Goal: Task Accomplishment & Management: Use online tool/utility

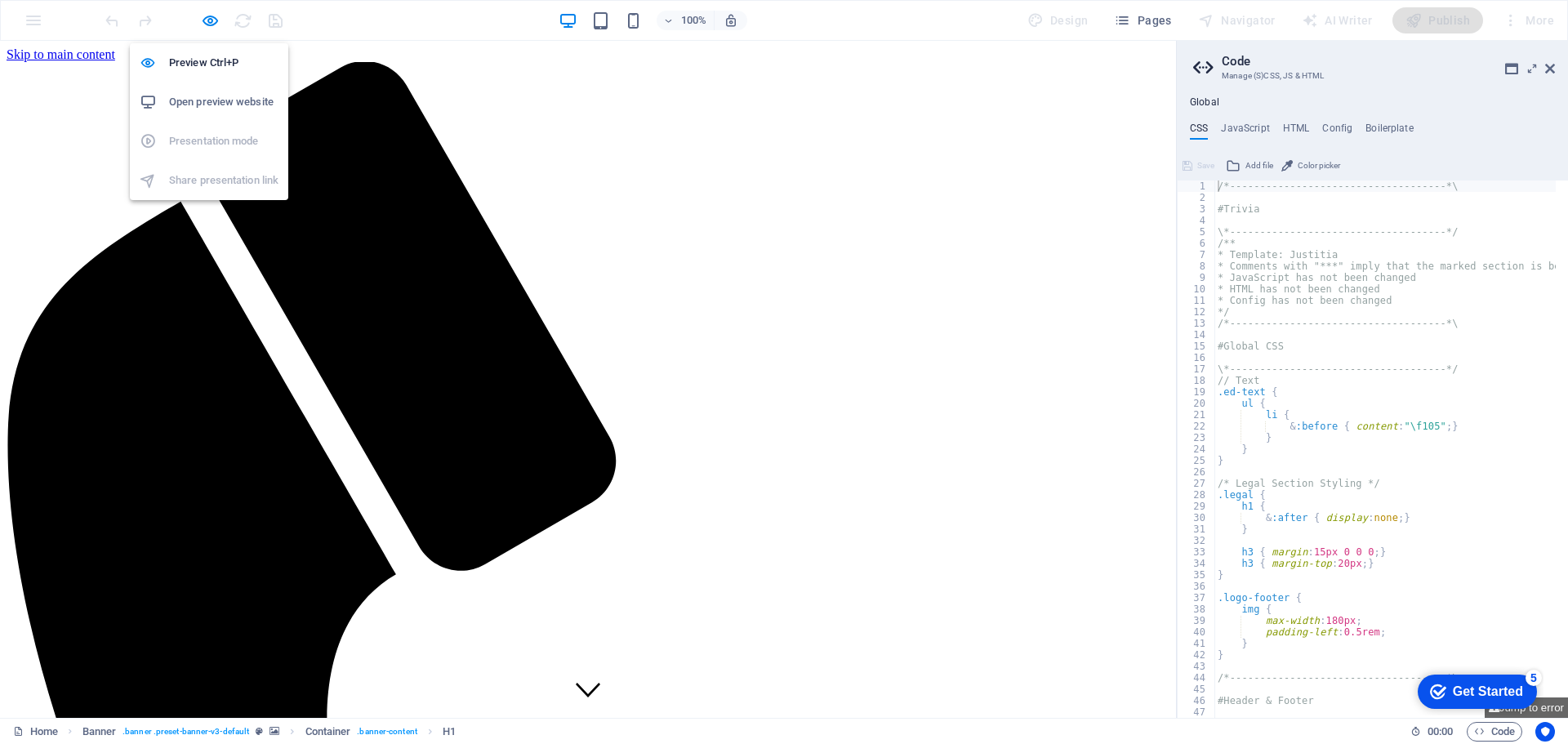
click at [200, 97] on h6 "Open preview website" at bounding box center [224, 102] width 110 height 19
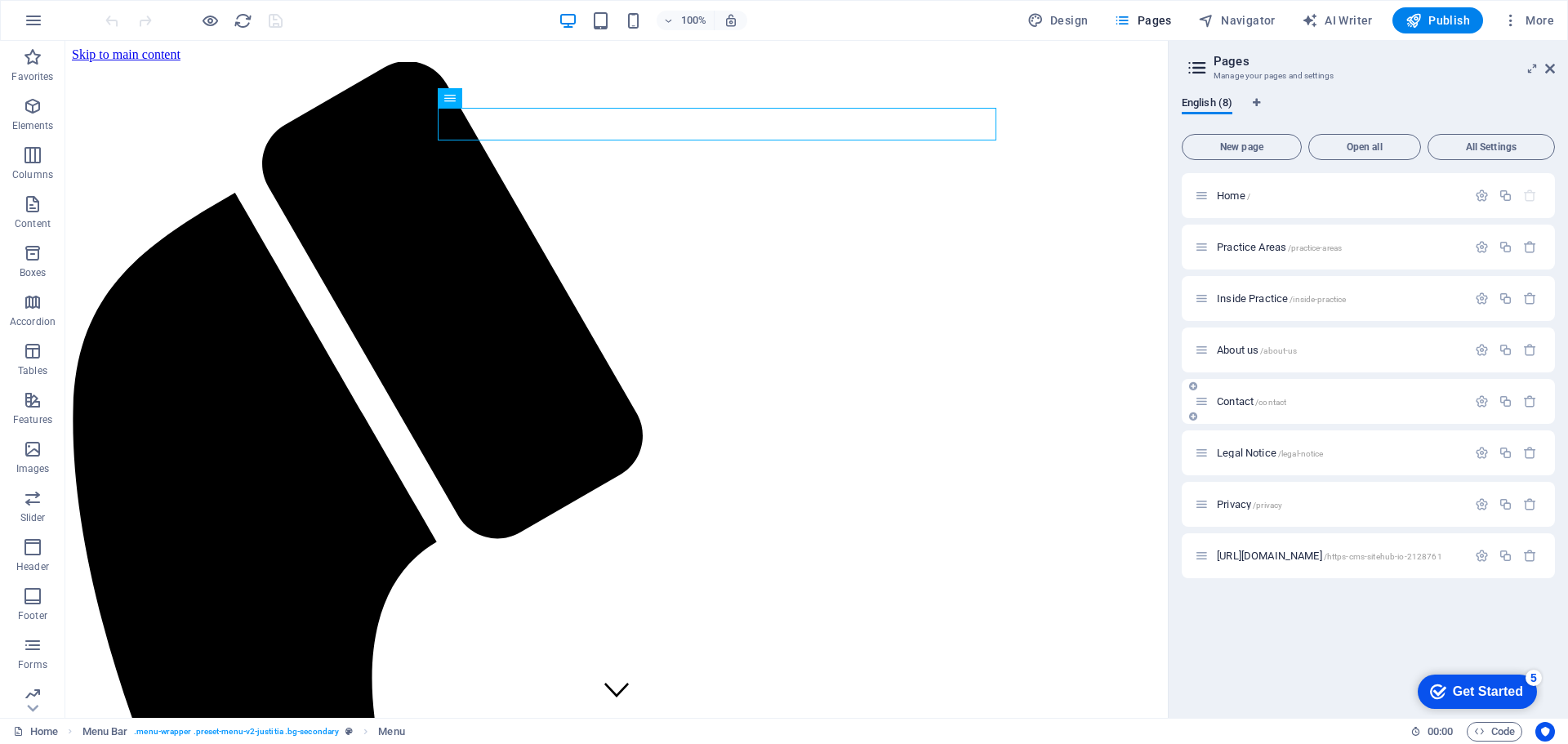
click at [1248, 399] on span "Contact /contact" at bounding box center [1251, 401] width 69 height 12
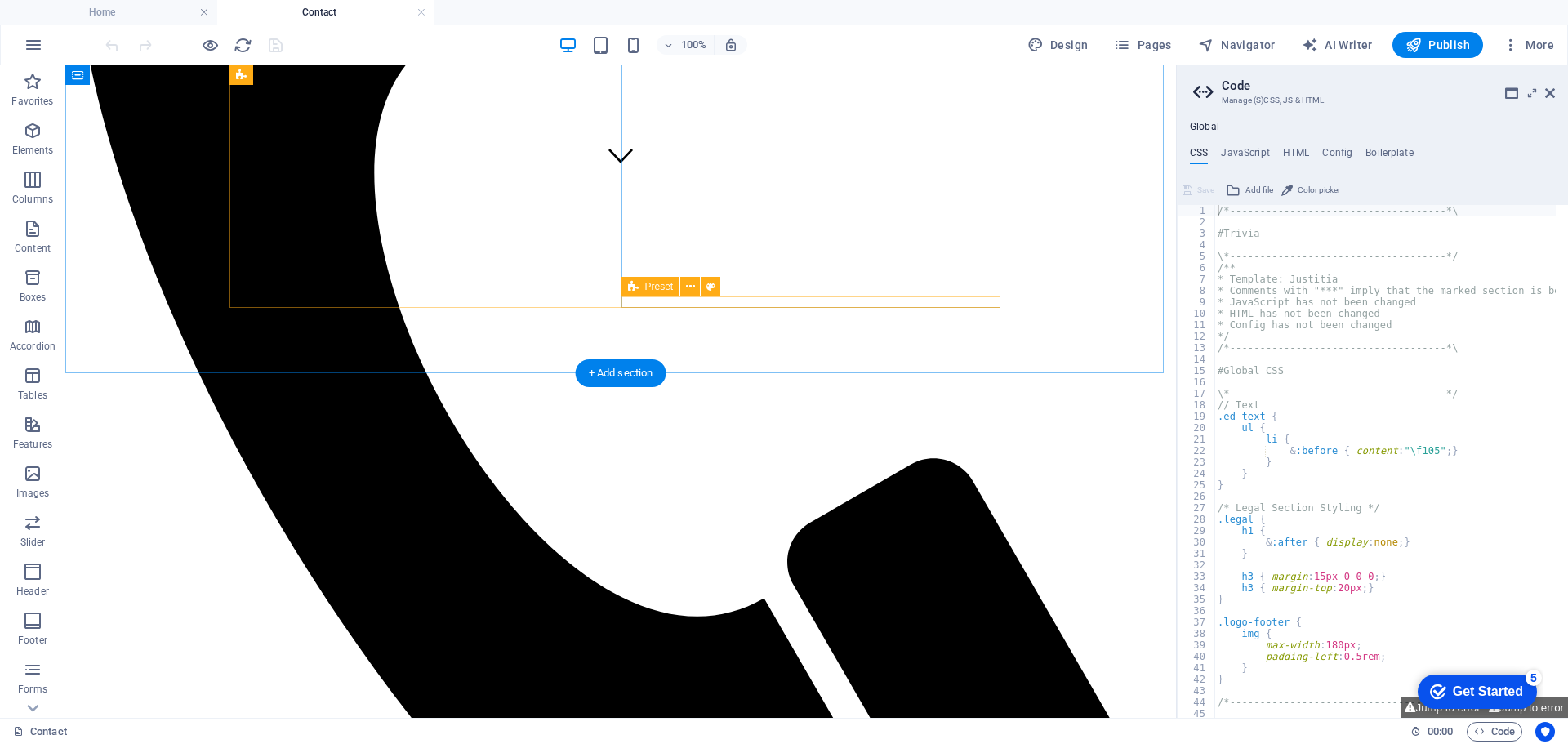
scroll to position [572, 0]
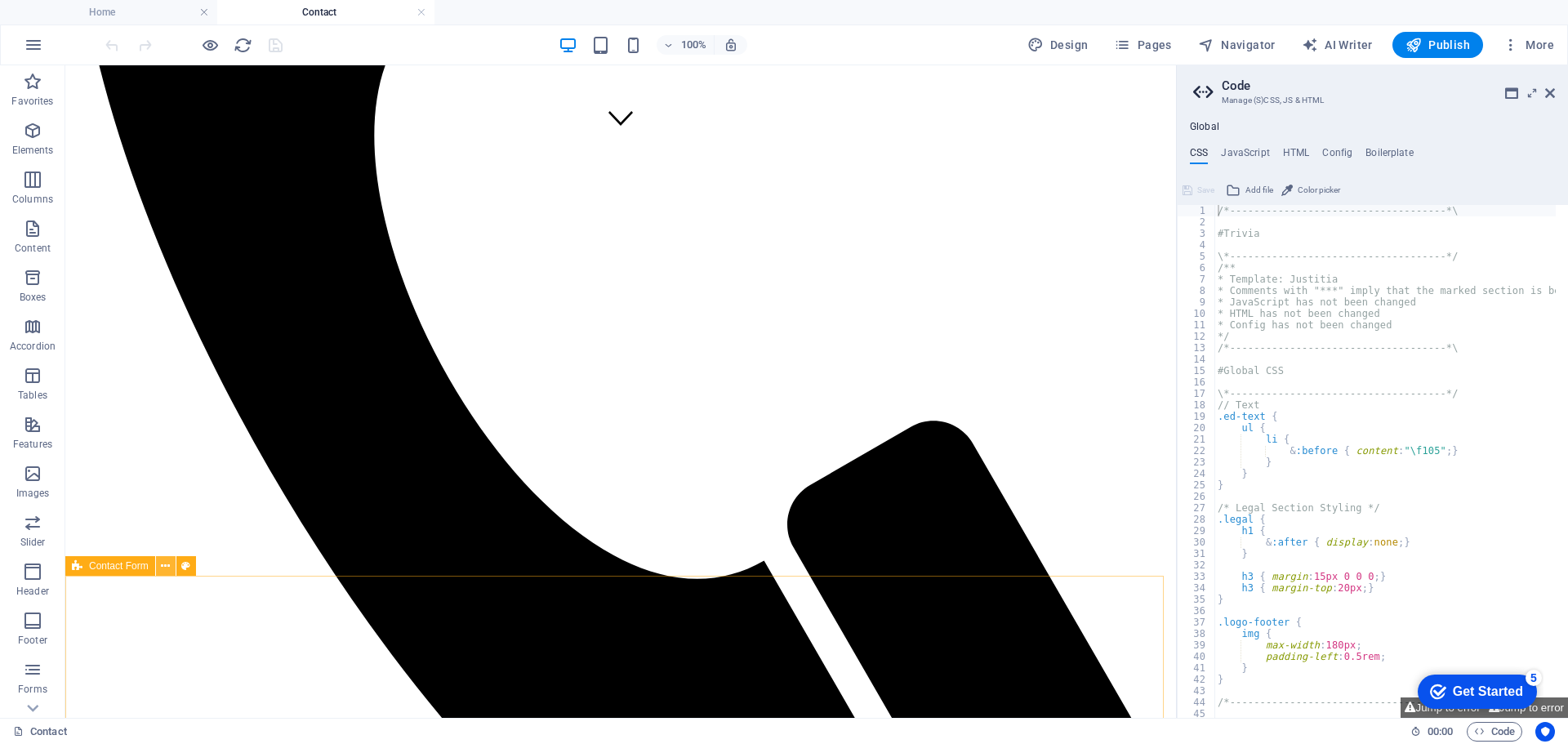
click at [163, 564] on icon at bounding box center [166, 566] width 9 height 17
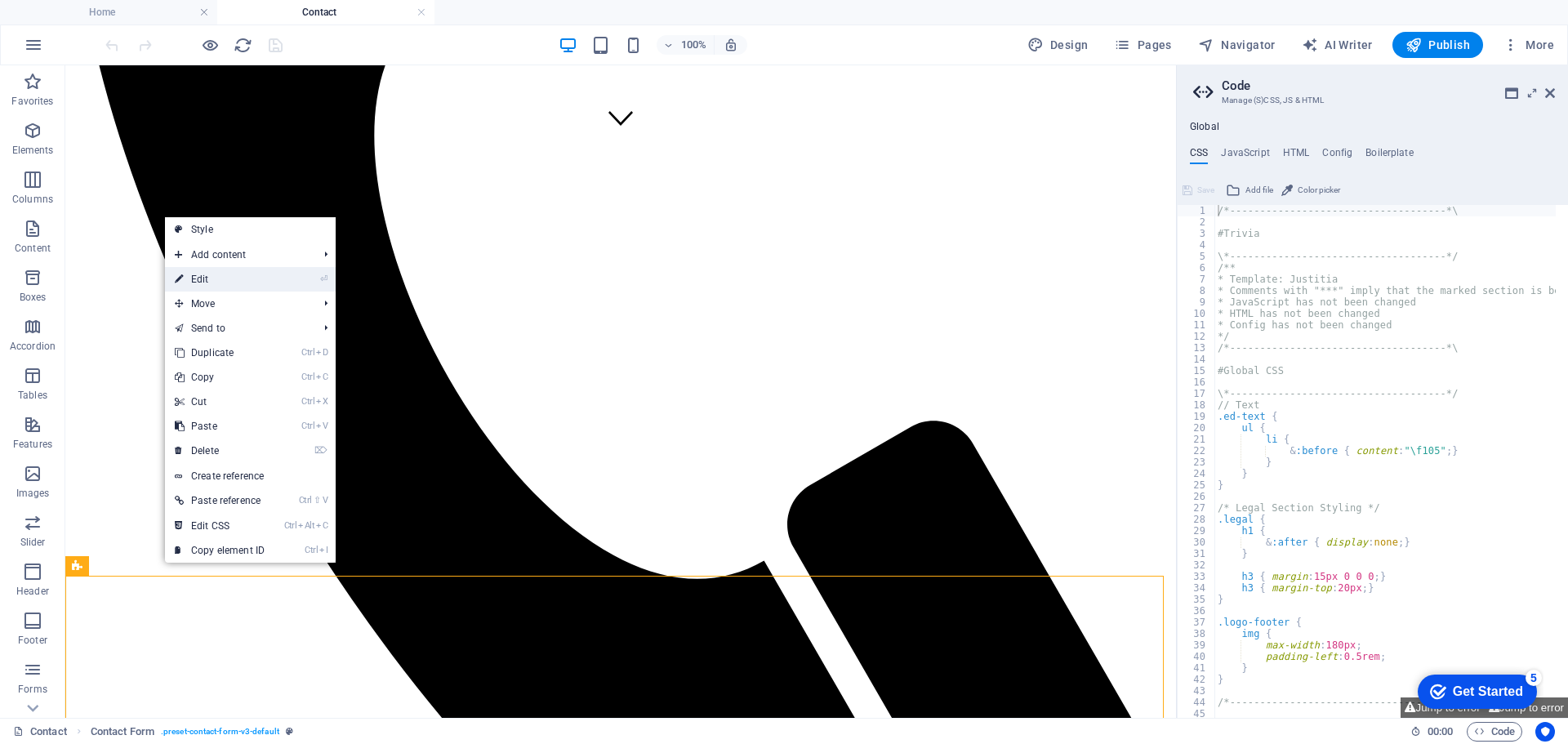
click at [195, 277] on link "⏎ Edit" at bounding box center [220, 280] width 110 height 25
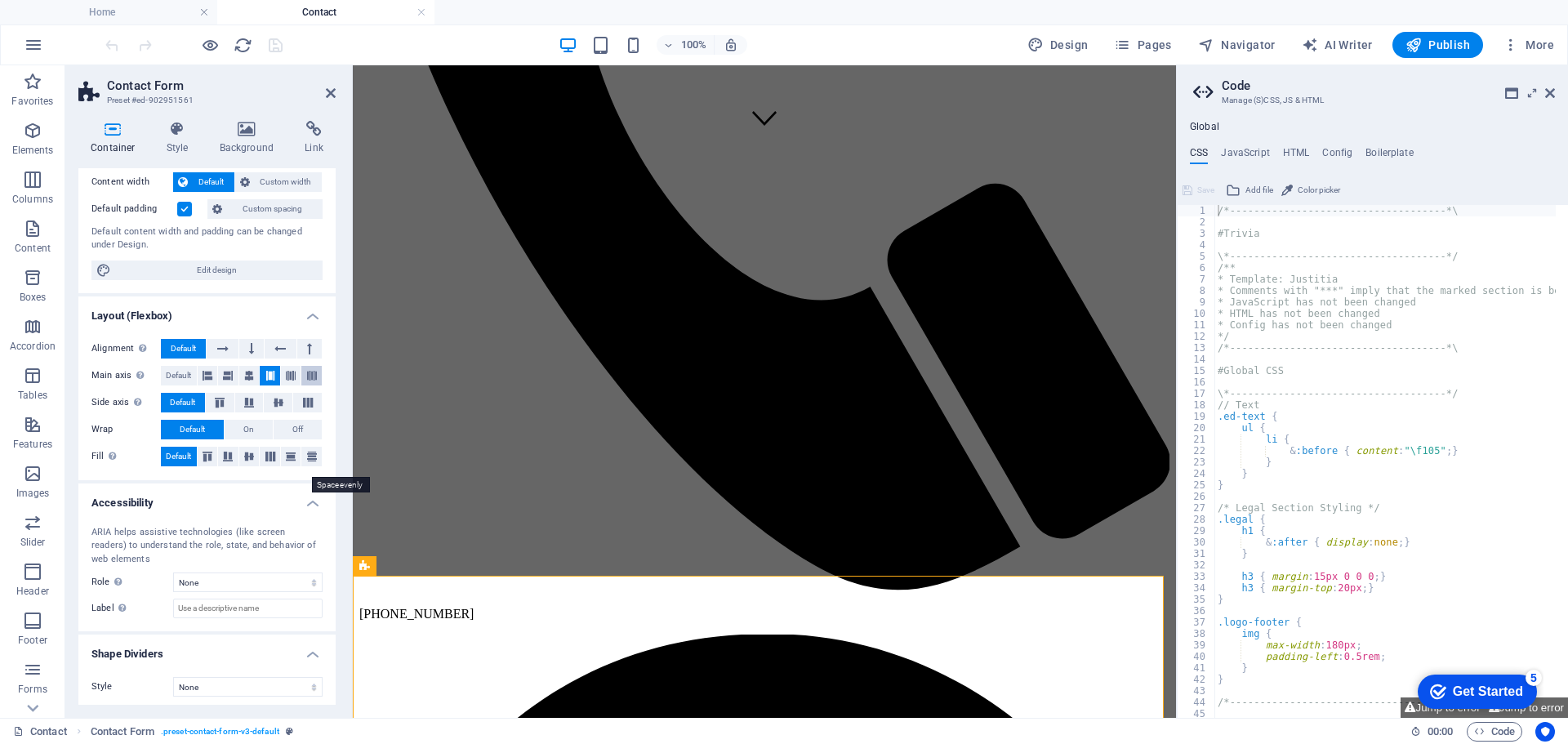
scroll to position [97, 0]
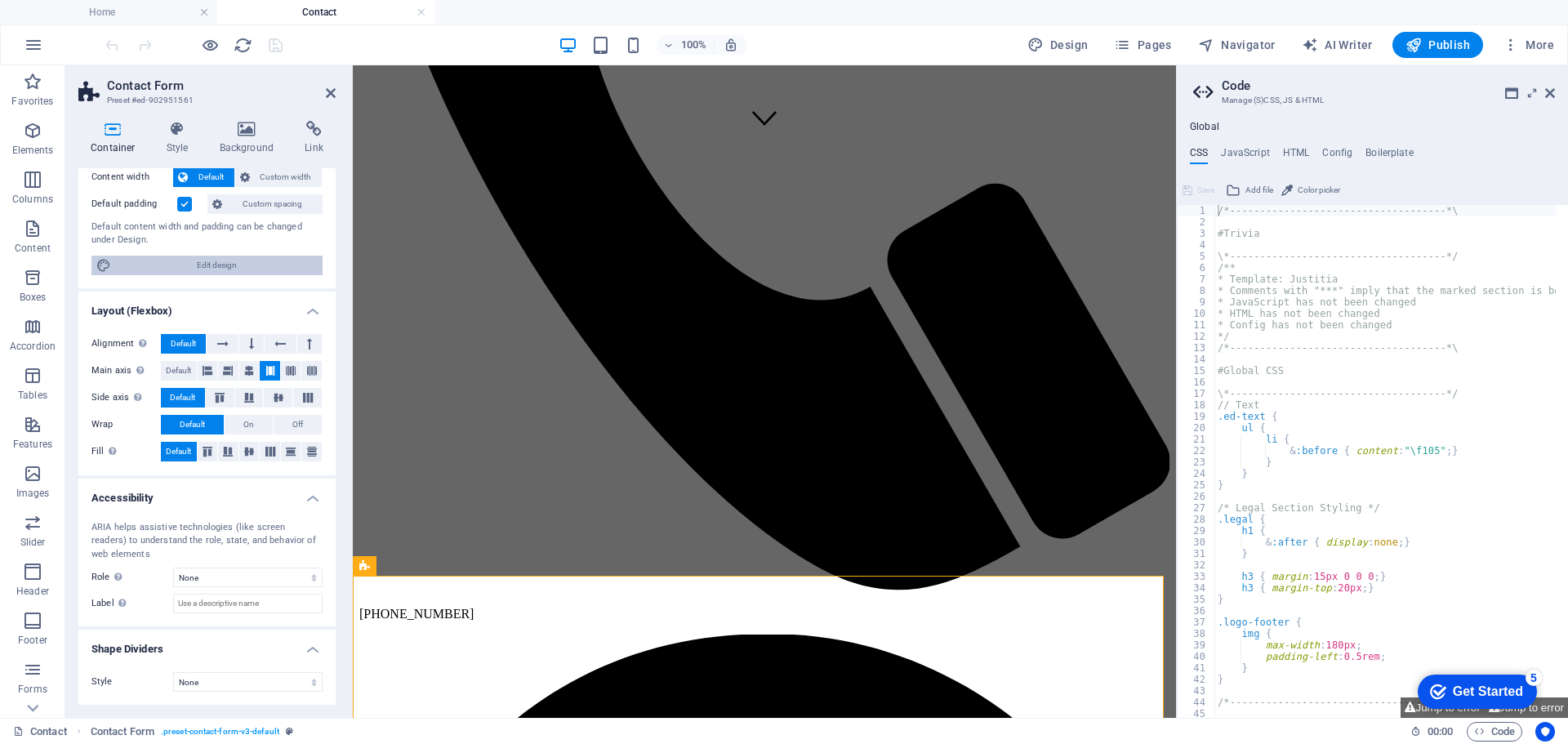
click at [215, 259] on span "Edit design" at bounding box center [217, 266] width 202 height 19
select select "px"
select select "400"
select select "px"
select select "rem"
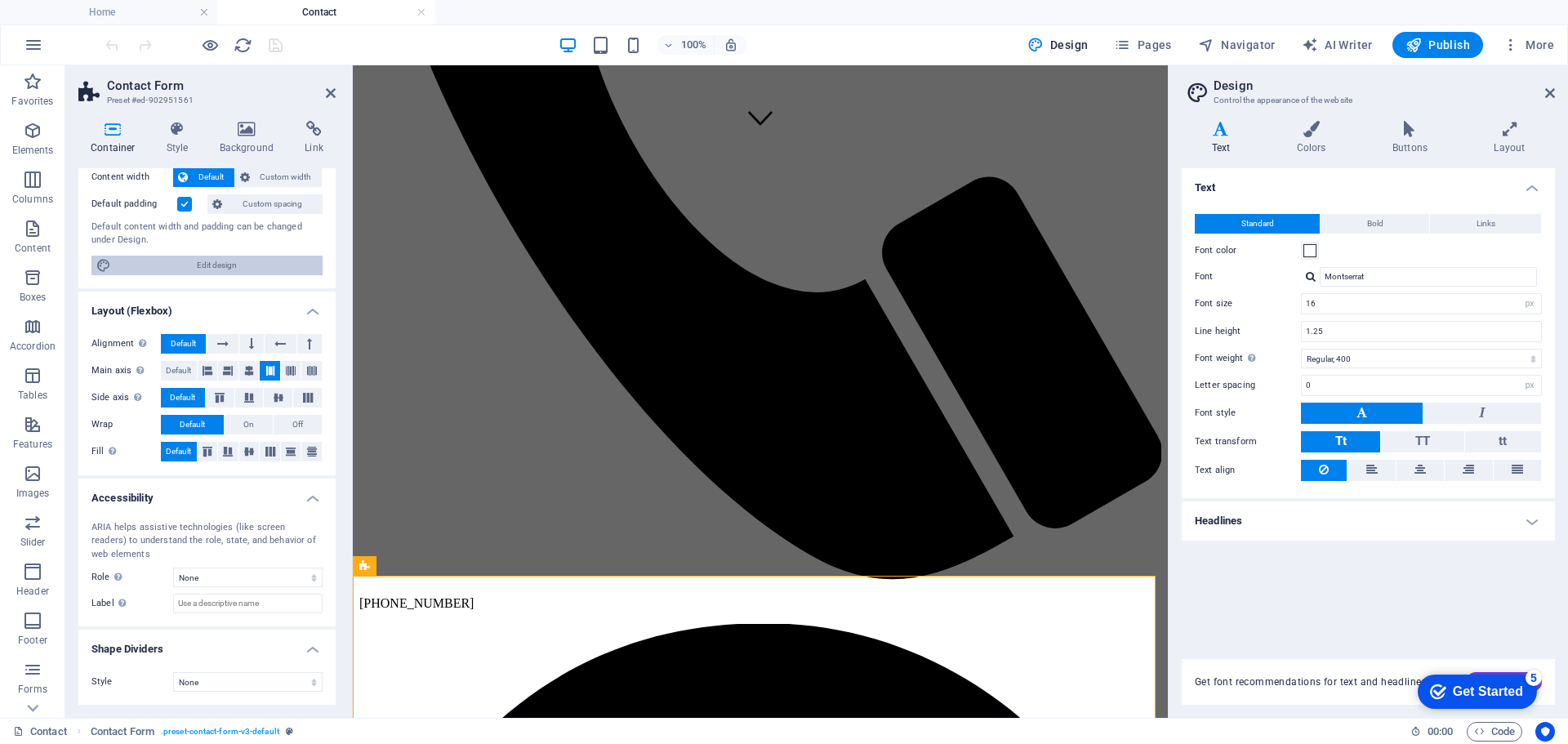
click at [206, 266] on span "Edit design" at bounding box center [217, 266] width 202 height 19
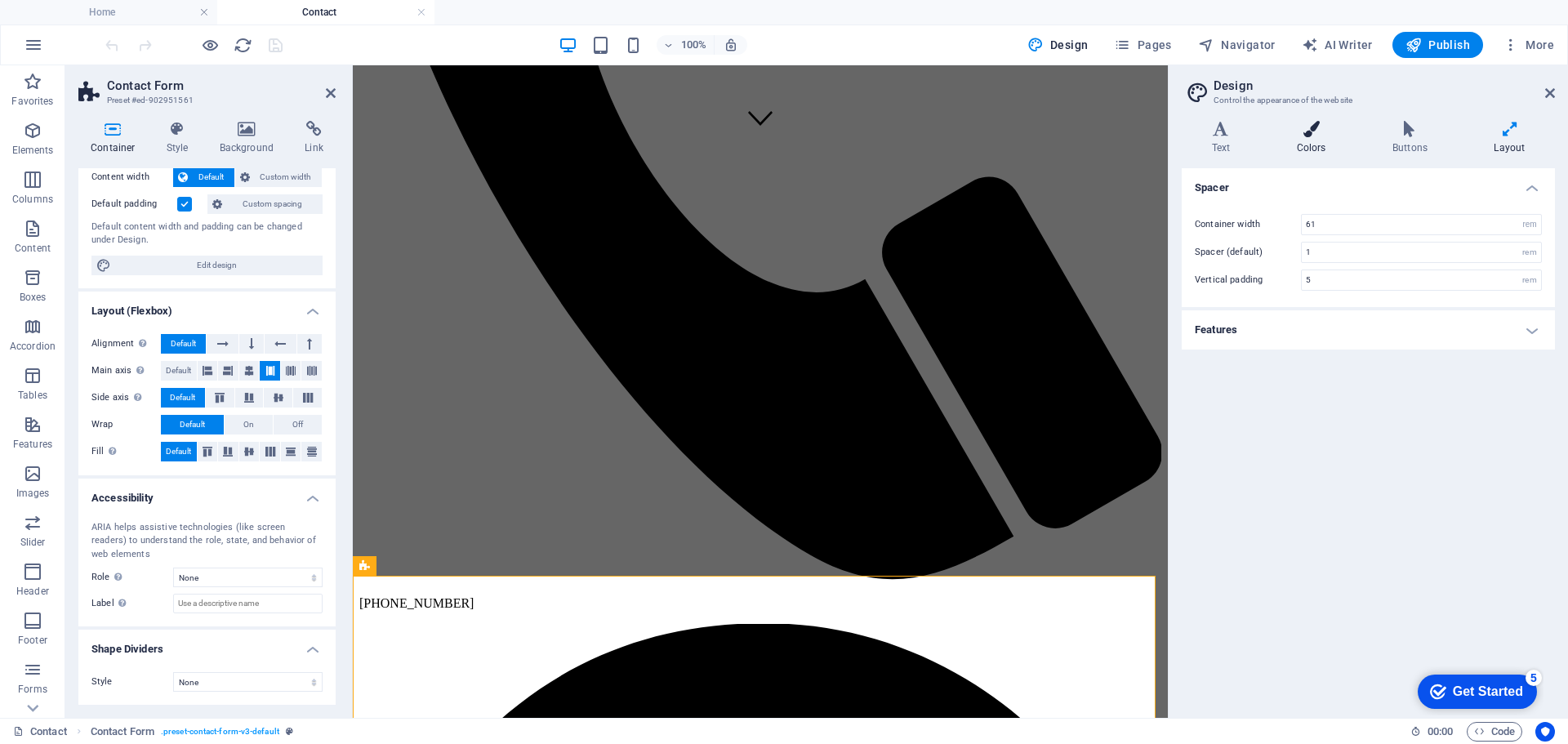
click at [1309, 130] on icon at bounding box center [1311, 129] width 89 height 16
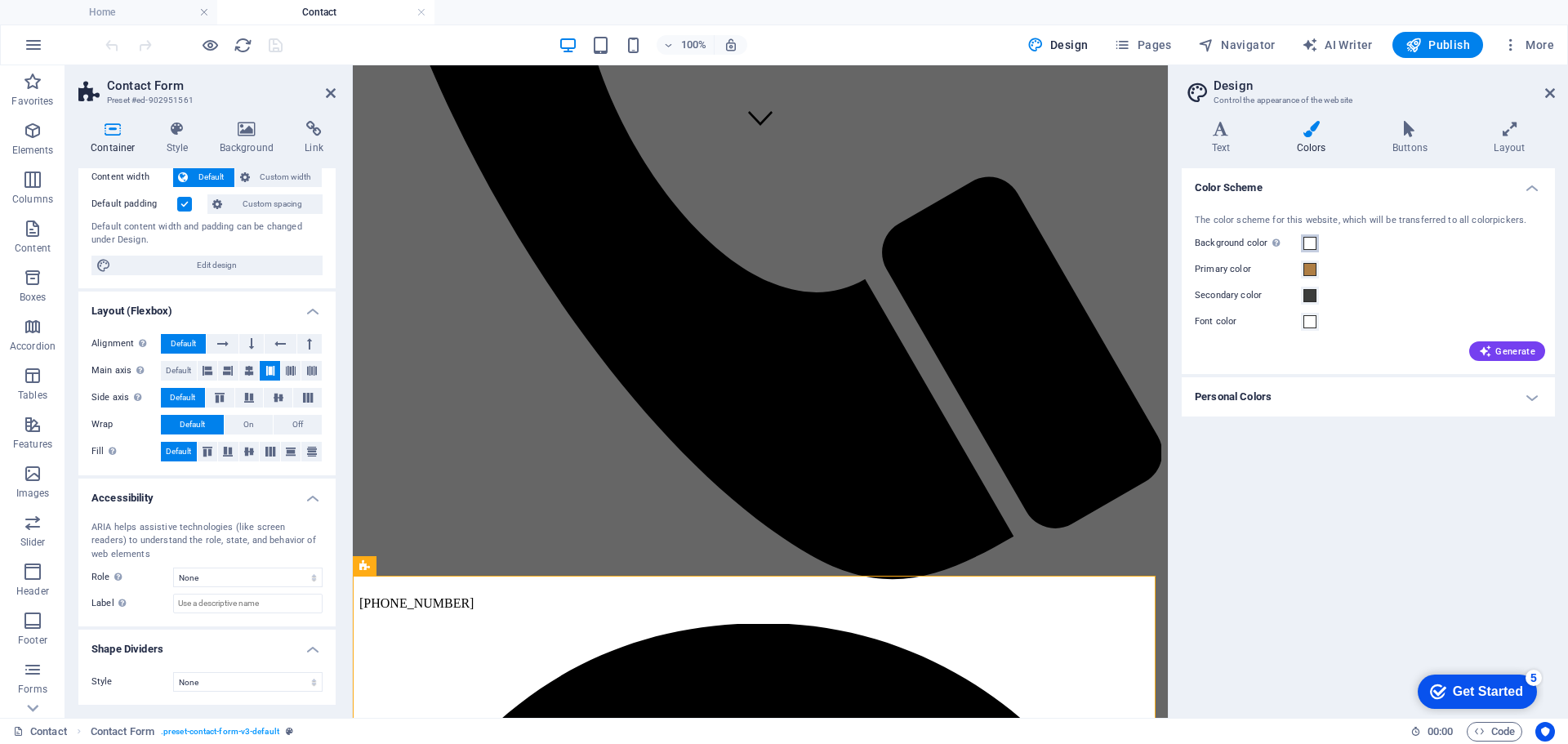
click at [1310, 244] on span at bounding box center [1309, 244] width 13 height 13
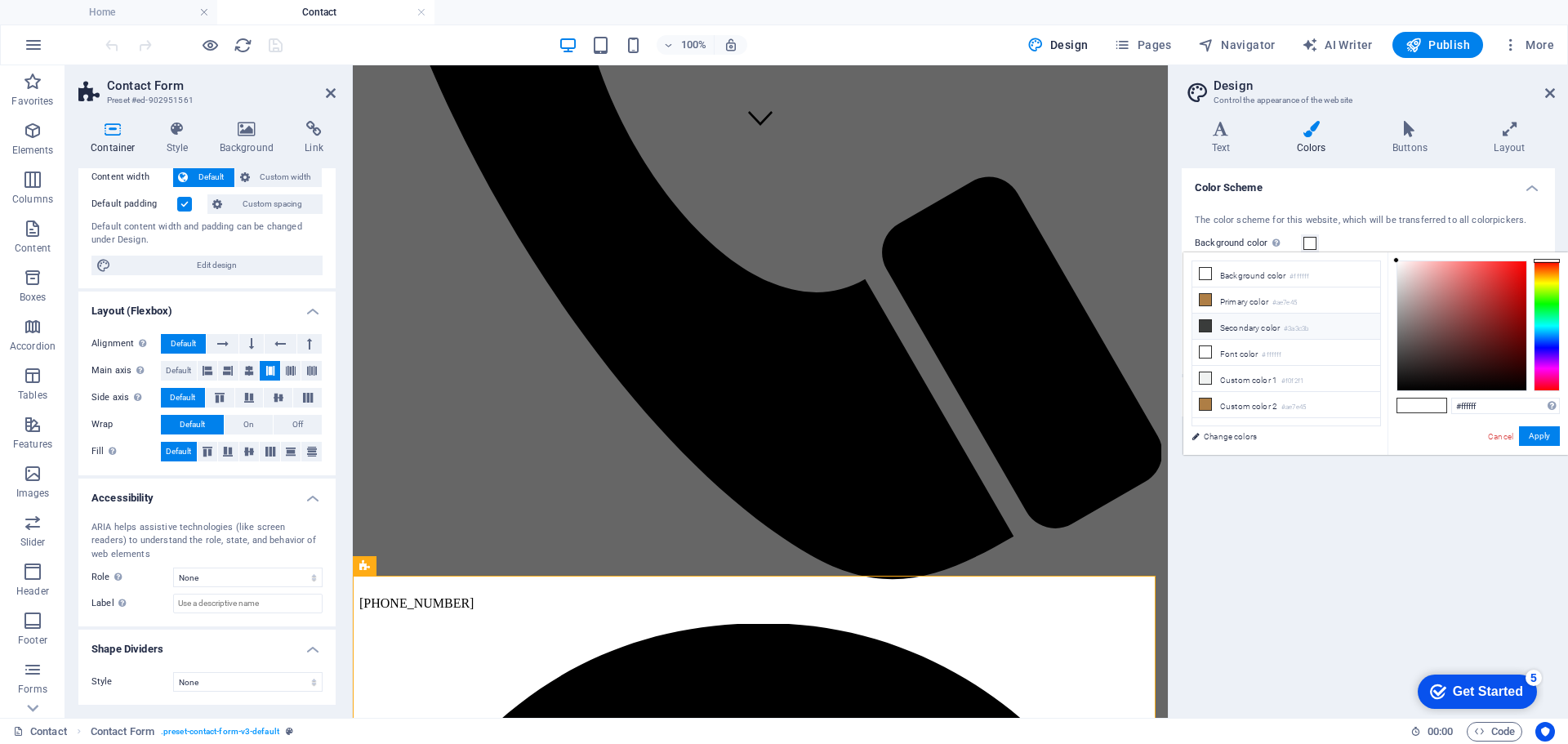
click at [1230, 327] on li "Secondary color #3a3c3b" at bounding box center [1286, 327] width 188 height 27
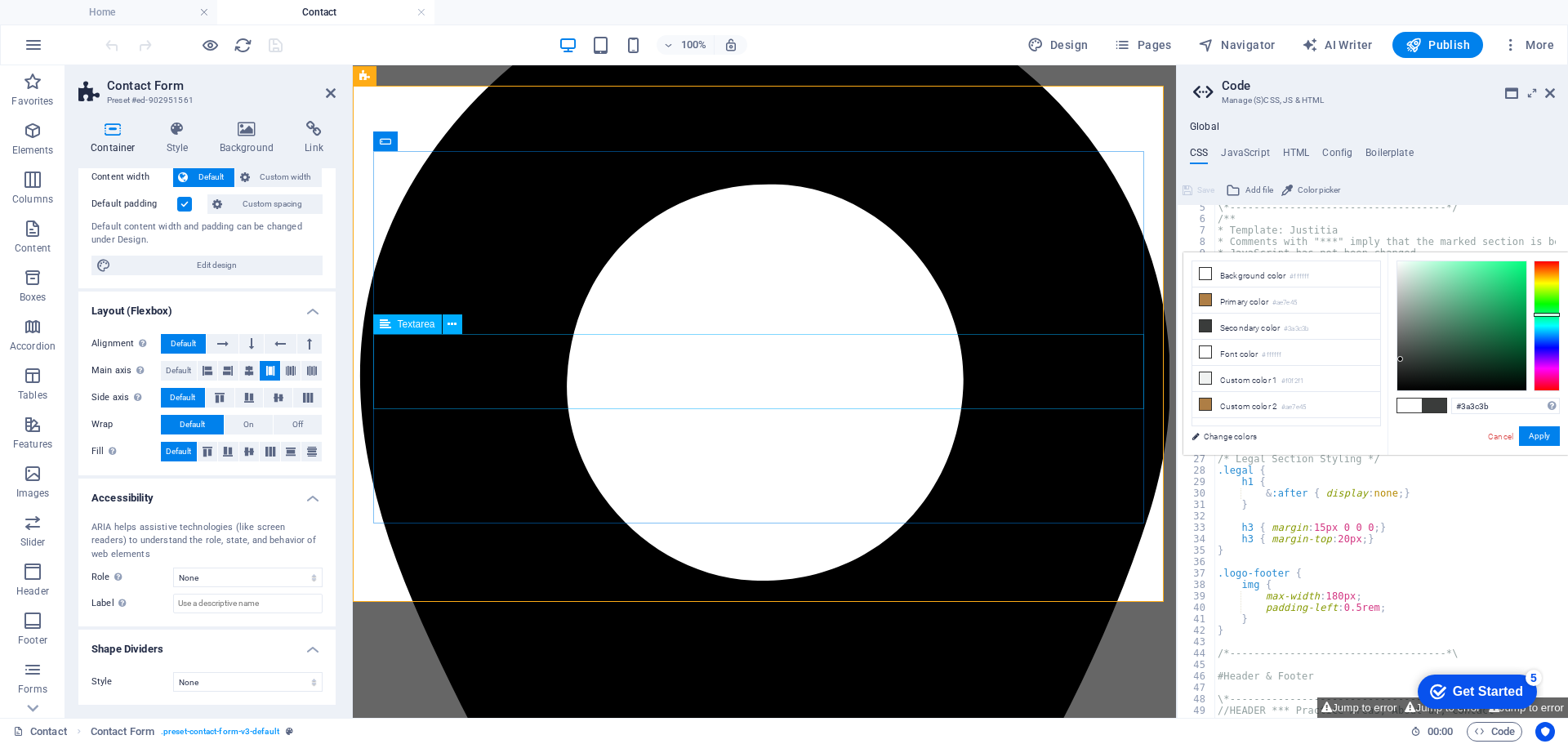
scroll to position [1260, 0]
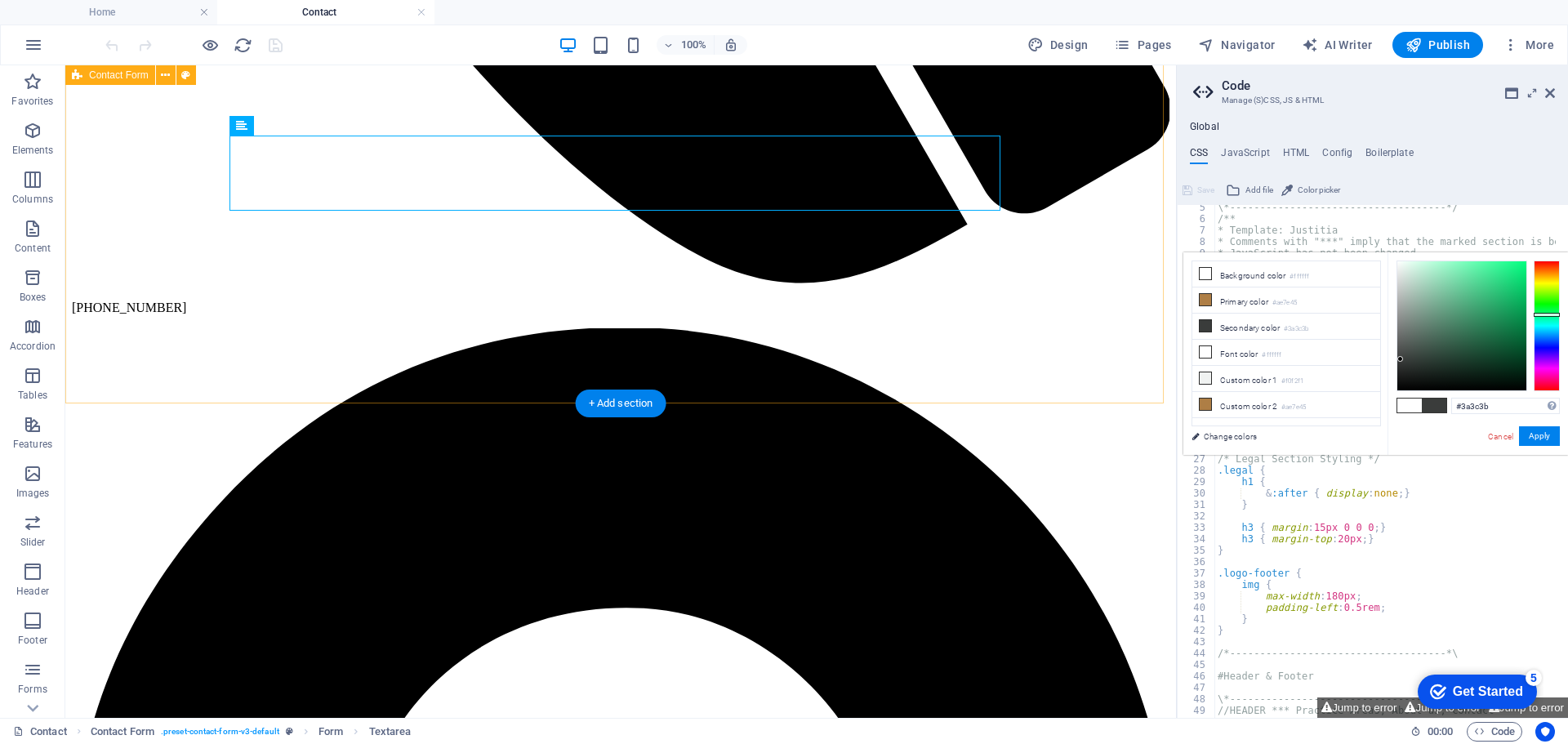
drag, startPoint x: 747, startPoint y: 343, endPoint x: 746, endPoint y: 335, distance: 8.1
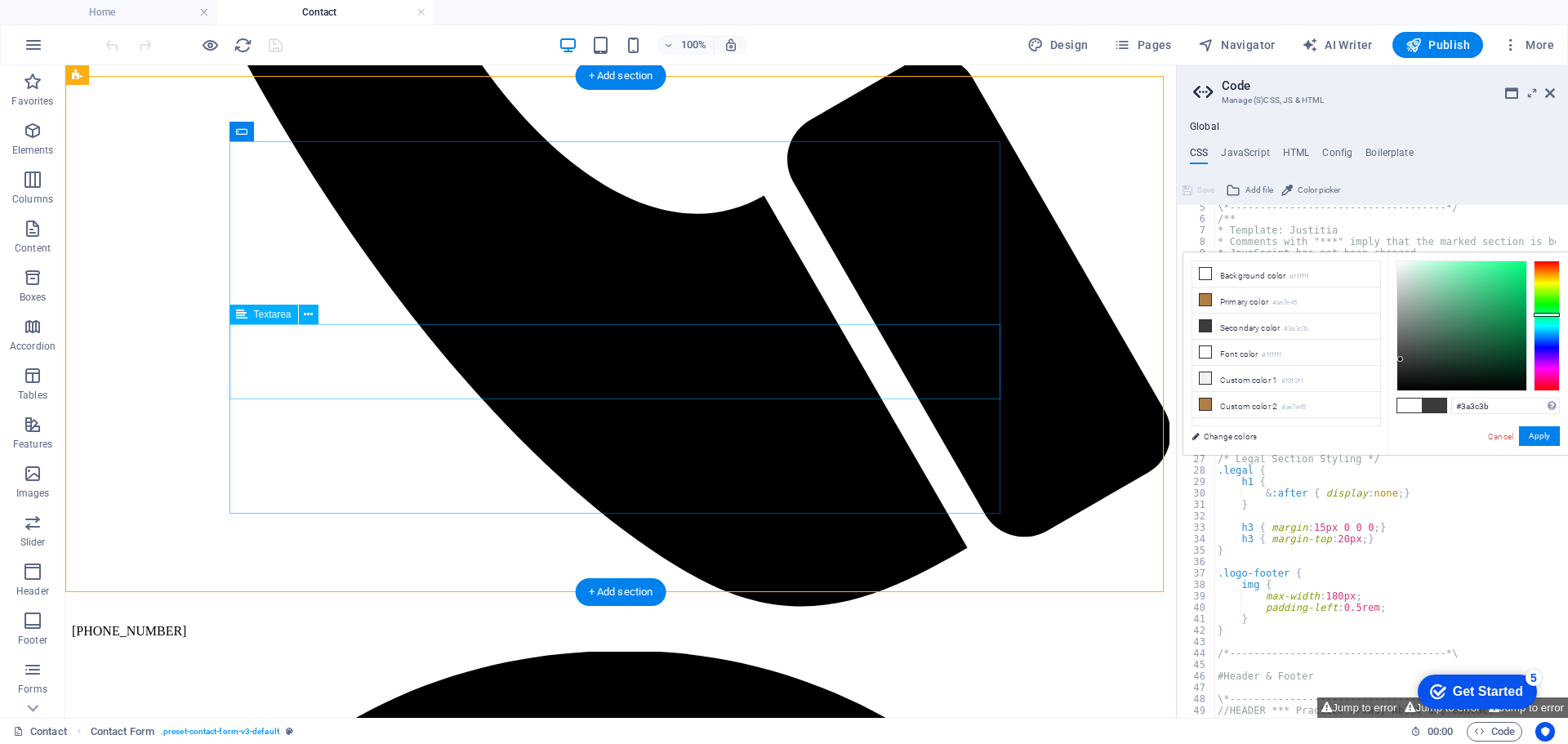
scroll to position [934, 0]
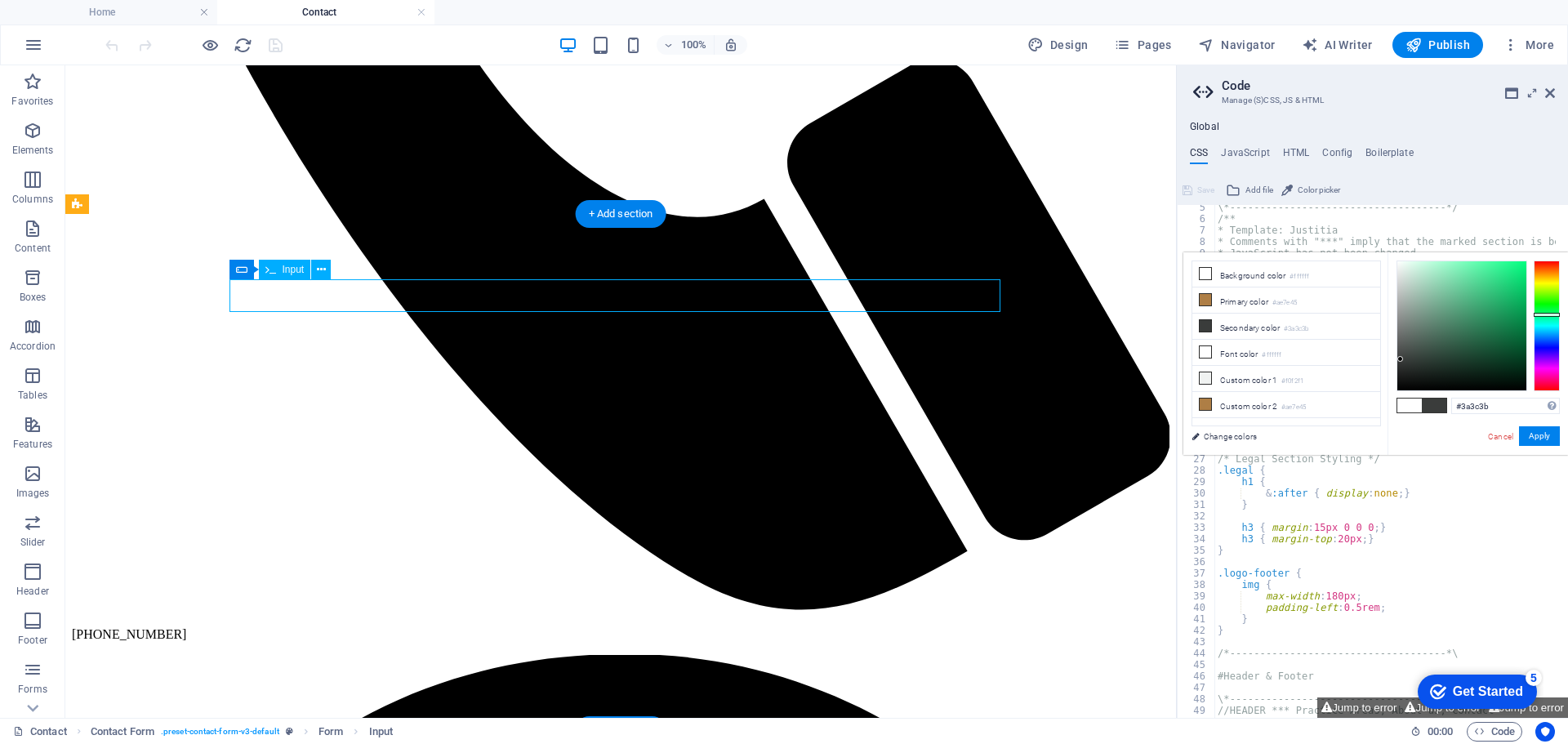
click at [1216, 275] on li "Background color #ffffff" at bounding box center [1286, 275] width 188 height 27
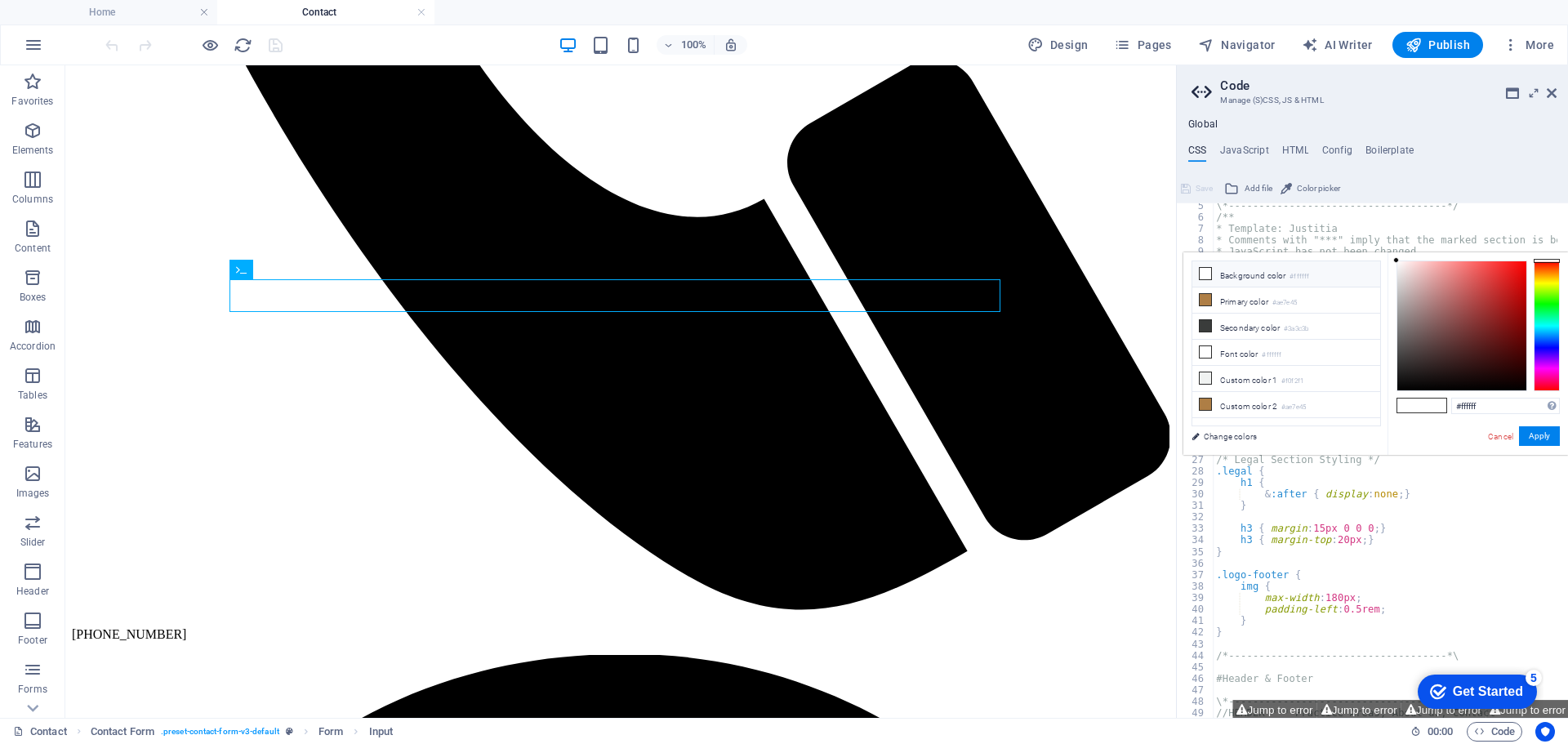
click at [1208, 272] on icon at bounding box center [1205, 274] width 12 height 12
click at [1235, 276] on li "Background color #ffffff" at bounding box center [1286, 275] width 188 height 27
click at [1427, 406] on span at bounding box center [1434, 406] width 25 height 14
click at [1484, 384] on div at bounding box center [1462, 326] width 129 height 129
click at [1263, 374] on li "Custom color 1 #f0f2f1" at bounding box center [1286, 379] width 188 height 27
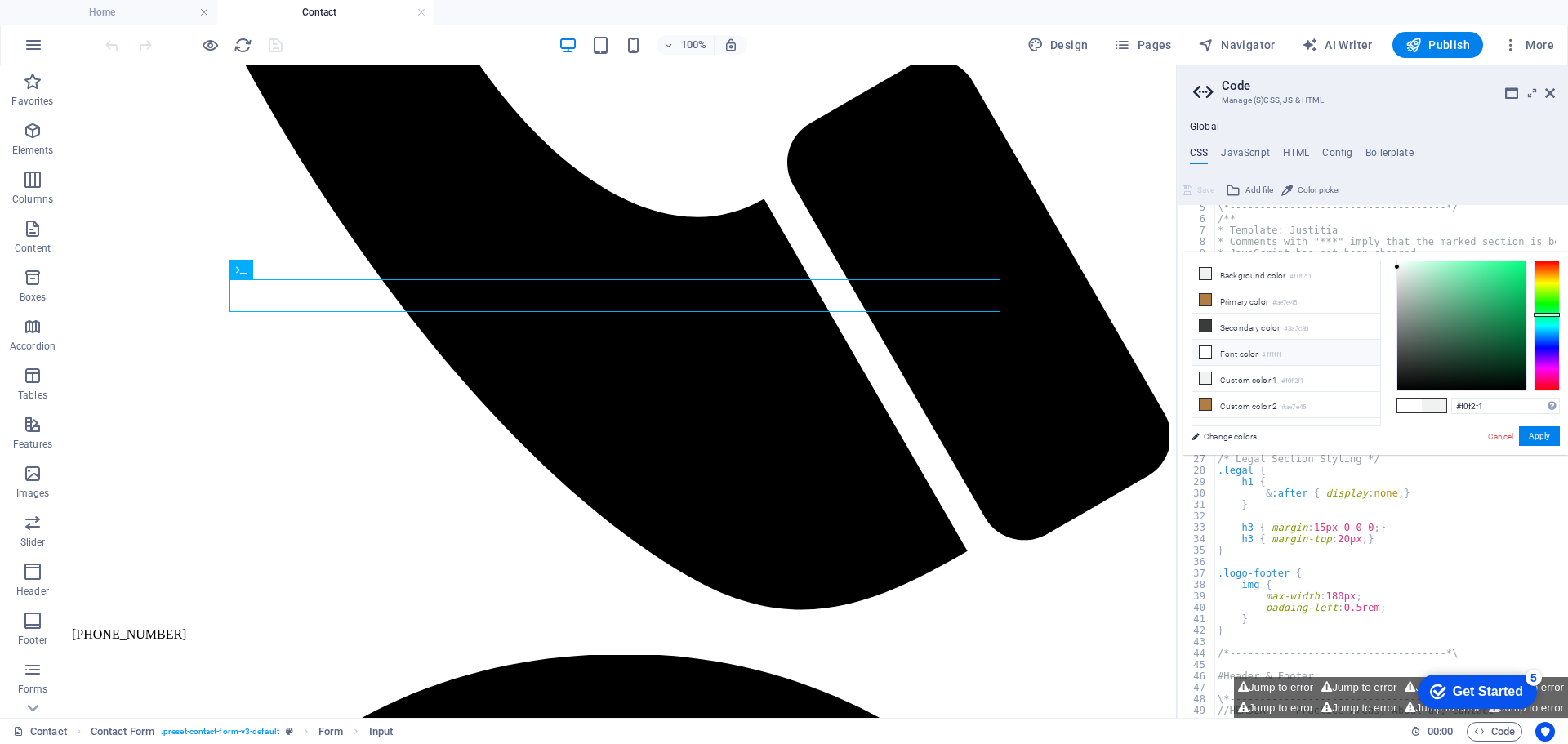
click at [1263, 353] on li "Font color #ffffff" at bounding box center [1286, 353] width 188 height 27
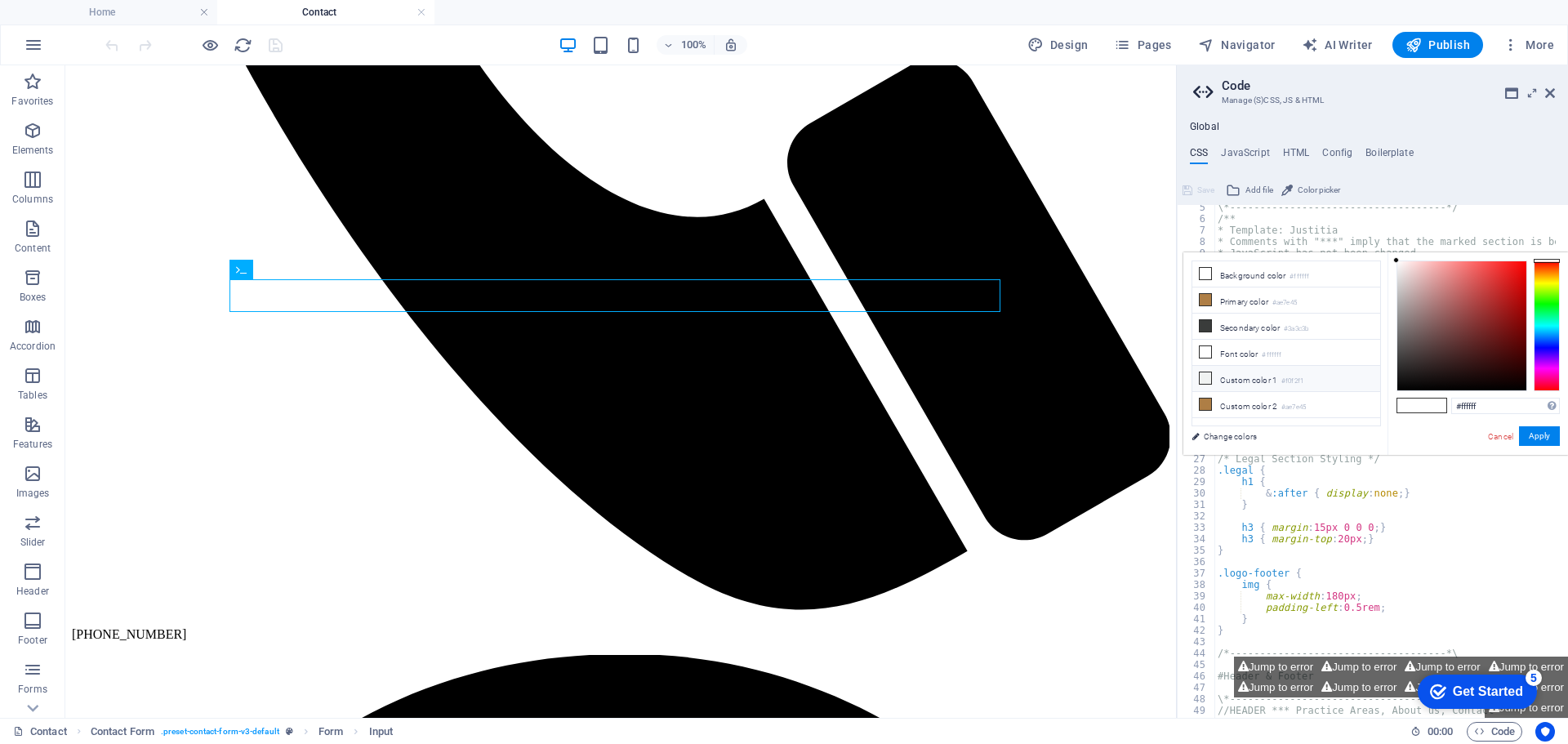
click at [1268, 375] on li "Custom color 1 #f0f2f1" at bounding box center [1286, 379] width 188 height 27
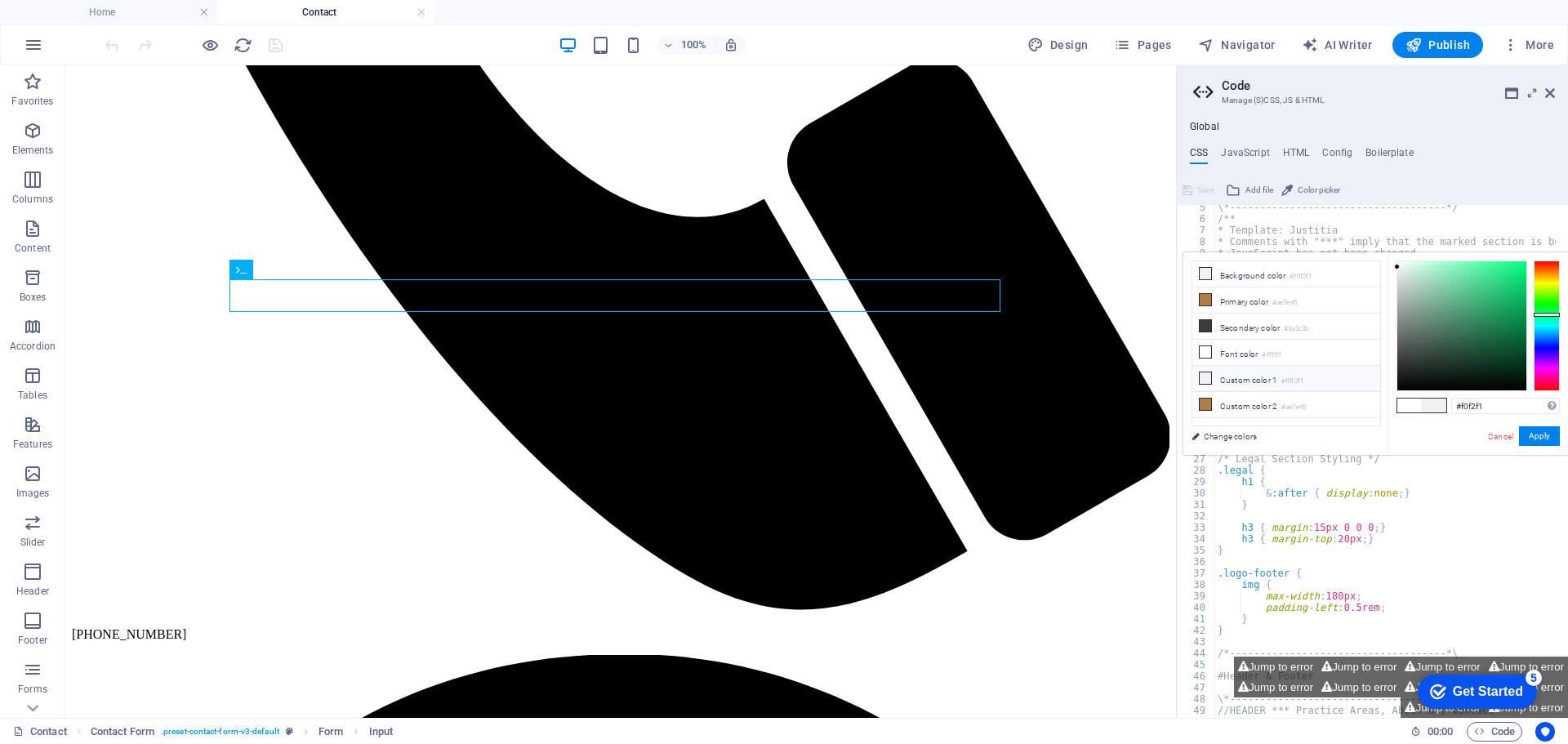
click at [1265, 380] on li "Custom color 1 #f0f2f1" at bounding box center [1286, 379] width 188 height 27
click at [1236, 325] on li "Secondary color #3a3c3b" at bounding box center [1286, 327] width 188 height 27
type input "#3a3c3b"
click at [1210, 277] on icon at bounding box center [1205, 274] width 12 height 12
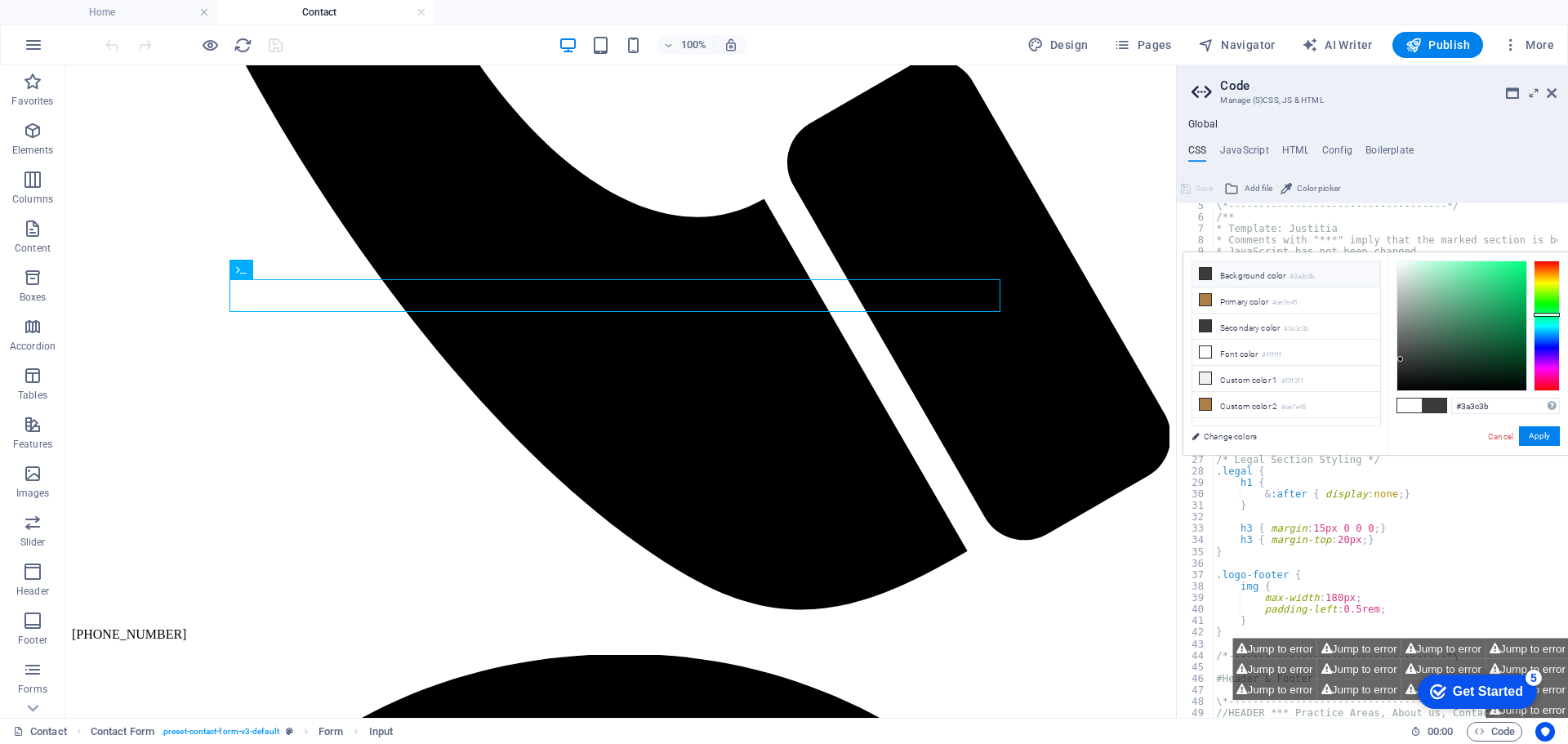
click at [1250, 274] on li "Background color #3a3c3b" at bounding box center [1286, 275] width 188 height 27
click at [1496, 436] on link "Cancel" at bounding box center [1501, 437] width 28 height 12
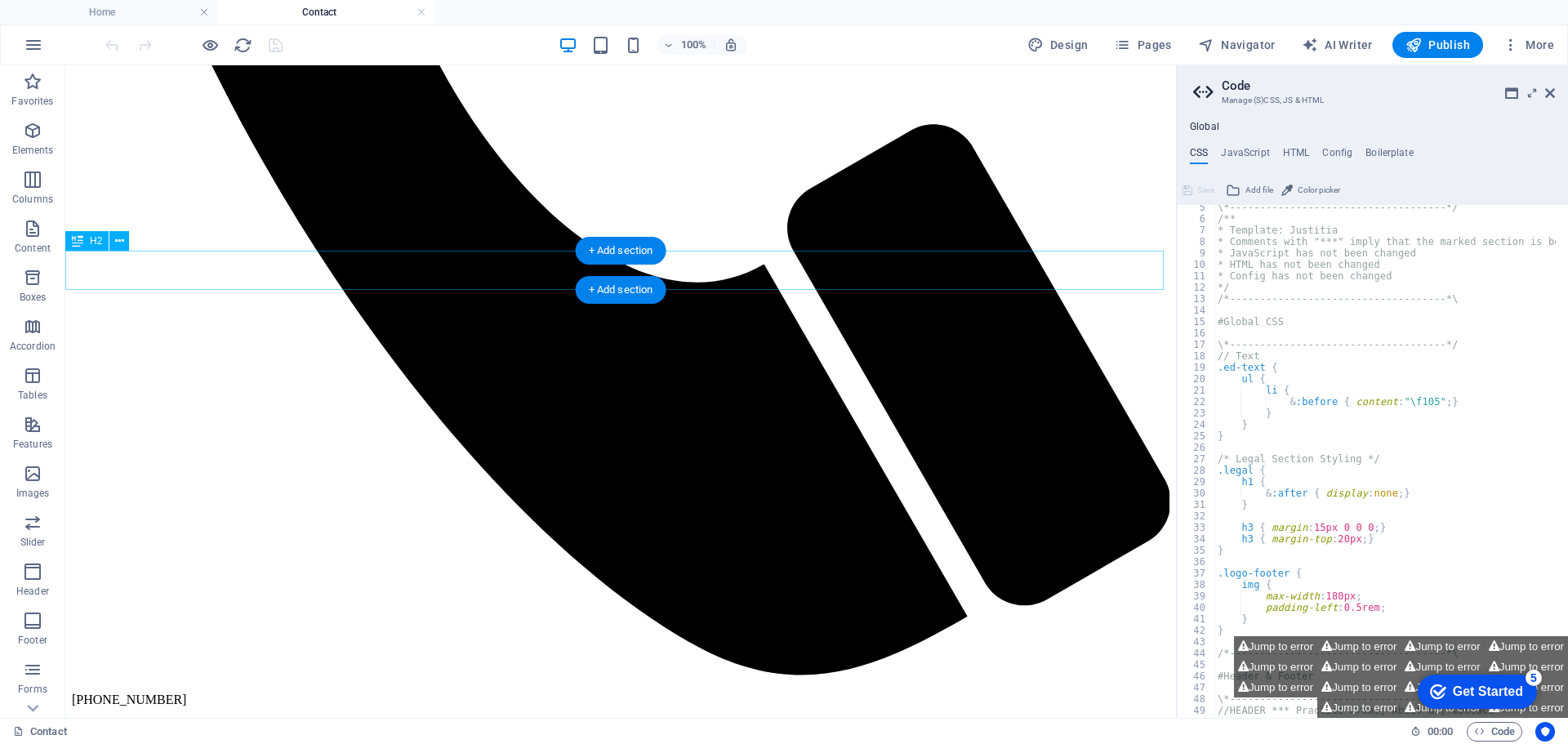
scroll to position [852, 0]
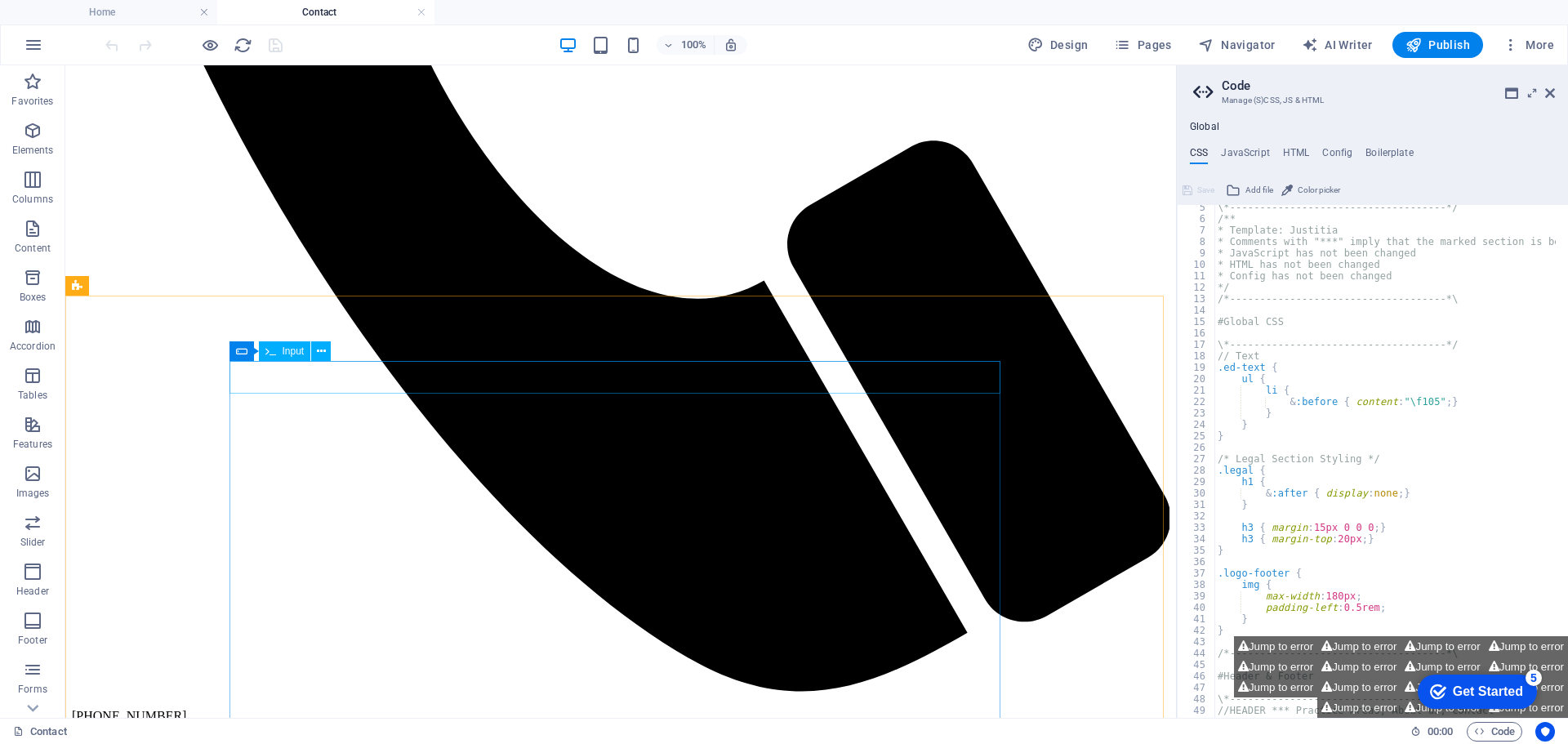
click at [281, 352] on div "Input" at bounding box center [284, 352] width 52 height 19
click at [318, 348] on icon at bounding box center [321, 351] width 9 height 17
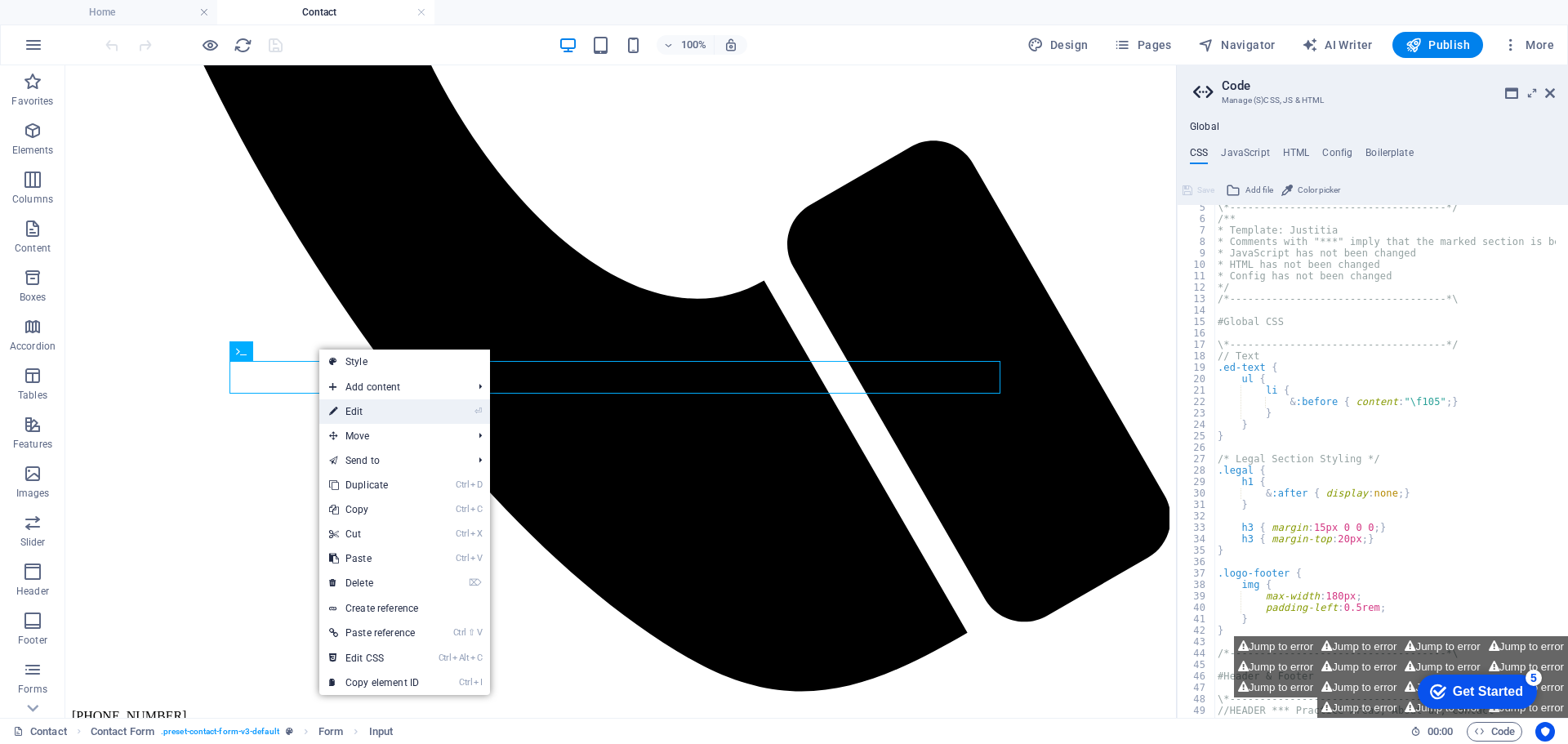
click at [361, 411] on link "⏎ Edit" at bounding box center [375, 412] width 110 height 25
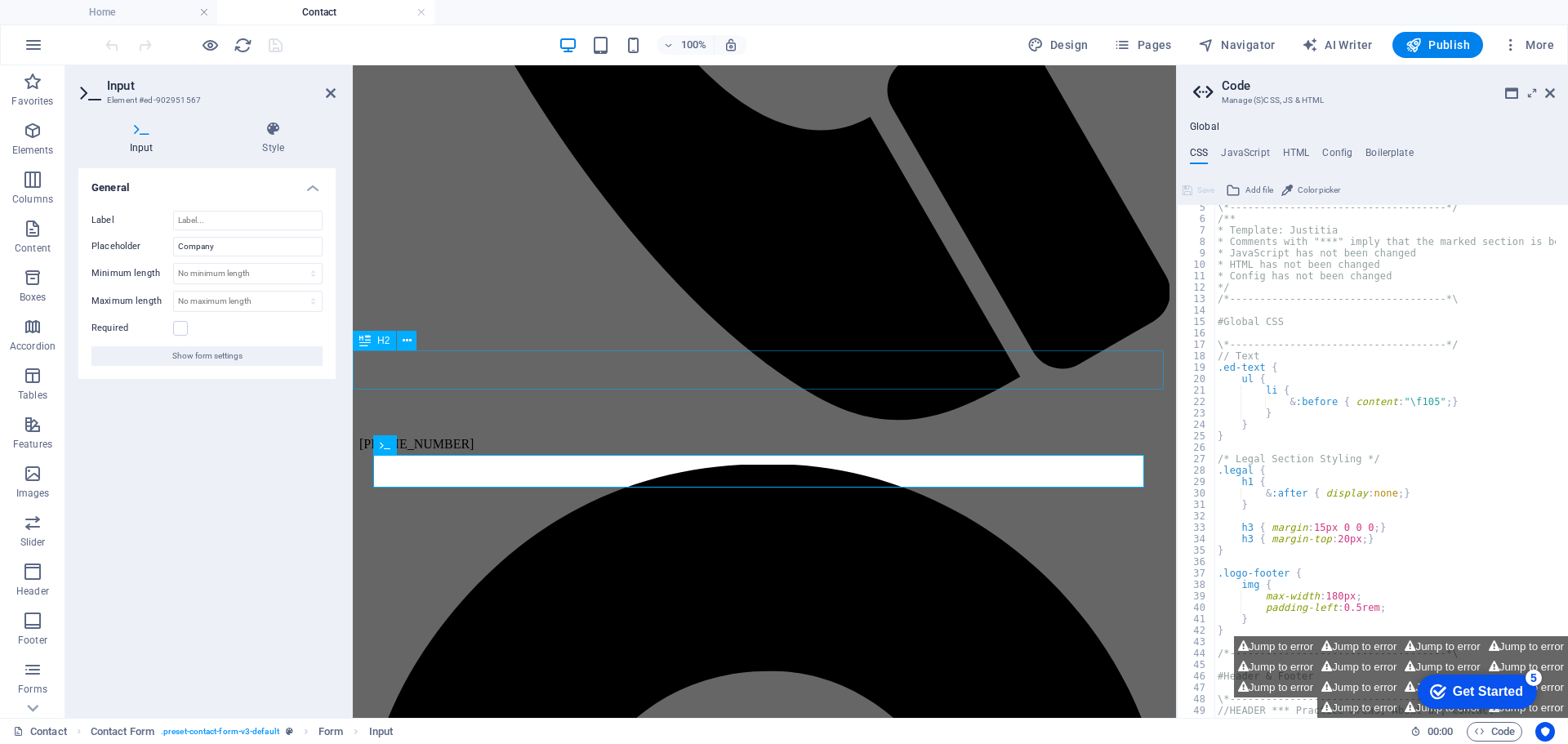
scroll to position [771, 0]
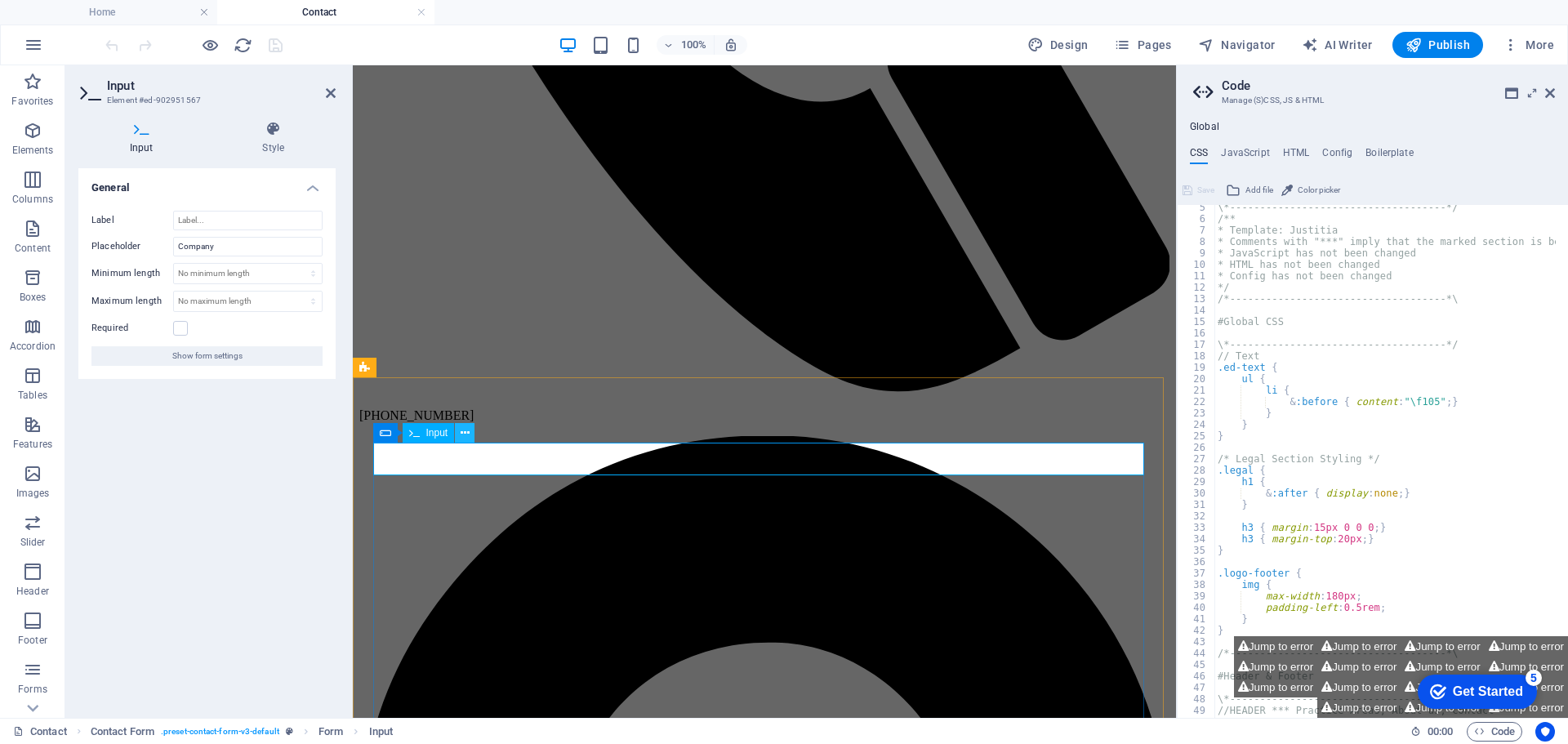
click at [465, 431] on icon at bounding box center [465, 433] width 9 height 17
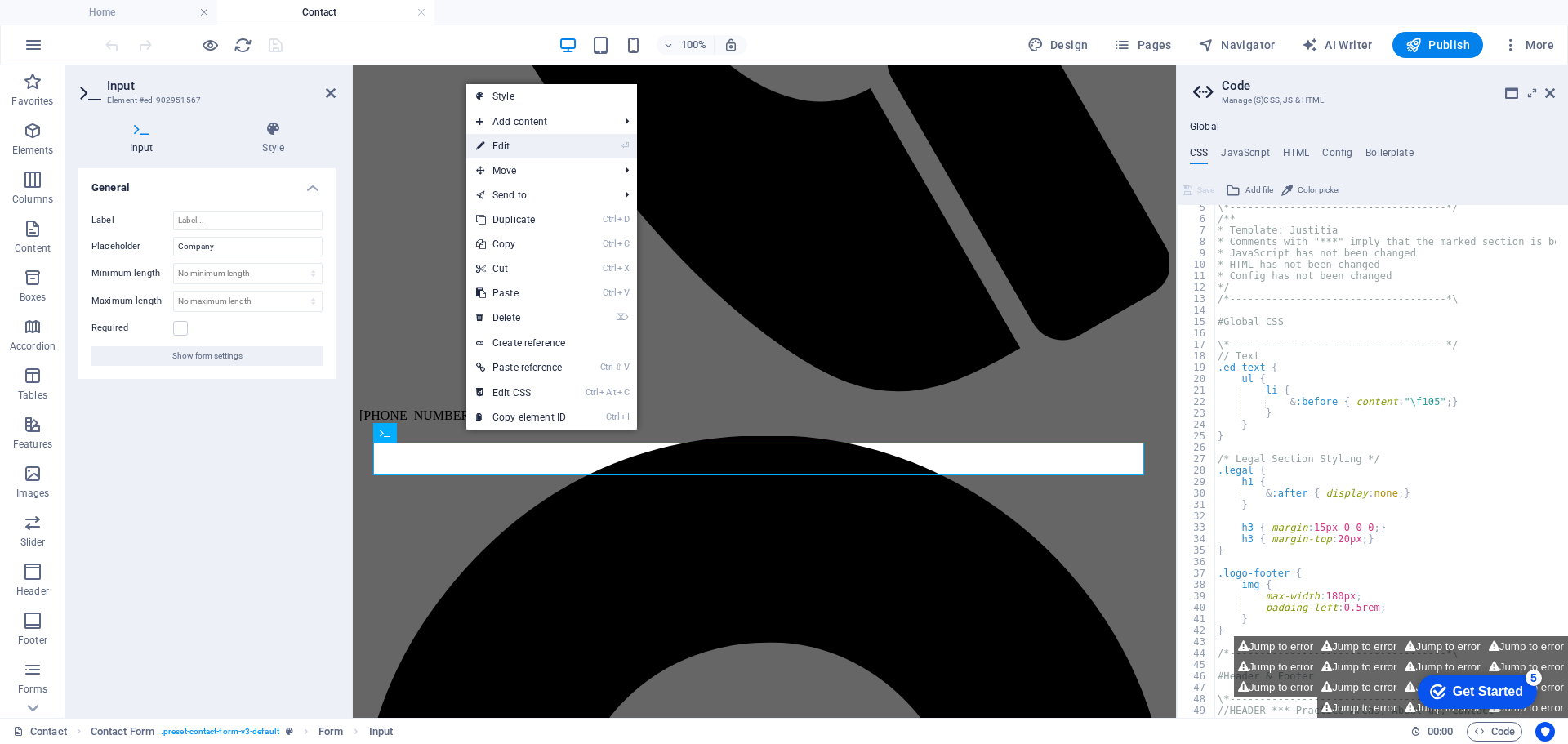
click at [513, 144] on link "⏎ Edit" at bounding box center [521, 146] width 110 height 25
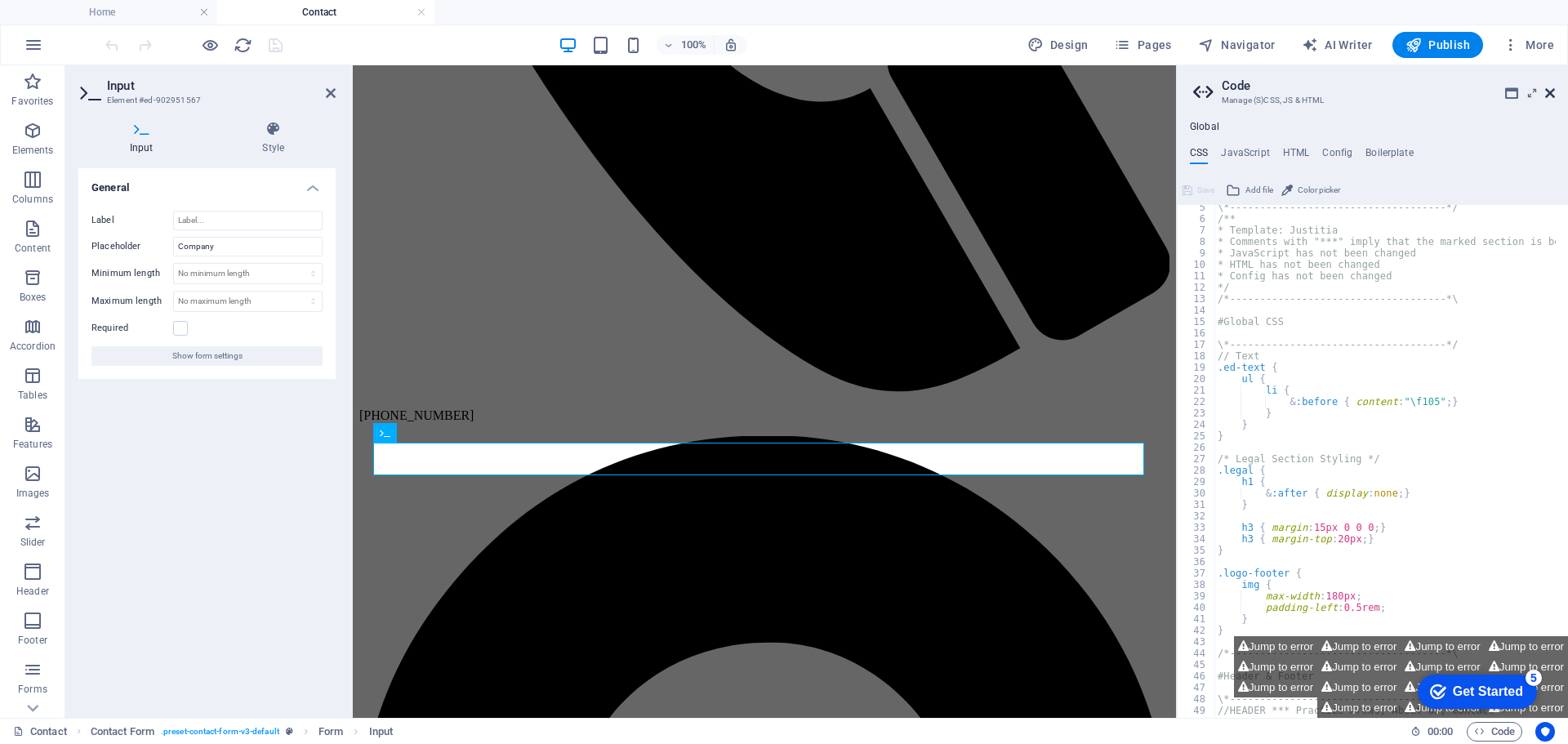
click at [1550, 92] on icon at bounding box center [1549, 93] width 10 height 13
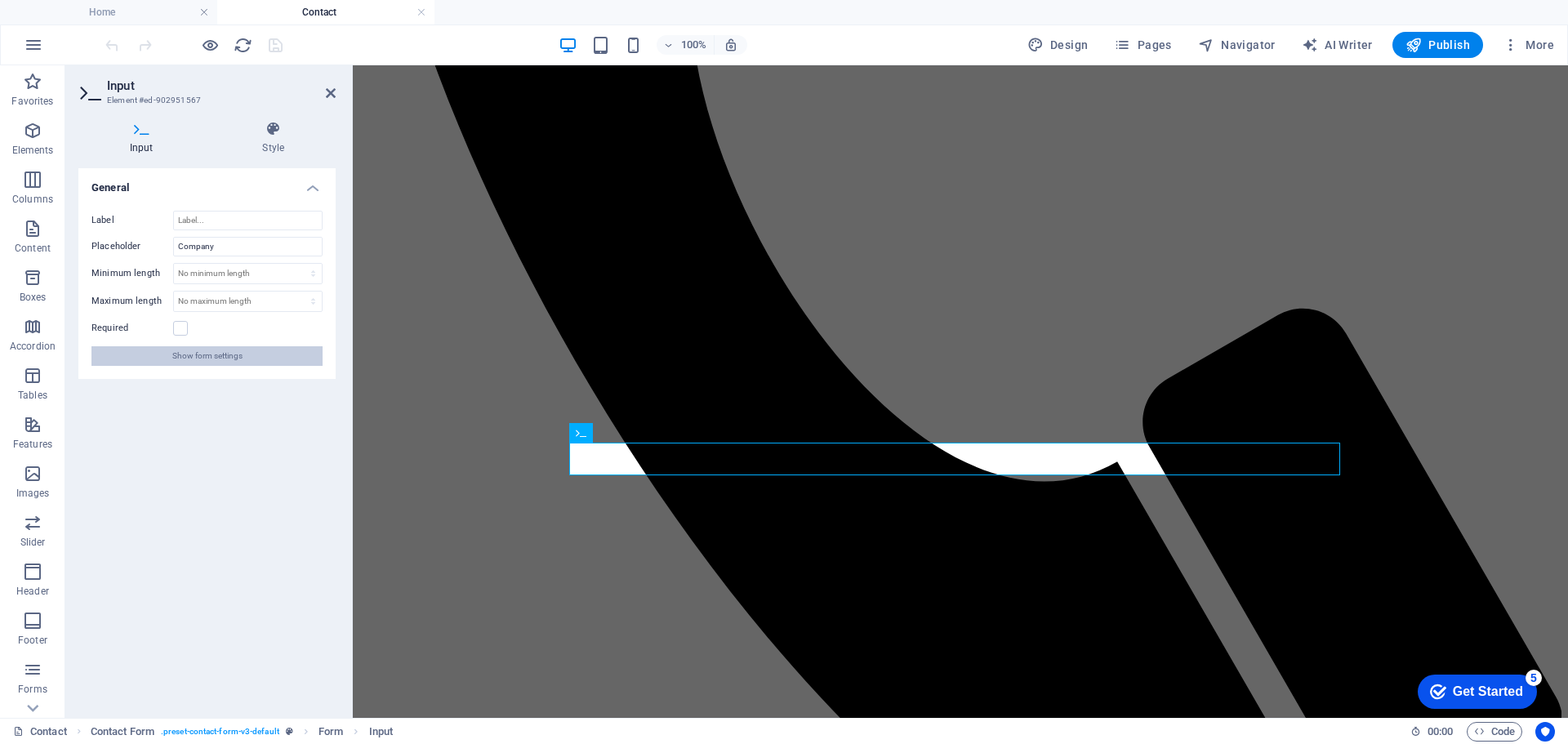
click at [208, 358] on span "Show form settings" at bounding box center [207, 356] width 70 height 19
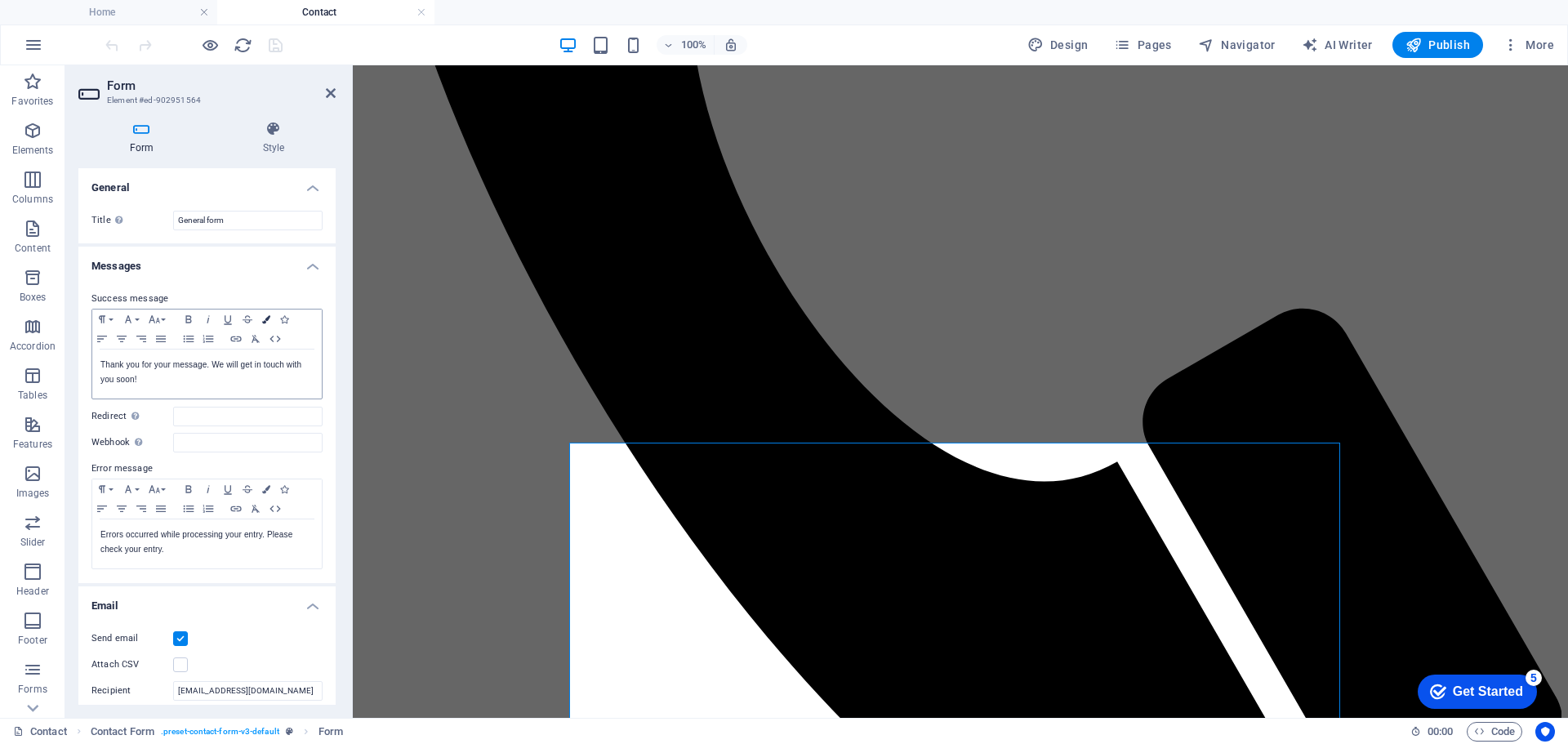
click at [260, 315] on button "Colors" at bounding box center [266, 320] width 18 height 19
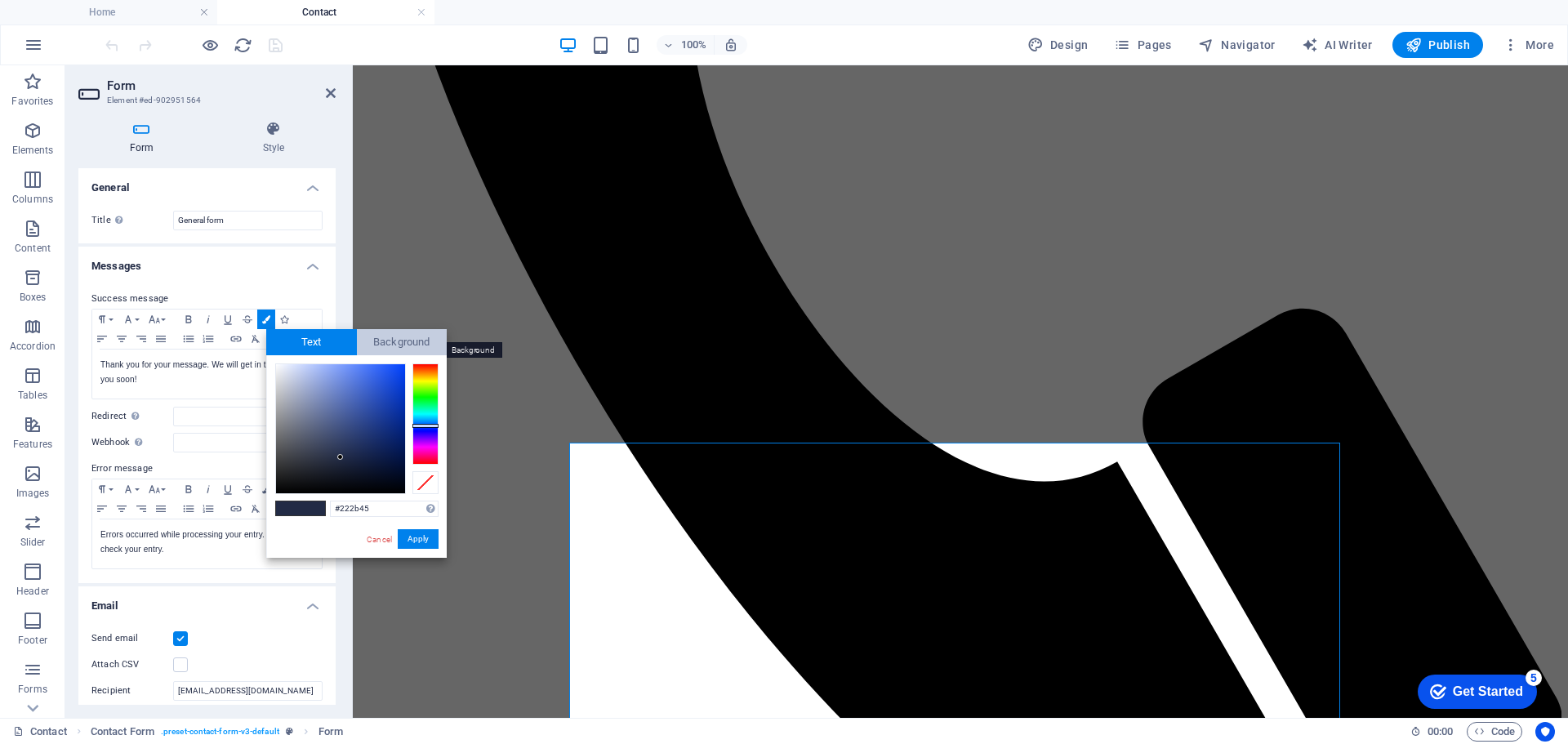
click at [382, 337] on span "Background" at bounding box center [402, 343] width 90 height 27
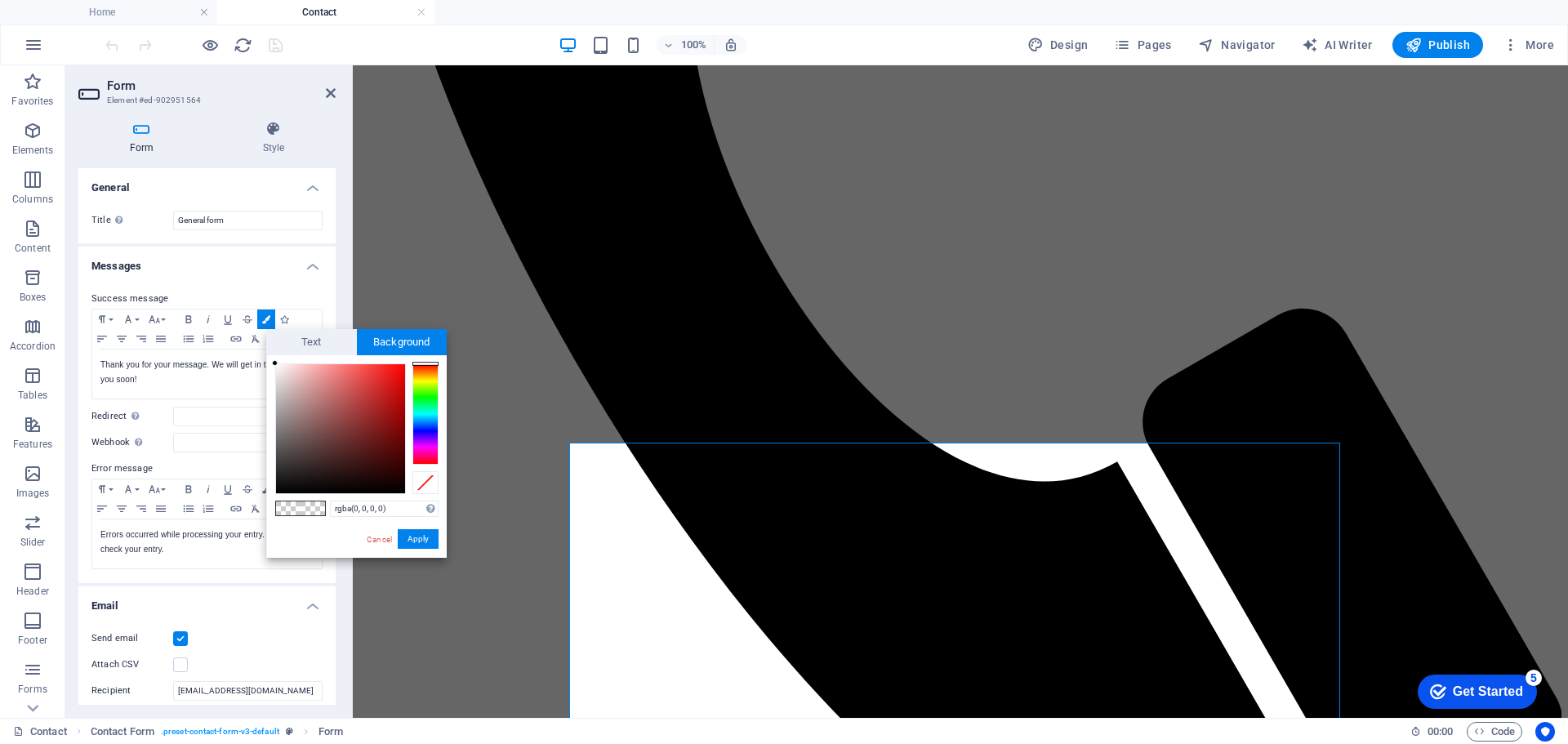
click at [313, 501] on span at bounding box center [313, 508] width 25 height 14
click at [361, 505] on input "rgba(0, 0, 0, 0)" at bounding box center [384, 508] width 109 height 16
click at [280, 508] on span at bounding box center [289, 508] width 25 height 14
click at [337, 485] on div at bounding box center [341, 429] width 129 height 129
click at [283, 505] on span at bounding box center [289, 508] width 25 height 14
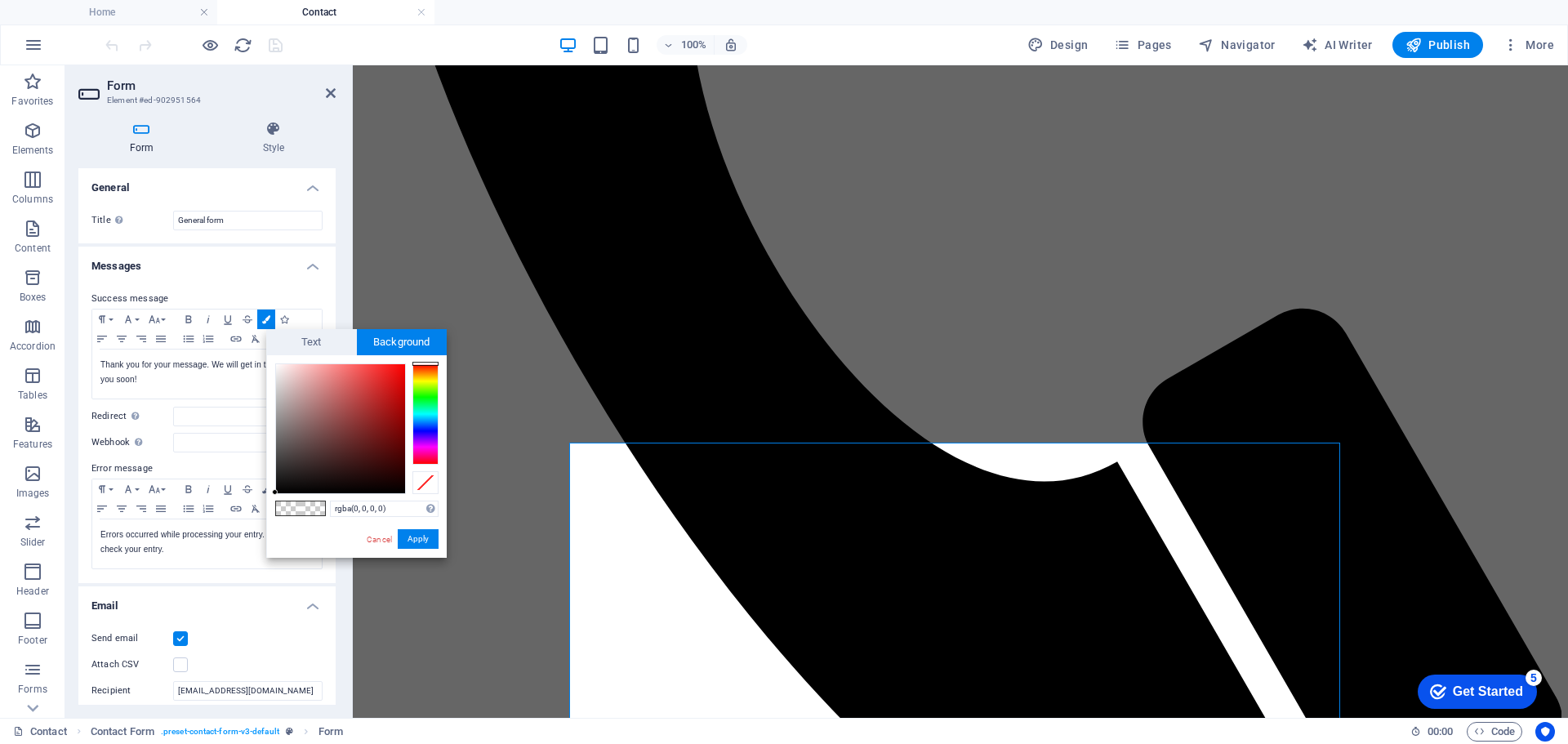
click at [288, 507] on span at bounding box center [289, 508] width 25 height 14
click at [318, 509] on span at bounding box center [313, 508] width 25 height 14
click at [424, 459] on div at bounding box center [426, 415] width 27 height 101
click at [309, 504] on span at bounding box center [313, 508] width 25 height 14
drag, startPoint x: 309, startPoint y: 504, endPoint x: 300, endPoint y: 504, distance: 9.0
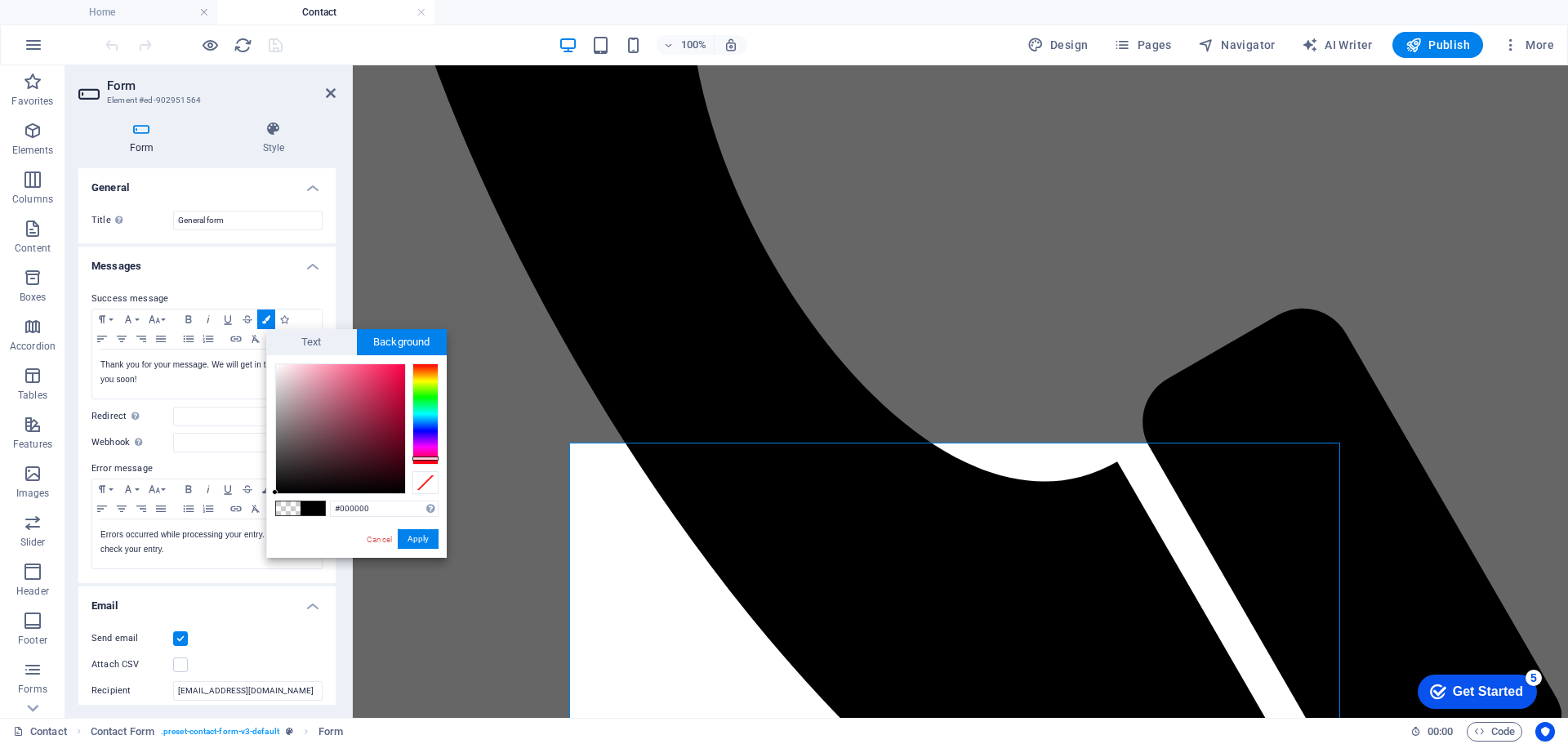
click at [307, 504] on span at bounding box center [313, 508] width 25 height 14
click at [287, 504] on span at bounding box center [289, 508] width 25 height 14
click at [374, 534] on link "Cancel" at bounding box center [379, 539] width 28 height 12
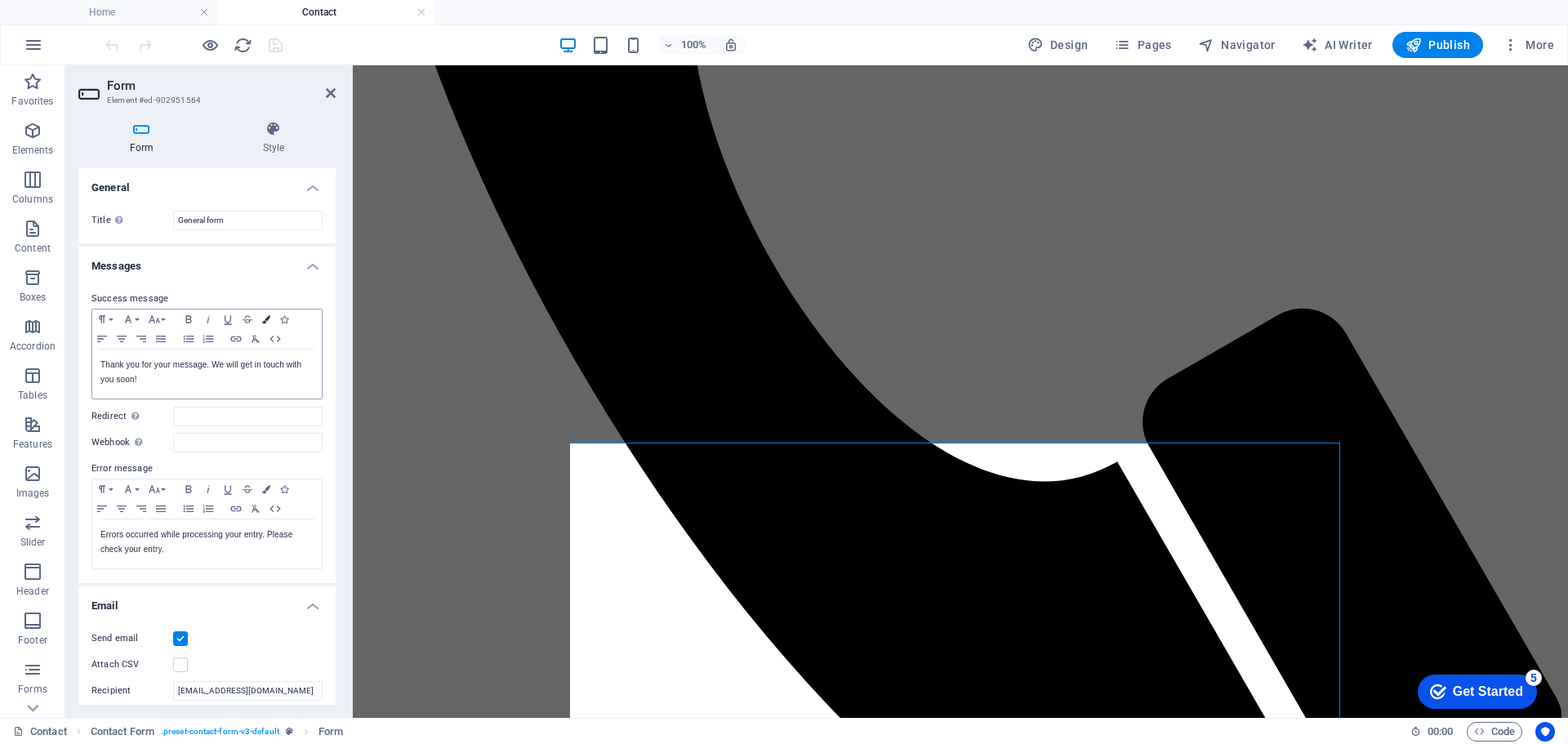
click at [265, 317] on icon "button" at bounding box center [266, 319] width 8 height 8
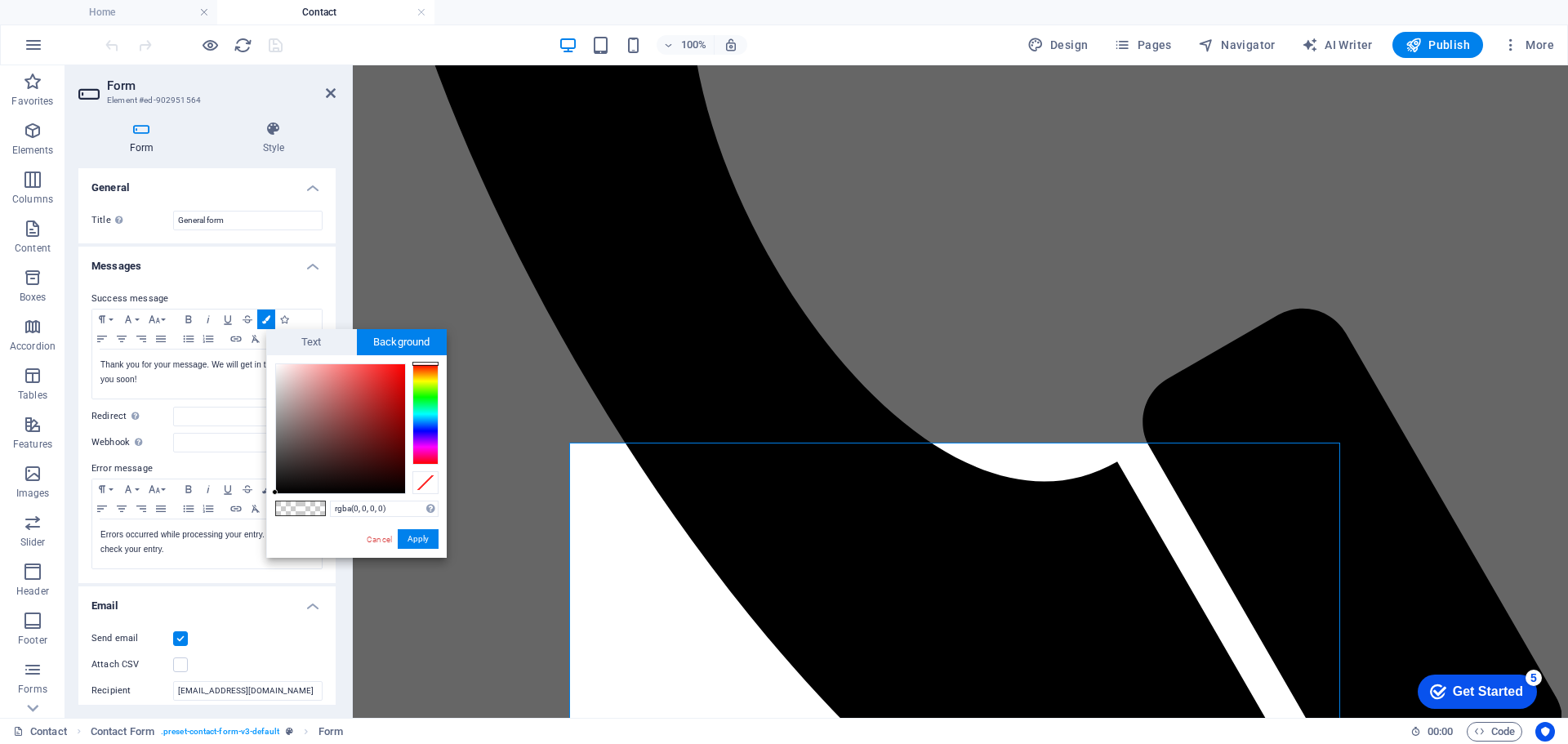
click at [295, 501] on span at bounding box center [289, 508] width 25 height 14
click at [295, 506] on span at bounding box center [289, 508] width 25 height 14
click at [295, 507] on span at bounding box center [289, 508] width 25 height 14
click at [295, 506] on span at bounding box center [289, 508] width 25 height 14
click at [323, 508] on span at bounding box center [313, 508] width 25 height 14
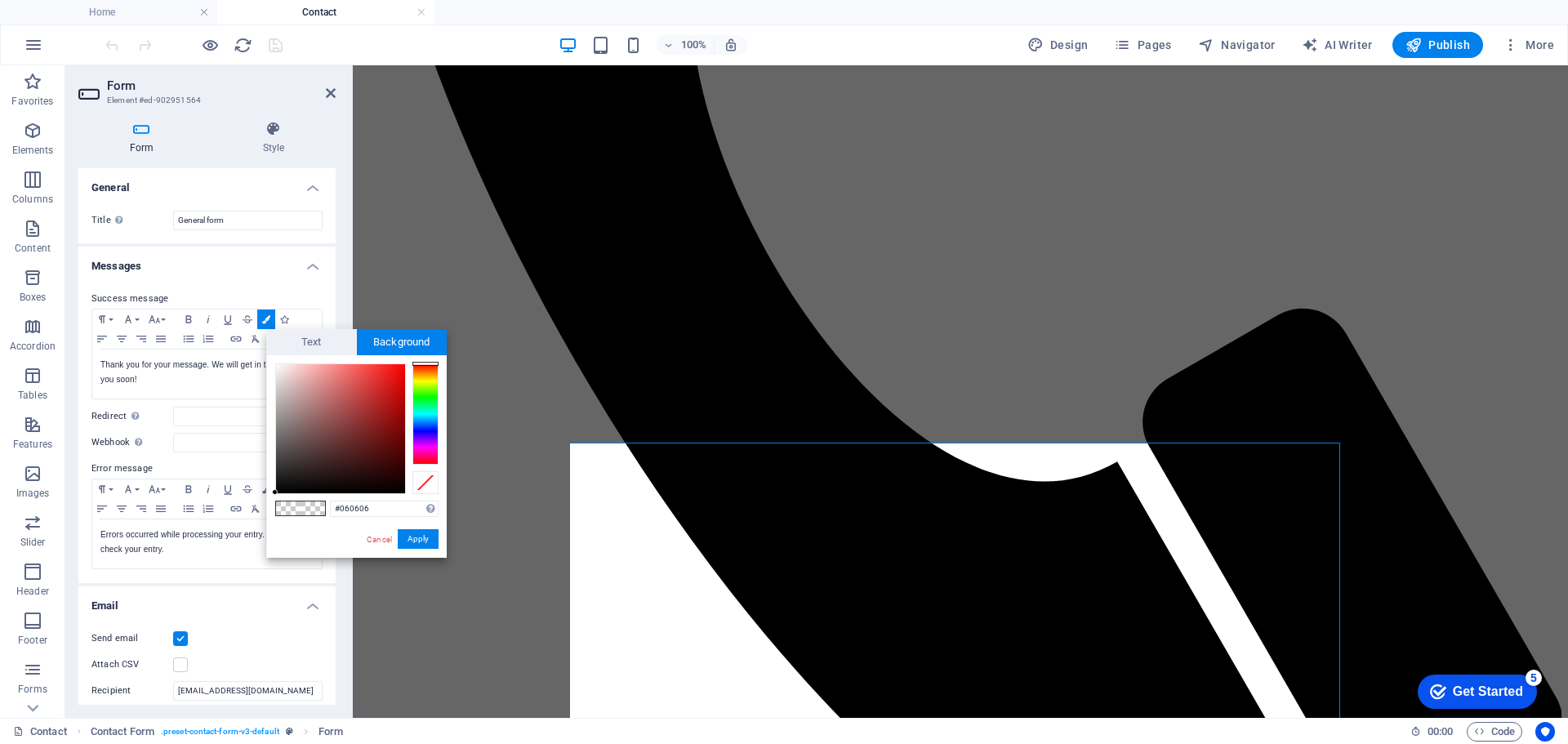
click at [274, 490] on div at bounding box center [274, 492] width 5 height 5
click at [274, 490] on div at bounding box center [274, 489] width 5 height 5
click at [278, 482] on div at bounding box center [341, 429] width 129 height 129
click at [356, 509] on input "#141414" at bounding box center [384, 508] width 109 height 16
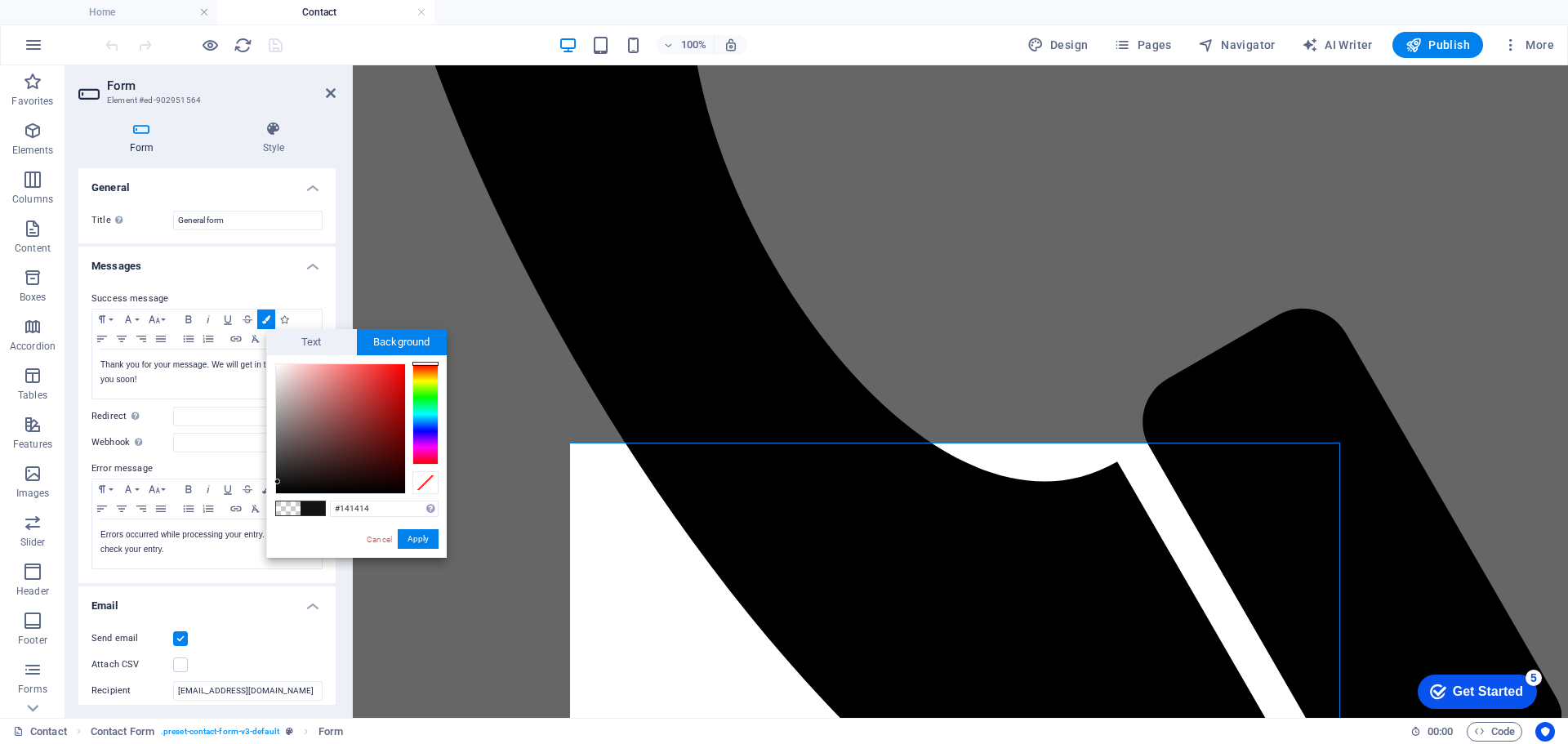
click at [285, 508] on span at bounding box center [289, 508] width 25 height 14
type input "rgba(0, 0, 0, 0)"
click at [312, 342] on span "Text" at bounding box center [312, 343] width 90 height 27
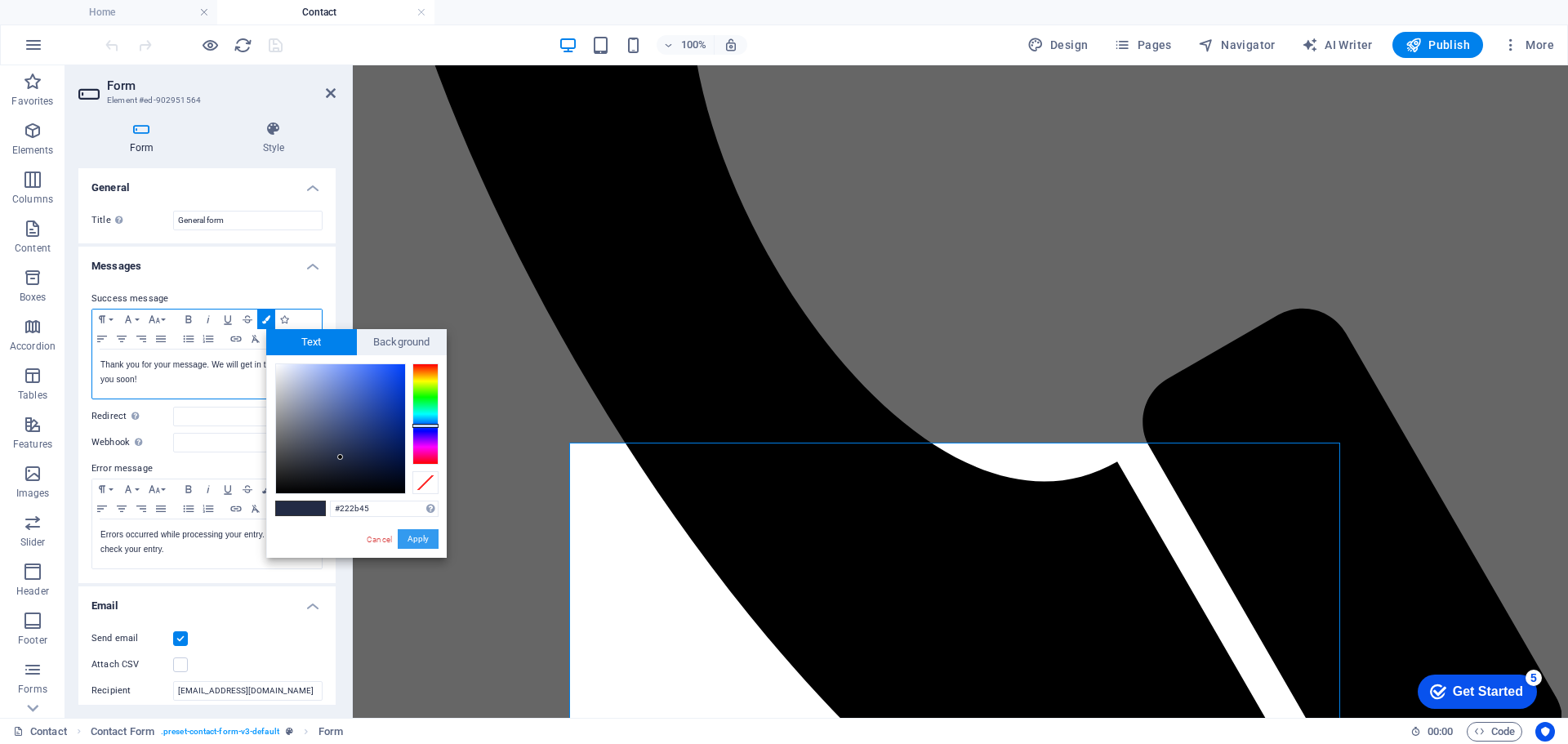
click at [413, 539] on button "Apply" at bounding box center [418, 539] width 41 height 19
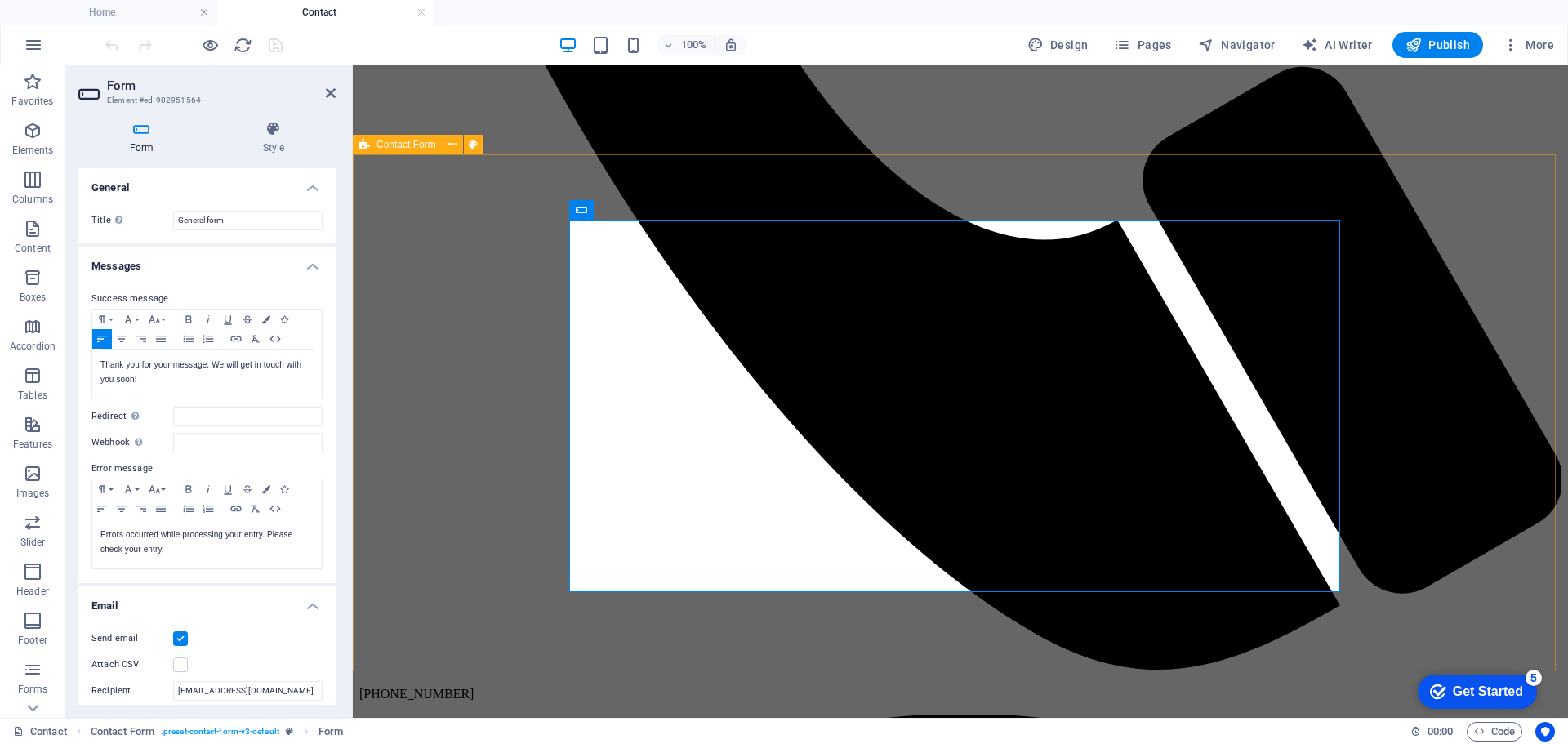
scroll to position [1097, 0]
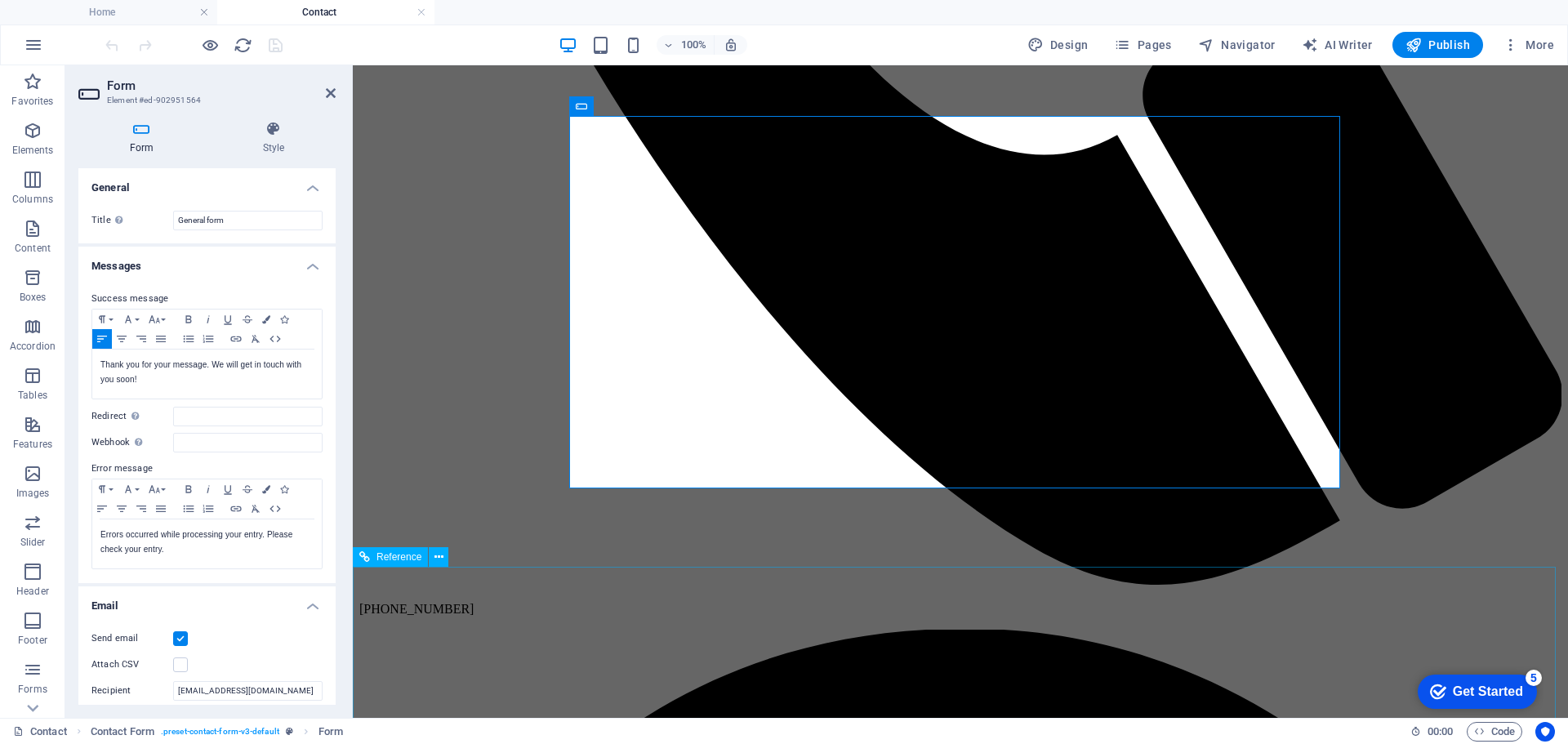
drag, startPoint x: 911, startPoint y: 628, endPoint x: 1196, endPoint y: 617, distance: 285.2
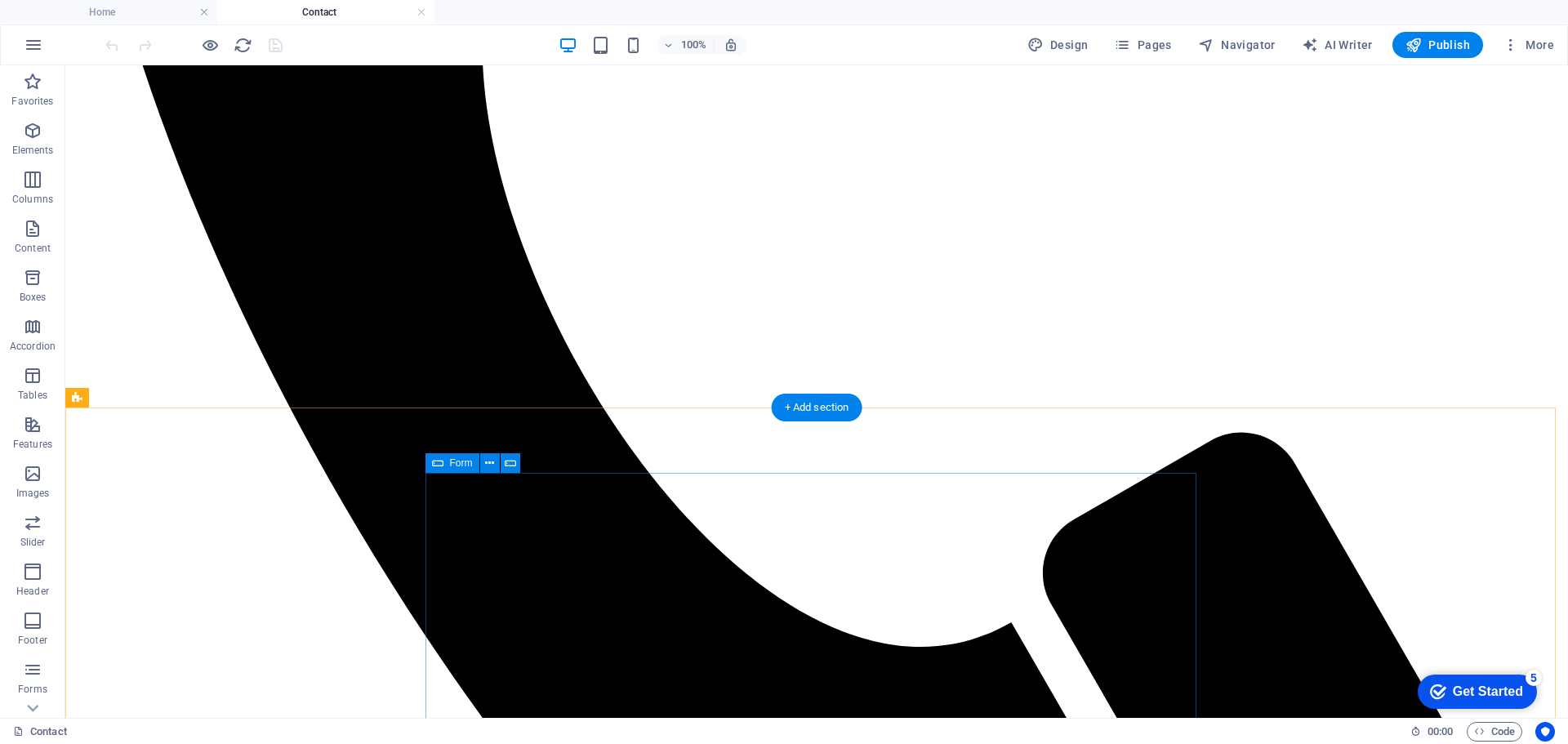
scroll to position [934, 0]
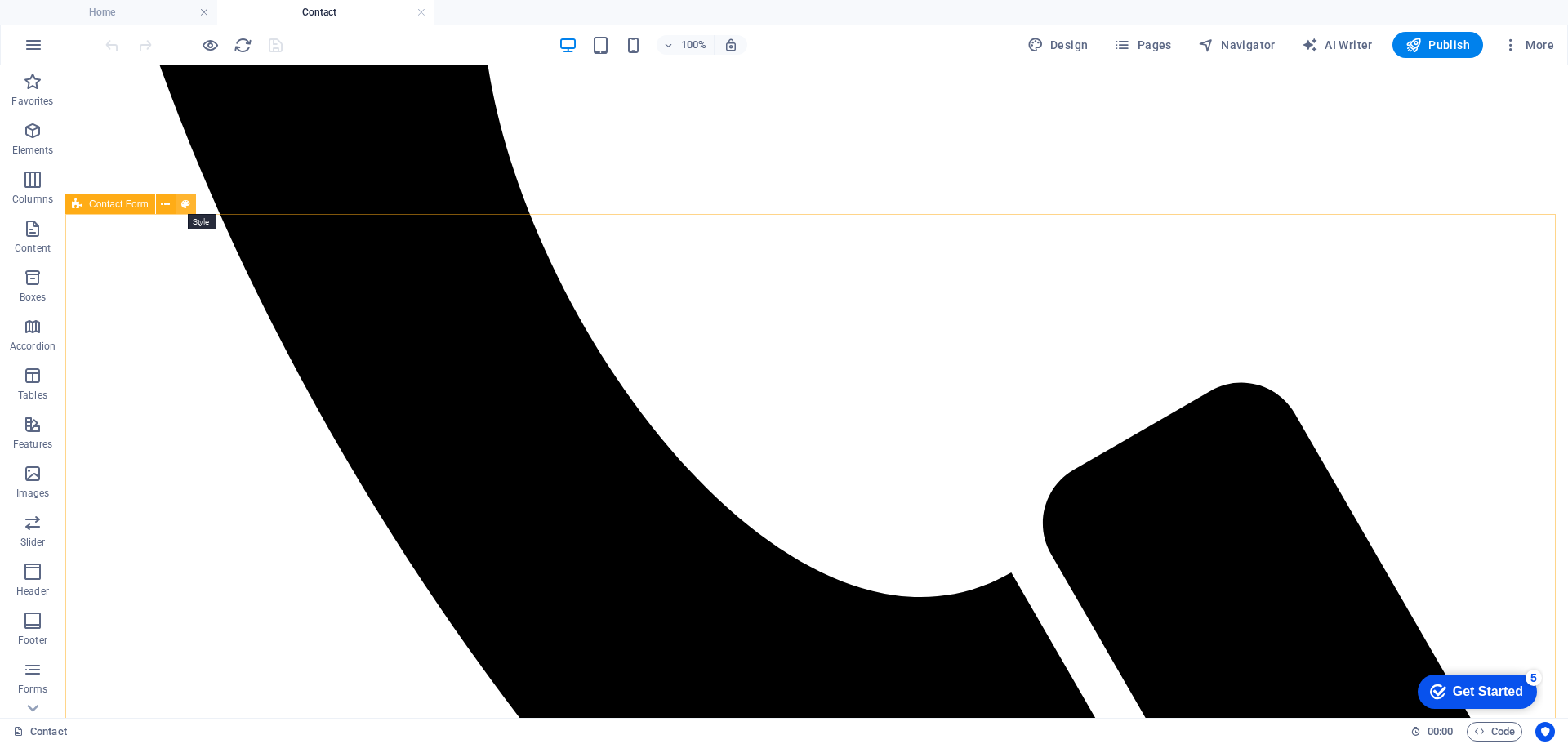
click at [186, 205] on icon at bounding box center [186, 204] width 9 height 17
select select "rem"
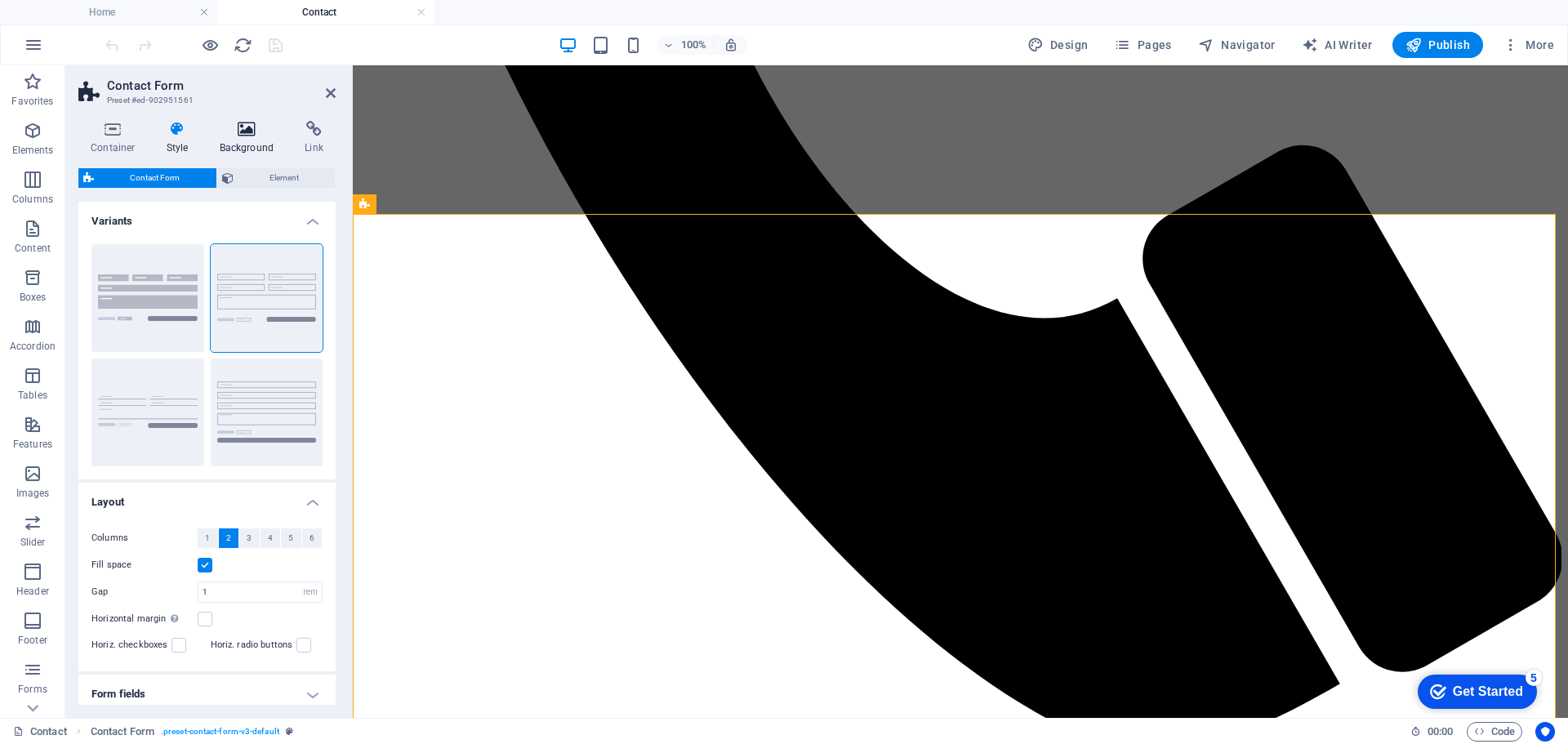
click at [242, 125] on icon at bounding box center [246, 129] width 79 height 16
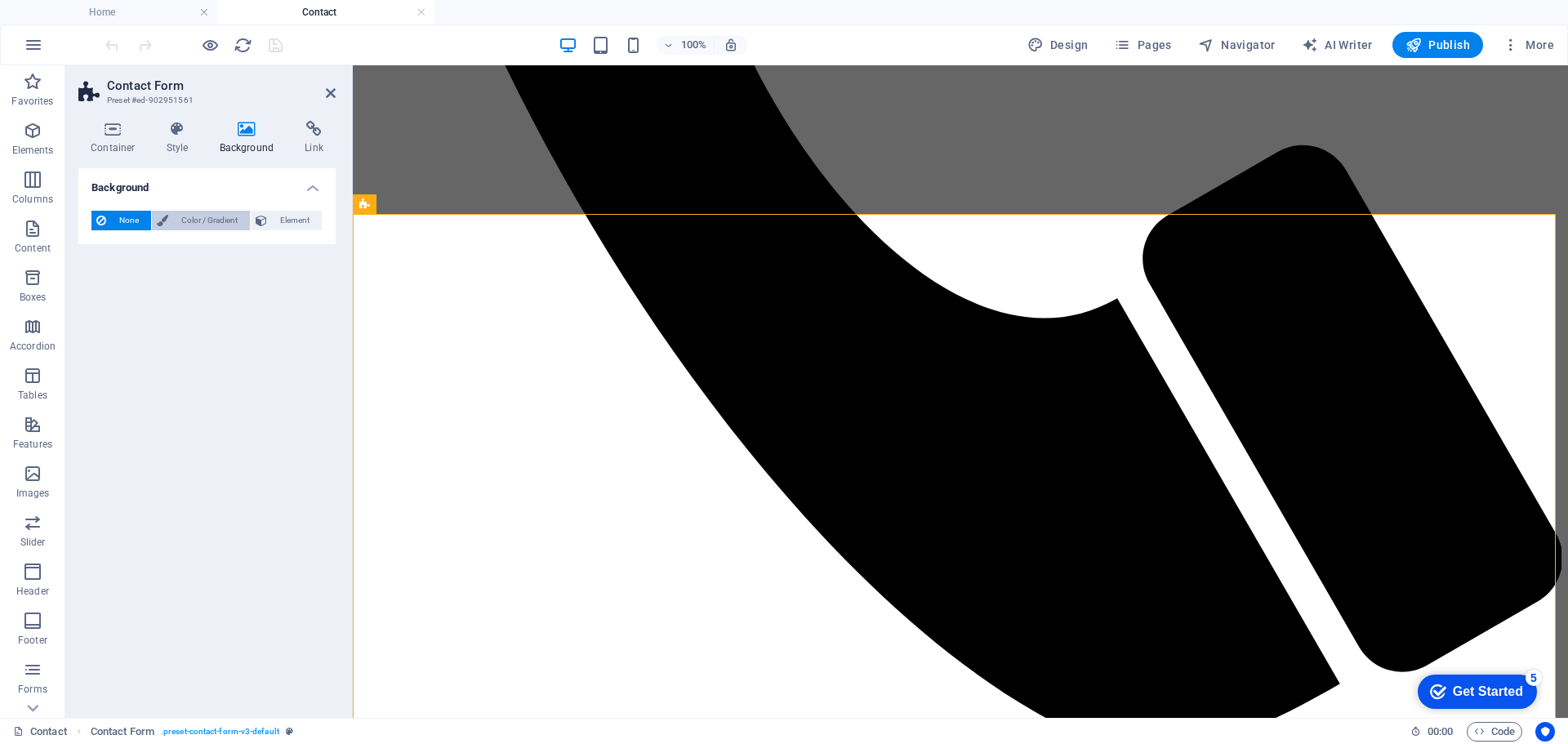
click at [165, 216] on icon at bounding box center [162, 221] width 12 height 19
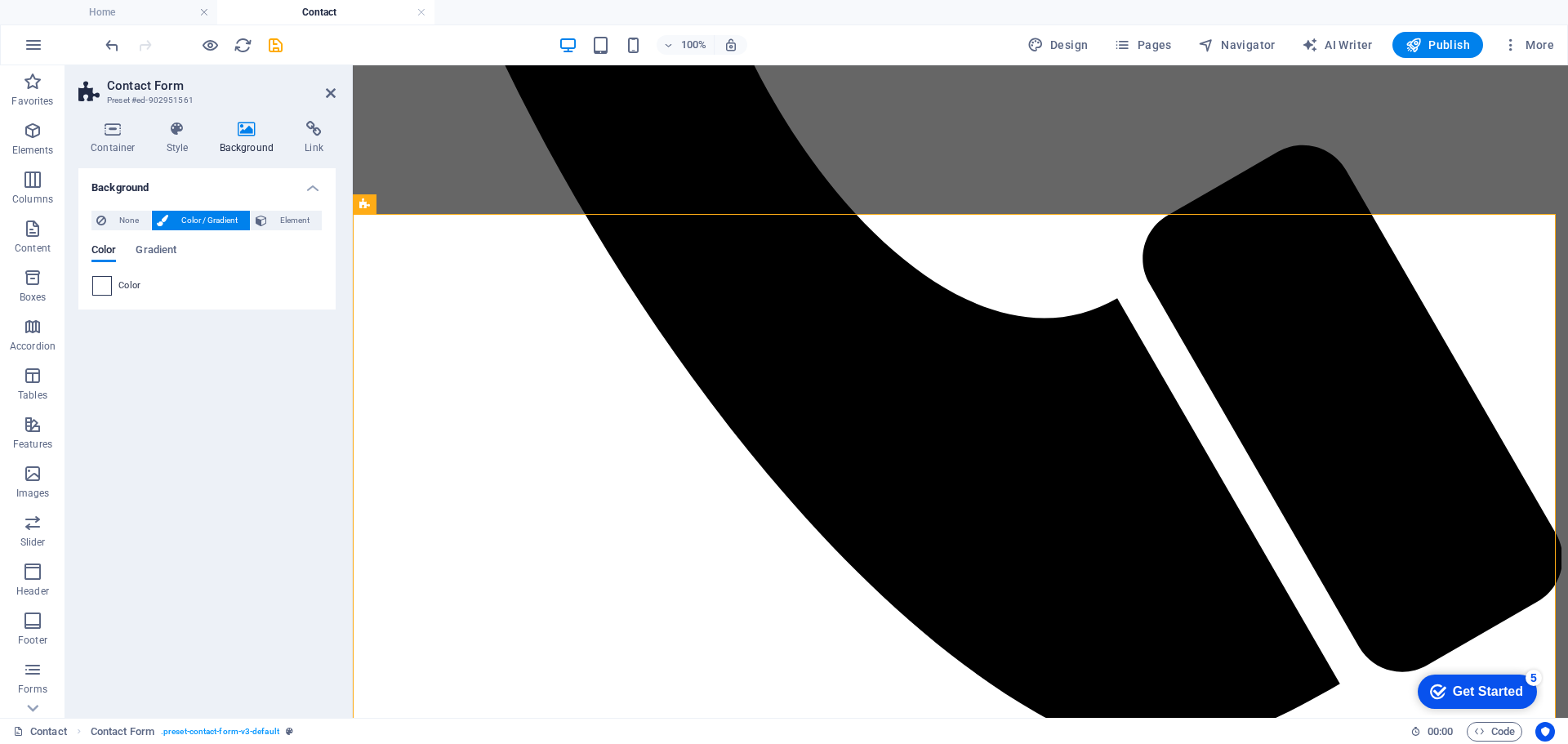
click at [97, 282] on span at bounding box center [102, 286] width 18 height 18
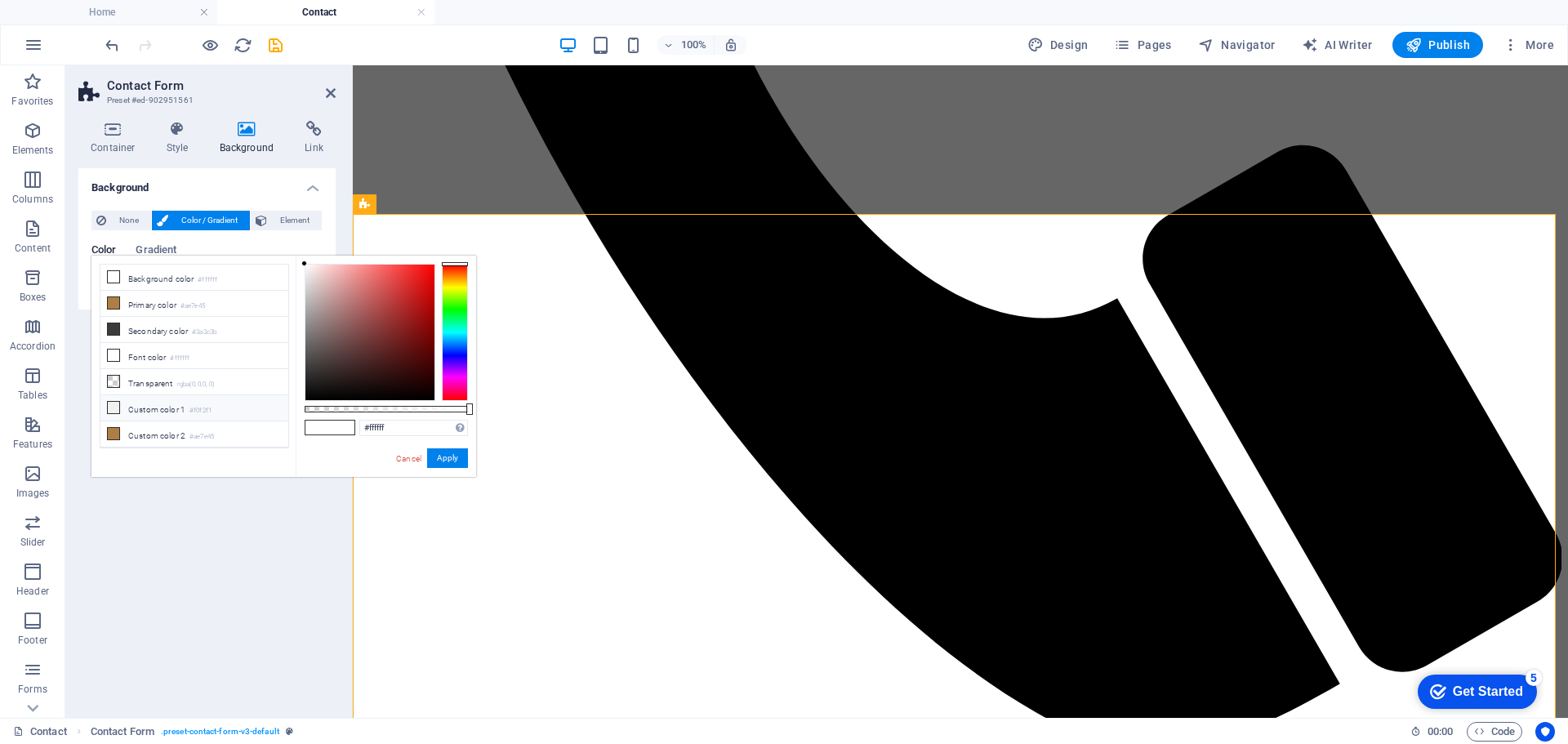
click at [144, 406] on li "Custom color 1 #f0f2f1" at bounding box center [194, 408] width 188 height 27
click at [118, 403] on icon at bounding box center [113, 407] width 12 height 12
click at [118, 330] on icon at bounding box center [113, 329] width 12 height 12
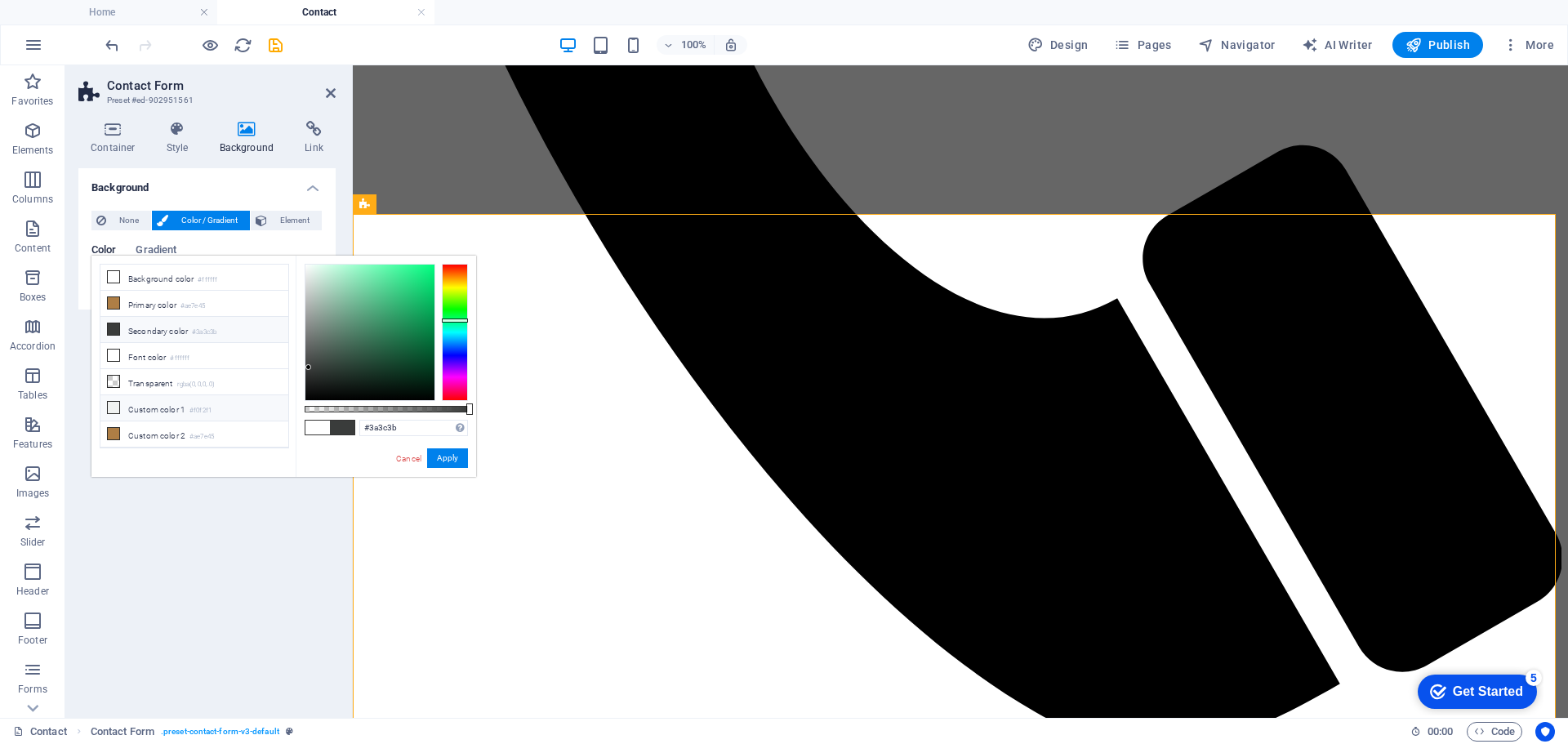
click at [111, 404] on icon at bounding box center [113, 407] width 12 height 12
type input "#f0f2f1"
click at [444, 456] on button "Apply" at bounding box center [447, 458] width 41 height 19
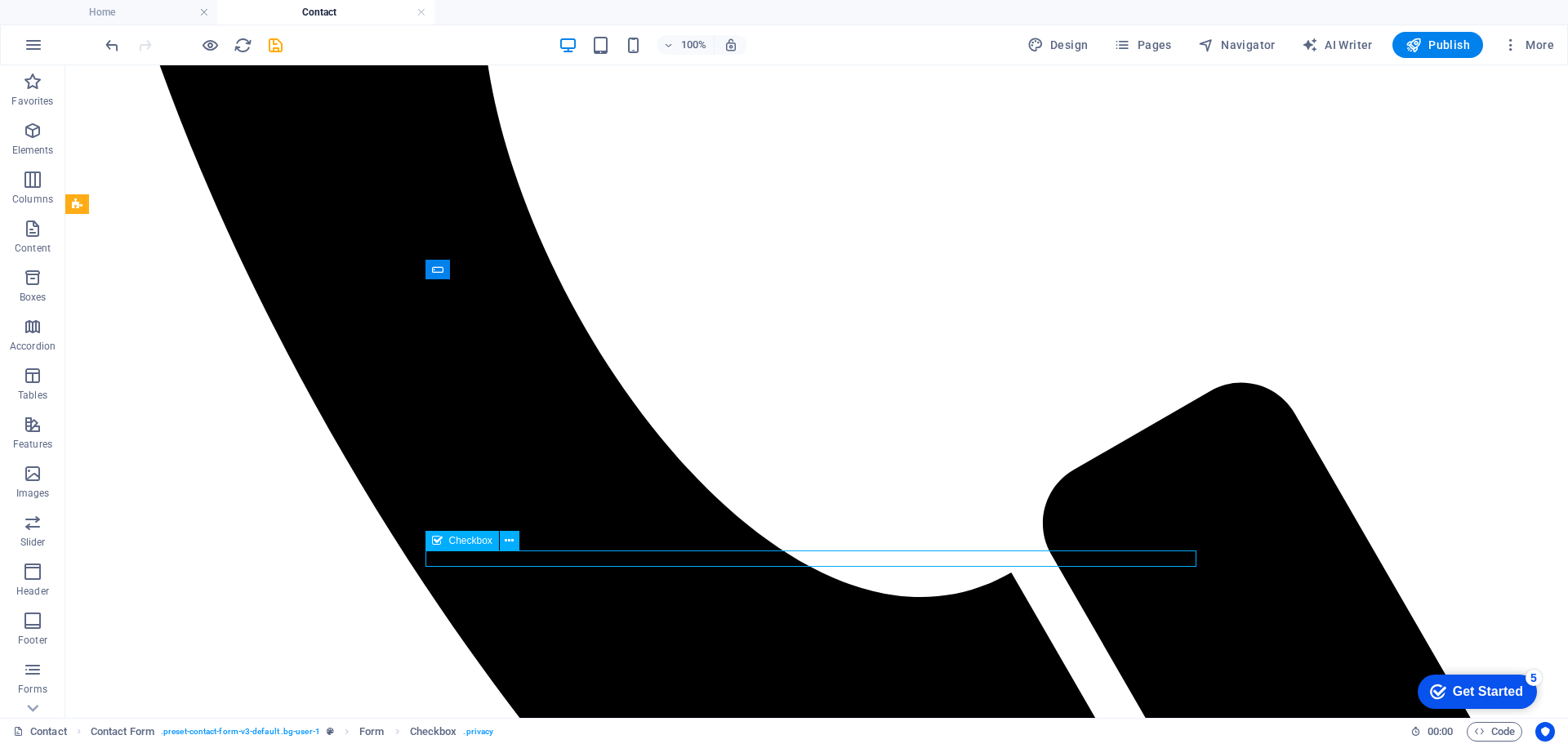
drag, startPoint x: 515, startPoint y: 560, endPoint x: 781, endPoint y: 557, distance: 266.0
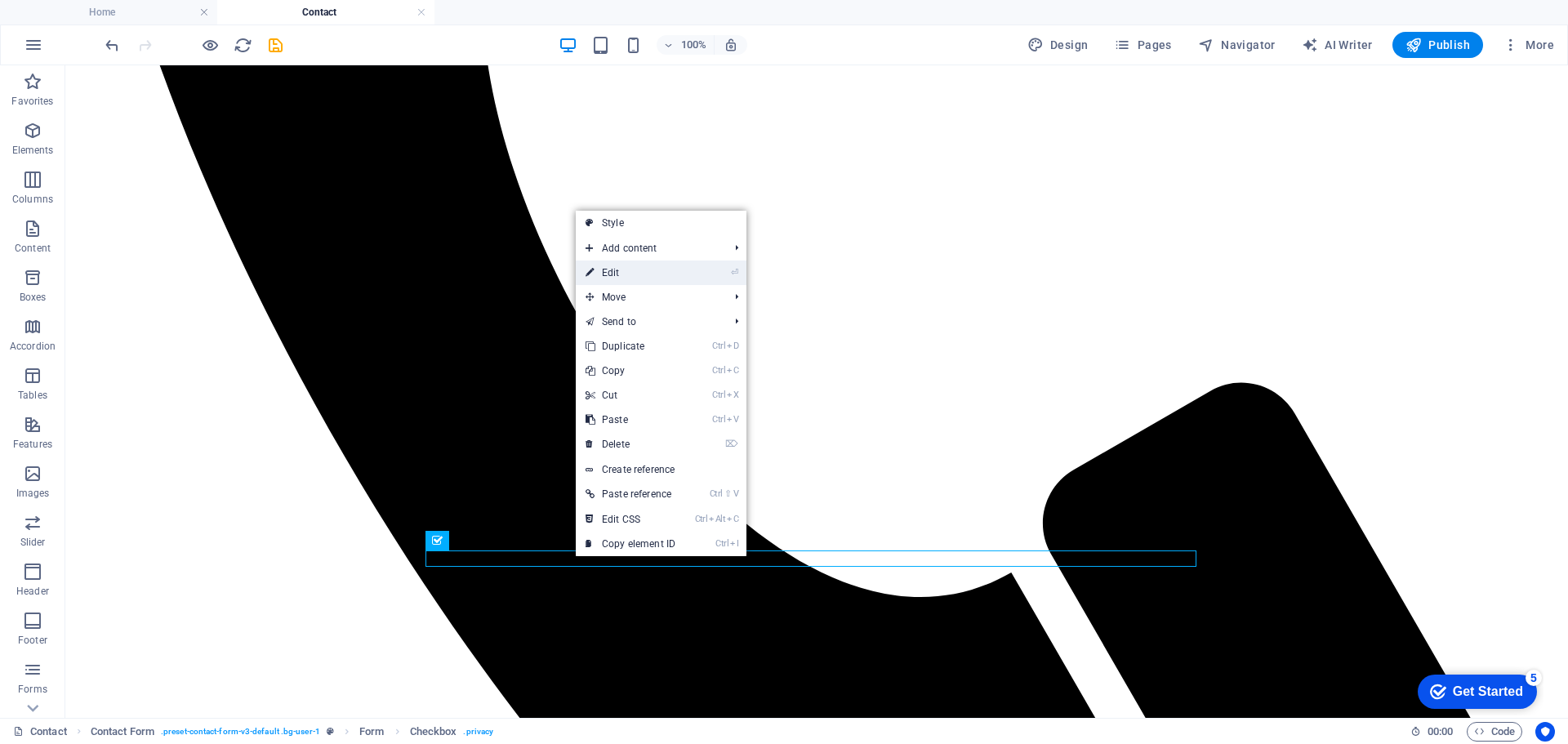
click at [627, 277] on link "⏎ Edit" at bounding box center [630, 273] width 110 height 25
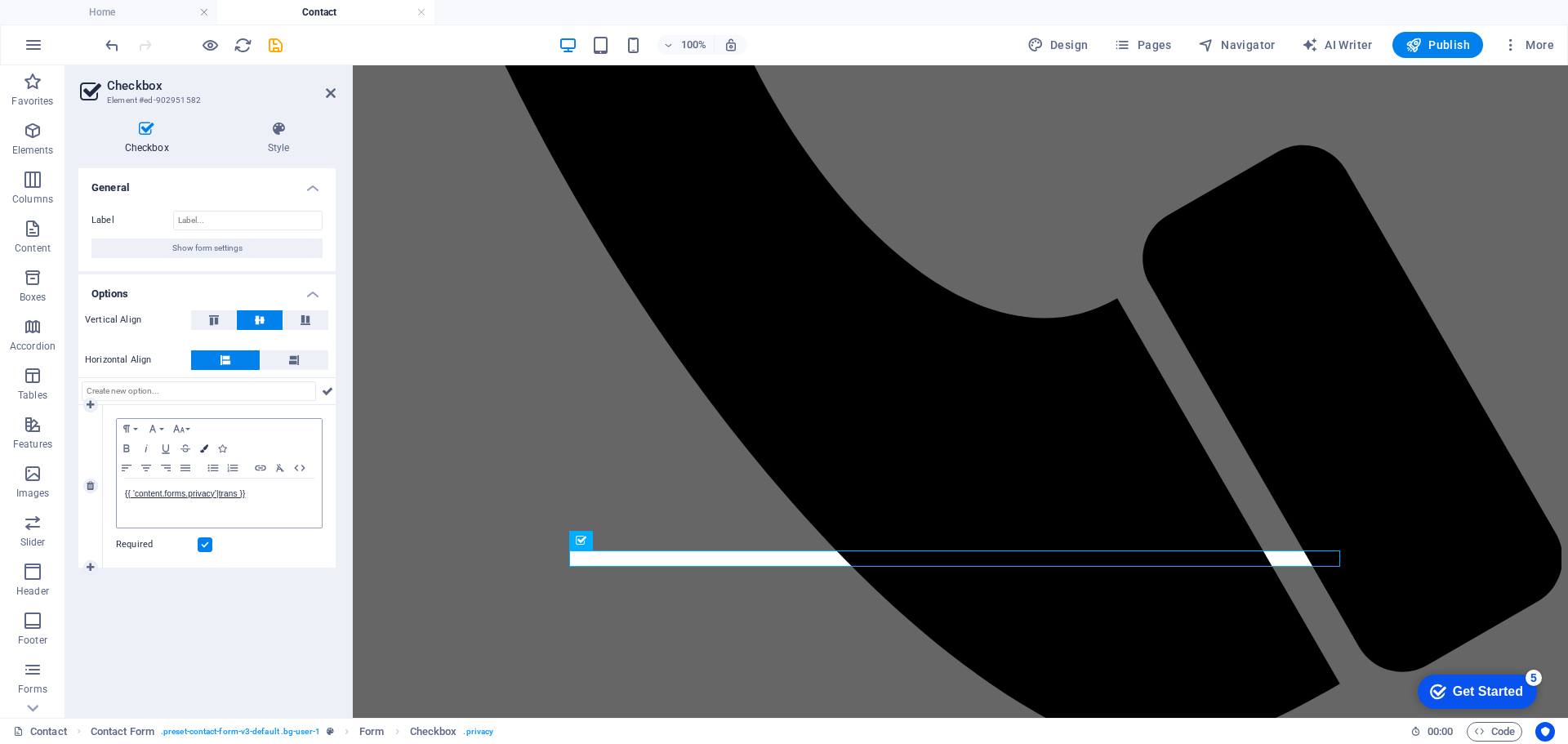
click at [205, 448] on icon "button" at bounding box center [204, 448] width 8 height 8
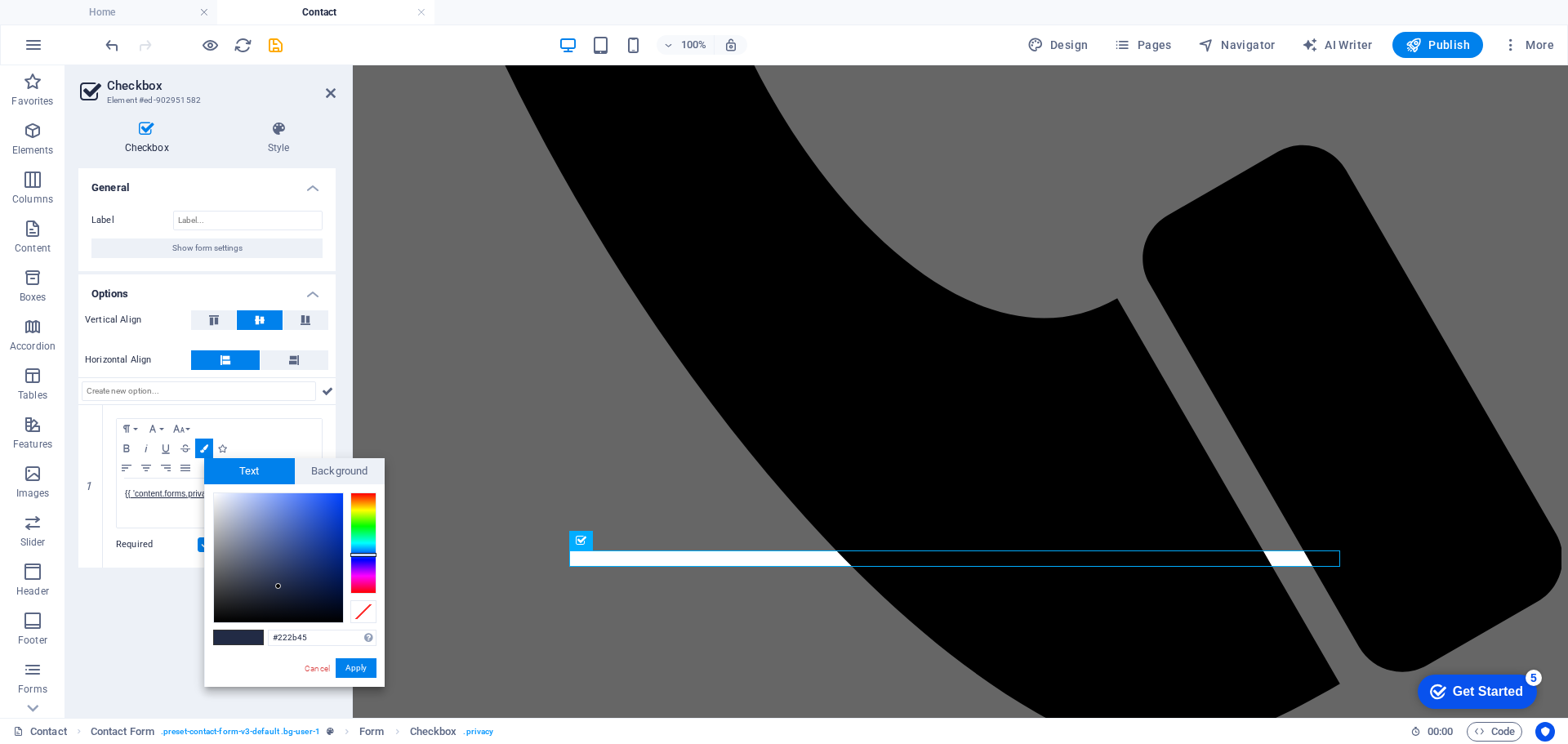
click at [230, 637] on span at bounding box center [227, 638] width 25 height 14
click at [349, 662] on button "Apply" at bounding box center [356, 669] width 41 height 19
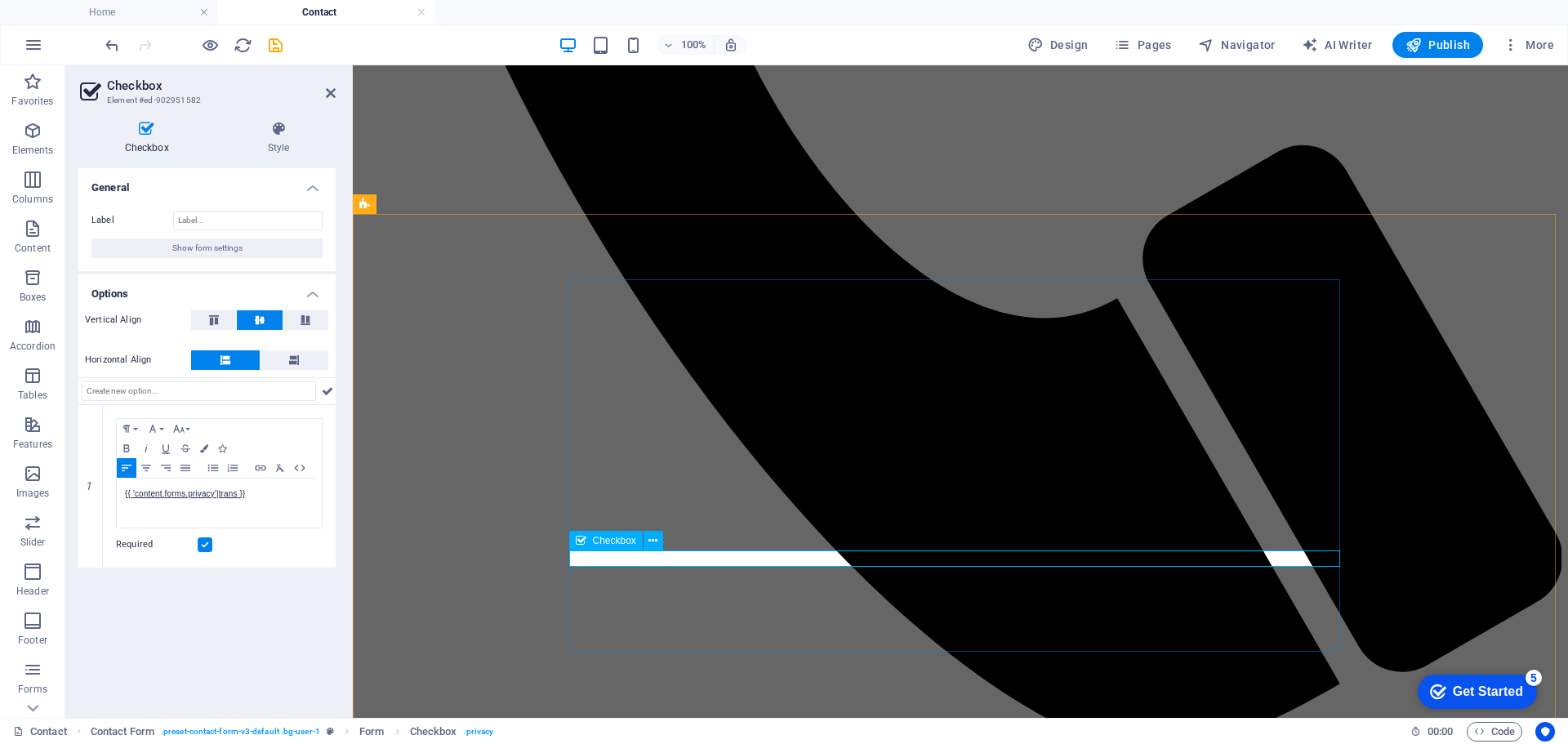
checkbox input "true"
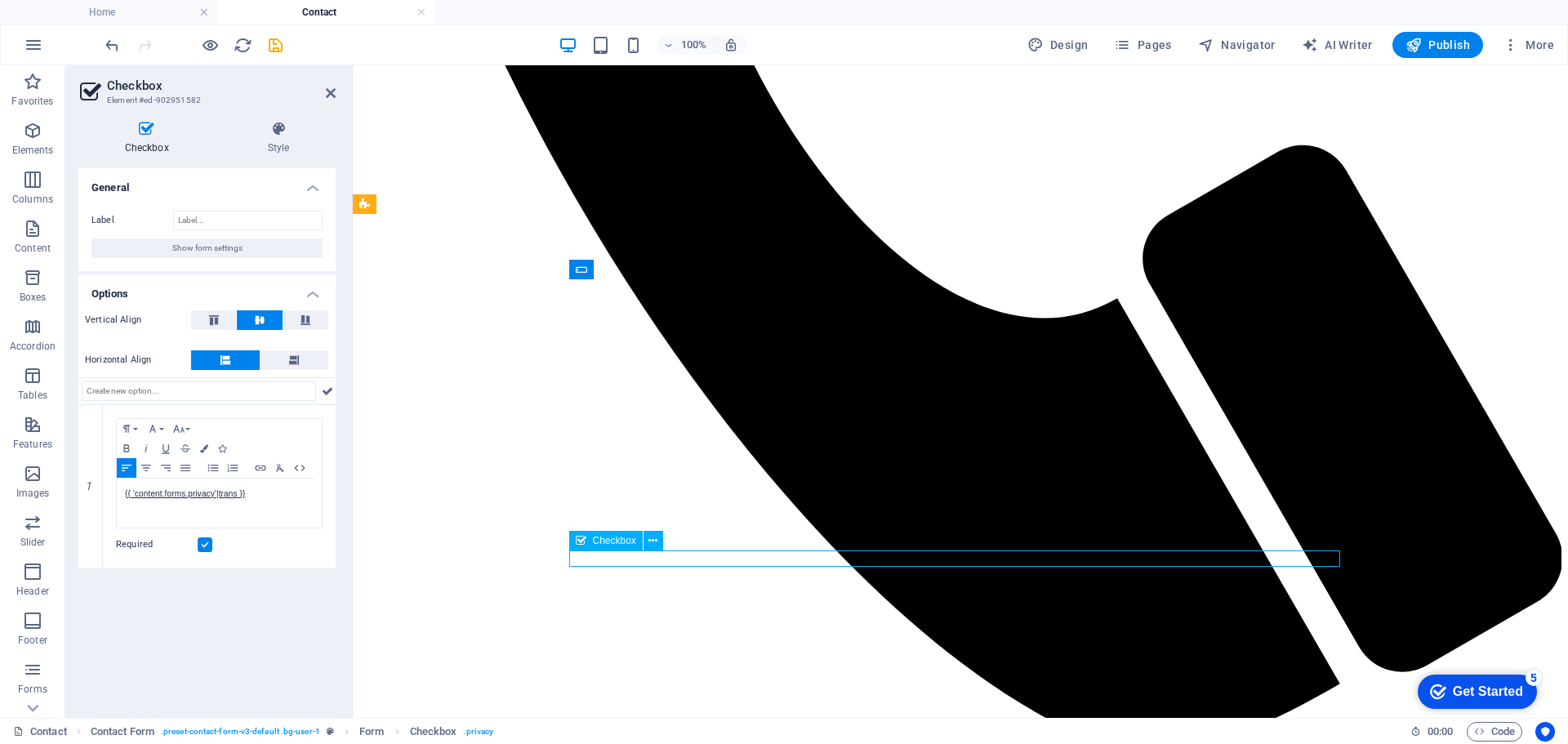
drag, startPoint x: 817, startPoint y: 561, endPoint x: 794, endPoint y: 560, distance: 23.0
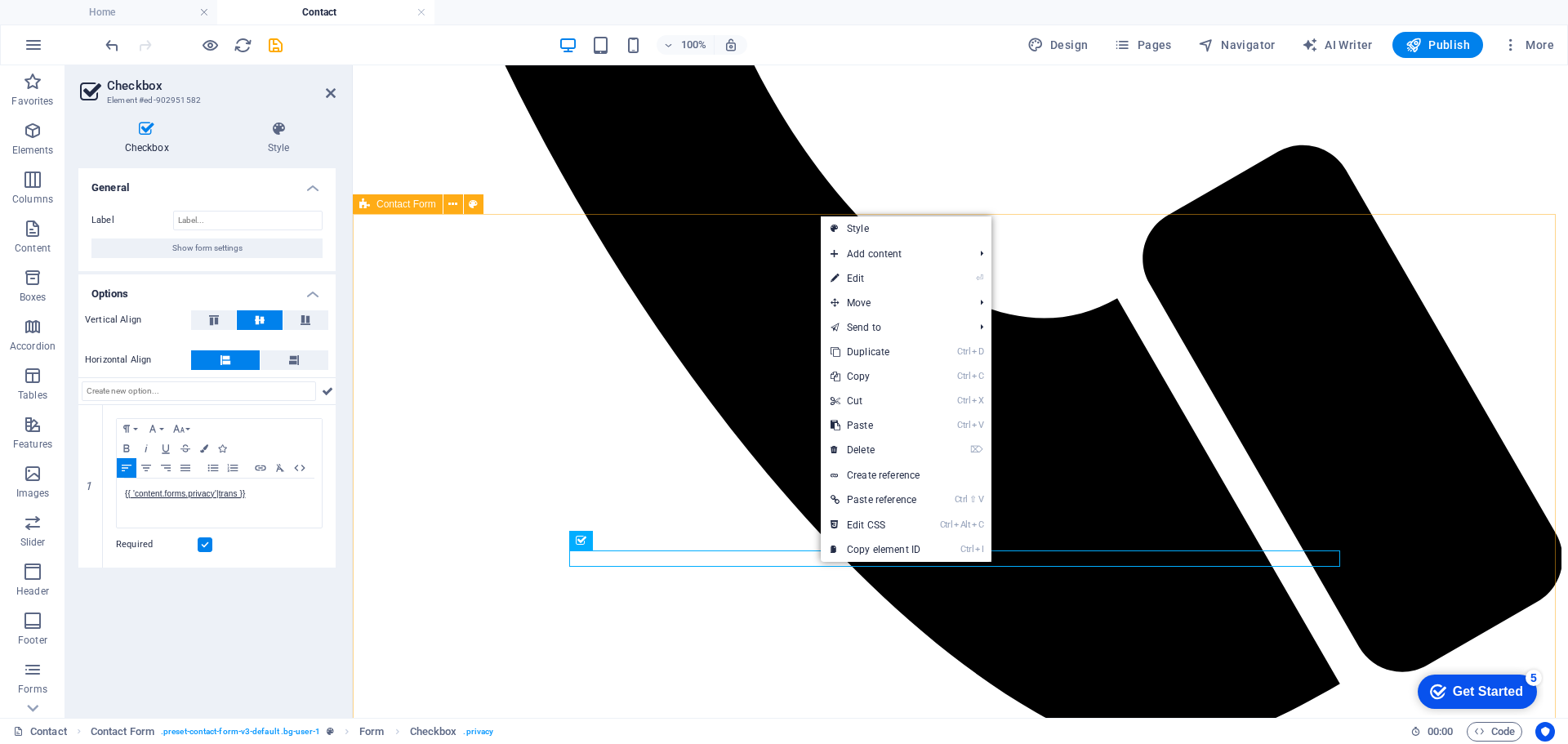
drag, startPoint x: 816, startPoint y: 711, endPoint x: 1106, endPoint y: 711, distance: 290.0
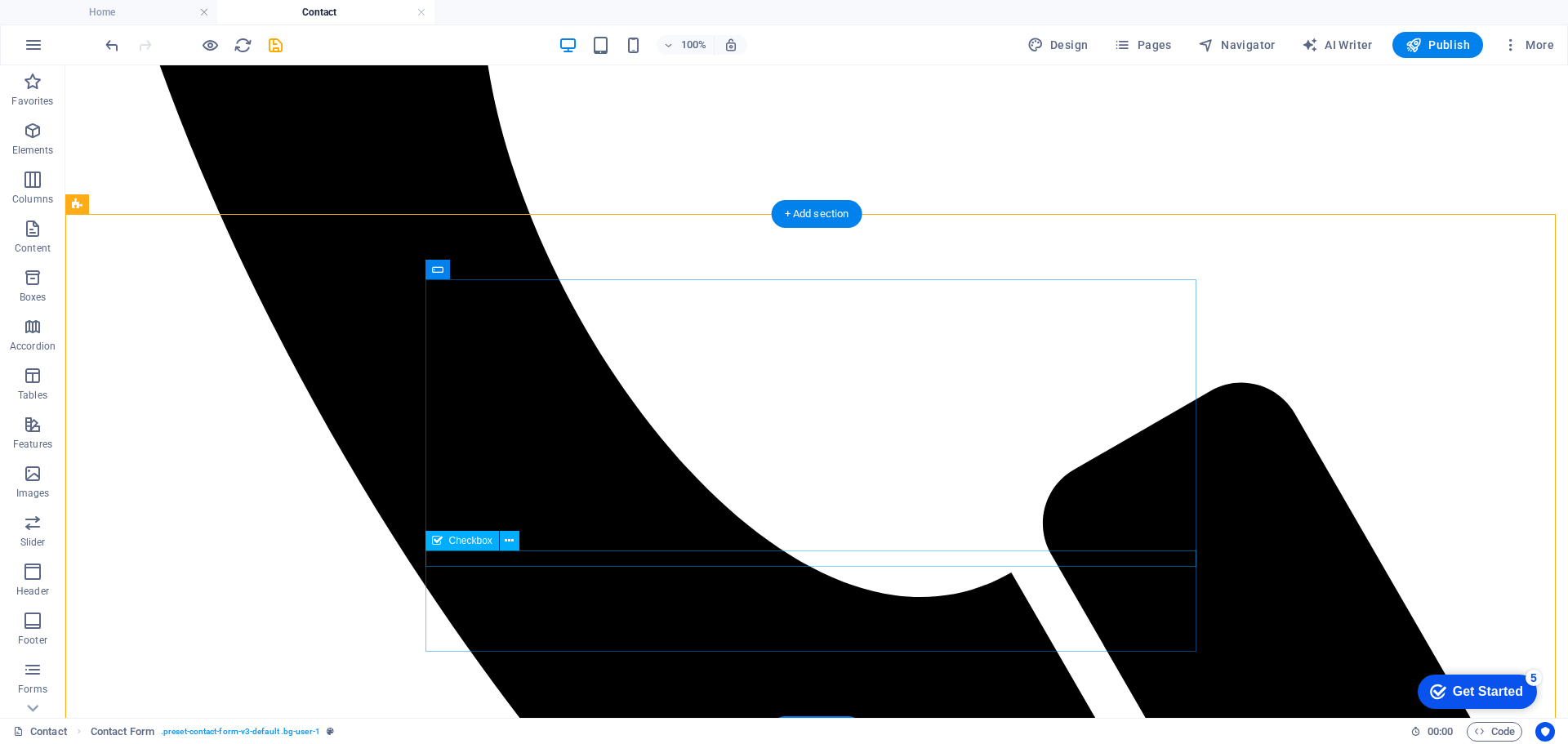
click at [514, 268] on icon at bounding box center [517, 269] width 9 height 17
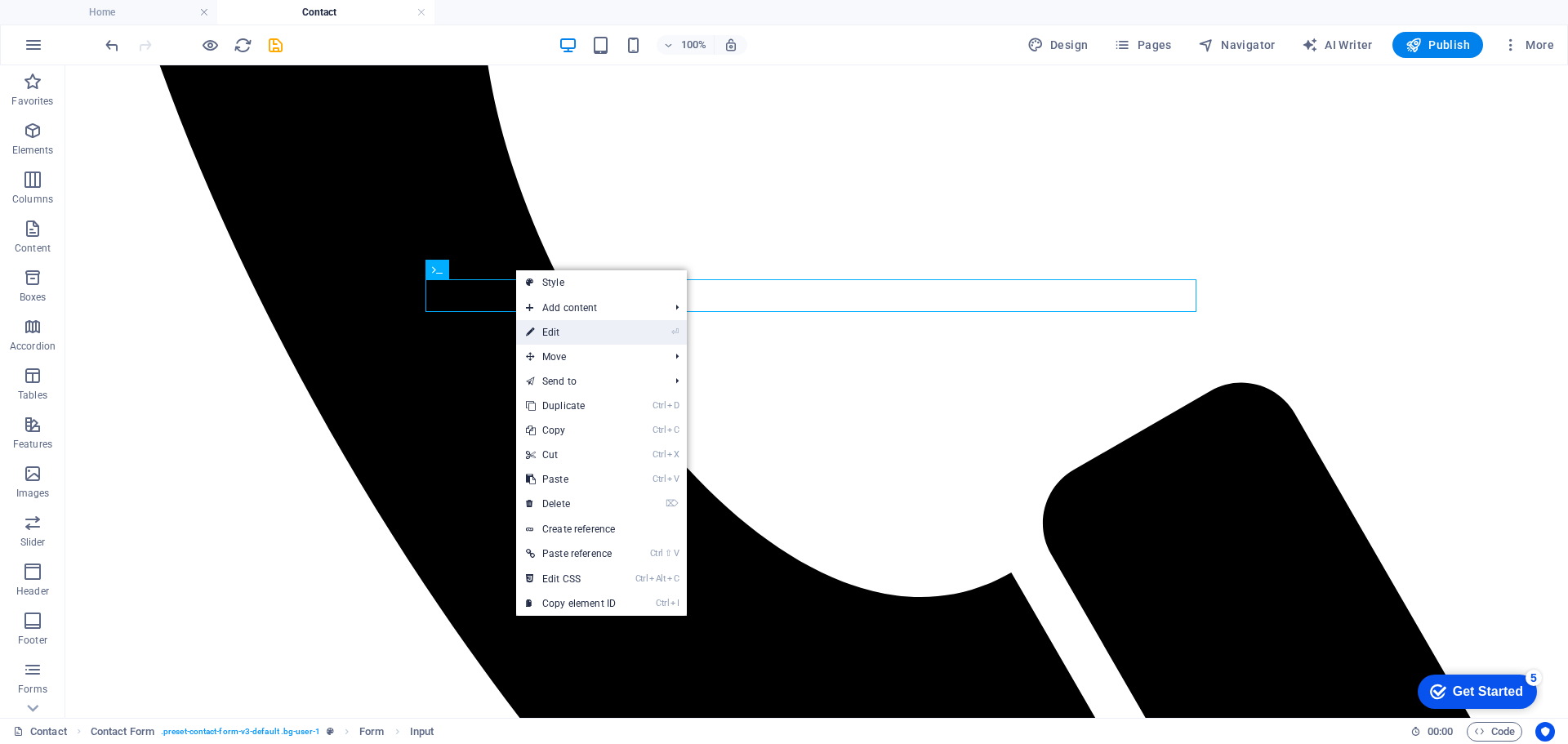
click at [548, 332] on link "⏎ Edit" at bounding box center [571, 333] width 110 height 25
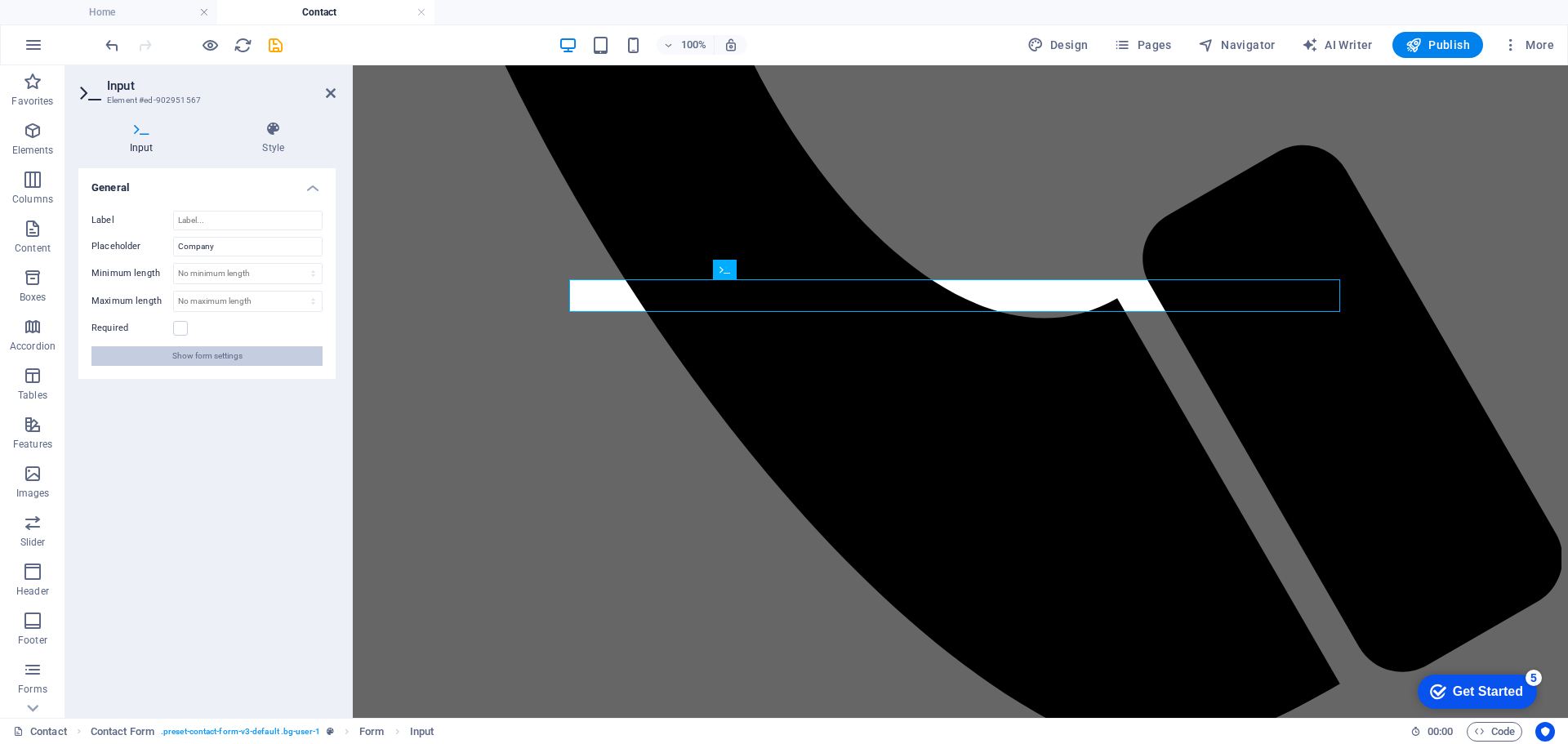
click at [201, 355] on span "Show form settings" at bounding box center [207, 356] width 70 height 19
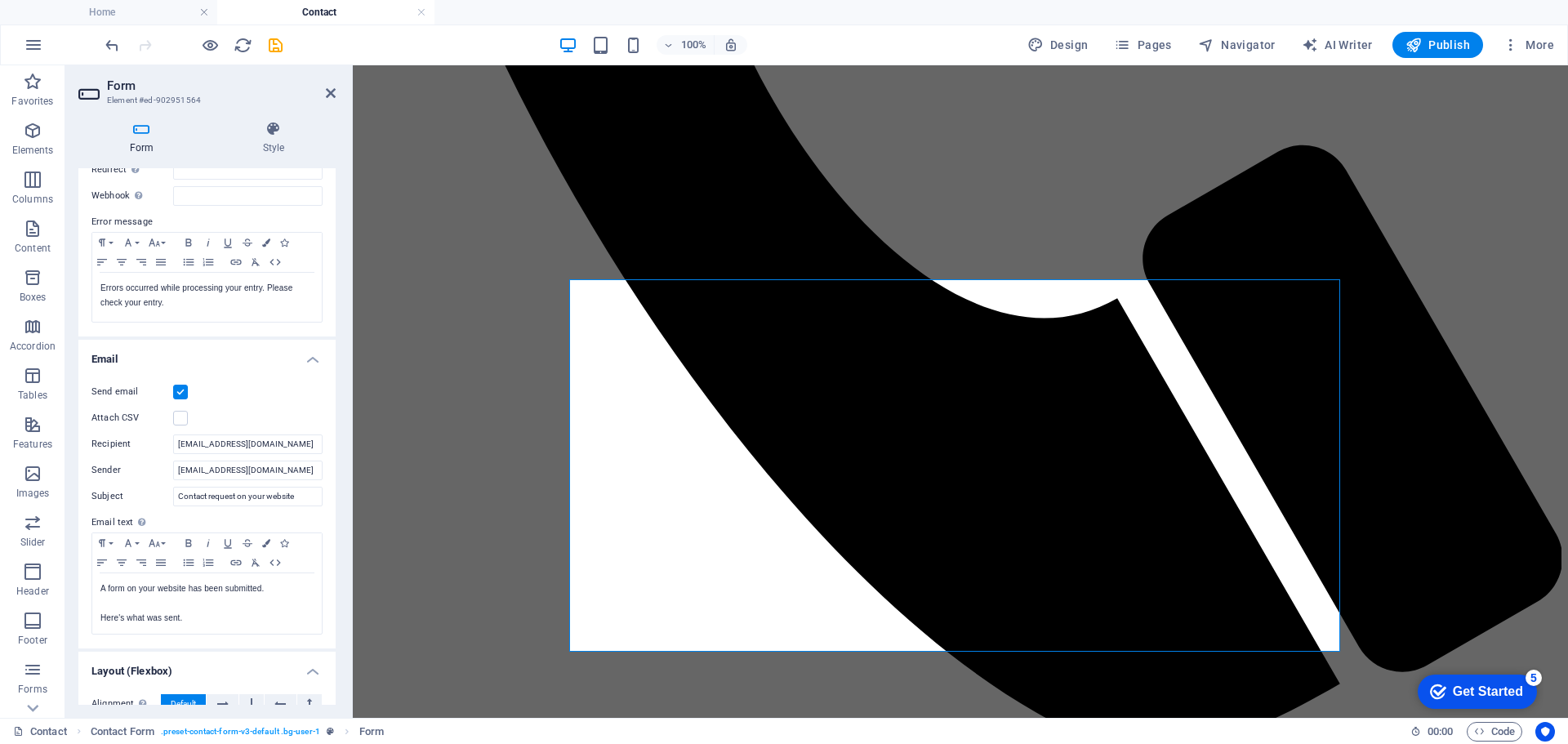
scroll to position [327, 0]
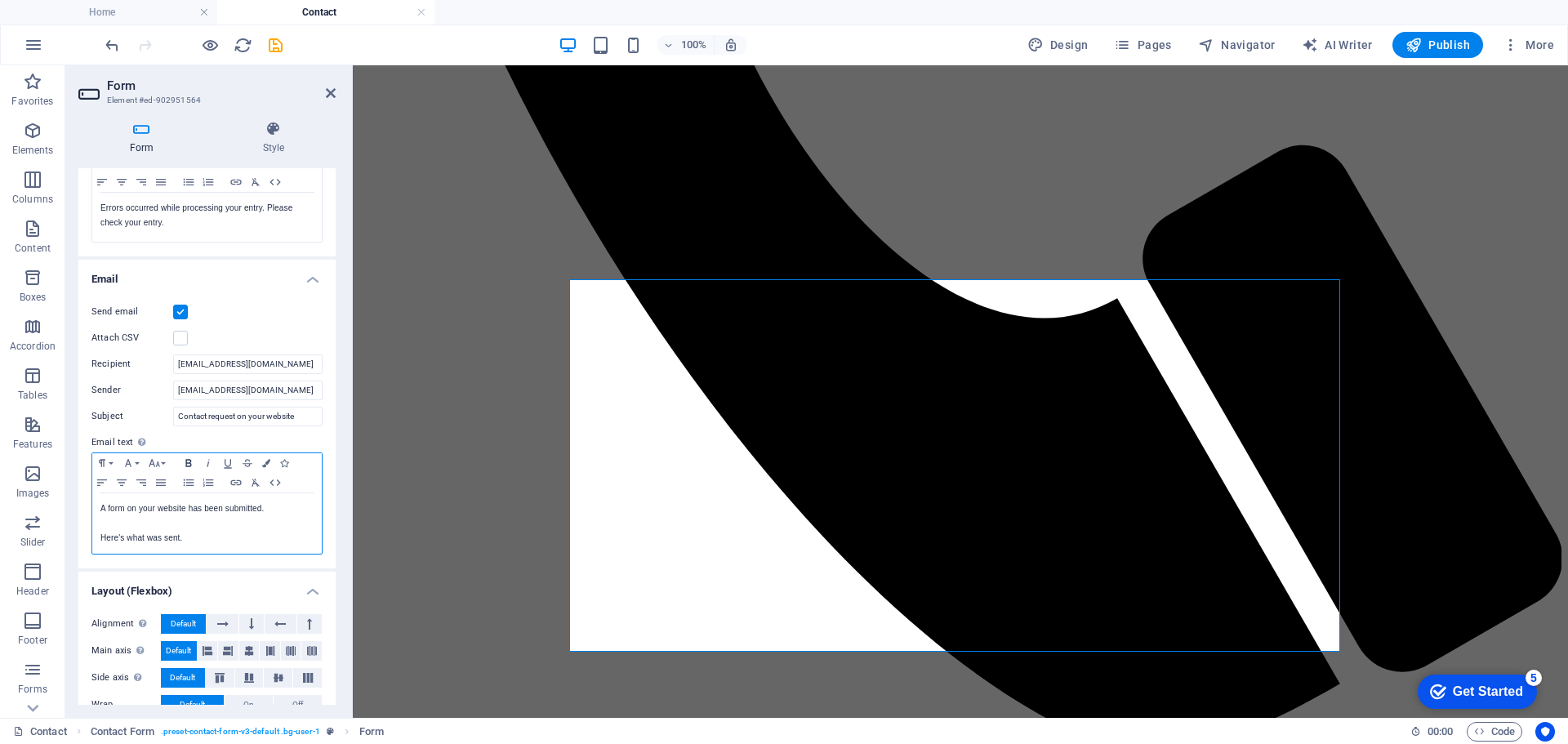
click at [186, 461] on icon "button" at bounding box center [188, 462] width 5 height 7
click at [264, 459] on icon "button" at bounding box center [266, 462] width 8 height 8
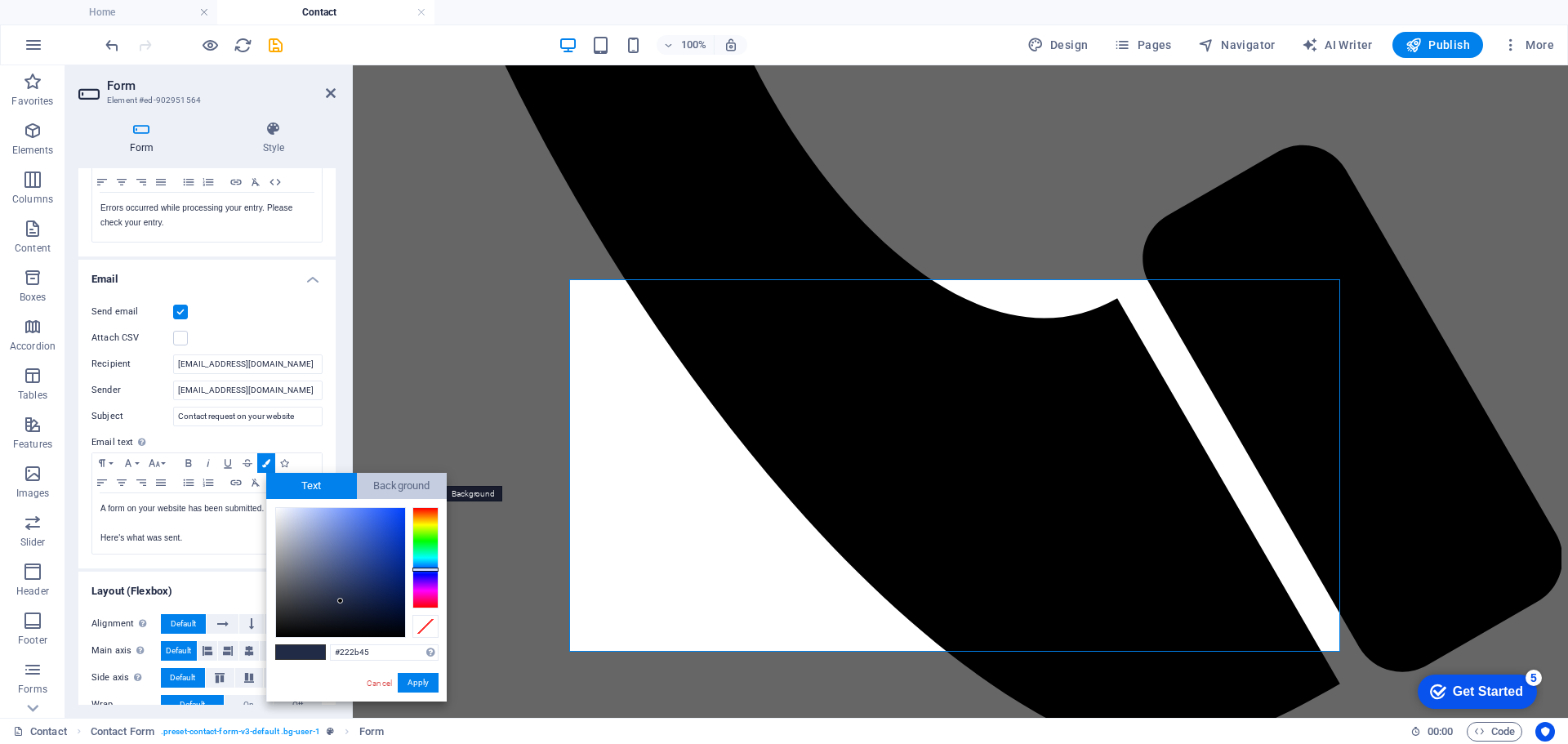
click at [381, 479] on span "Background" at bounding box center [402, 486] width 90 height 27
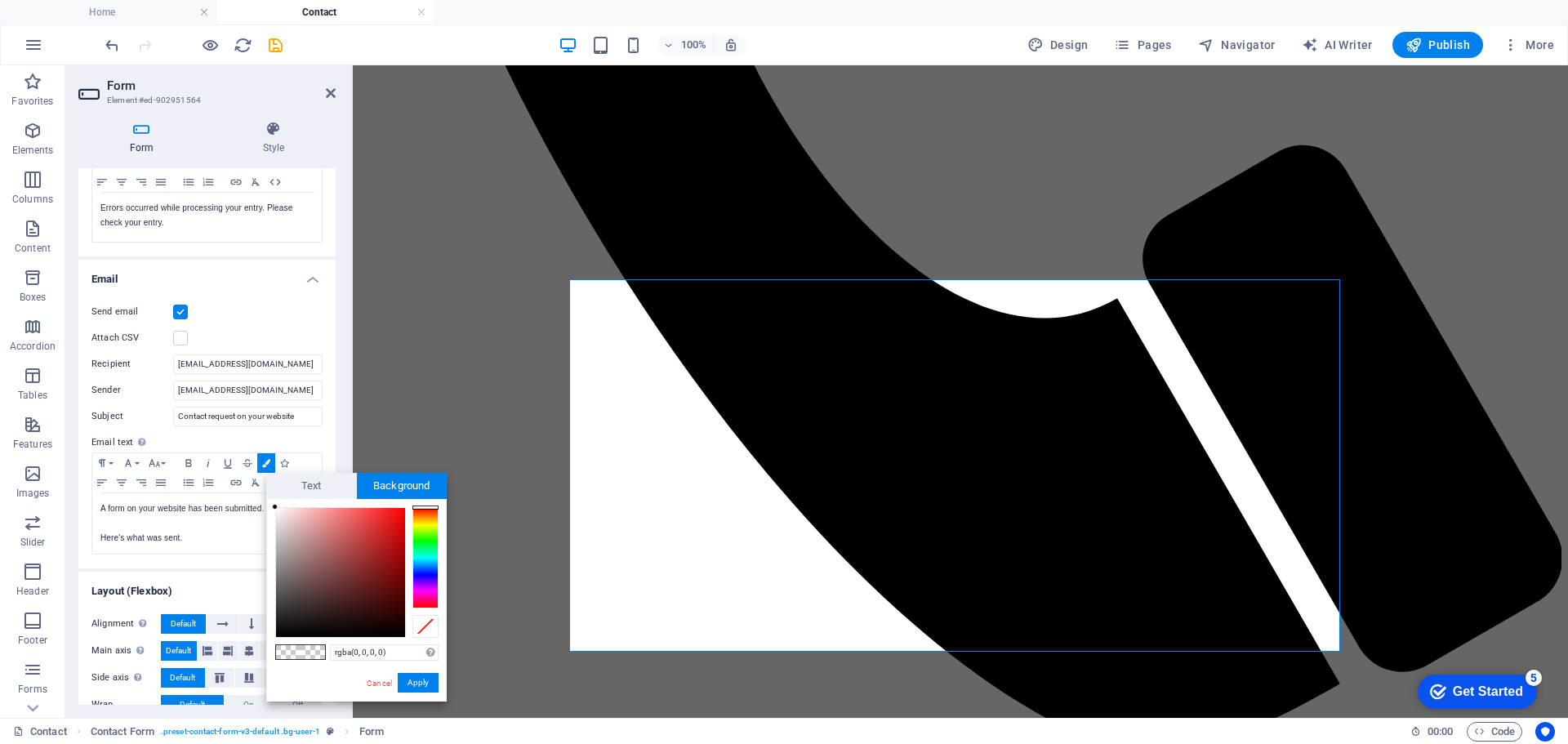
click at [305, 649] on span at bounding box center [313, 653] width 25 height 14
click at [303, 646] on span at bounding box center [313, 653] width 25 height 14
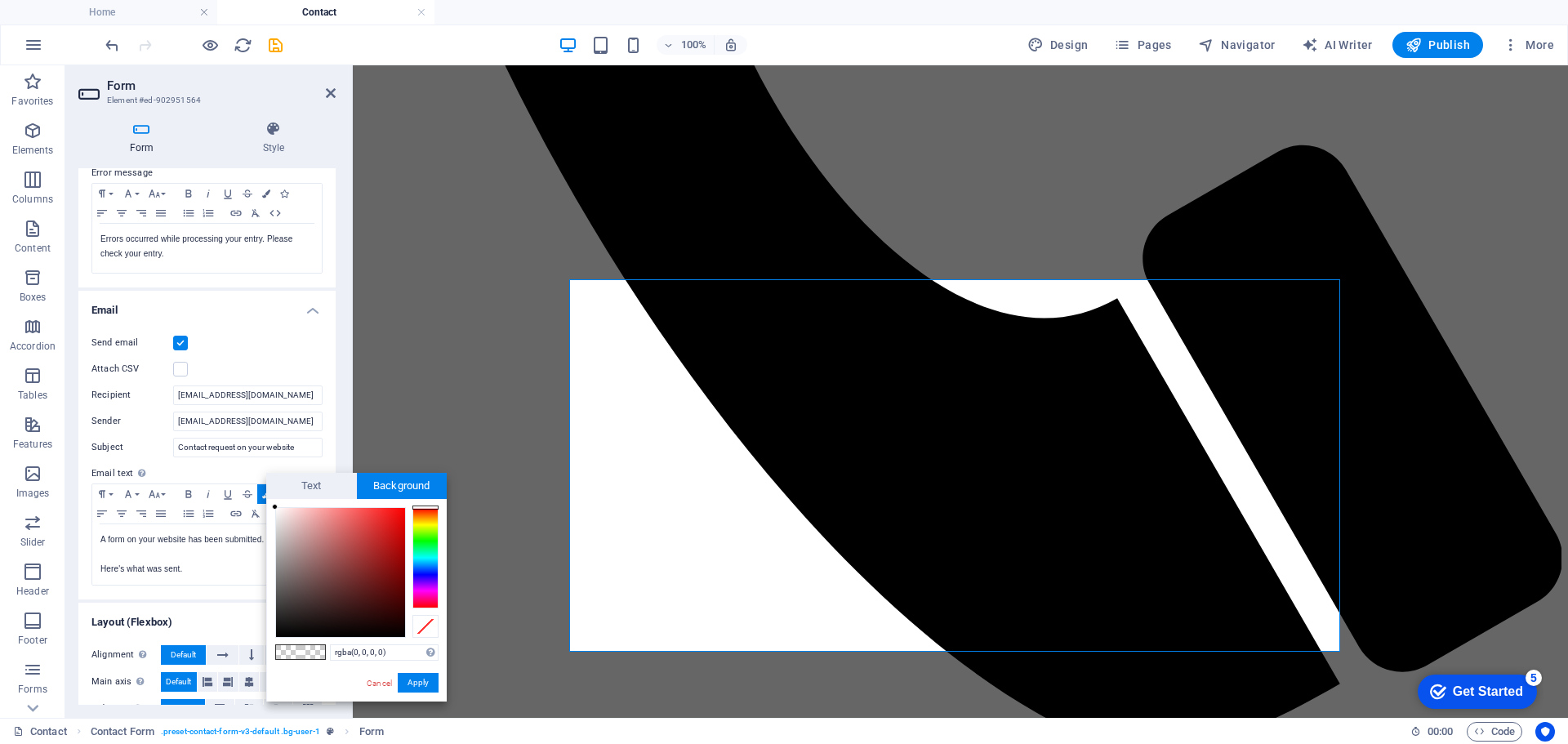
click at [297, 648] on span at bounding box center [289, 653] width 25 height 14
click at [311, 490] on span "Text" at bounding box center [312, 486] width 90 height 27
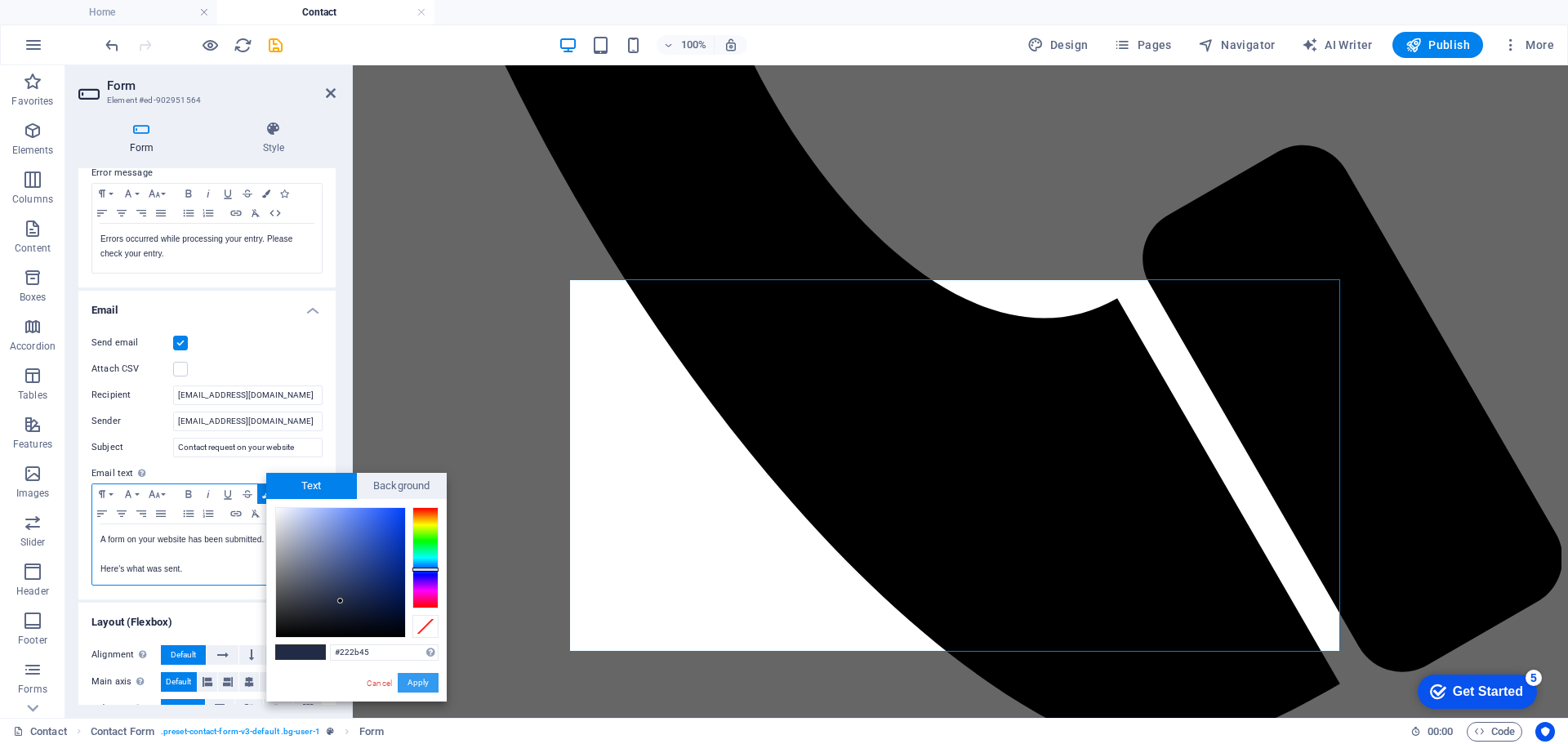
click at [414, 680] on button "Apply" at bounding box center [418, 683] width 41 height 19
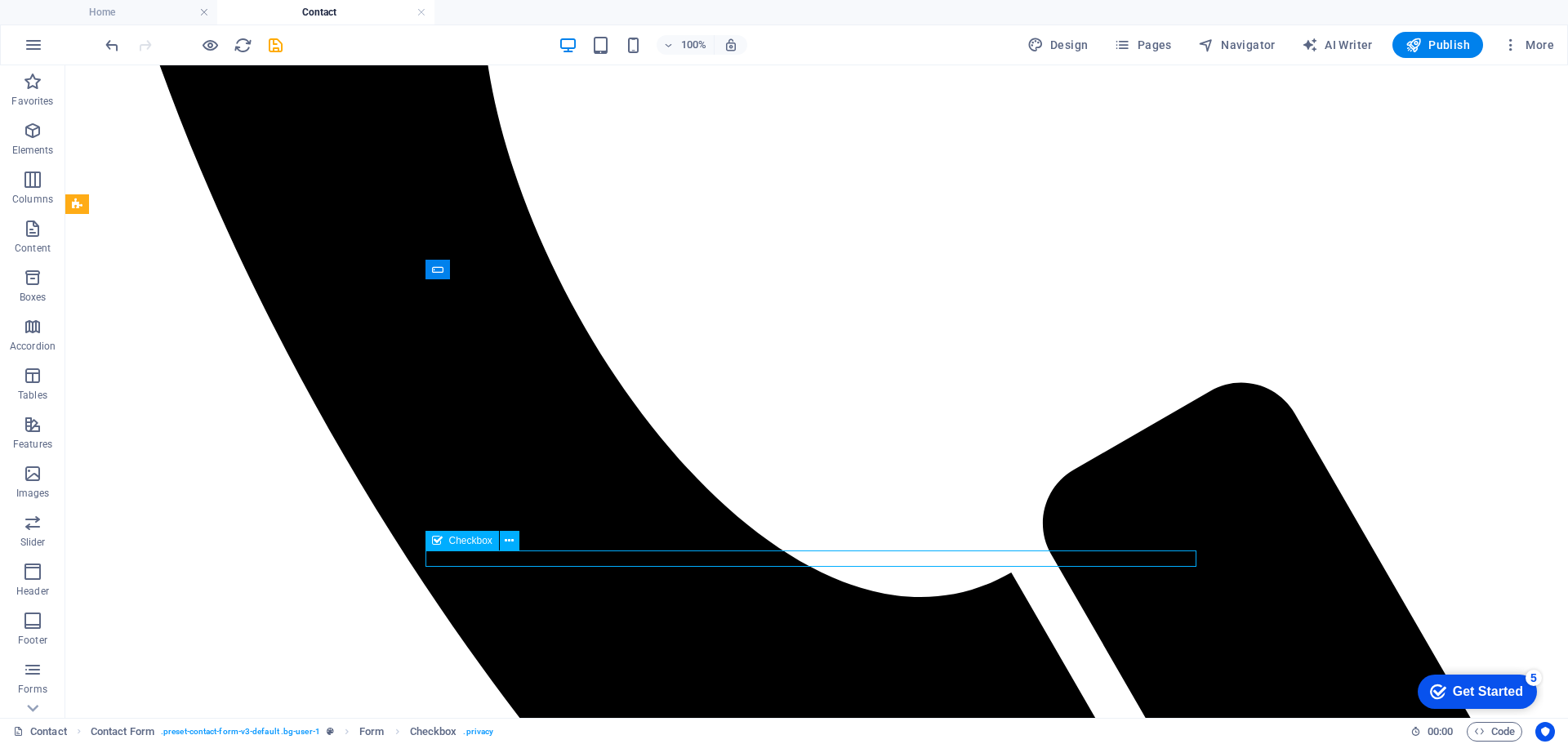
drag, startPoint x: 524, startPoint y: 559, endPoint x: 736, endPoint y: 562, distance: 212.0
drag, startPoint x: 500, startPoint y: 564, endPoint x: 489, endPoint y: 554, distance: 14.9
click at [511, 539] on icon at bounding box center [509, 540] width 9 height 17
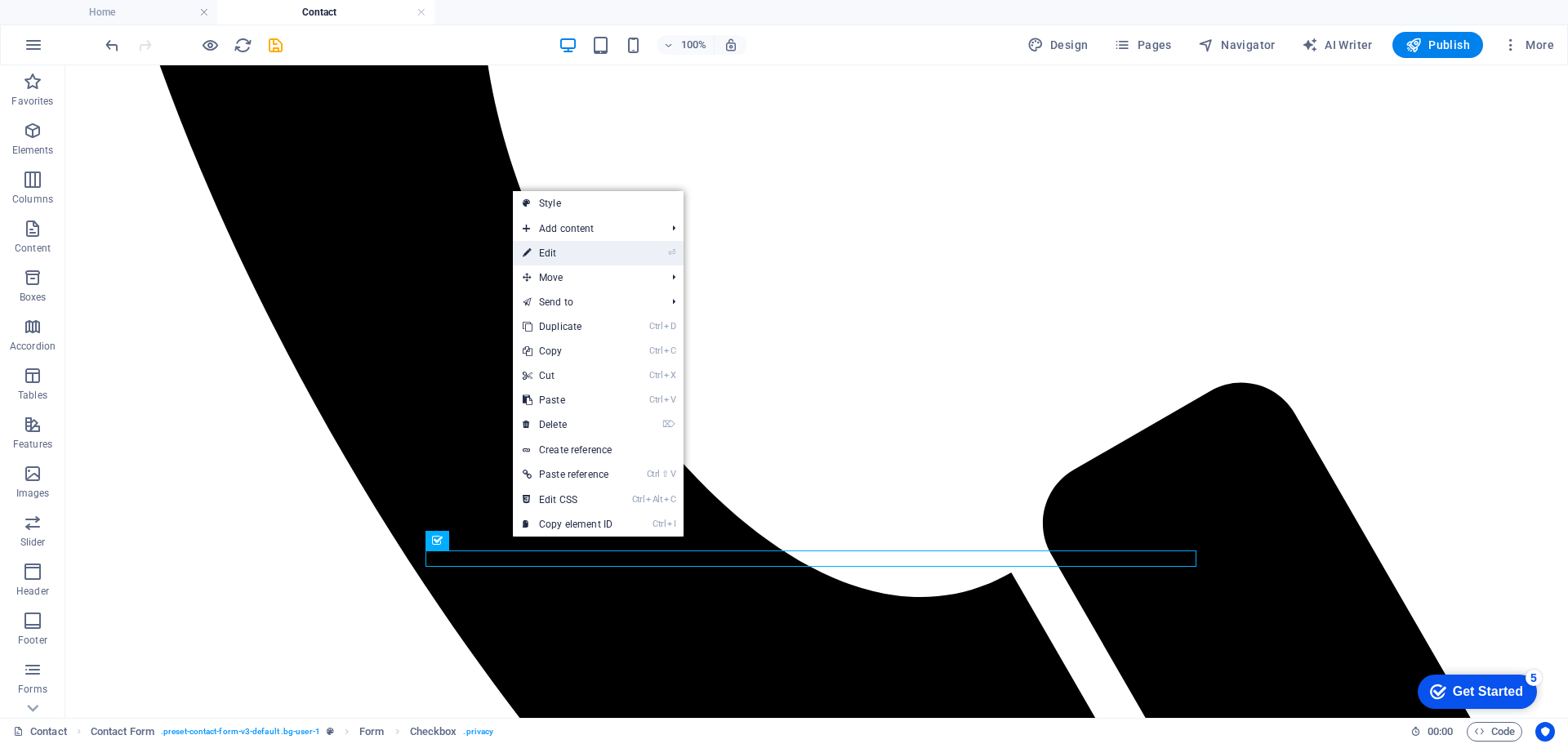
click at [555, 250] on link "⏎ Edit" at bounding box center [568, 253] width 110 height 25
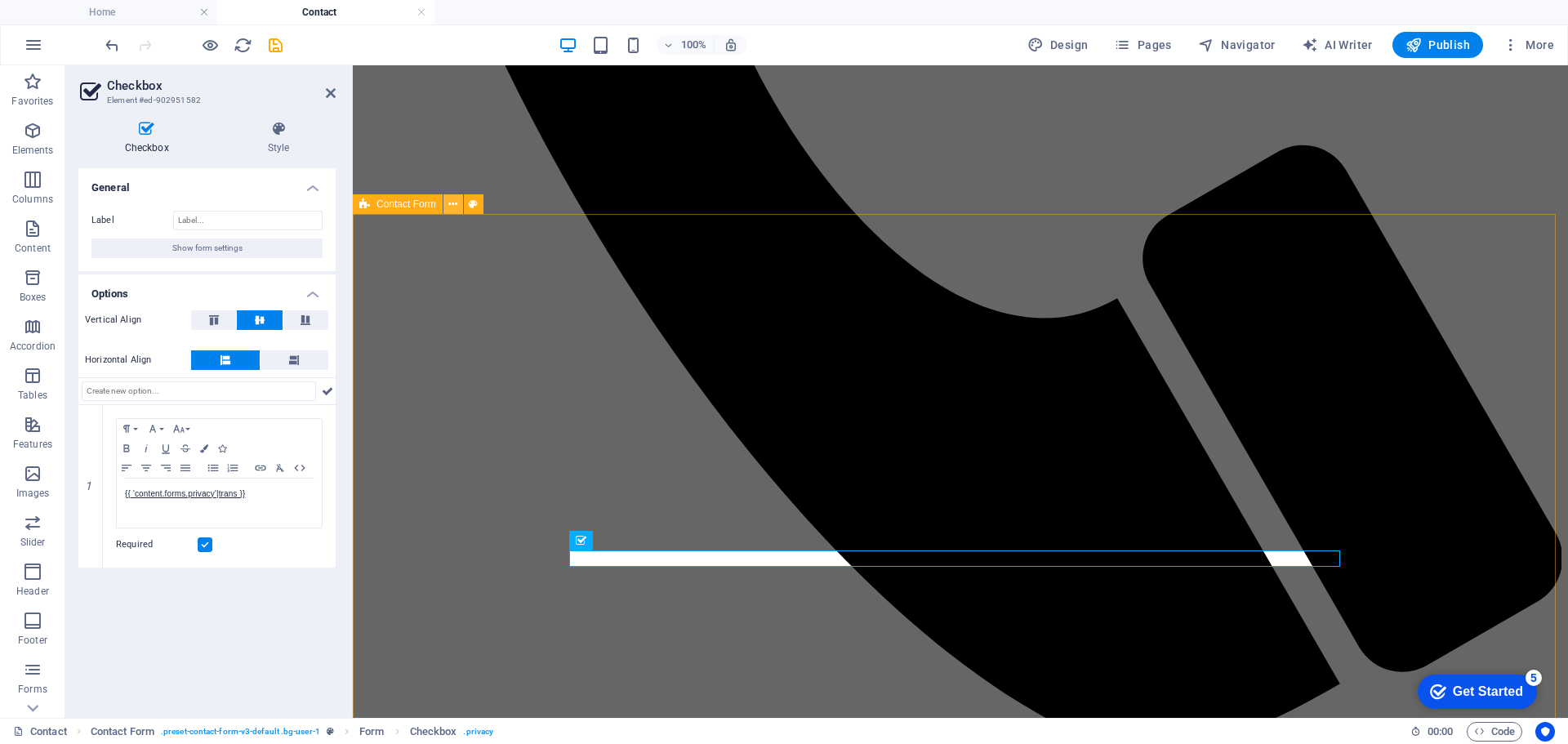
click at [448, 202] on icon at bounding box center [452, 204] width 9 height 17
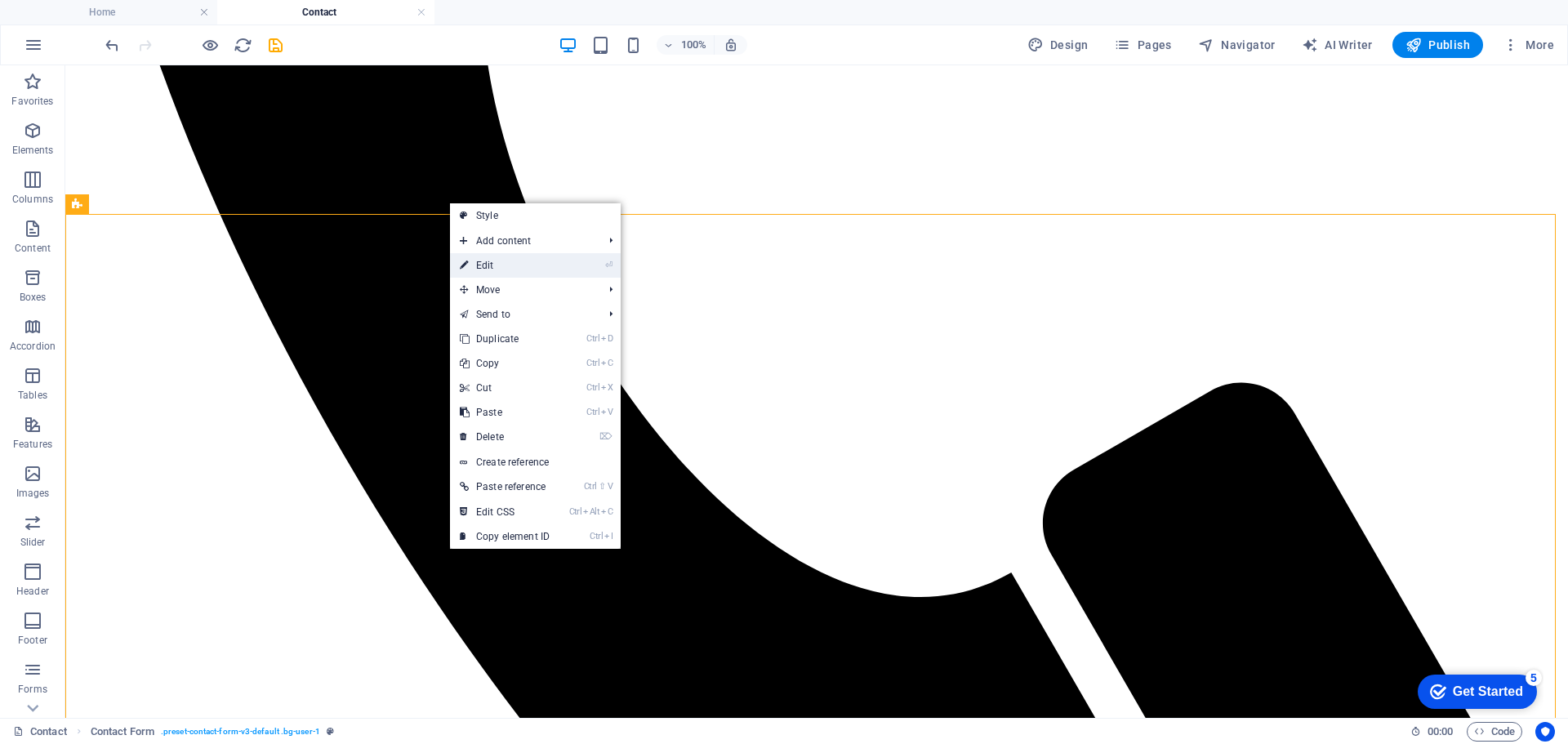
click at [490, 265] on link "⏎ Edit" at bounding box center [505, 266] width 110 height 25
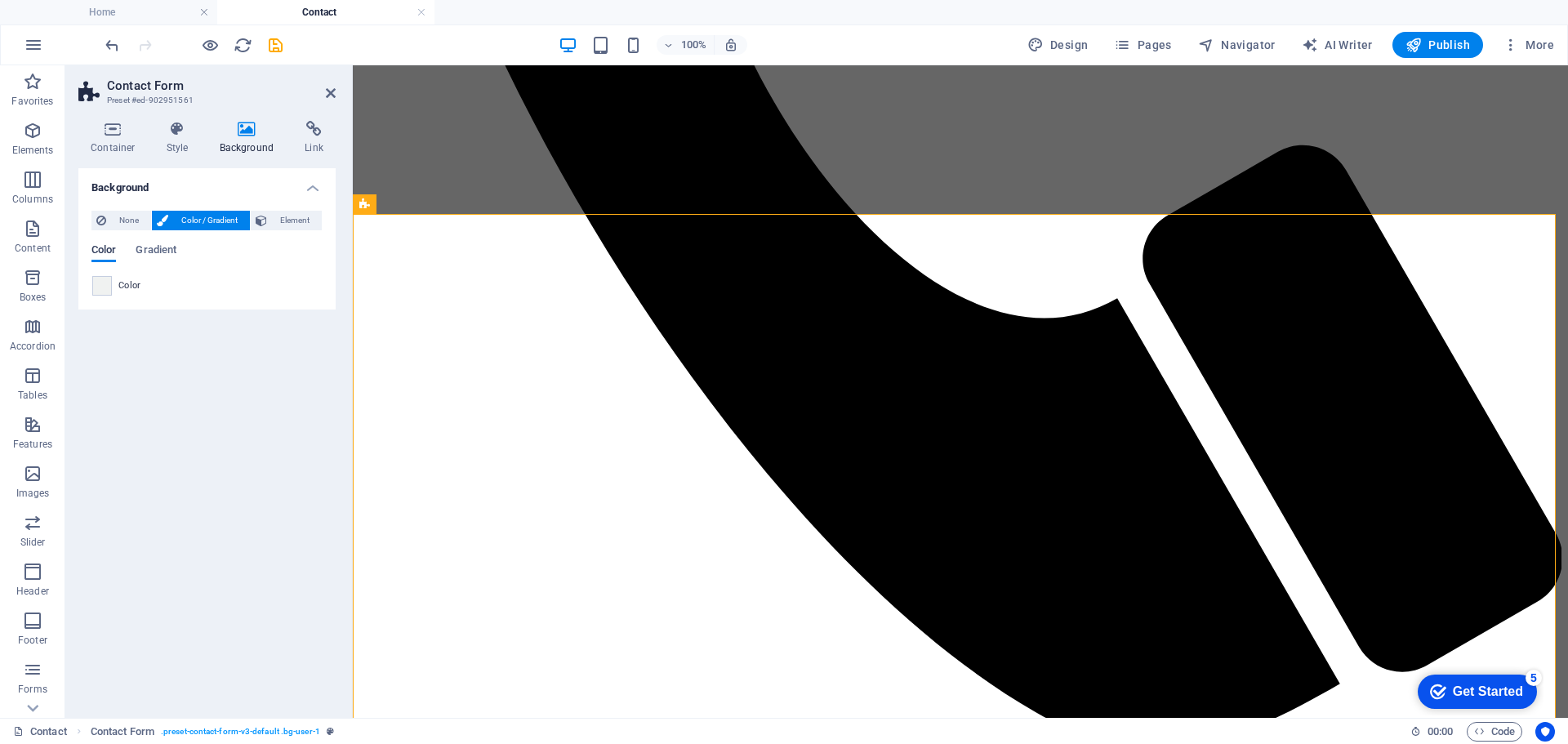
click at [106, 246] on span "Color" at bounding box center [104, 252] width 25 height 23
click at [103, 285] on span at bounding box center [102, 286] width 18 height 18
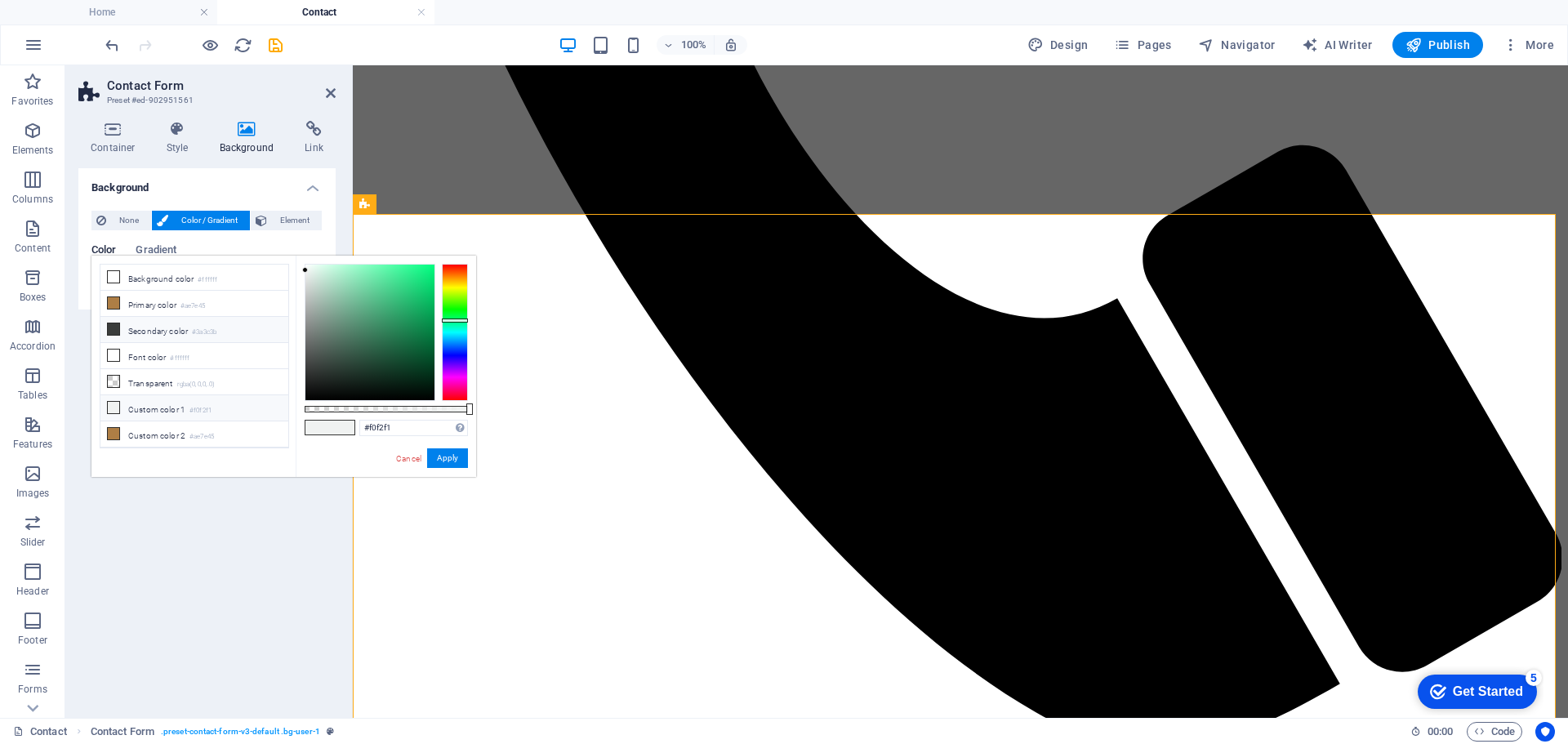
click at [116, 327] on icon at bounding box center [113, 329] width 12 height 12
type input "#3a3c3b"
click at [304, 534] on div "Background None Color / Gradient Element Stretch background to full-width Color…" at bounding box center [207, 437] width 258 height 537
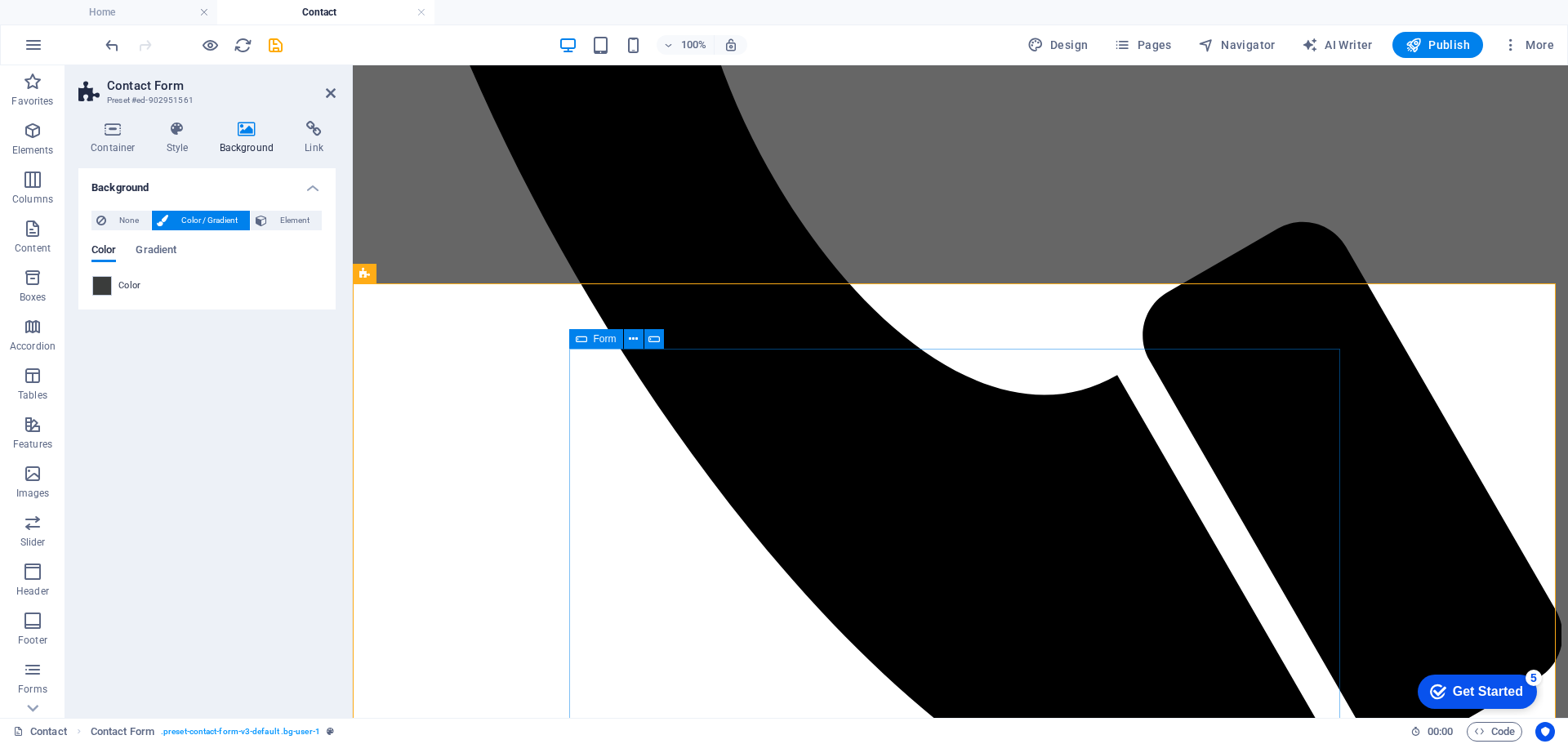
scroll to position [852, 0]
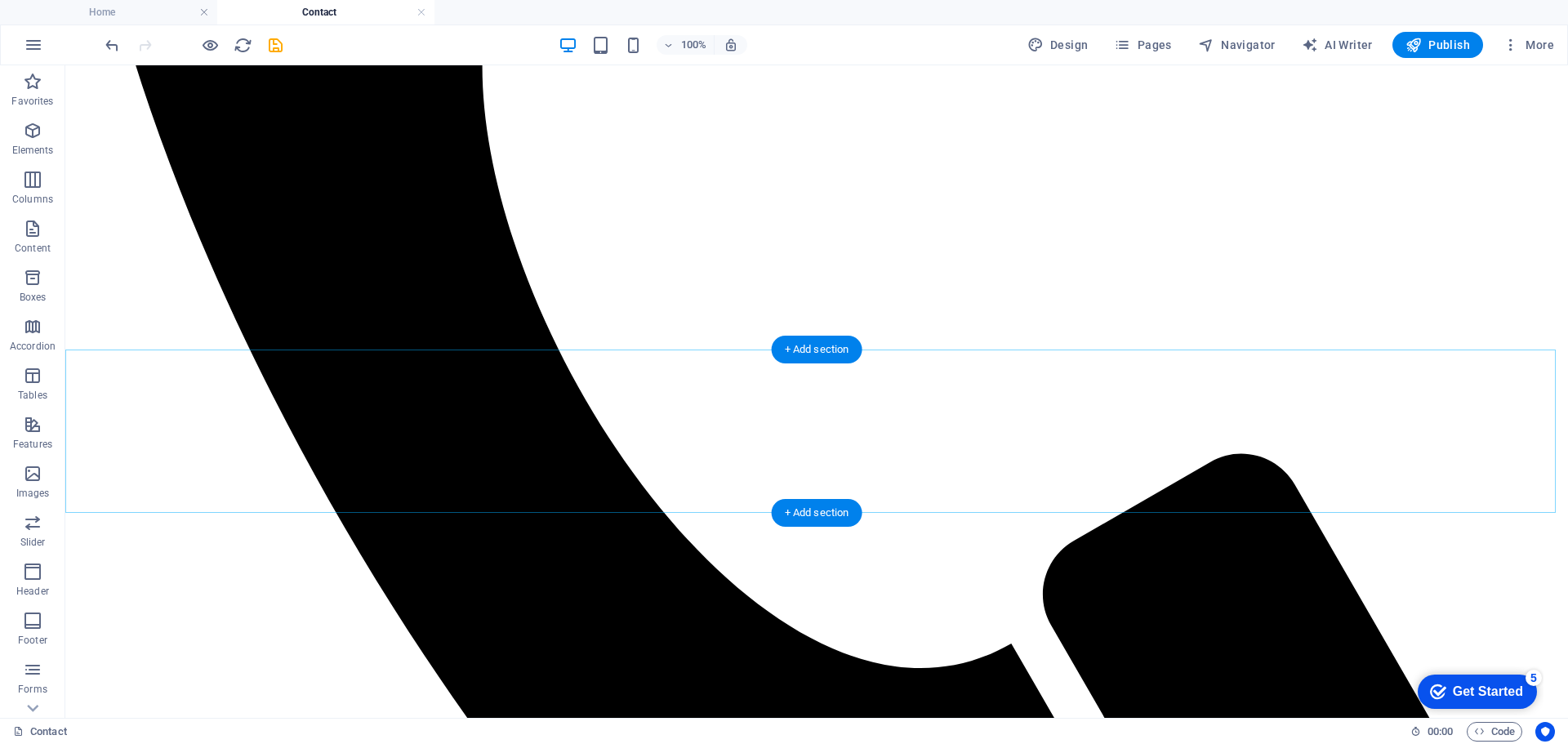
scroll to position [899, 0]
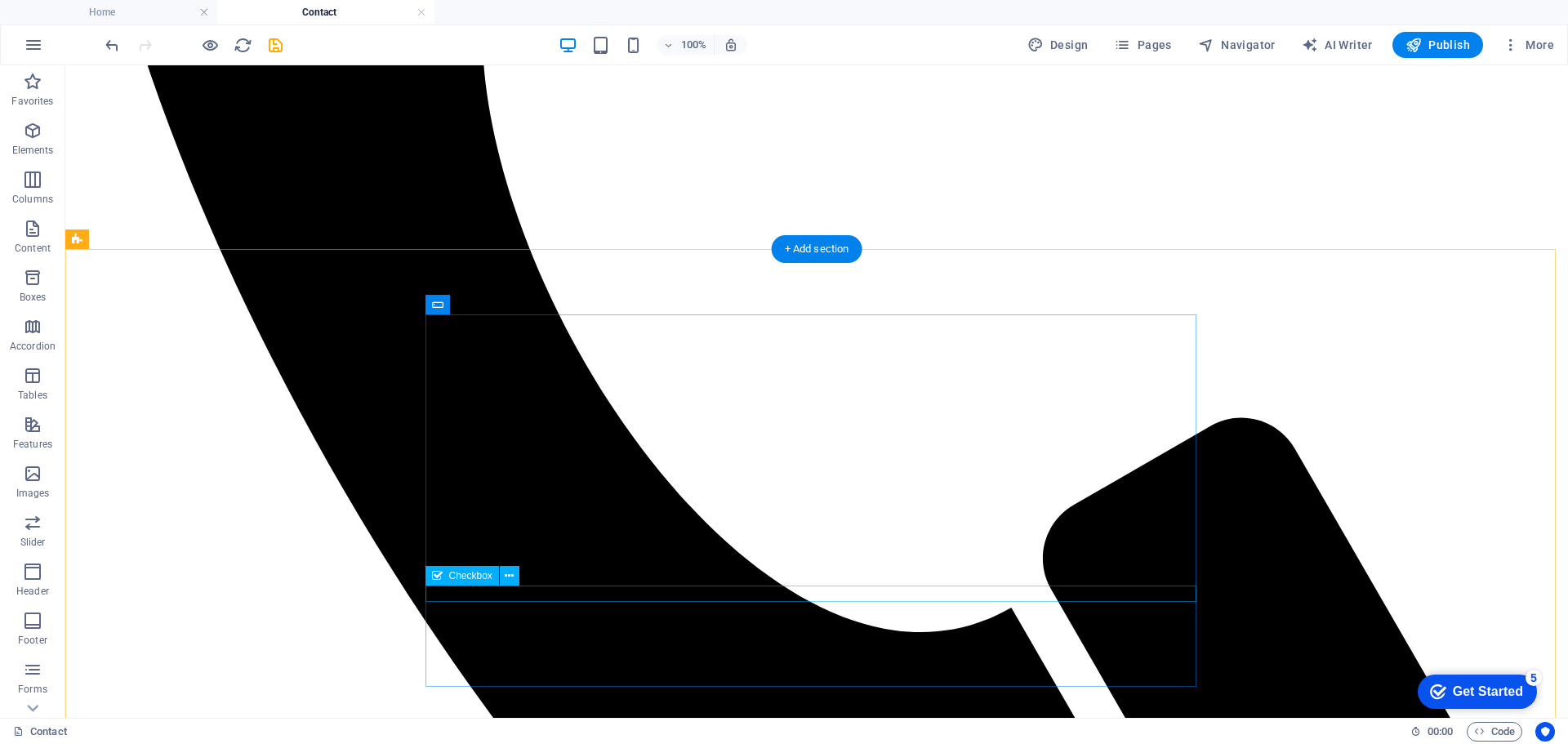
click at [506, 573] on icon at bounding box center [509, 576] width 9 height 17
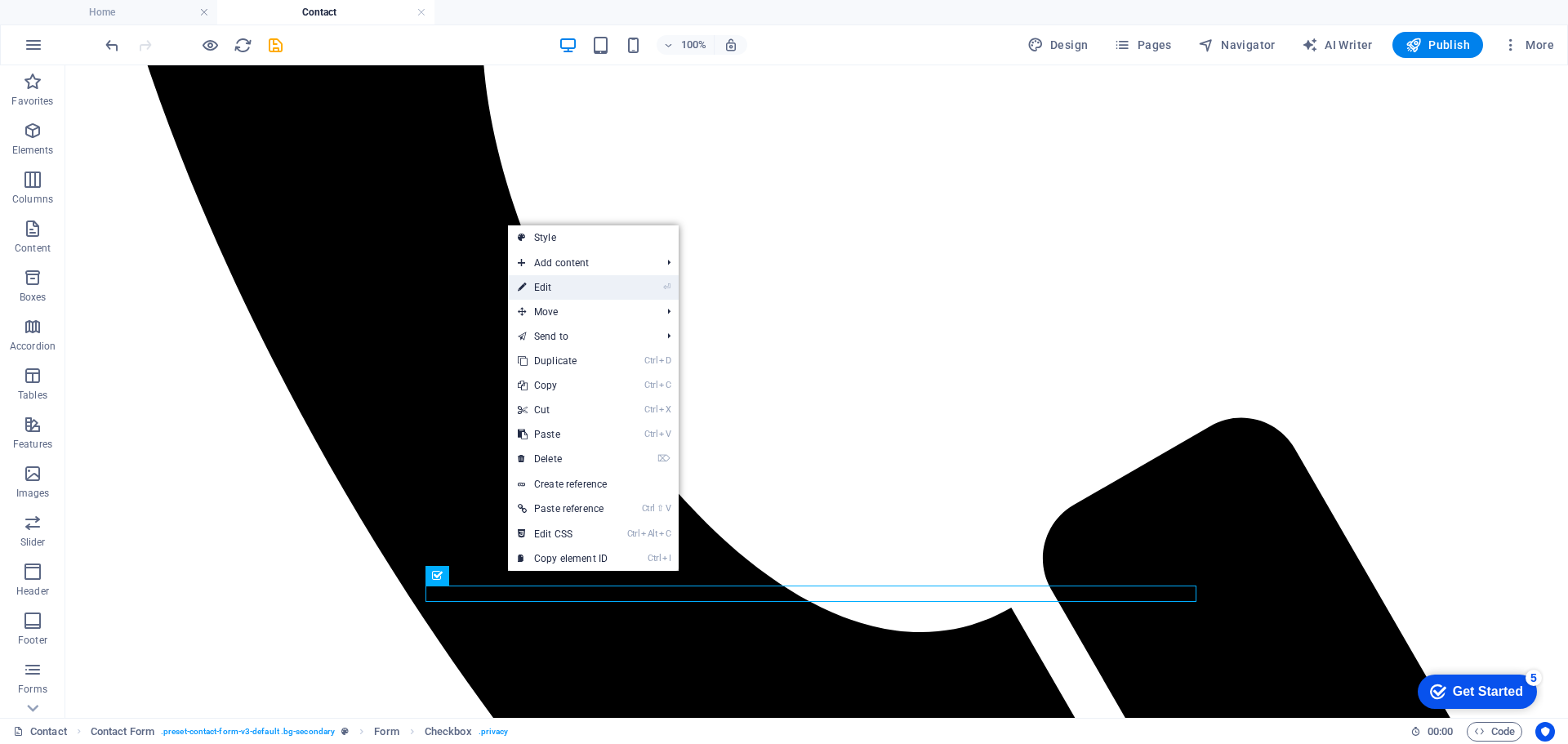
click at [549, 288] on link "⏎ Edit" at bounding box center [563, 288] width 110 height 25
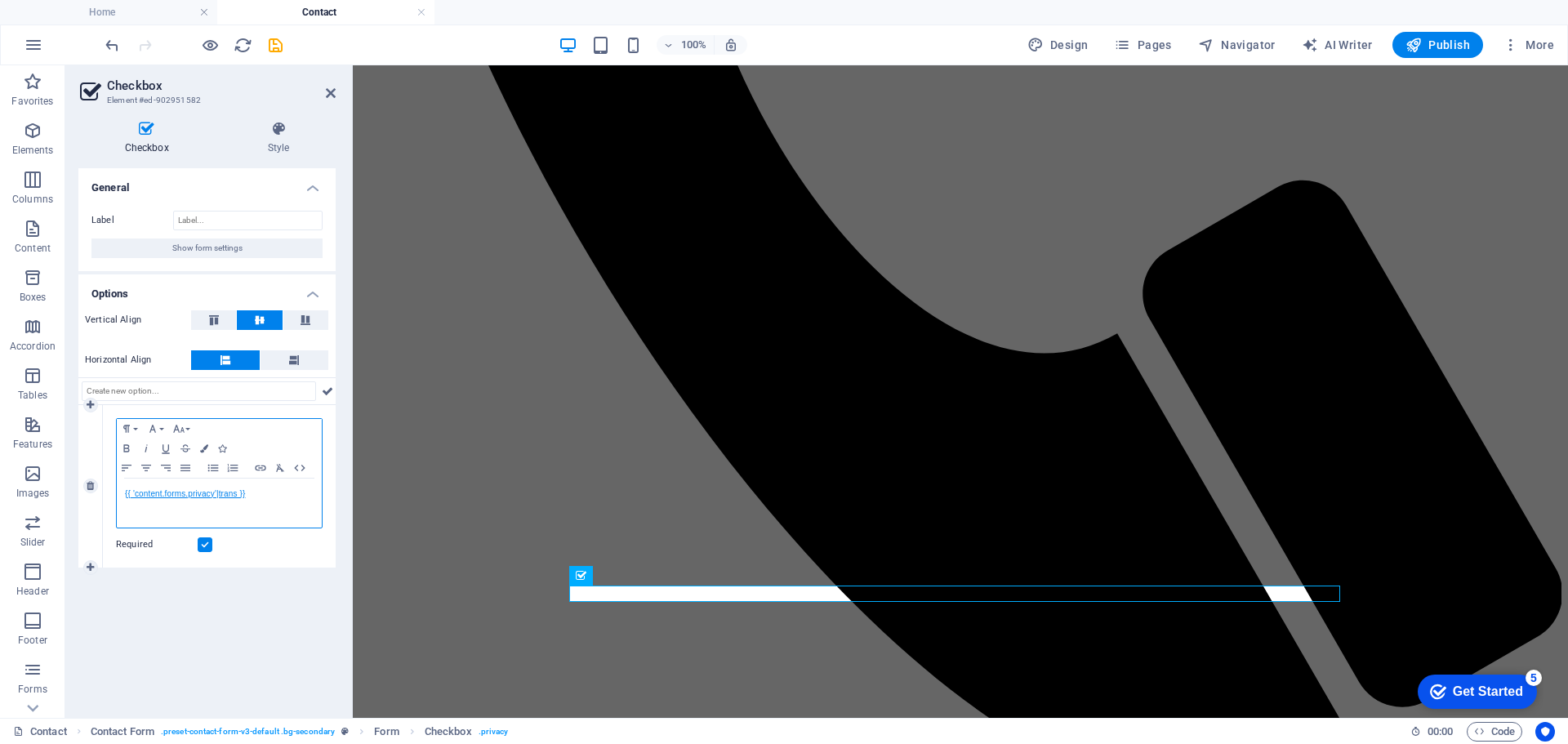
click at [159, 493] on link "​ ​ {{ 'content.forms.privacy'|trans }}" at bounding box center [185, 494] width 120 height 9
click at [270, 511] on div "​ ​ {{ 'content.forms.privacy'|trans }}" at bounding box center [220, 503] width 205 height 49
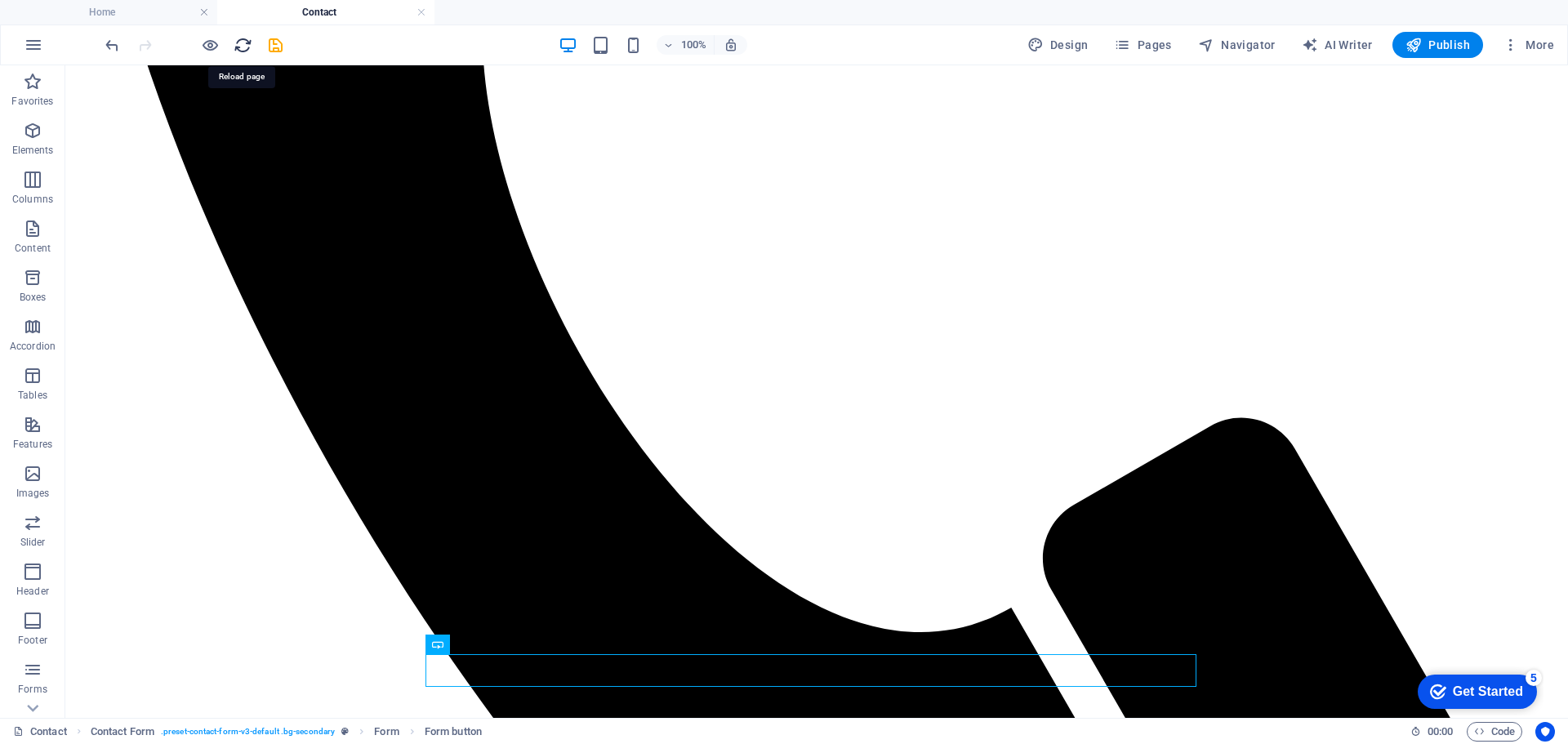
click at [238, 44] on icon "reload" at bounding box center [243, 45] width 19 height 19
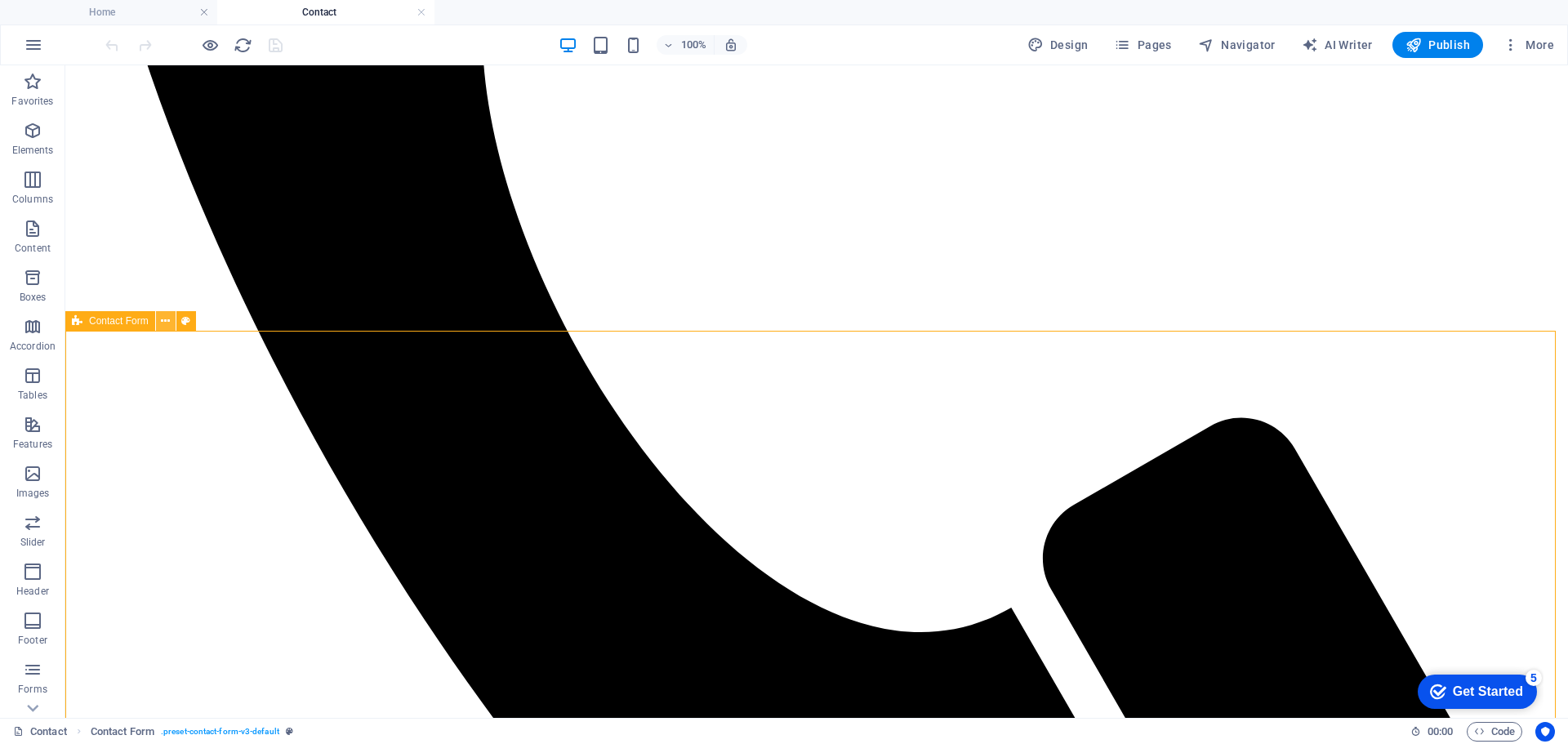
click at [164, 321] on icon at bounding box center [166, 321] width 9 height 17
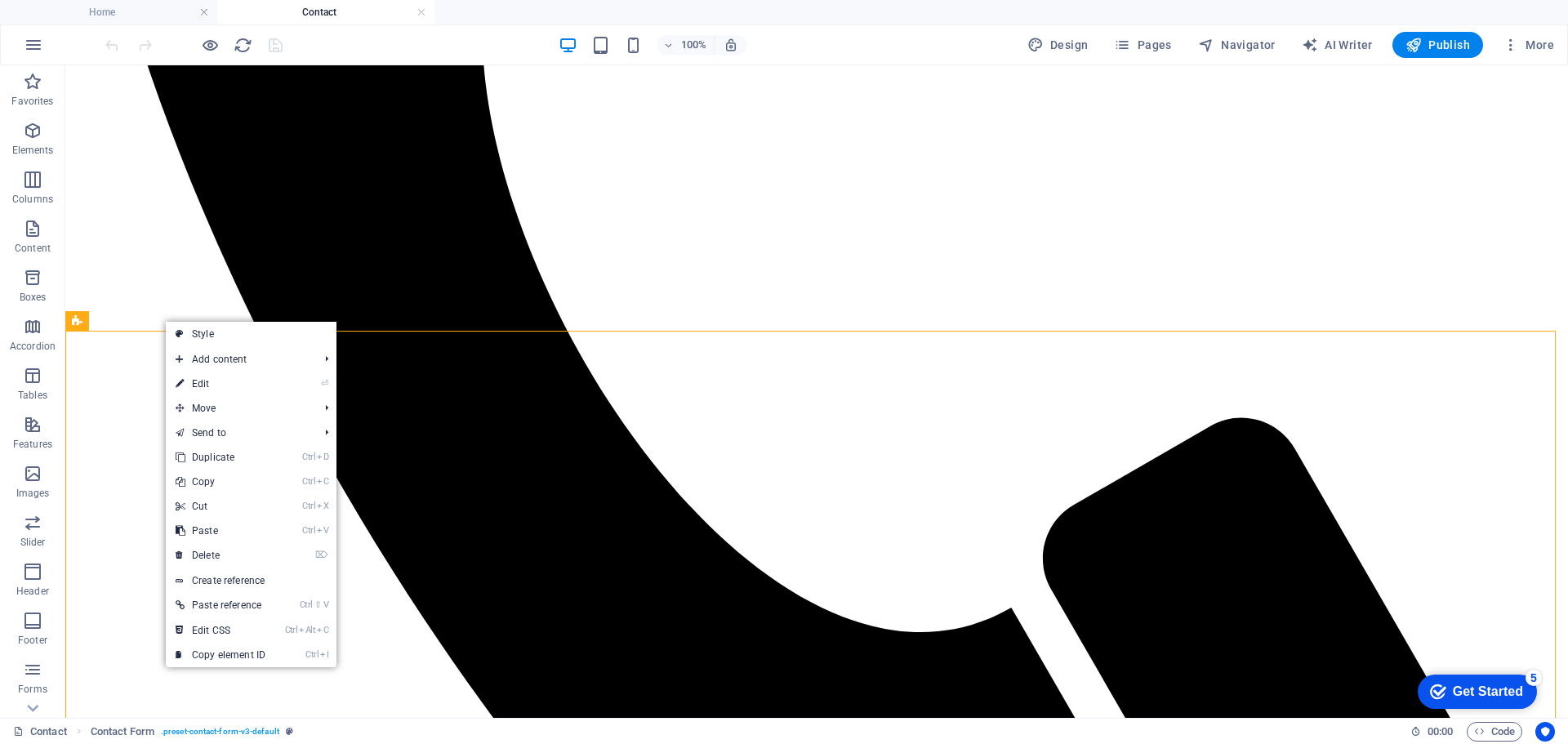
click at [208, 384] on link "⏎ Edit" at bounding box center [220, 384] width 110 height 25
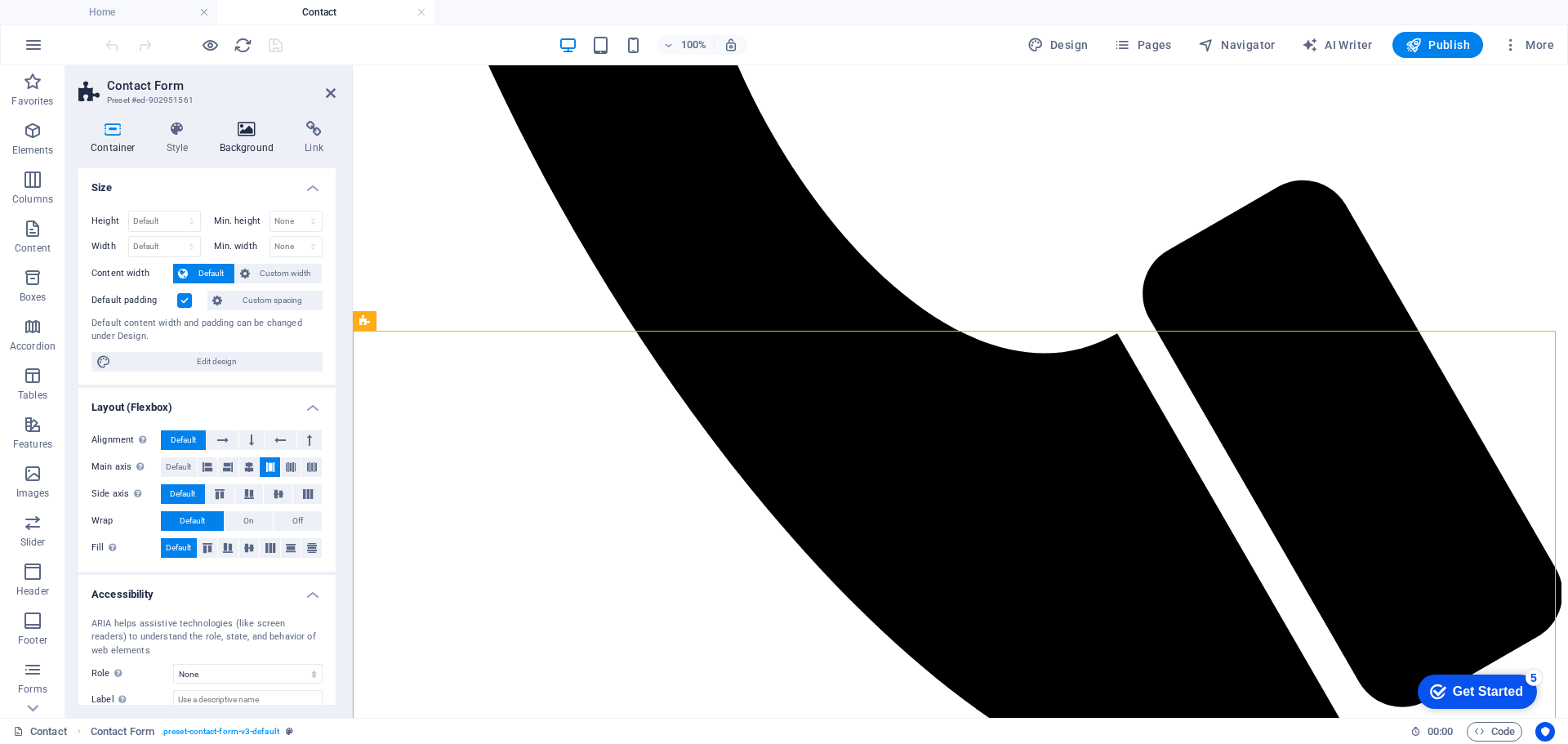
click at [248, 124] on icon at bounding box center [246, 129] width 79 height 16
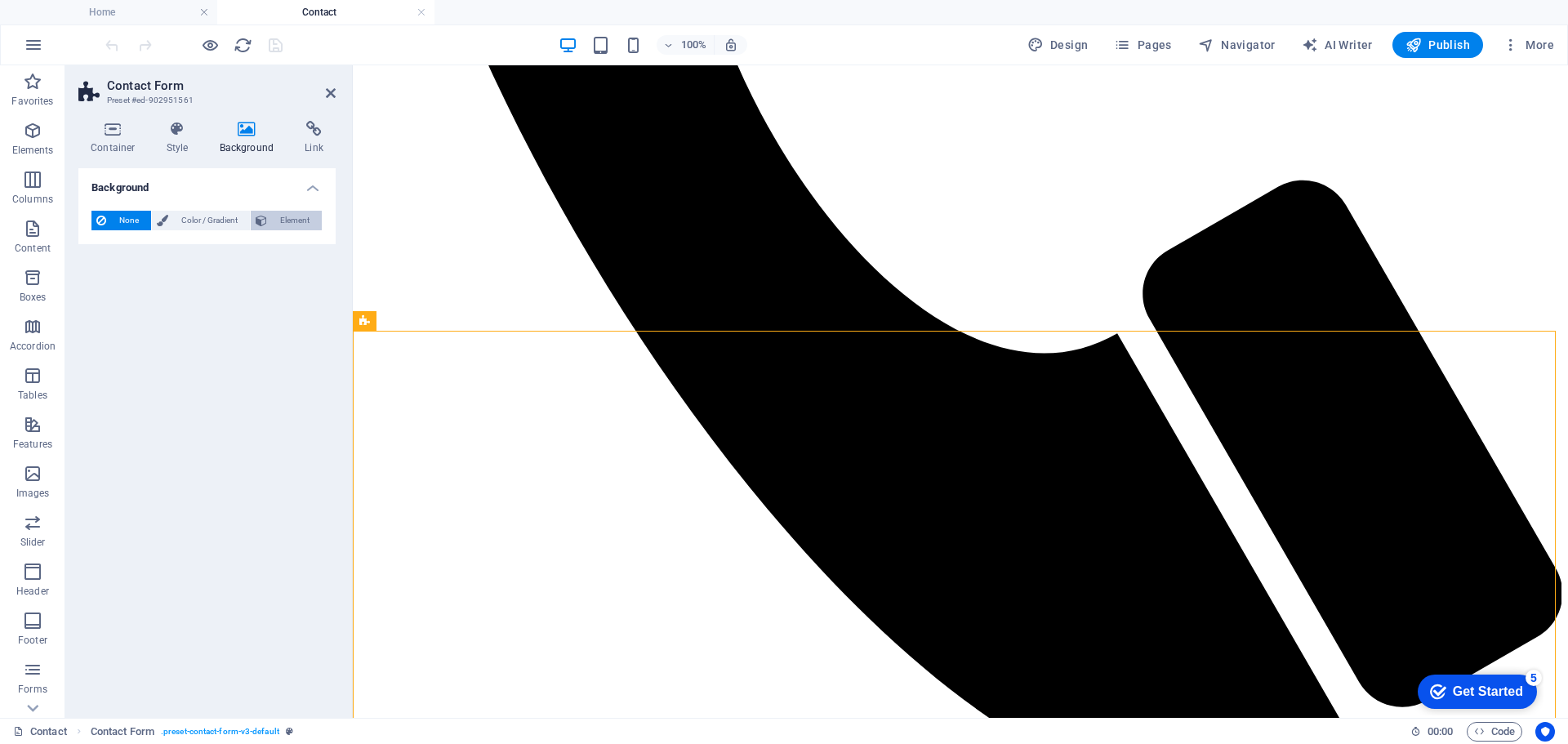
click at [272, 220] on span "Element" at bounding box center [294, 221] width 45 height 19
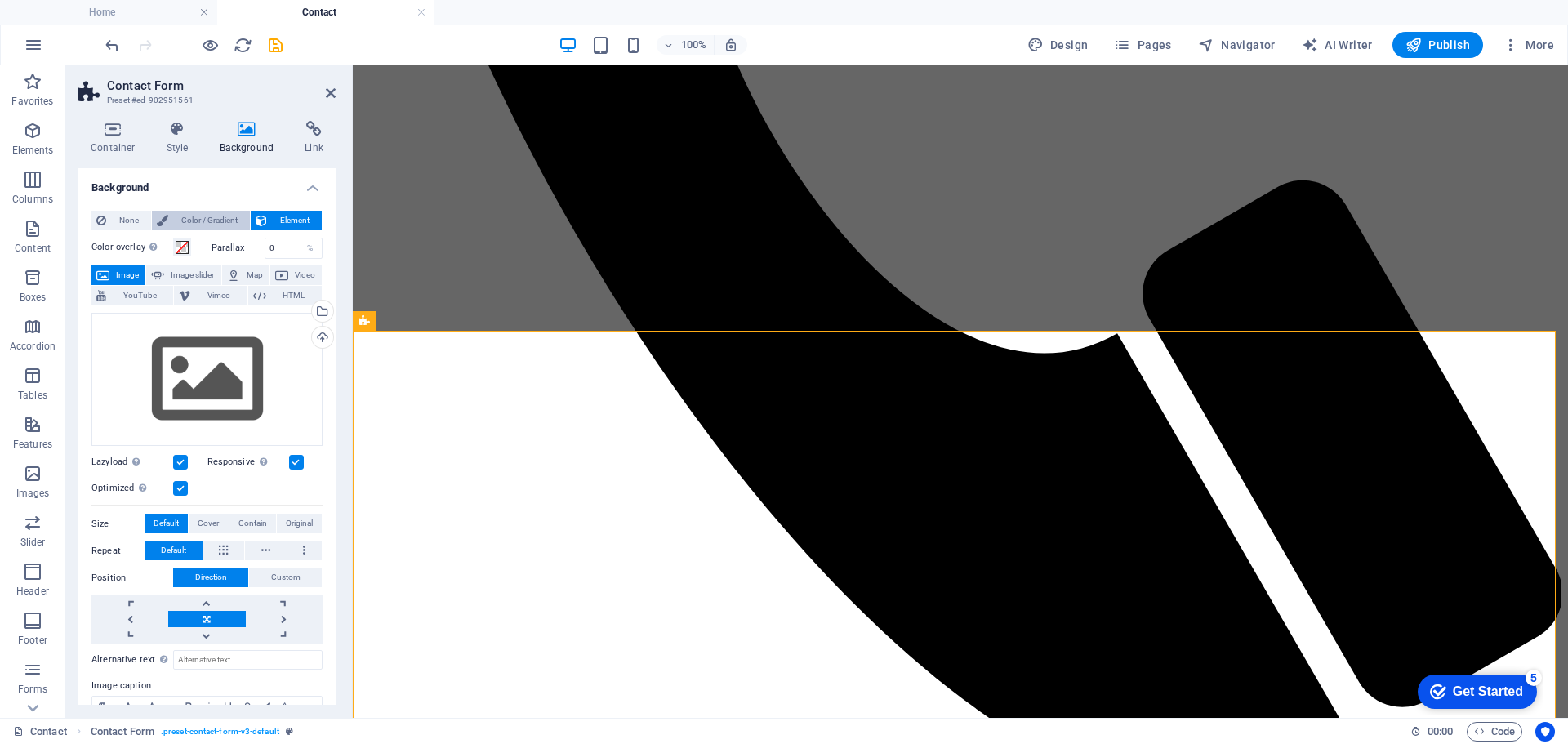
click at [204, 216] on span "Color / Gradient" at bounding box center [209, 221] width 72 height 19
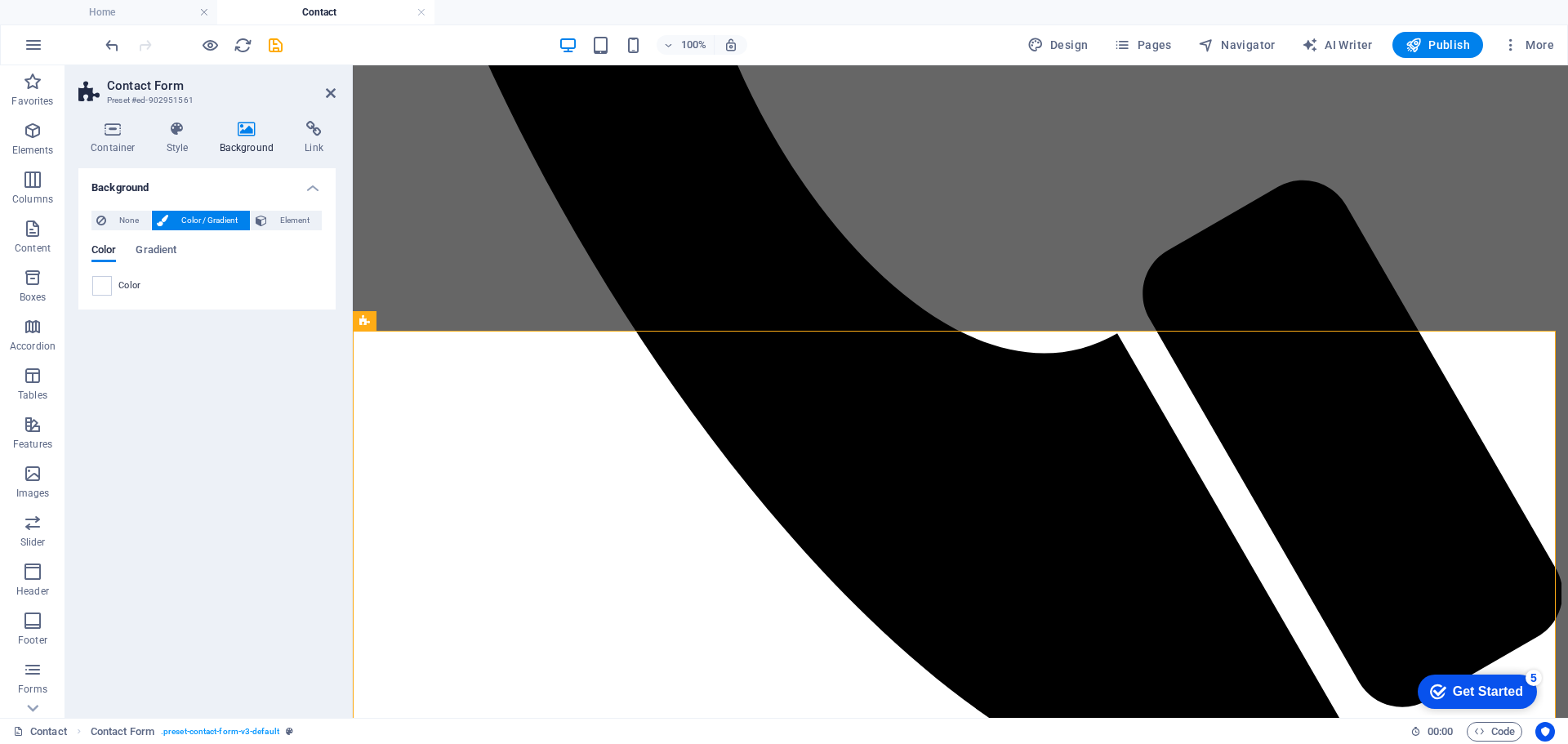
click at [126, 284] on span "Color" at bounding box center [130, 285] width 23 height 13
click at [125, 283] on span "Color" at bounding box center [130, 285] width 23 height 13
click at [102, 287] on span at bounding box center [102, 286] width 18 height 18
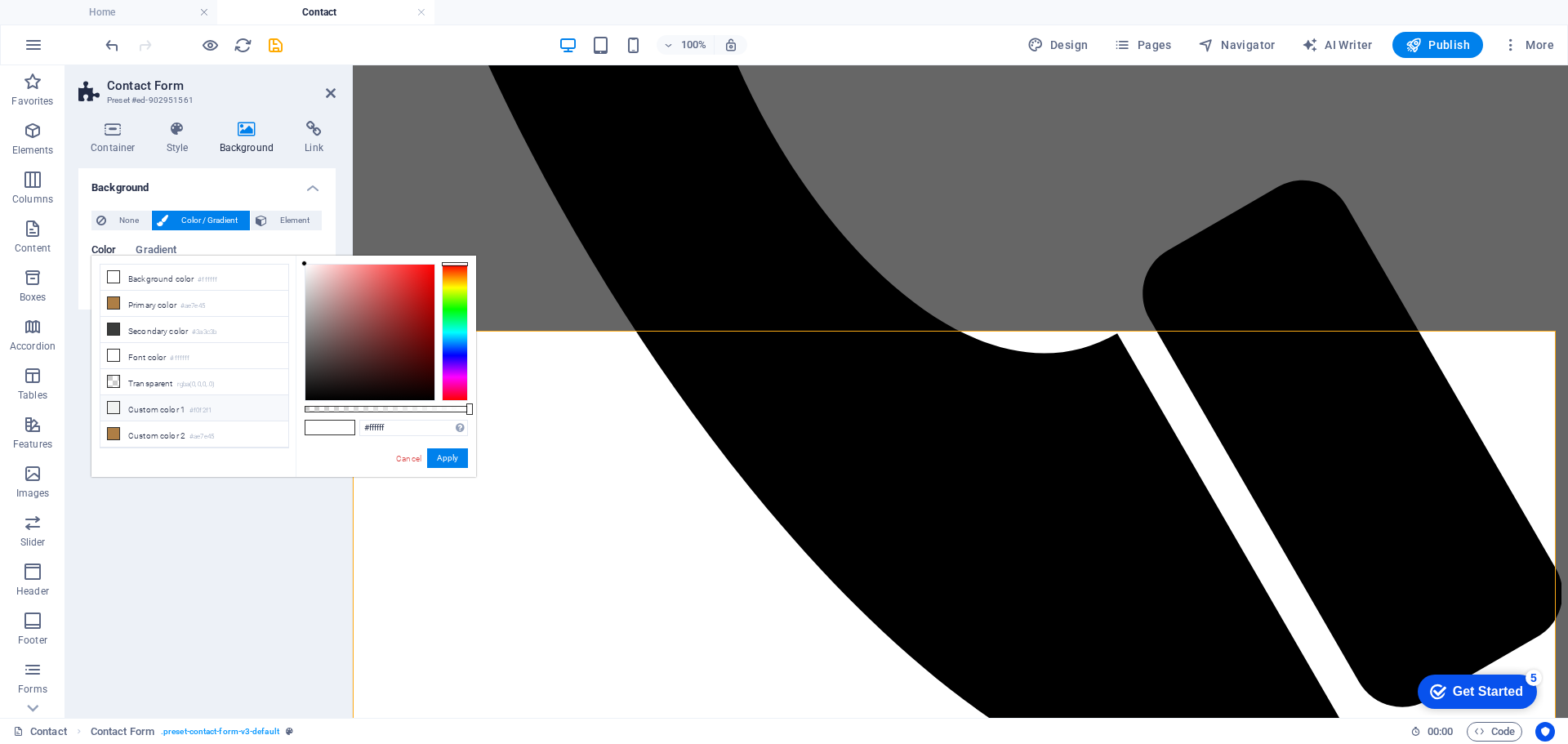
click at [143, 405] on li "Custom color 1 #f0f2f1" at bounding box center [194, 408] width 188 height 27
type input "#f0f2f1"
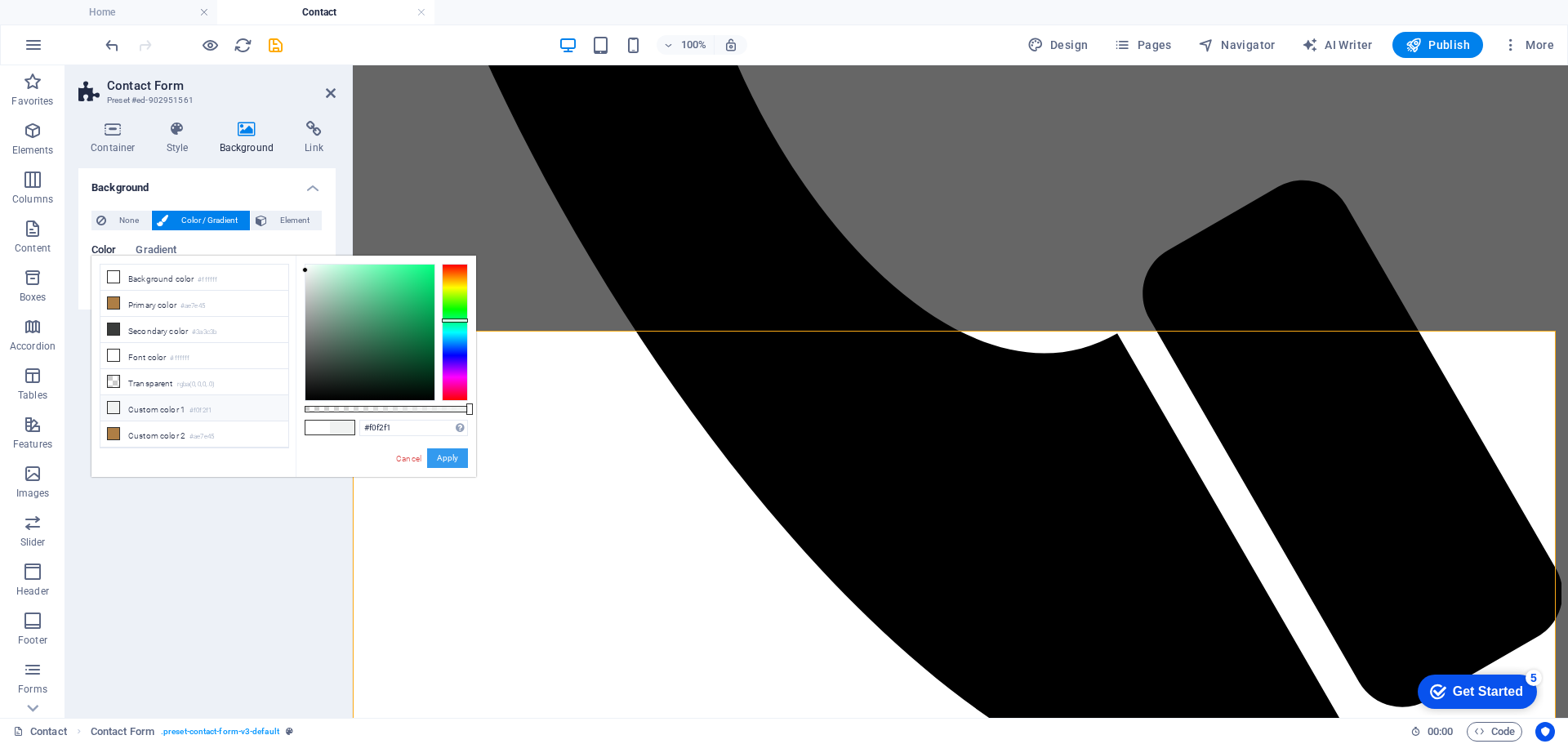
click at [437, 452] on button "Apply" at bounding box center [447, 458] width 41 height 19
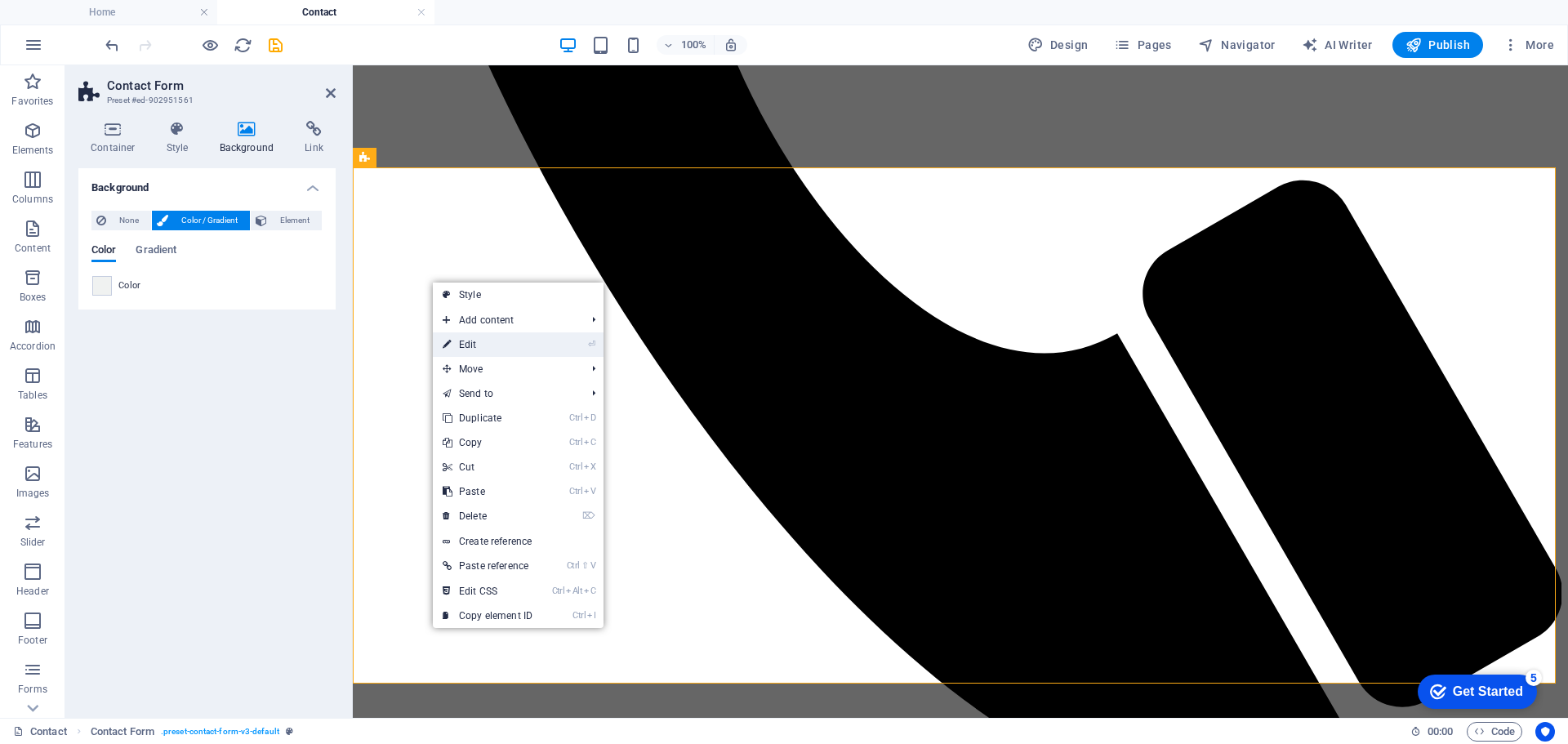
click at [497, 343] on link "⏎ Edit" at bounding box center [488, 345] width 110 height 25
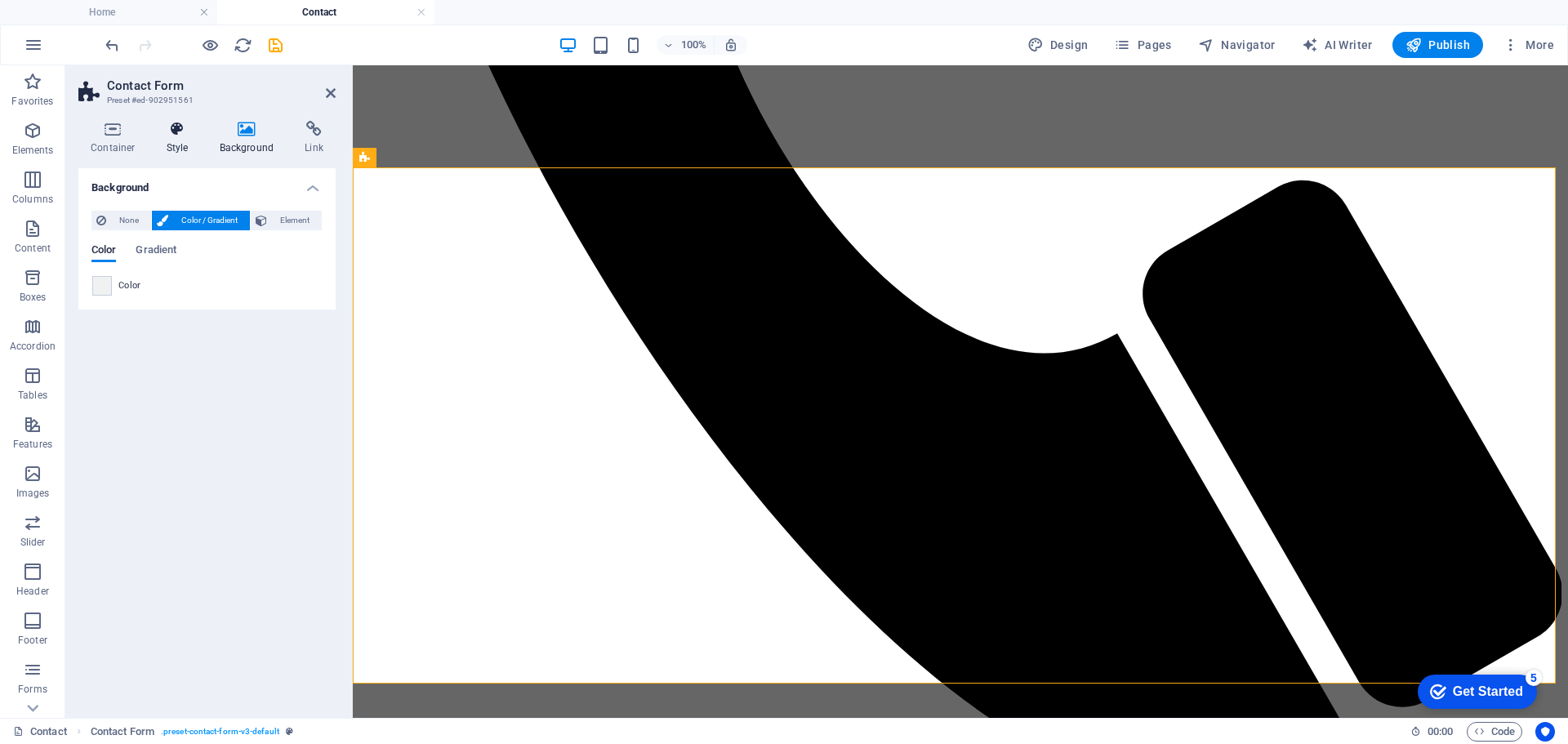
click at [170, 130] on icon at bounding box center [177, 129] width 47 height 16
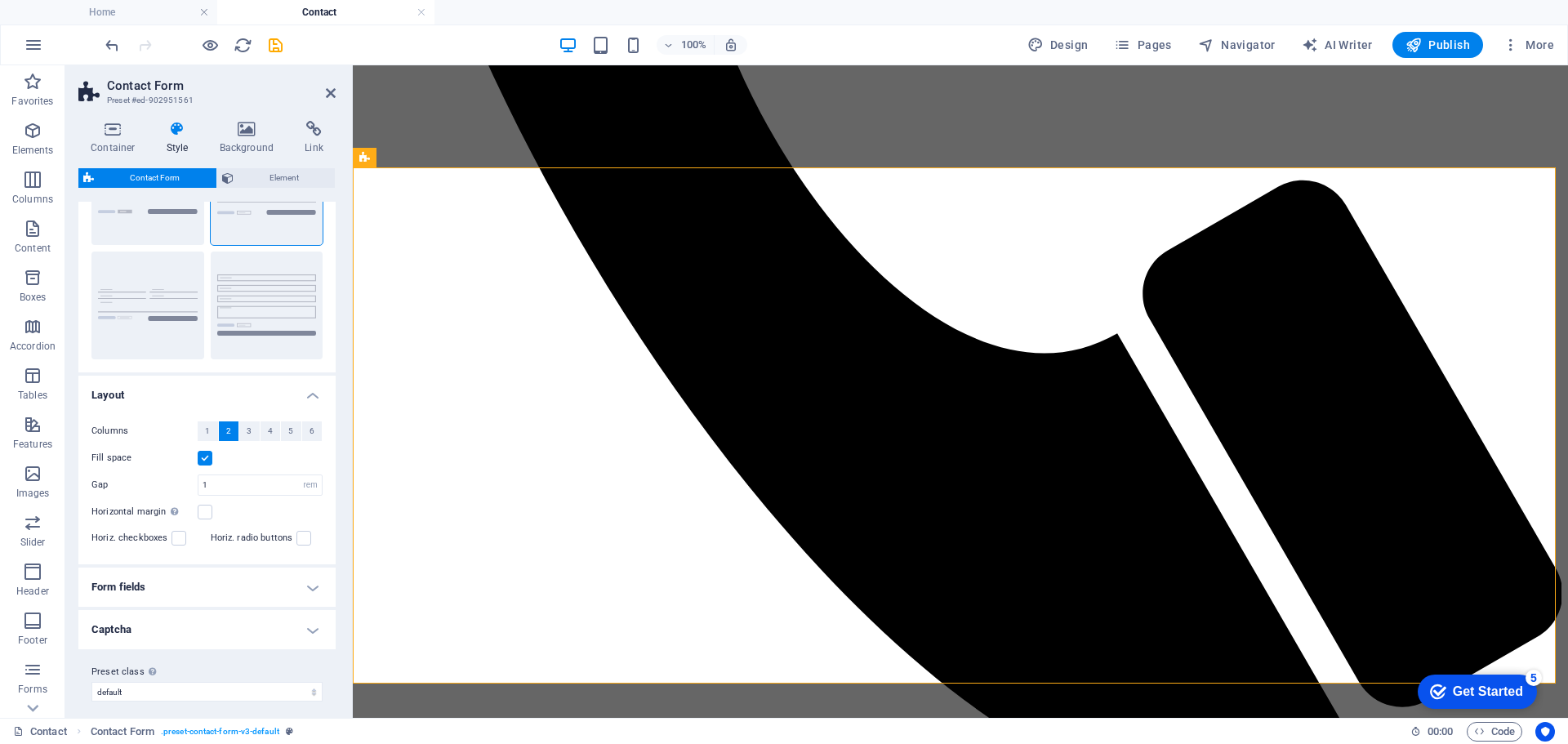
scroll to position [117, 0]
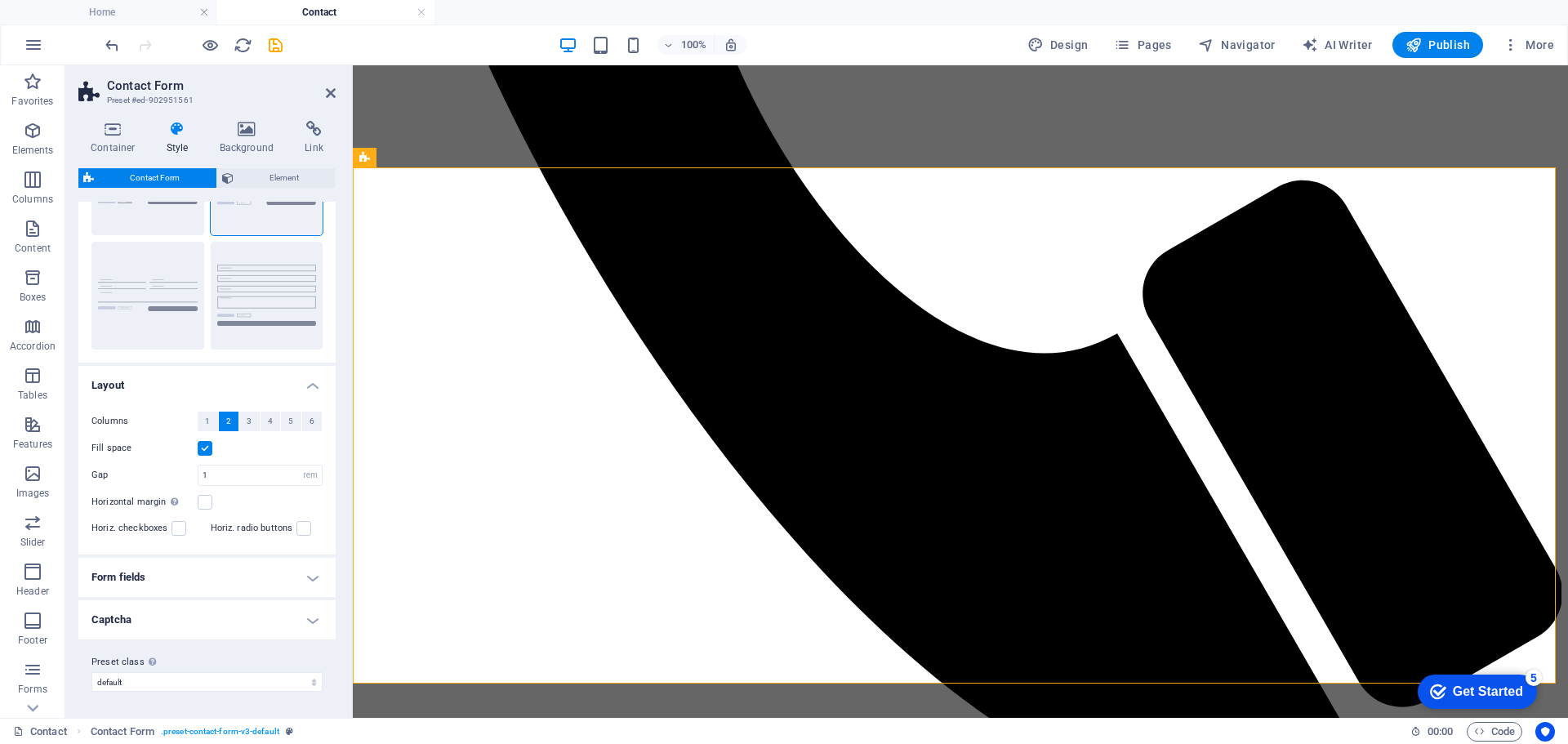
click at [311, 615] on h4 "Captcha" at bounding box center [207, 620] width 258 height 39
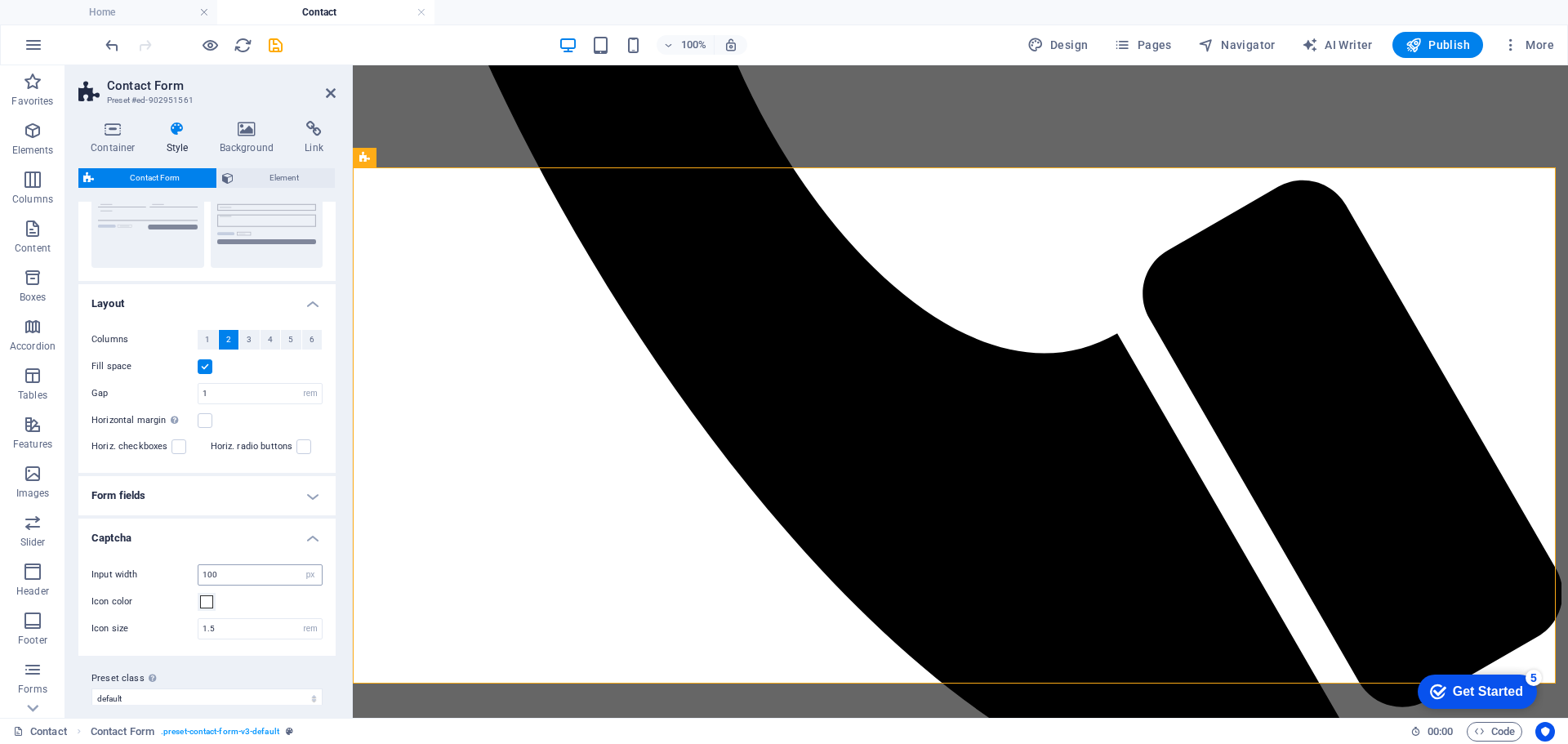
scroll to position [215, 0]
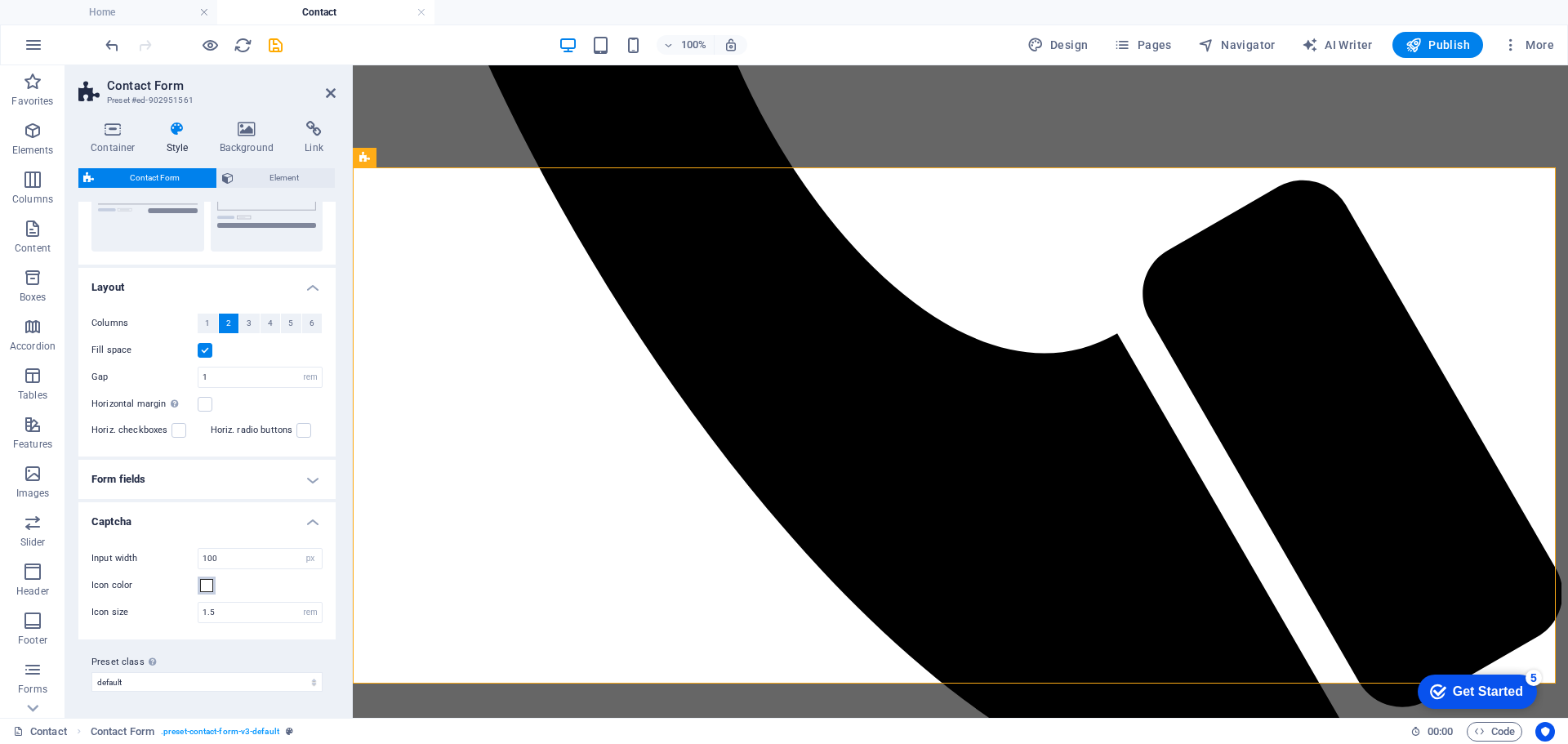
click at [212, 591] on span at bounding box center [206, 585] width 13 height 13
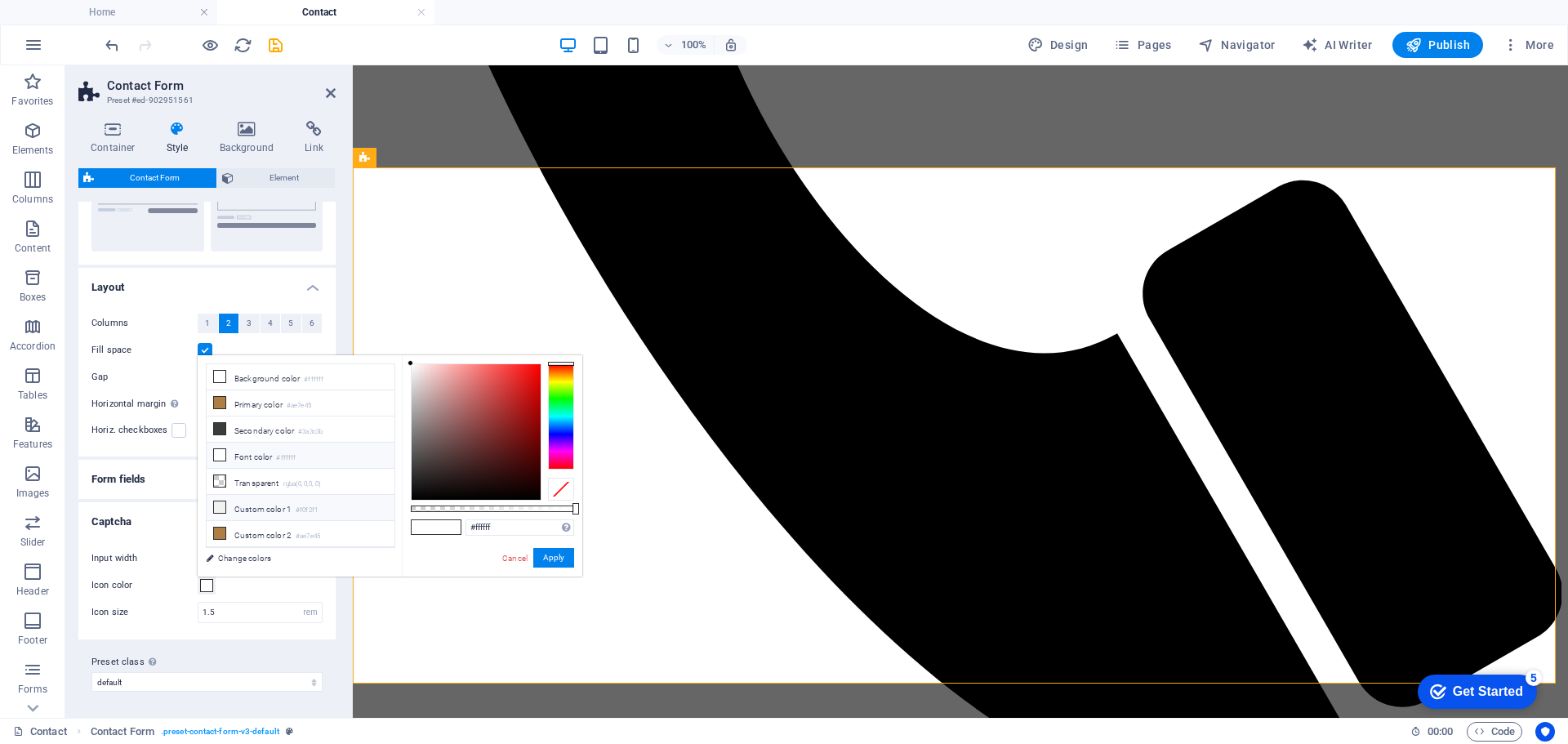
click at [259, 507] on li "Custom color 1 #f0f2f1" at bounding box center [300, 508] width 188 height 27
type input "#f0f2f1"
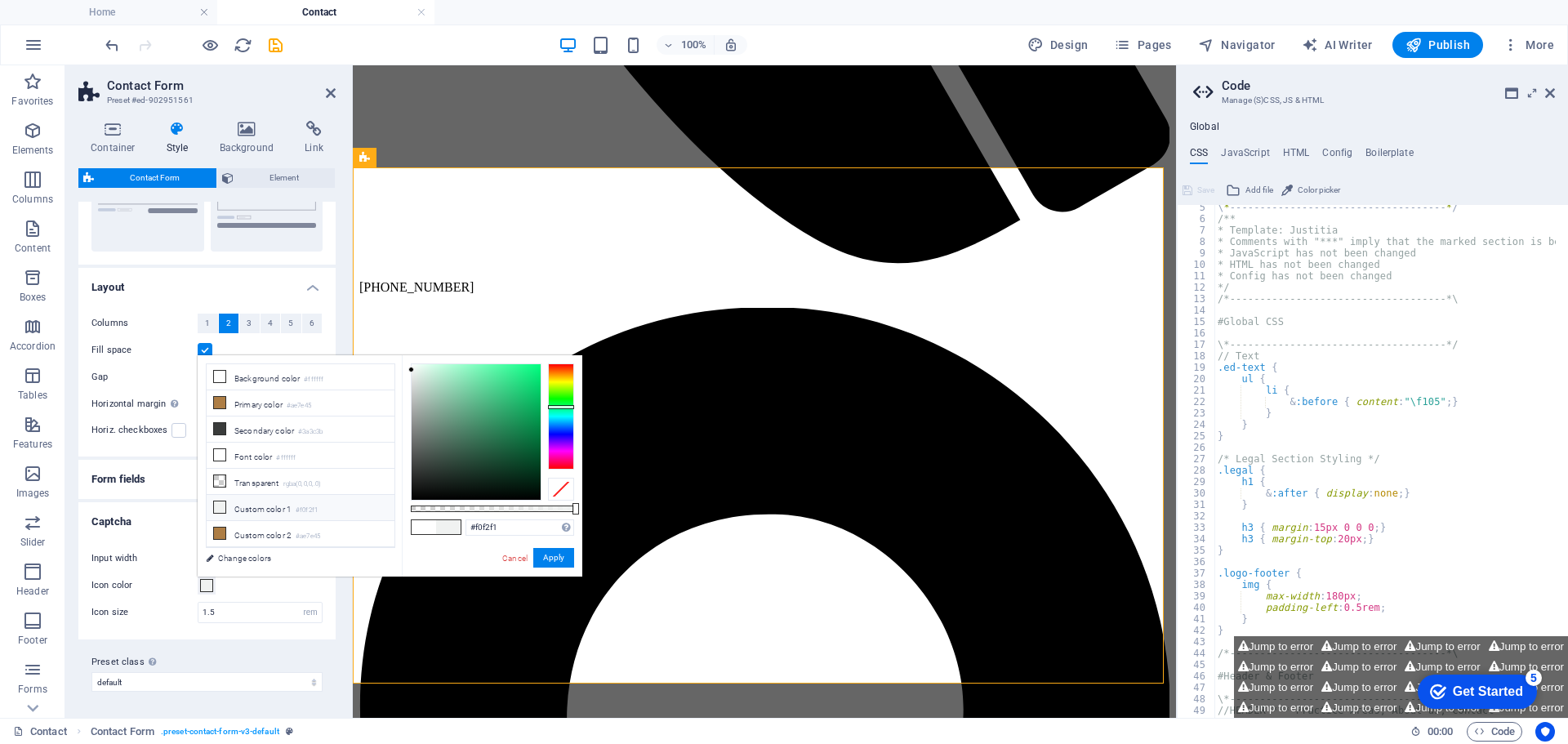
scroll to position [49, 0]
click at [551, 557] on button "Apply" at bounding box center [553, 558] width 41 height 19
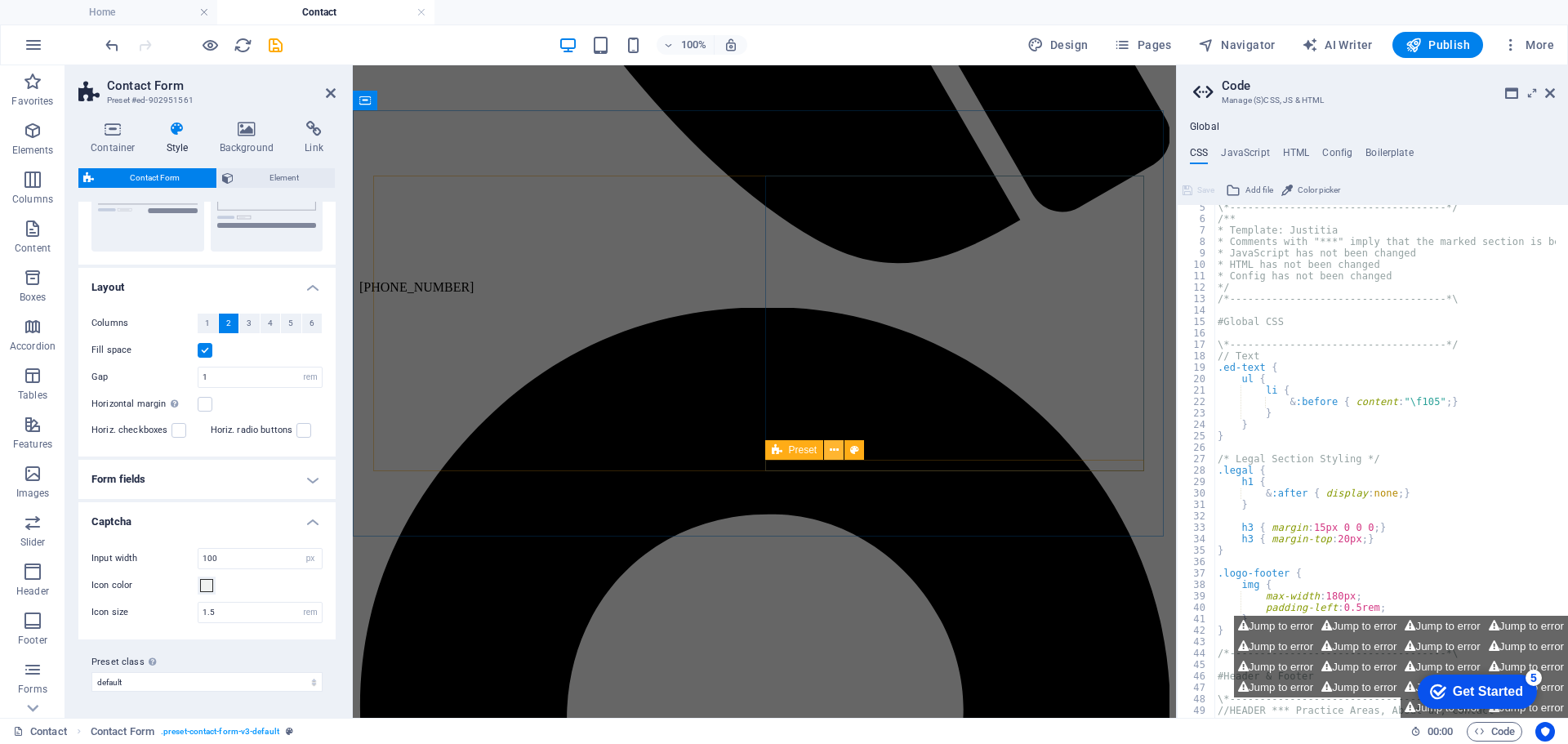
click at [831, 449] on icon at bounding box center [834, 450] width 9 height 17
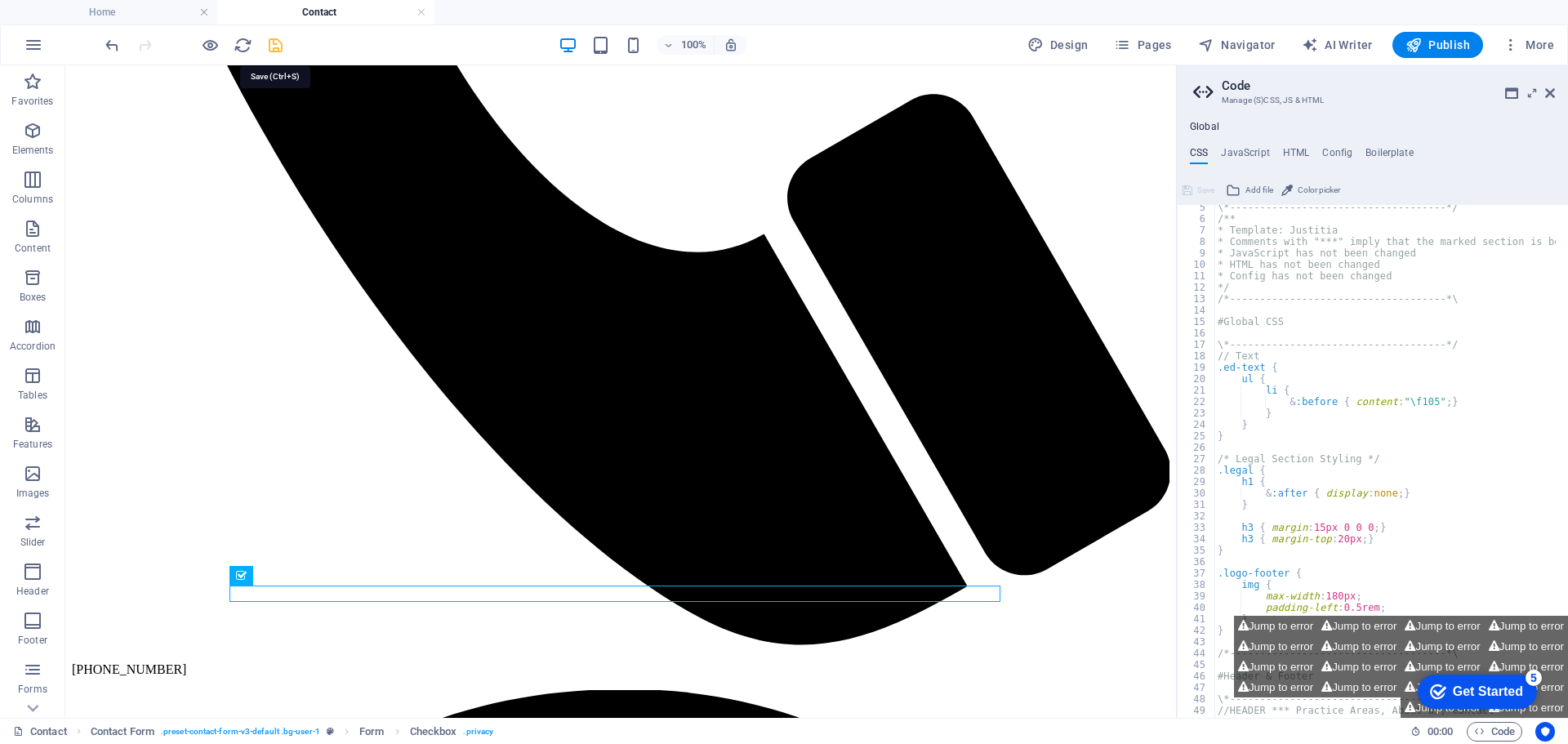
click at [274, 43] on icon "save" at bounding box center [275, 45] width 19 height 19
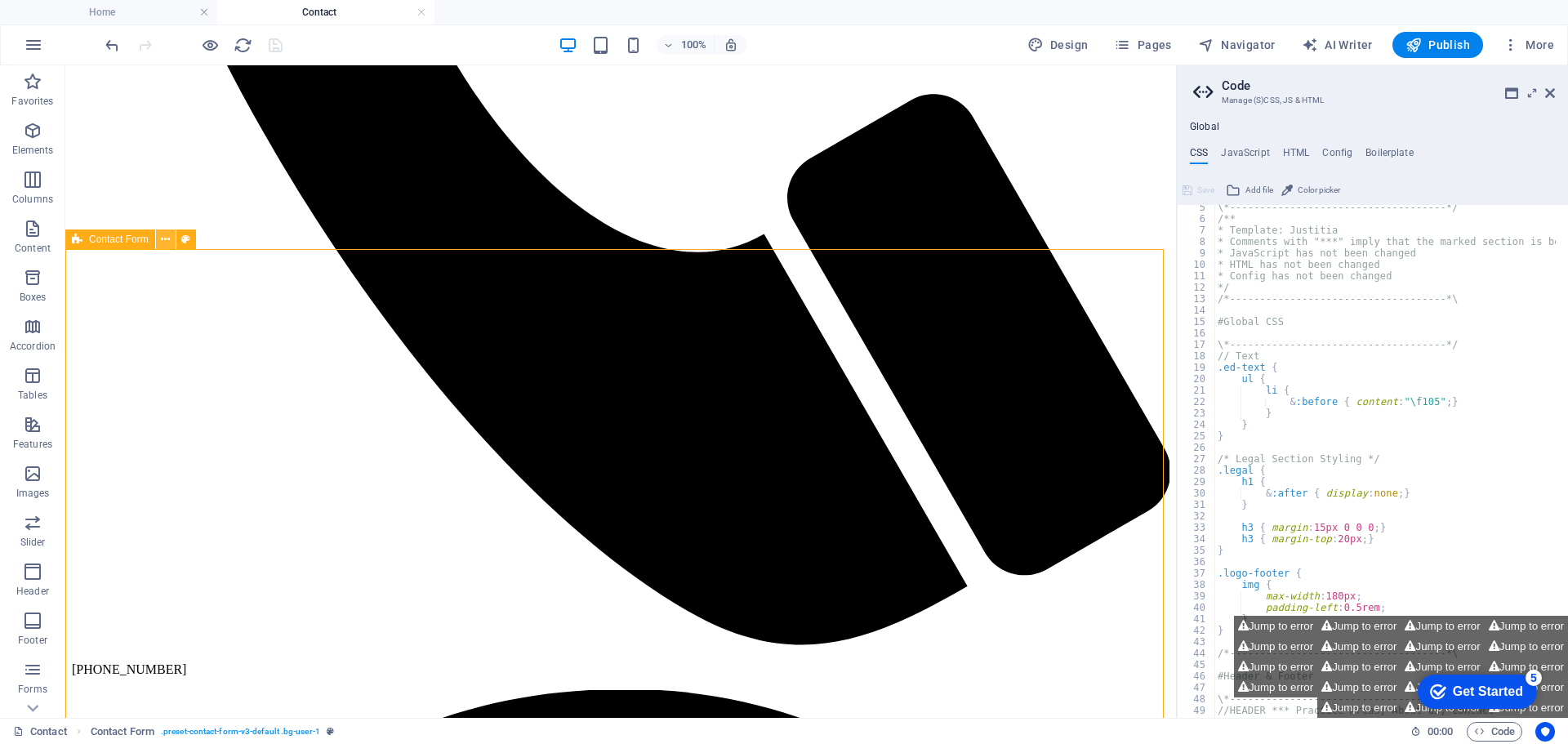
click at [168, 237] on icon at bounding box center [166, 239] width 9 height 17
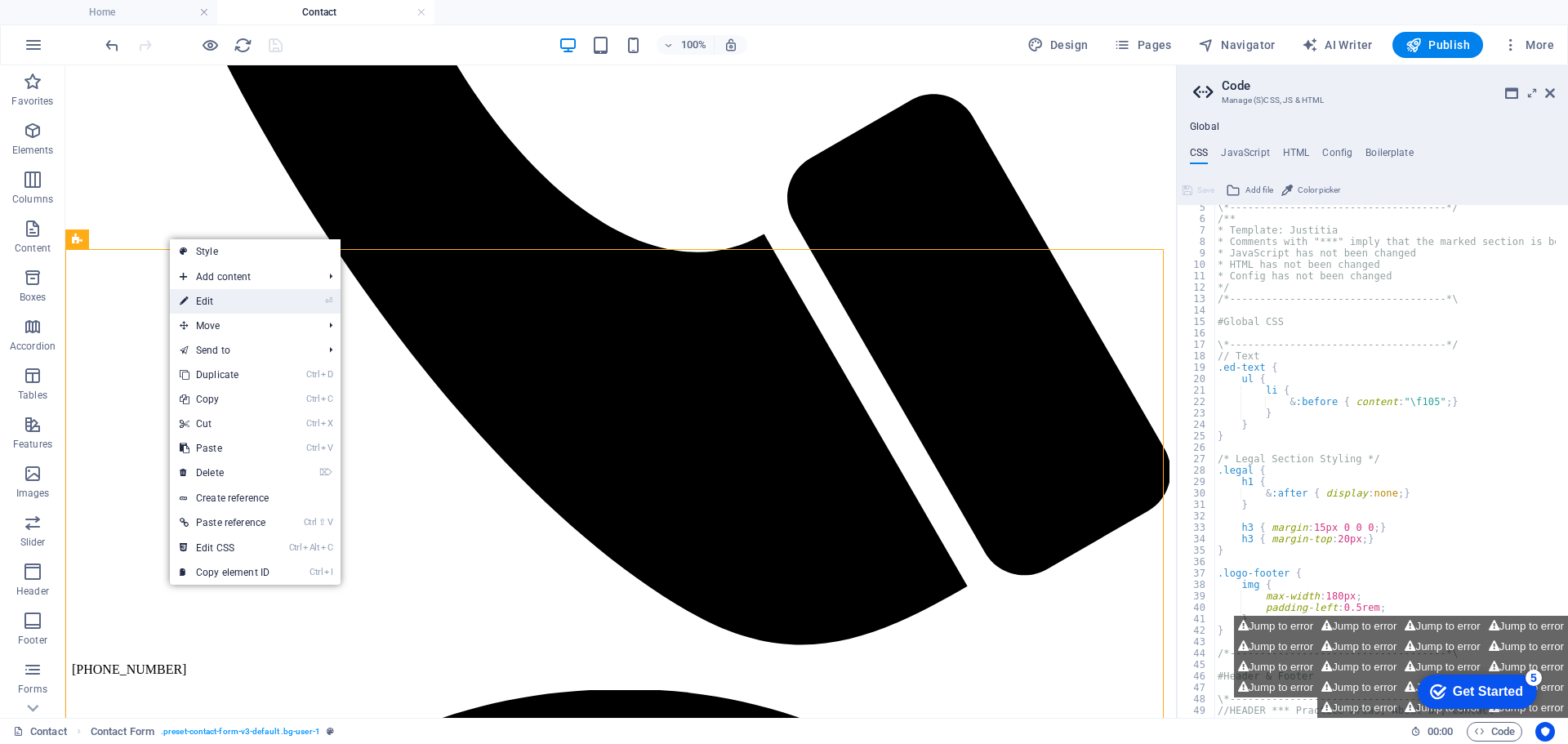
click at [213, 298] on link "⏎ Edit" at bounding box center [225, 302] width 110 height 25
select select "rem"
select select "px"
select select "rem"
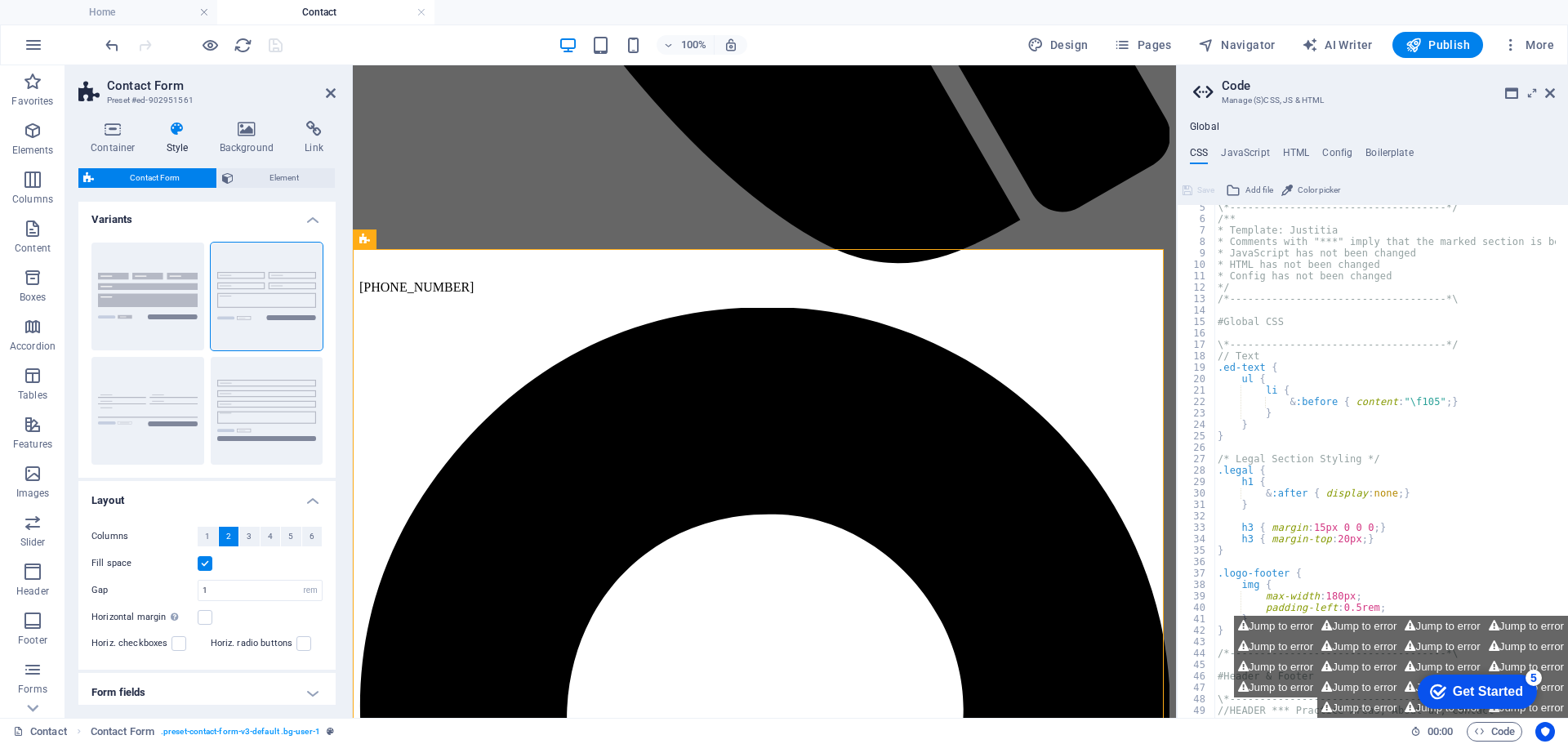
scroll to position [0, 0]
click at [175, 128] on icon at bounding box center [177, 129] width 47 height 16
click at [121, 131] on icon at bounding box center [113, 129] width 69 height 16
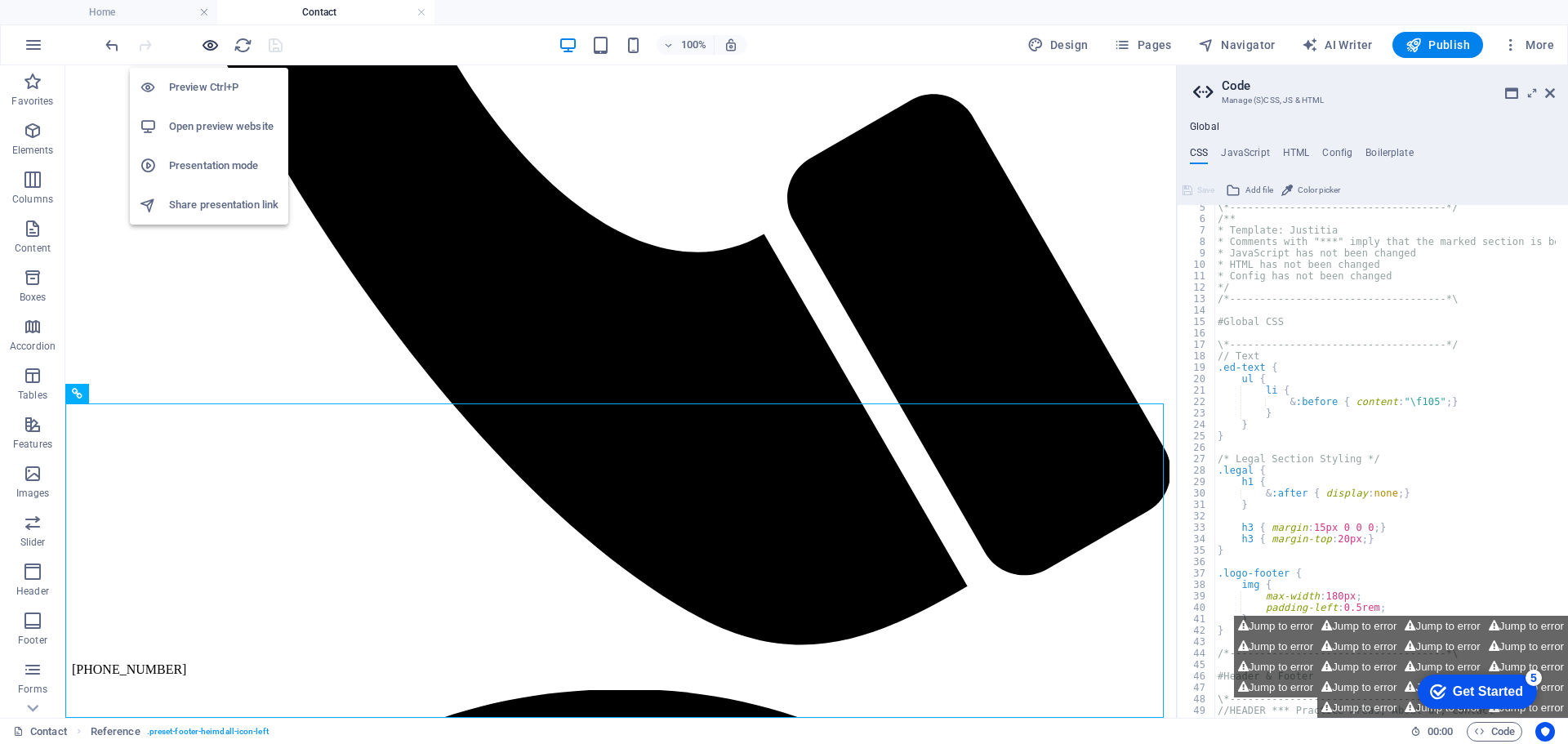
click at [208, 45] on icon "button" at bounding box center [210, 45] width 19 height 19
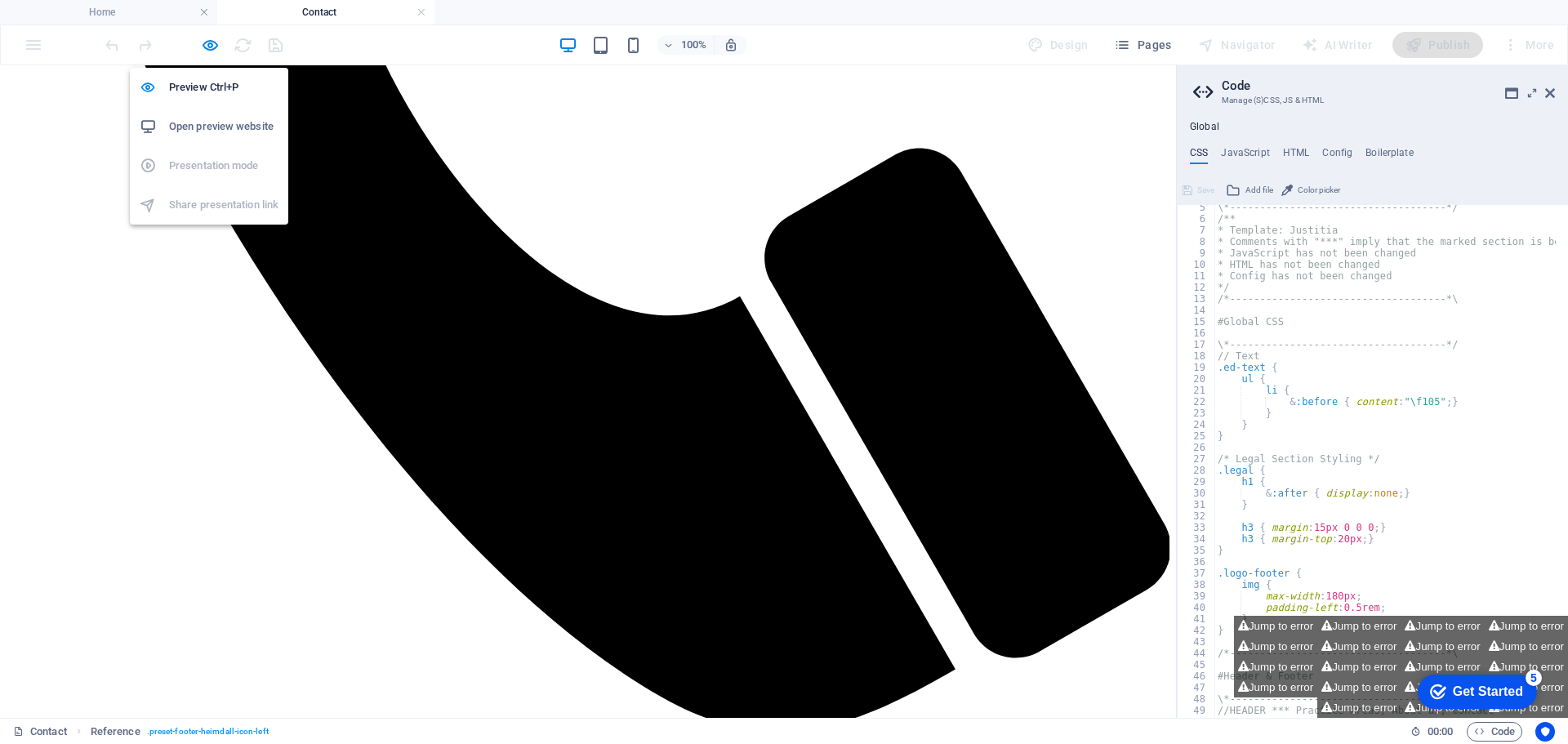
click at [234, 128] on h6 "Open preview website" at bounding box center [224, 127] width 110 height 19
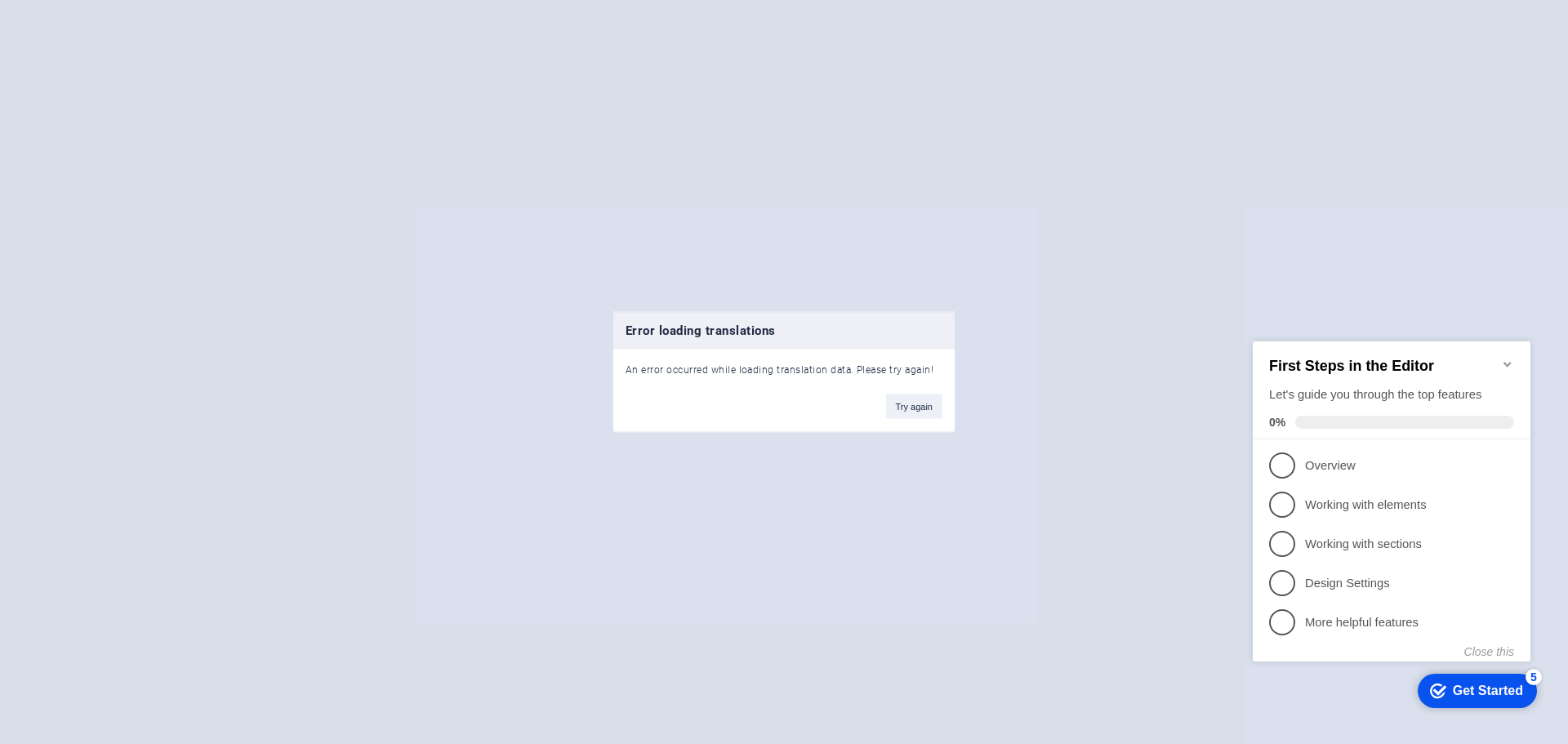
click at [1063, 307] on div "Error loading translations An error occurred while loading translation data. Pl…" at bounding box center [784, 372] width 1568 height 744
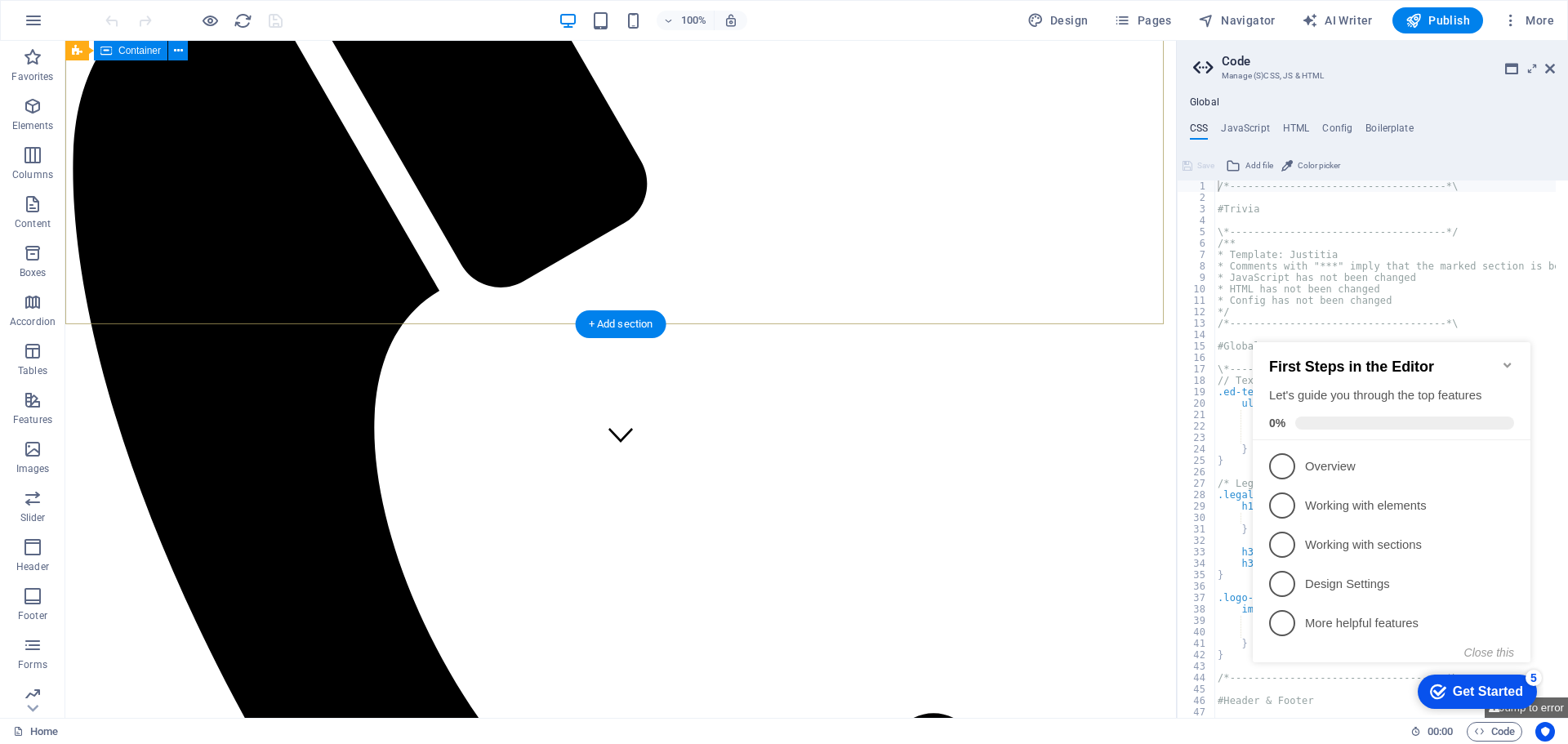
scroll to position [245, 0]
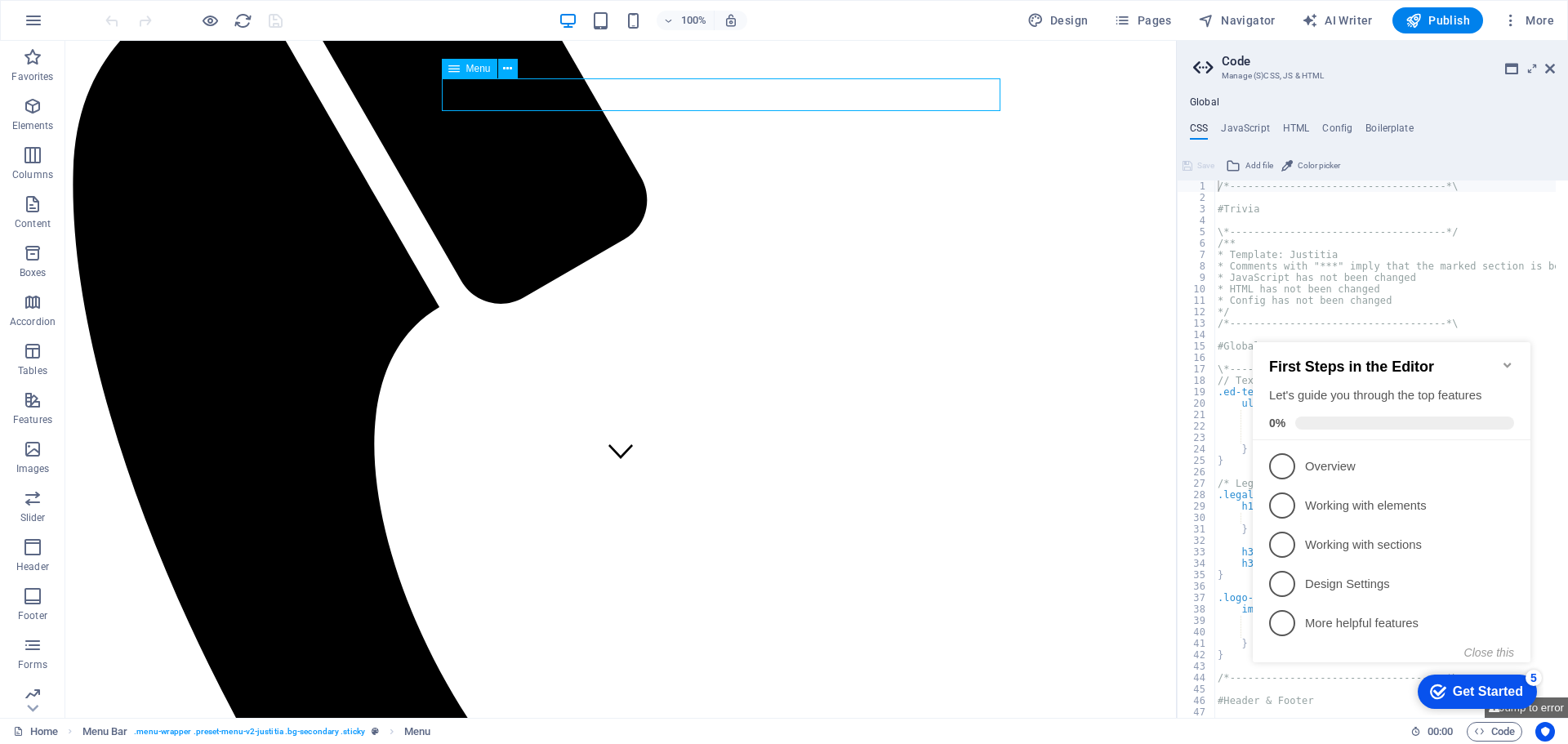
select select
select select "1"
select select "2"
select select "3"
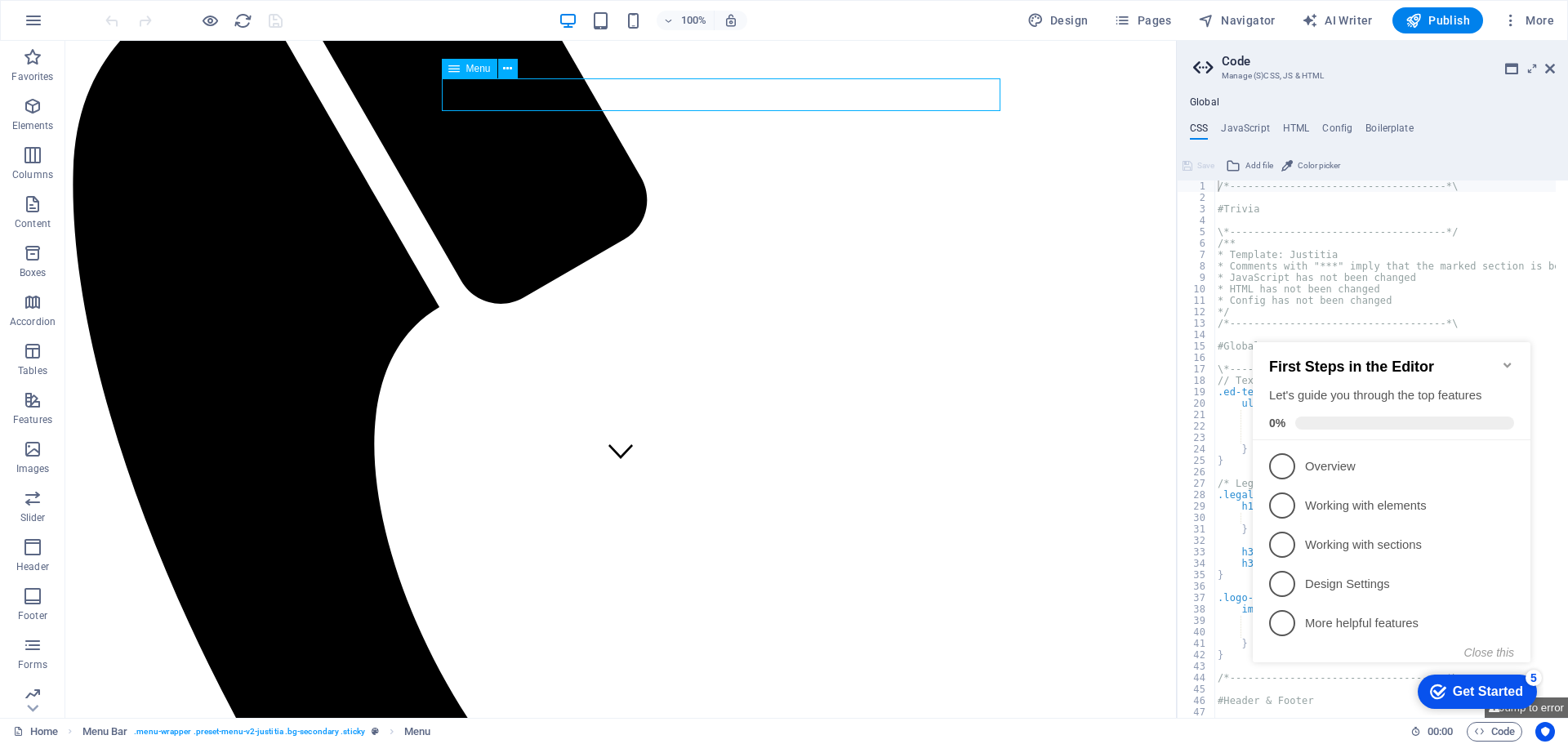
select select
select select "4"
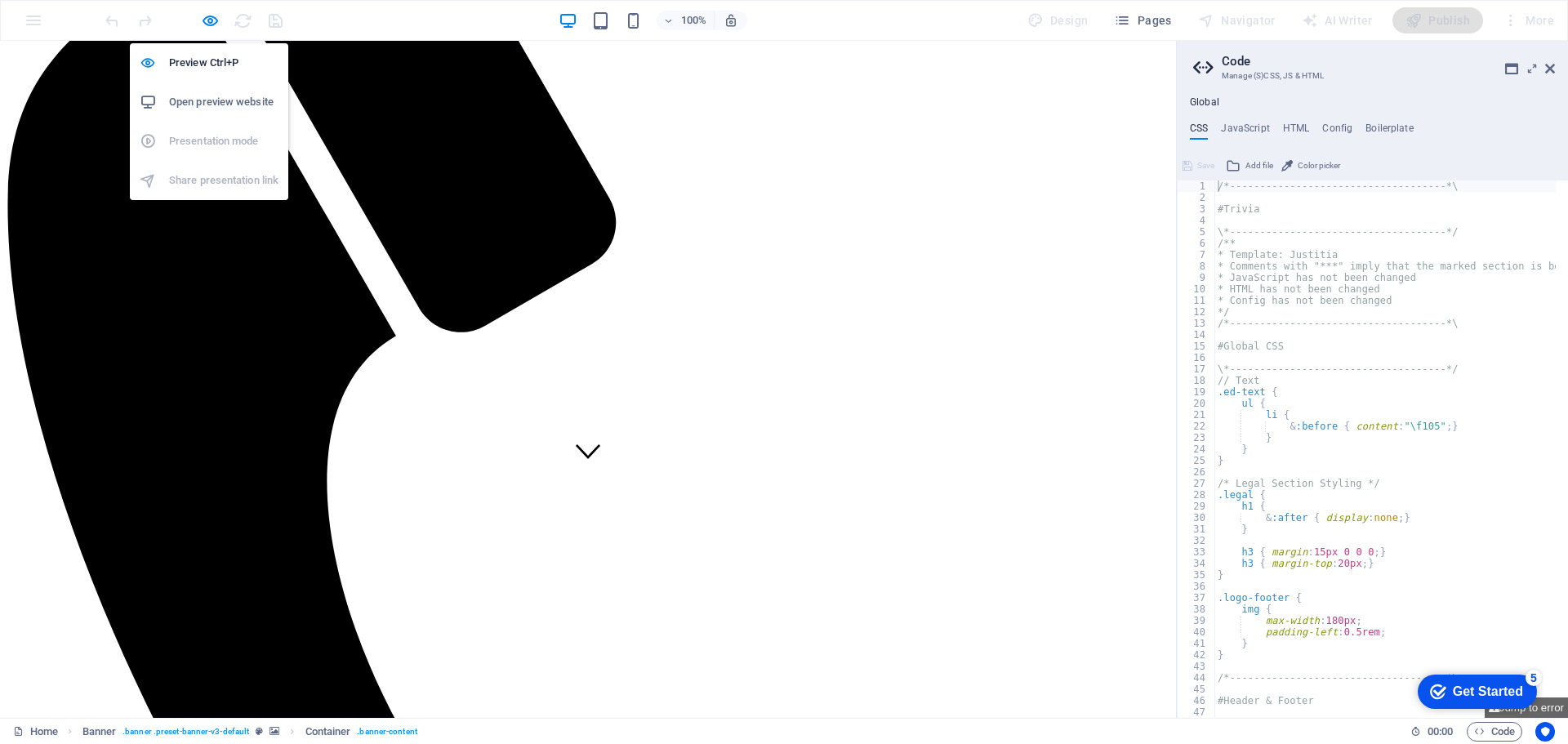
click at [196, 97] on h6 "Open preview website" at bounding box center [224, 102] width 110 height 19
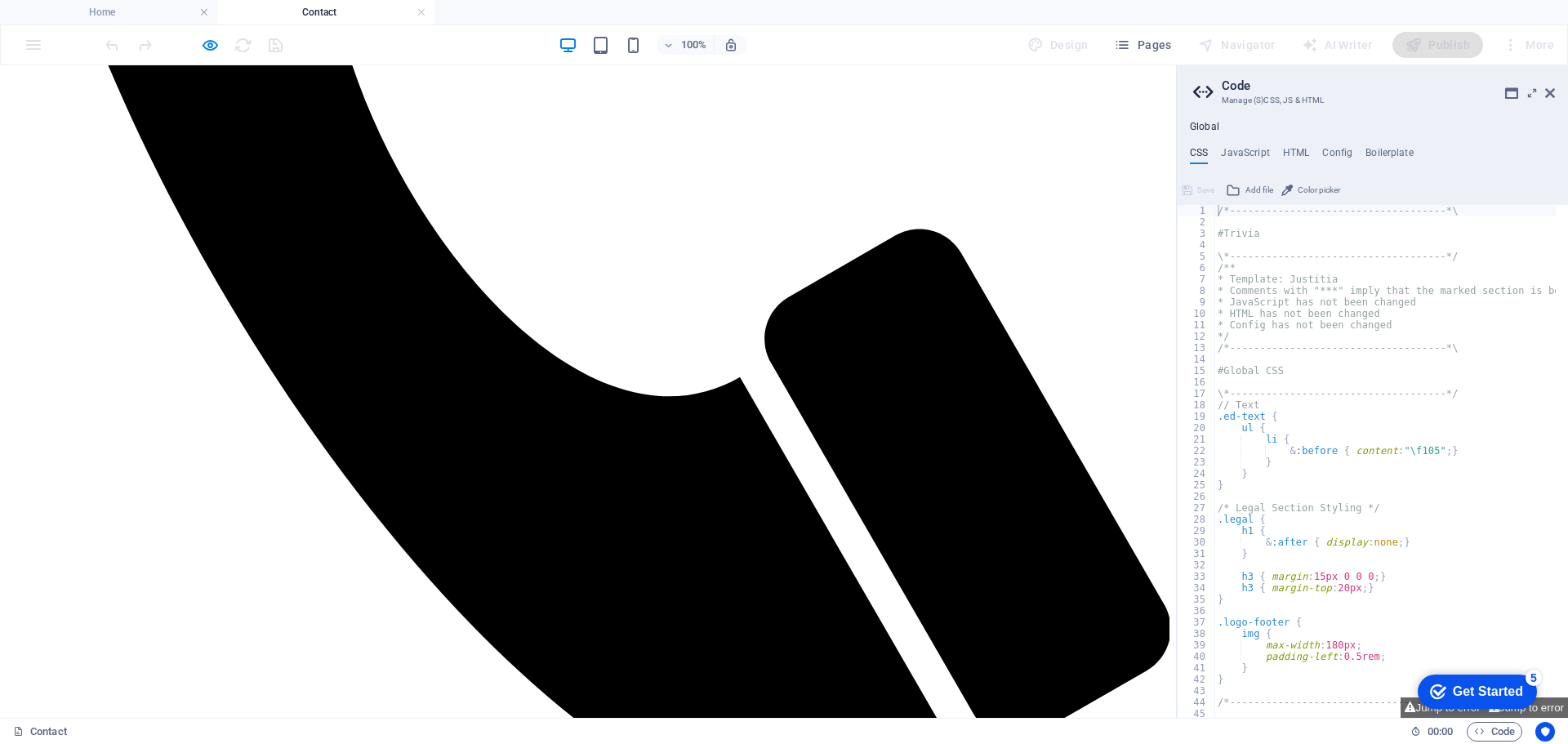
scroll to position [817, 0]
drag, startPoint x: 198, startPoint y: 355, endPoint x: 105, endPoint y: 317, distance: 100.5
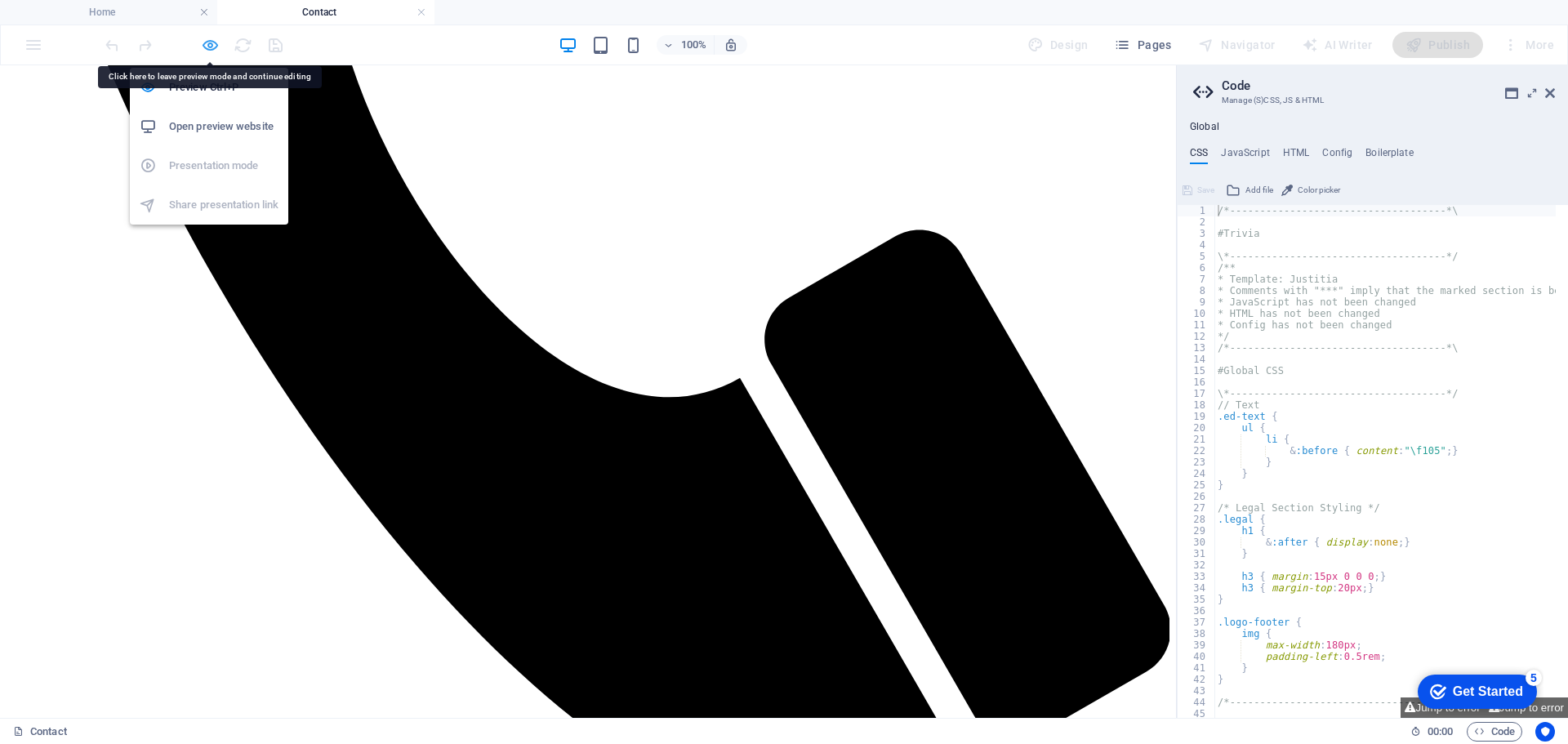
click at [212, 43] on icon "button" at bounding box center [210, 45] width 19 height 19
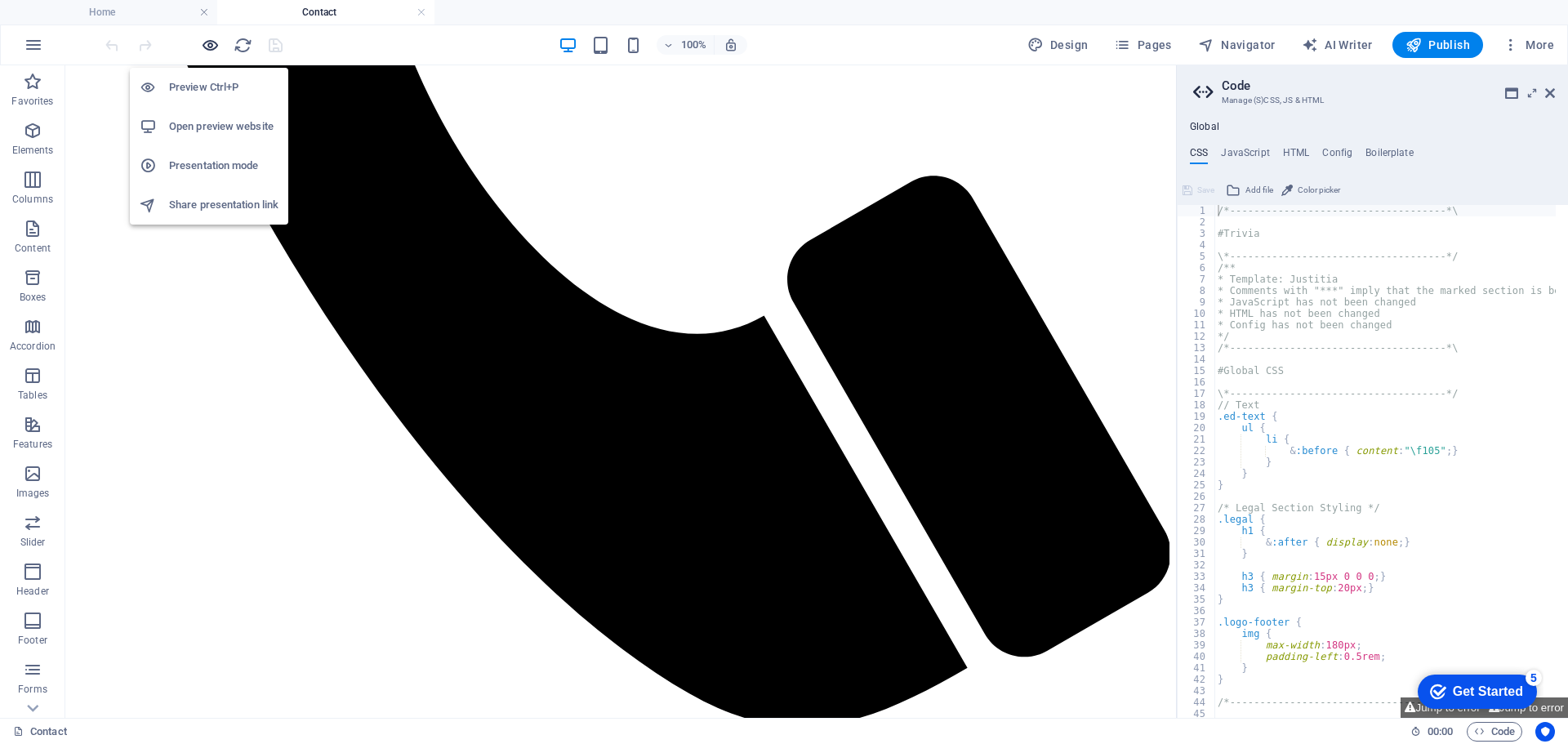
click at [208, 42] on icon "button" at bounding box center [210, 45] width 19 height 19
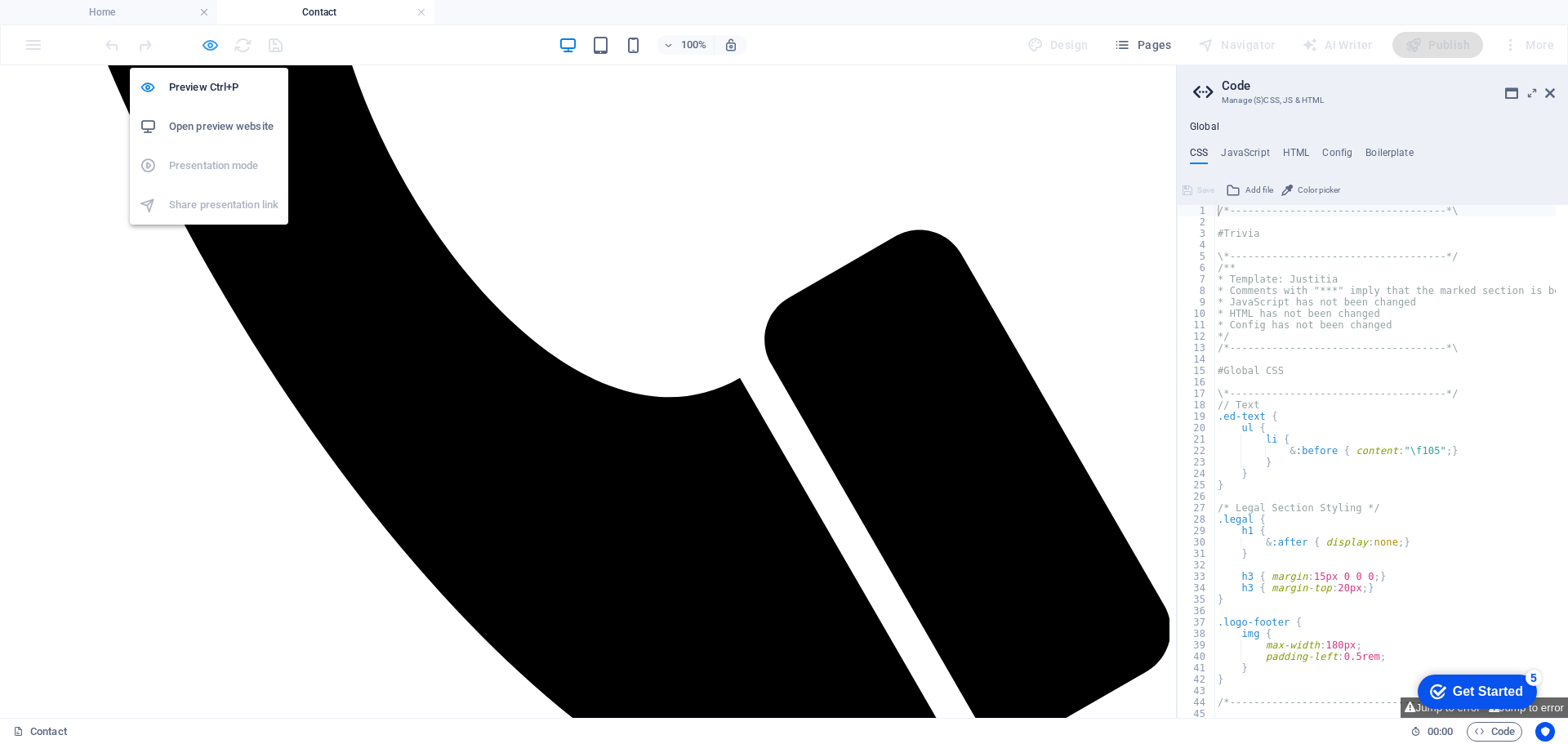
click at [207, 46] on icon "button" at bounding box center [210, 45] width 19 height 19
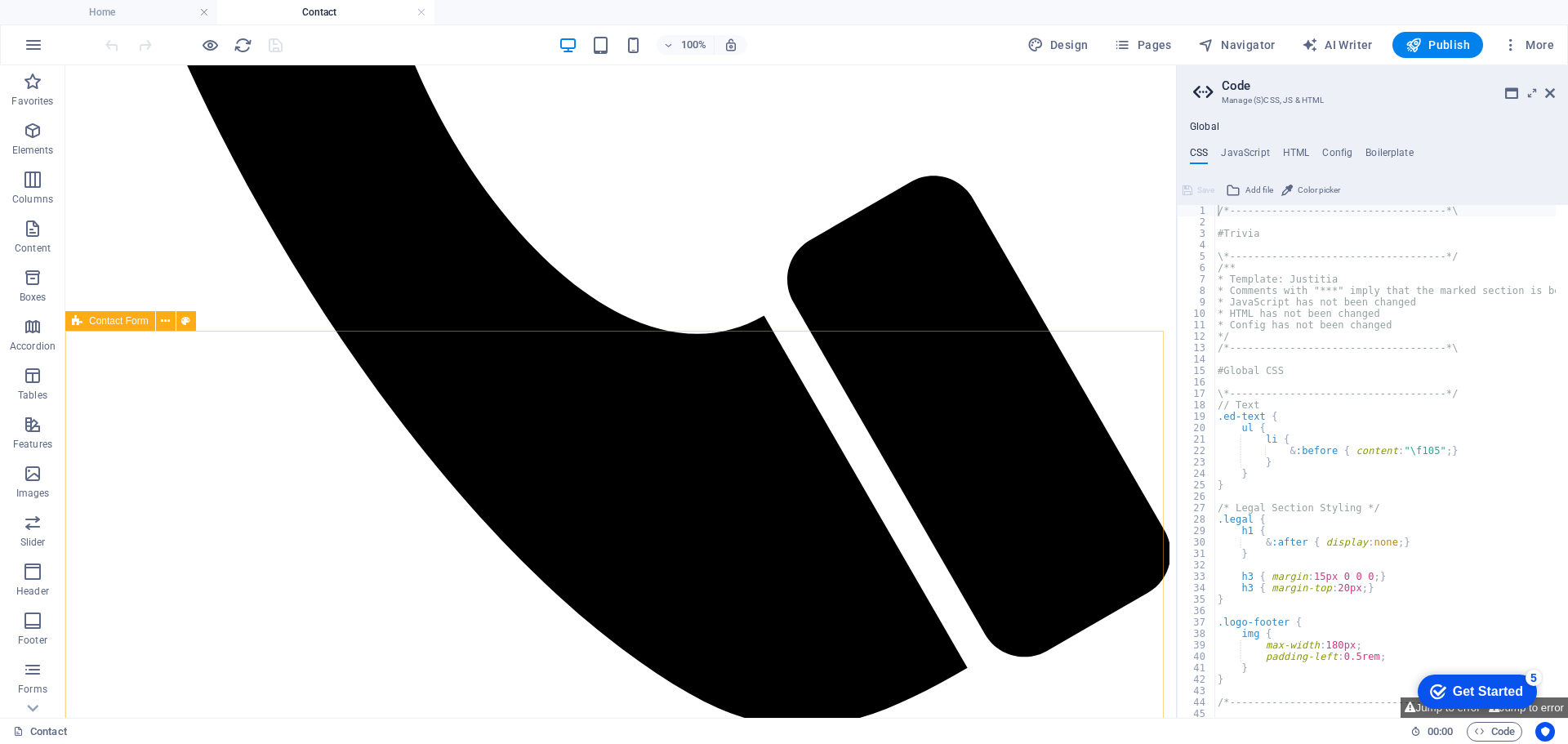
click at [186, 318] on icon at bounding box center [186, 321] width 9 height 17
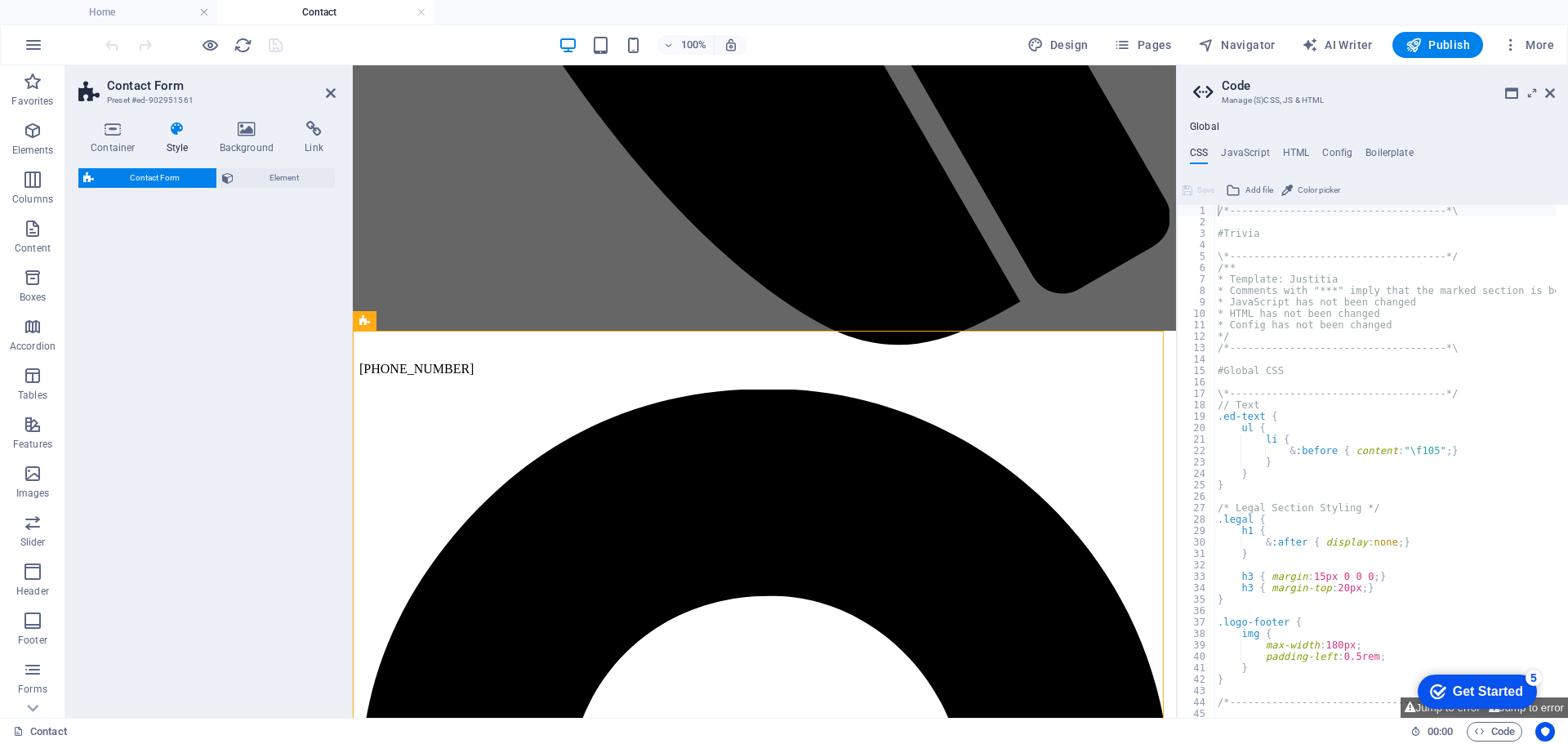
select select "rem"
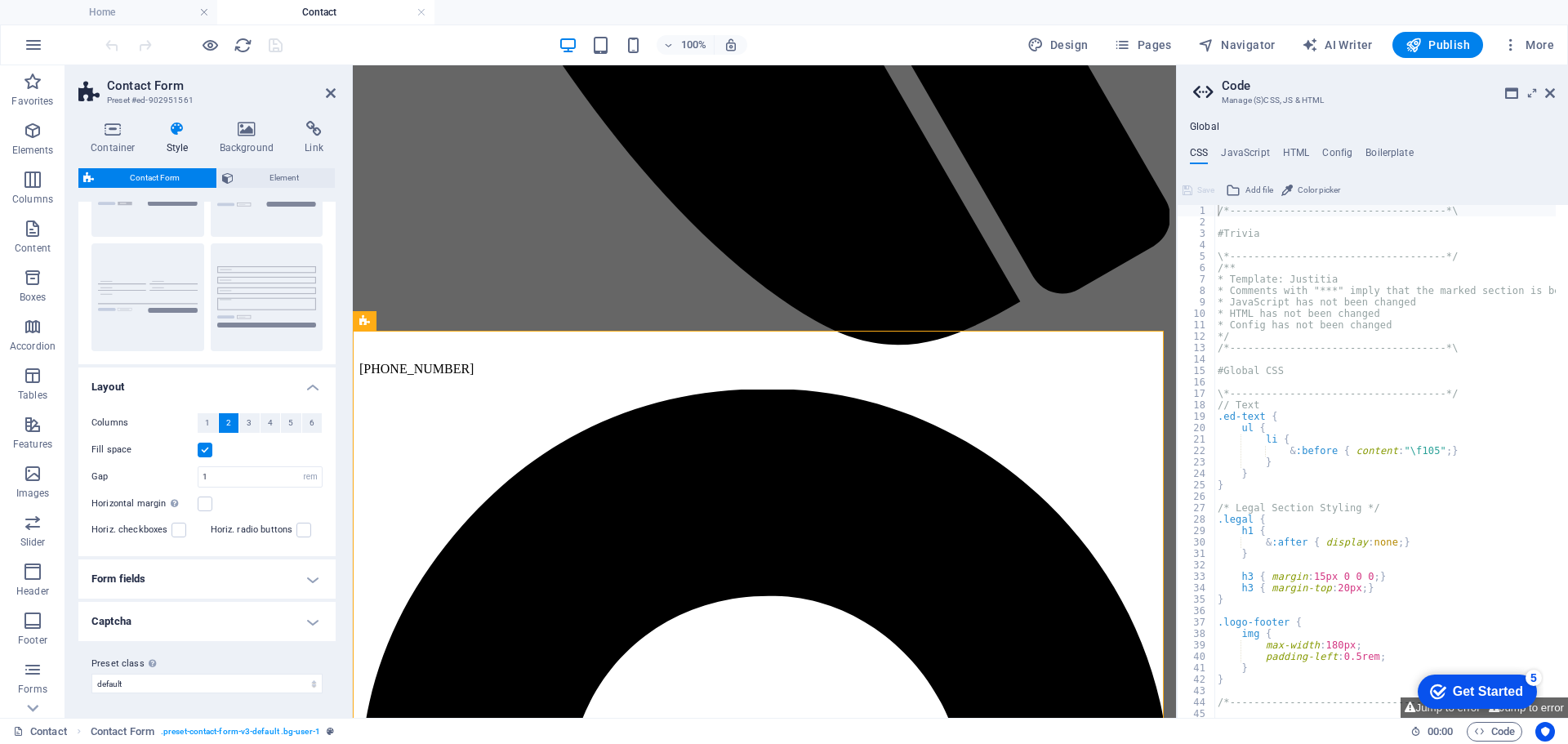
scroll to position [117, 0]
click at [455, 317] on icon at bounding box center [452, 321] width 9 height 17
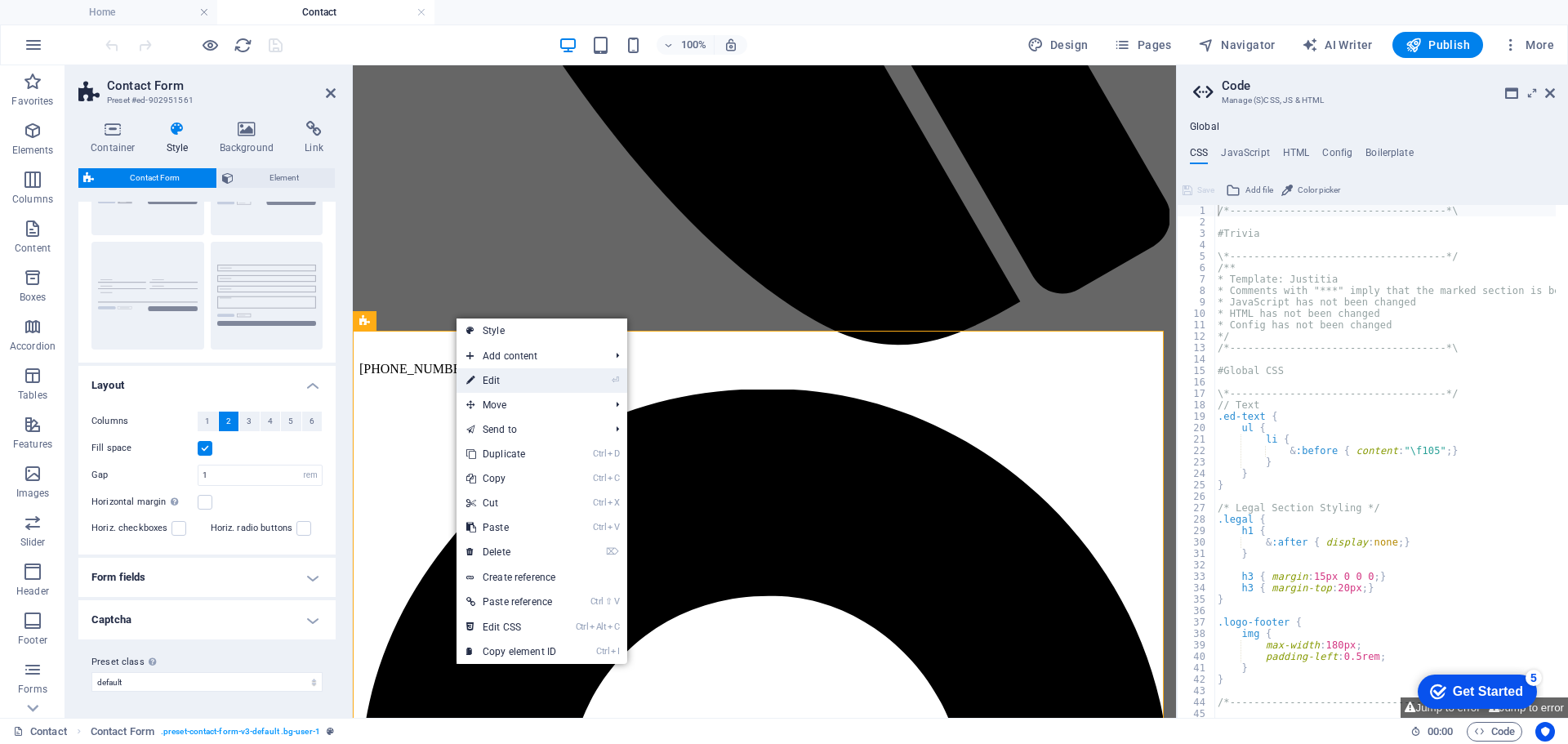
click at [497, 377] on link "⏎ Edit" at bounding box center [512, 381] width 110 height 25
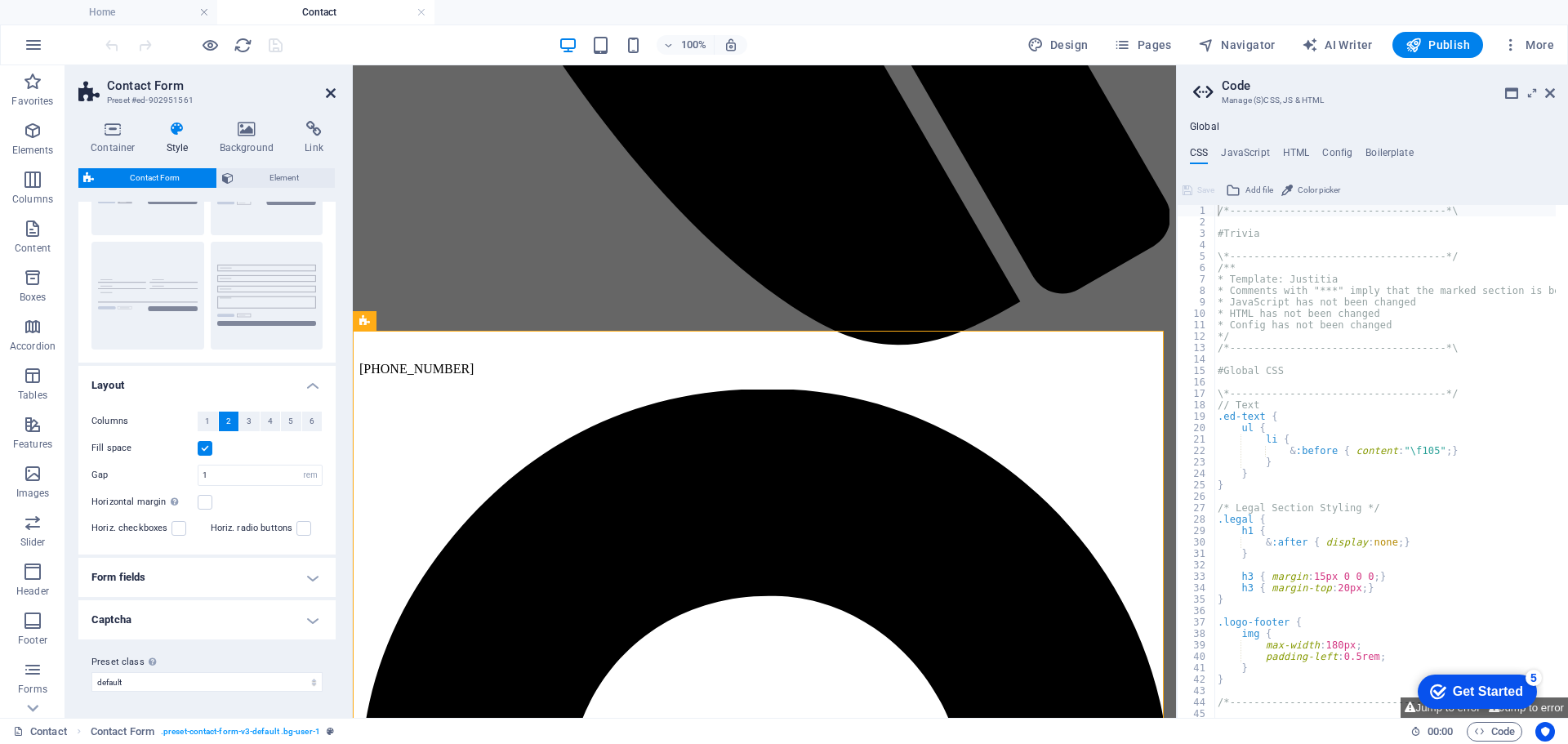
drag, startPoint x: 266, startPoint y: 27, endPoint x: 331, endPoint y: 92, distance: 91.9
click at [331, 92] on icon at bounding box center [330, 93] width 10 height 13
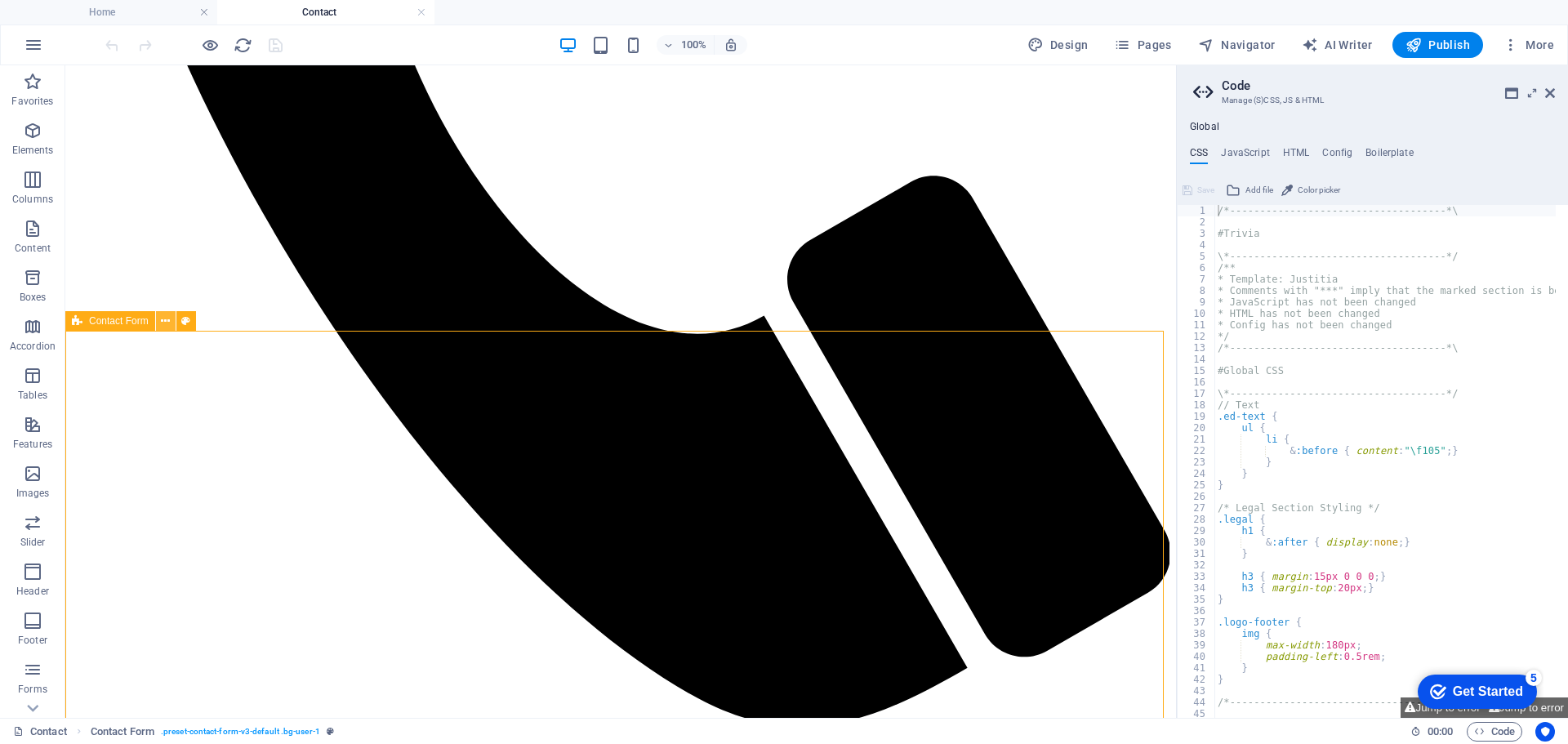
click at [161, 320] on icon at bounding box center [166, 321] width 9 height 17
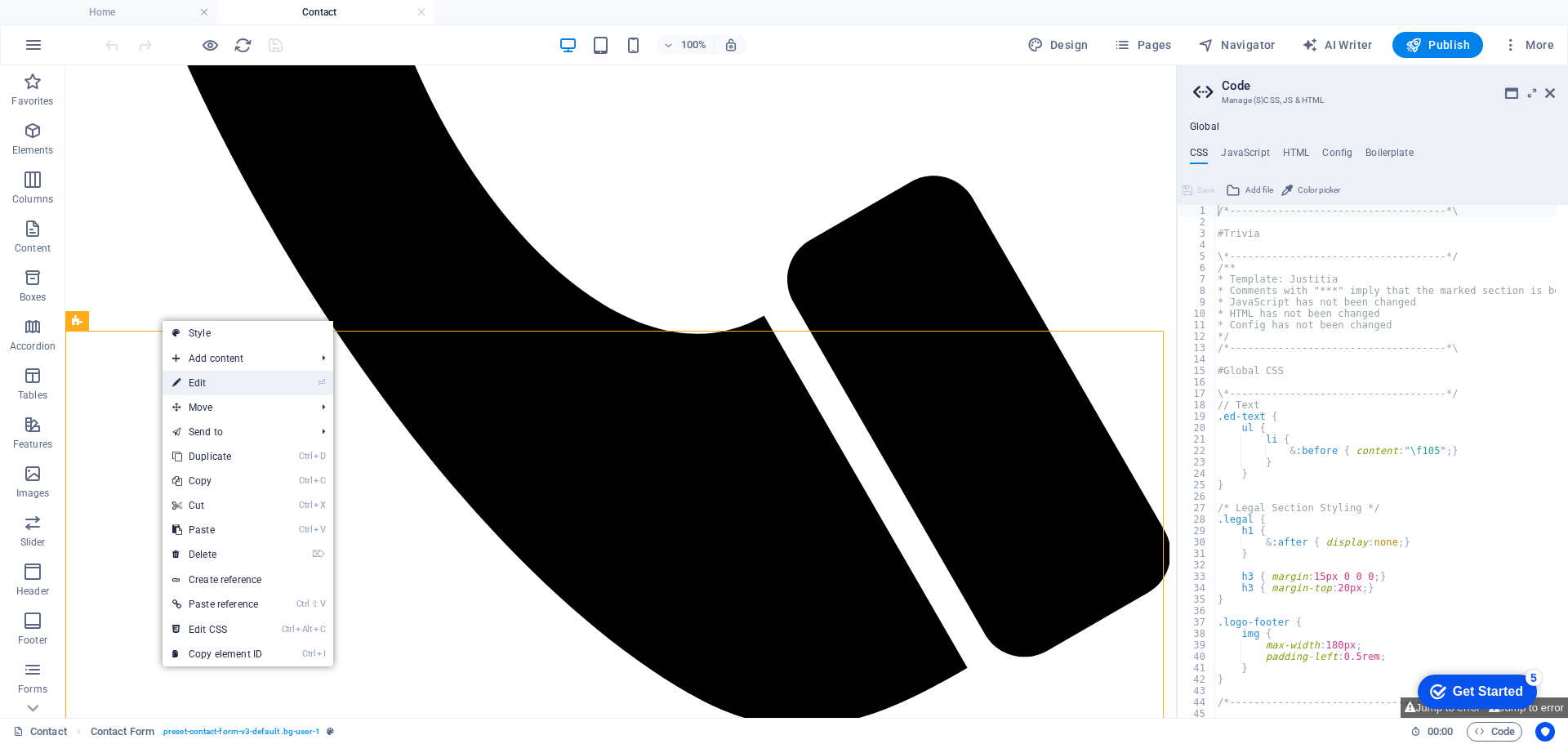
click at [199, 381] on link "⏎ Edit" at bounding box center [218, 384] width 110 height 25
select select "rem"
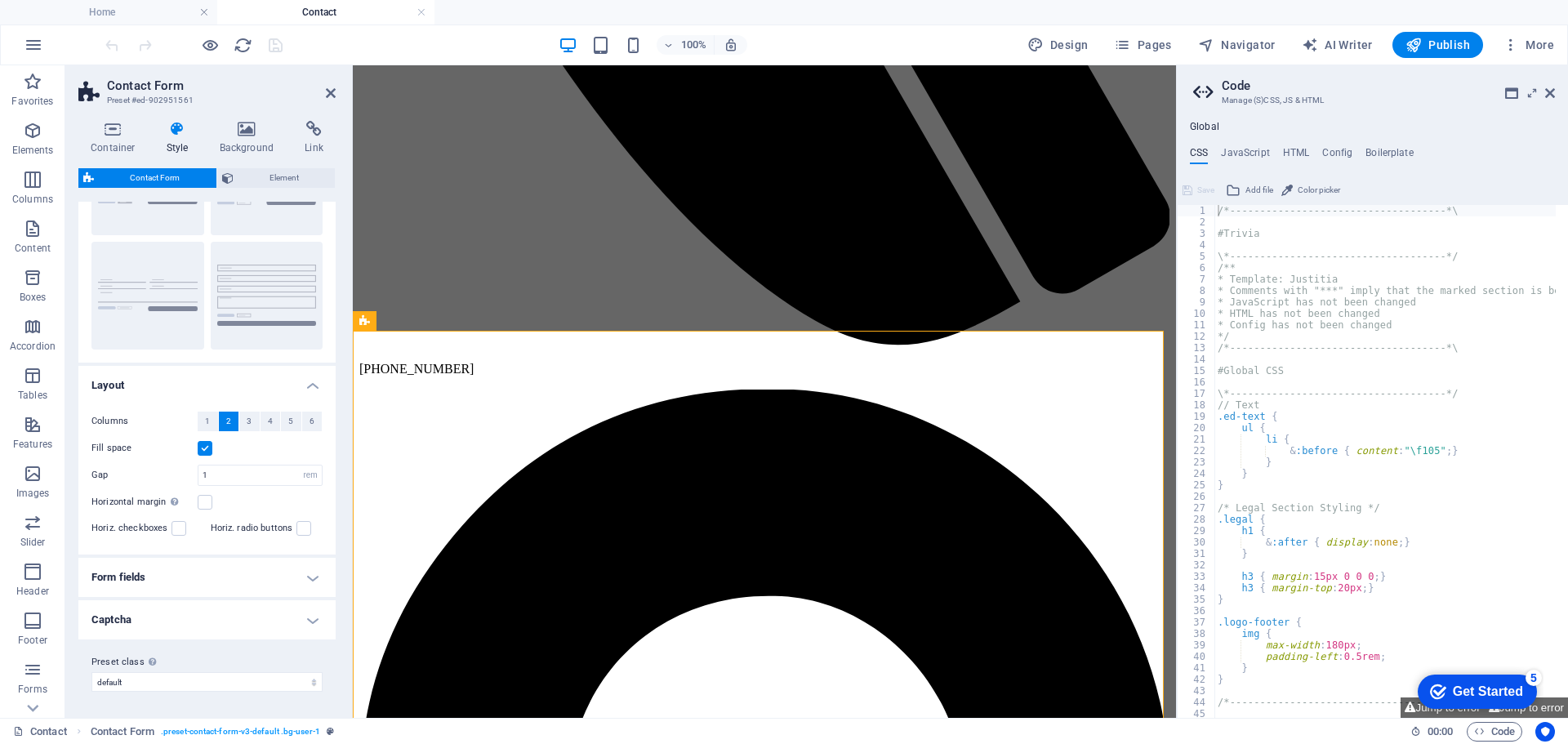
click at [179, 128] on icon at bounding box center [177, 129] width 47 height 16
click at [0, 0] on icon at bounding box center [0, 0] width 0 height 0
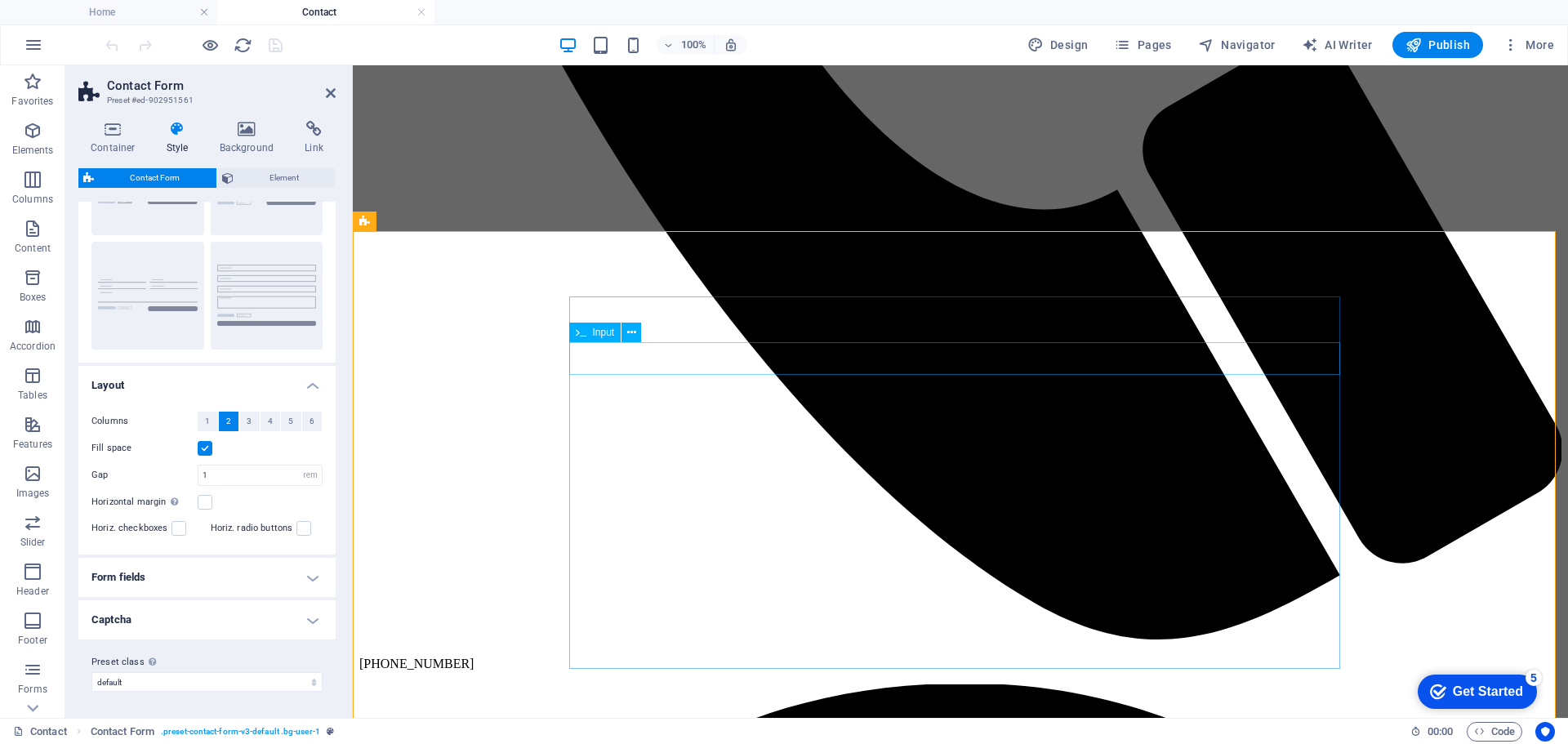
scroll to position [1062, 0]
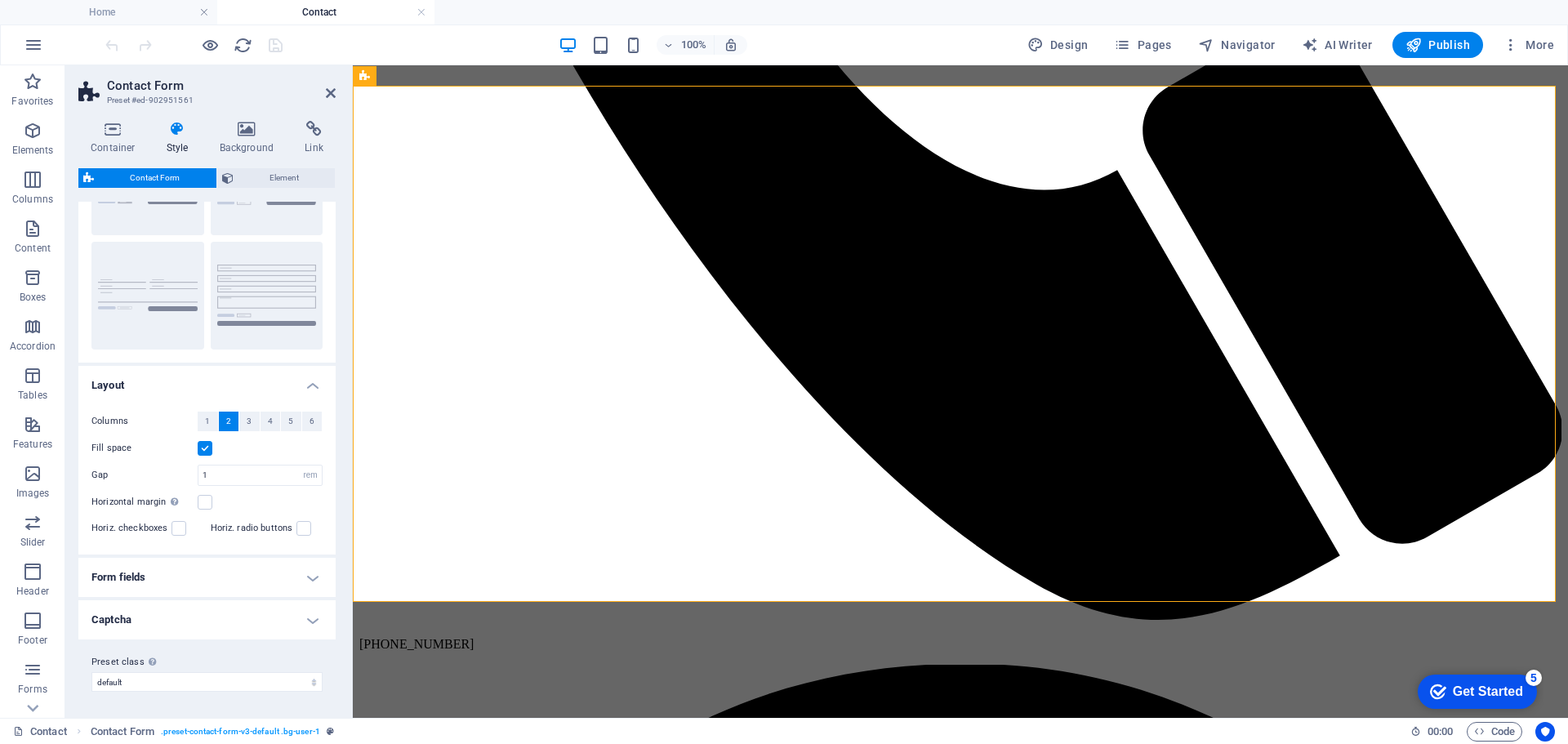
click at [311, 620] on h4 "Captcha" at bounding box center [207, 620] width 258 height 39
click at [206, 684] on span at bounding box center [206, 684] width 13 height 13
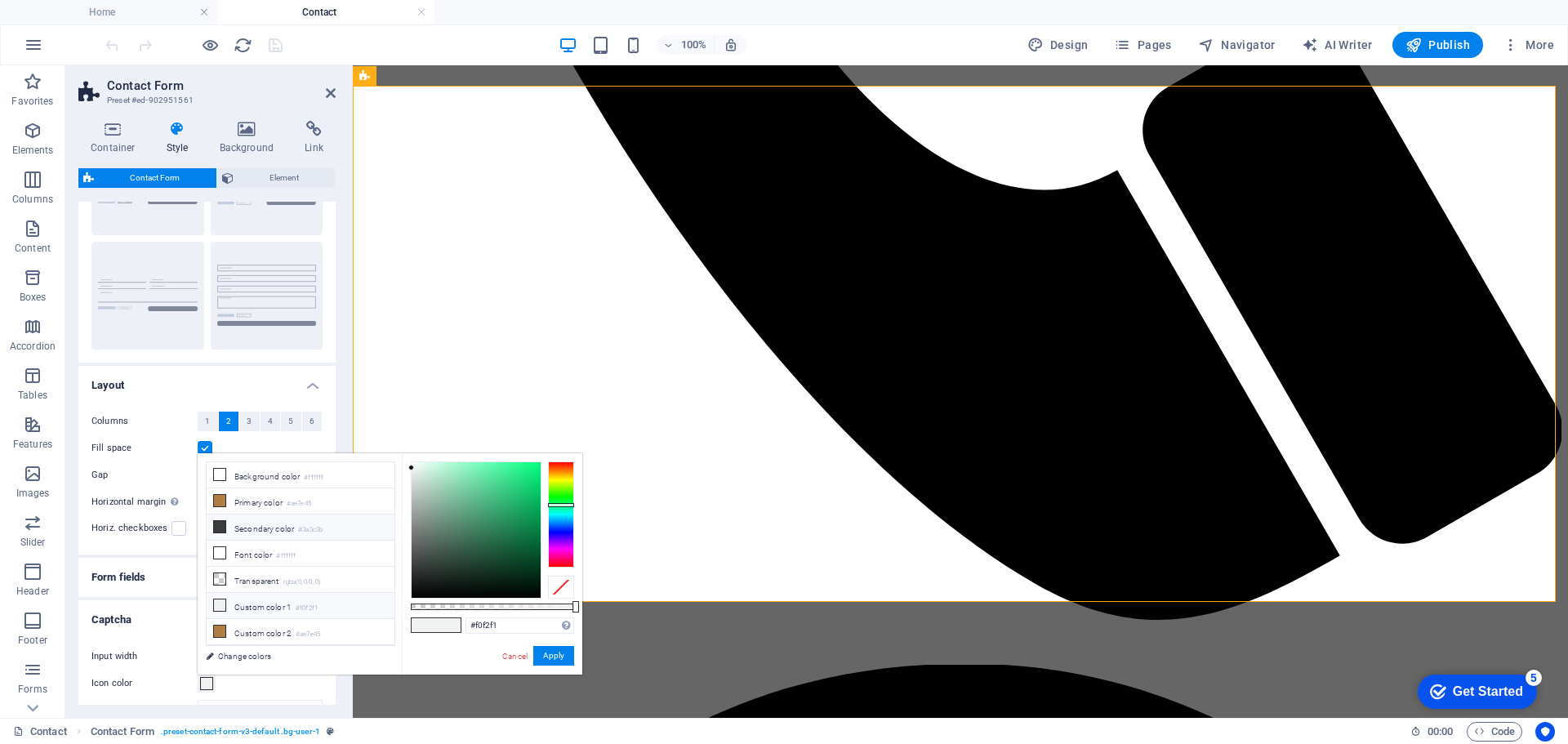
click at [260, 525] on li "Secondary color #3a3c3b" at bounding box center [300, 528] width 188 height 27
type input "#3a3c3b"
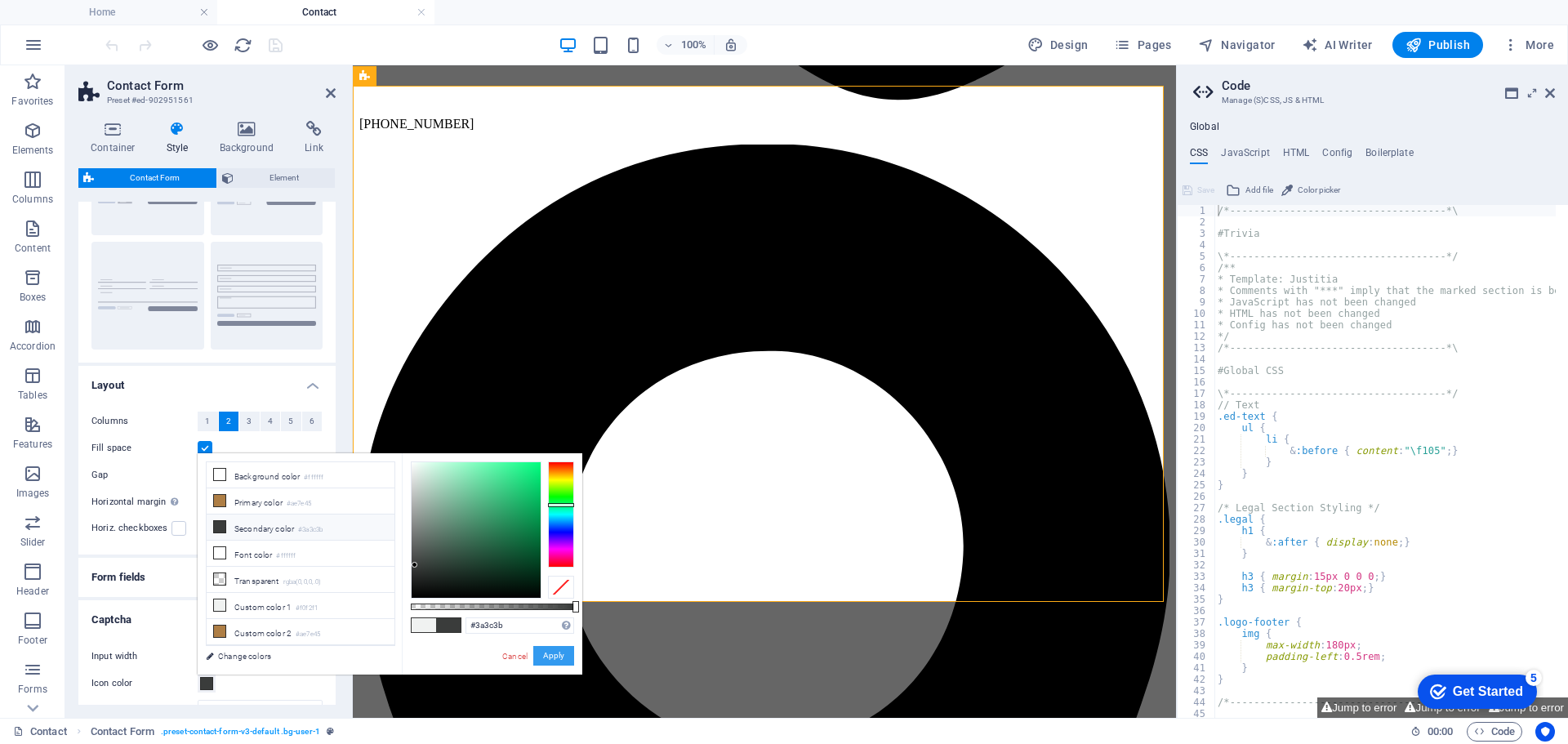
drag, startPoint x: 551, startPoint y: 655, endPoint x: 198, endPoint y: 586, distance: 359.7
click at [551, 655] on button "Apply" at bounding box center [553, 656] width 41 height 19
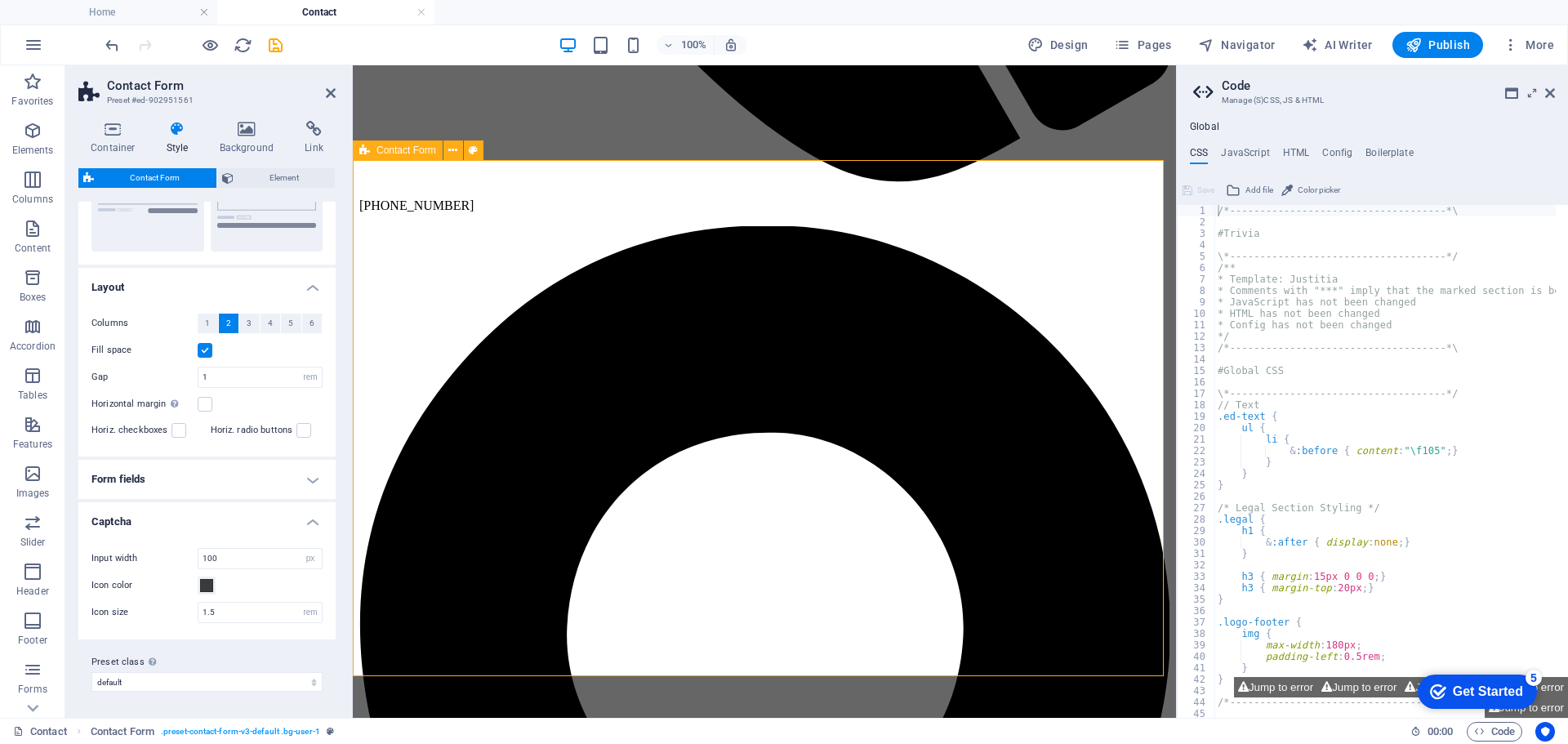
scroll to position [899, 0]
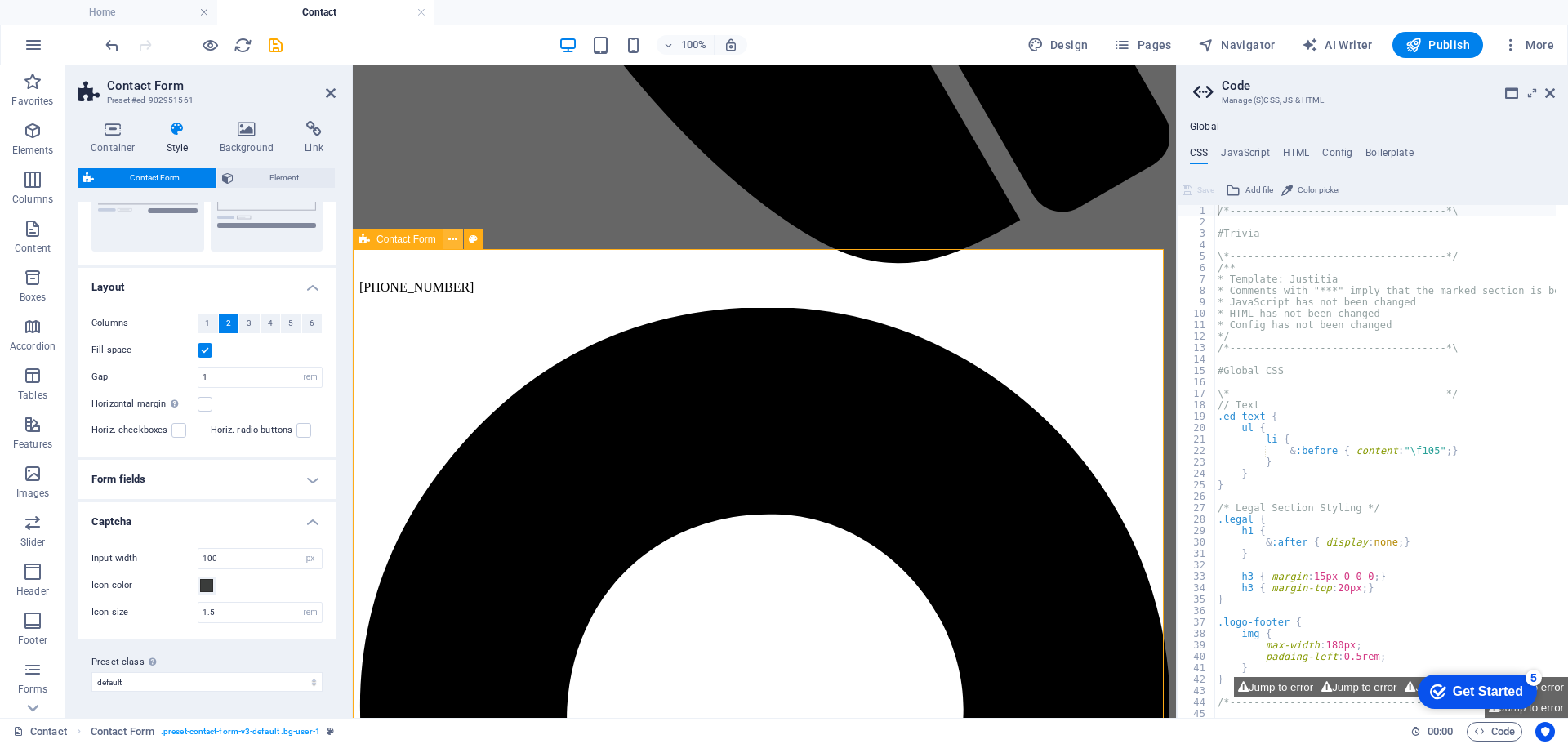
click at [456, 237] on icon at bounding box center [452, 239] width 9 height 17
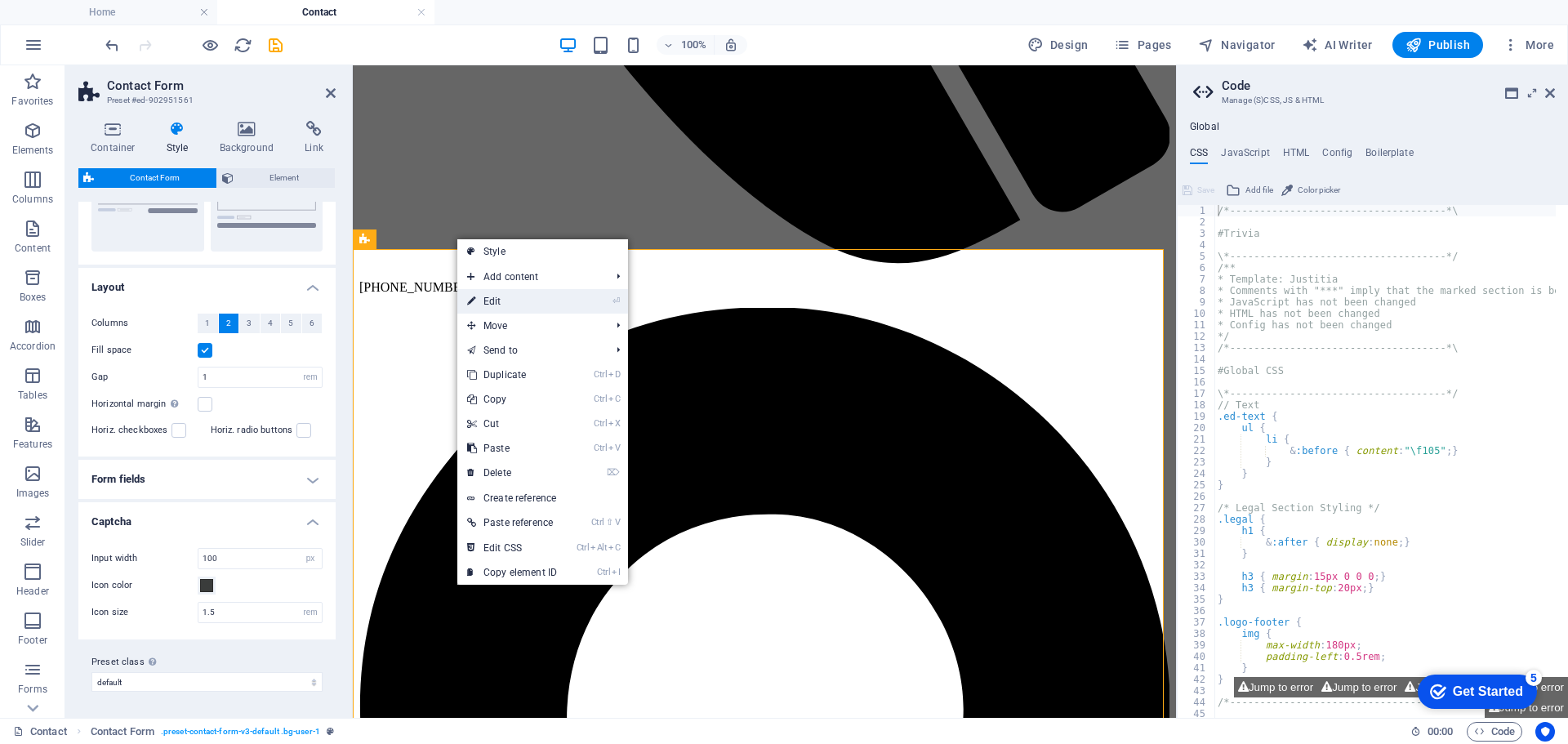
click at [500, 297] on link "⏎ Edit" at bounding box center [513, 302] width 110 height 25
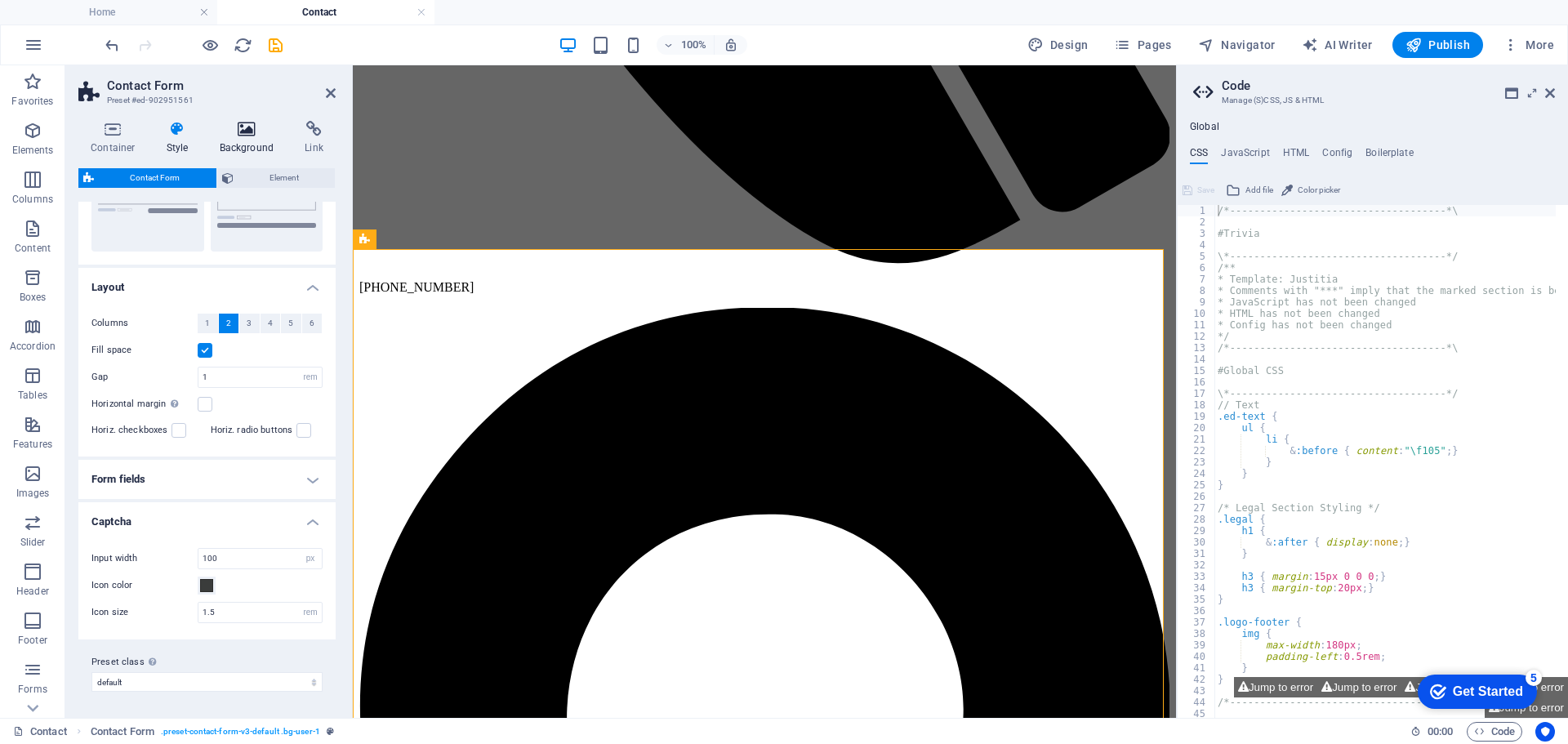
click at [248, 133] on icon at bounding box center [246, 129] width 79 height 16
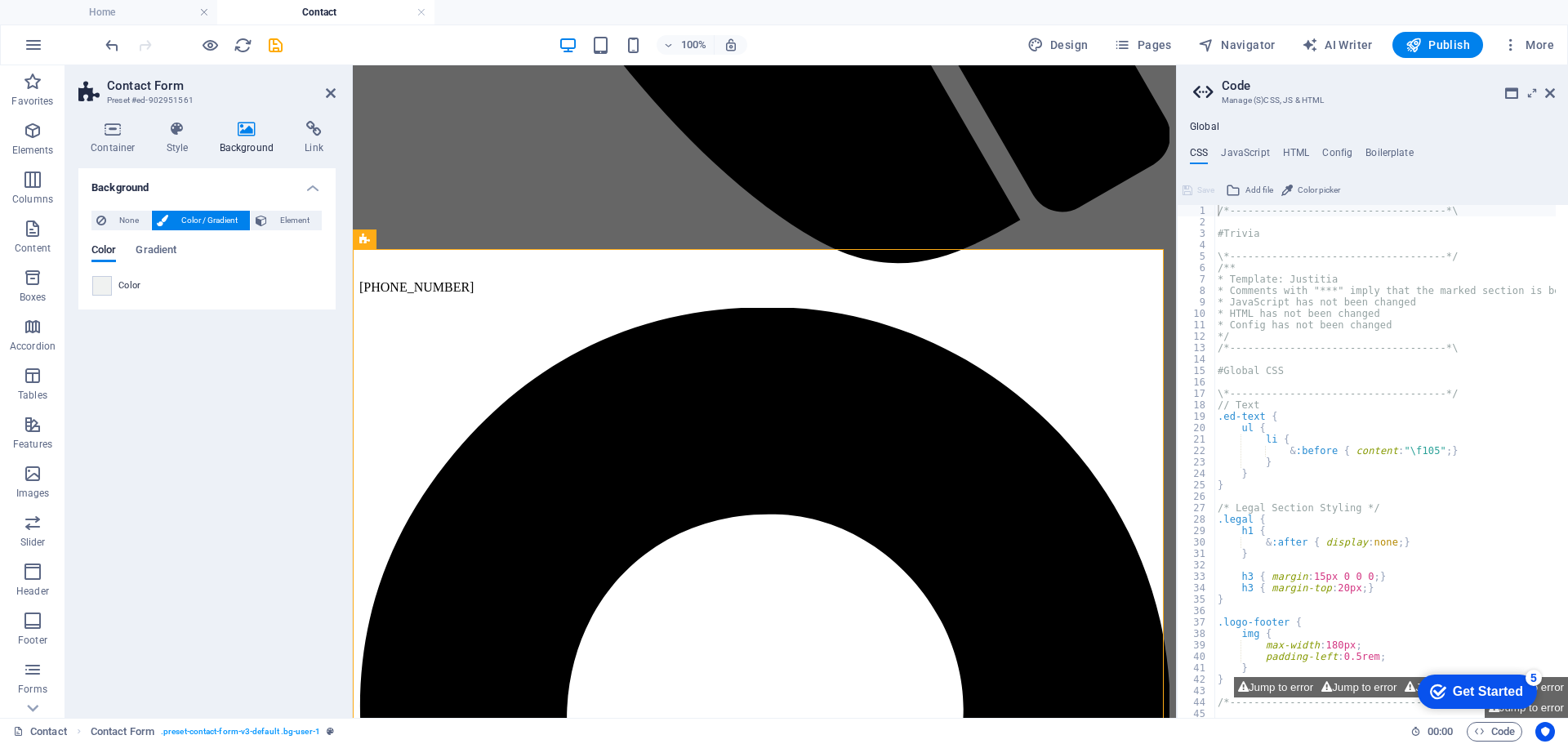
click at [113, 291] on div "Color" at bounding box center [206, 286] width 229 height 19
click at [104, 290] on span at bounding box center [102, 286] width 18 height 18
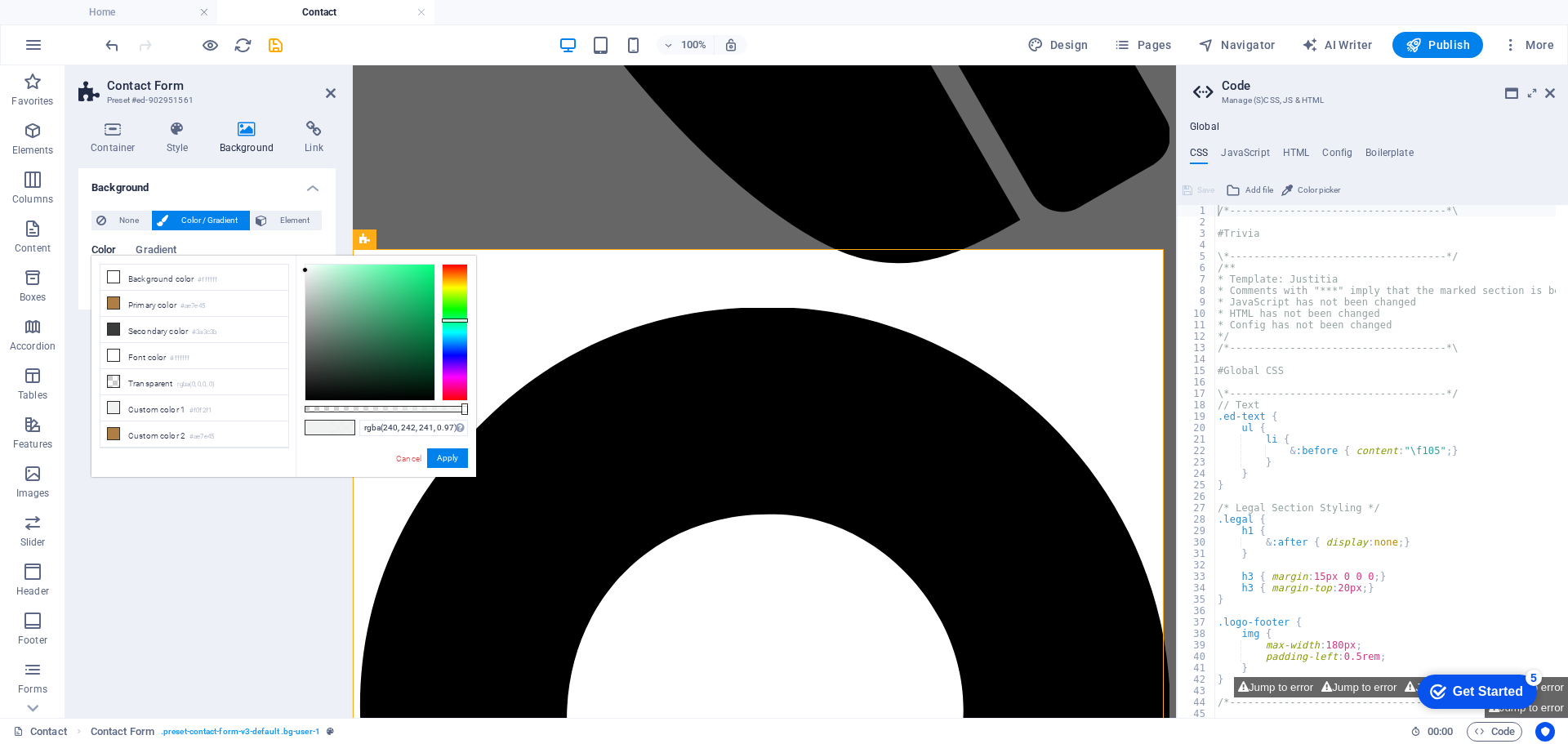
drag, startPoint x: 467, startPoint y: 409, endPoint x: 463, endPoint y: 417, distance: 8.9
click at [463, 417] on div "rgba(240, 242, 241, 0.97) Supported formats #0852ed rgb(8, 82, 237) rgba(8, 82,…" at bounding box center [386, 485] width 181 height 459
click at [126, 127] on icon at bounding box center [113, 129] width 69 height 16
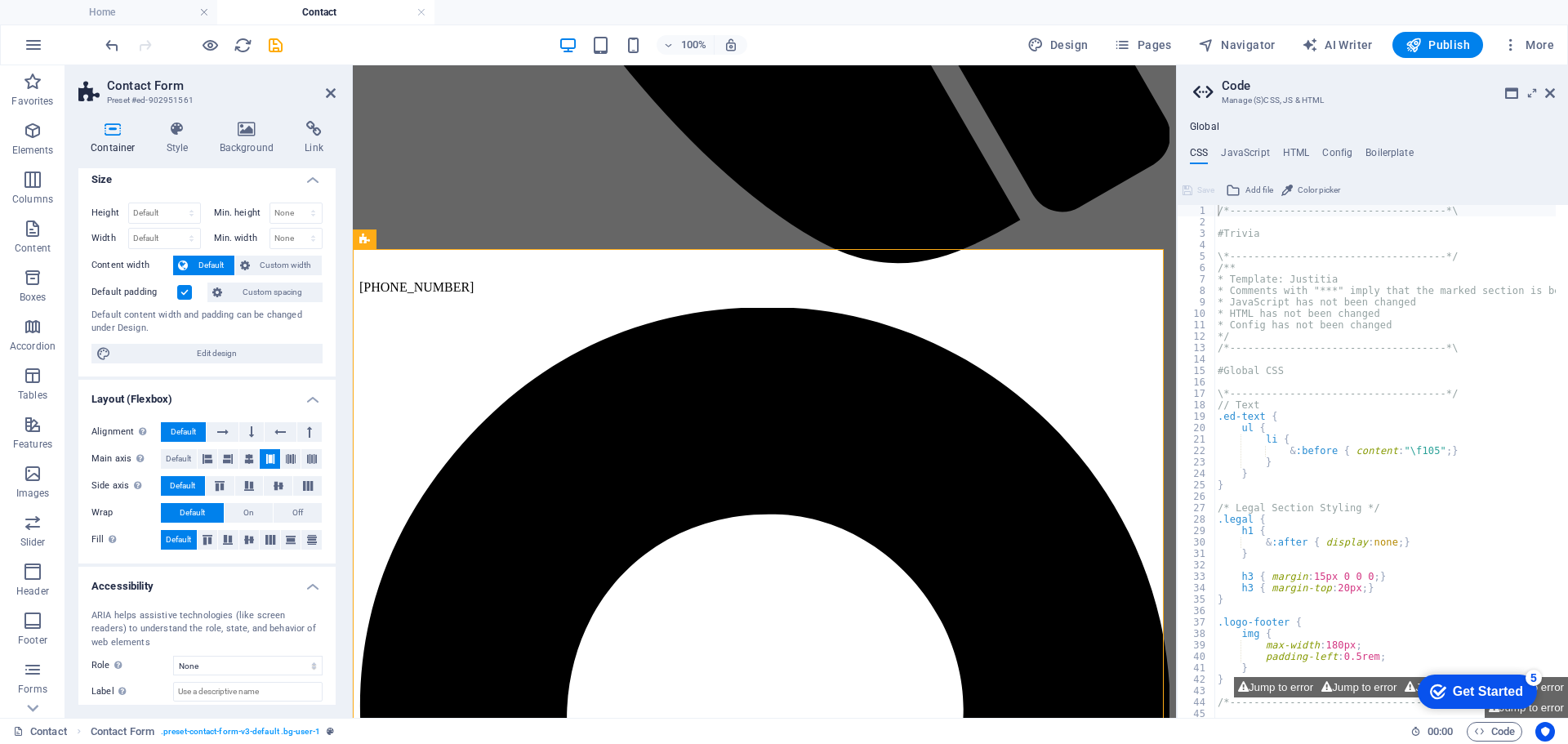
scroll to position [0, 0]
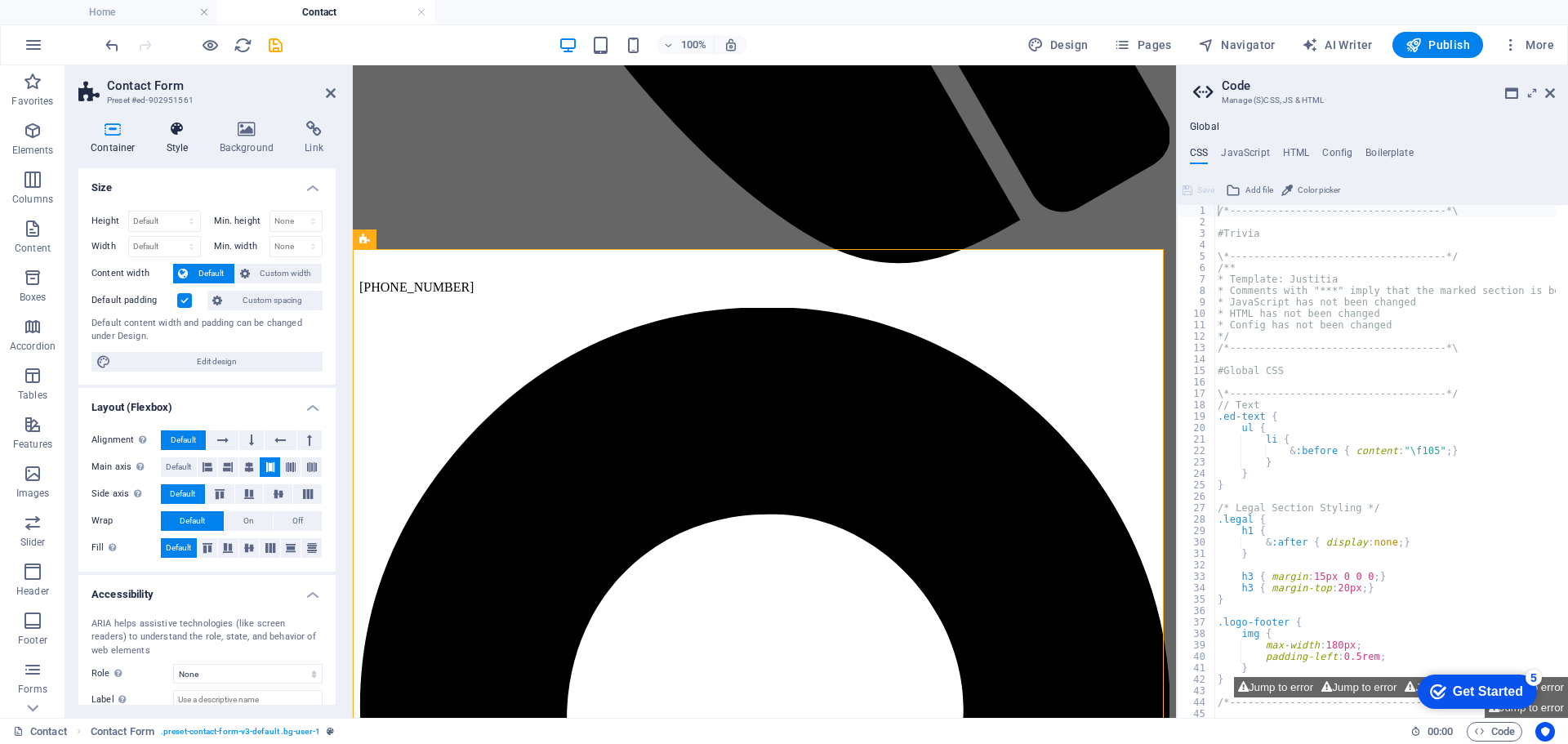
click at [174, 134] on icon at bounding box center [177, 129] width 47 height 16
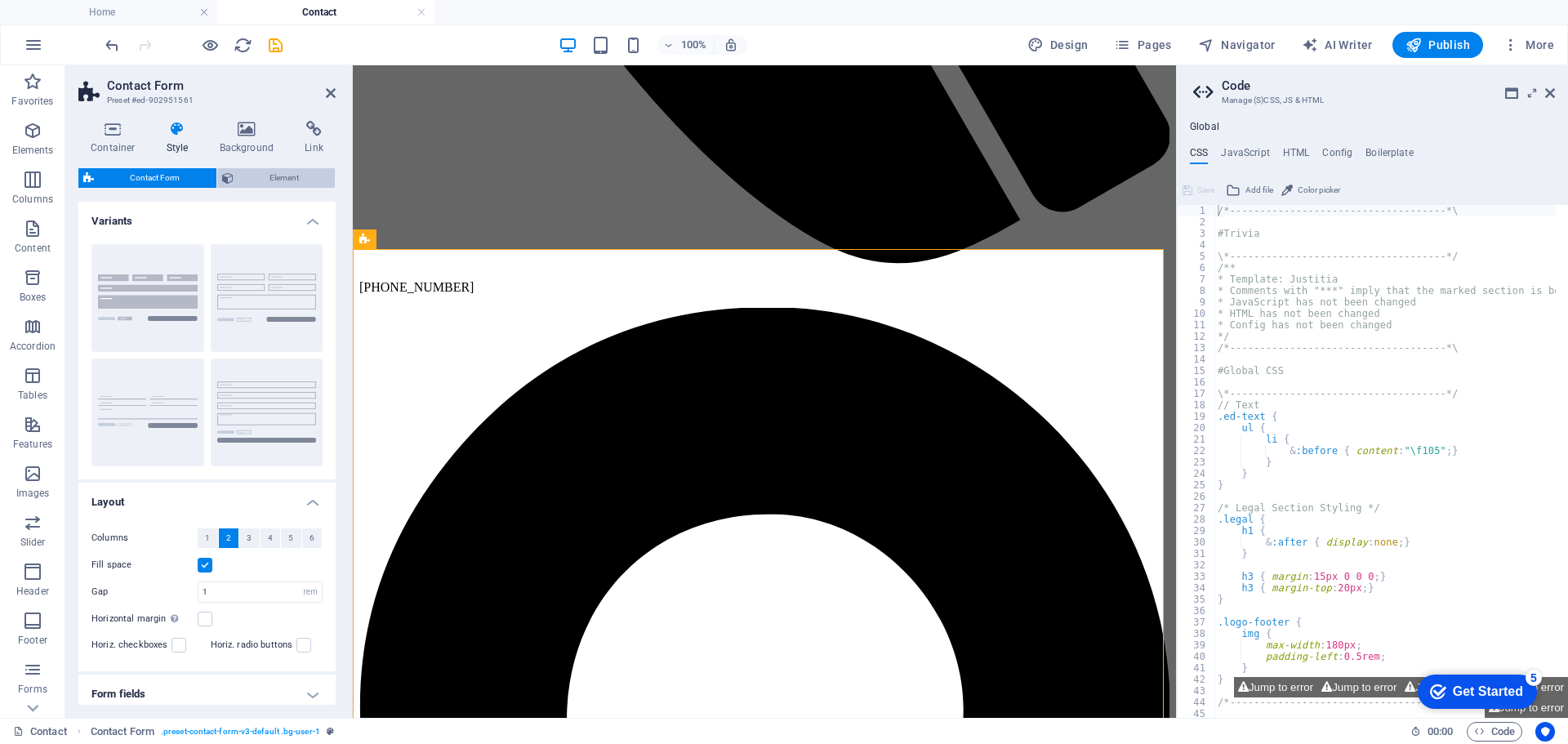
click at [274, 179] on span "Element" at bounding box center [284, 178] width 92 height 19
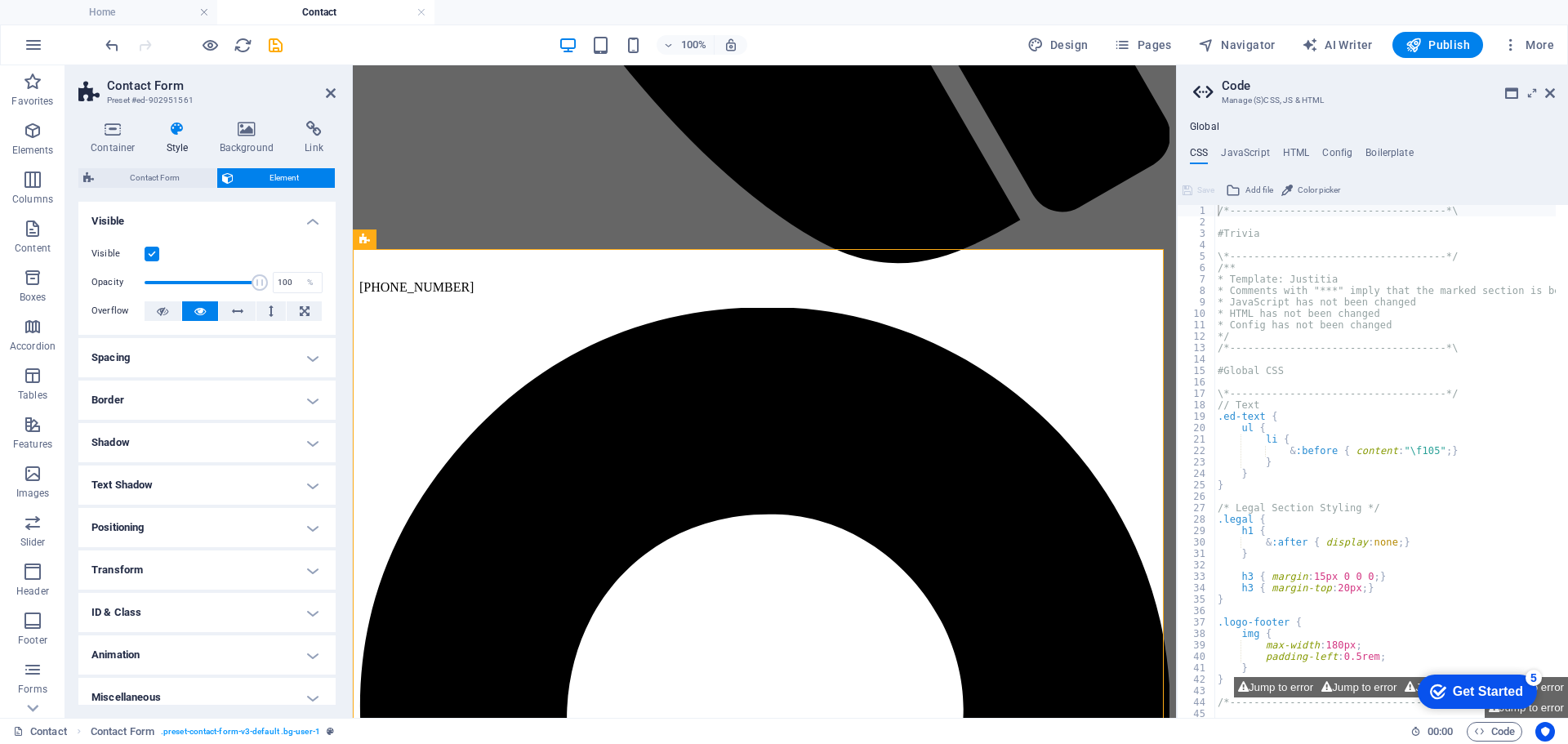
click at [305, 479] on h4 "Text Shadow" at bounding box center [207, 485] width 258 height 39
click at [307, 485] on h4 "Text Shadow" at bounding box center [207, 480] width 258 height 29
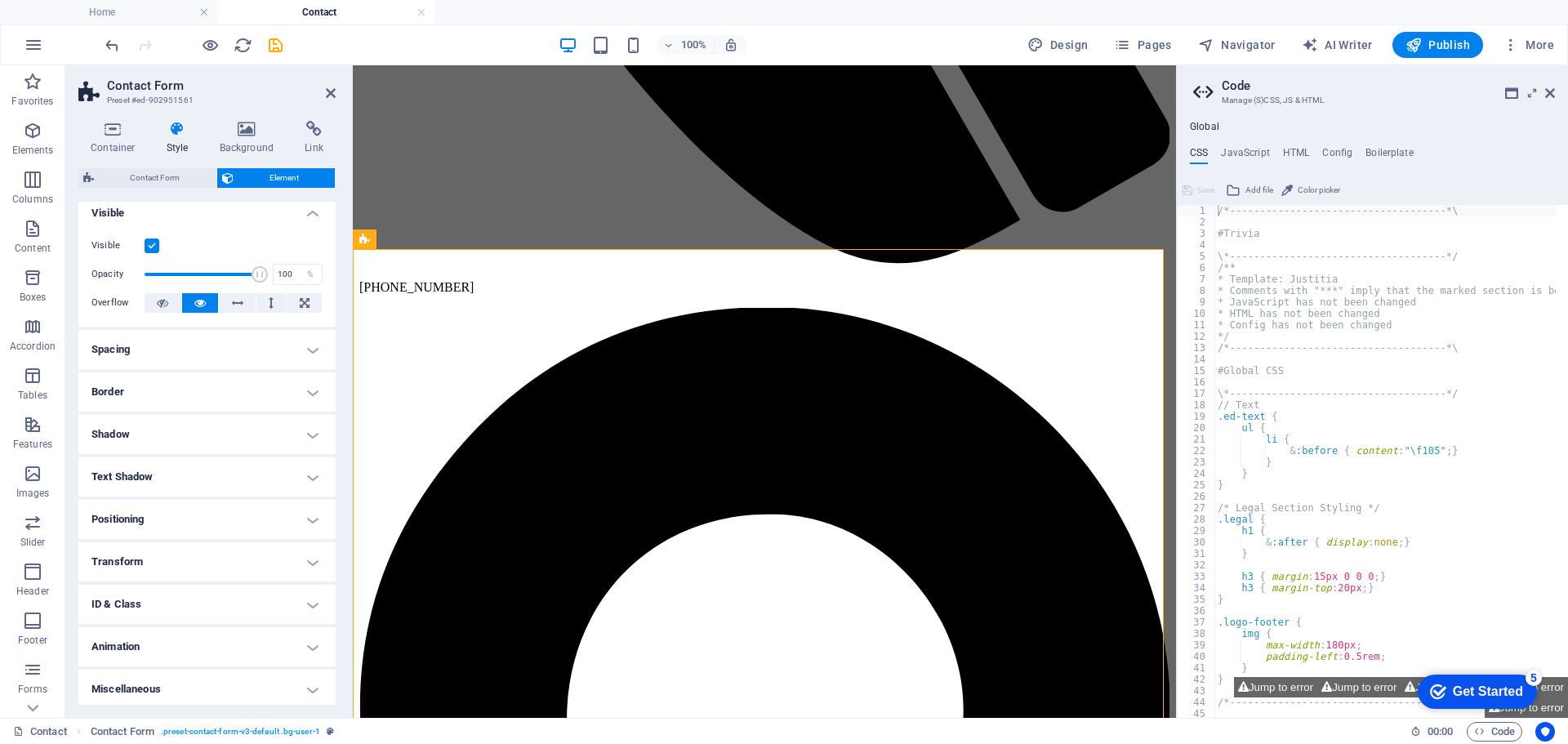
scroll to position [12, 0]
click at [112, 141] on h4 "Container" at bounding box center [117, 138] width 76 height 35
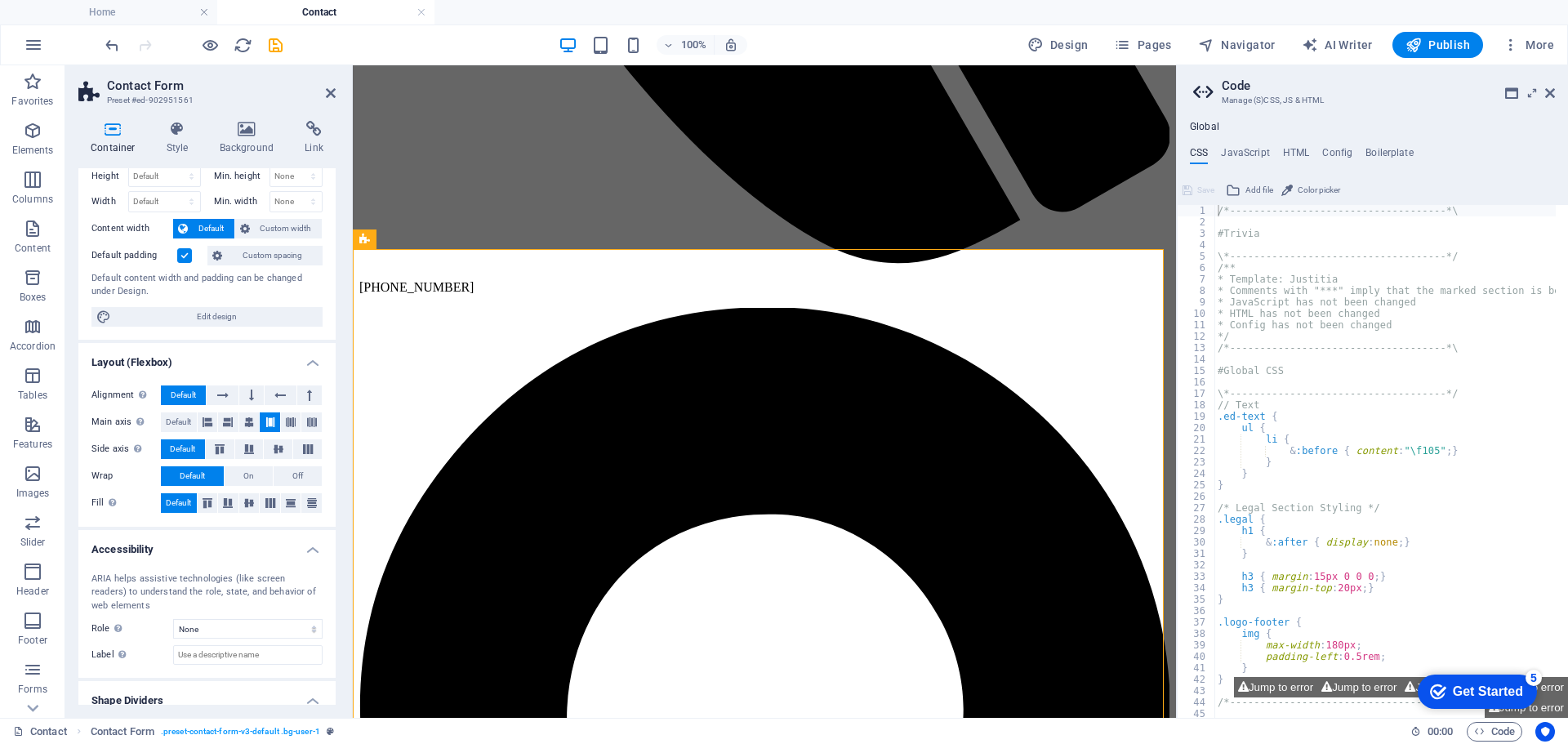
scroll to position [97, 0]
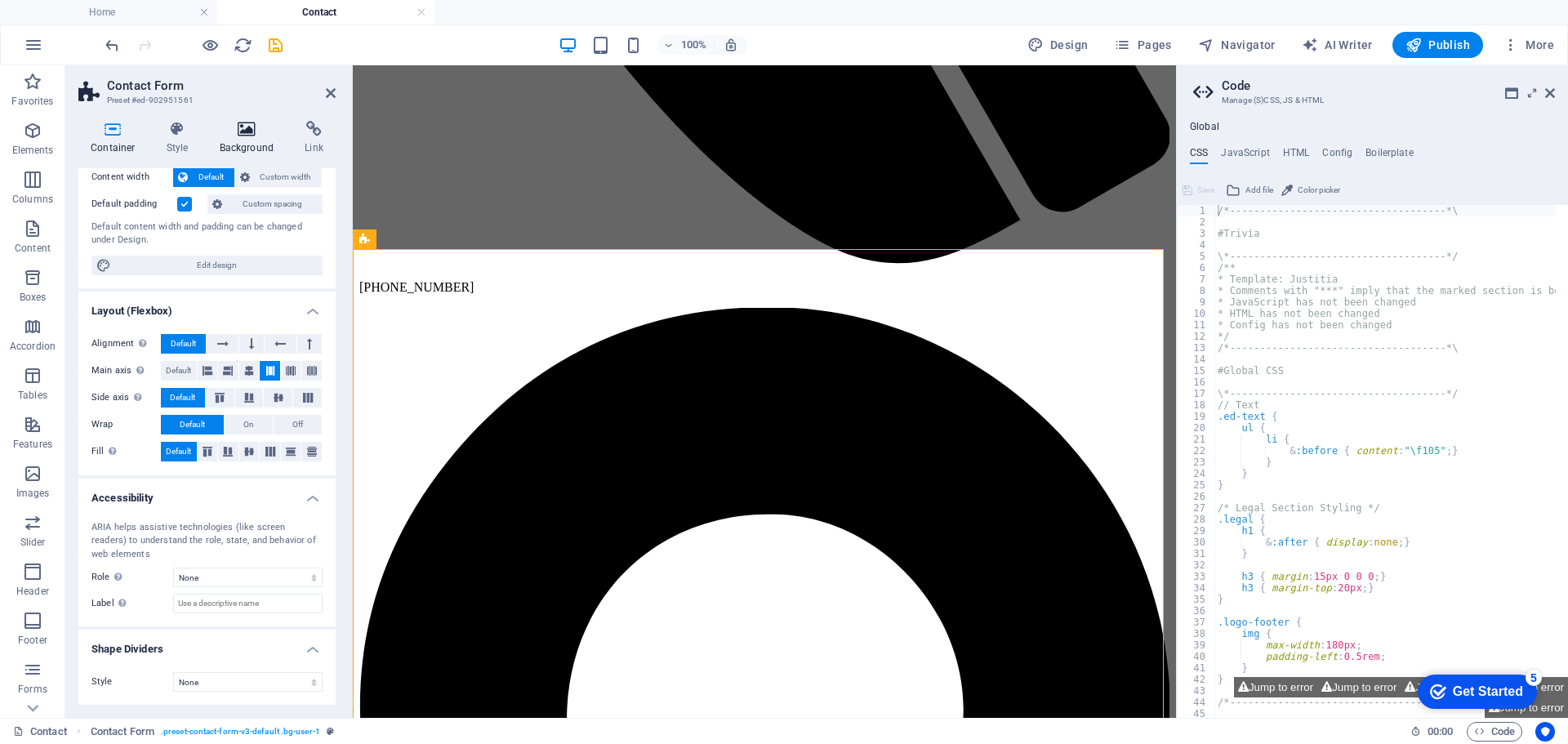
click at [257, 128] on icon at bounding box center [246, 129] width 79 height 16
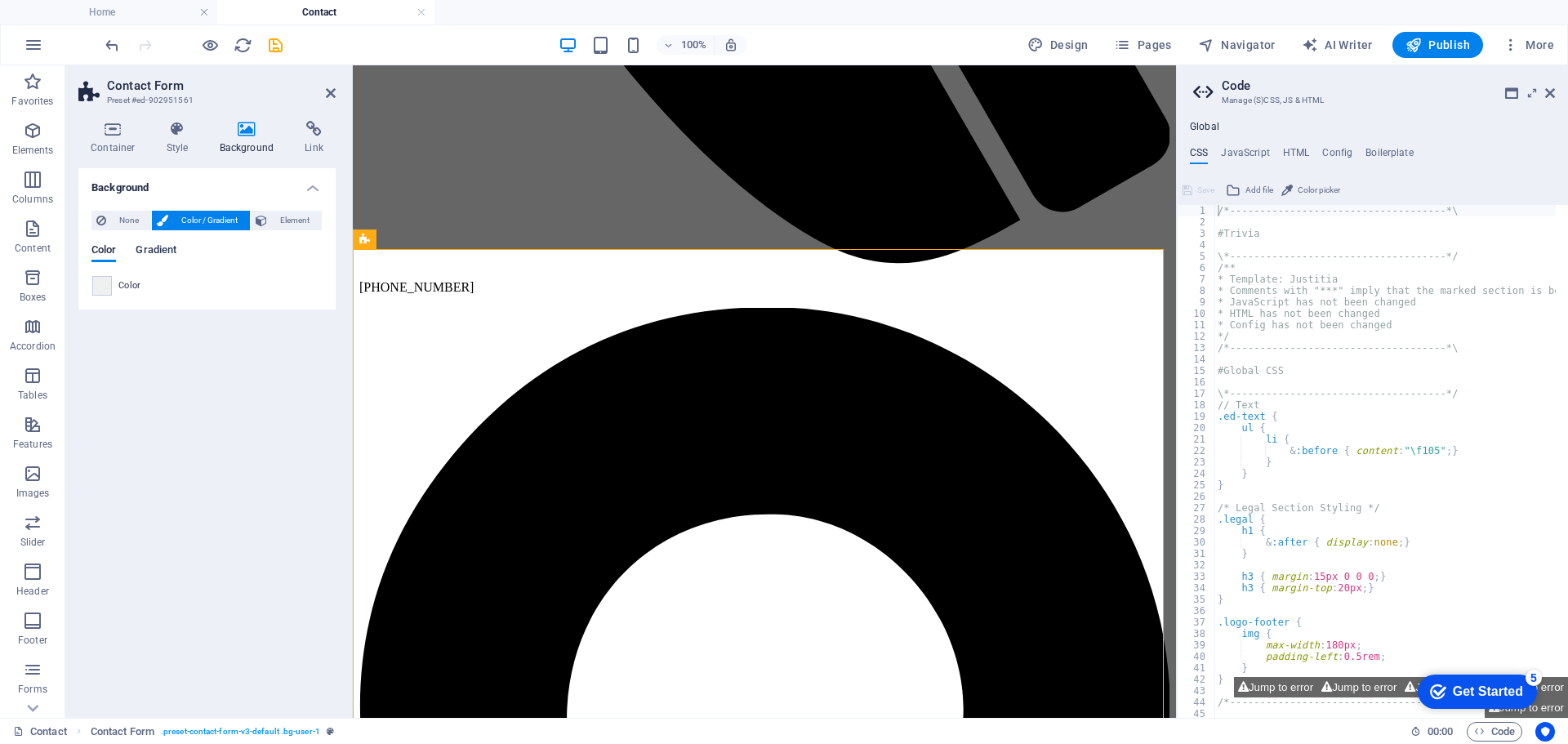
click at [163, 248] on span "Gradient" at bounding box center [156, 252] width 41 height 23
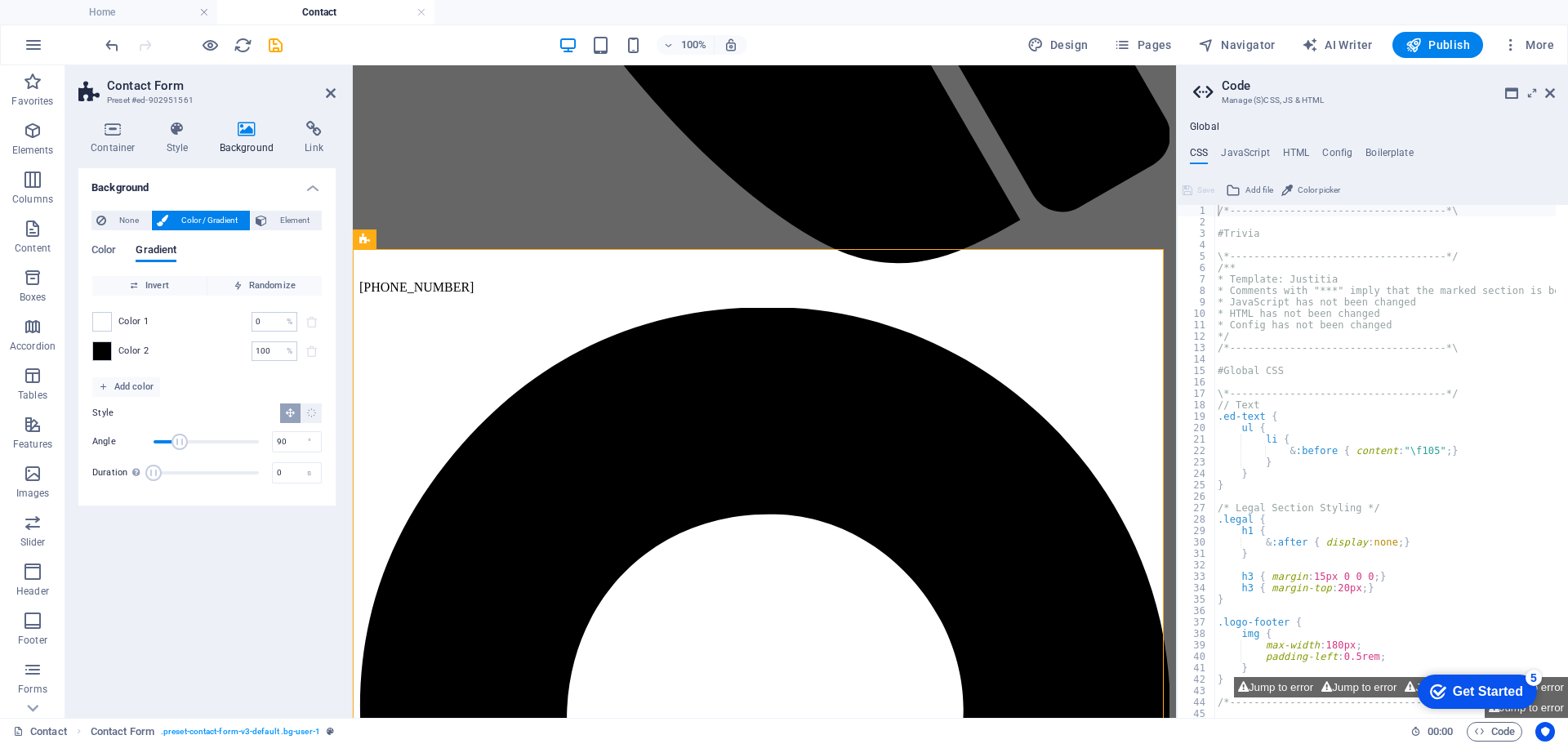
drag, startPoint x: 104, startPoint y: 322, endPoint x: 181, endPoint y: 306, distance: 78.6
click at [181, 306] on div "Color 1 0 % ​ Color 2 100 % ​" at bounding box center [206, 337] width 229 height 81
click at [110, 329] on span at bounding box center [102, 322] width 18 height 18
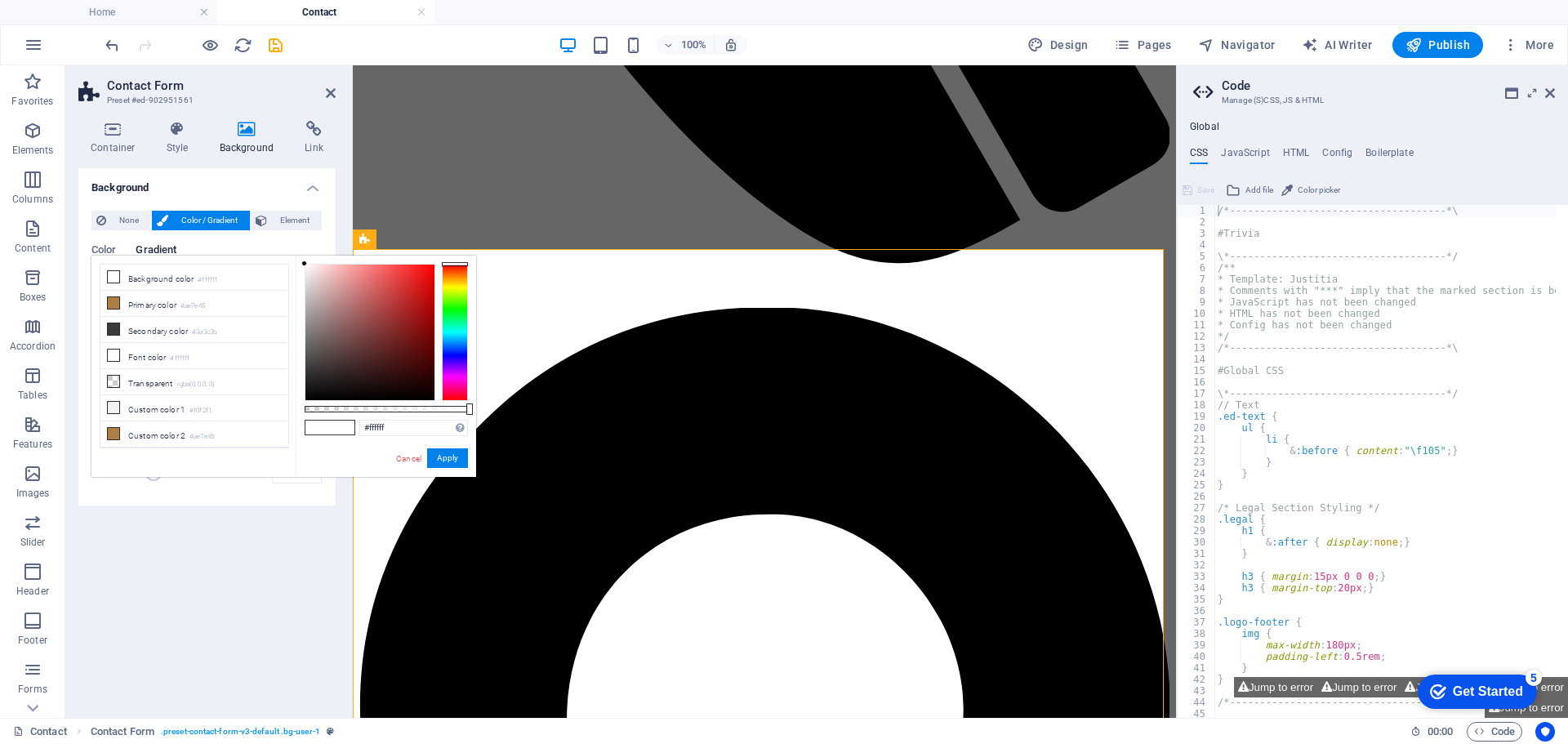
click at [109, 329] on icon at bounding box center [113, 329] width 12 height 12
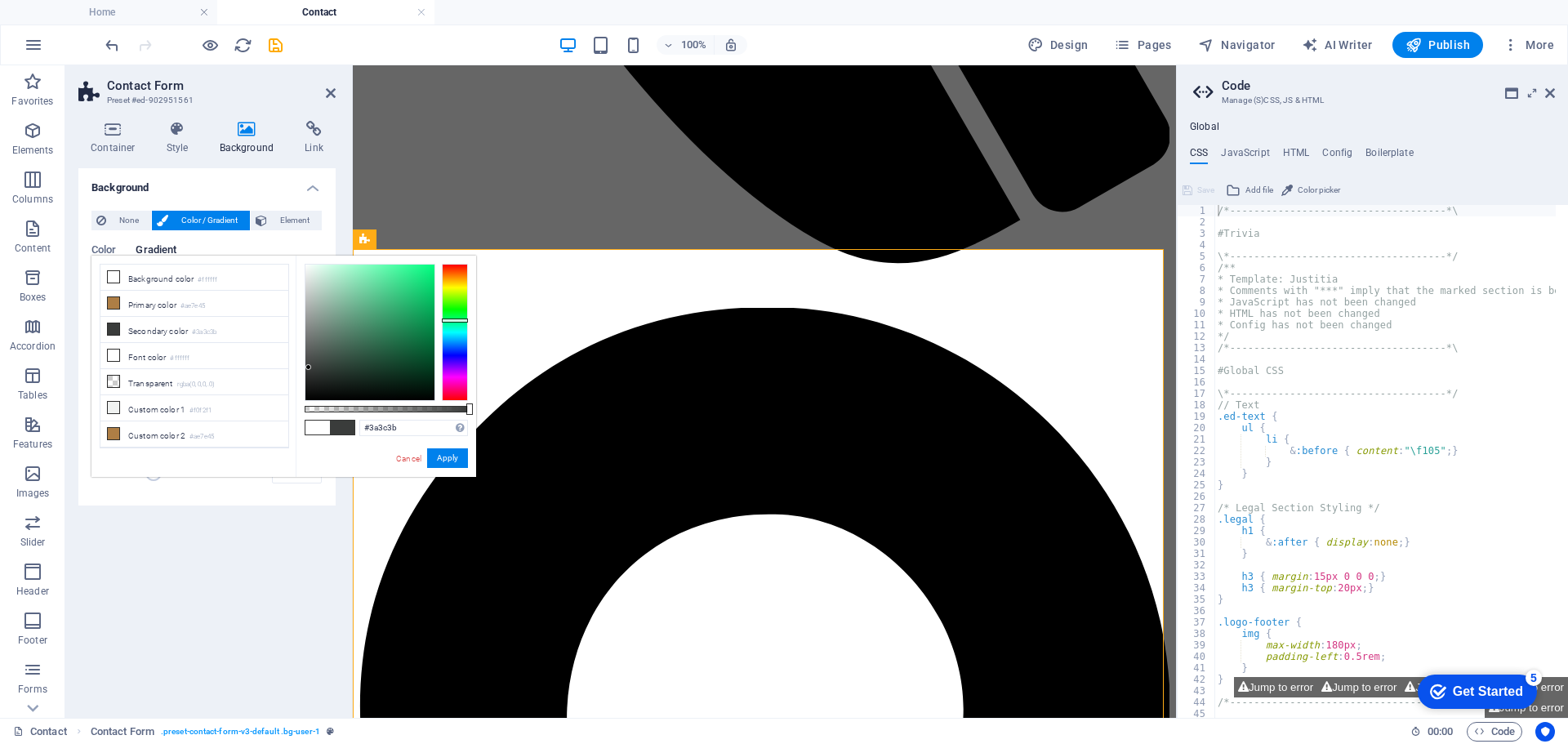
click at [1055, 726] on div "Contact Contact Form . preset-contact-form-v3-default .bg-user-1" at bounding box center [706, 732] width 1385 height 19
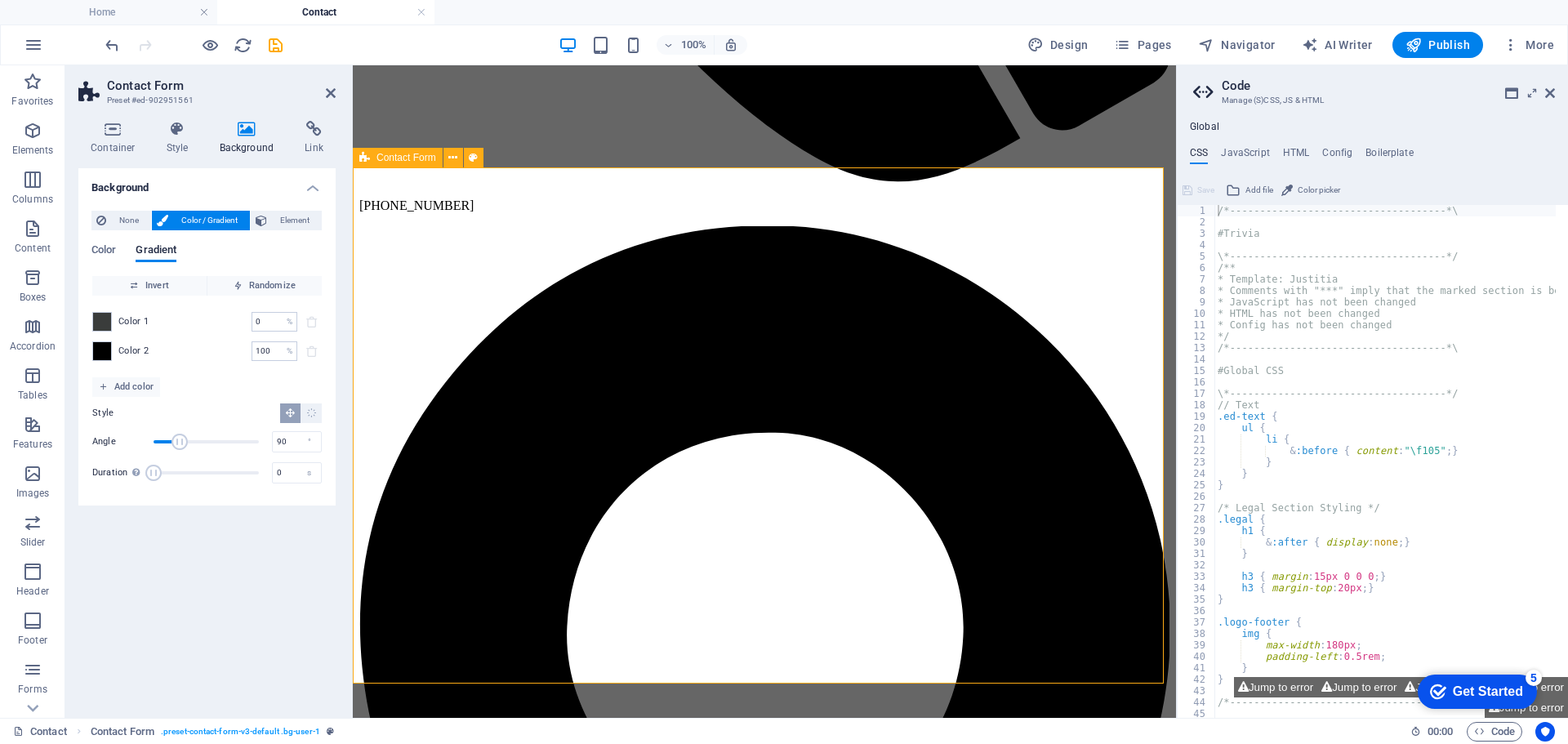
scroll to position [1260, 0]
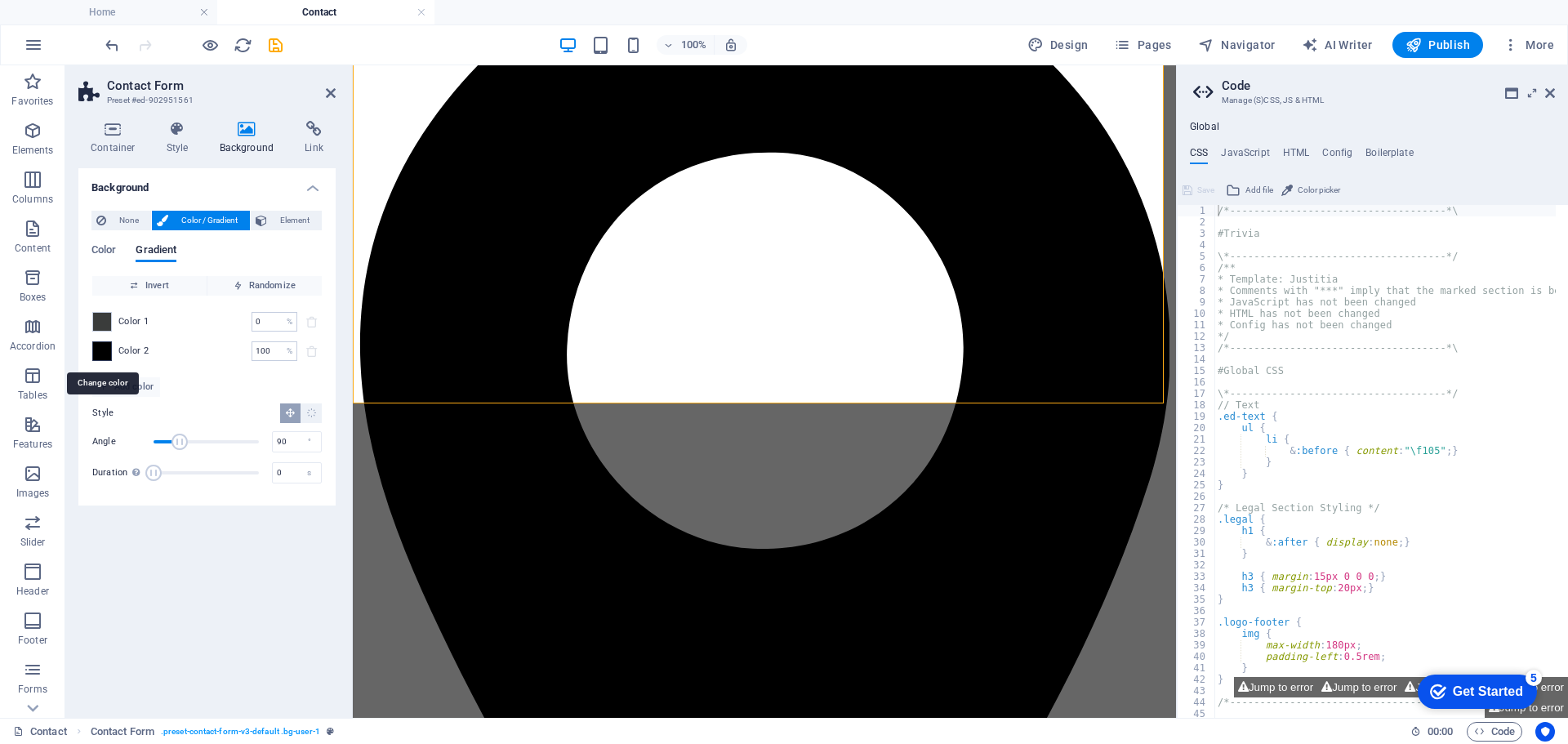
click at [102, 348] on span at bounding box center [102, 352] width 18 height 18
type input "#000000"
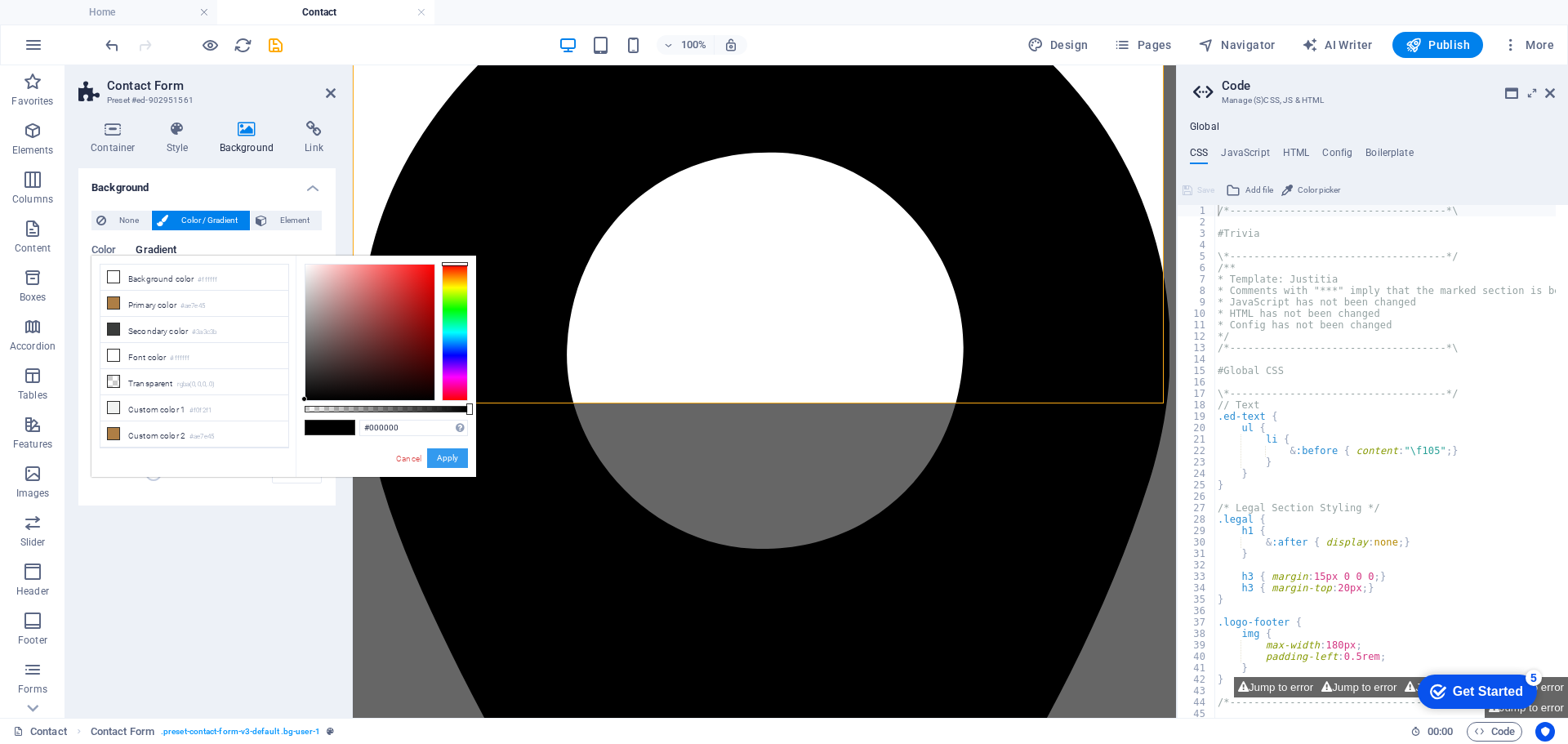
click at [443, 457] on button "Apply" at bounding box center [447, 458] width 41 height 19
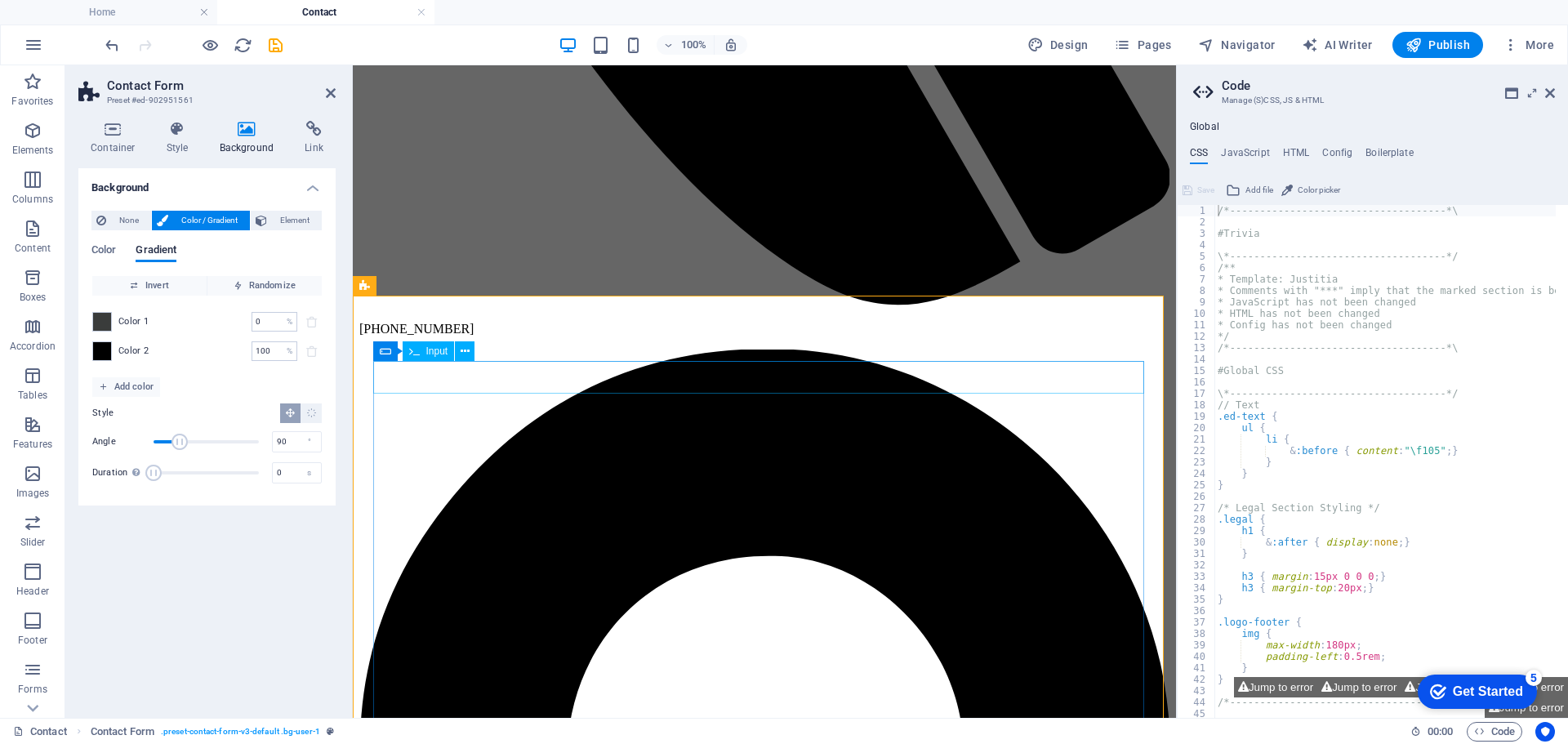
scroll to position [852, 0]
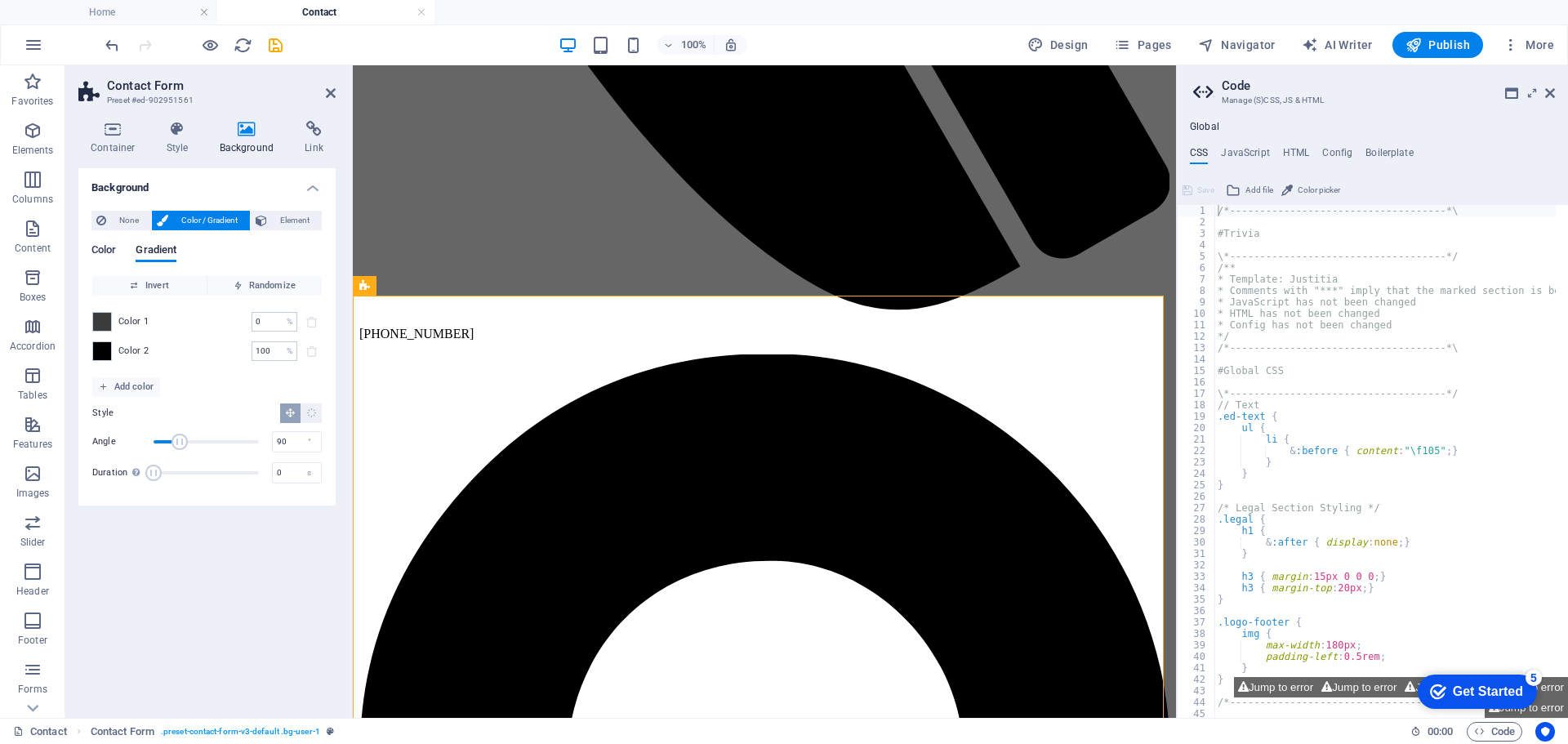
click at [100, 246] on span "Color" at bounding box center [104, 252] width 25 height 23
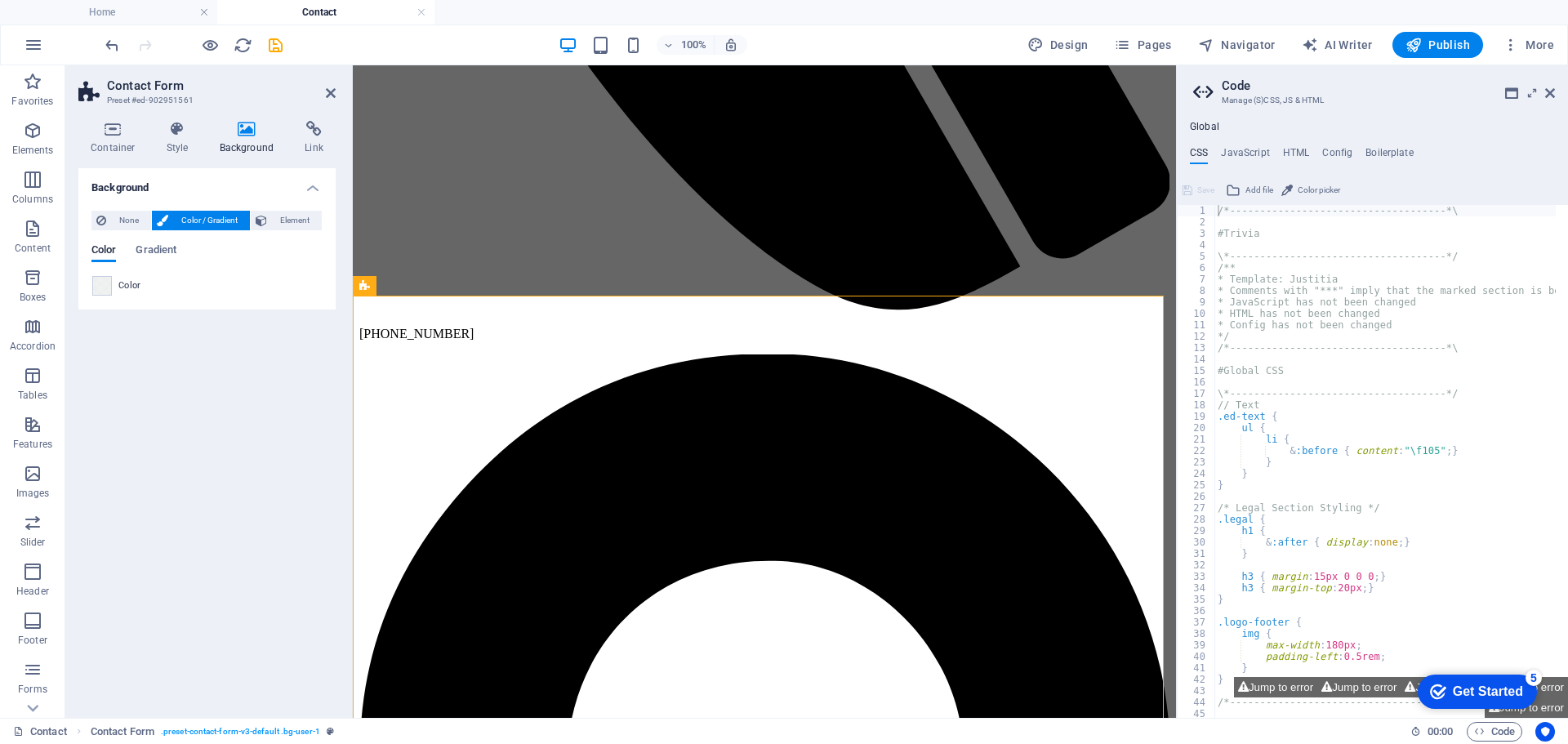
click at [219, 222] on span "Color / Gradient" at bounding box center [209, 221] width 72 height 19
click at [237, 39] on icon "reload" at bounding box center [243, 45] width 19 height 19
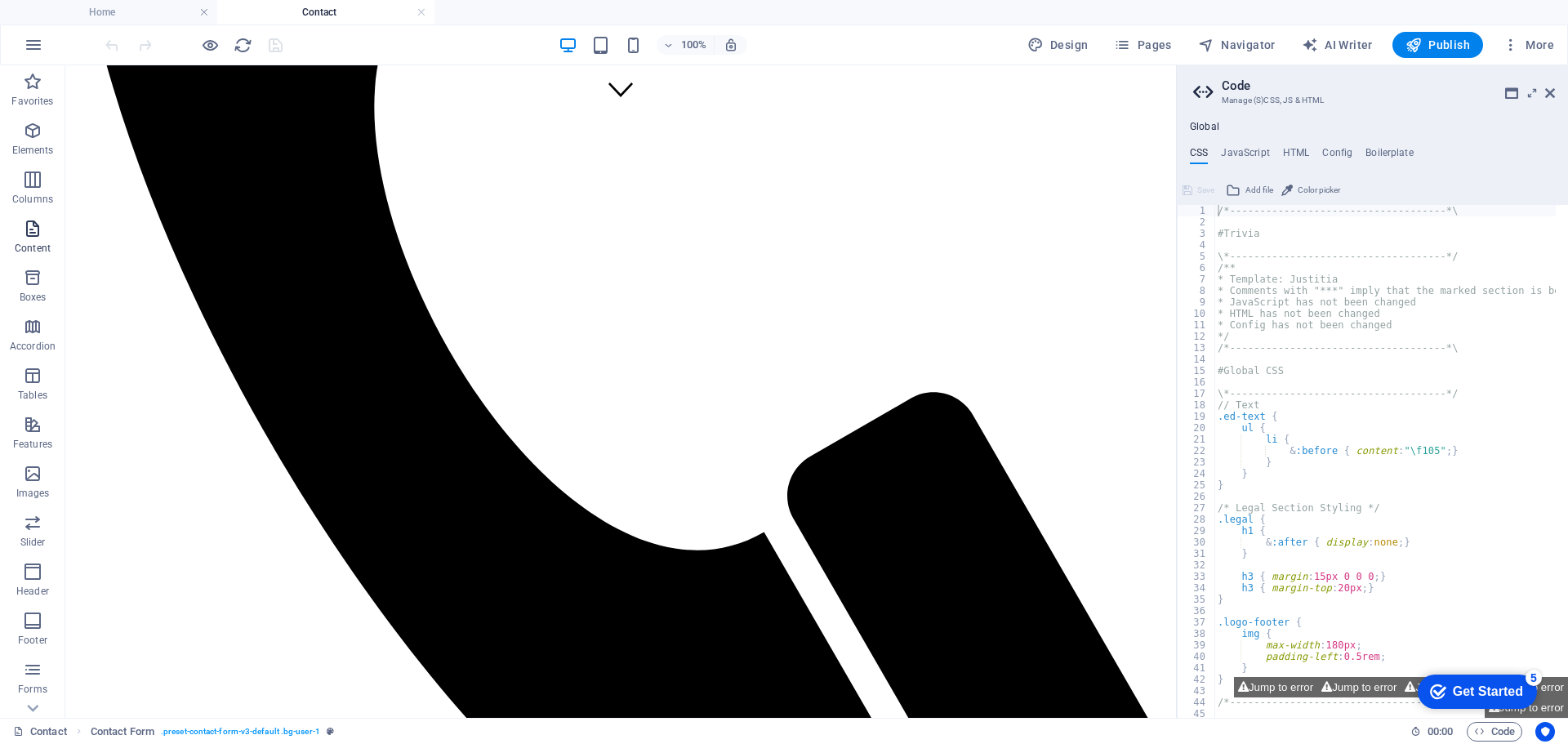
scroll to position [572, 0]
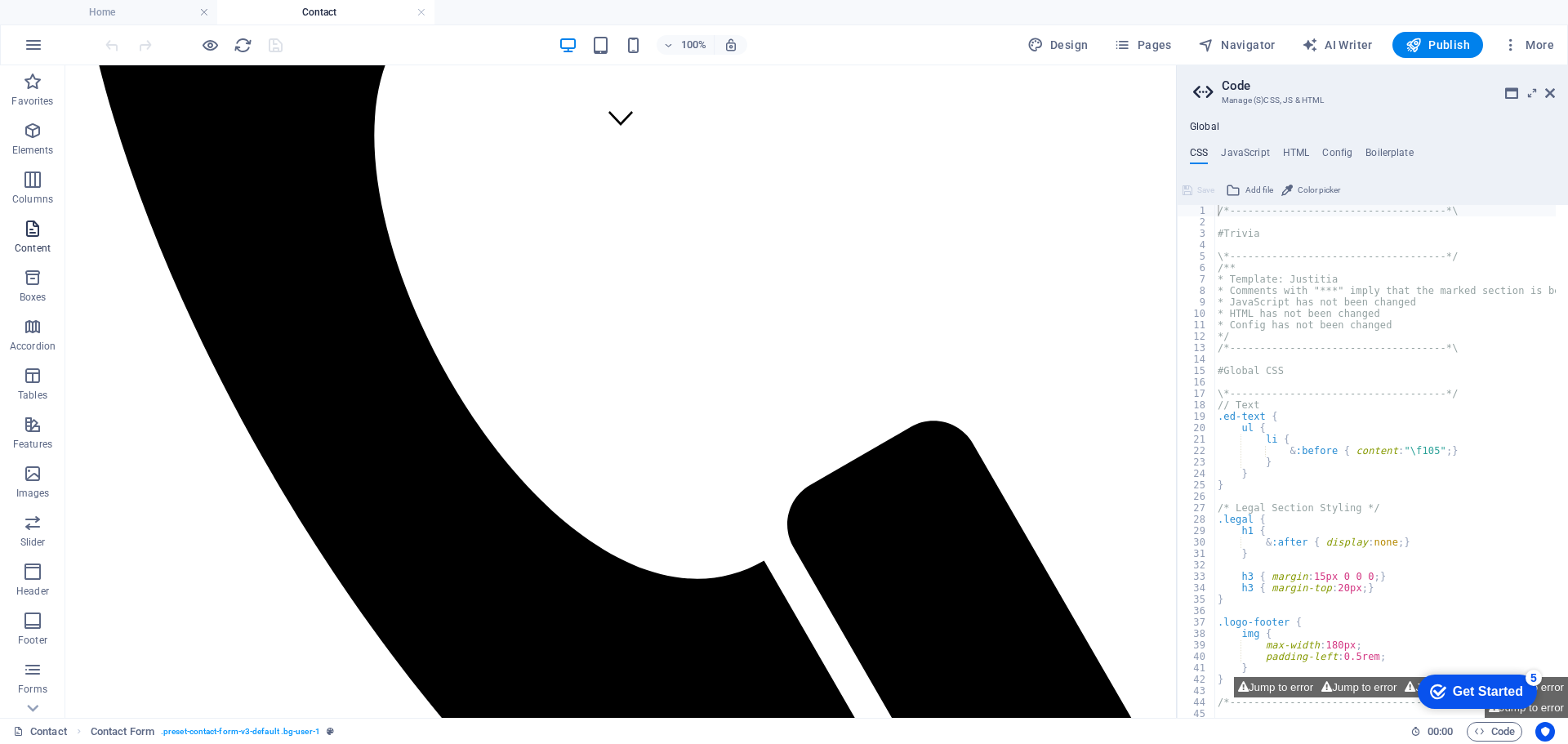
click at [44, 213] on button "Content" at bounding box center [33, 236] width 66 height 49
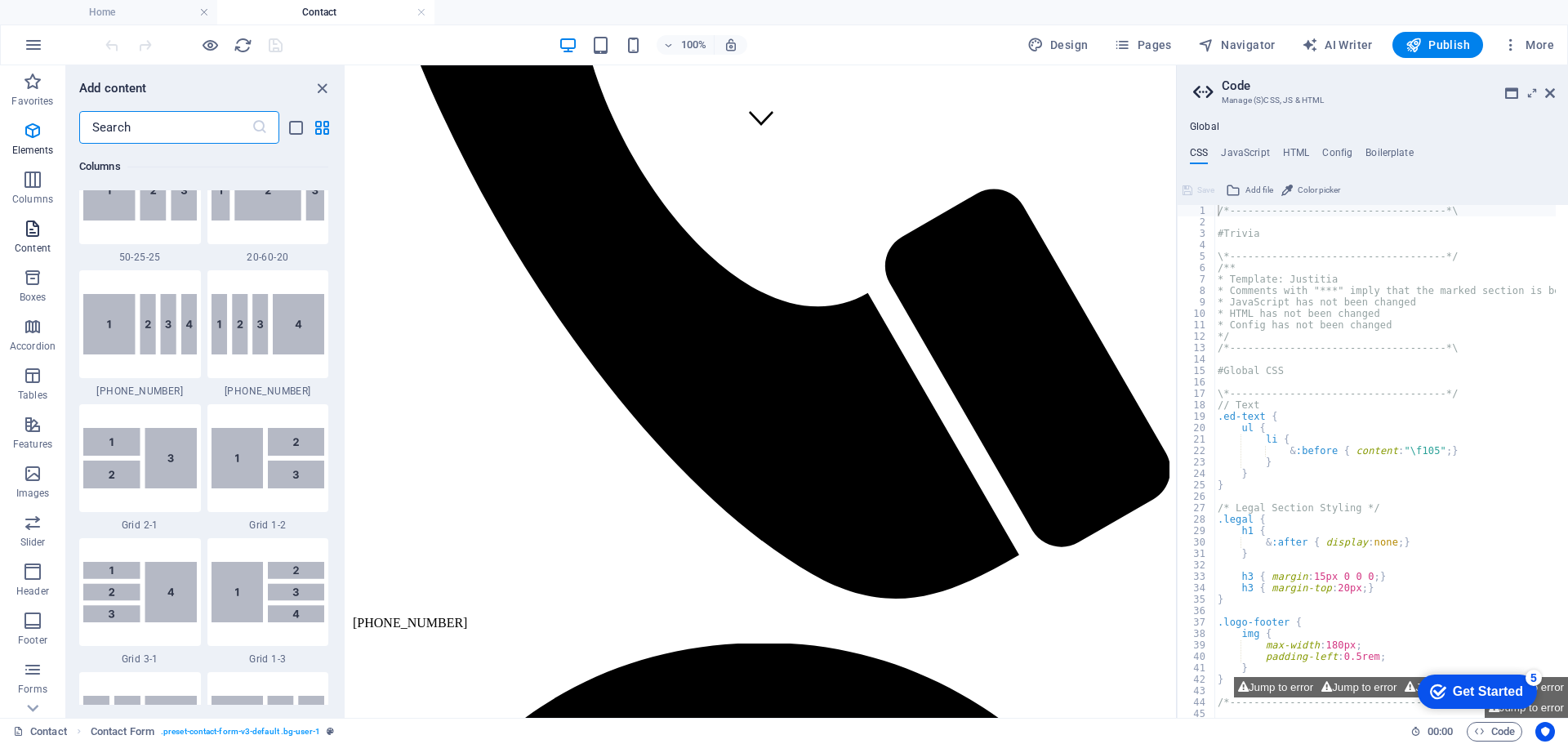
scroll to position [2859, 0]
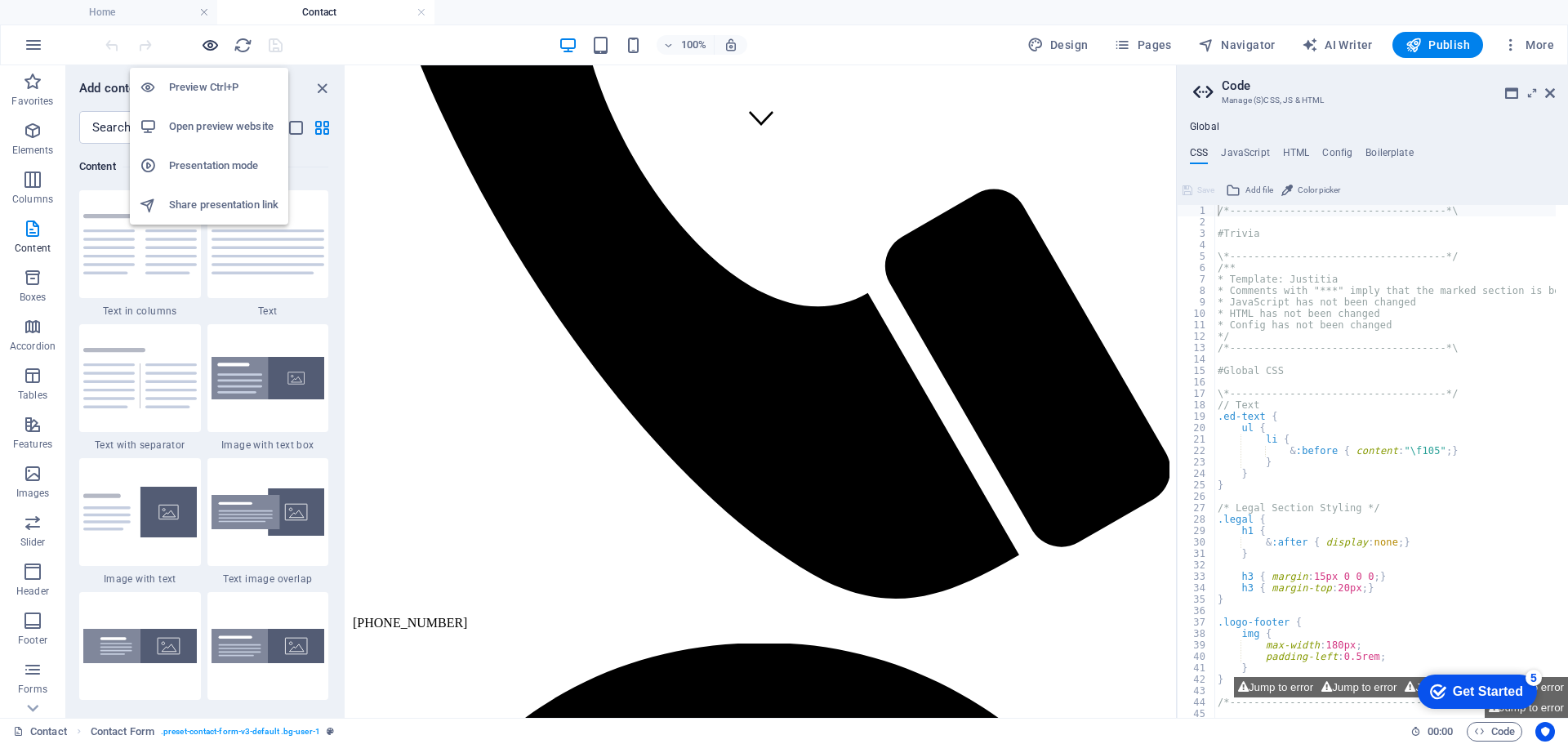
click at [205, 46] on icon "button" at bounding box center [210, 45] width 19 height 19
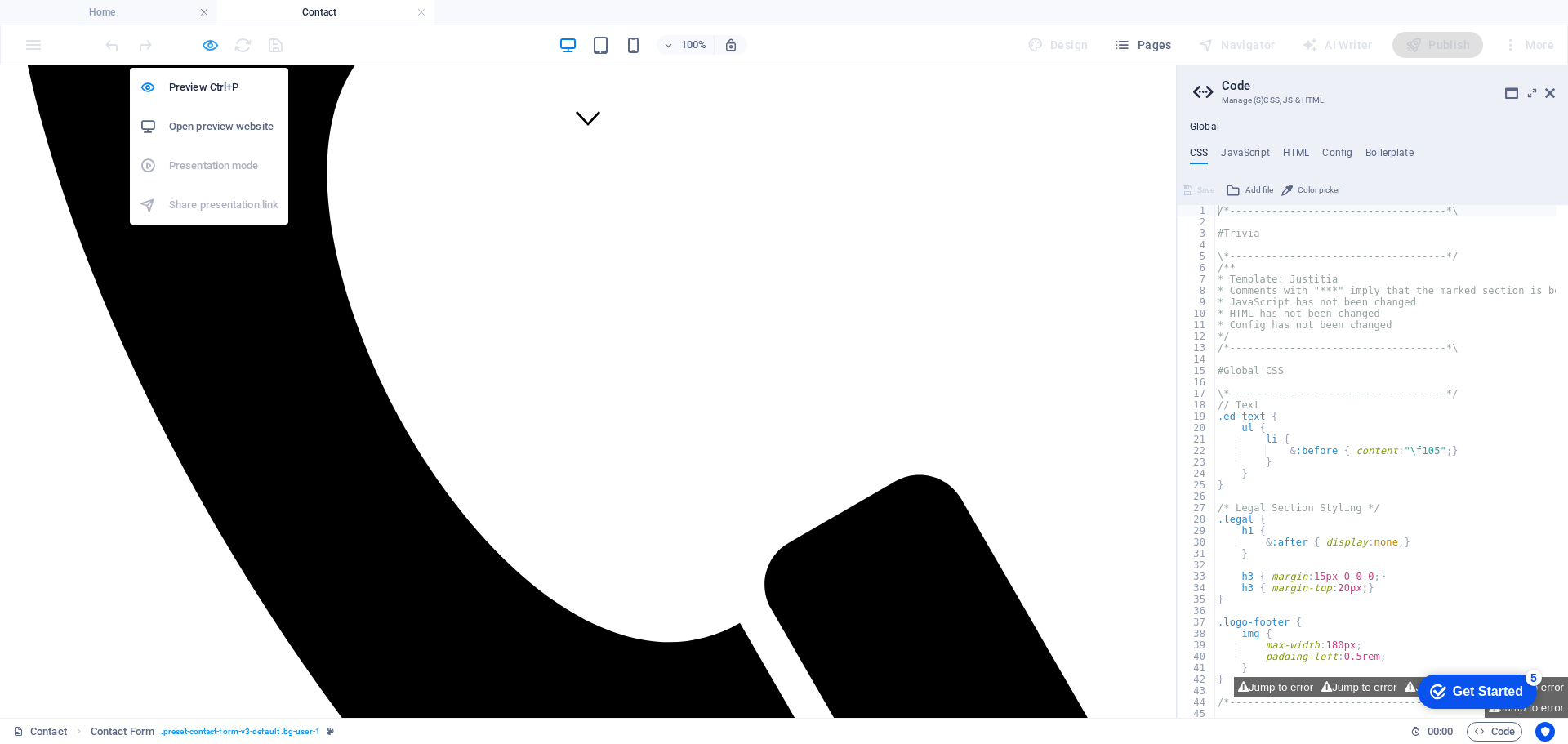
click at [205, 44] on icon "button" at bounding box center [210, 45] width 19 height 19
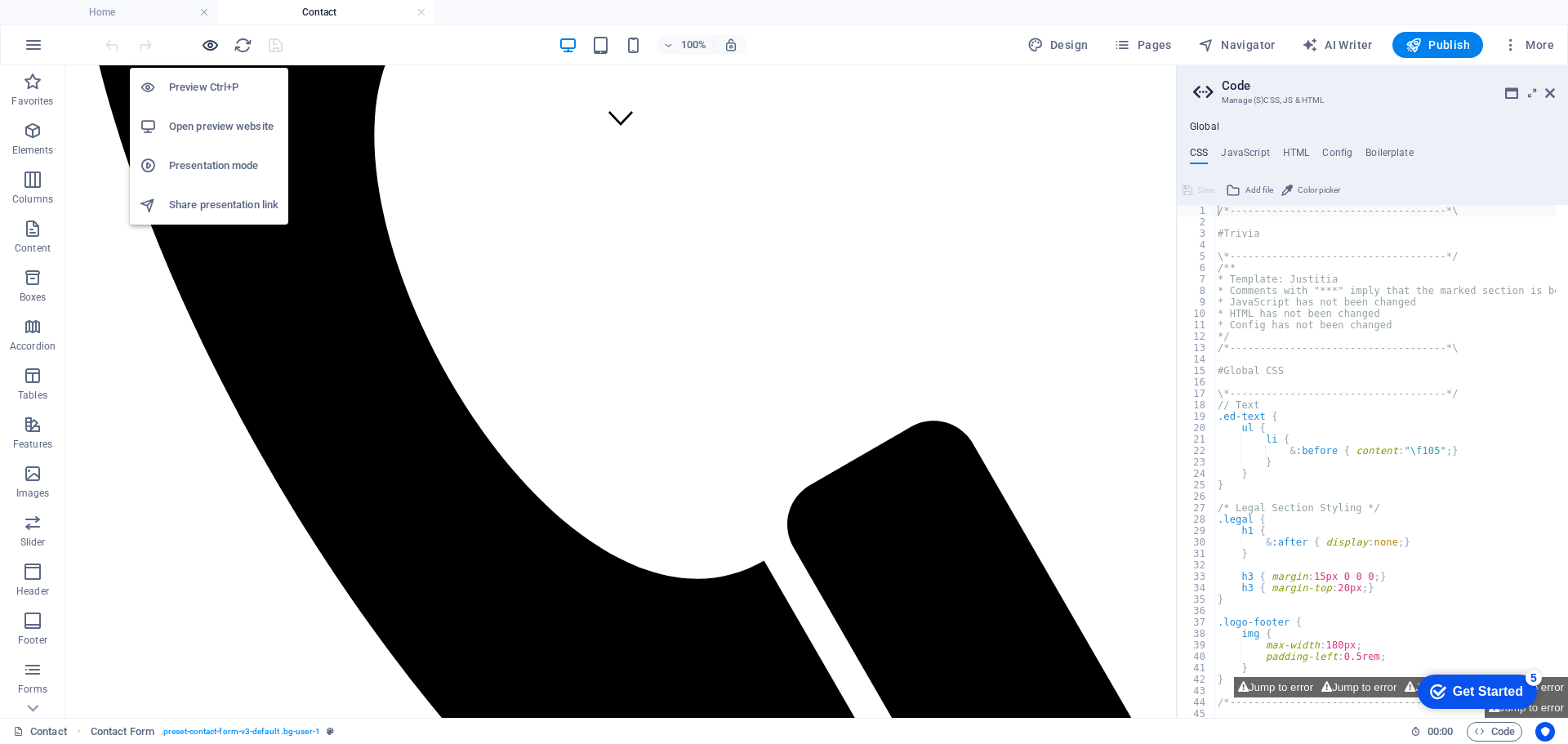
click at [212, 45] on icon "button" at bounding box center [210, 45] width 19 height 19
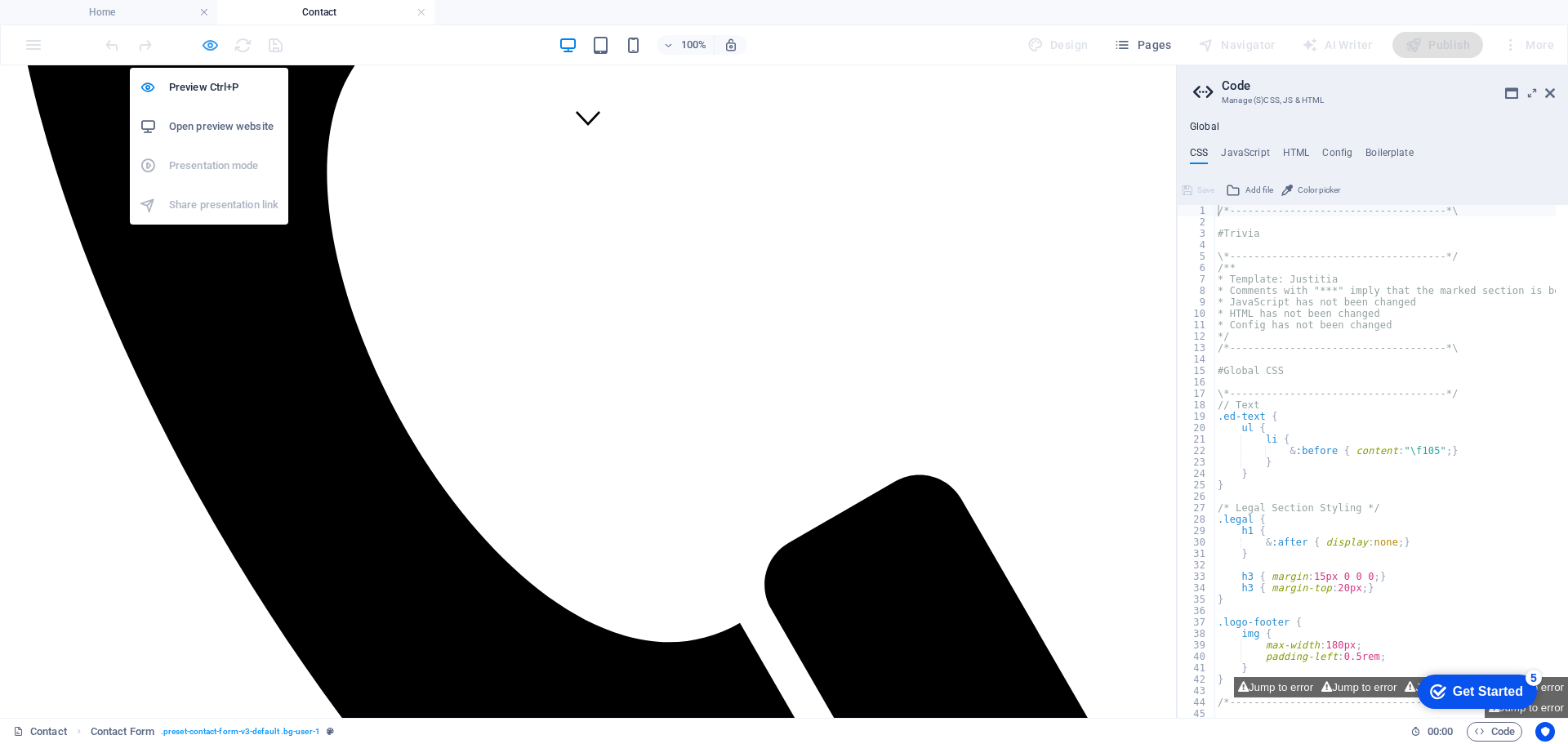
click at [212, 44] on icon "button" at bounding box center [210, 45] width 19 height 19
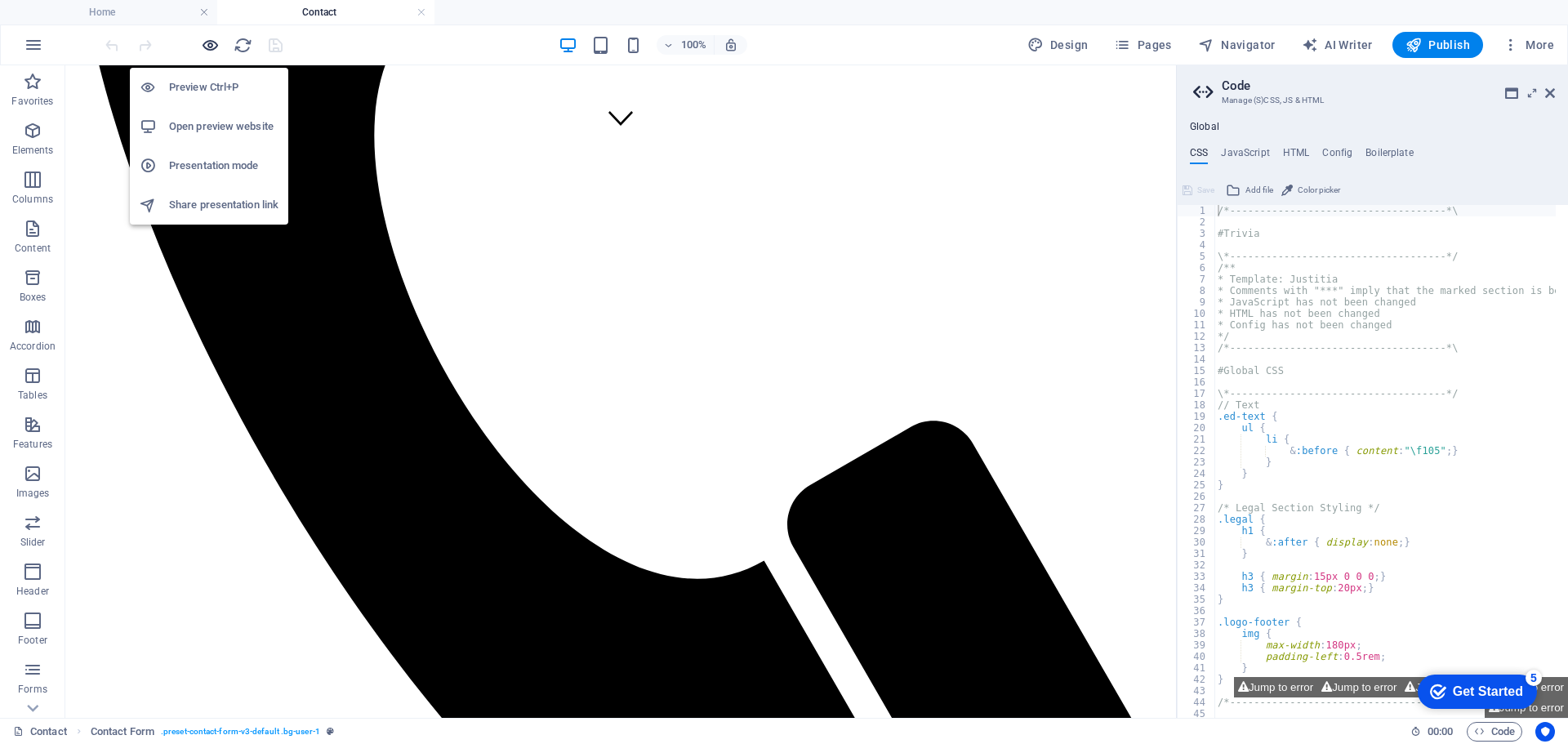
click at [212, 44] on icon "button" at bounding box center [210, 45] width 19 height 19
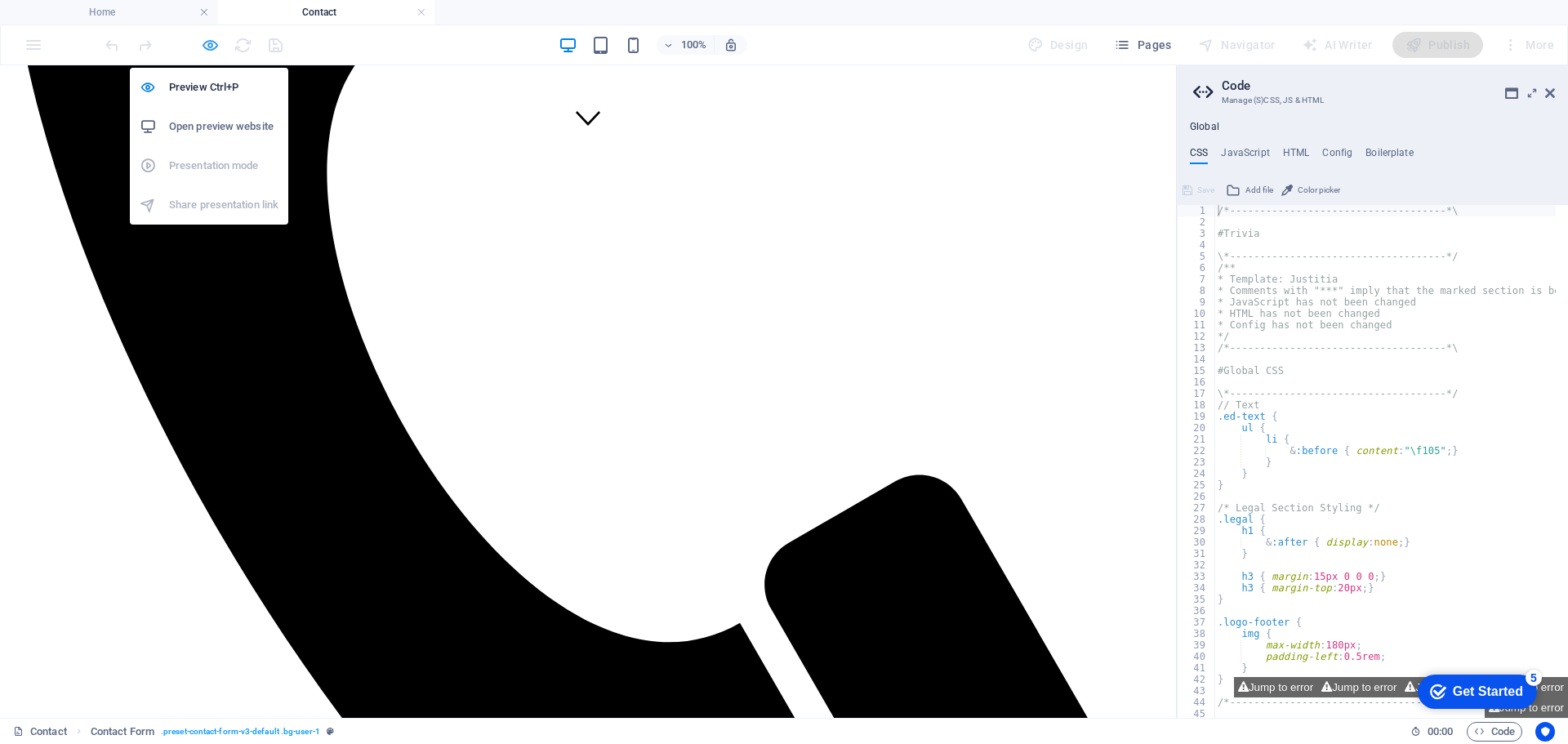
click at [212, 44] on icon "button" at bounding box center [210, 45] width 19 height 19
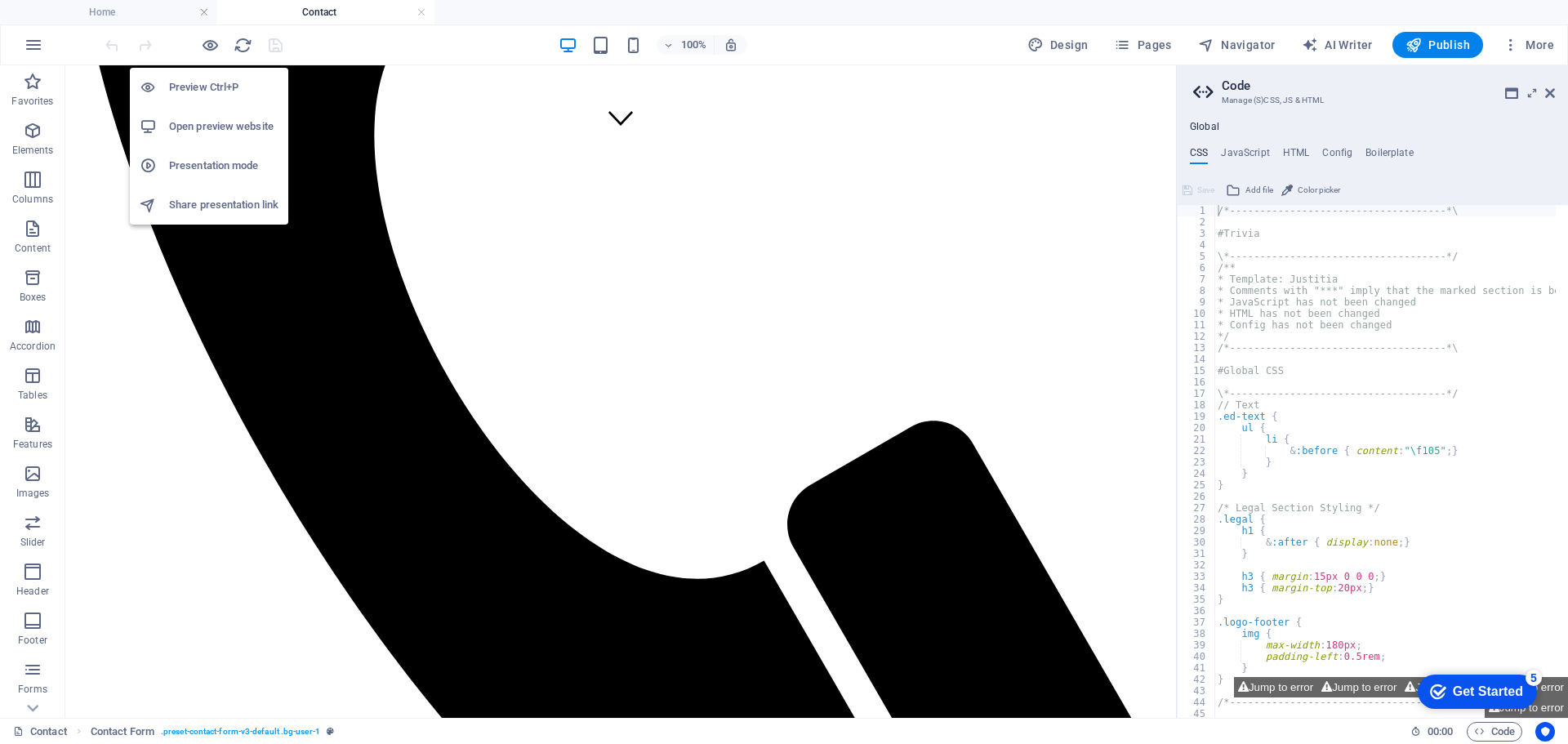
click at [197, 86] on h6 "Preview Ctrl+P" at bounding box center [224, 88] width 110 height 19
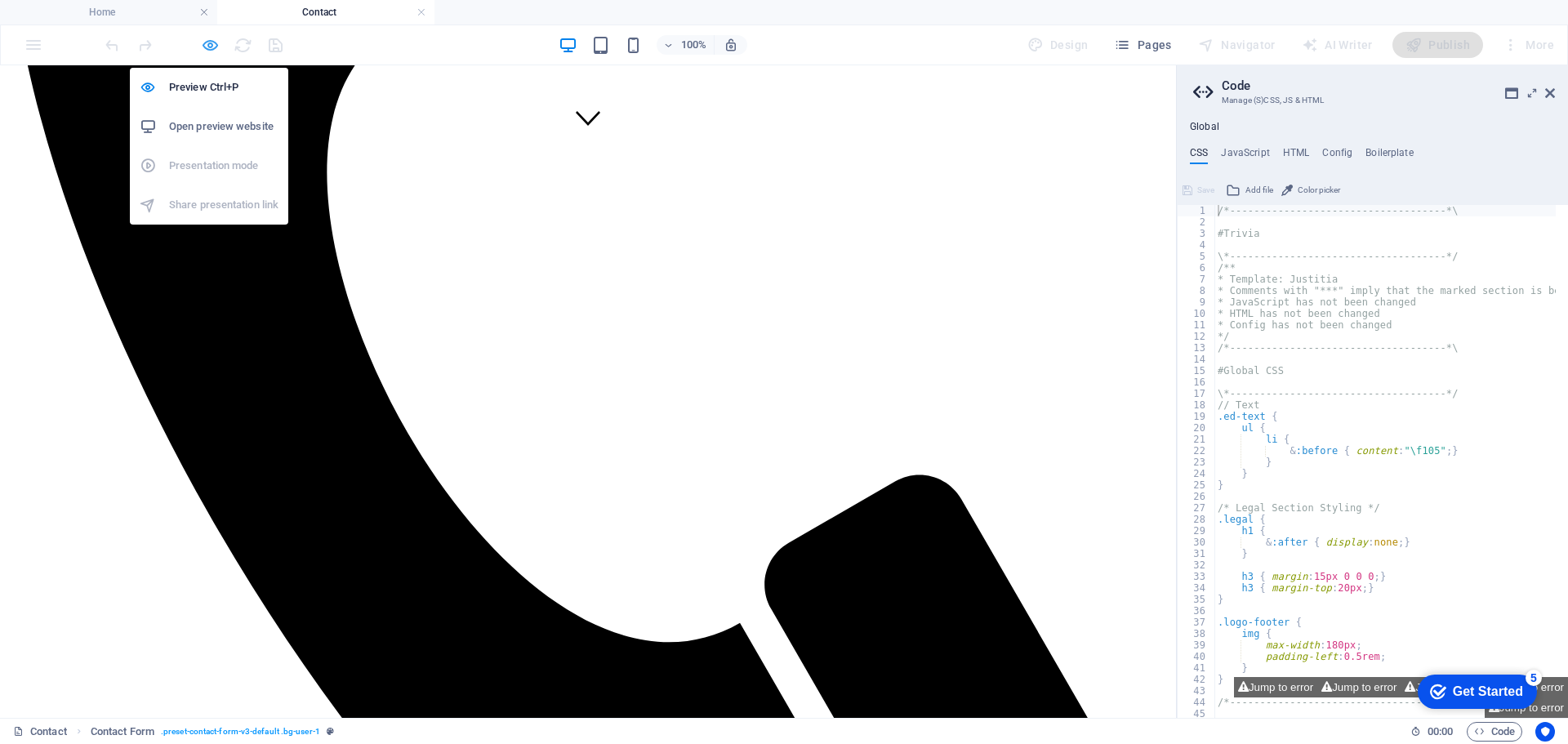
click at [206, 41] on icon "button" at bounding box center [210, 45] width 19 height 19
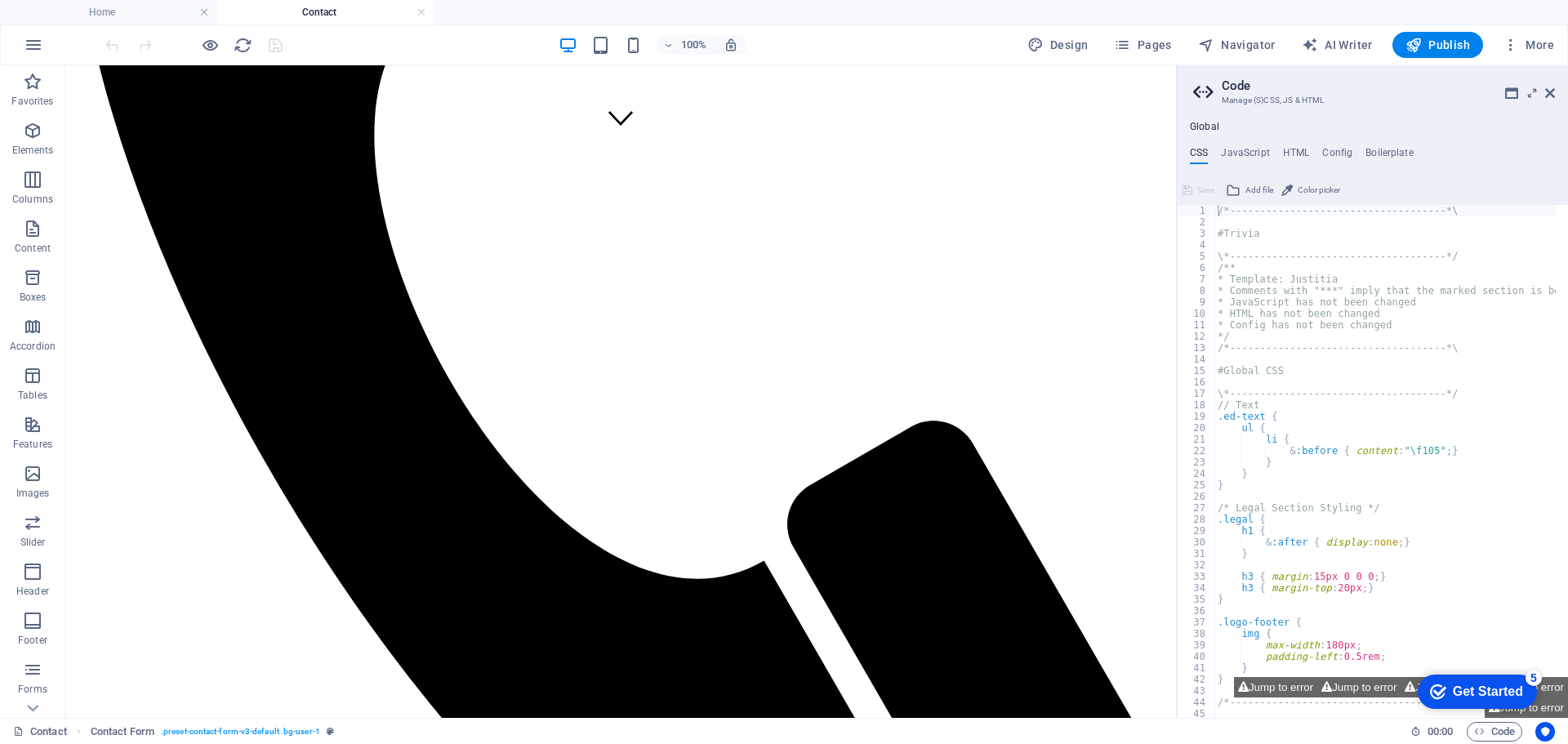
click at [315, 11] on h4 "Contact" at bounding box center [325, 12] width 217 height 18
click at [314, 12] on h4 "Contact" at bounding box center [325, 12] width 217 height 18
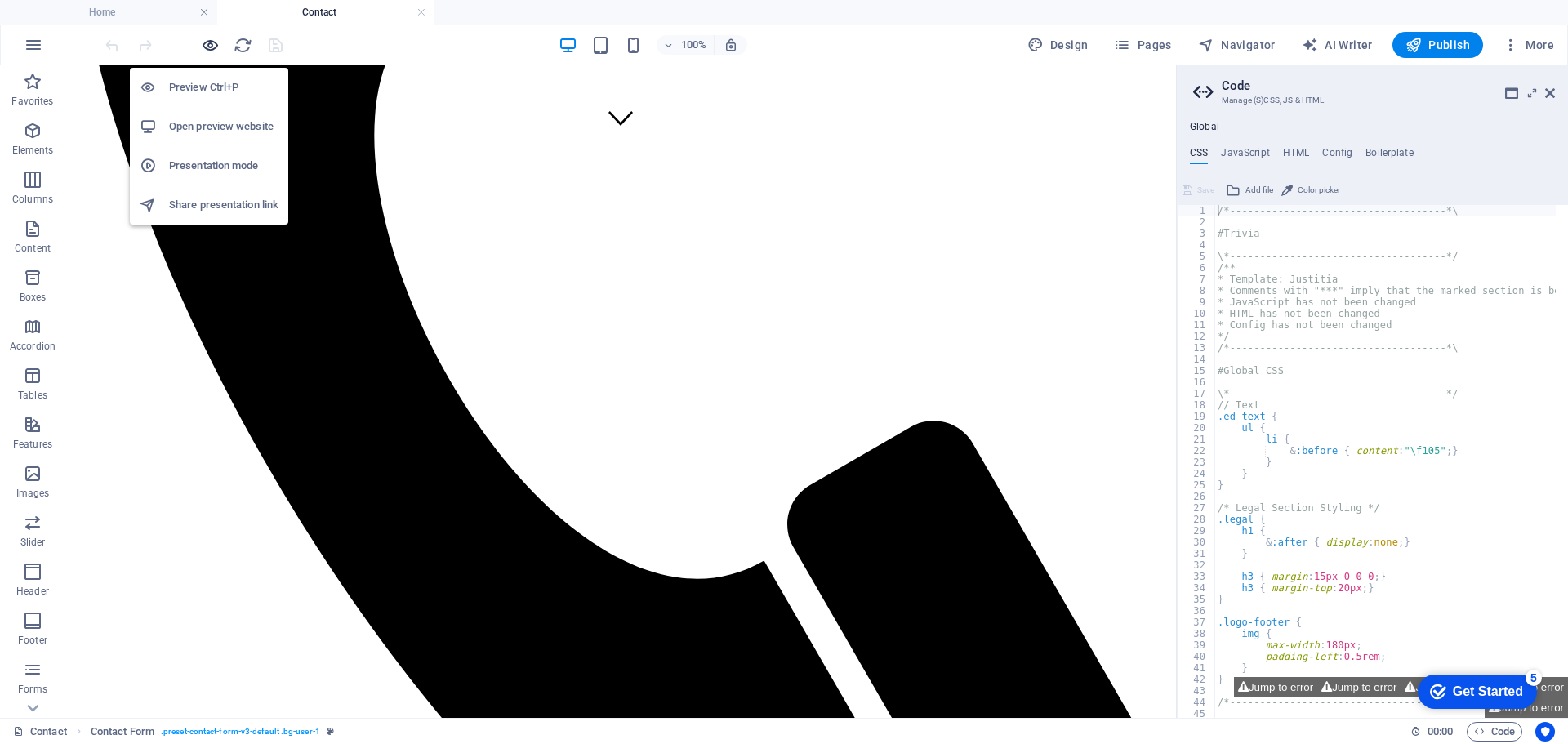
click at [212, 37] on icon "button" at bounding box center [210, 45] width 19 height 19
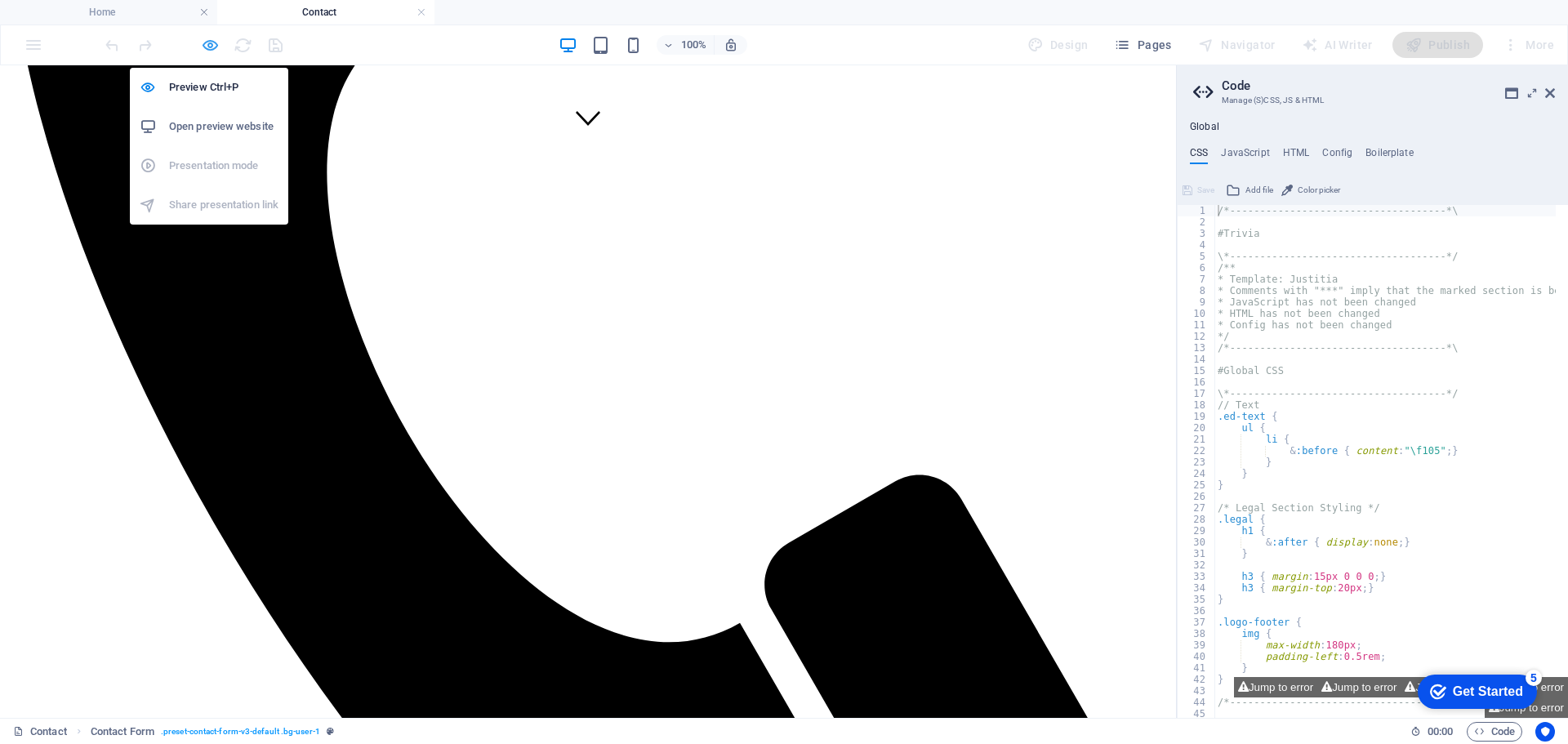
click at [212, 37] on icon "button" at bounding box center [210, 45] width 19 height 19
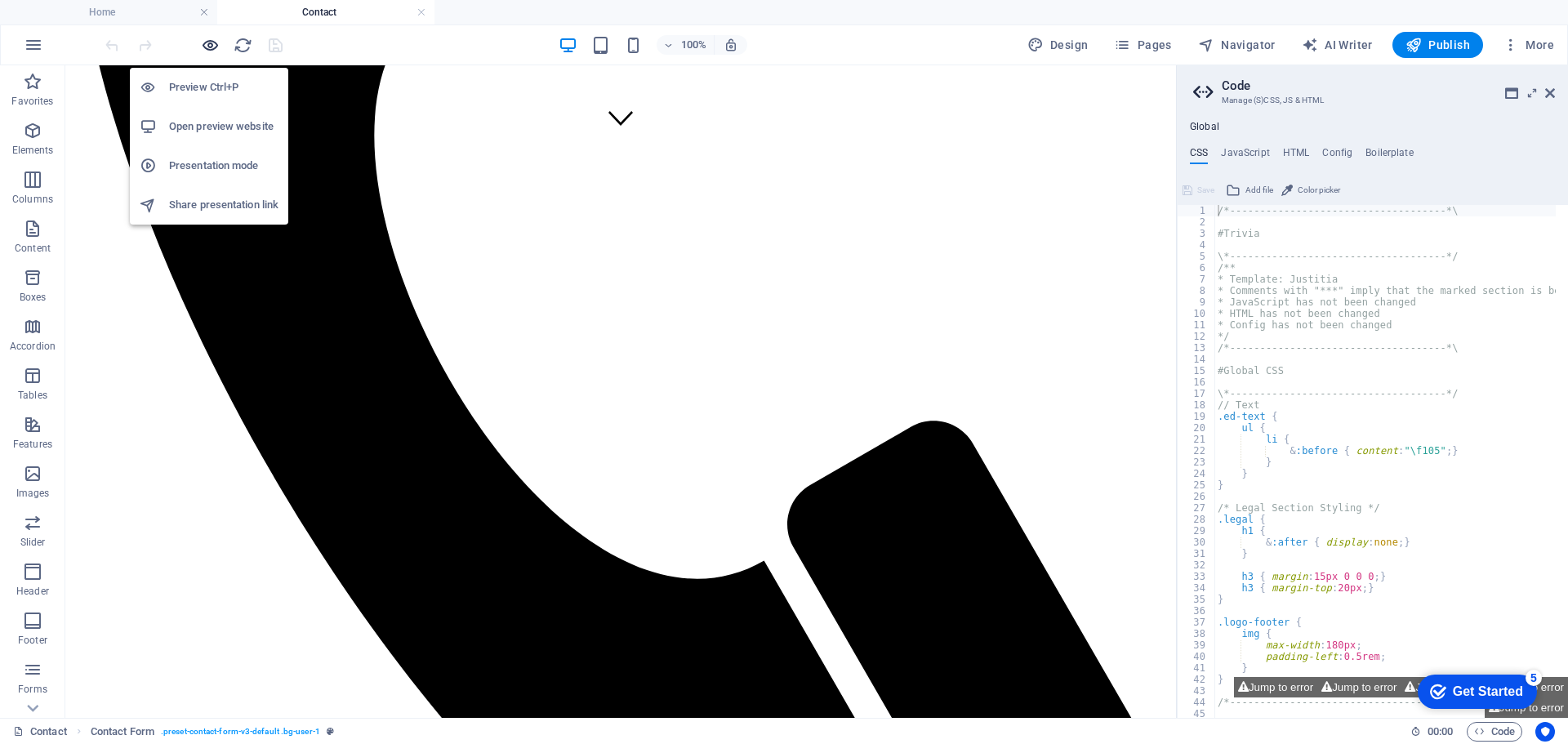
click at [212, 37] on icon "button" at bounding box center [210, 45] width 19 height 19
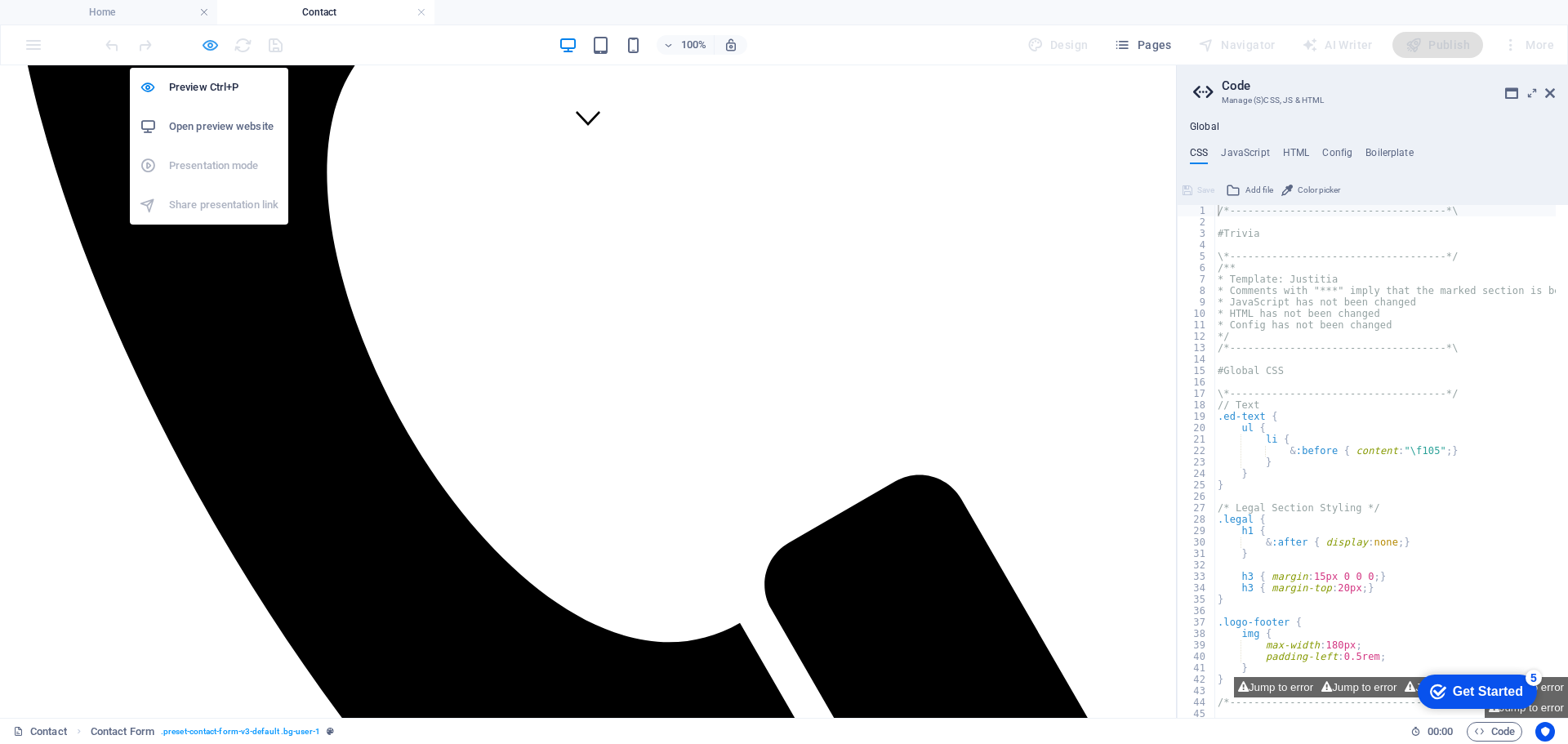
click at [210, 42] on icon "button" at bounding box center [210, 45] width 19 height 19
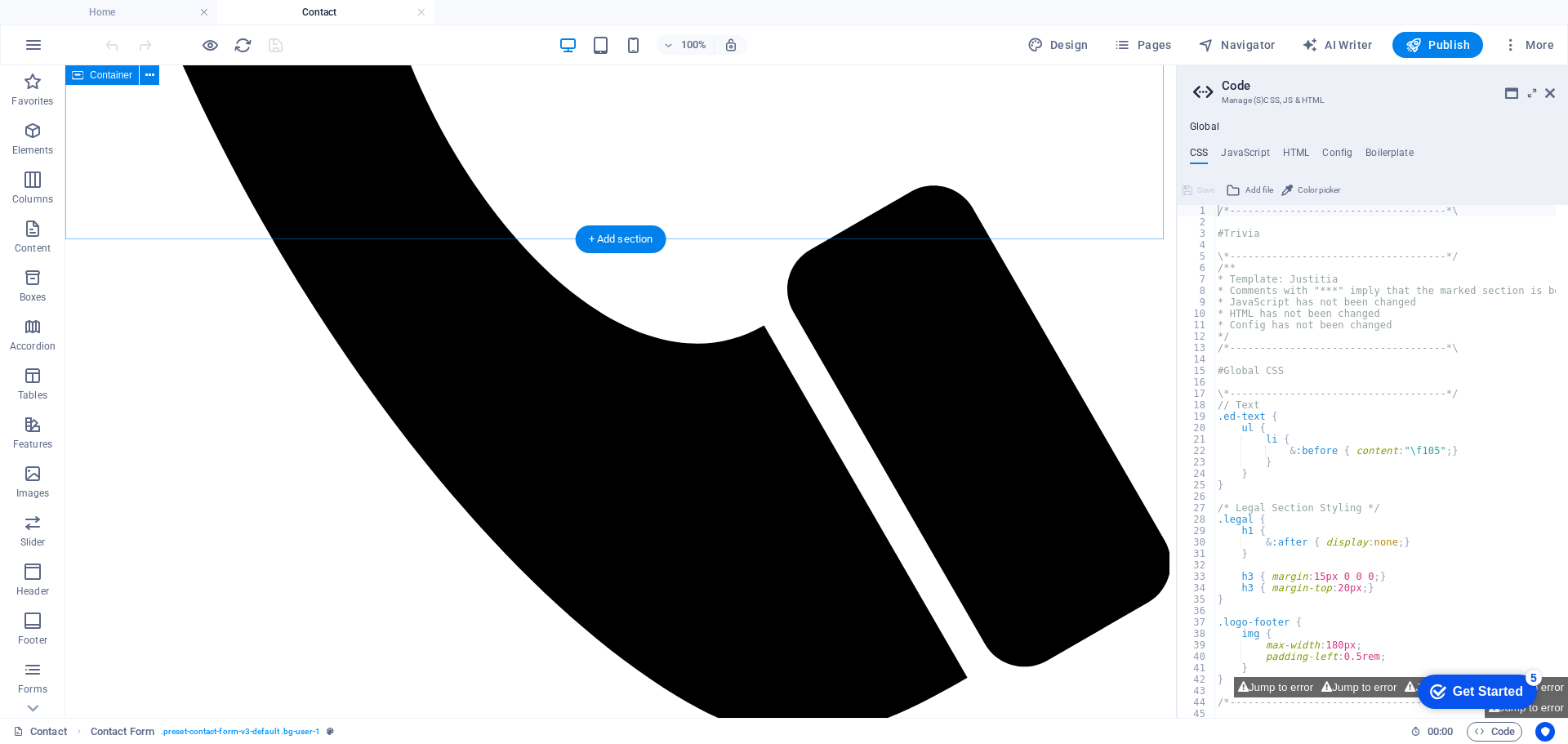
scroll to position [817, 0]
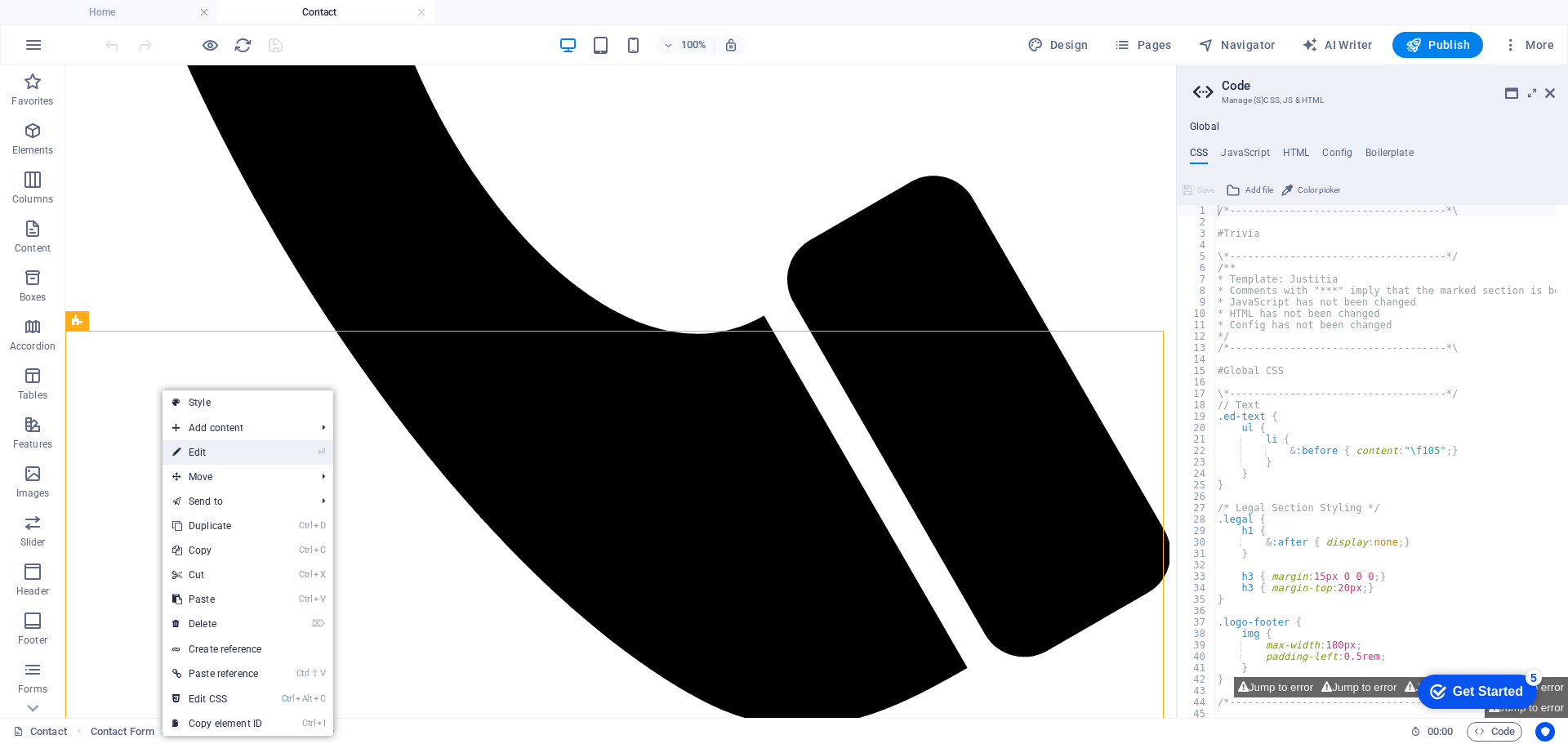
click at [202, 447] on link "⏎ Edit" at bounding box center [218, 453] width 110 height 25
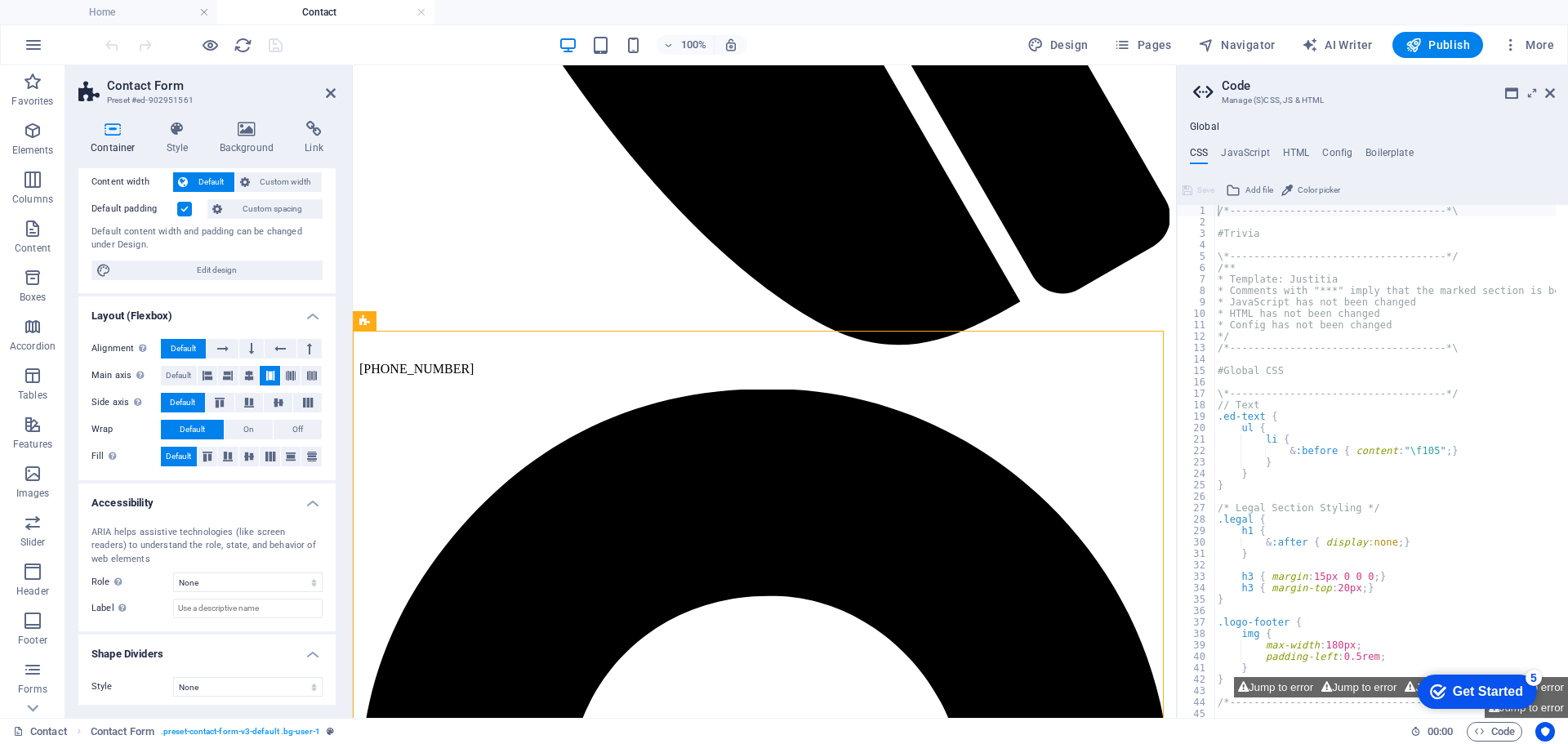
scroll to position [97, 0]
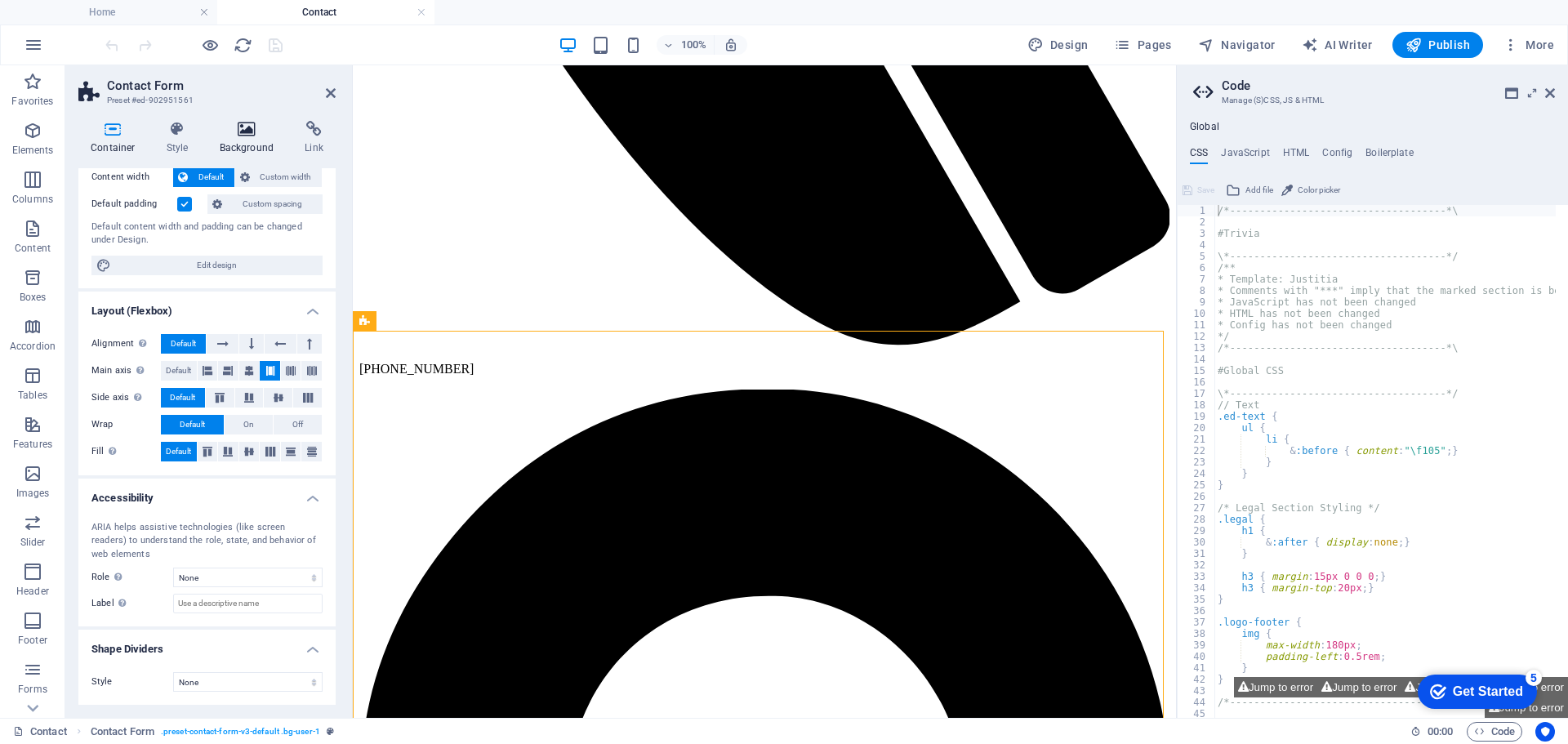
click at [253, 132] on icon at bounding box center [246, 129] width 79 height 16
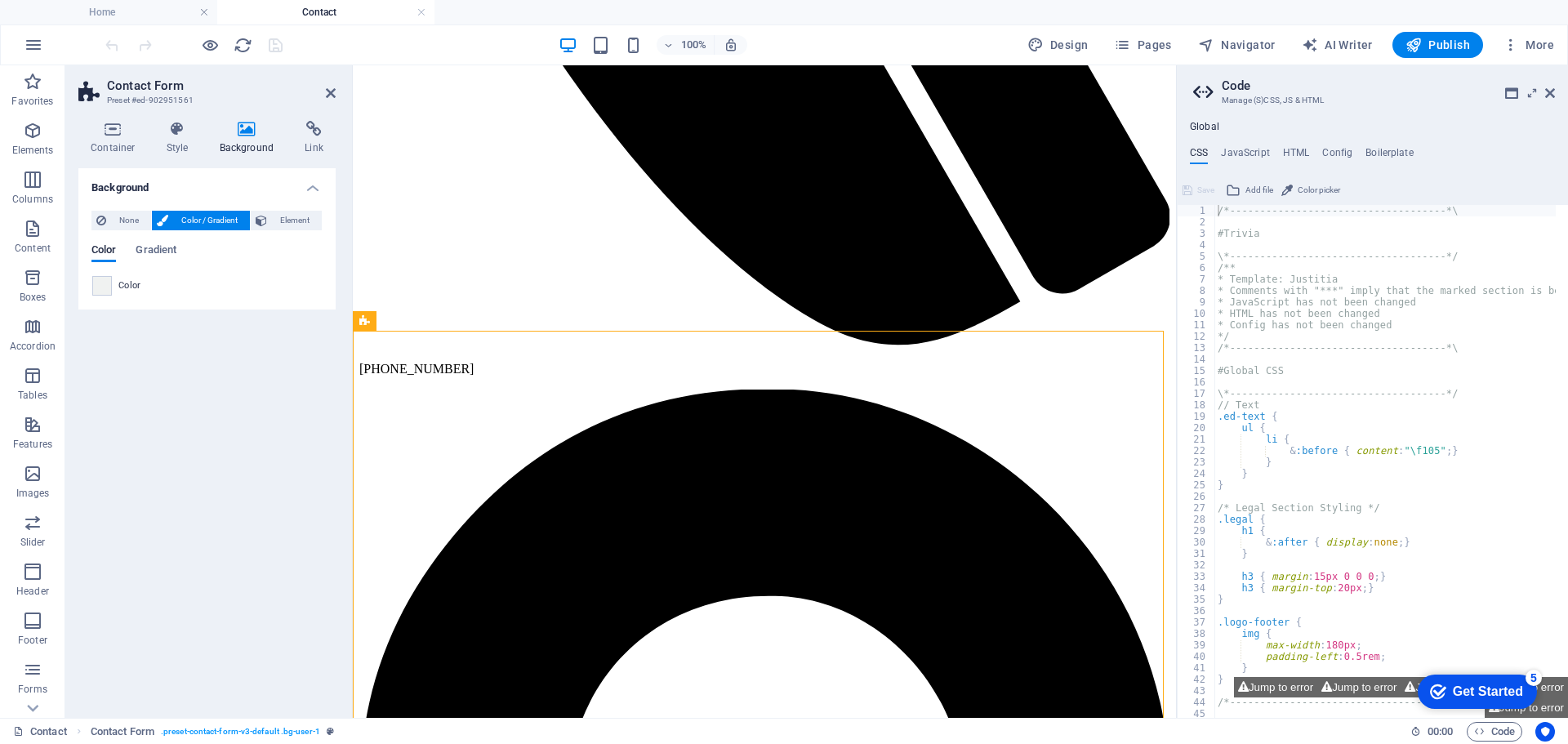
click at [130, 283] on span "Color" at bounding box center [130, 285] width 23 height 13
click at [107, 287] on span at bounding box center [102, 286] width 18 height 18
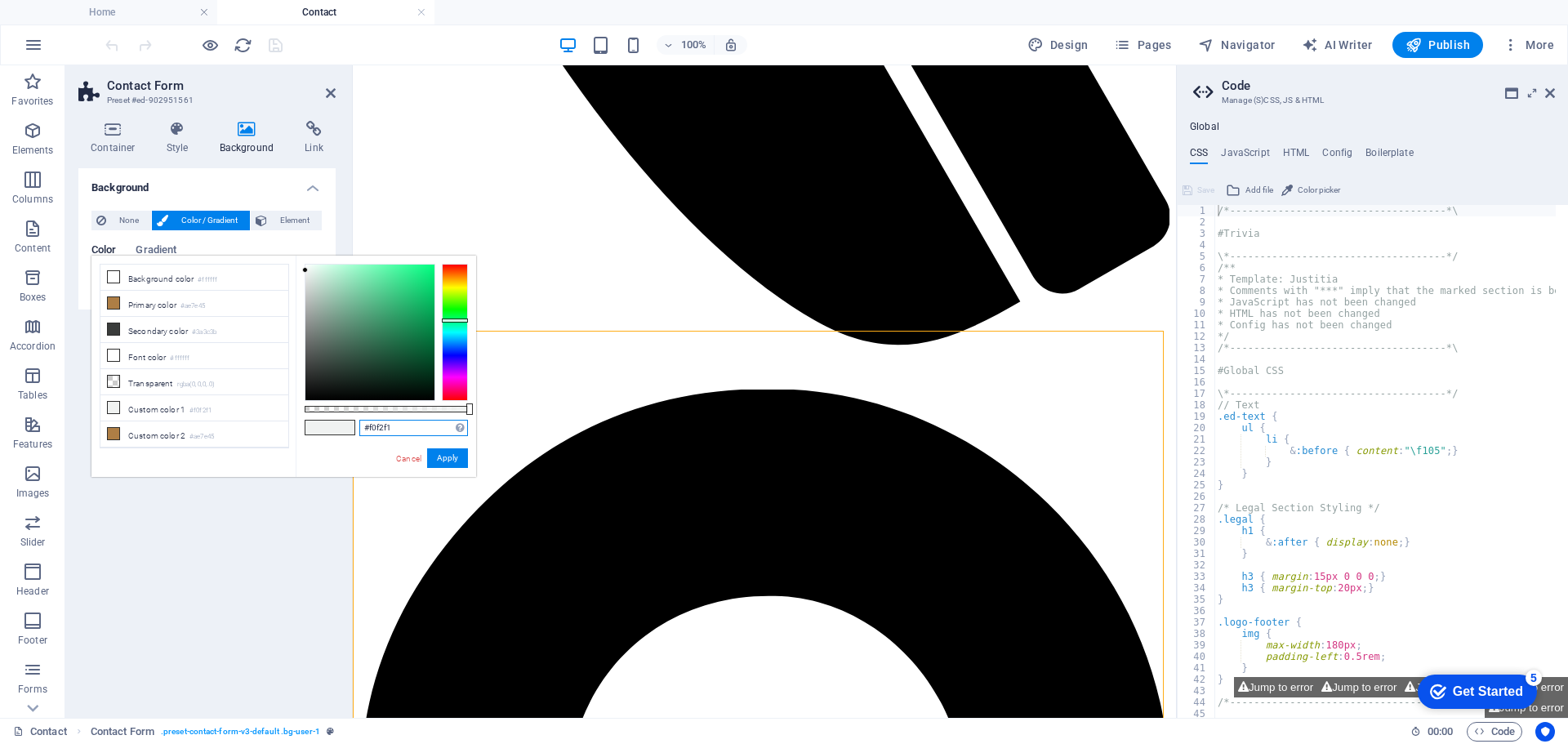
click at [394, 429] on input "#f0f2f1" at bounding box center [413, 428] width 109 height 16
click at [160, 561] on div "Background None Color / Gradient Element Stretch background to full-width Color…" at bounding box center [207, 437] width 258 height 537
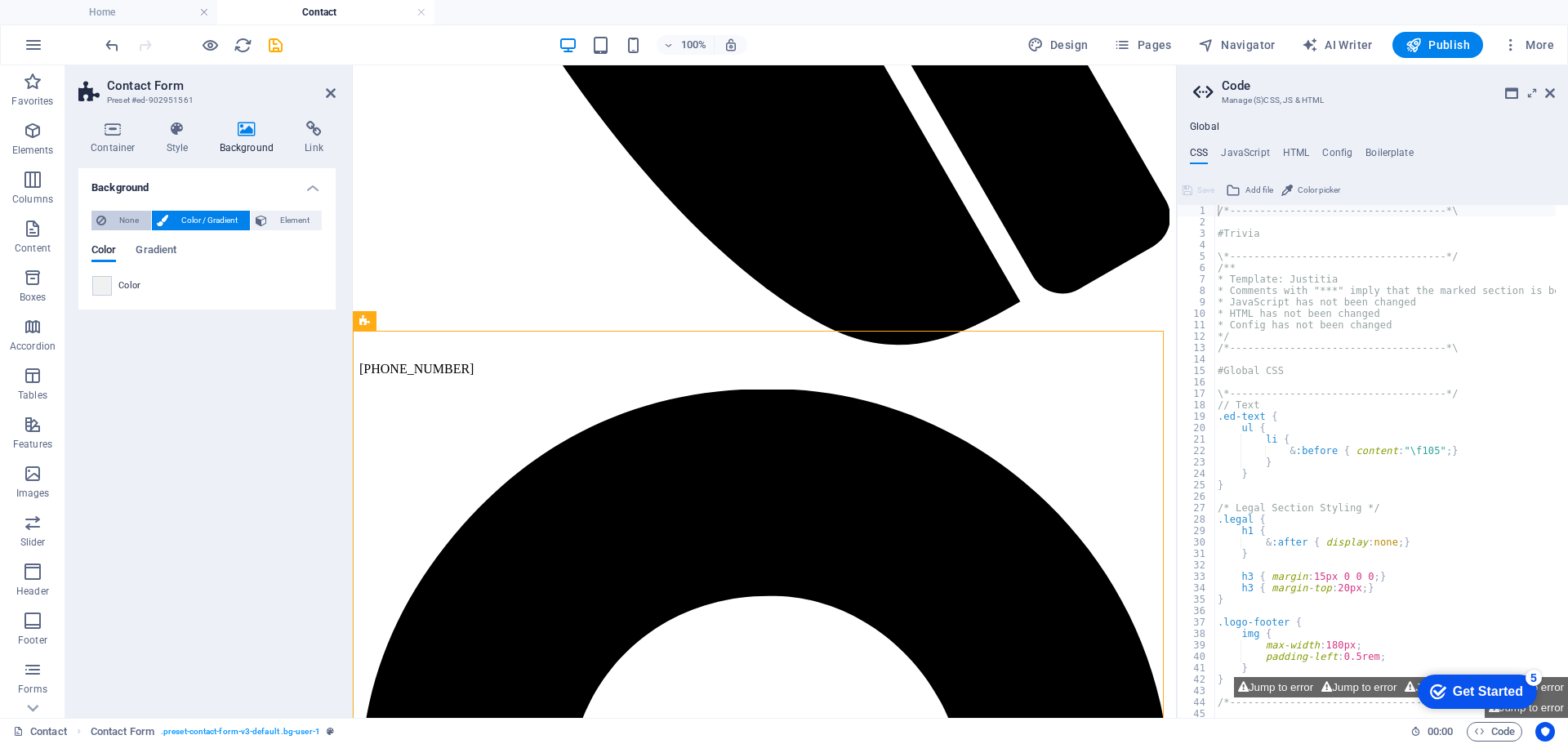
click at [128, 215] on span "None" at bounding box center [128, 221] width 35 height 19
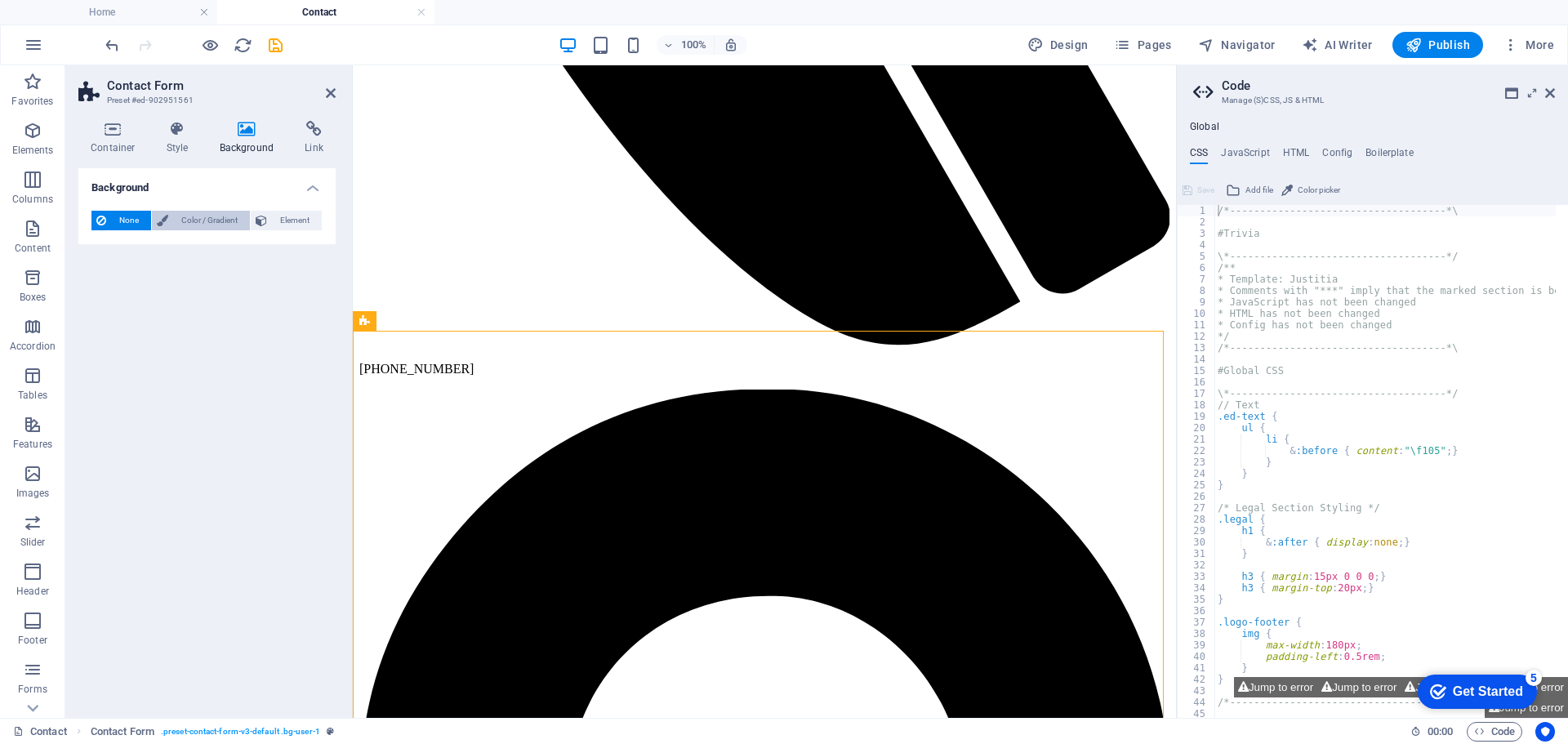
click at [200, 215] on span "Color / Gradient" at bounding box center [209, 221] width 72 height 19
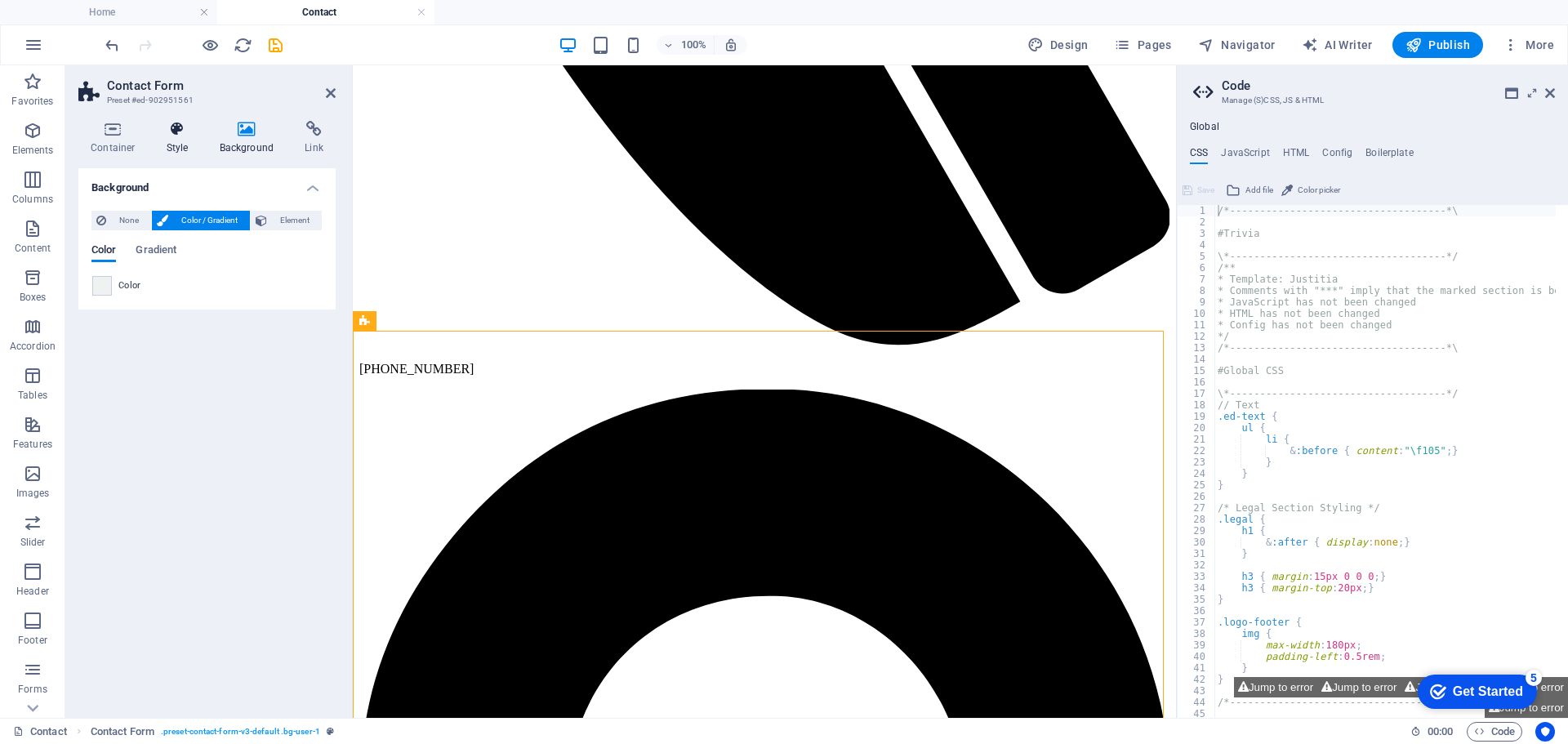
click at [173, 126] on icon at bounding box center [177, 129] width 47 height 16
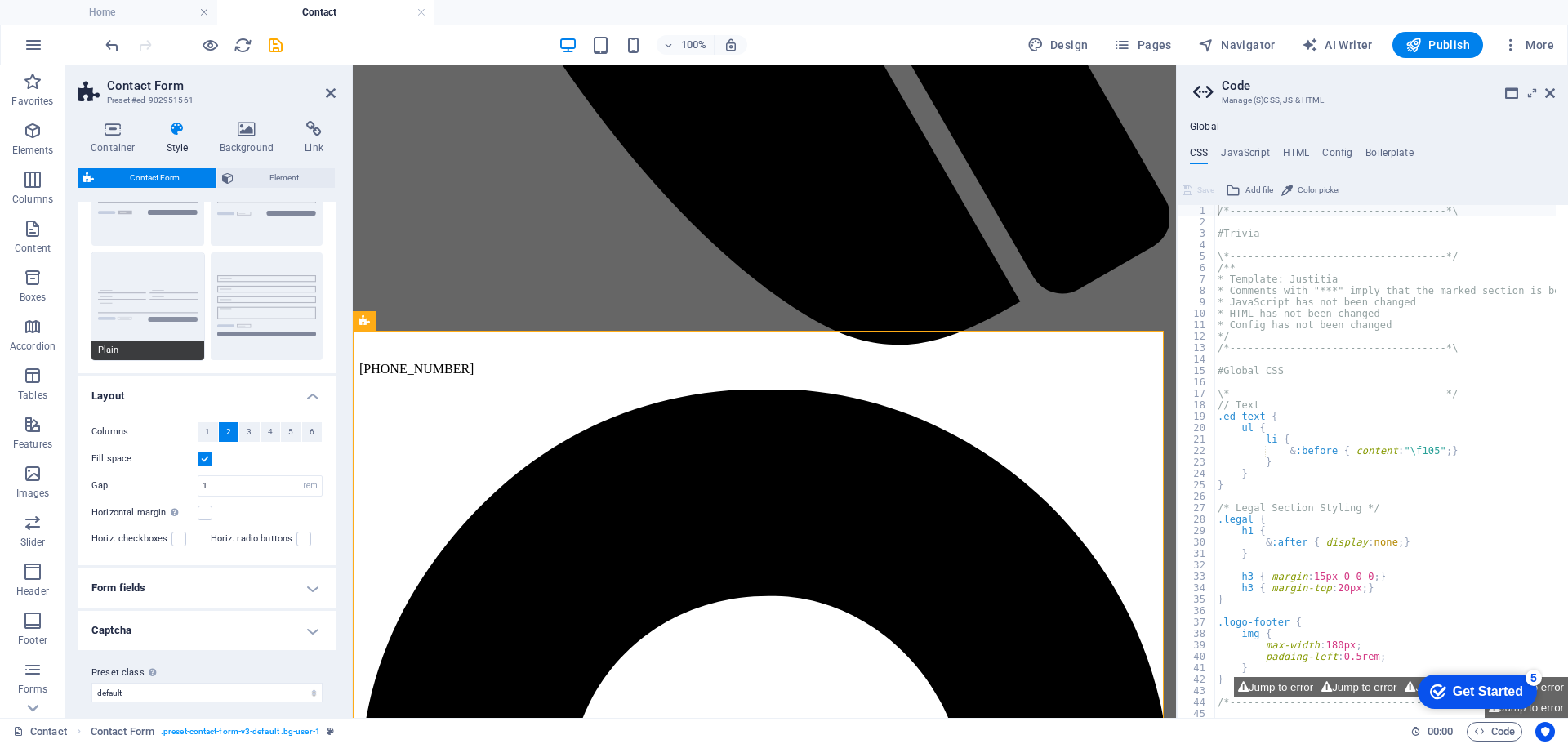
scroll to position [117, 0]
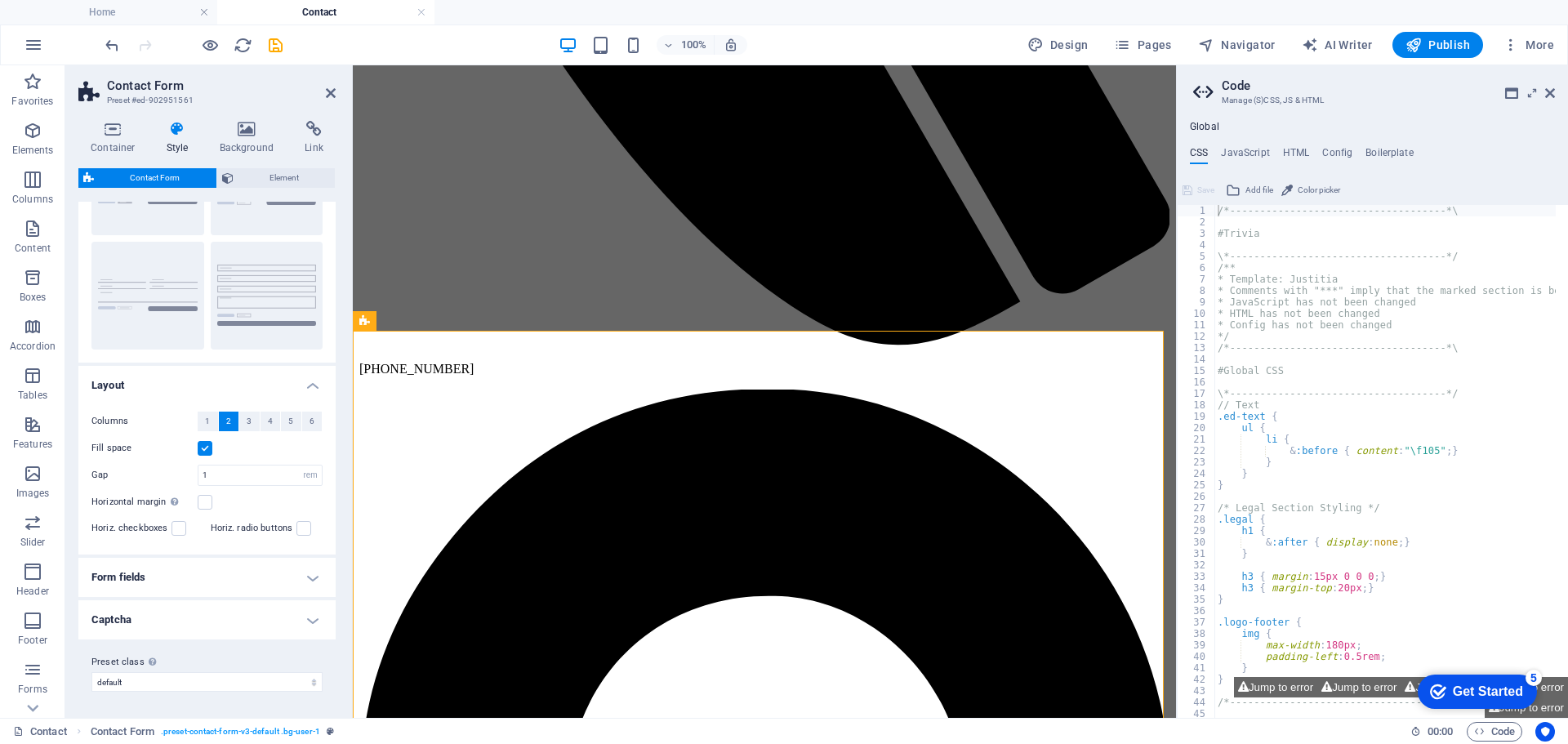
click at [311, 620] on h4 "Captcha" at bounding box center [207, 620] width 258 height 39
click at [244, 125] on icon at bounding box center [246, 129] width 79 height 16
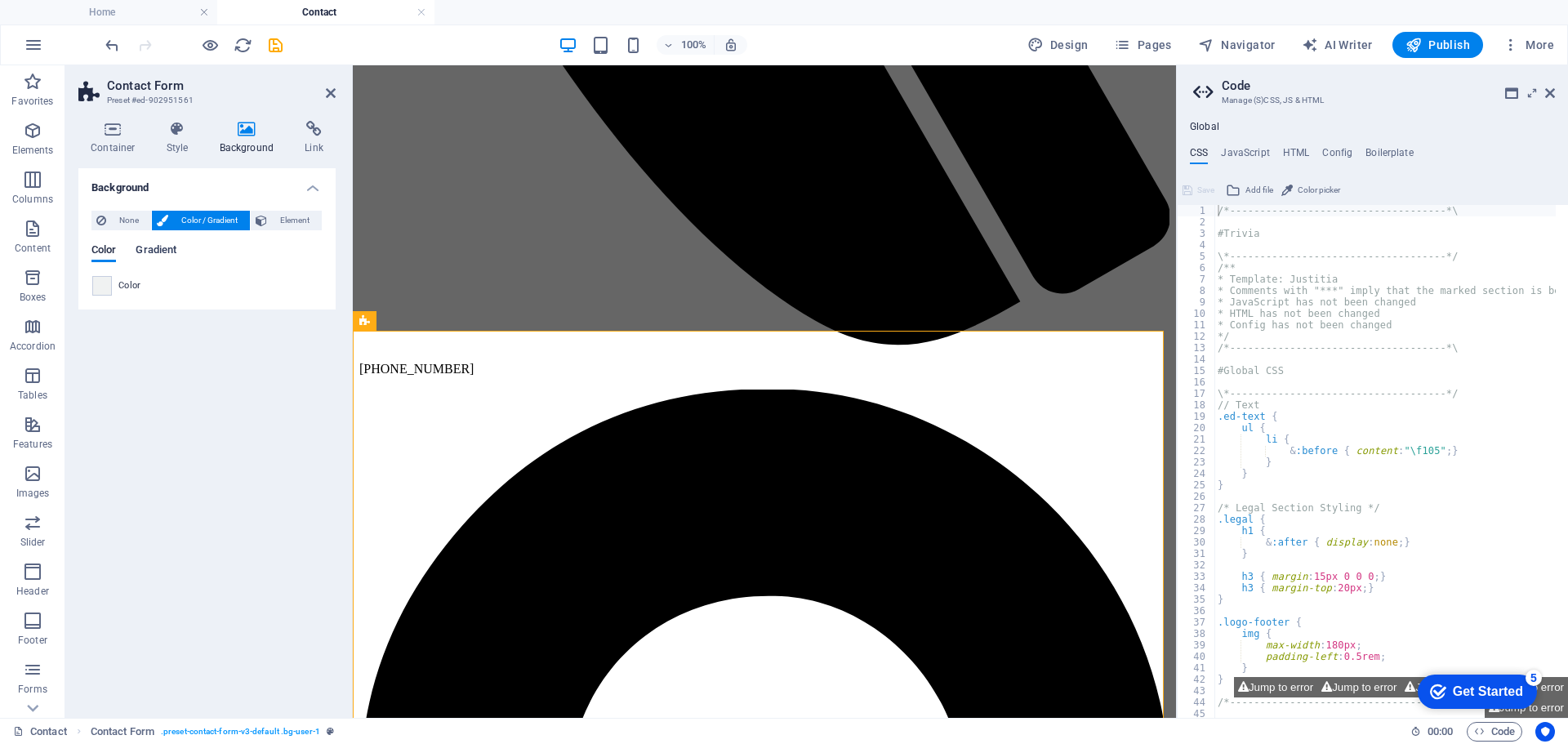
click at [164, 249] on span "Gradient" at bounding box center [156, 252] width 41 height 23
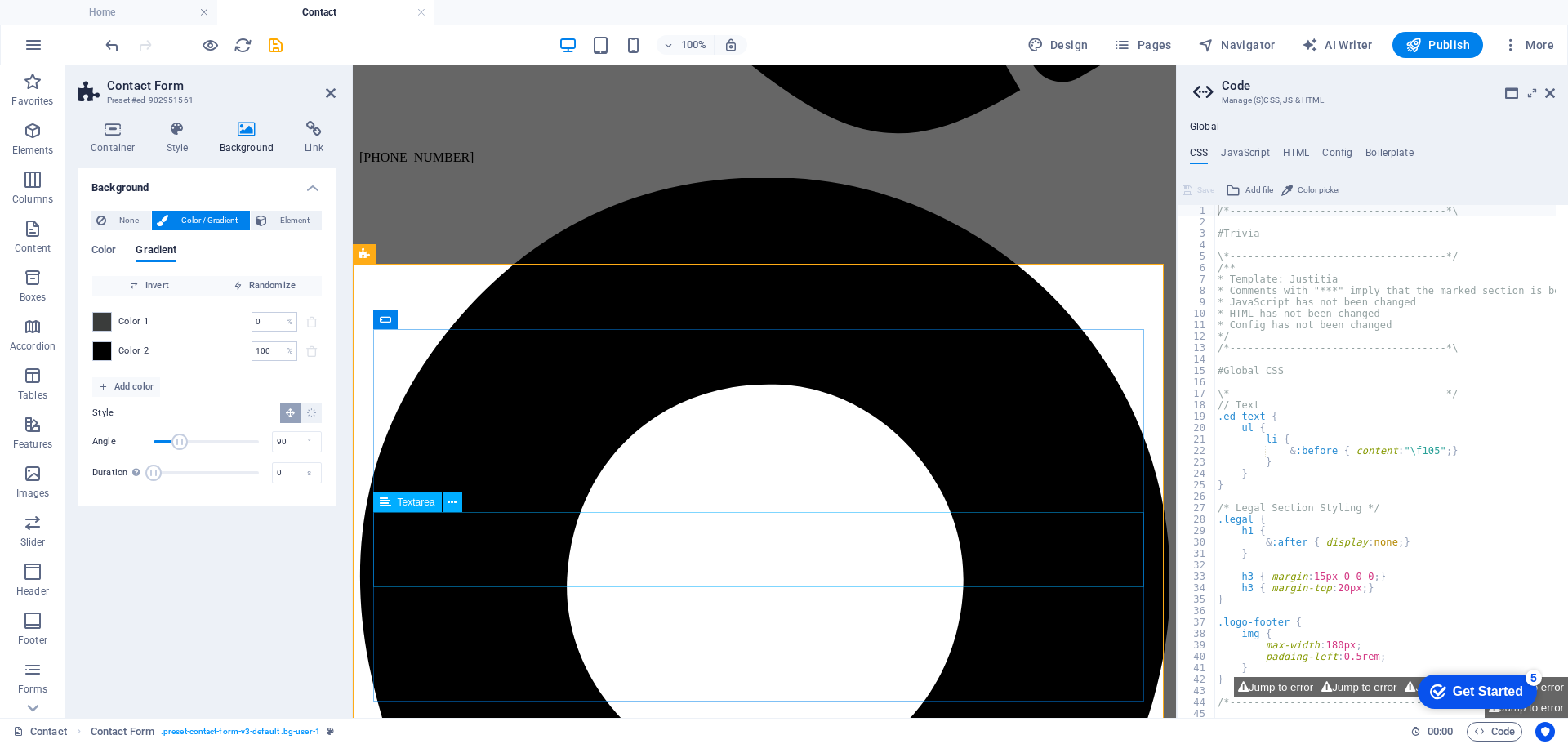
scroll to position [1143, 0]
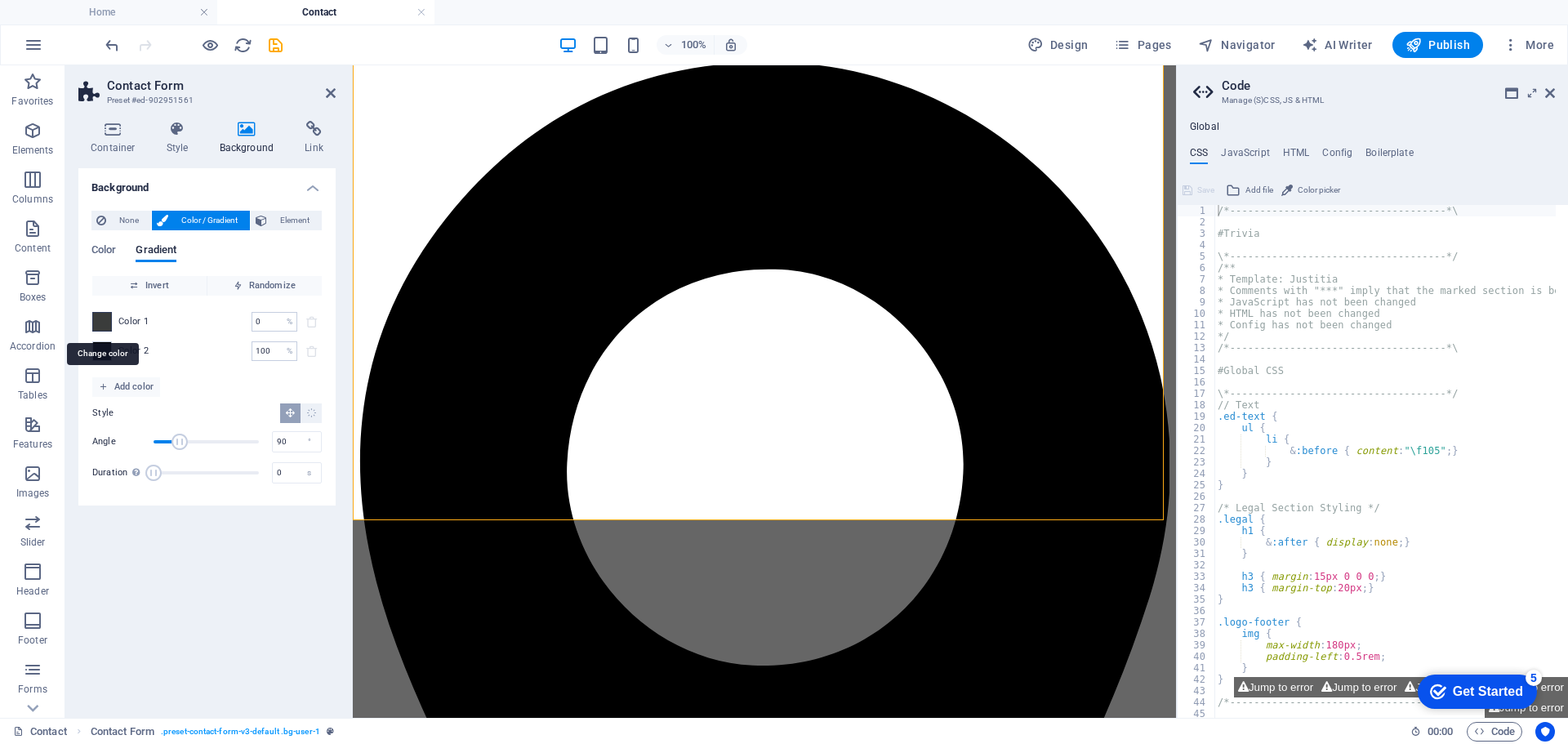
click at [100, 324] on span at bounding box center [102, 322] width 18 height 18
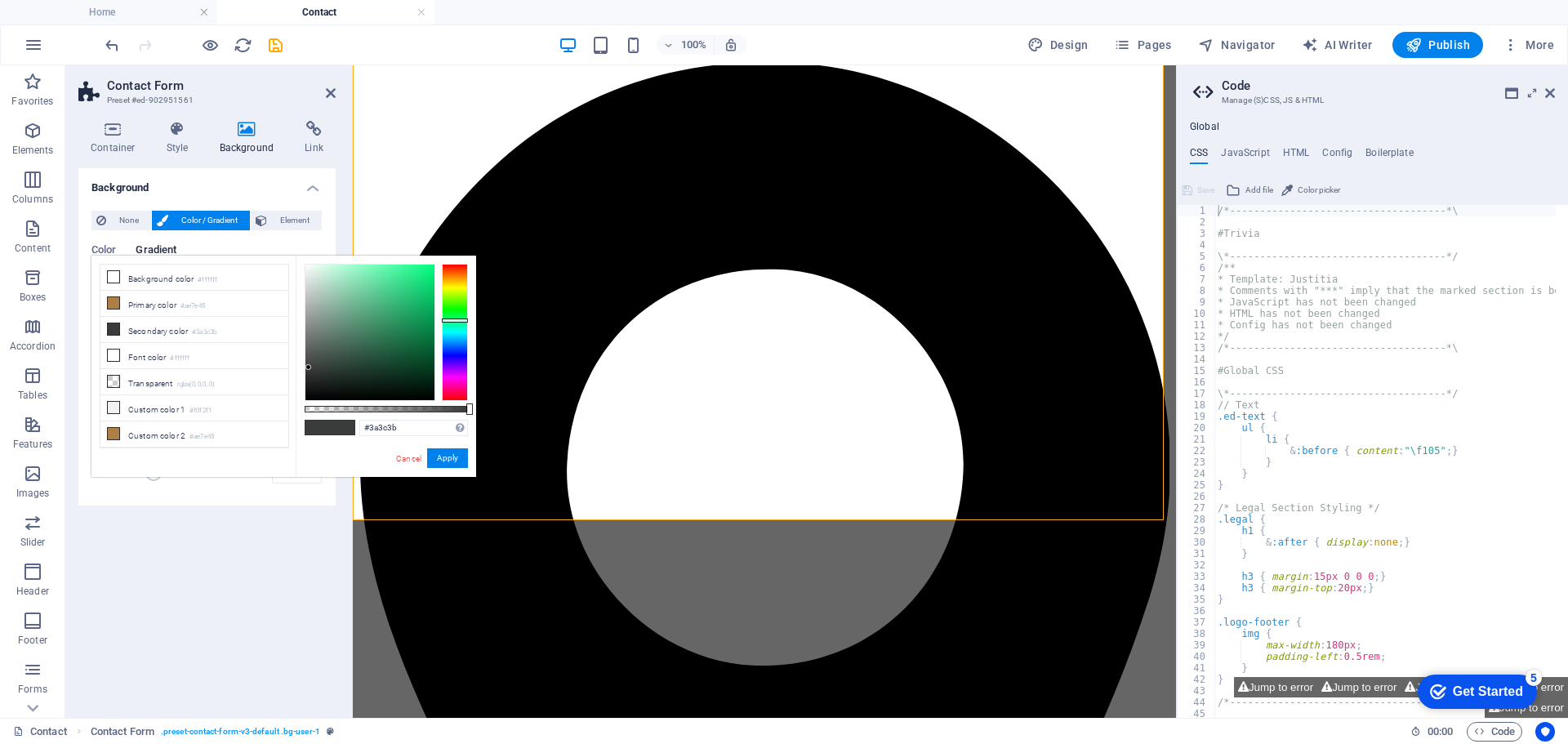
click at [195, 221] on span "Color / Gradient" at bounding box center [209, 221] width 72 height 19
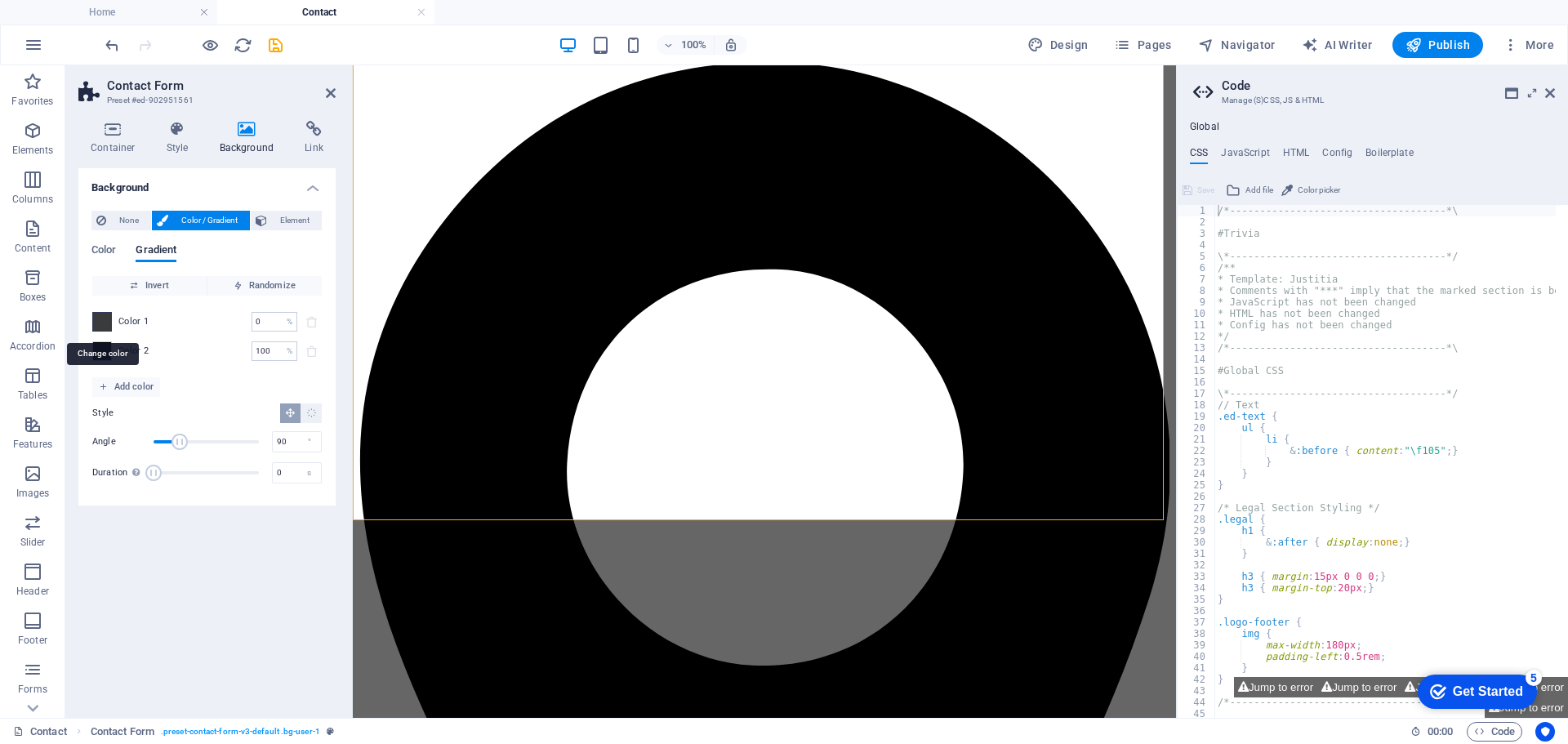
click at [102, 322] on span at bounding box center [102, 322] width 18 height 18
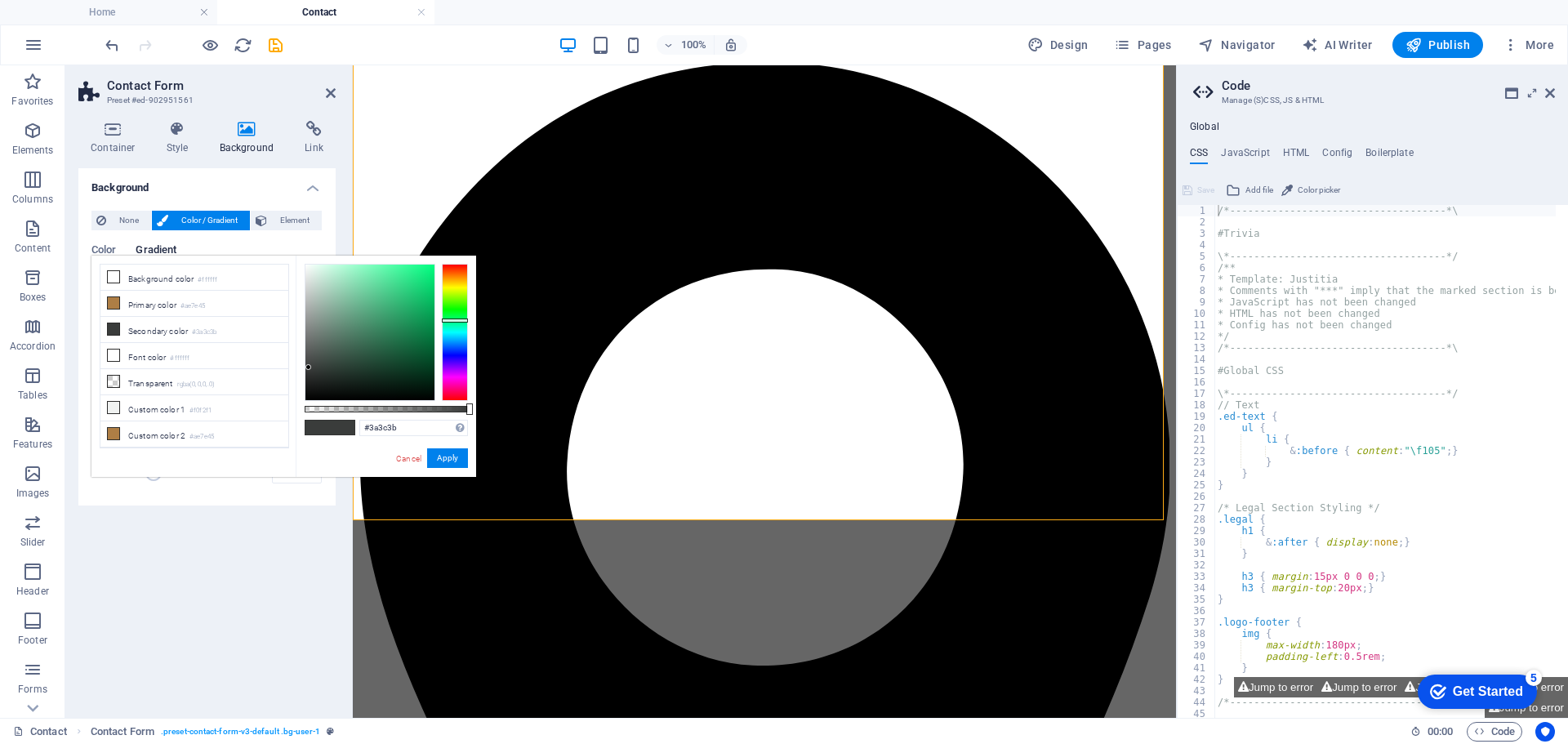
click at [102, 322] on li "Secondary color #3a3c3b" at bounding box center [194, 330] width 188 height 27
click at [119, 276] on icon at bounding box center [113, 276] width 12 height 12
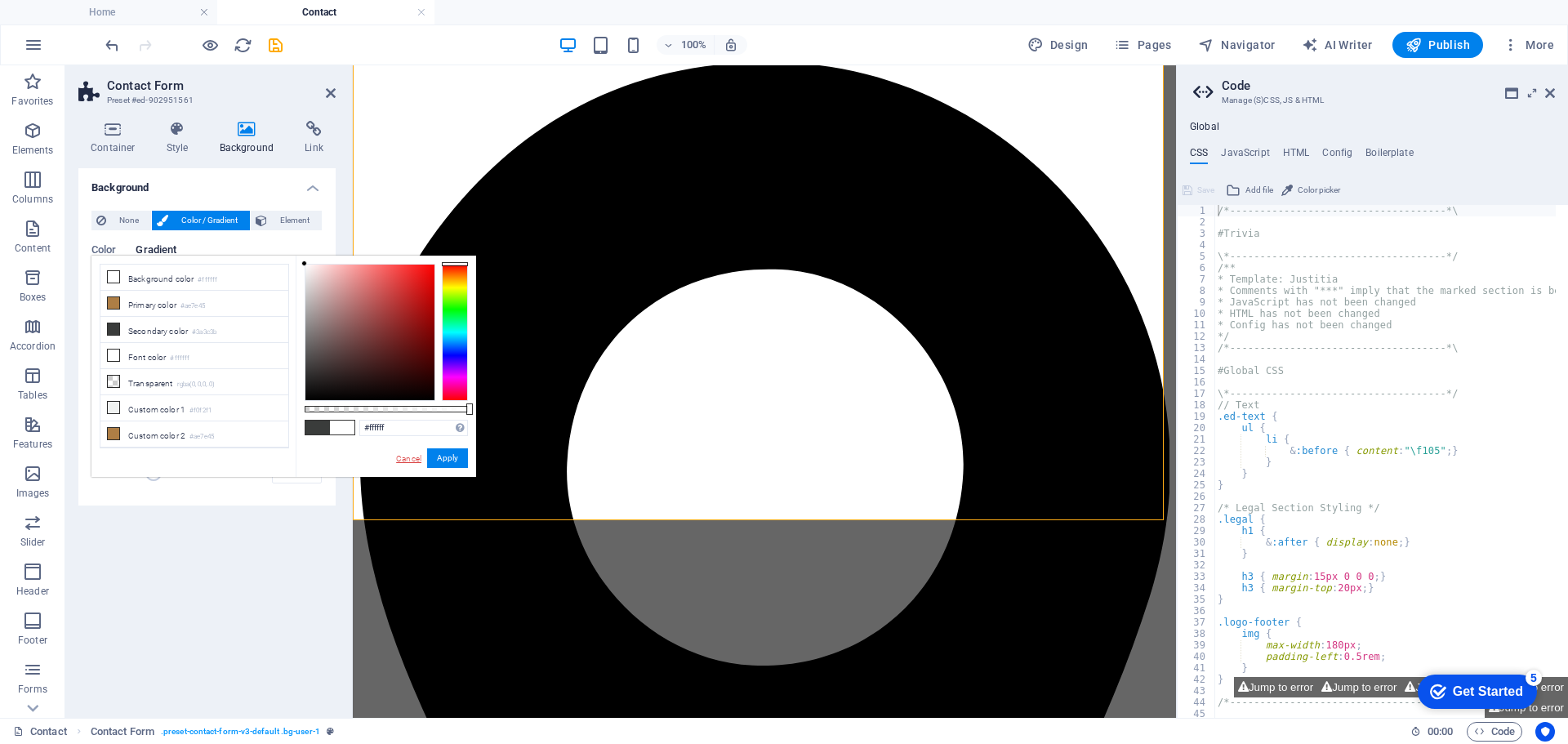
click at [403, 457] on link "Cancel" at bounding box center [409, 459] width 28 height 12
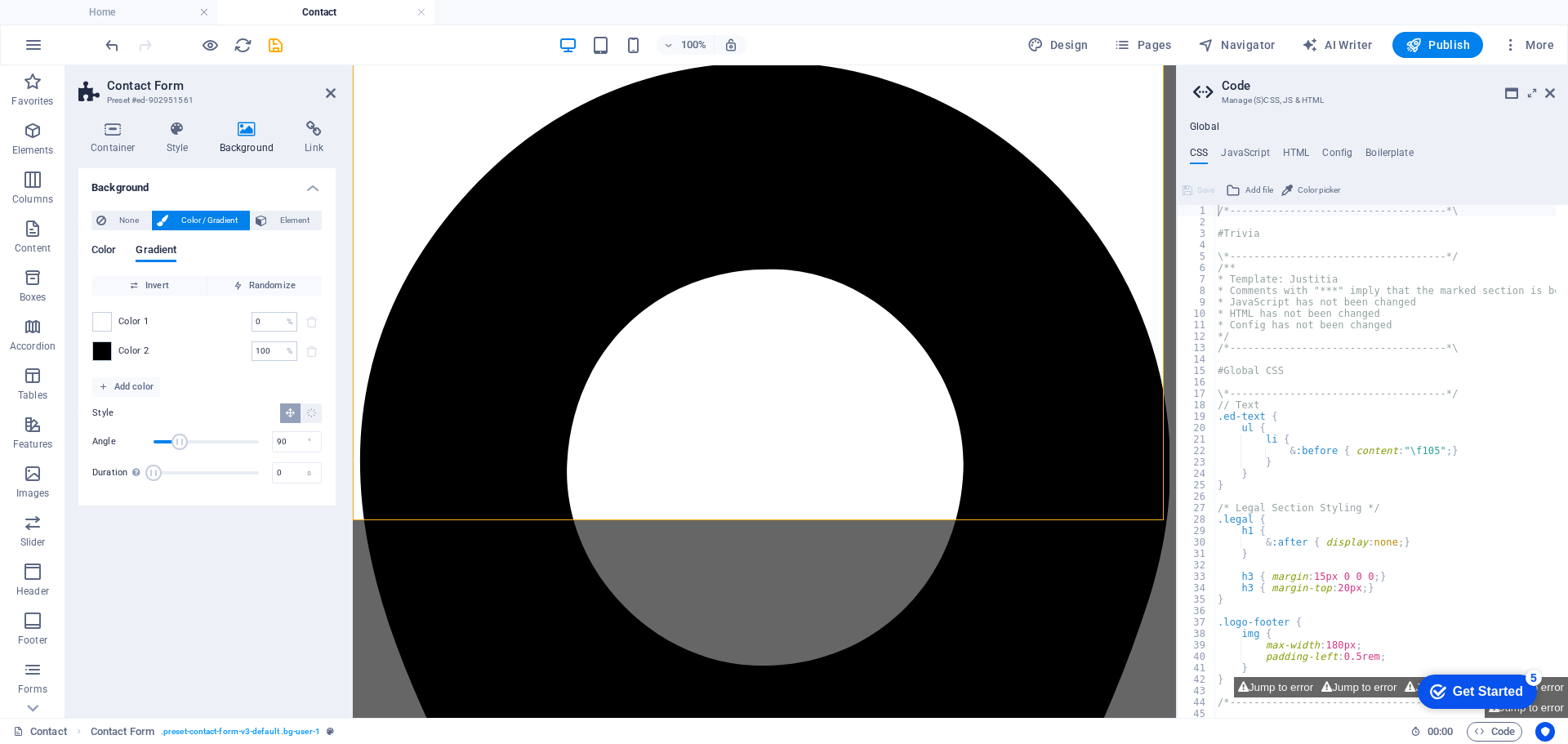
click at [107, 247] on span "Color" at bounding box center [104, 252] width 25 height 23
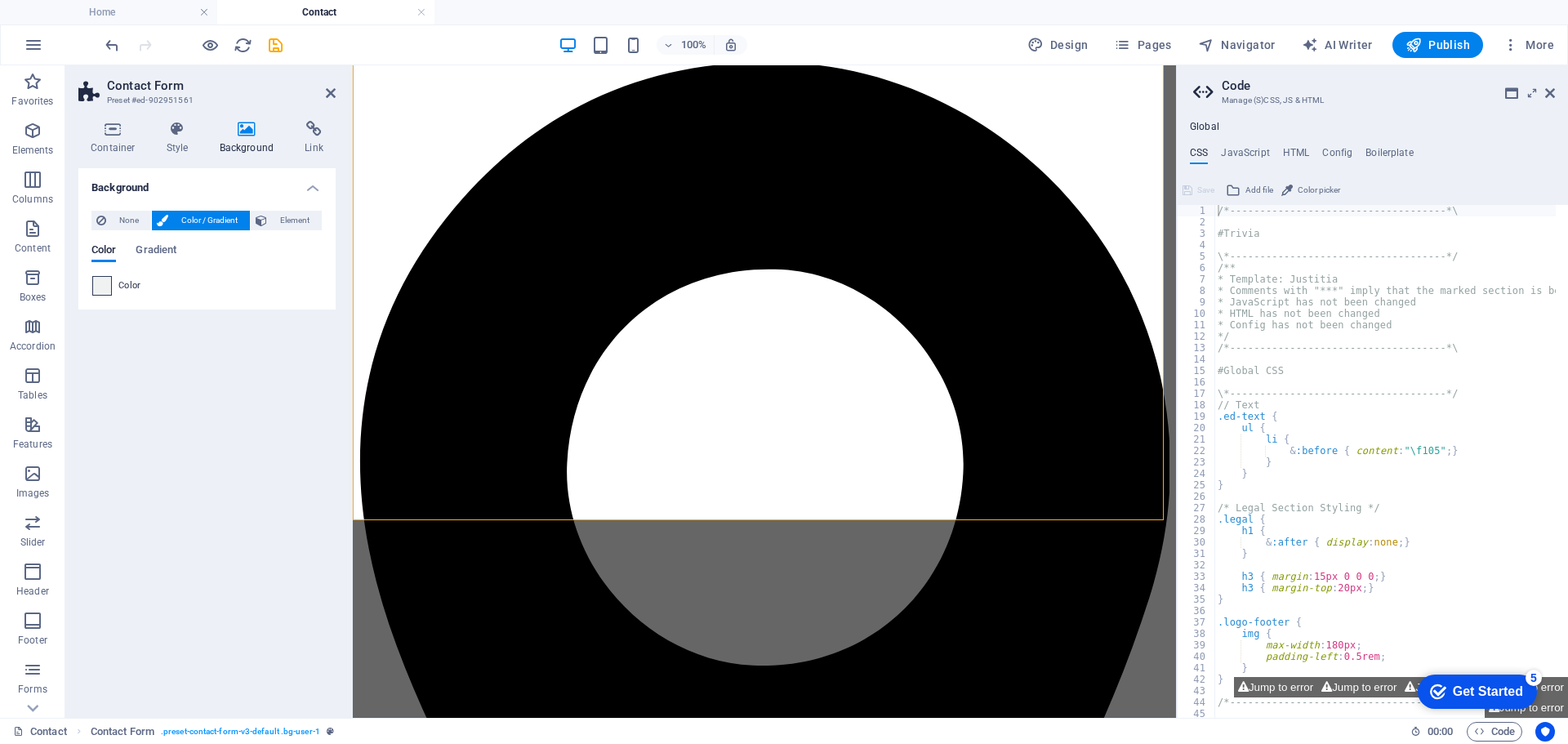
click at [102, 289] on span at bounding box center [102, 286] width 18 height 18
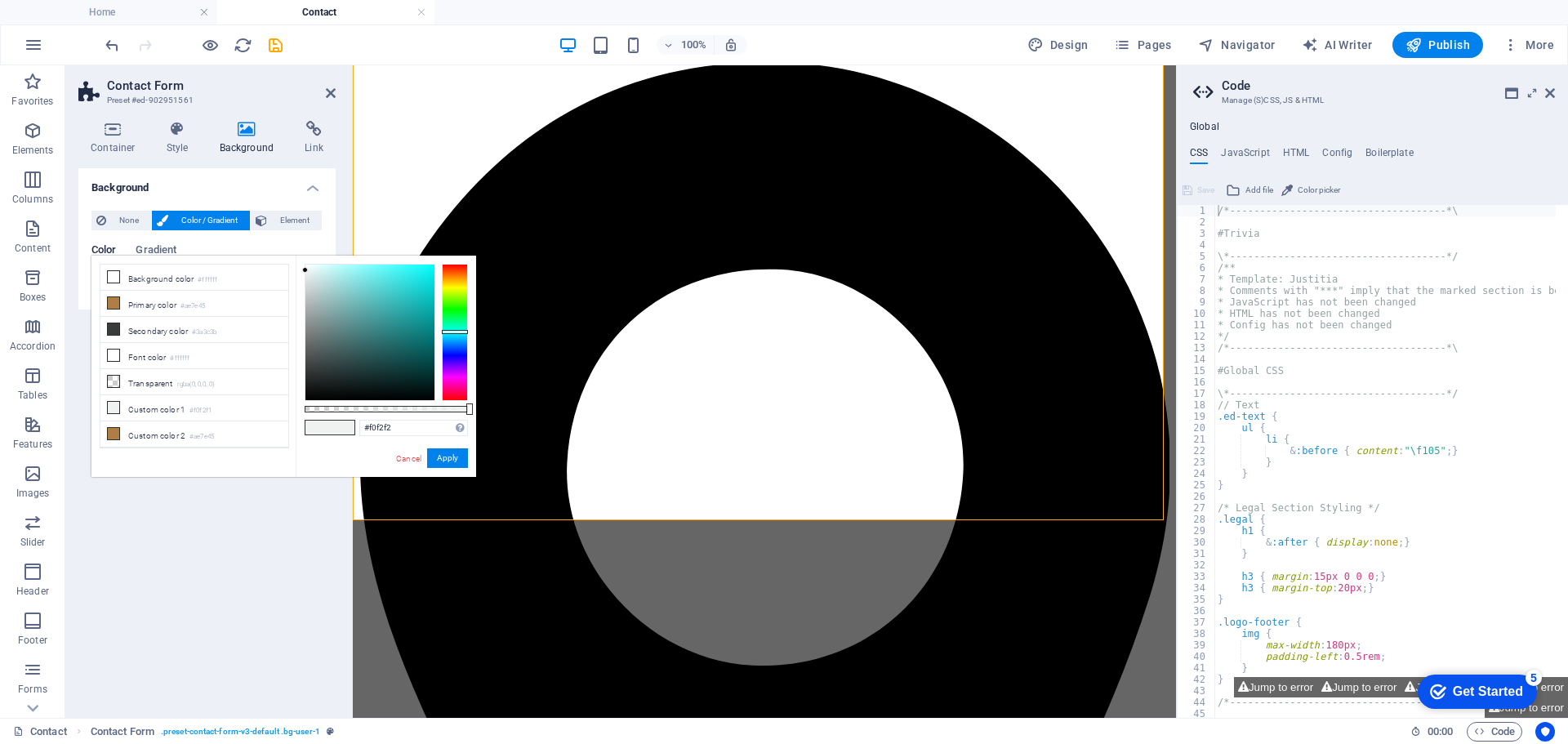
click at [102, 289] on li "Background color #ffffff" at bounding box center [194, 278] width 188 height 27
click at [165, 354] on li "Font color #ffffff" at bounding box center [194, 356] width 188 height 27
click at [143, 355] on li "Font color #ffffff" at bounding box center [194, 356] width 188 height 27
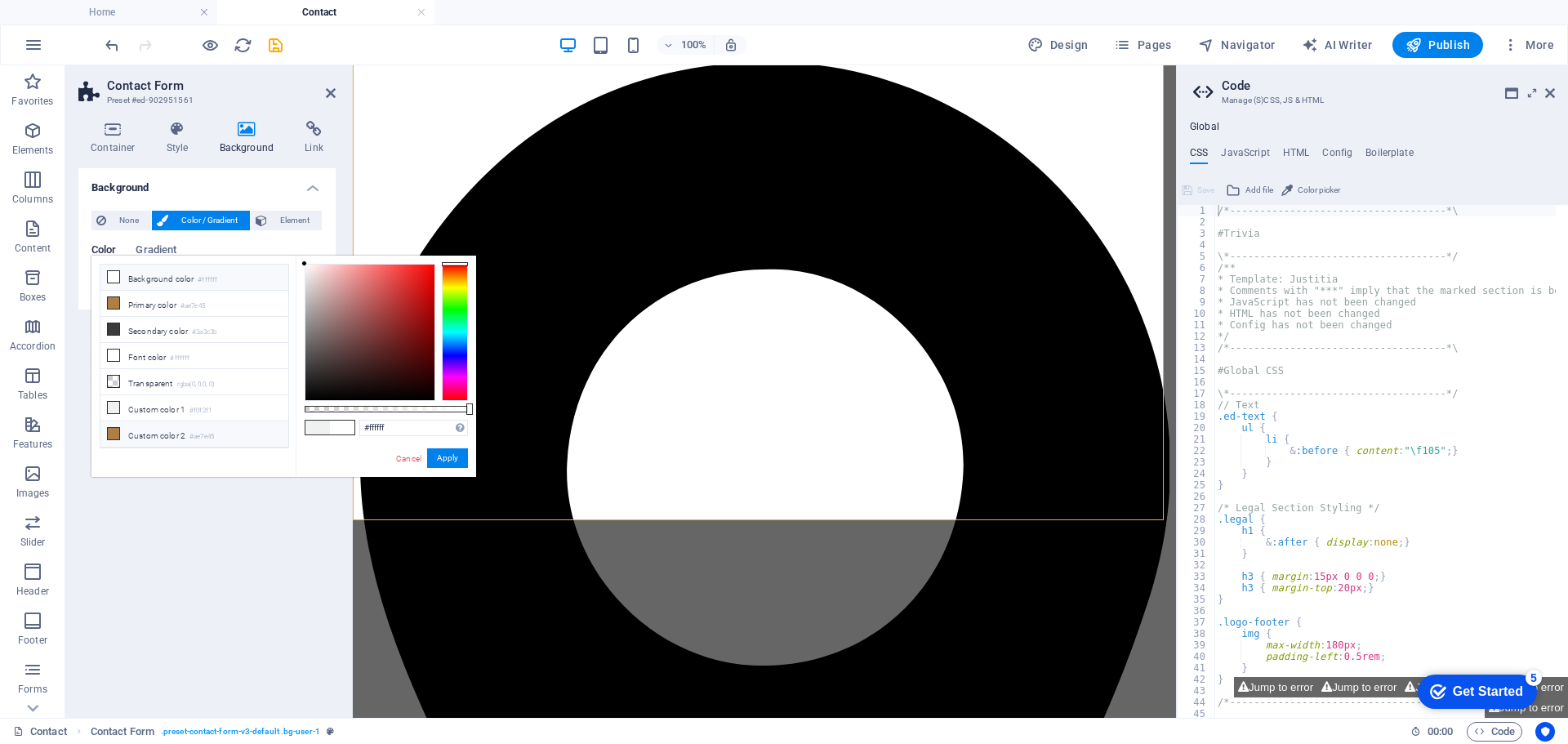
click at [157, 429] on li "Custom color 2 #ae7e45" at bounding box center [194, 435] width 188 height 27
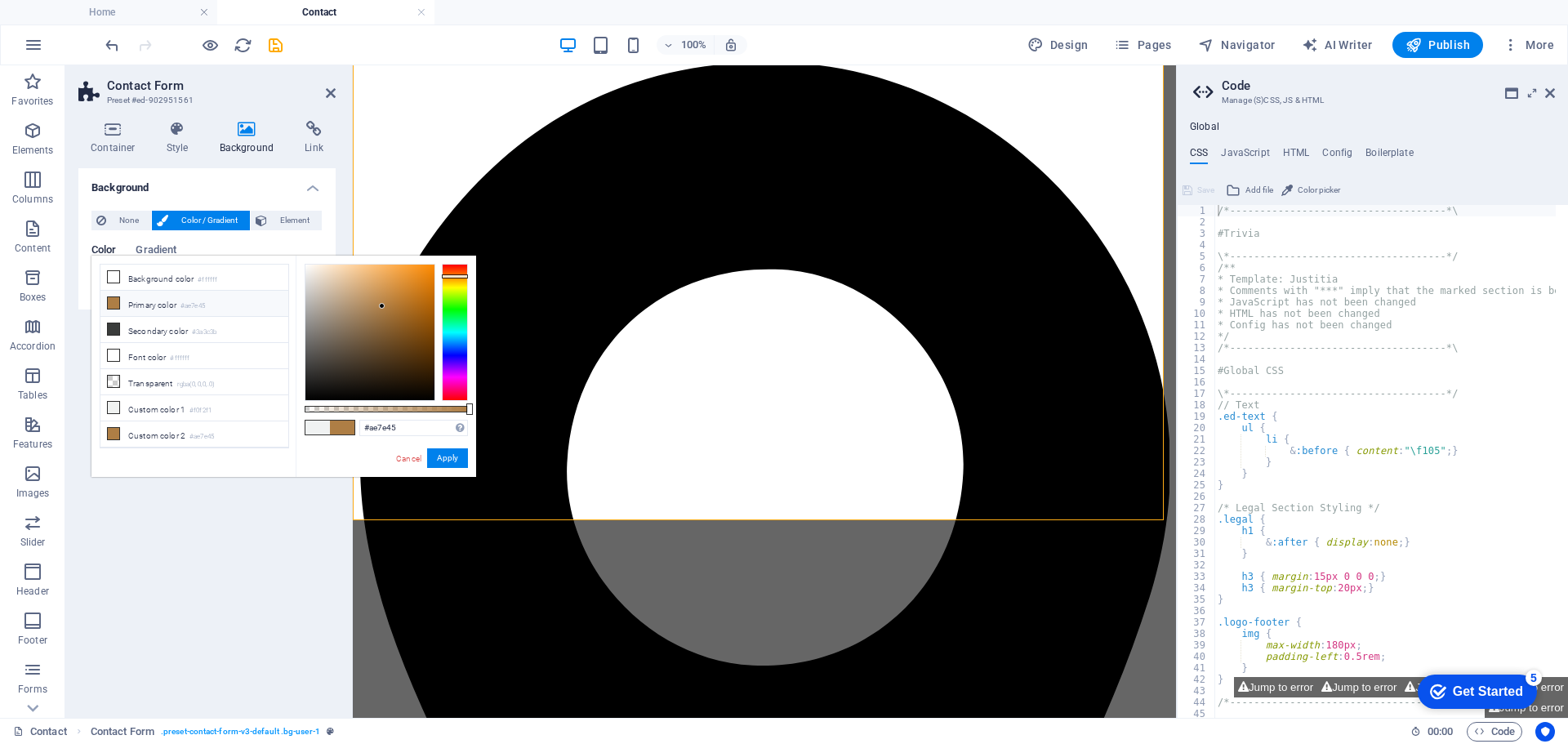
drag, startPoint x: 290, startPoint y: 260, endPoint x: 143, endPoint y: 298, distance: 151.8
click at [143, 298] on div "less Background color #ffffff Primary color #ae7e45 Secondary color #3a3c3b Fon…" at bounding box center [283, 367] width 384 height 221
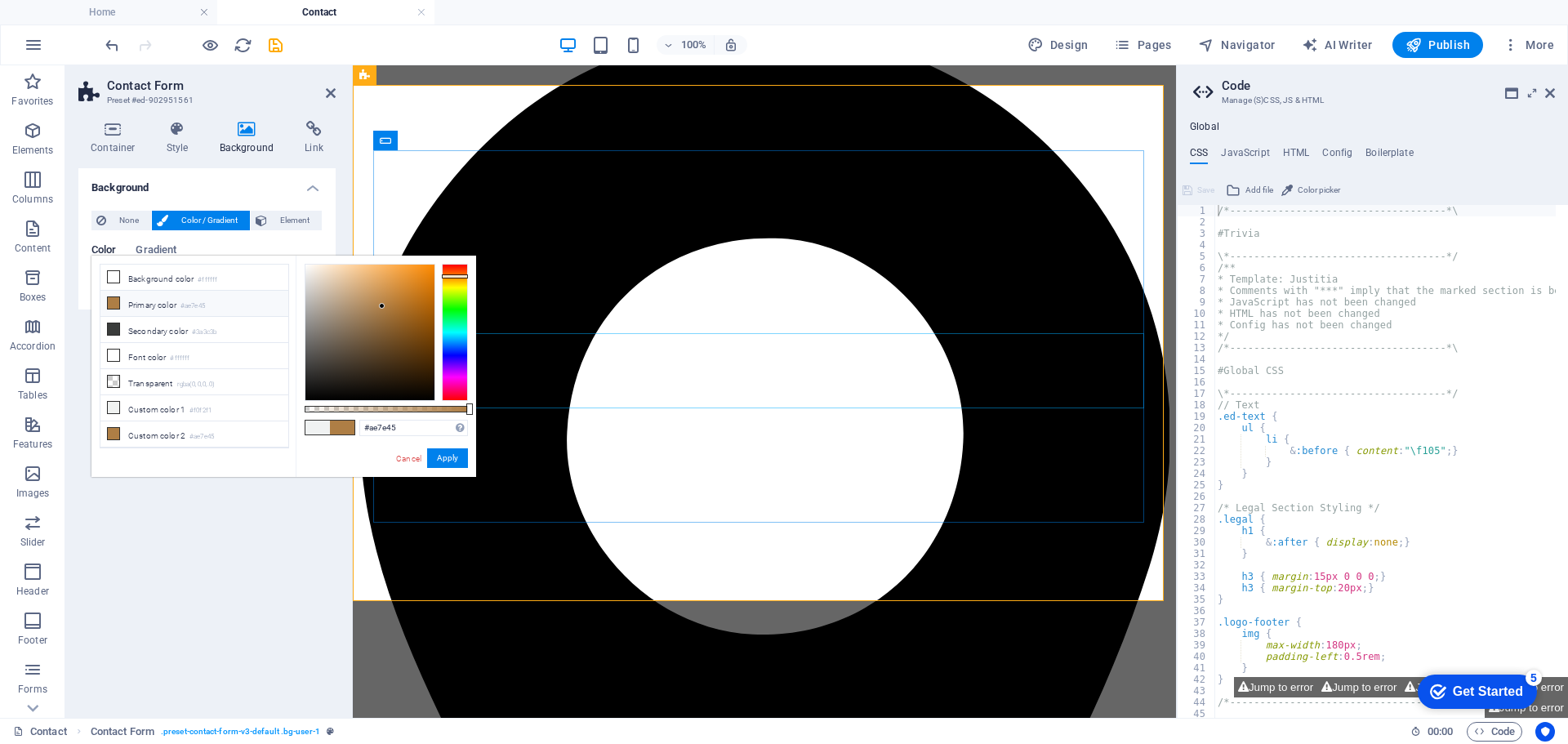
scroll to position [1179, 0]
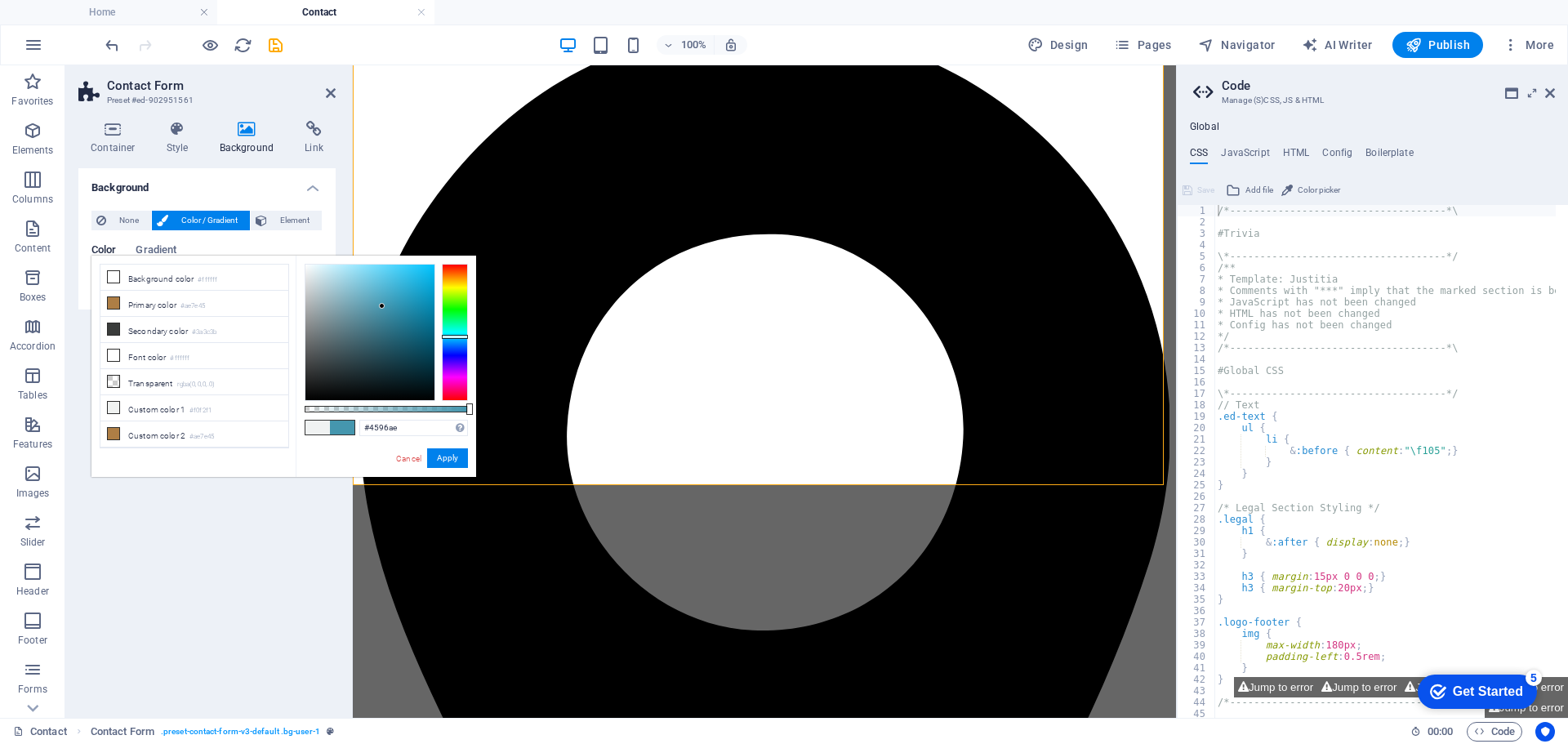
drag, startPoint x: 455, startPoint y: 276, endPoint x: 459, endPoint y: 337, distance: 61.1
click at [459, 337] on div at bounding box center [455, 337] width 27 height 4
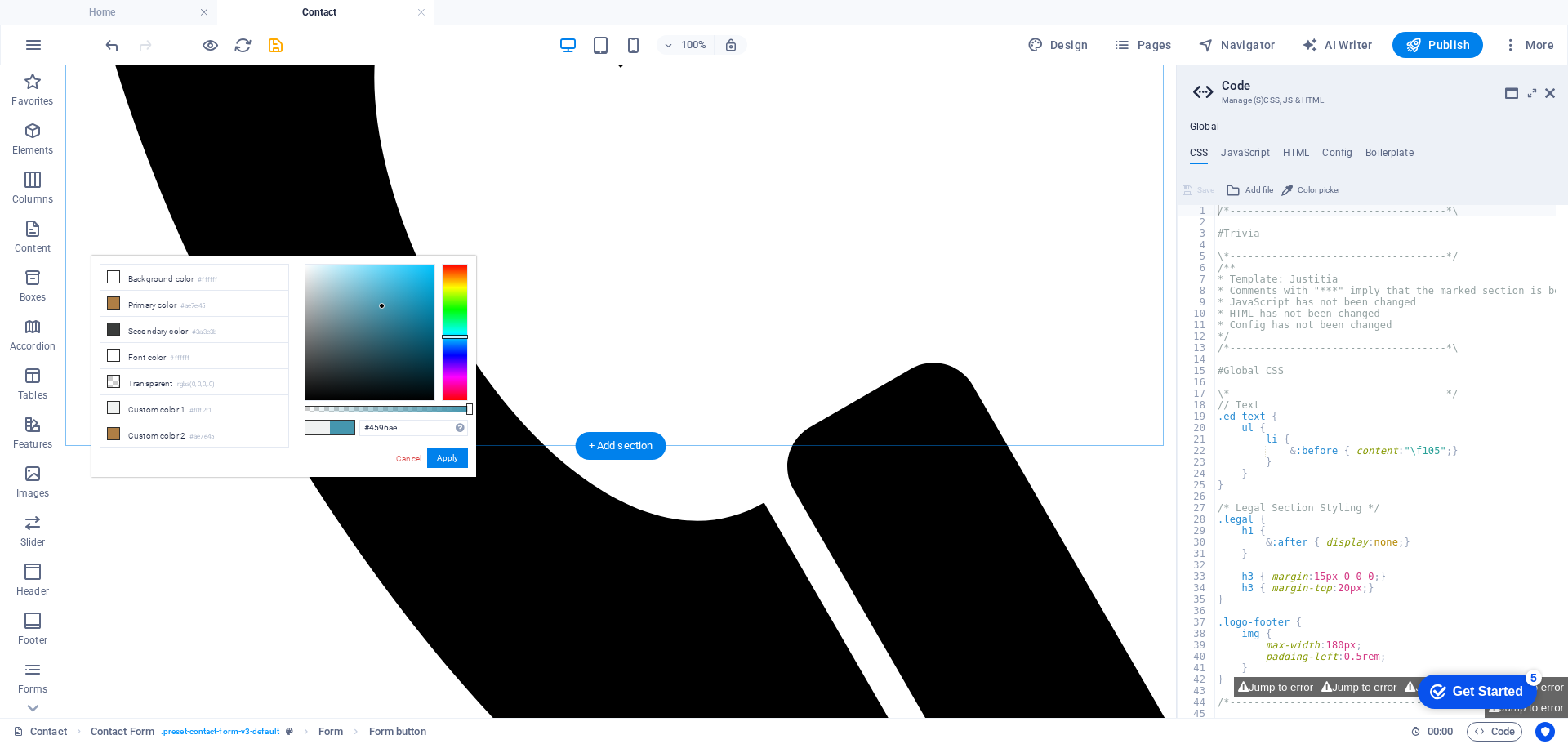
scroll to position [689, 0]
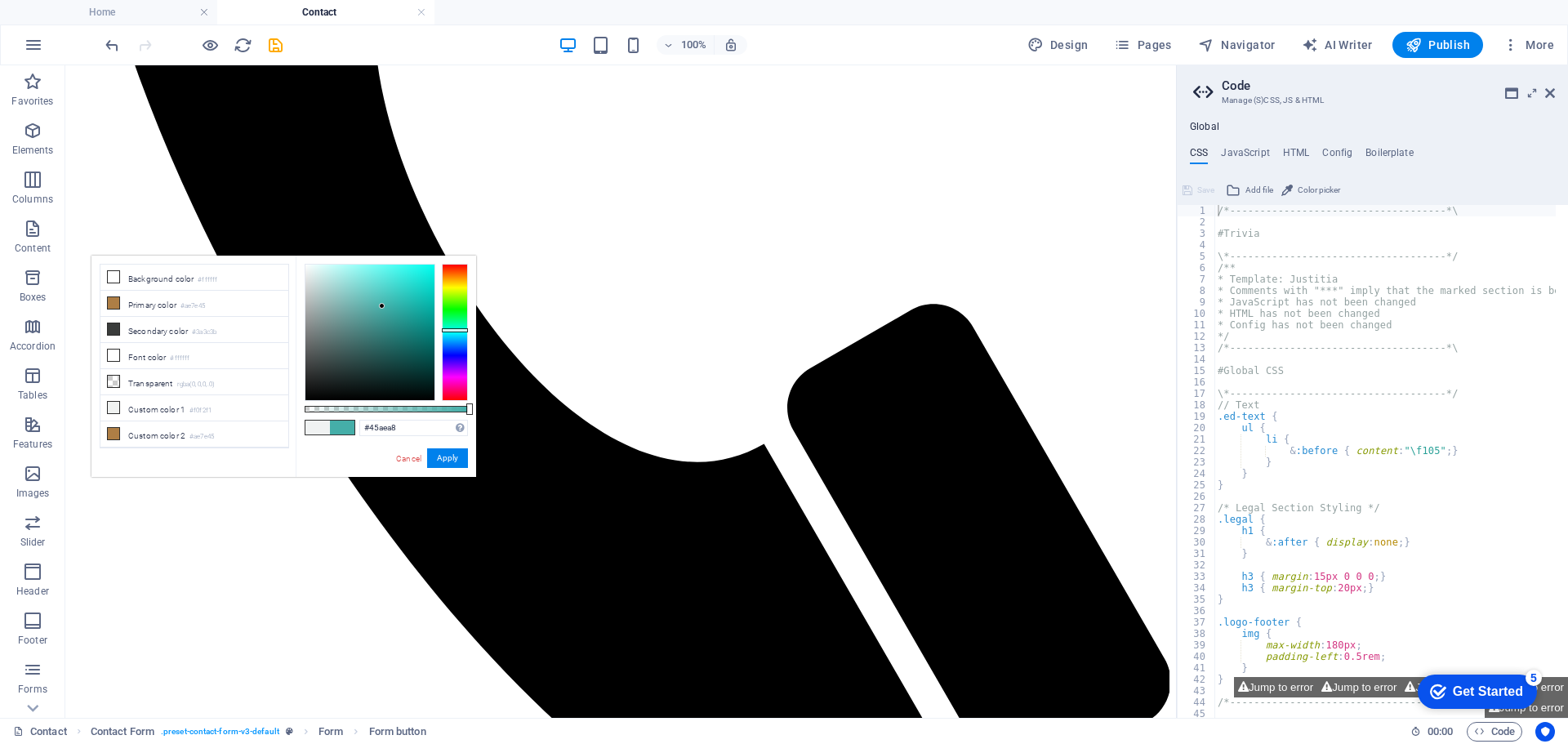
drag, startPoint x: 457, startPoint y: 335, endPoint x: 466, endPoint y: 330, distance: 10.3
click at [466, 330] on div at bounding box center [455, 330] width 27 height 4
drag, startPoint x: 460, startPoint y: 325, endPoint x: 466, endPoint y: 338, distance: 14.3
click at [466, 338] on div at bounding box center [455, 332] width 27 height 137
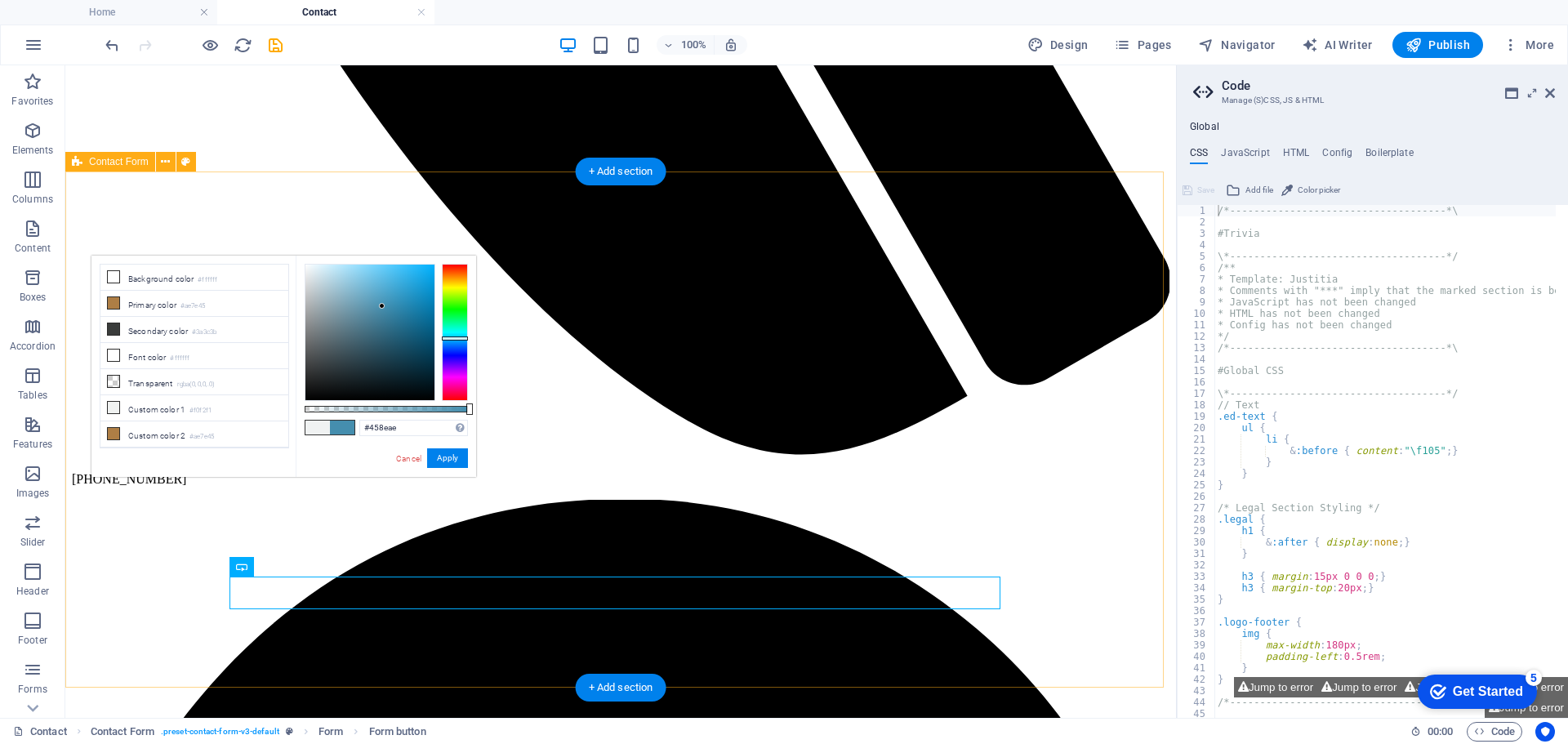
scroll to position [1097, 0]
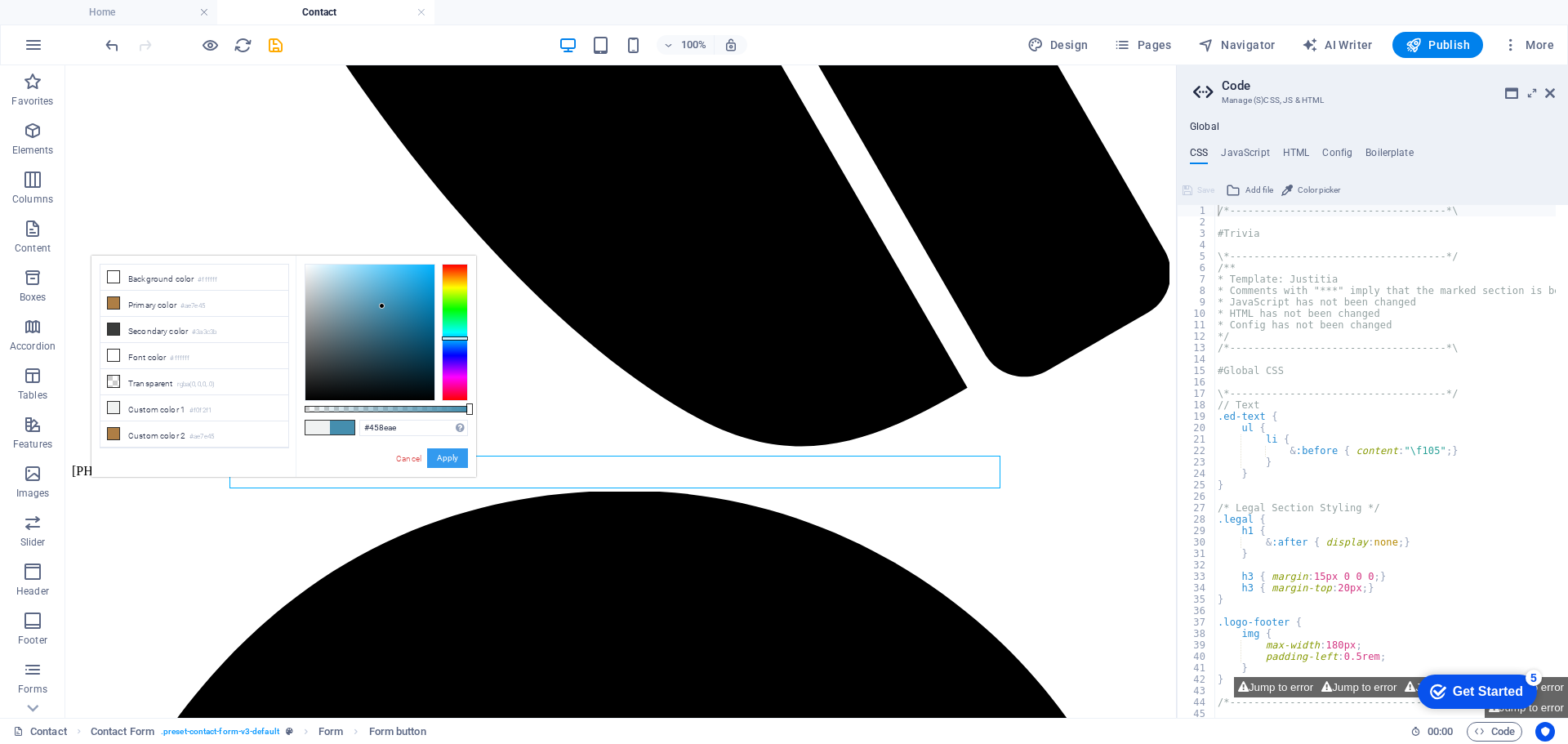
drag, startPoint x: 444, startPoint y: 453, endPoint x: 373, endPoint y: 384, distance: 99.0
click at [444, 453] on button "Apply" at bounding box center [447, 458] width 41 height 19
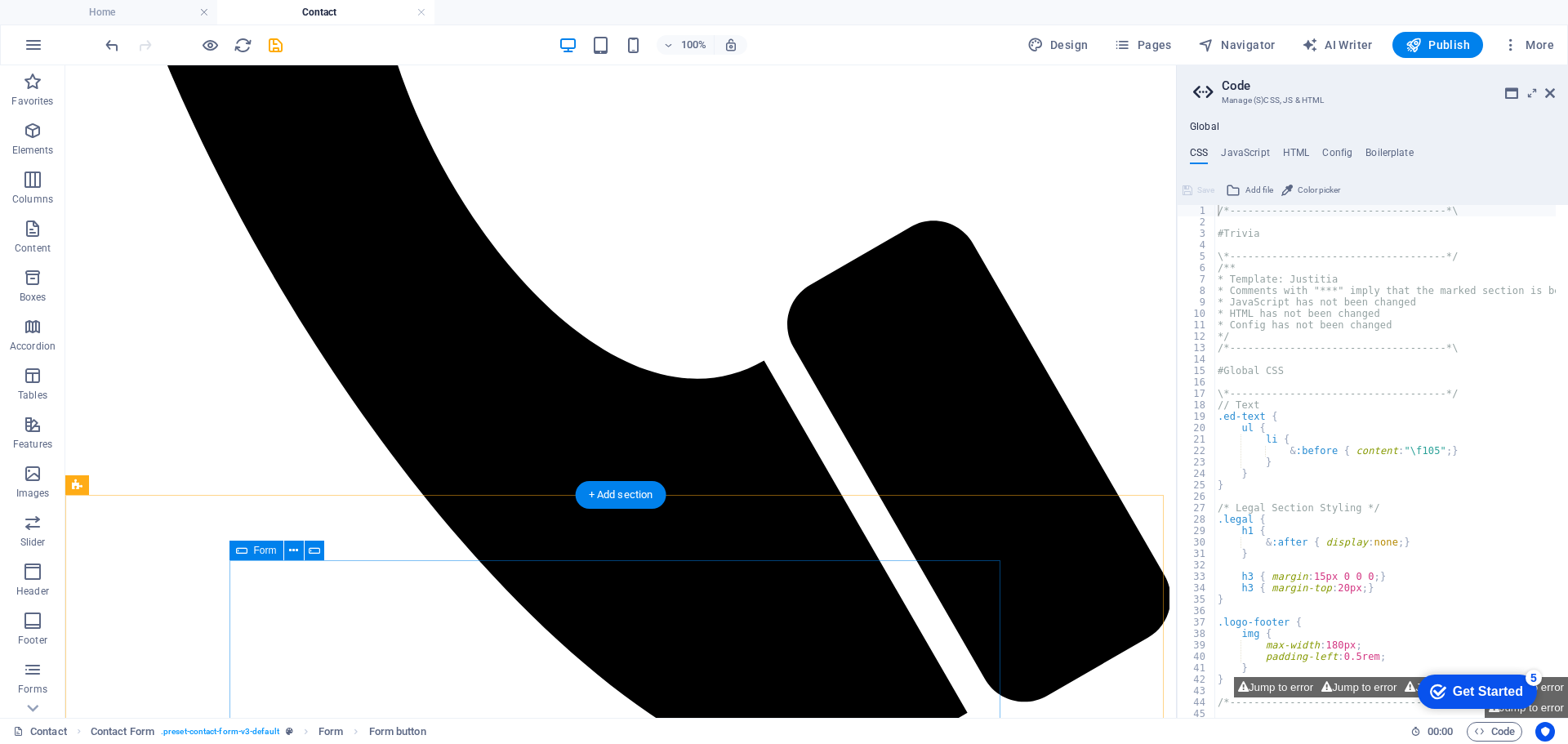
scroll to position [817, 0]
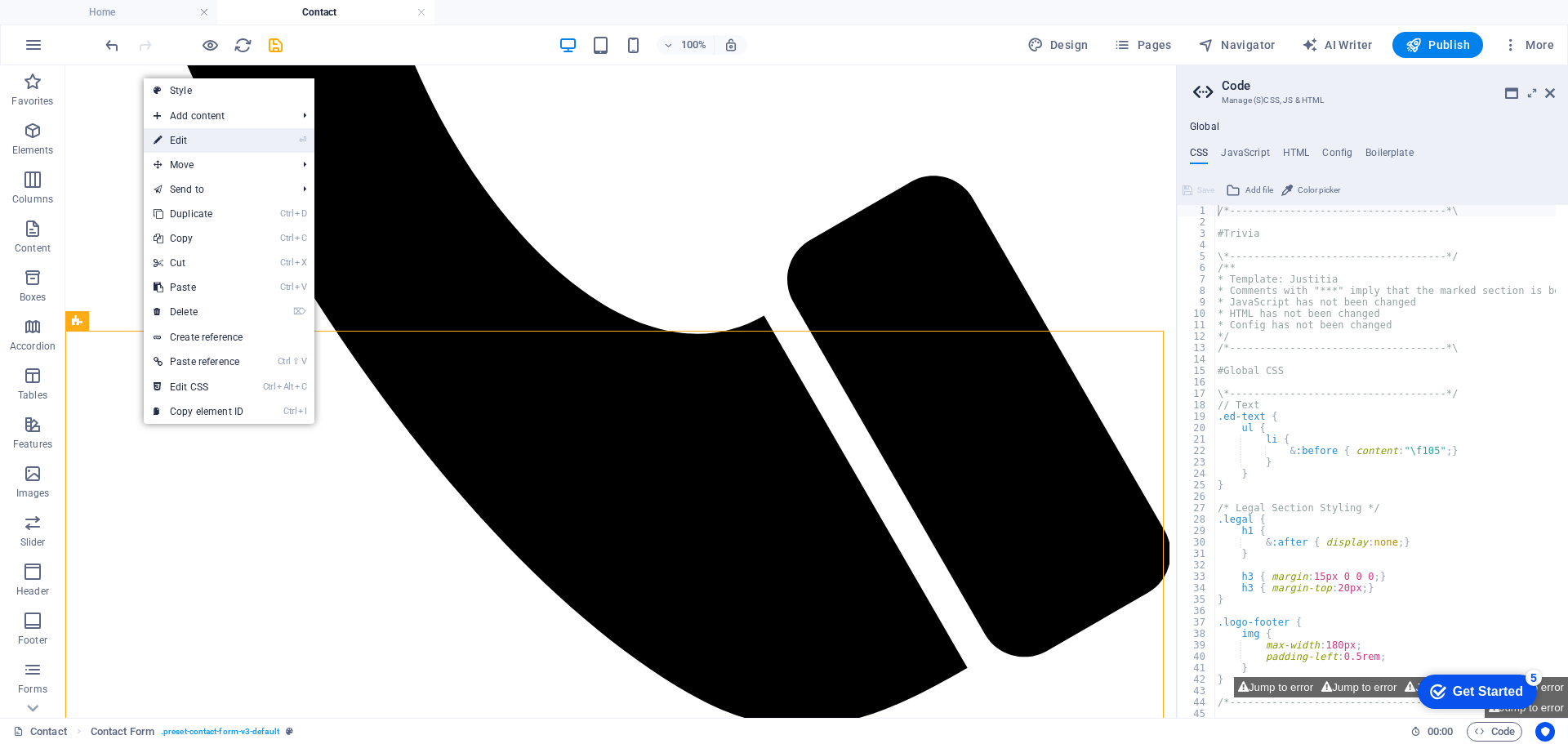
click at [205, 141] on link "⏎ Edit" at bounding box center [198, 141] width 110 height 25
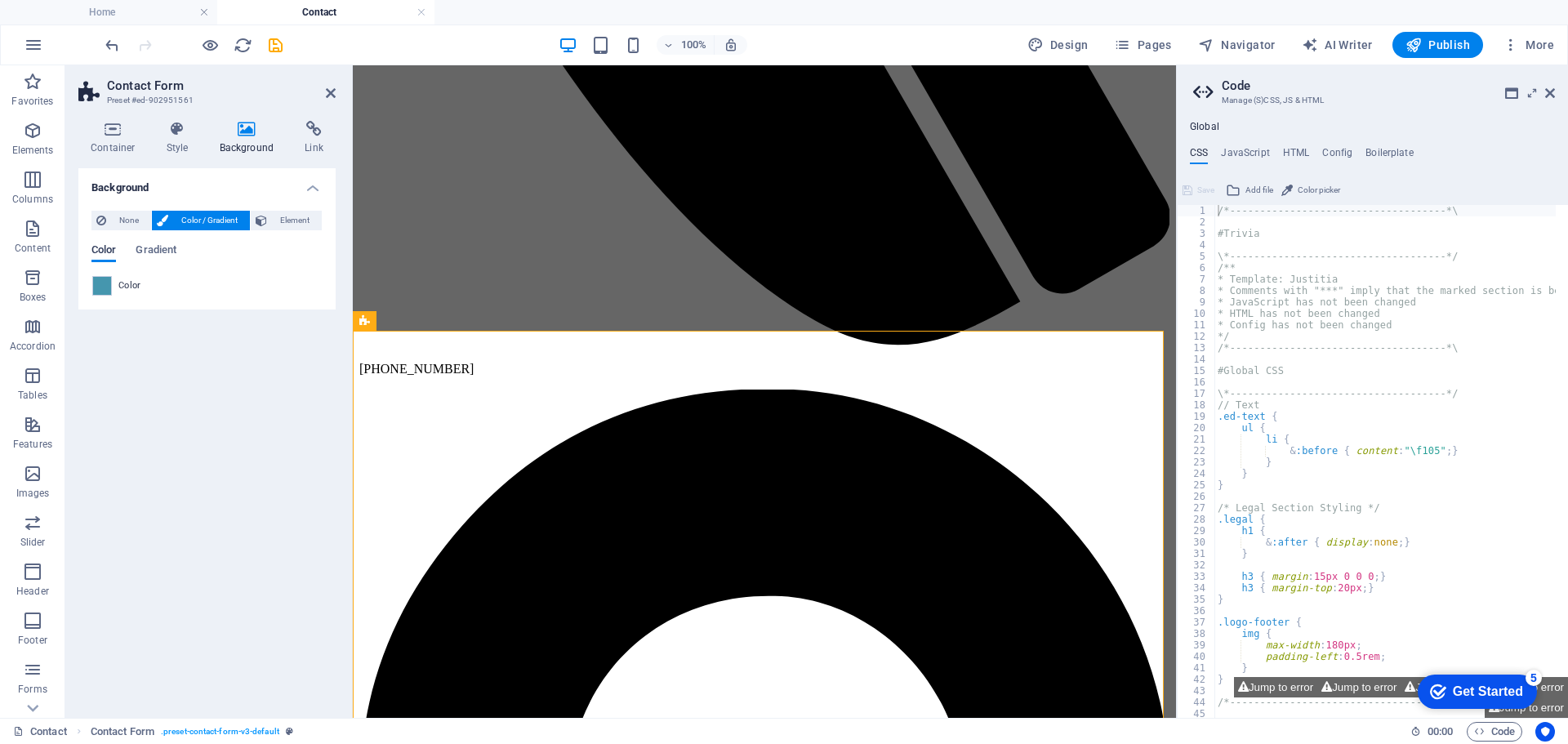
click at [107, 248] on span "Color" at bounding box center [104, 252] width 25 height 23
click at [104, 286] on span at bounding box center [102, 286] width 18 height 18
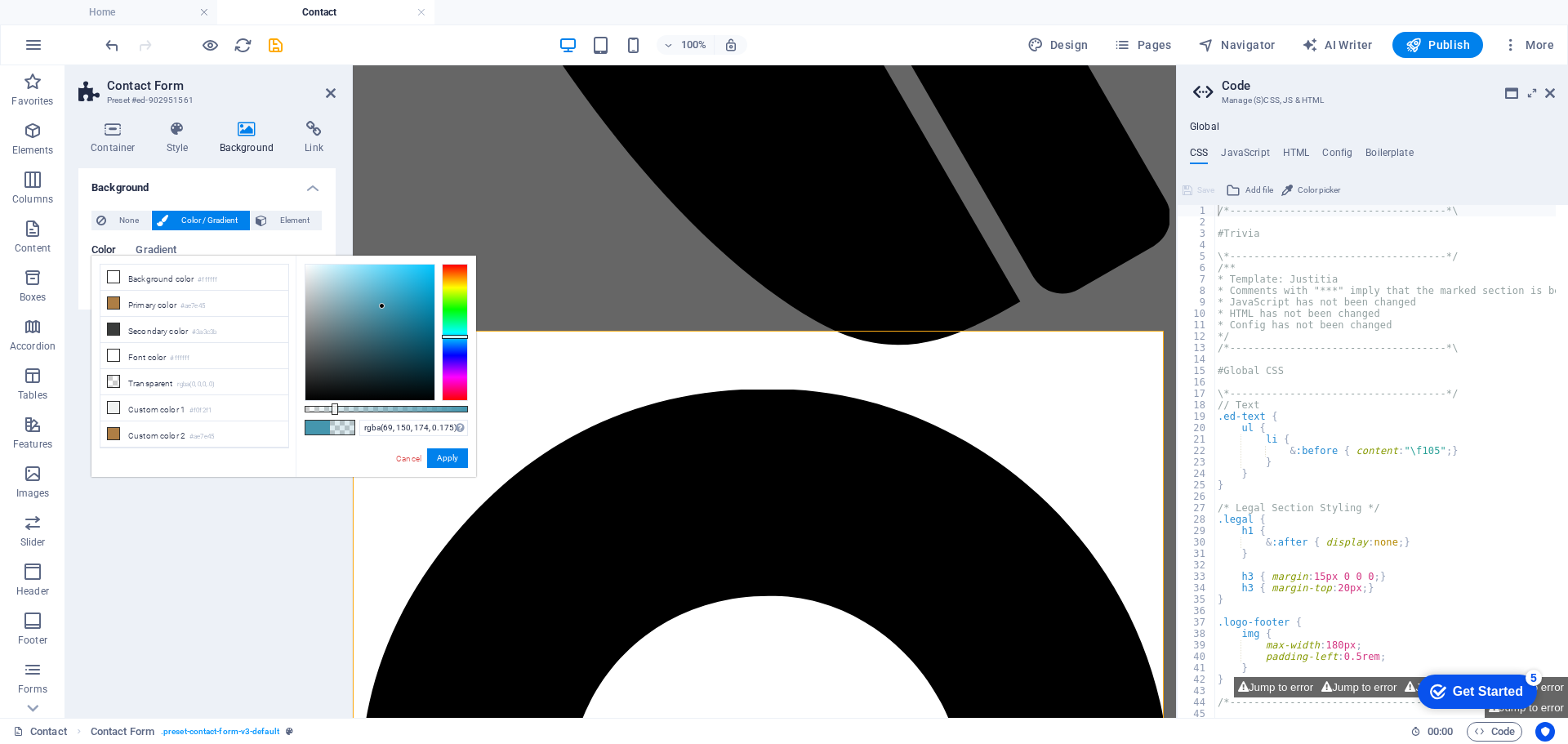
drag, startPoint x: 469, startPoint y: 408, endPoint x: 333, endPoint y: 403, distance: 136.1
click at [333, 404] on div at bounding box center [335, 409] width 6 height 12
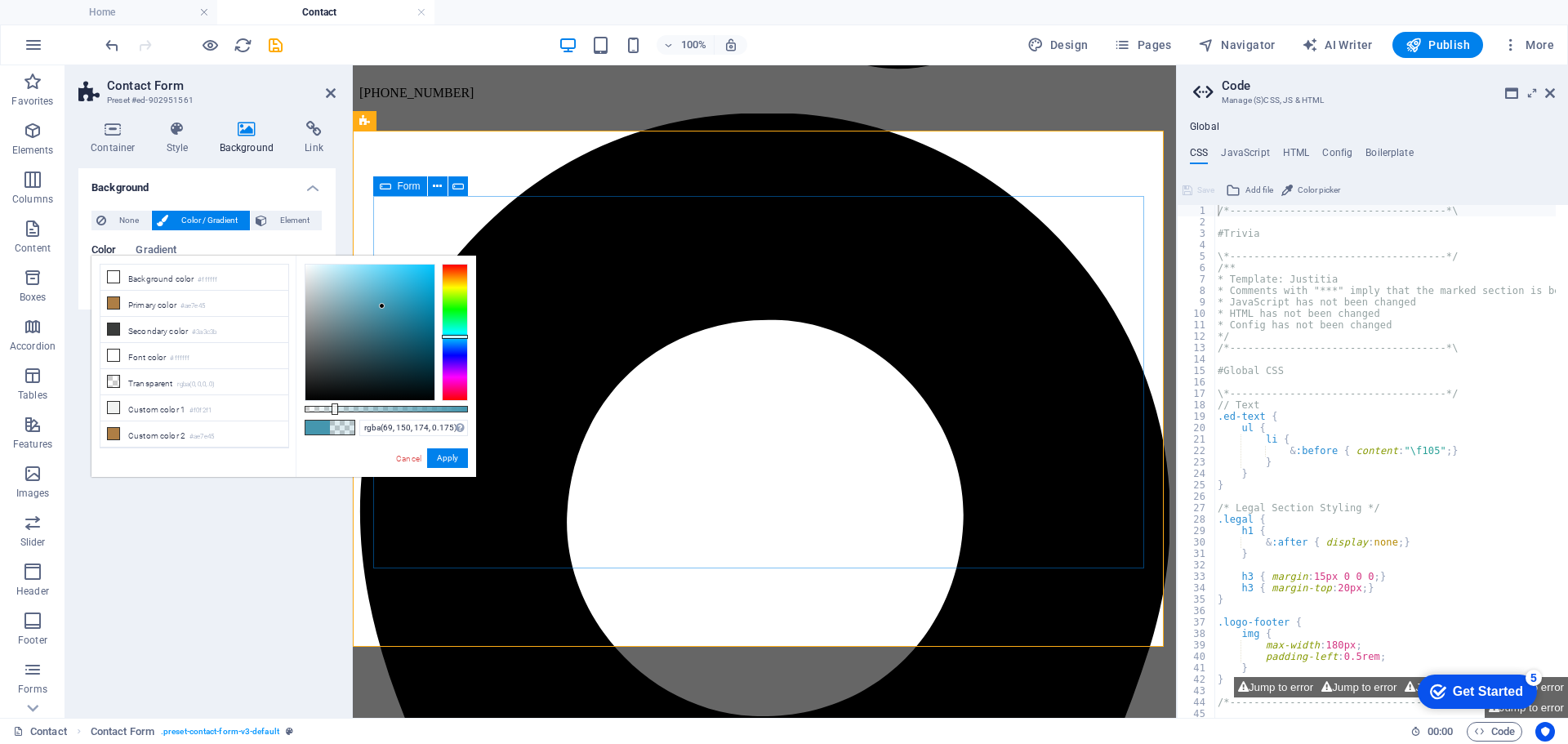
scroll to position [1097, 0]
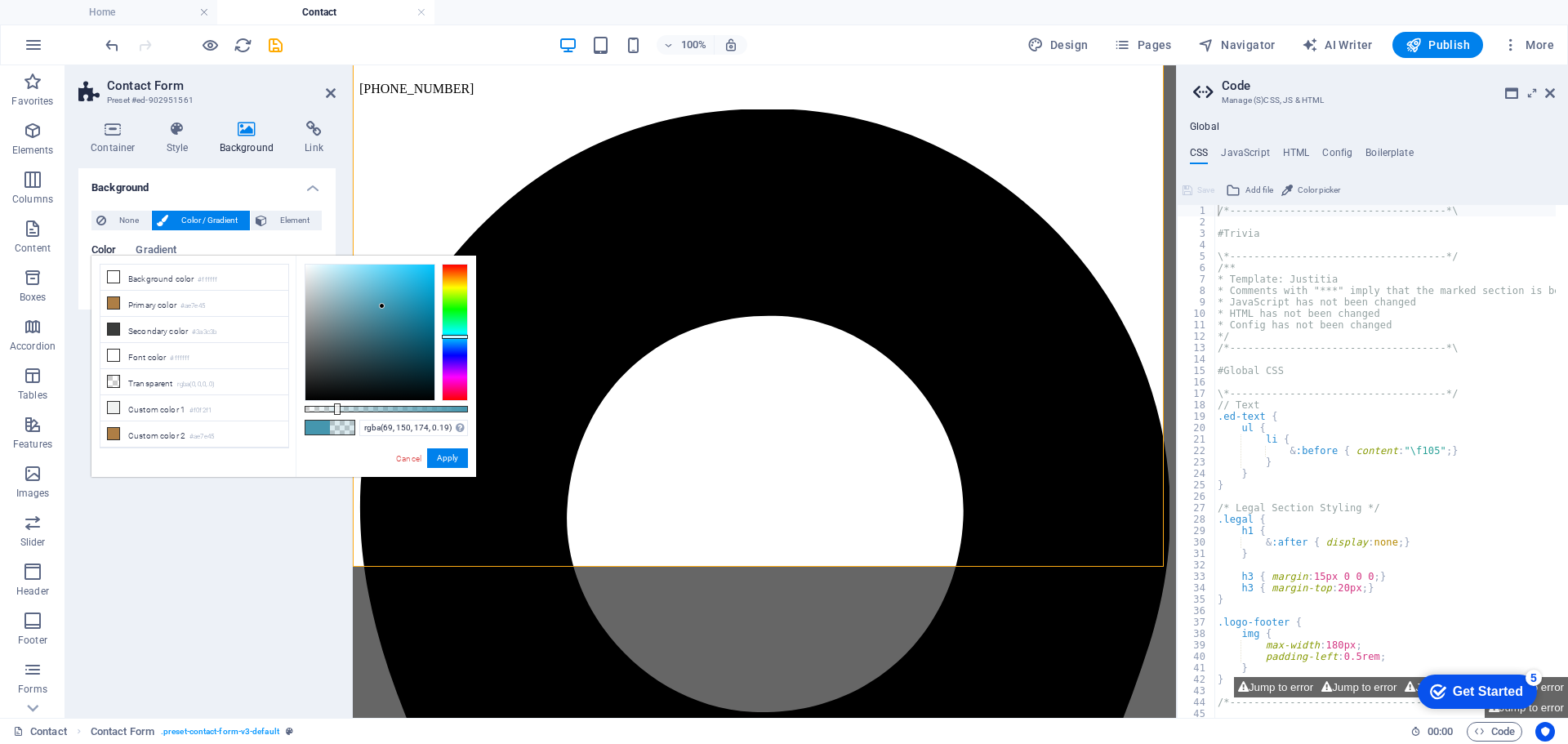
click at [336, 411] on div at bounding box center [336, 409] width 6 height 12
drag, startPoint x: 451, startPoint y: 336, endPoint x: 459, endPoint y: 351, distance: 17.0
click at [459, 351] on div at bounding box center [455, 351] width 27 height 4
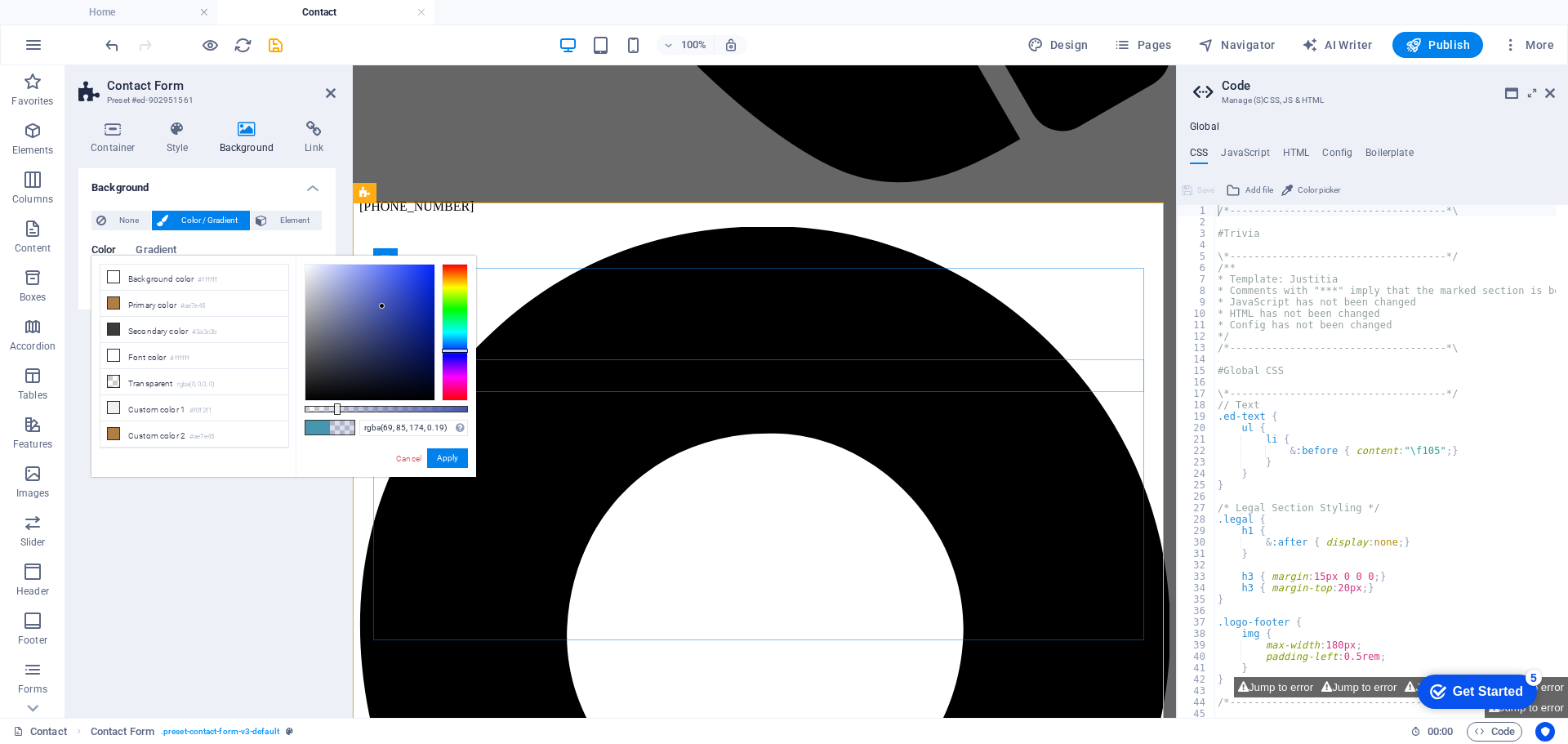
scroll to position [980, 0]
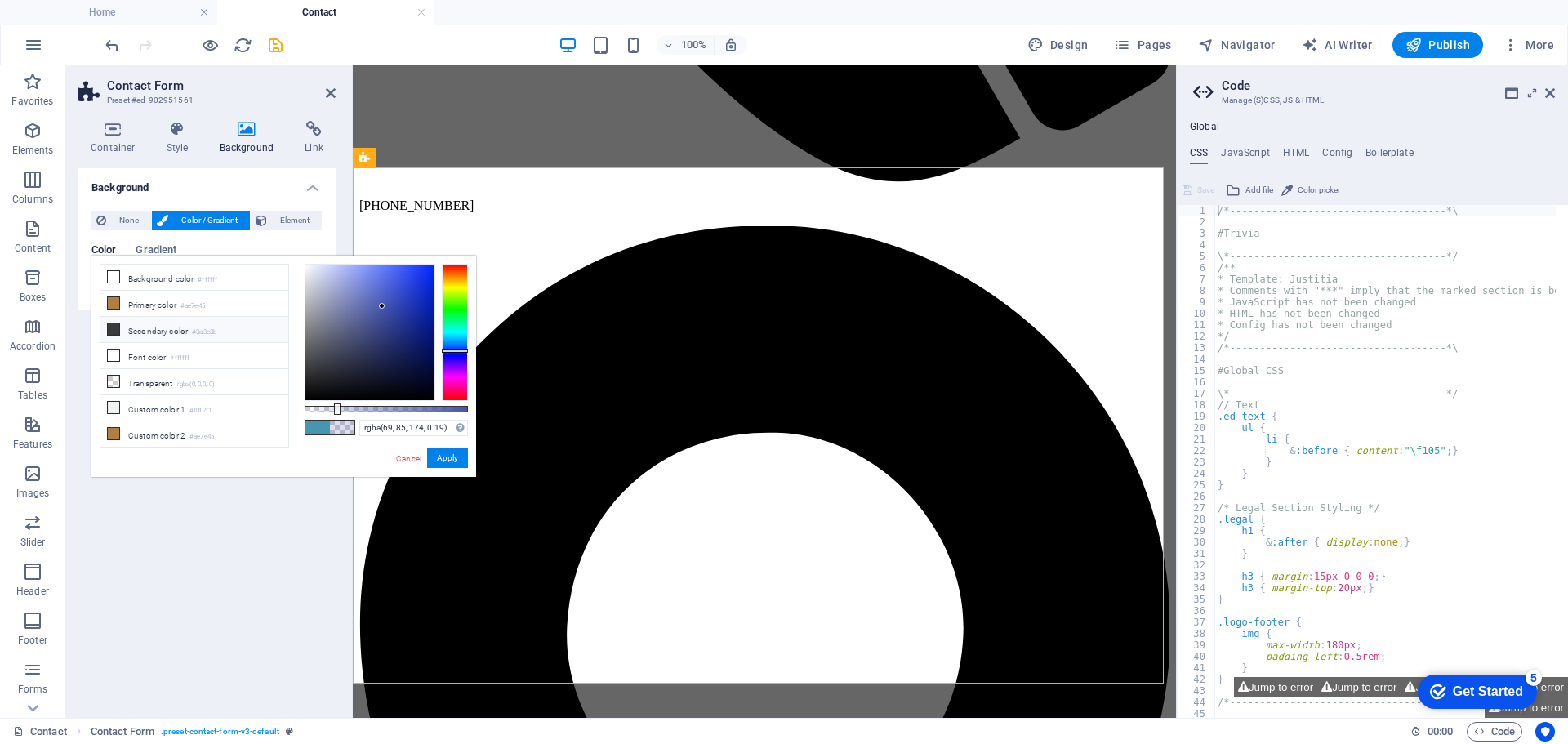
click at [136, 329] on li "Secondary color #3a3c3b" at bounding box center [194, 330] width 188 height 27
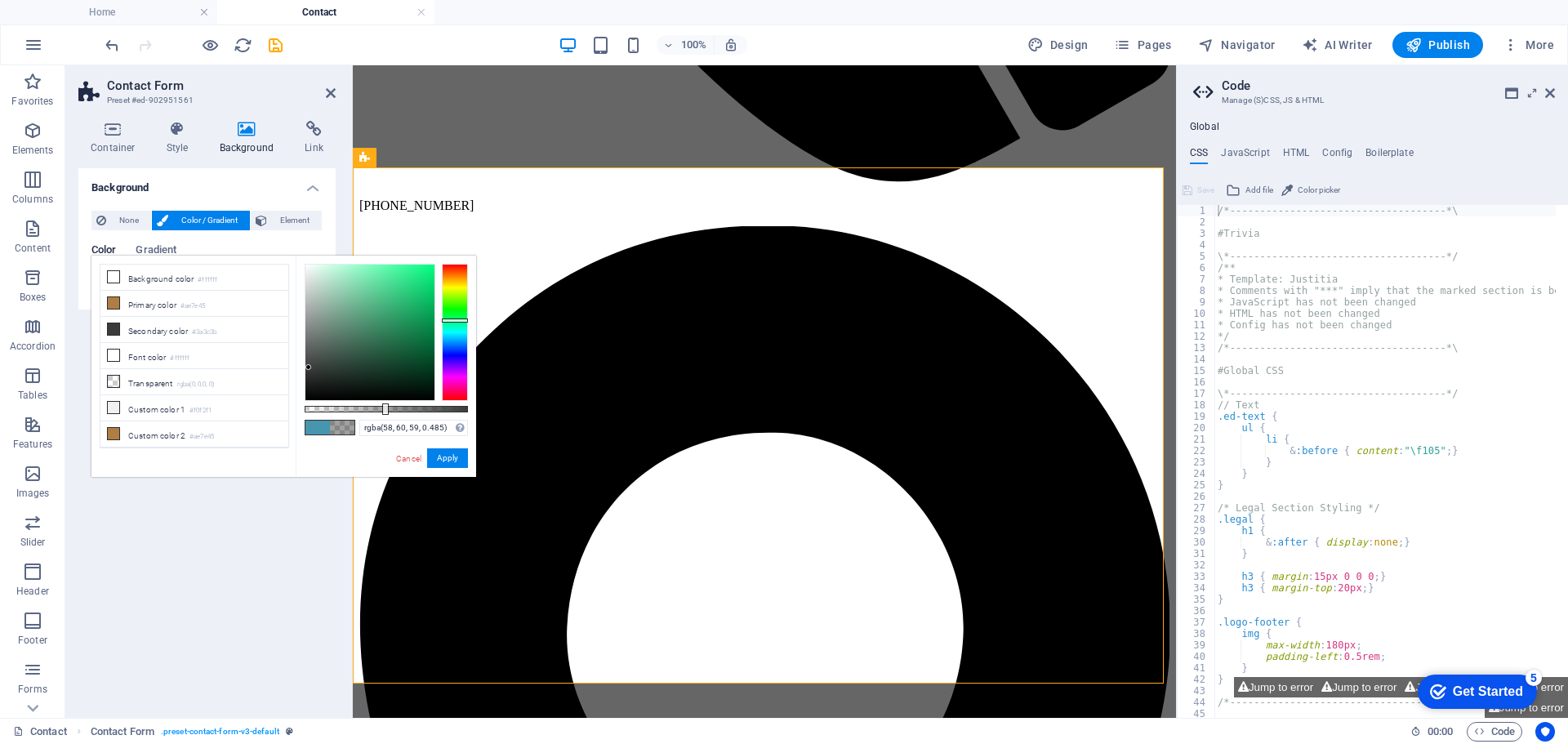
drag, startPoint x: 337, startPoint y: 409, endPoint x: 384, endPoint y: 408, distance: 47.0
click at [384, 408] on div at bounding box center [385, 409] width 6 height 12
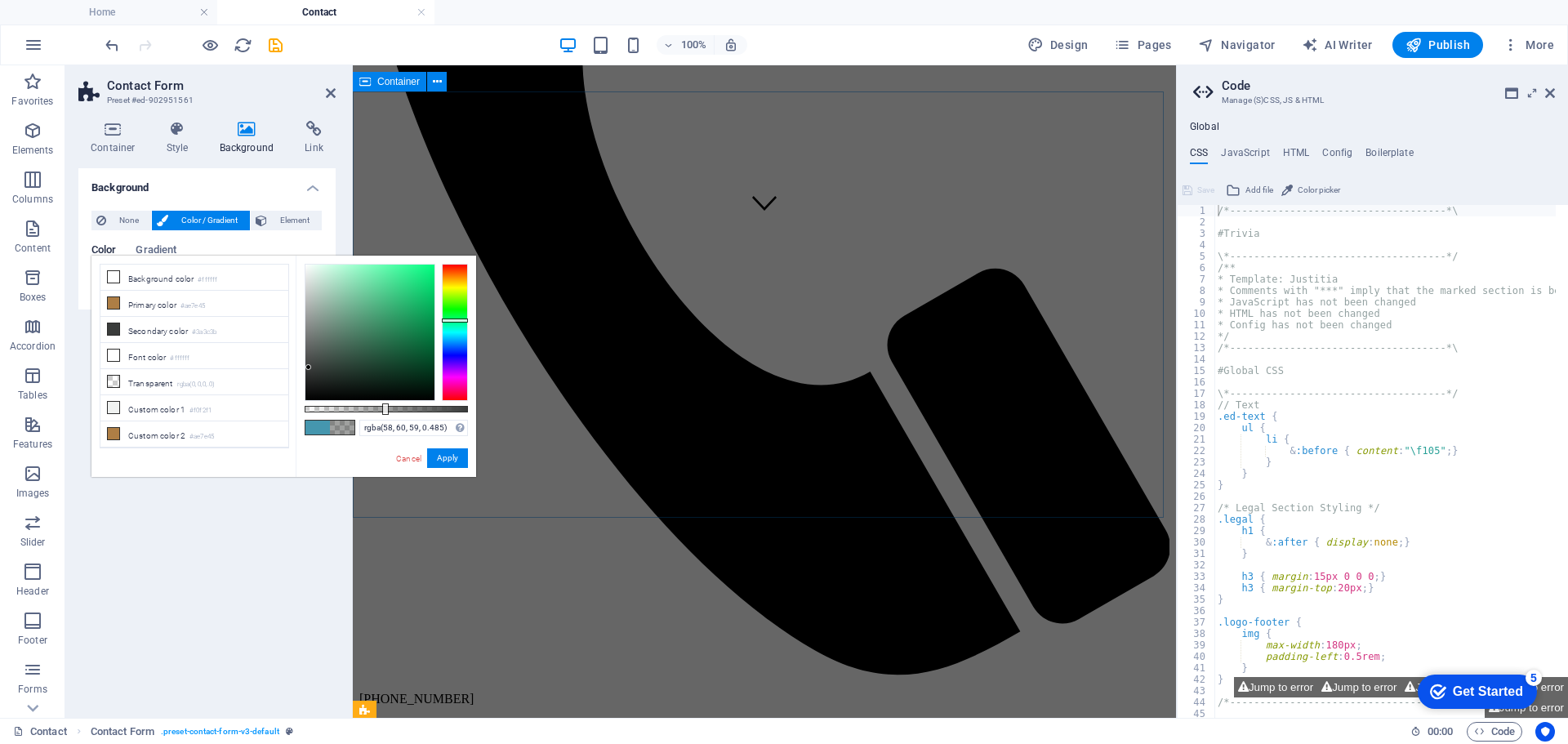
scroll to position [490, 0]
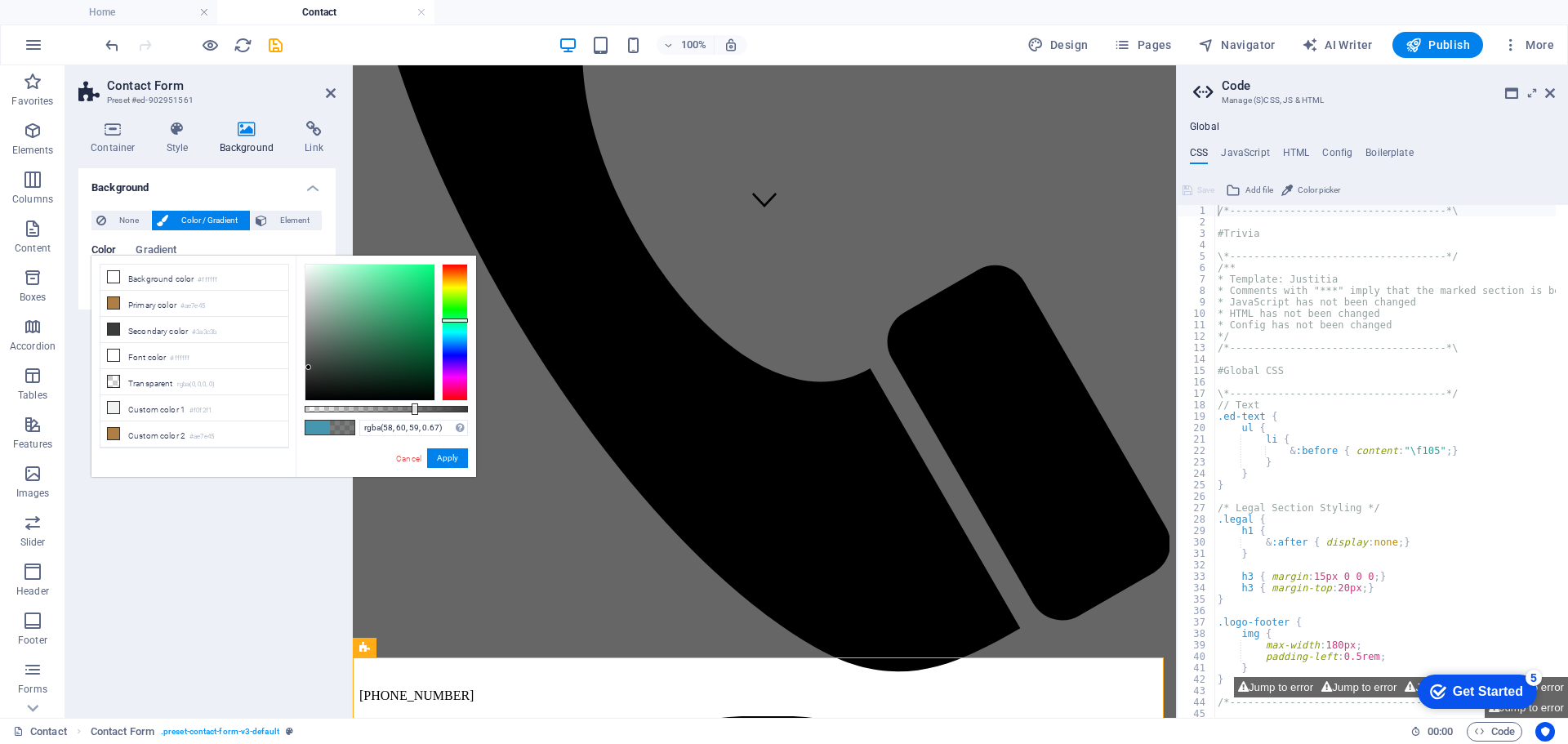
drag, startPoint x: 387, startPoint y: 408, endPoint x: 416, endPoint y: 402, distance: 29.6
click at [414, 404] on div at bounding box center [414, 409] width 6 height 12
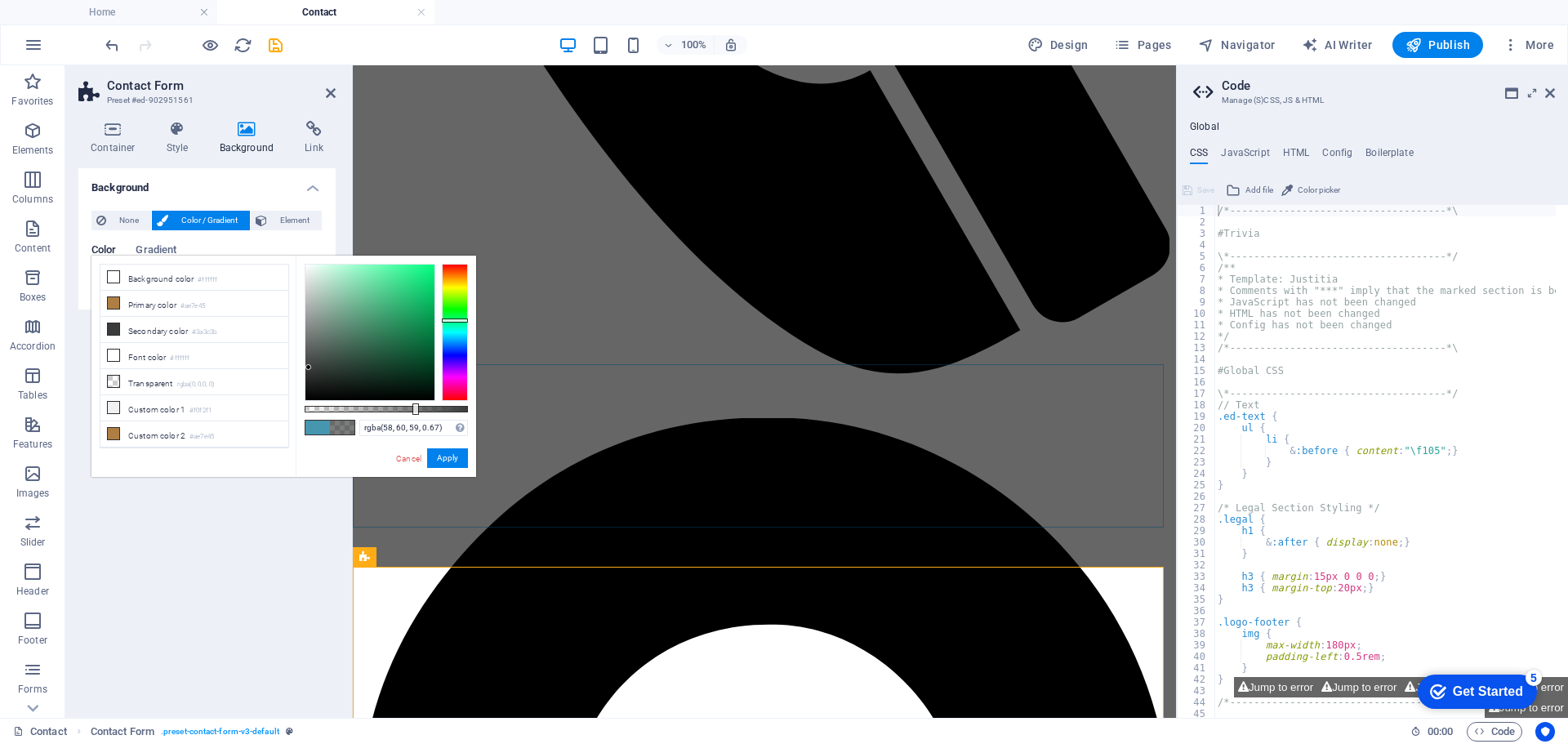
scroll to position [817, 0]
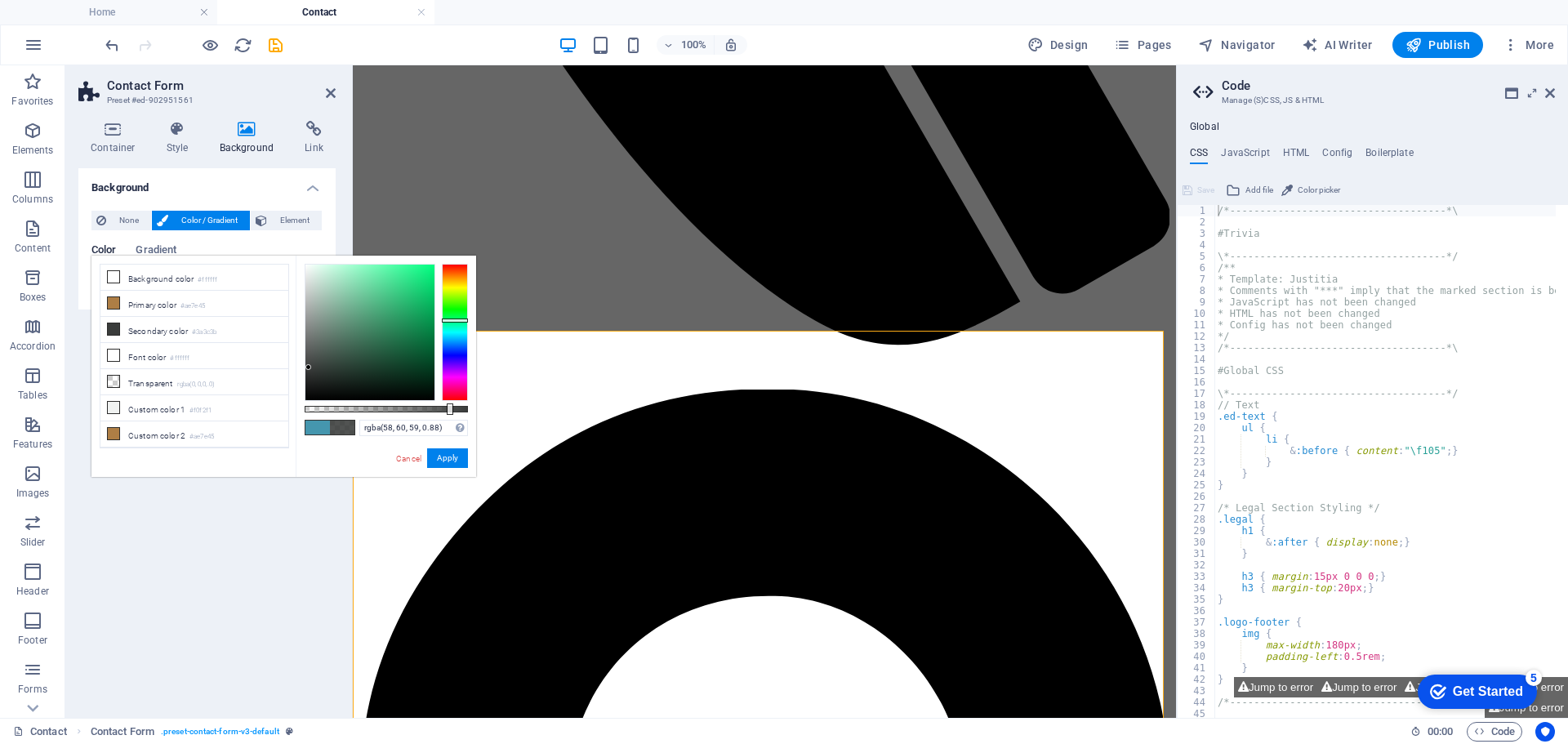
drag, startPoint x: 417, startPoint y: 411, endPoint x: 448, endPoint y: 411, distance: 31.0
click at [448, 411] on div at bounding box center [450, 409] width 6 height 12
click at [315, 427] on span at bounding box center [318, 428] width 25 height 14
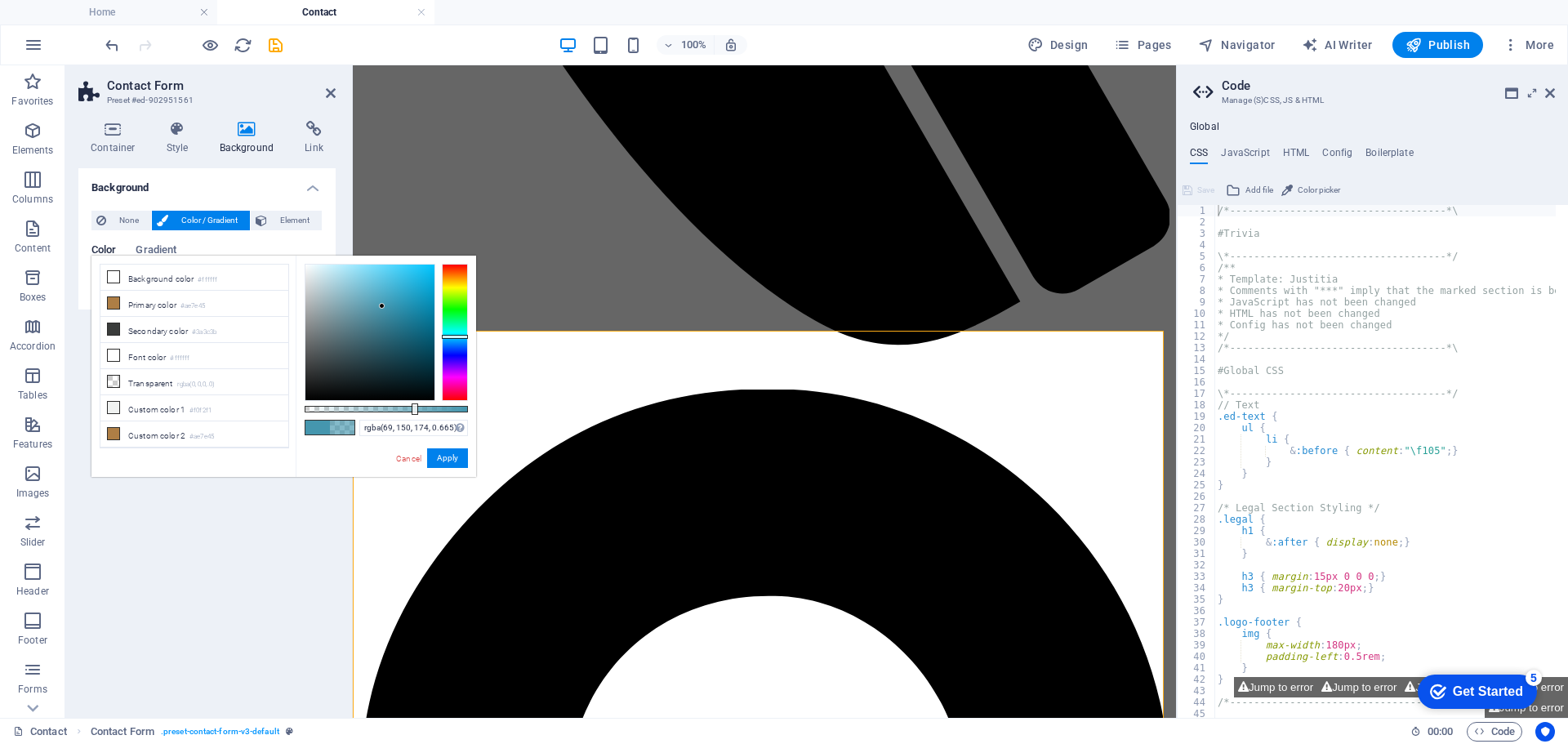
click at [413, 407] on div at bounding box center [386, 408] width 163 height 6
click at [116, 323] on icon at bounding box center [113, 329] width 12 height 12
type input "rgba(58, 60, 59, 0.665)"
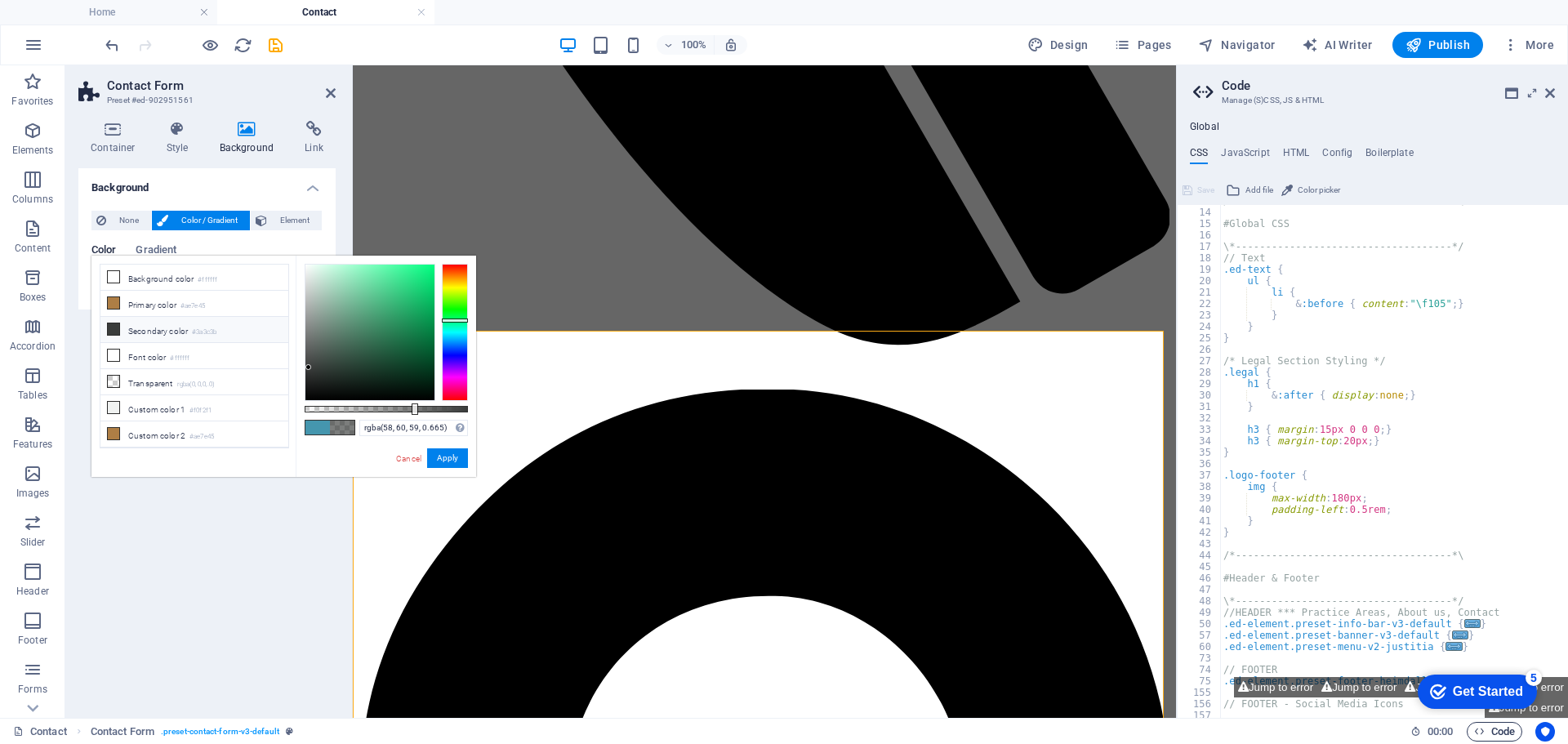
scroll to position [196, 0]
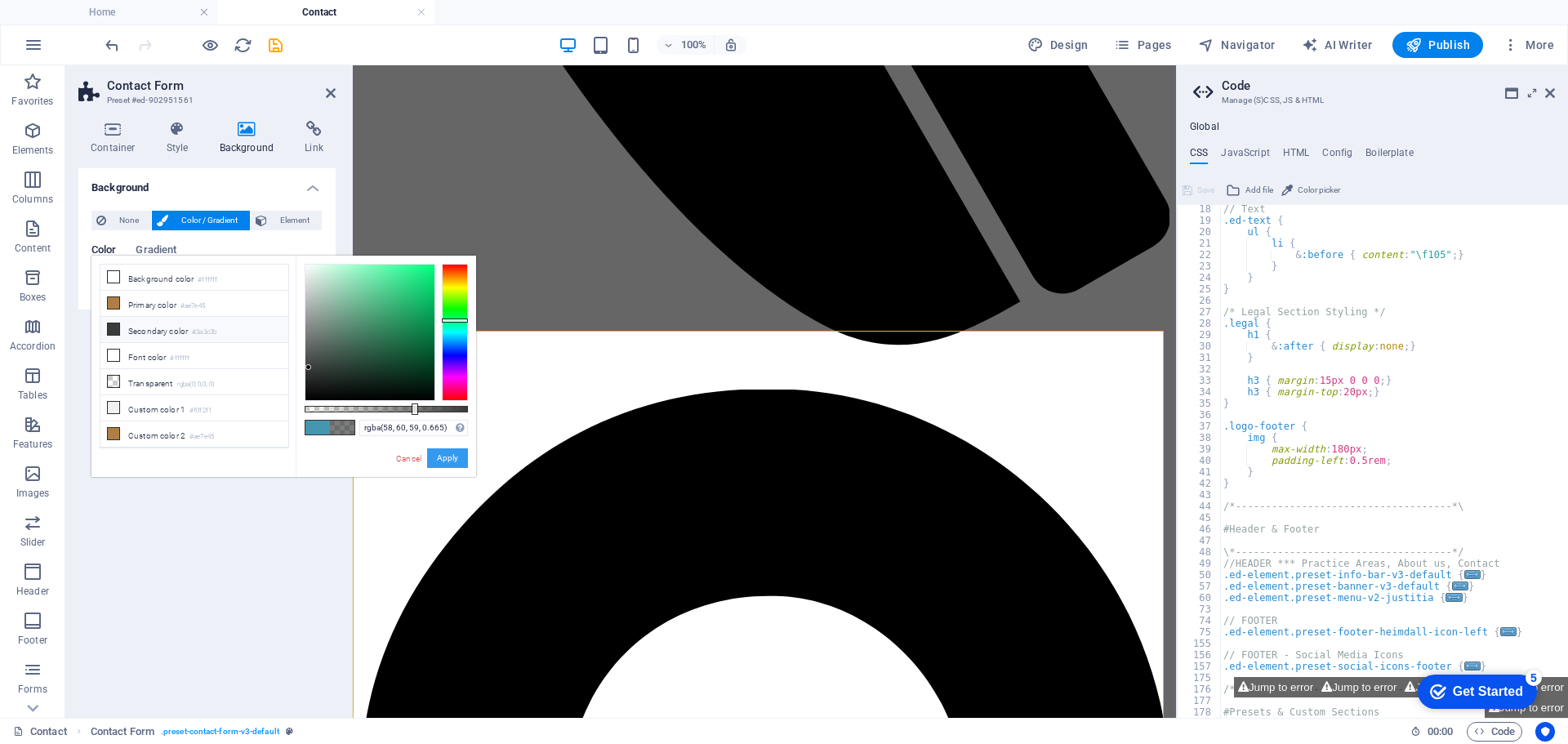
click at [444, 458] on button "Apply" at bounding box center [447, 458] width 41 height 19
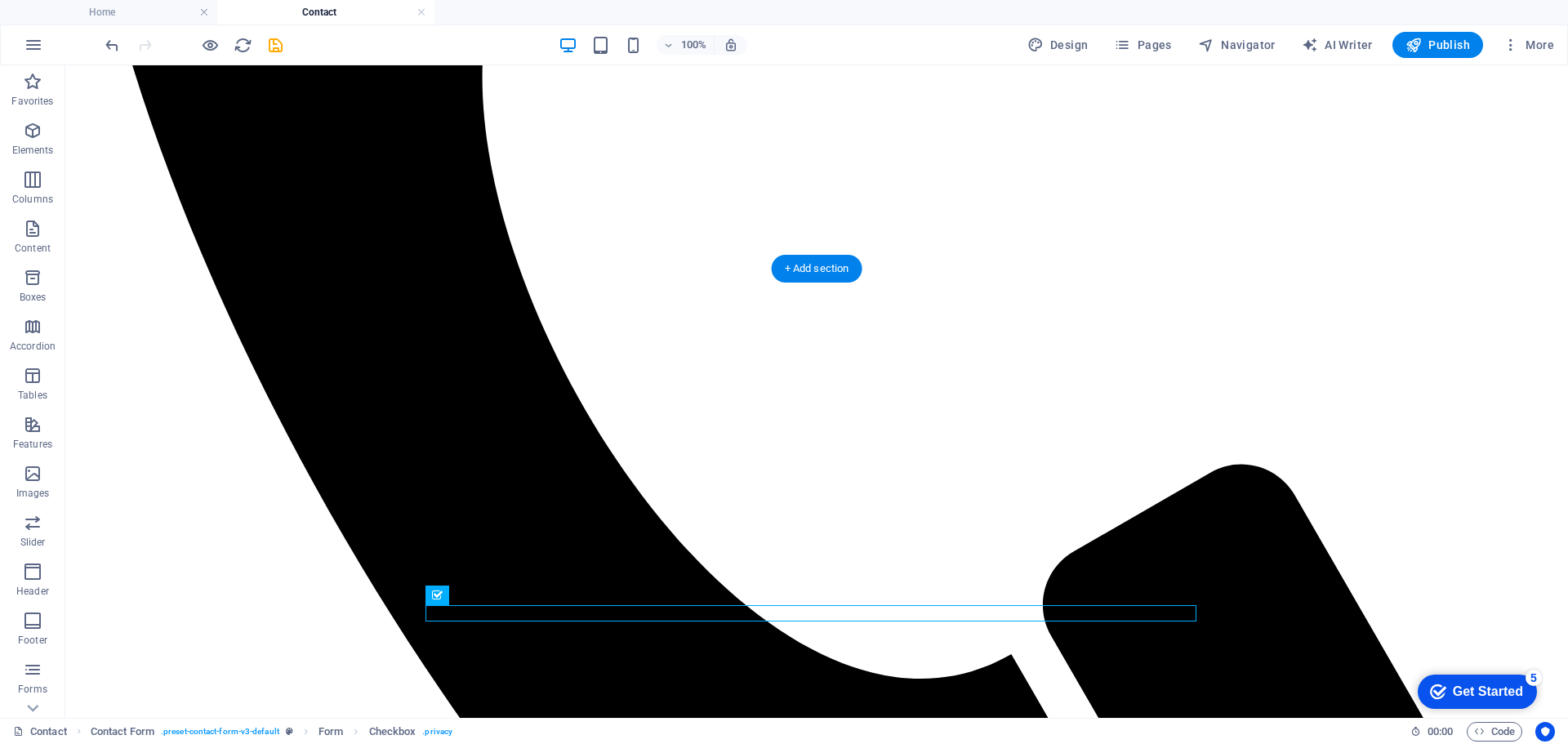
scroll to position [935, 0]
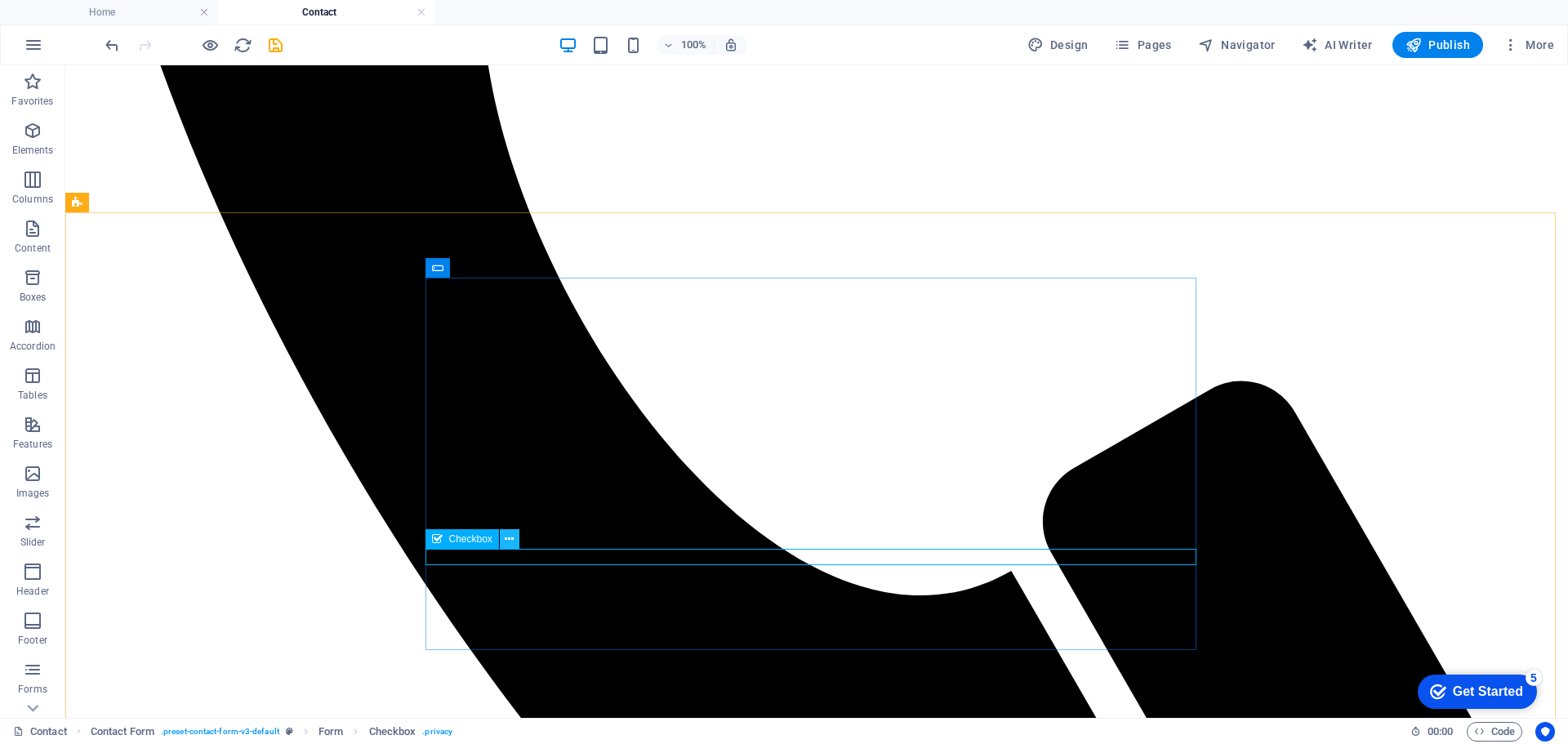
click at [510, 538] on icon at bounding box center [509, 539] width 9 height 17
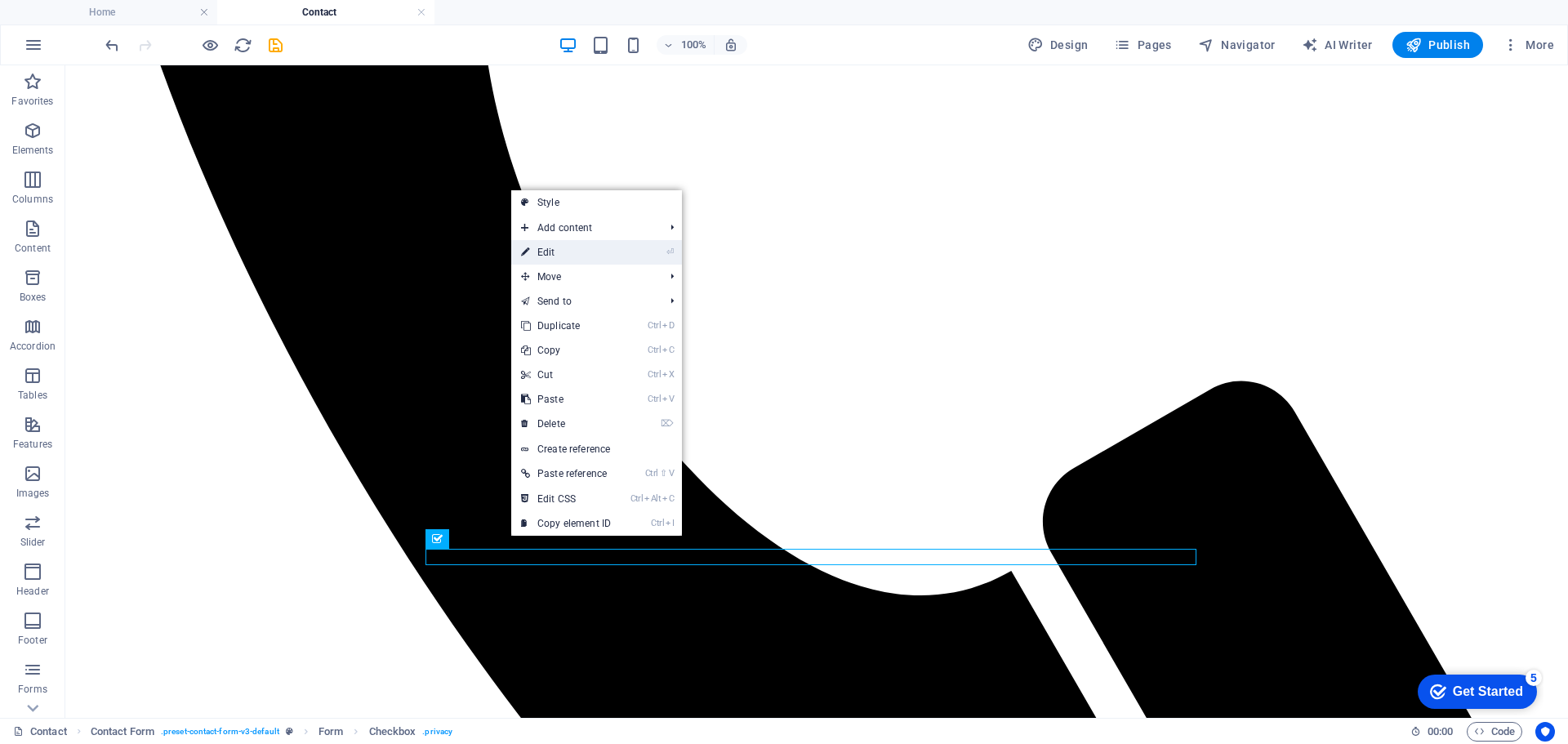
click at [561, 252] on link "⏎ Edit" at bounding box center [566, 252] width 110 height 25
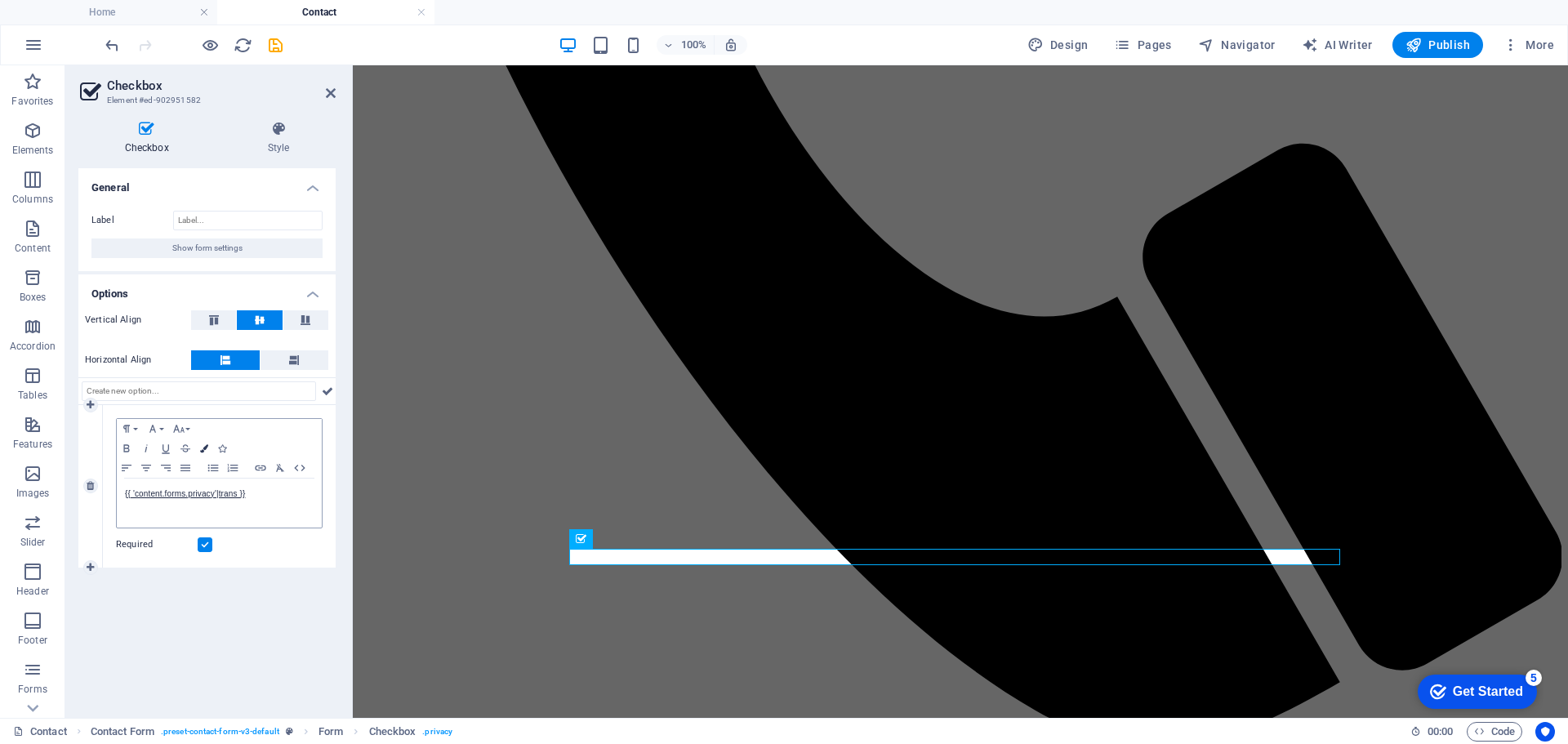
click at [202, 446] on icon "button" at bounding box center [204, 448] width 8 height 8
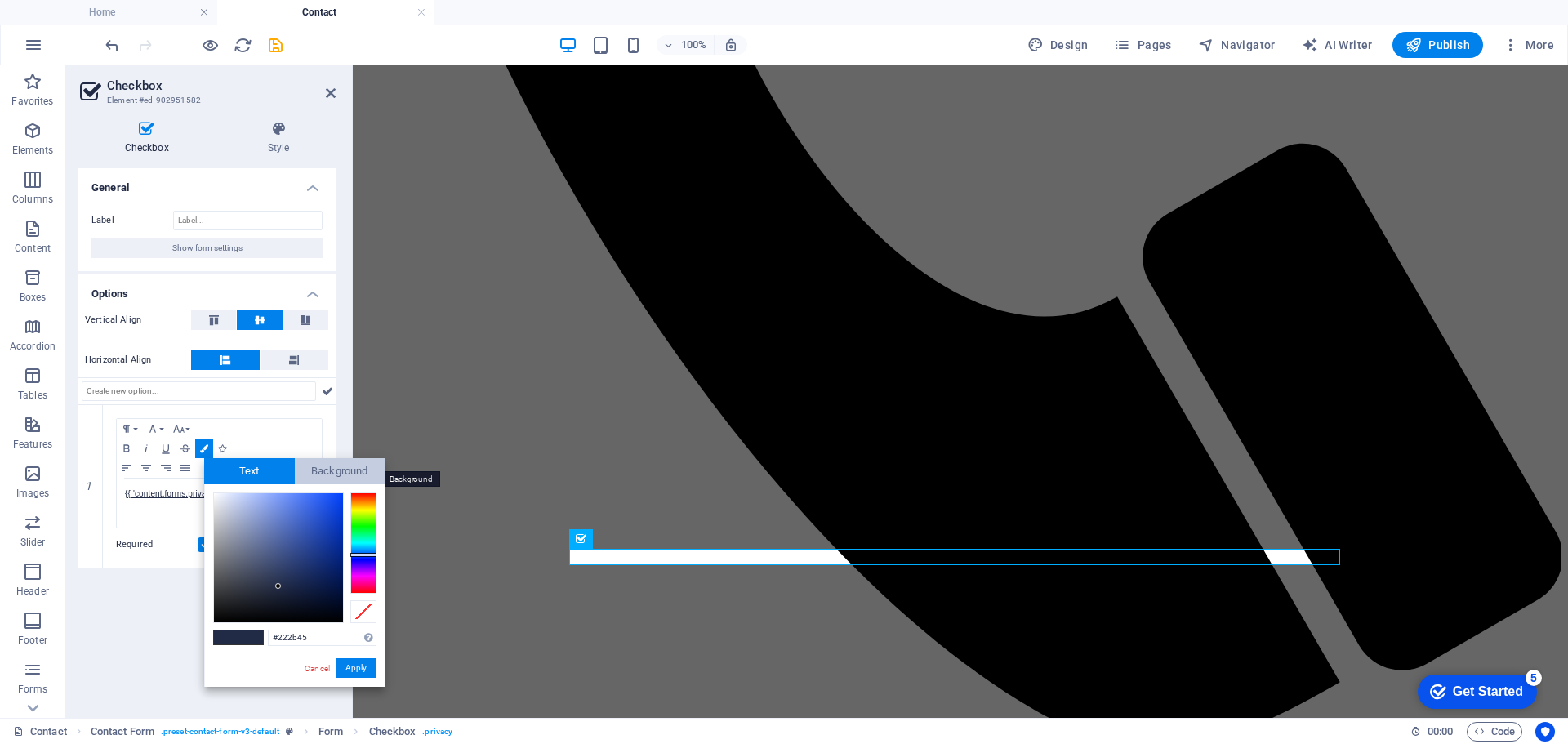
click at [318, 469] on span "Background" at bounding box center [340, 472] width 90 height 27
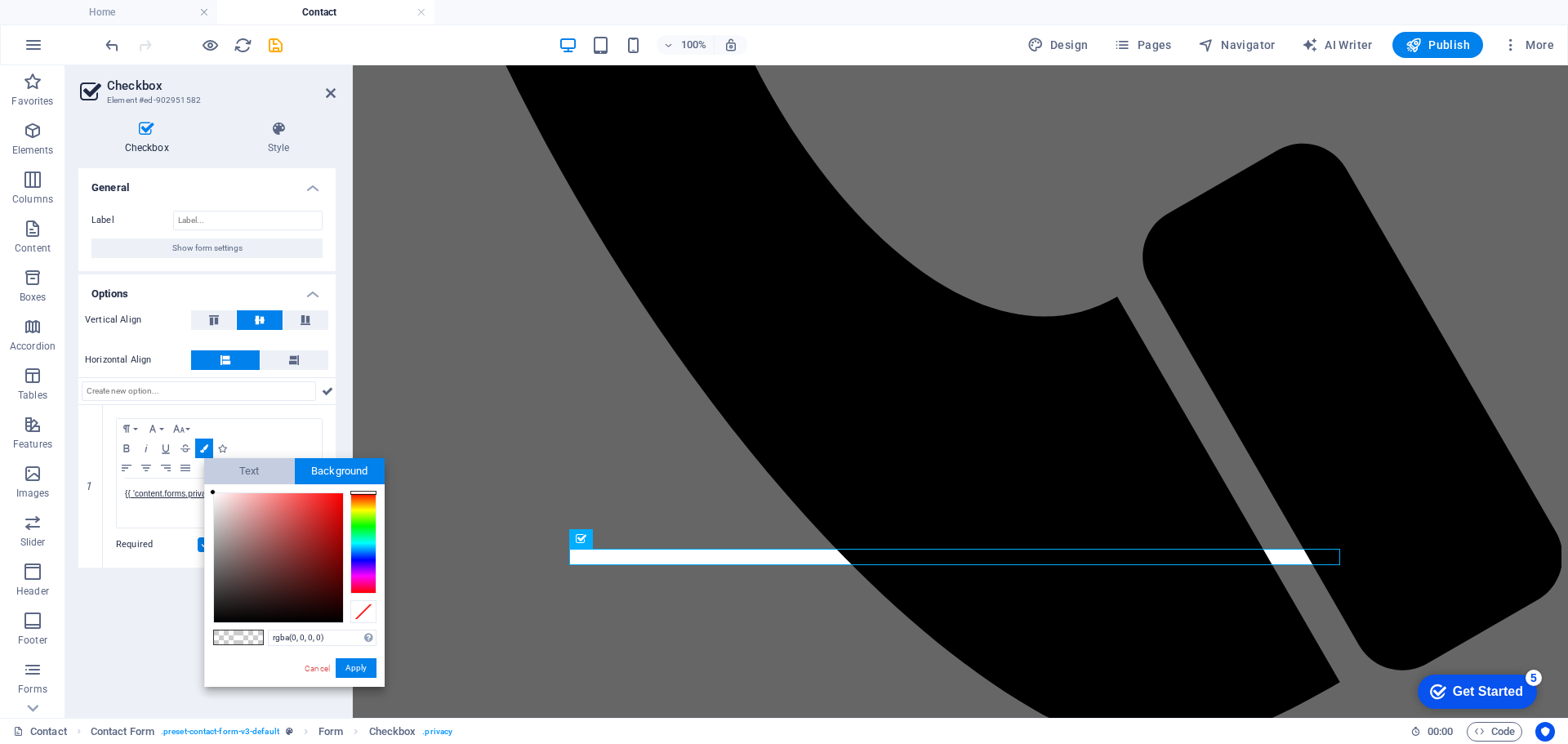
click at [249, 476] on span "Text" at bounding box center [250, 472] width 90 height 27
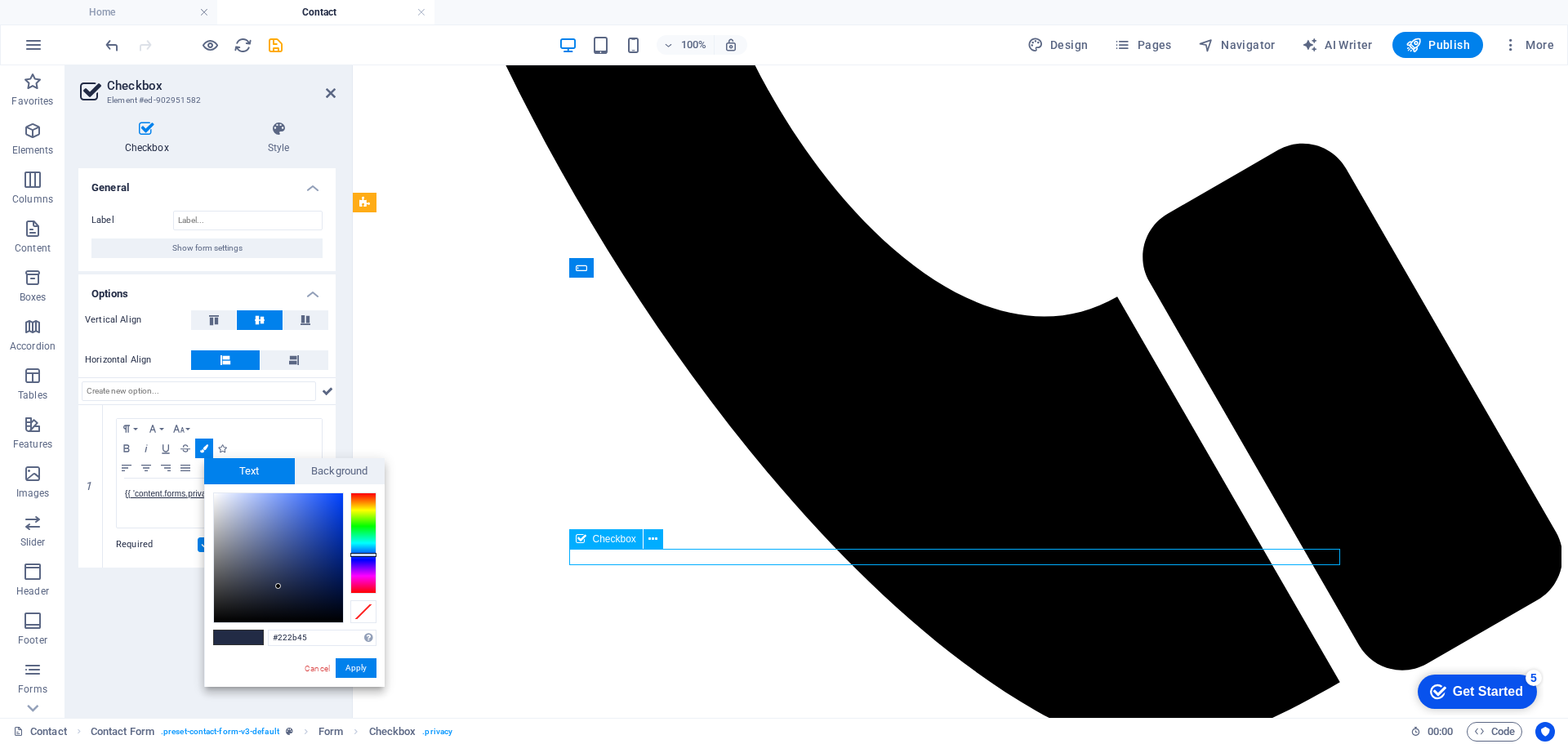
drag, startPoint x: 801, startPoint y: 554, endPoint x: 761, endPoint y: 554, distance: 40.0
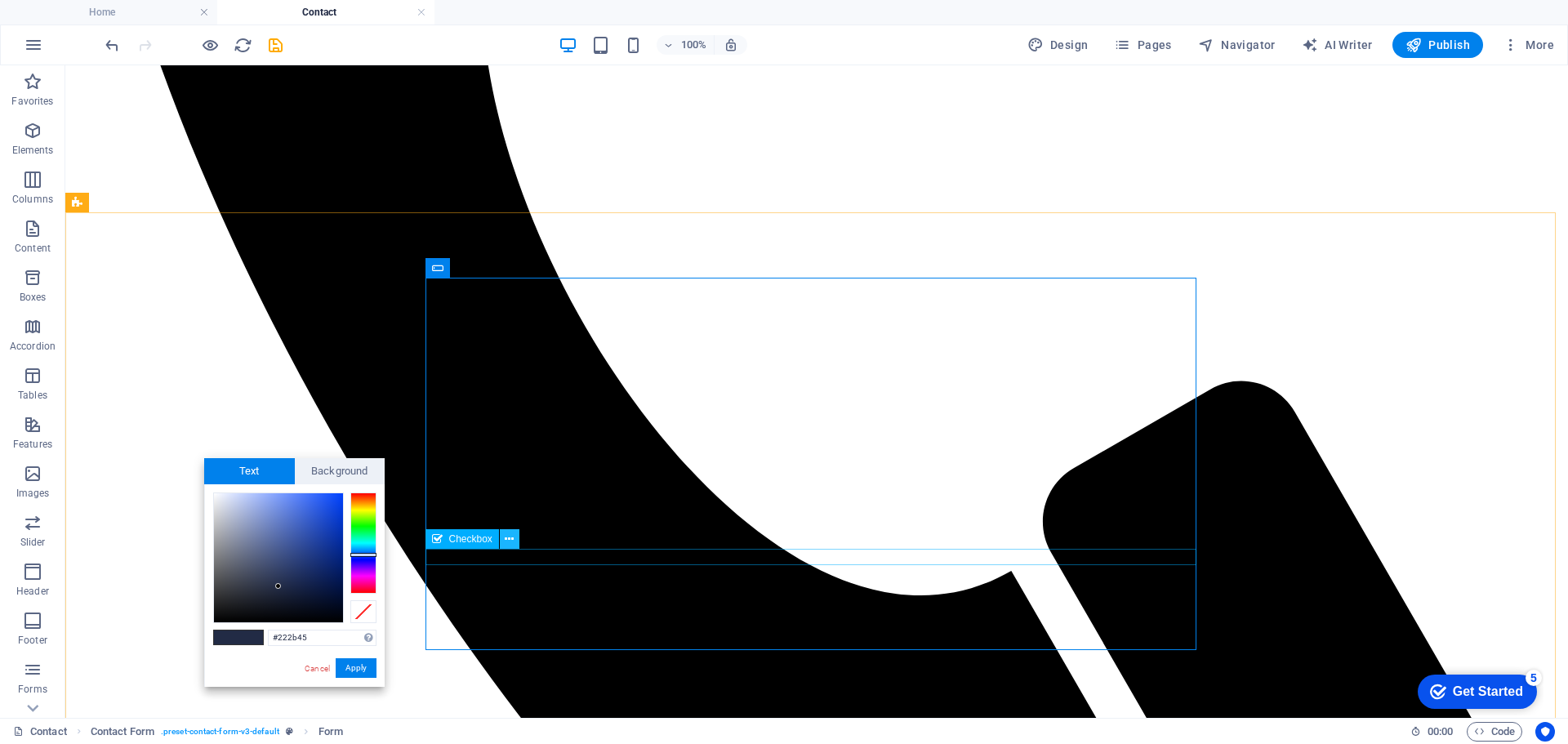
click at [511, 539] on icon at bounding box center [509, 539] width 9 height 17
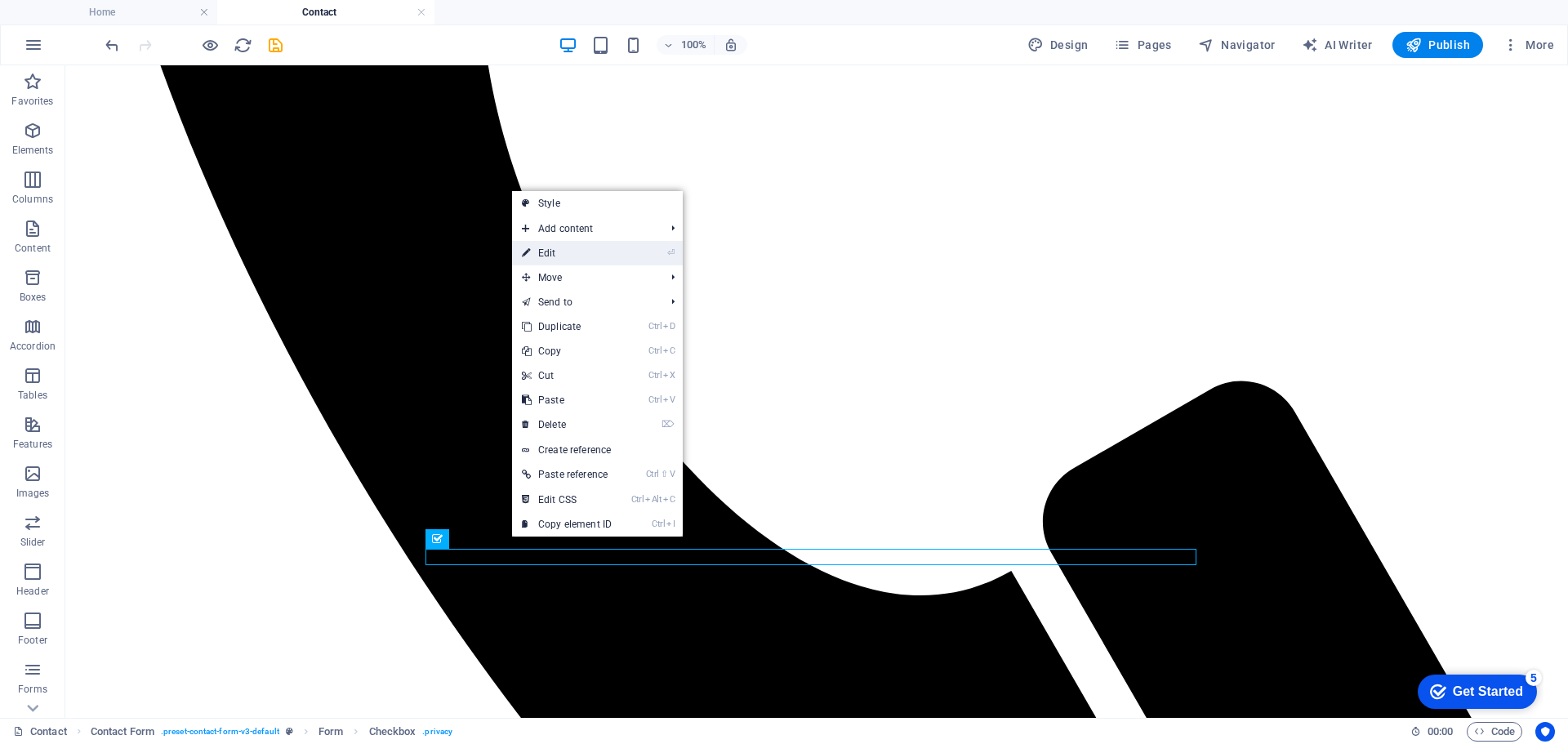
click at [549, 249] on link "⏎ Edit" at bounding box center [567, 253] width 110 height 25
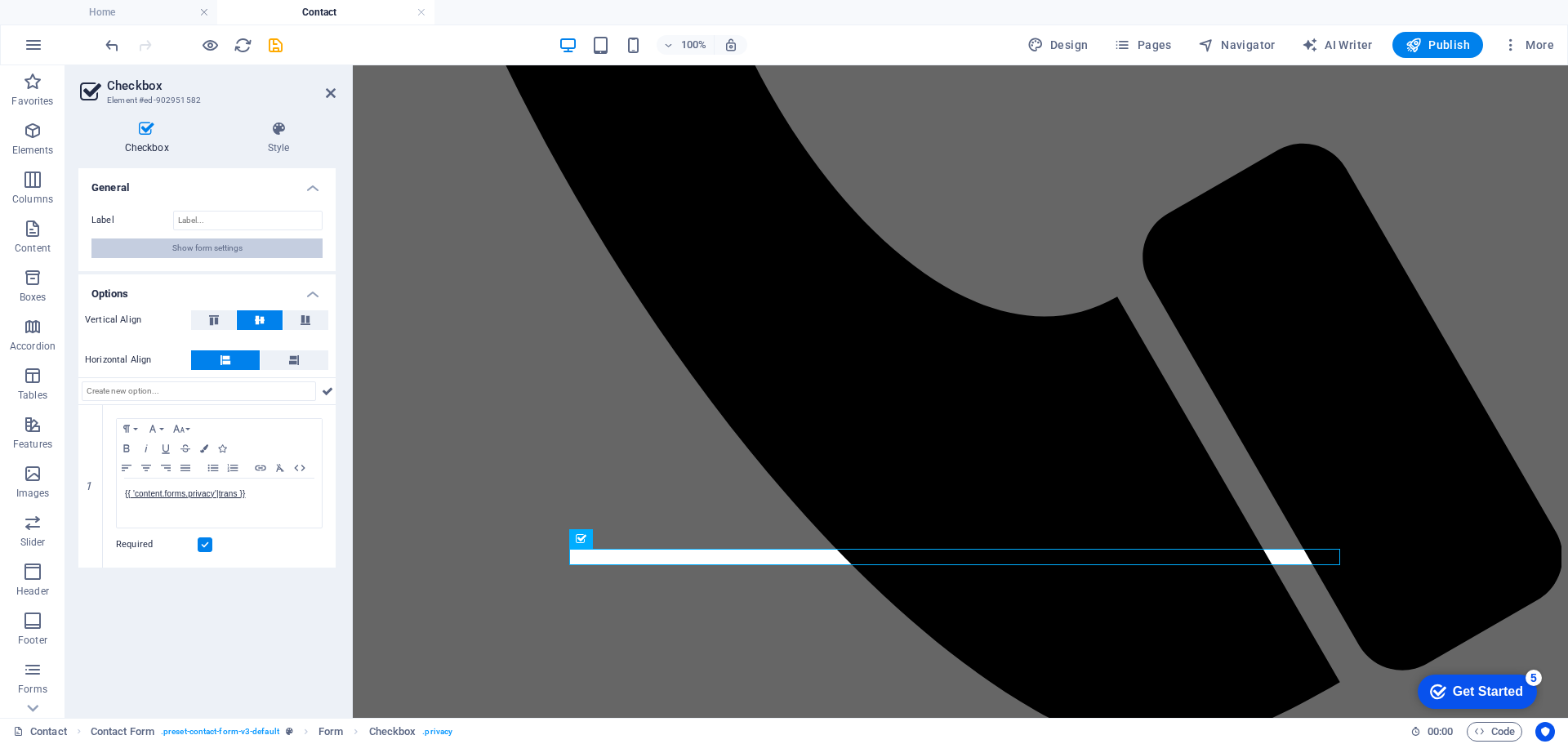
click at [215, 245] on span "Show form settings" at bounding box center [207, 248] width 70 height 19
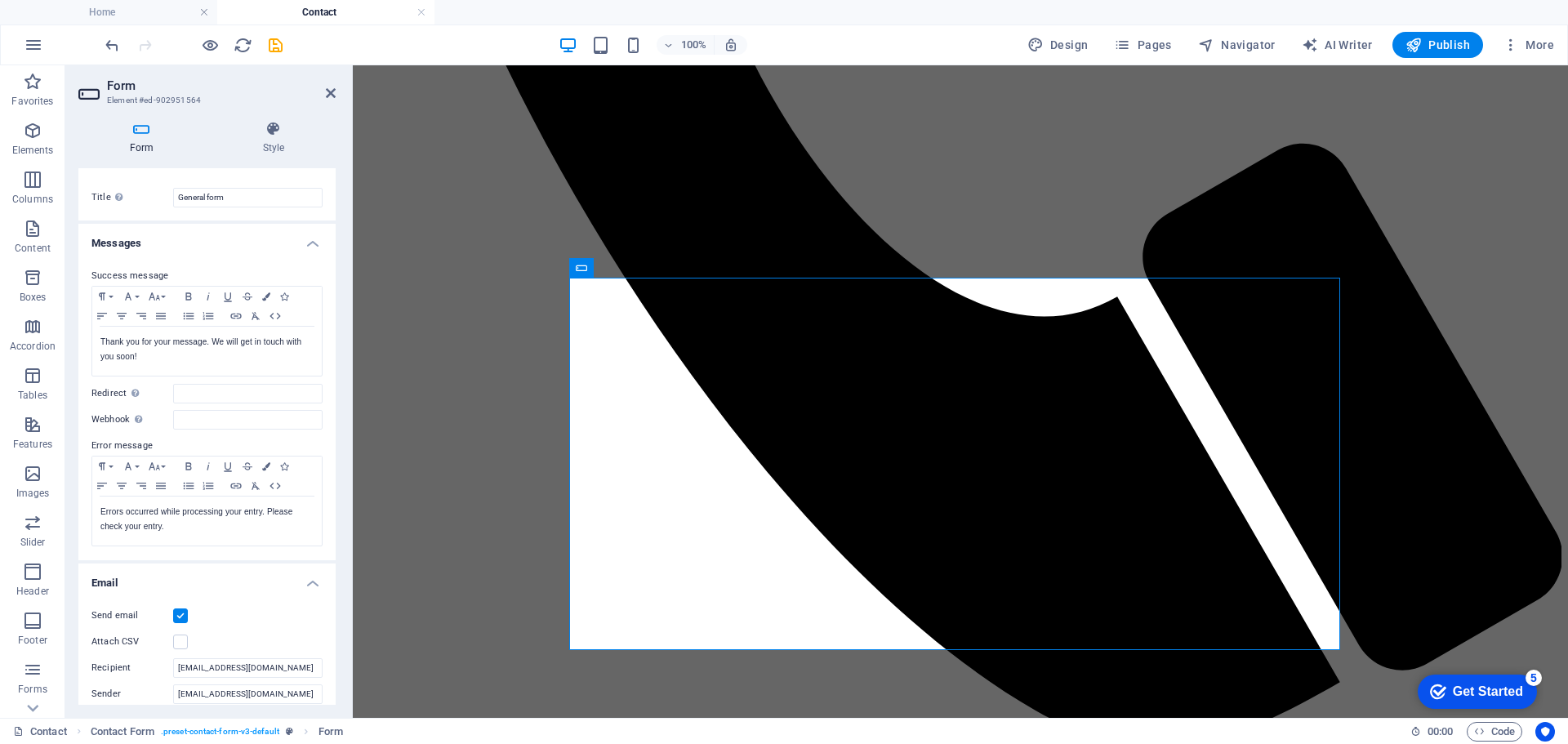
scroll to position [0, 0]
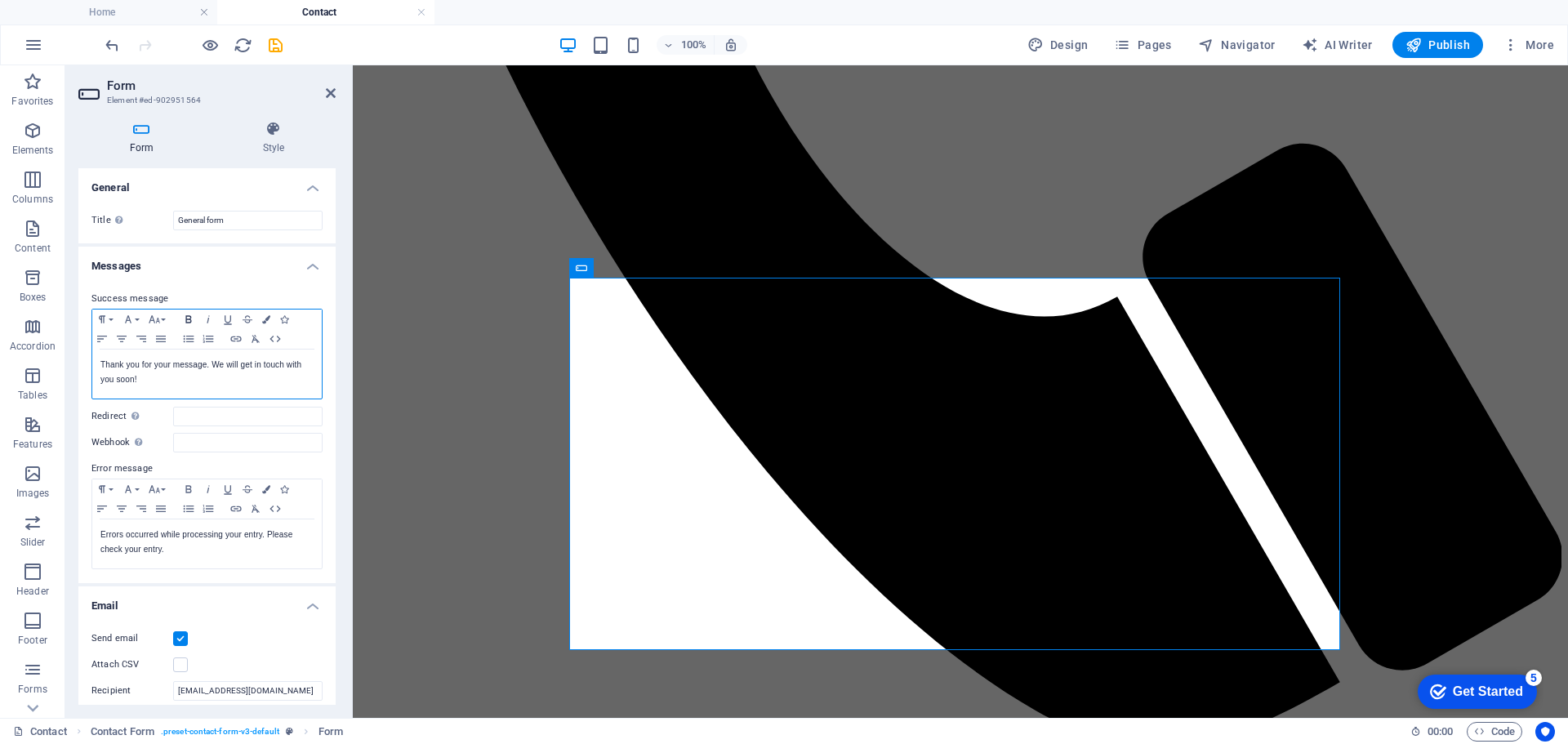
click at [189, 321] on icon "button" at bounding box center [189, 319] width 19 height 13
click at [266, 315] on icon "button" at bounding box center [266, 319] width 8 height 8
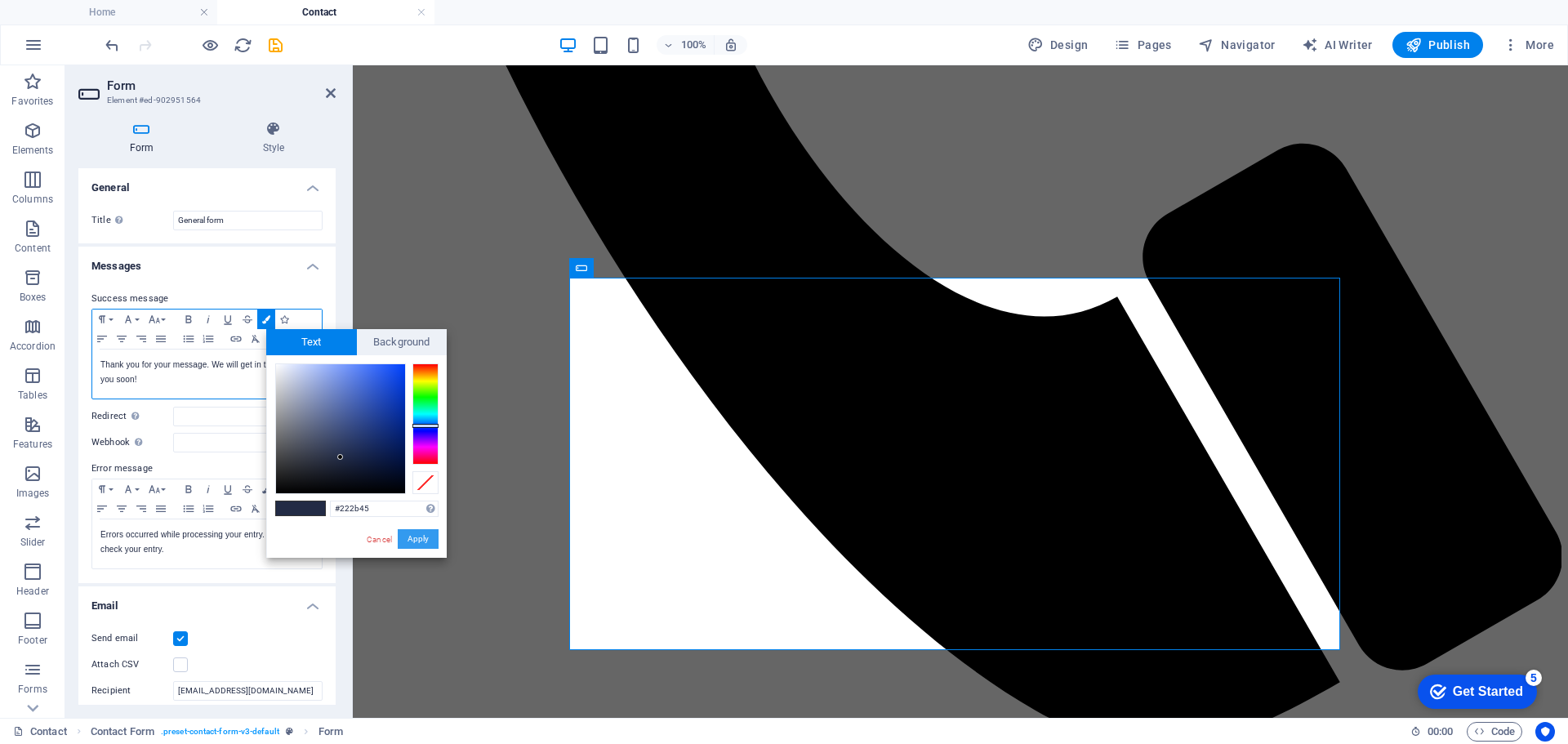
click at [417, 539] on button "Apply" at bounding box center [418, 539] width 41 height 19
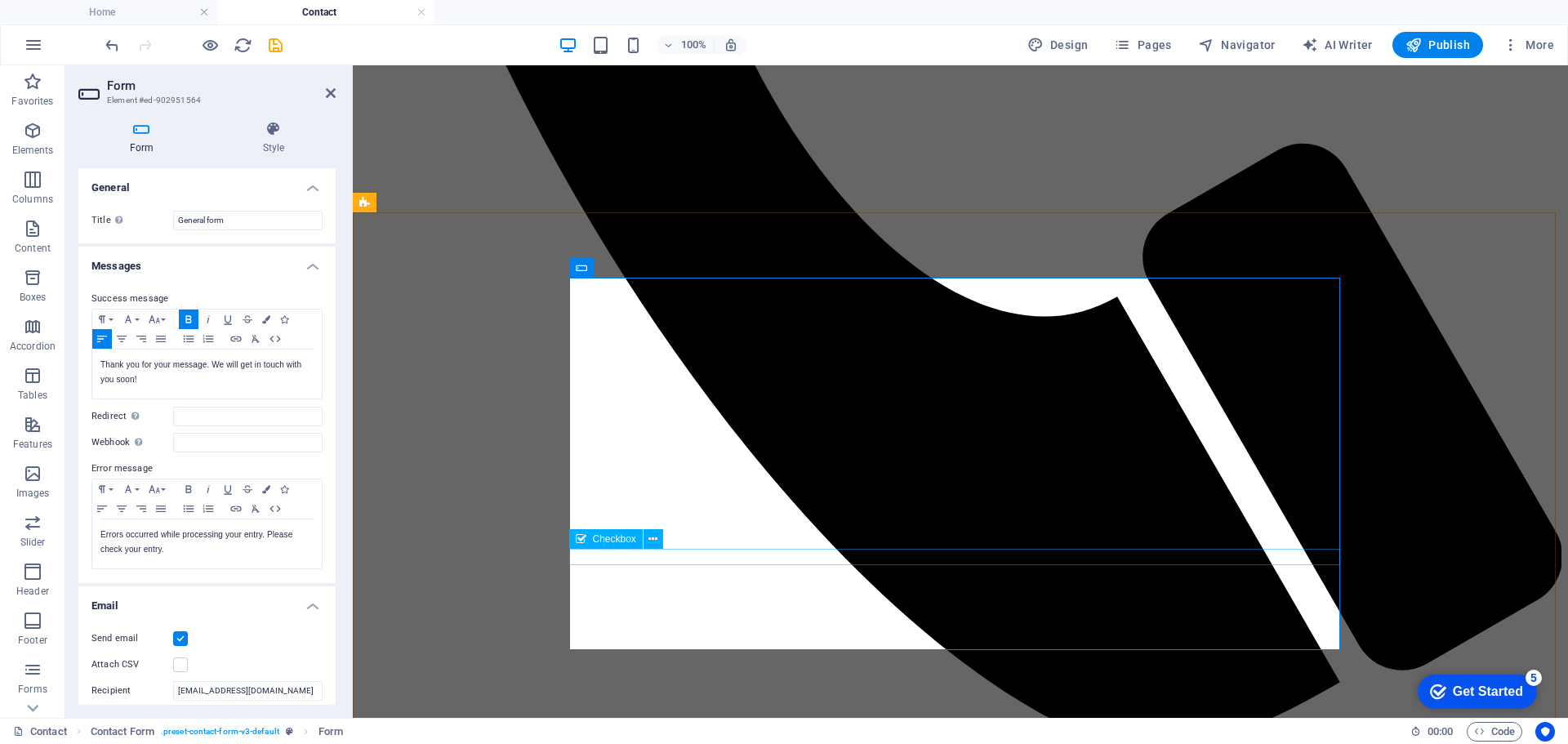
checkbox input "true"
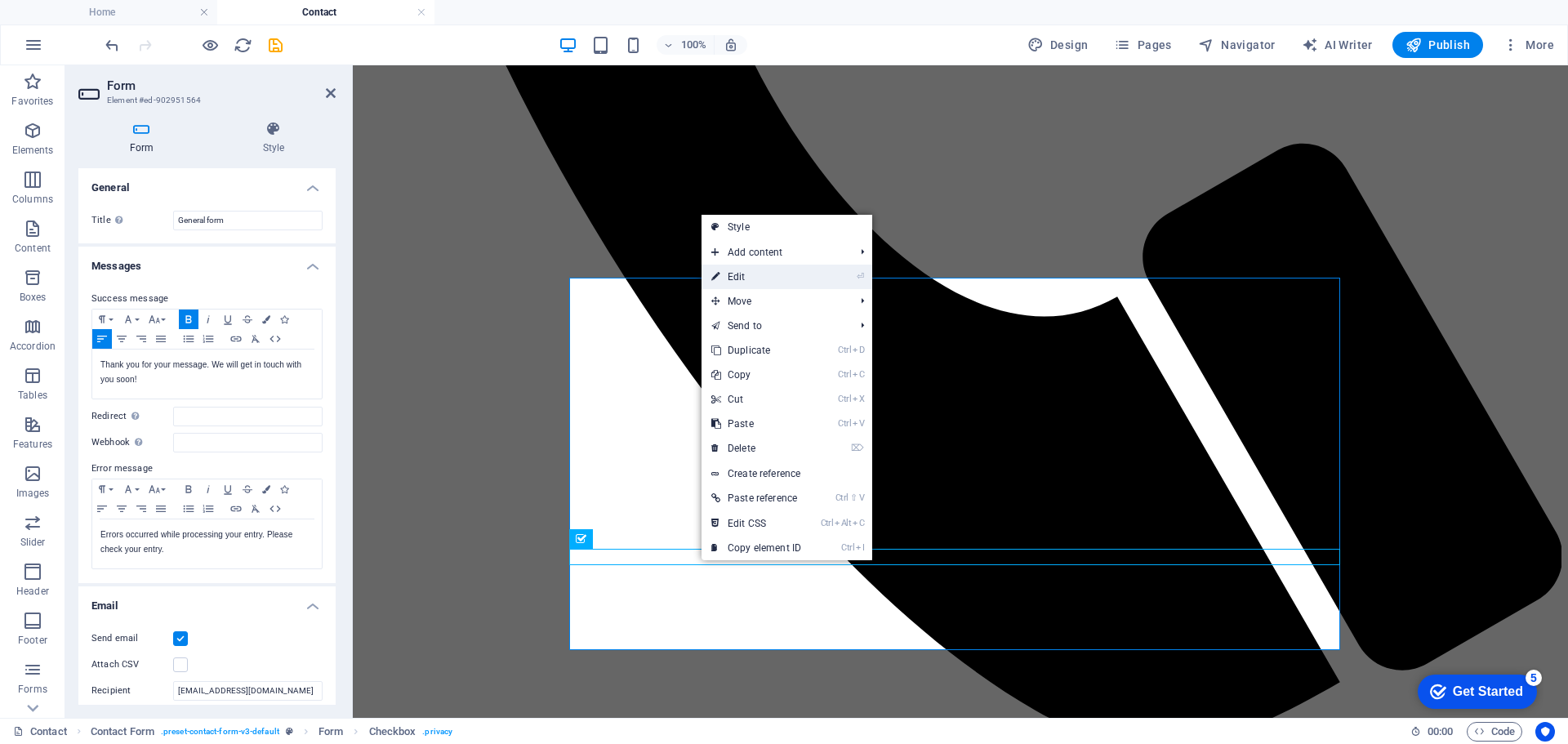
click at [752, 280] on link "⏎ Edit" at bounding box center [756, 277] width 110 height 25
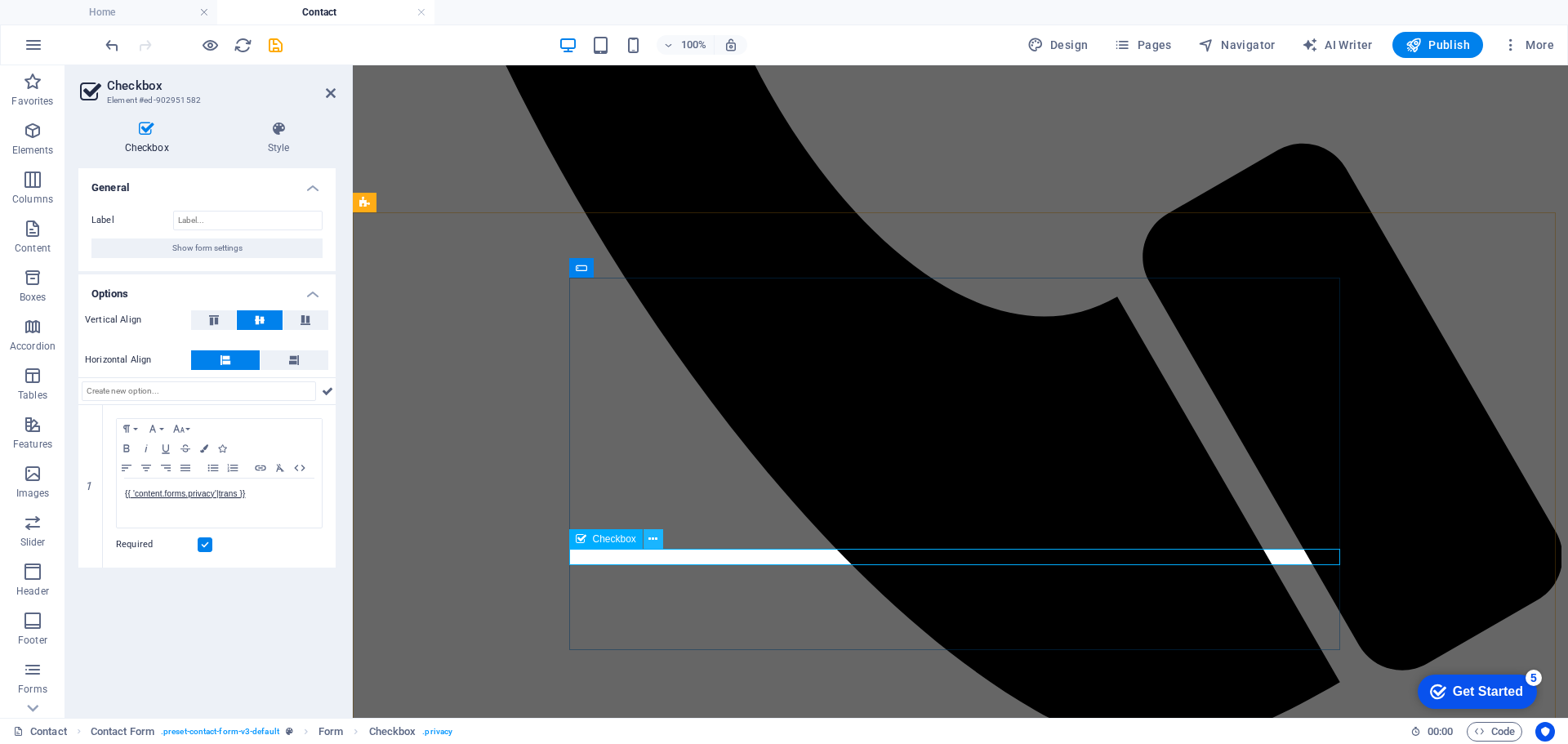
click at [657, 540] on icon at bounding box center [653, 539] width 9 height 17
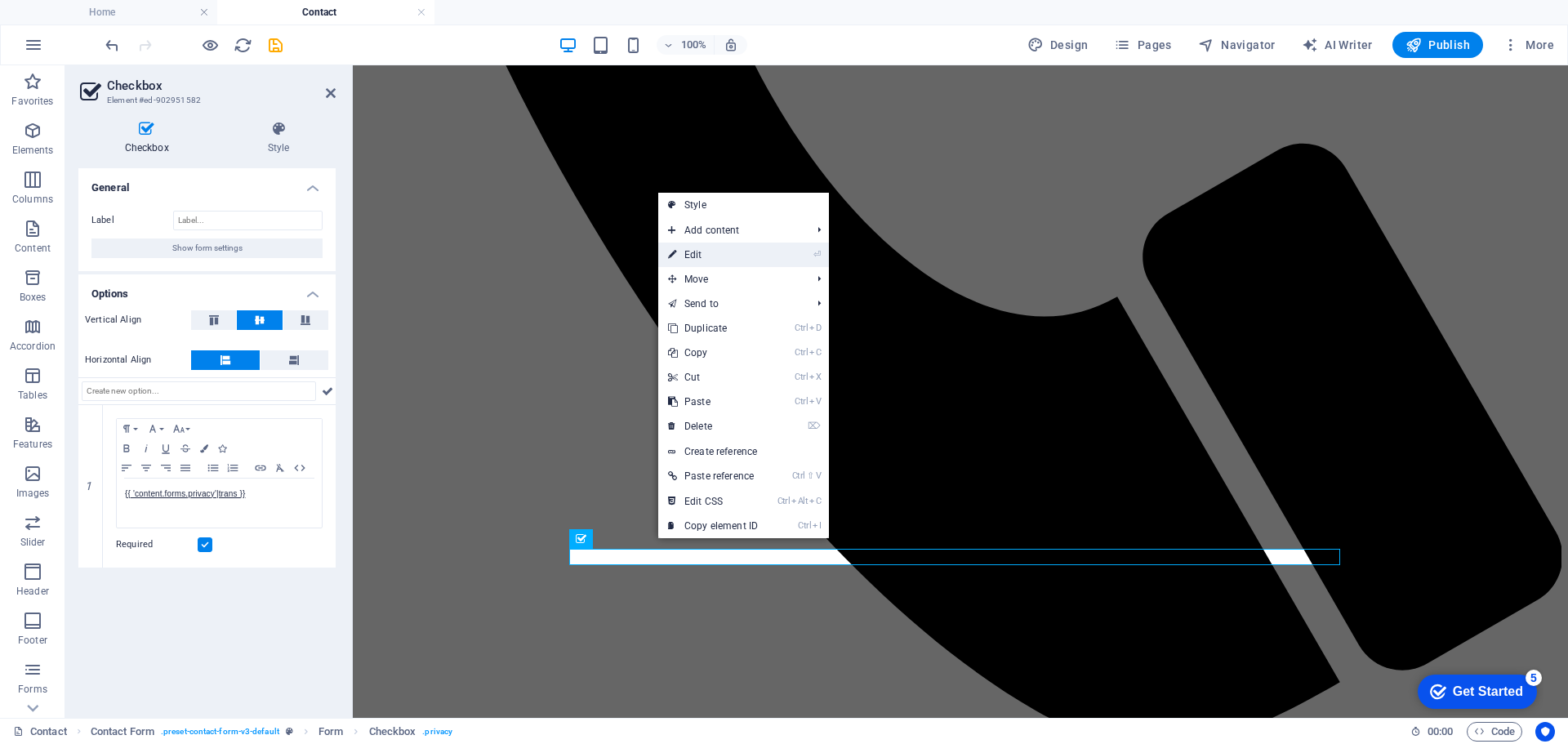
click at [699, 249] on link "⏎ Edit" at bounding box center [714, 255] width 110 height 25
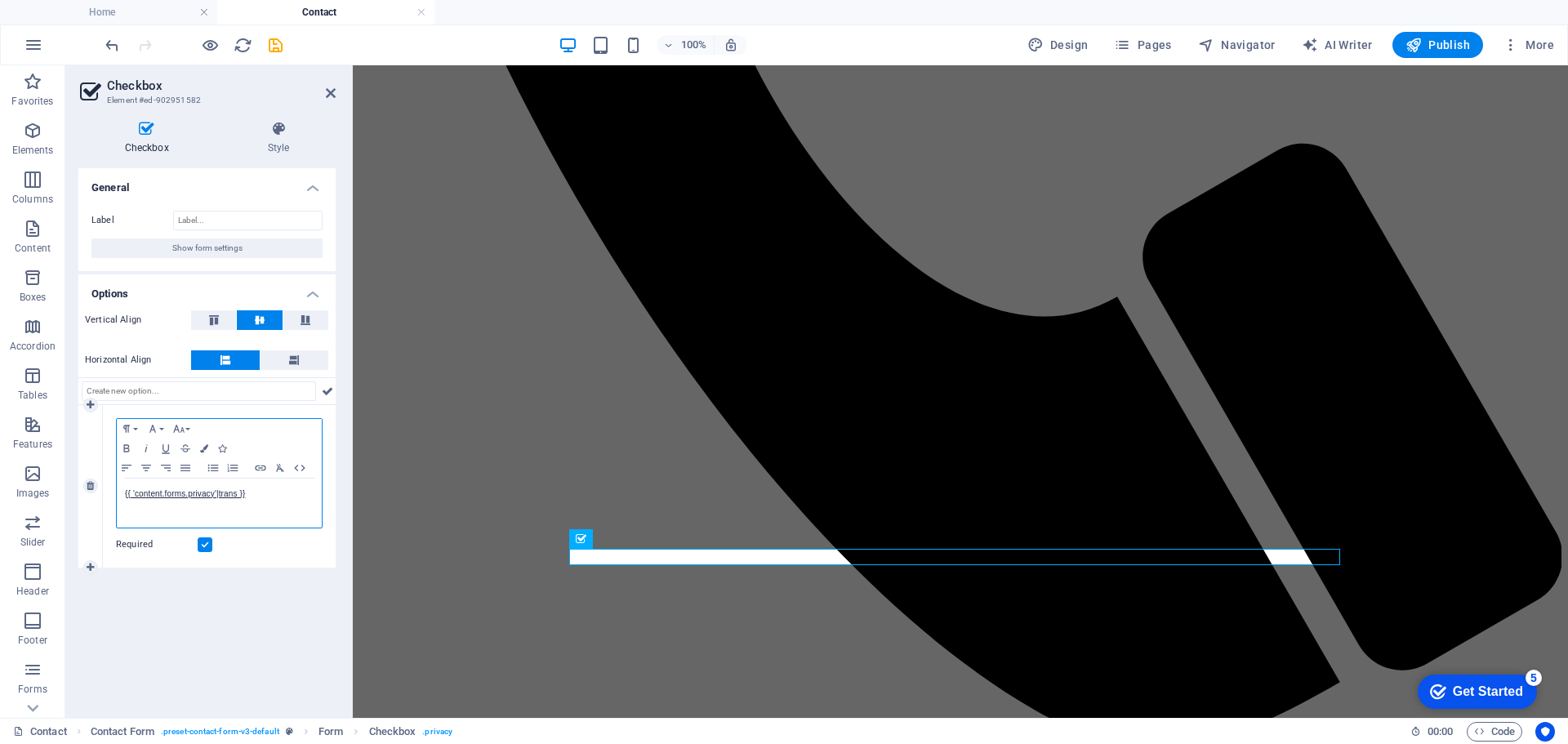
click at [246, 495] on p "{{ 'content.forms.privacy'|trans }}" at bounding box center [219, 494] width 189 height 15
click at [182, 523] on icon "button" at bounding box center [185, 523] width 12 height 12
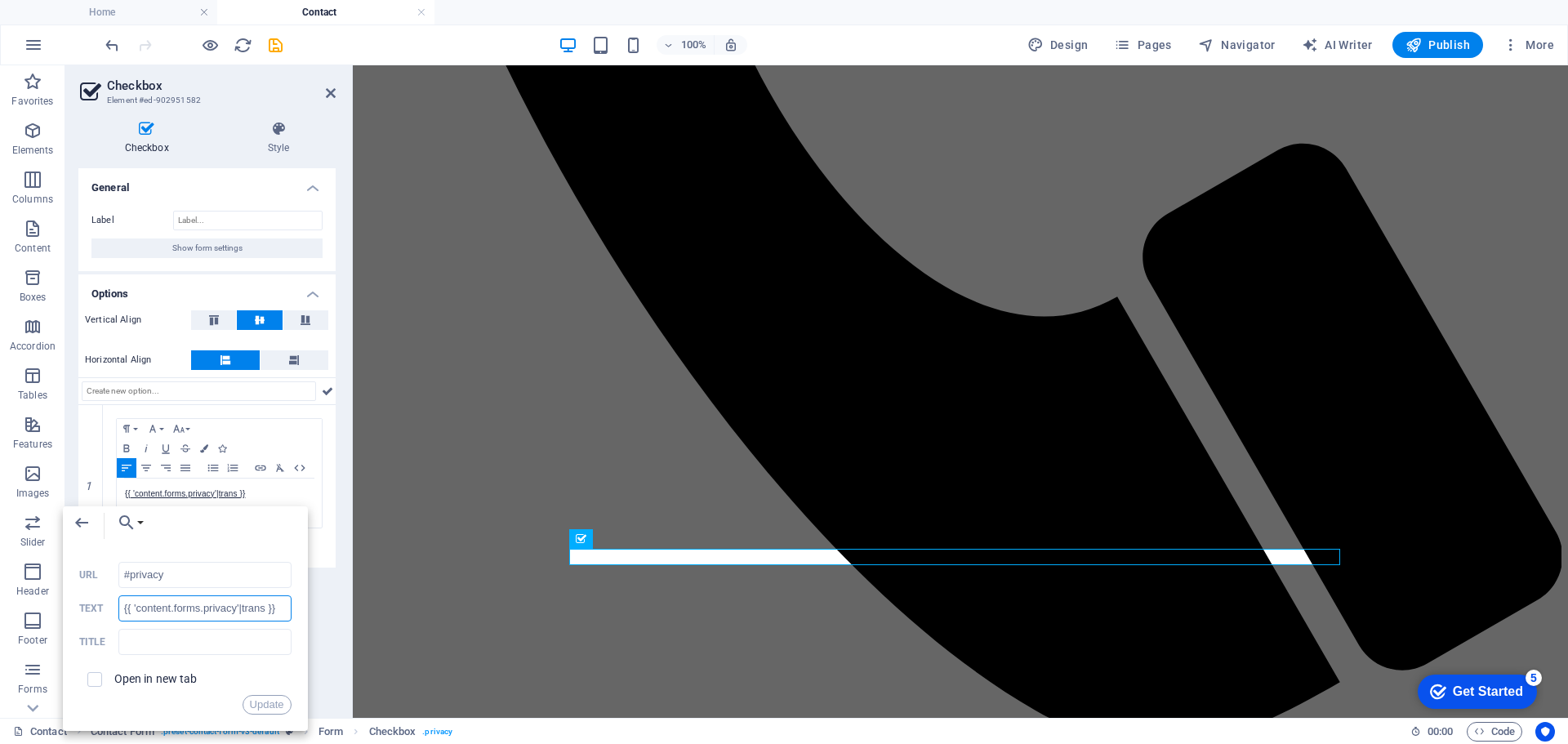
drag, startPoint x: 275, startPoint y: 610, endPoint x: 123, endPoint y: 601, distance: 152.3
click at [123, 601] on input "{{ 'content.forms.privacy'|trans }}" at bounding box center [205, 608] width 174 height 27
click at [174, 605] on input "{{ 'content.forms.privacy'|trans }}" at bounding box center [205, 608] width 174 height 27
drag, startPoint x: 122, startPoint y: 608, endPoint x: 287, endPoint y: 619, distance: 165.4
click at [287, 619] on input "{{ 'content.forms.privacy'|trans }}" at bounding box center [205, 608] width 174 height 27
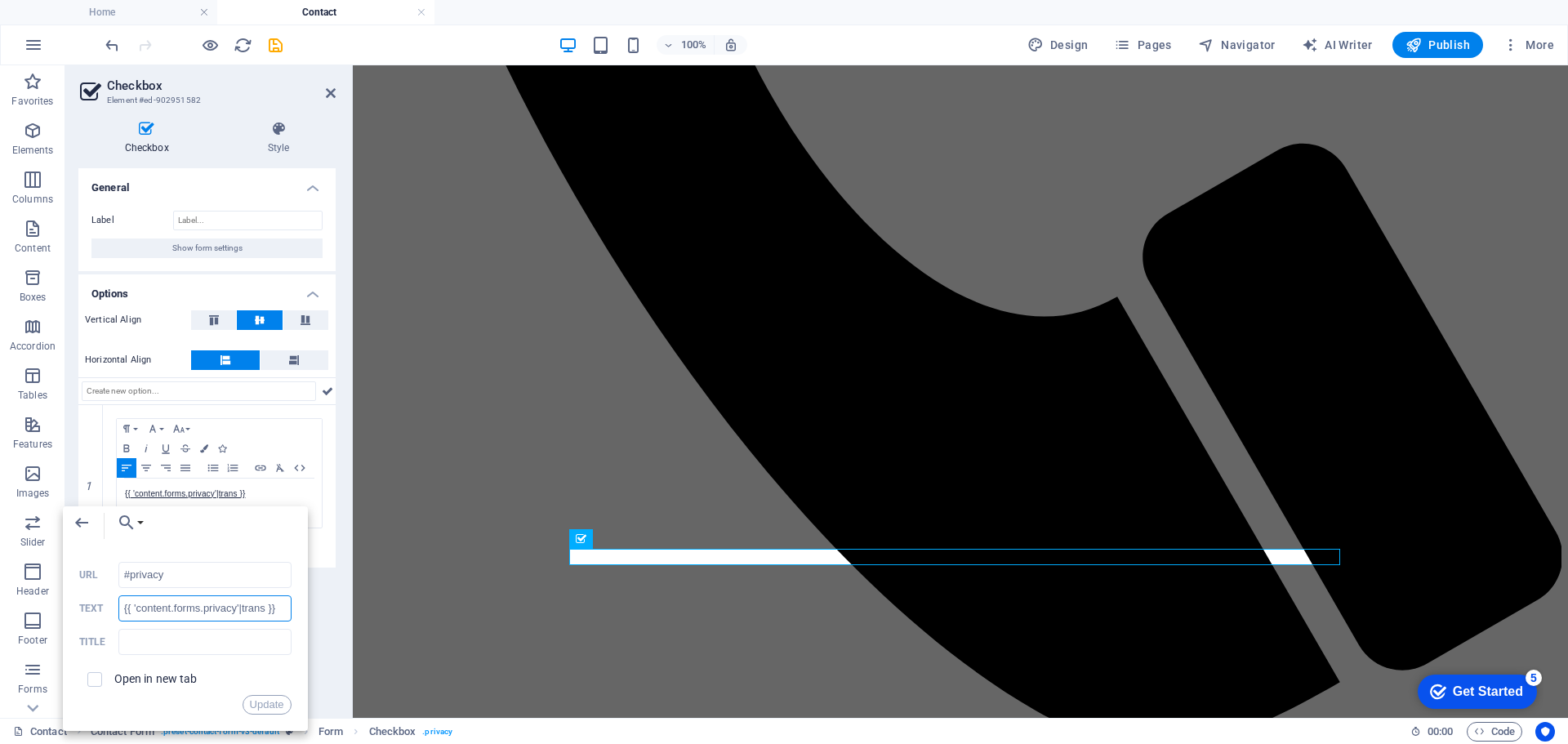
click at [277, 606] on input "{{ 'content.forms.privacy'|trans }}" at bounding box center [205, 608] width 174 height 27
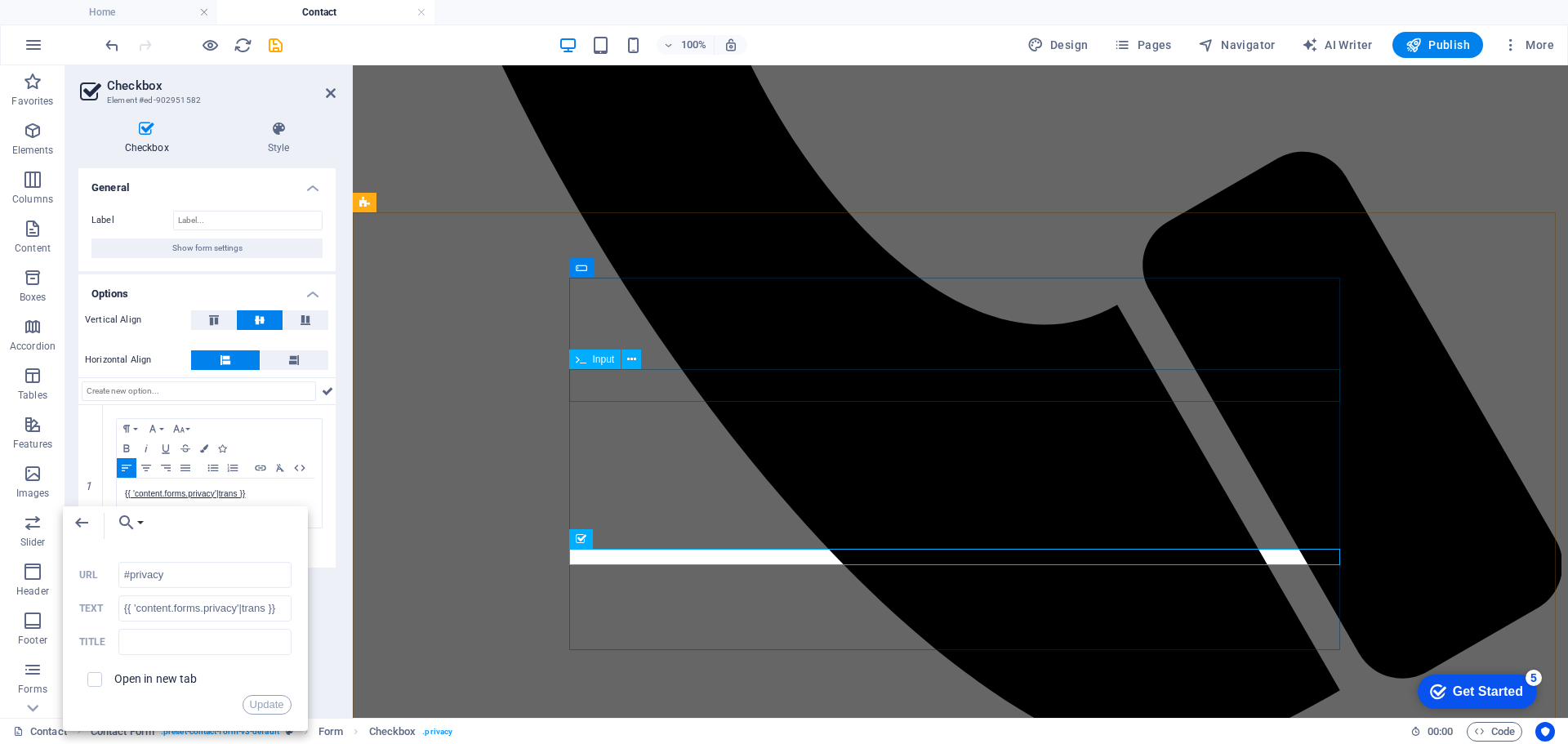
scroll to position [935, 0]
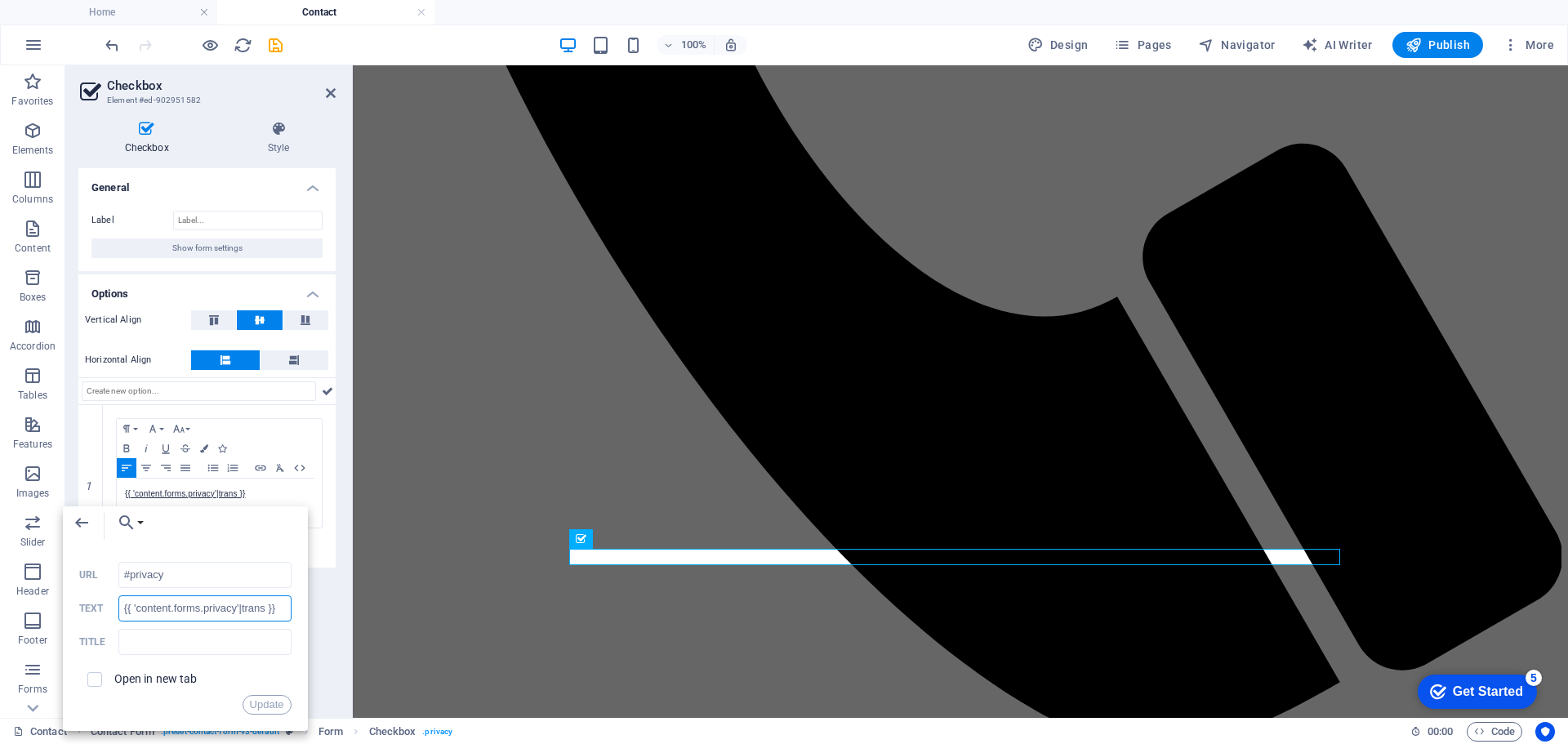
drag, startPoint x: 274, startPoint y: 614, endPoint x: 121, endPoint y: 625, distance: 153.4
click at [121, 625] on div "#privacy URL {{ 'content.forms.privacy'|trans }} Text Title Open in new tab Upd…" at bounding box center [185, 639] width 212 height 153
click at [124, 601] on input "{{ 'content.forms.privacy'|trans }}" at bounding box center [205, 608] width 174 height 27
click at [121, 605] on input "{{ 'content.forms.privacy'|trans }}" at bounding box center [205, 608] width 174 height 27
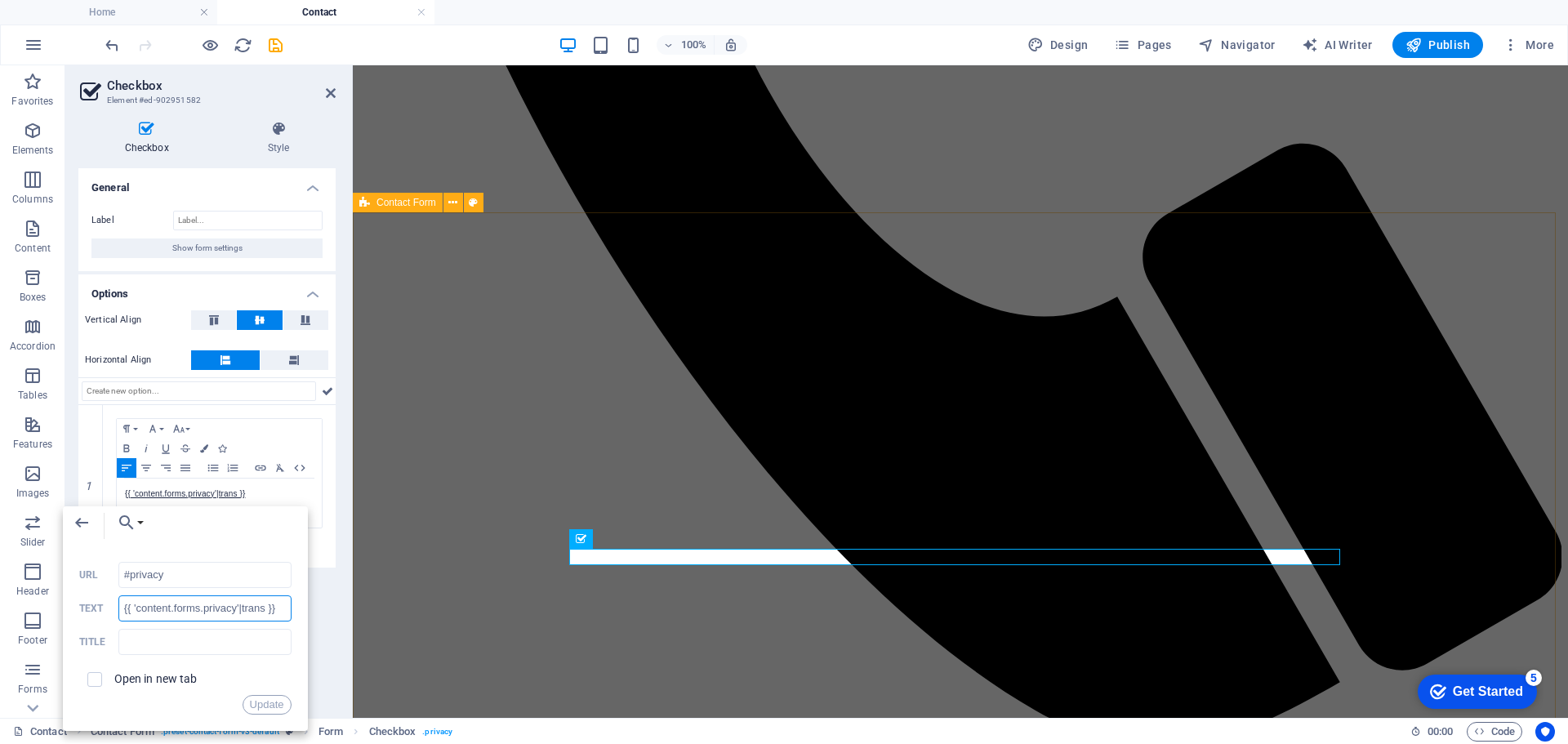
paste input "Authentifizierung: Der Test stellt sicher, dass der Nutzer ein Mensch ist und n…"
drag, startPoint x: 158, startPoint y: 606, endPoint x: 89, endPoint y: 610, distance: 69.1
click at [89, 610] on div "Authentifizierung: Der Test stellt sicher, dass der Nutzer ein Mensch ist und n…" at bounding box center [185, 608] width 212 height 27
click at [220, 605] on input "Authentifizierung: Der Test stellt sicher, dass der Nutzer ein Mensch ist und n…" at bounding box center [205, 608] width 174 height 27
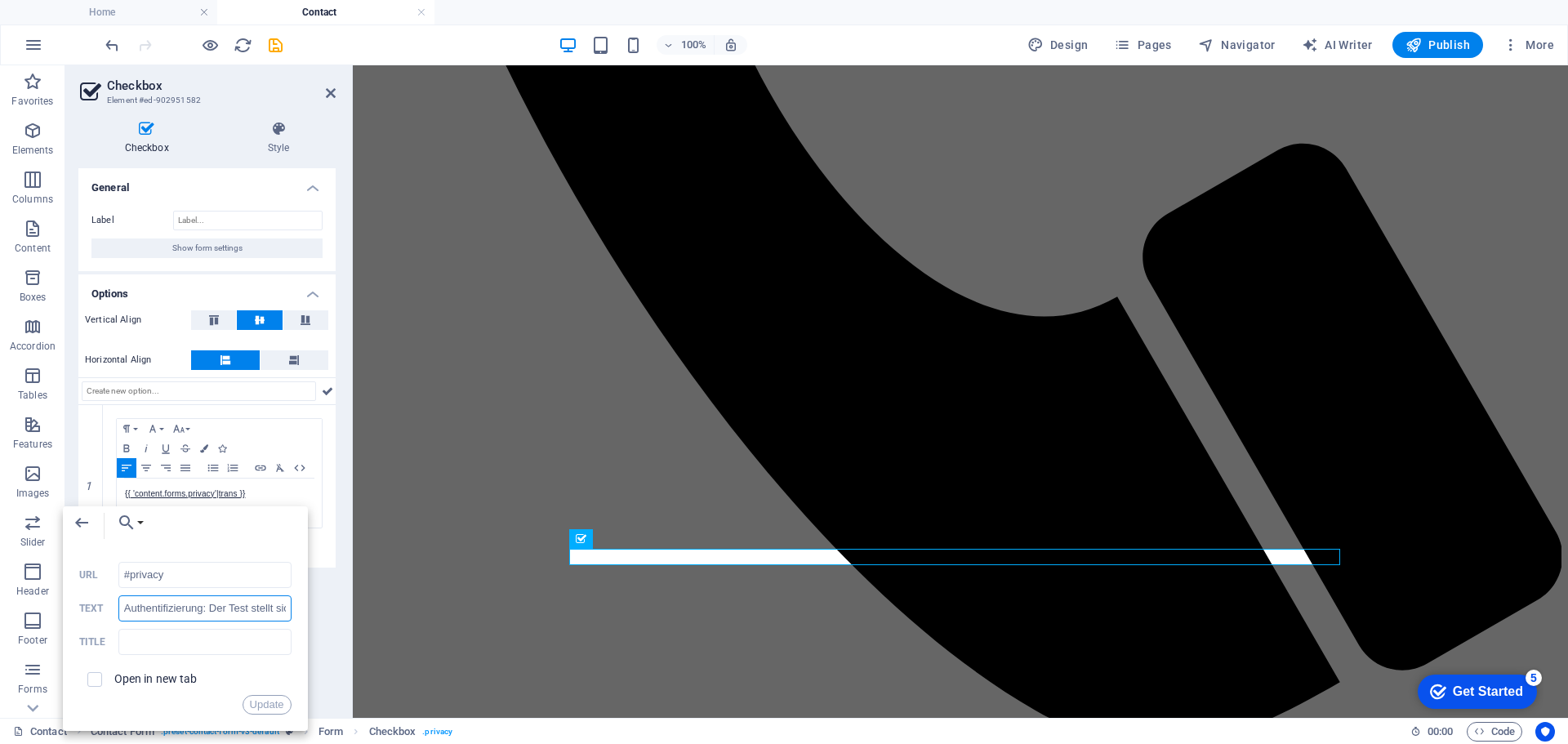
click at [205, 606] on input "Authentifizierung: Der Test stellt sicher, dass der Nutzer ein Mensch ist und n…" at bounding box center [205, 608] width 174 height 27
drag, startPoint x: 209, startPoint y: 606, endPoint x: 271, endPoint y: 608, distance: 62.0
click at [272, 608] on input "Authentifizierung: Der Test stellt sicher, dass der Nutzer ein Mensch ist und n…" at bounding box center [205, 608] width 174 height 27
drag, startPoint x: 151, startPoint y: 602, endPoint x: 211, endPoint y: 638, distance: 70.0
click at [211, 638] on input "text" at bounding box center [205, 642] width 174 height 27
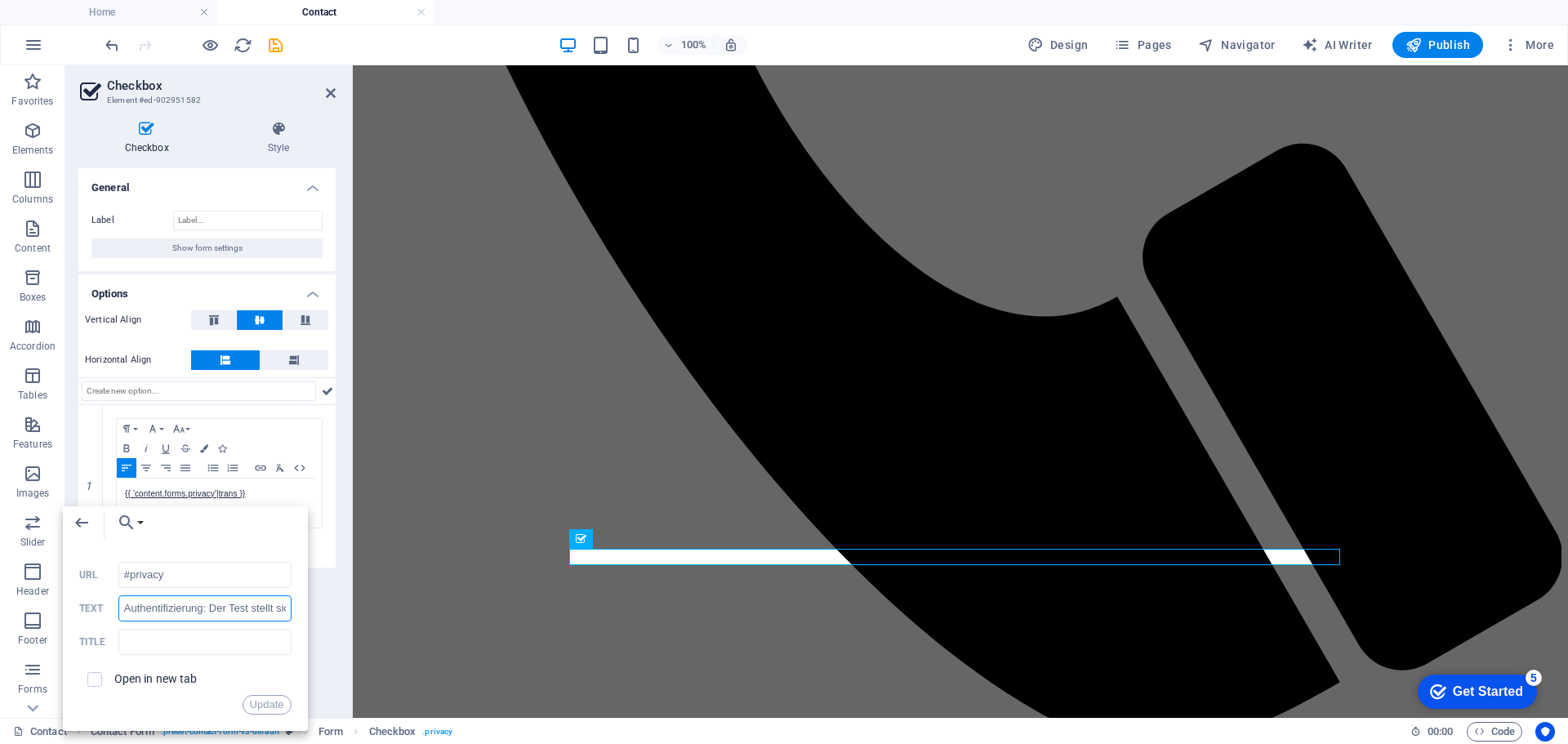
click at [213, 610] on input "Authentifizierung: Der Test stellt sicher, dass der Nutzer ein Mensch ist und n…" at bounding box center [205, 608] width 174 height 27
click at [212, 608] on input "Authentifizierung: Der Test stellt sicher, dass der Nutzer ein Mensch ist und n…" at bounding box center [205, 608] width 174 height 27
drag, startPoint x: 207, startPoint y: 609, endPoint x: 251, endPoint y: 608, distance: 44.0
click at [251, 608] on input "Authentifizierung: Der Test stellt sicher, dass der Nutzer ein Mensch ist und n…" at bounding box center [205, 608] width 174 height 27
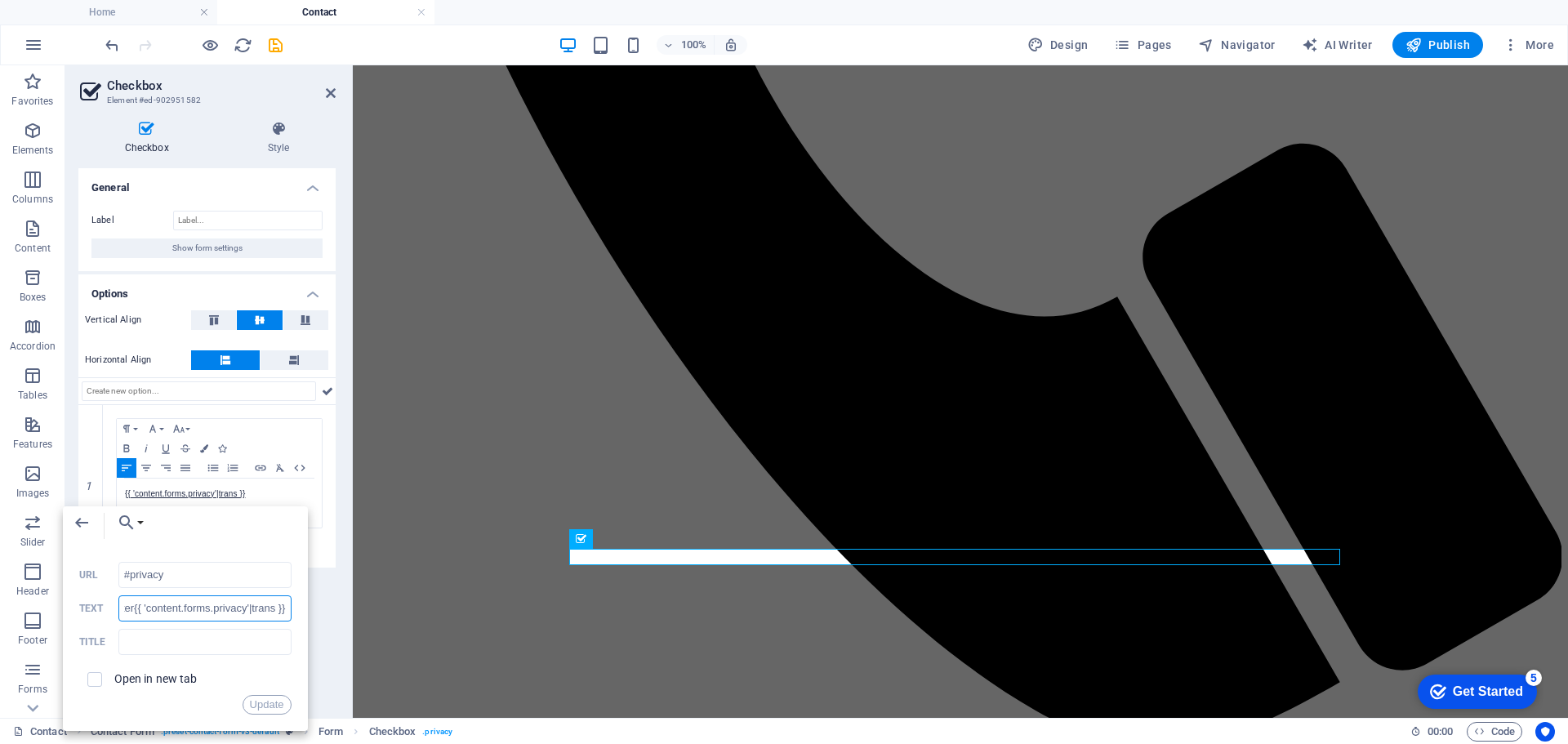
drag, startPoint x: 126, startPoint y: 607, endPoint x: 290, endPoint y: 608, distance: 164.0
click at [290, 608] on input "Authentifizierung: Die Prüfung stellt sicher, dass der Nutzer ein Mensch ist un…" at bounding box center [205, 608] width 174 height 27
click at [213, 597] on input "Authentifizierung: Die Prüfung stellt sicher, dass der Nutzer ein Mensch ist un…" at bounding box center [205, 608] width 174 height 27
drag, startPoint x: 132, startPoint y: 607, endPoint x: 160, endPoint y: 608, distance: 28.0
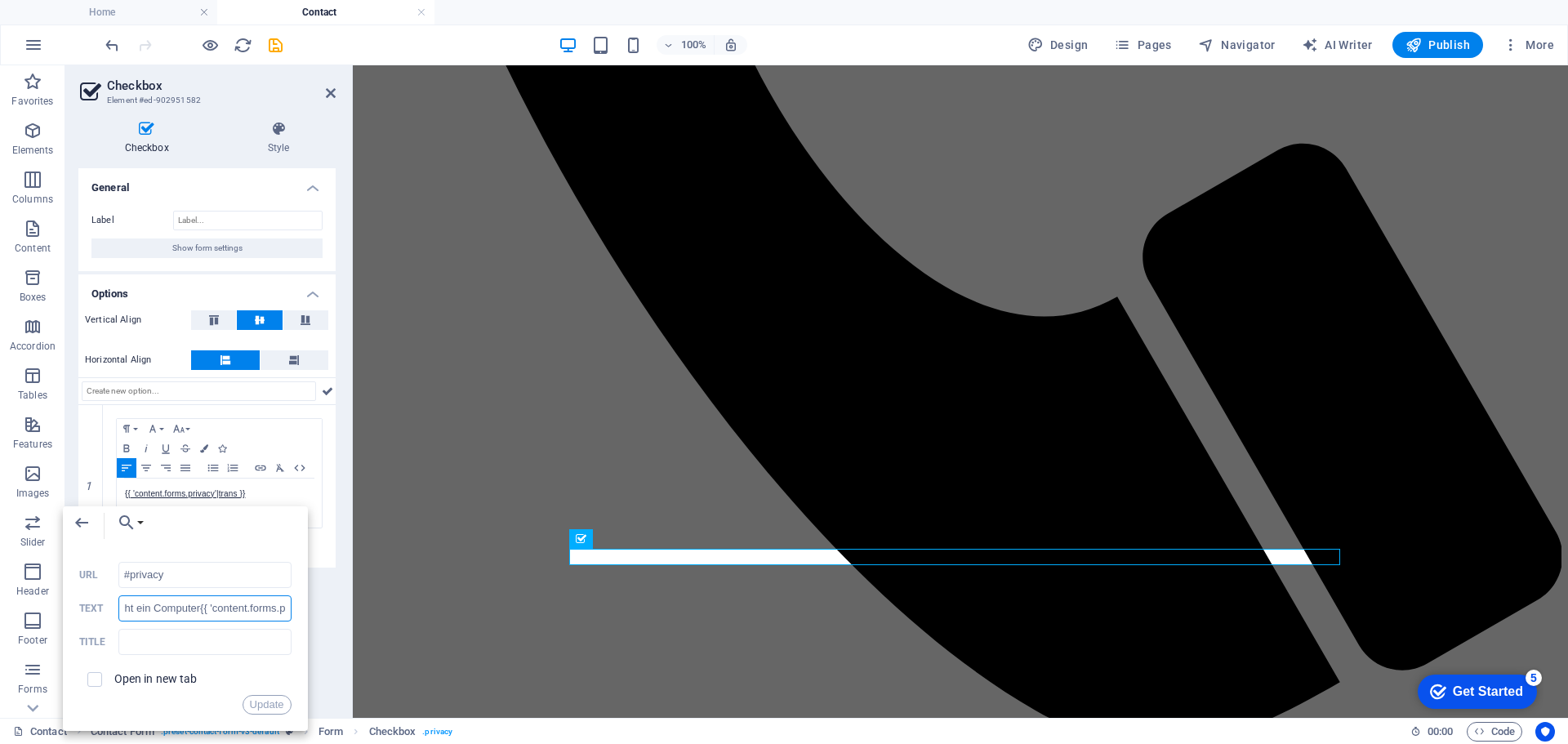
click at [160, 608] on input "Authentifizierung: Die Prüfung stellt sicher, dass der Nutzer ein Mensch ist un…" at bounding box center [205, 608] width 174 height 27
click at [203, 609] on input "Authentifizierung: Die Prüfung stellt sicher, dass der Nutzer ein Mensch ist un…" at bounding box center [205, 608] width 174 height 27
drag, startPoint x: 198, startPoint y: 615, endPoint x: 324, endPoint y: 613, distance: 126.0
click at [324, 613] on body "anwalt-kanzlei24.de Home Contact Favorites Elements Columns Content Boxes Accor…" at bounding box center [784, 372] width 1568 height 744
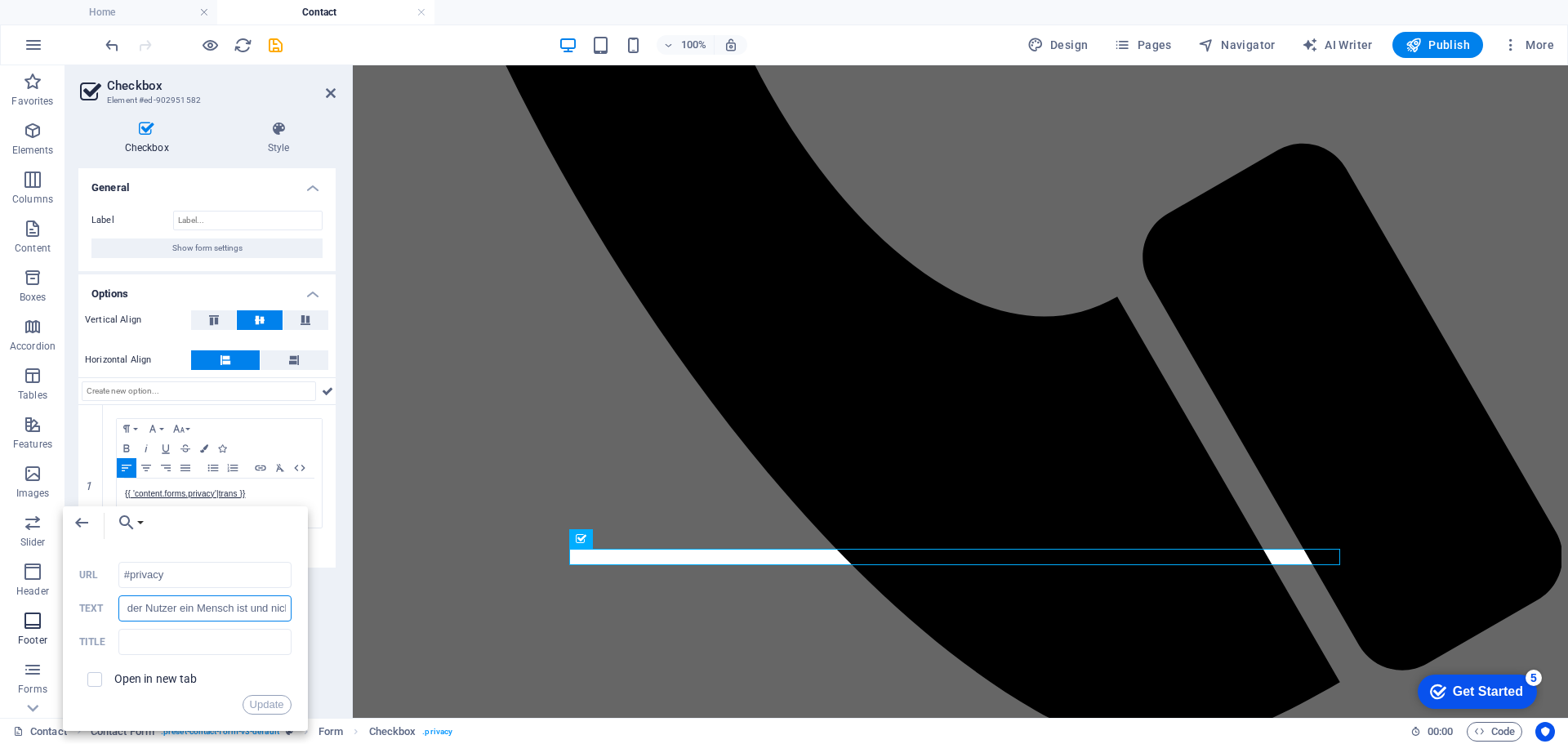
scroll to position [0, 0]
drag, startPoint x: 153, startPoint y: 616, endPoint x: 43, endPoint y: 607, distance: 110.4
click at [43, 607] on body "anwalt-kanzlei24.de Home Contact Favorites Elements Columns Content Boxes Accor…" at bounding box center [784, 372] width 1568 height 744
click at [176, 606] on input "Authentifizierung: Die Prüfung stellt sicher, dass der Nutzer ein Mensch ist un…" at bounding box center [205, 608] width 174 height 27
drag, startPoint x: 203, startPoint y: 608, endPoint x: 264, endPoint y: 609, distance: 61.0
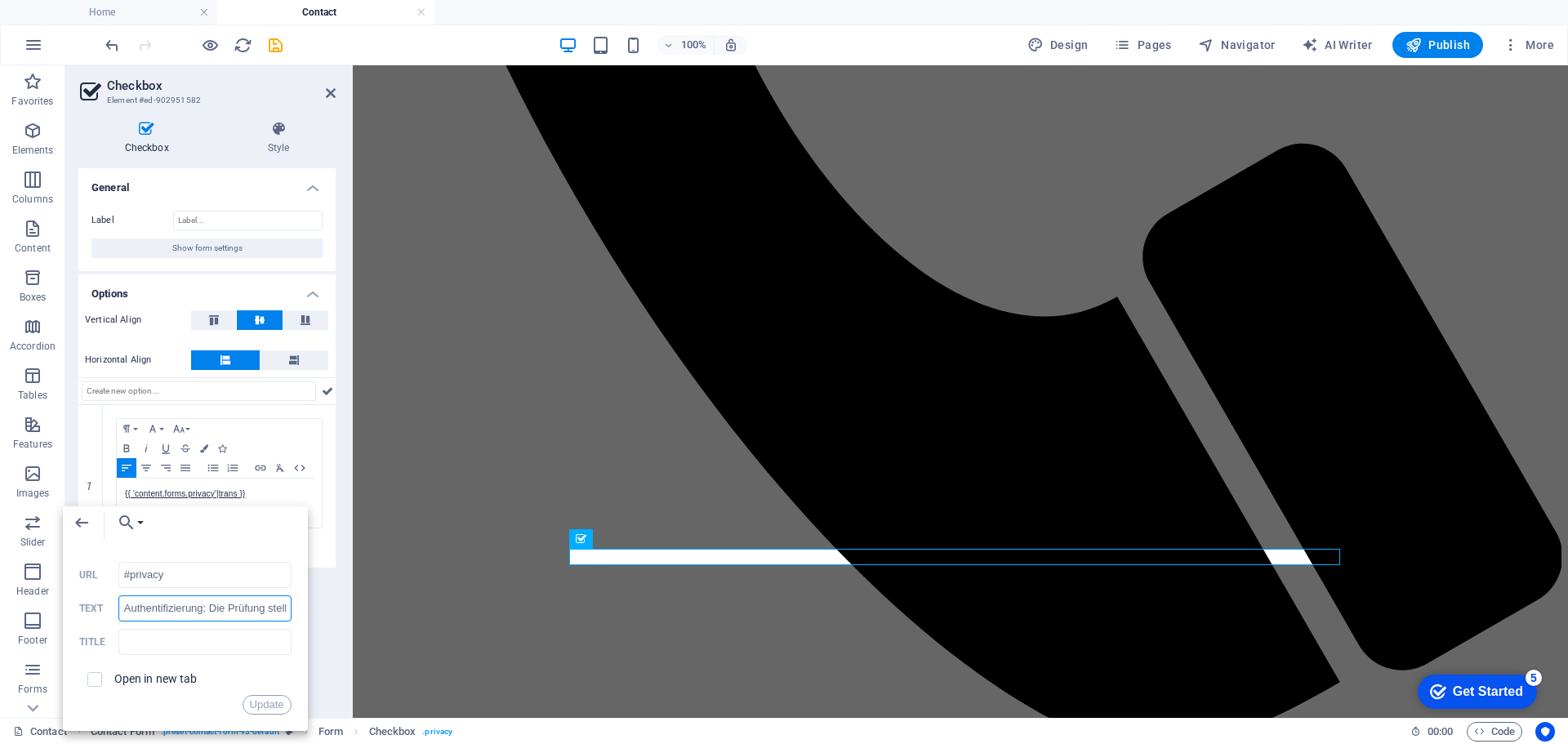
click at [264, 609] on input "Authentifizierung: Die Prüfung stellt sicher, dass der Nutzer ein Mensch ist un…" at bounding box center [205, 608] width 174 height 27
click at [123, 611] on input "Authentifizierung stellt sicher, dass der Nutzer ein Mensch ist und nicht ein C…" at bounding box center [205, 608] width 174 height 27
type input "Die Authentifizierung stellt sicher, dass der Nutzer ein Mensch ist und nicht e…"
drag, startPoint x: 279, startPoint y: 603, endPoint x: 309, endPoint y: 592, distance: 32.0
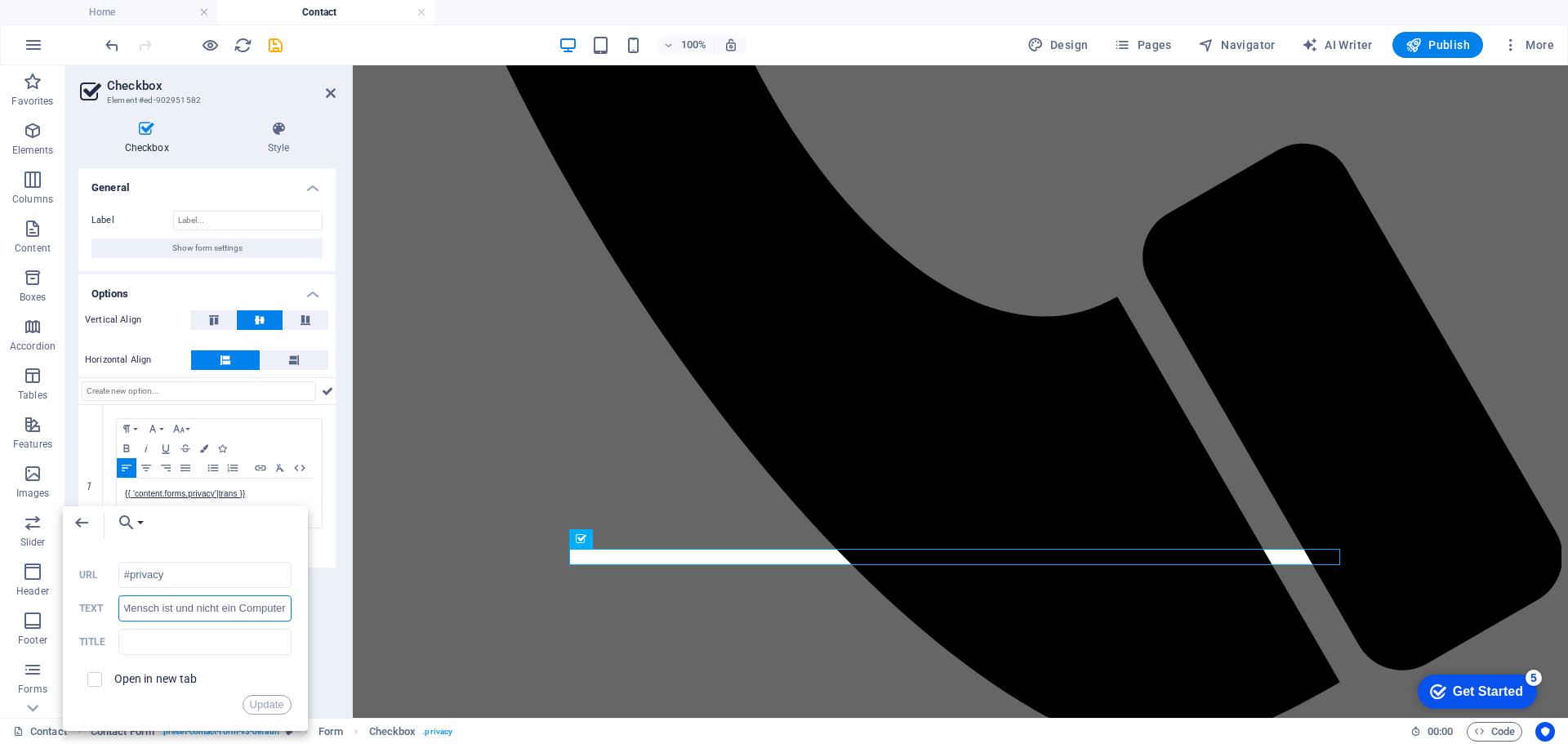
click at [309, 592] on body "anwalt-kanzlei24.de Home Contact Favorites Elements Columns Content Boxes Accor…" at bounding box center [784, 372] width 1568 height 744
click at [263, 705] on button "Update" at bounding box center [266, 705] width 49 height 19
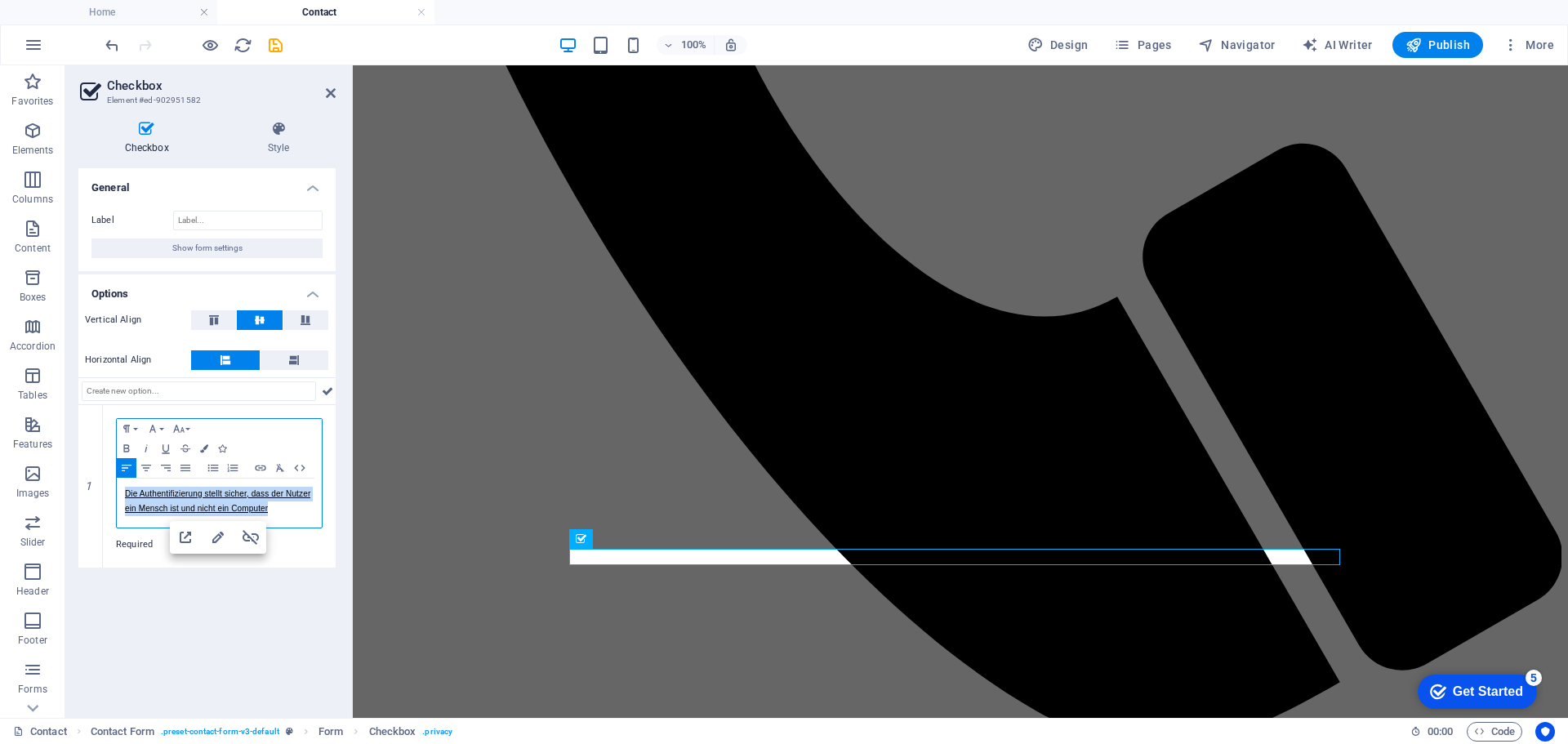
scroll to position [0, 0]
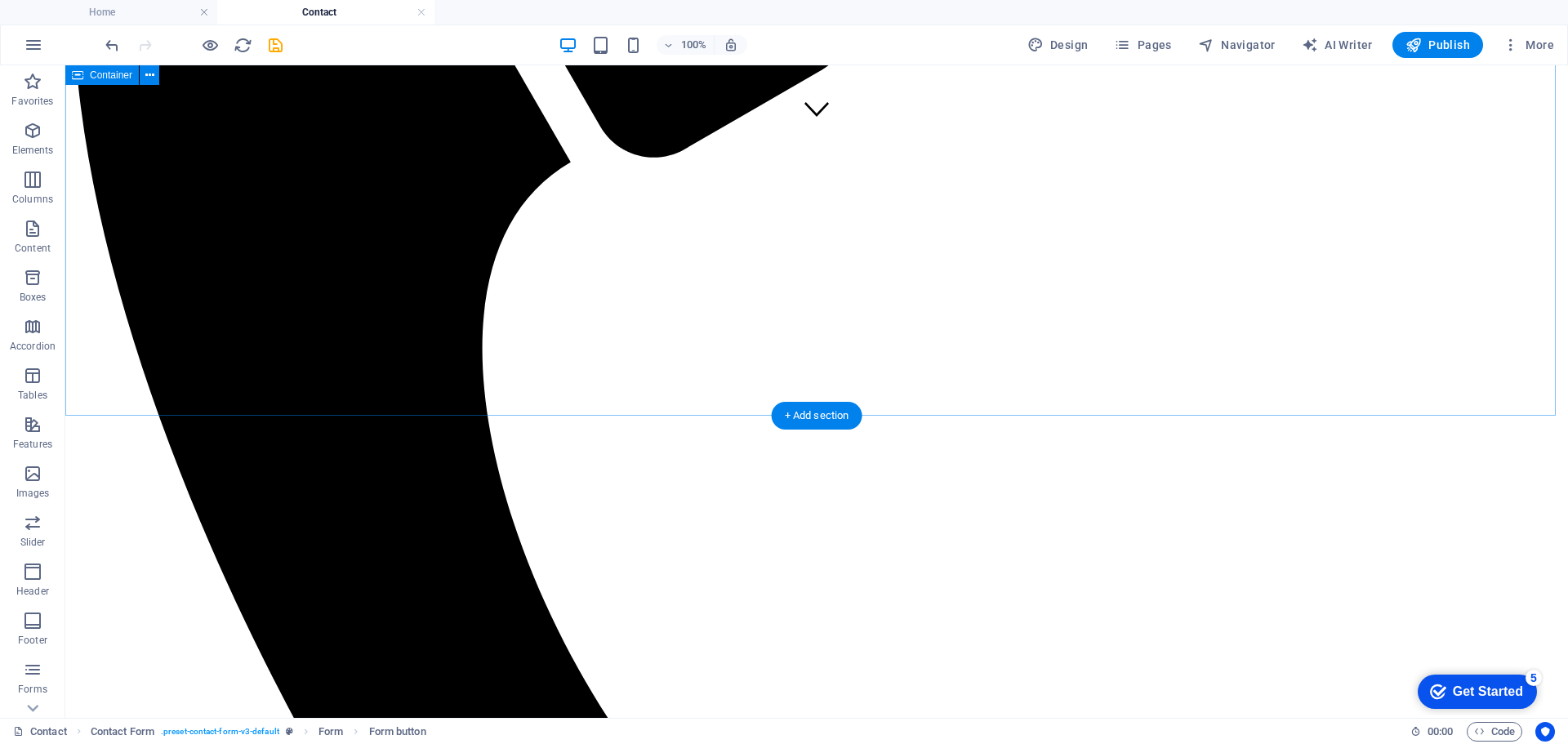
scroll to position [525, 0]
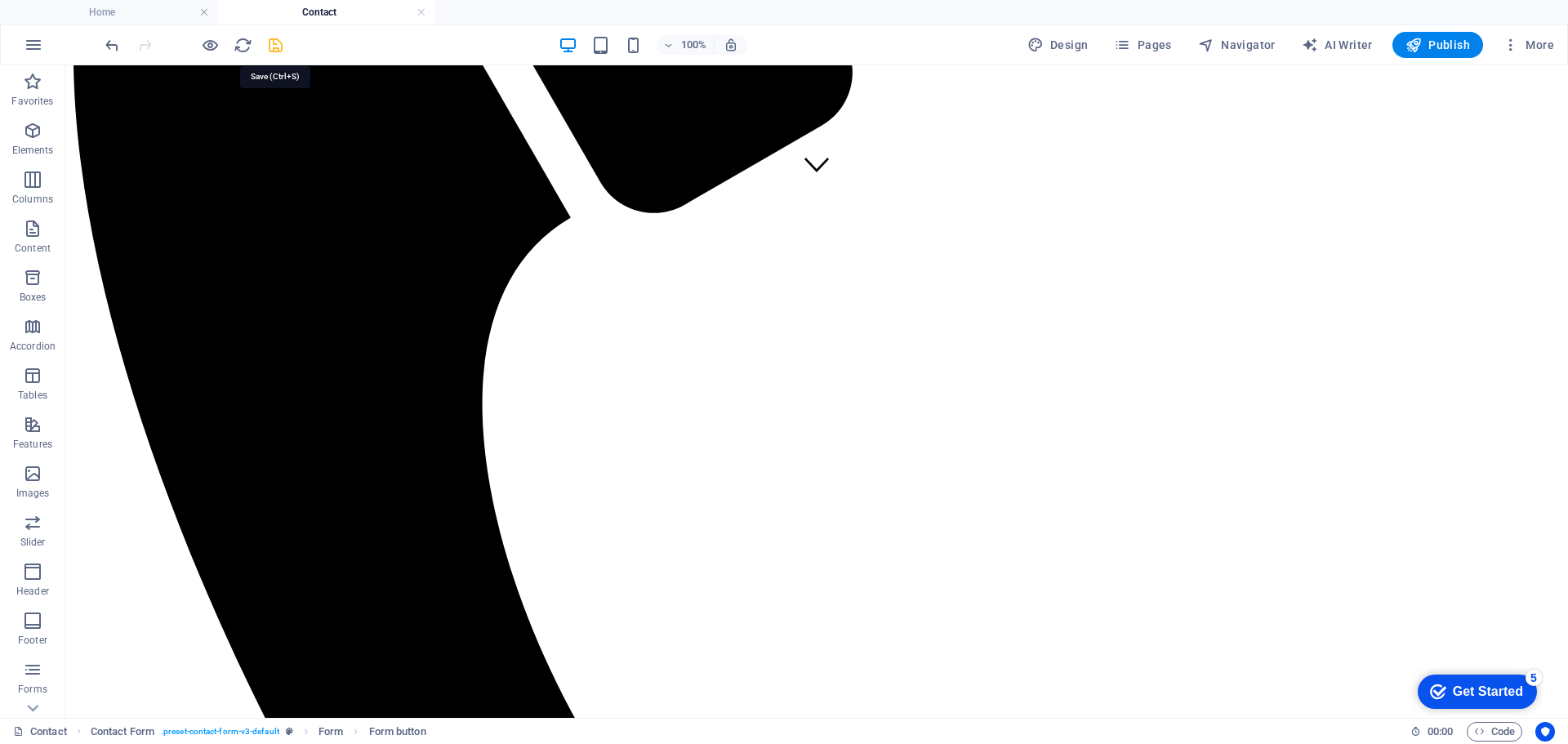
click at [277, 43] on icon "save" at bounding box center [275, 45] width 19 height 19
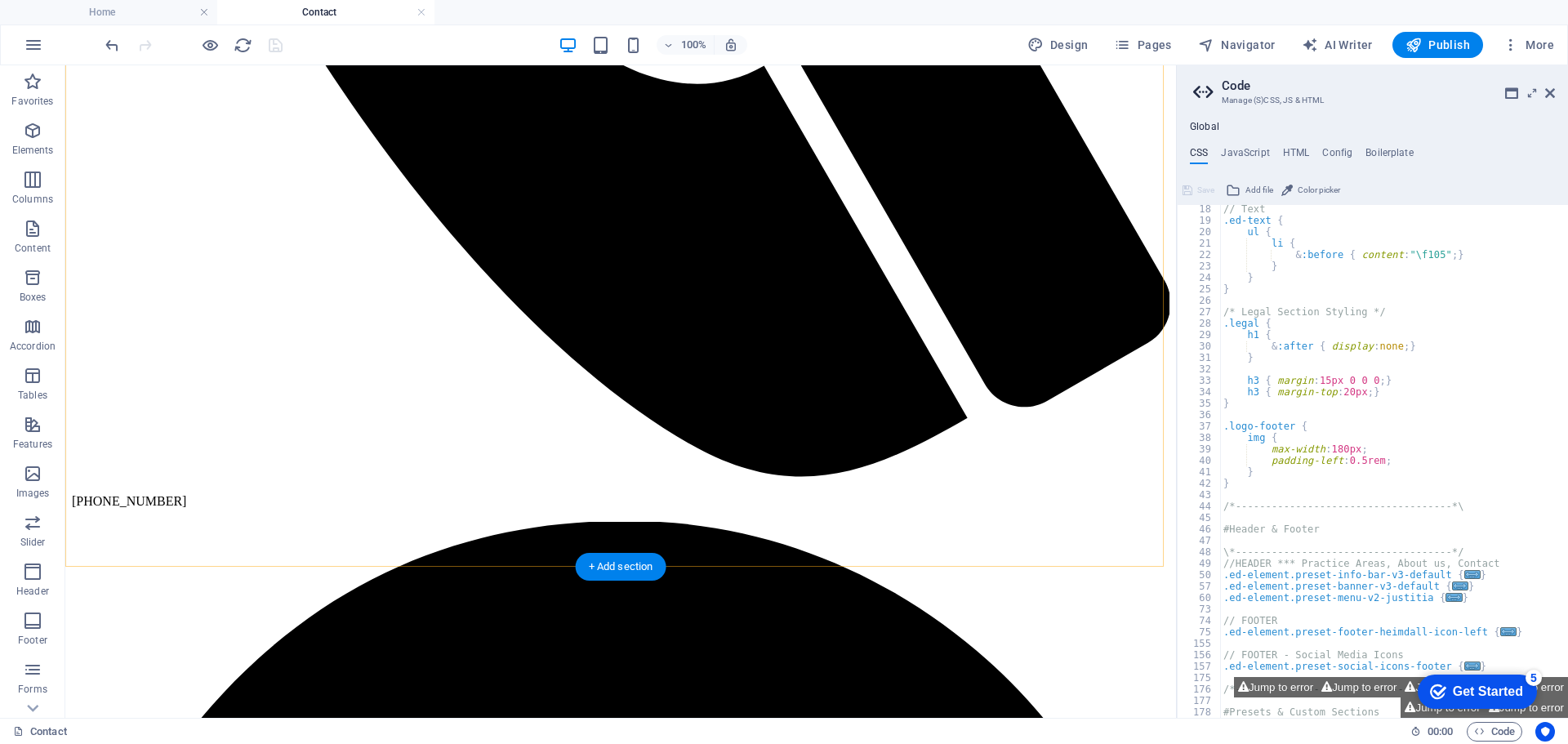
scroll to position [1097, 0]
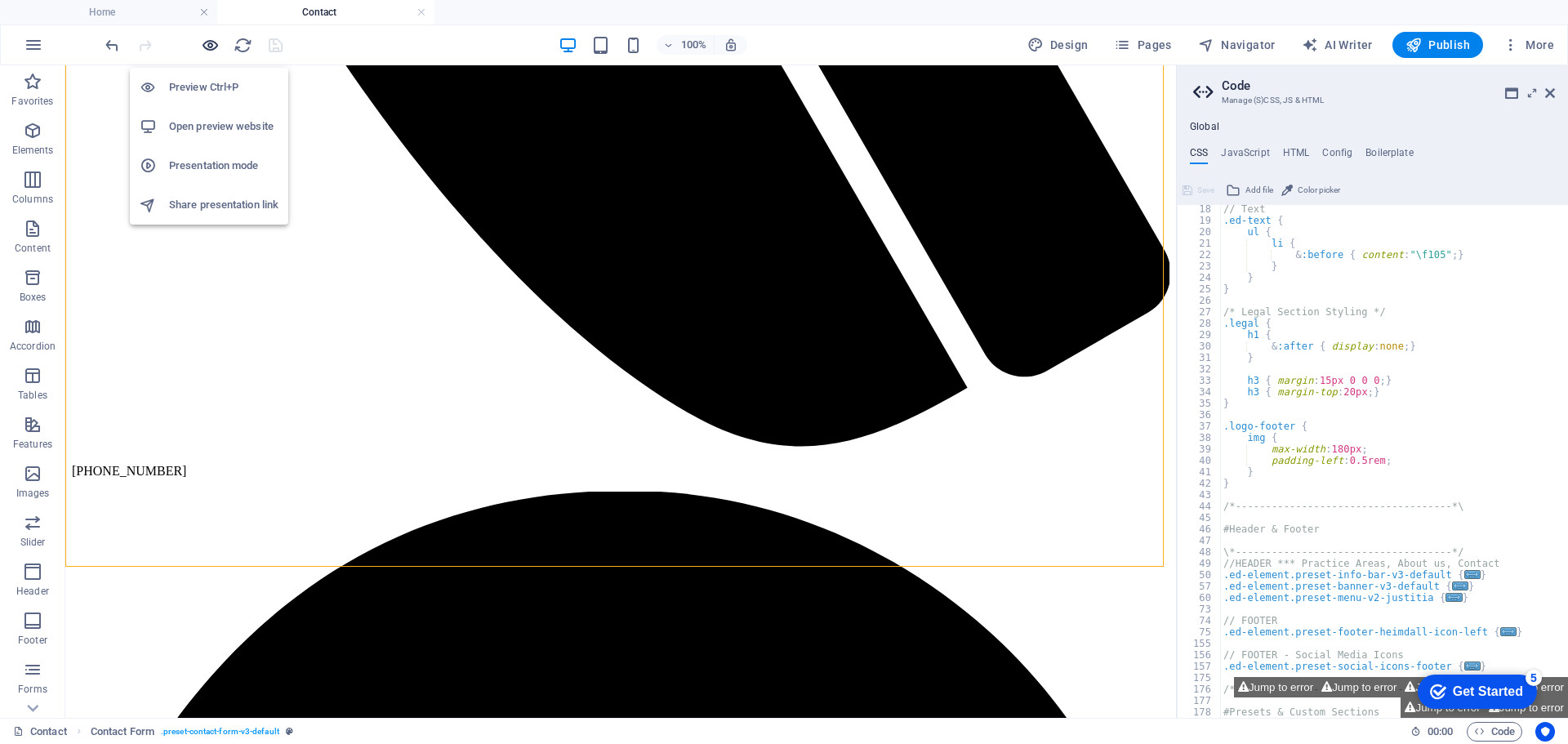
click at [212, 43] on icon "button" at bounding box center [210, 45] width 19 height 19
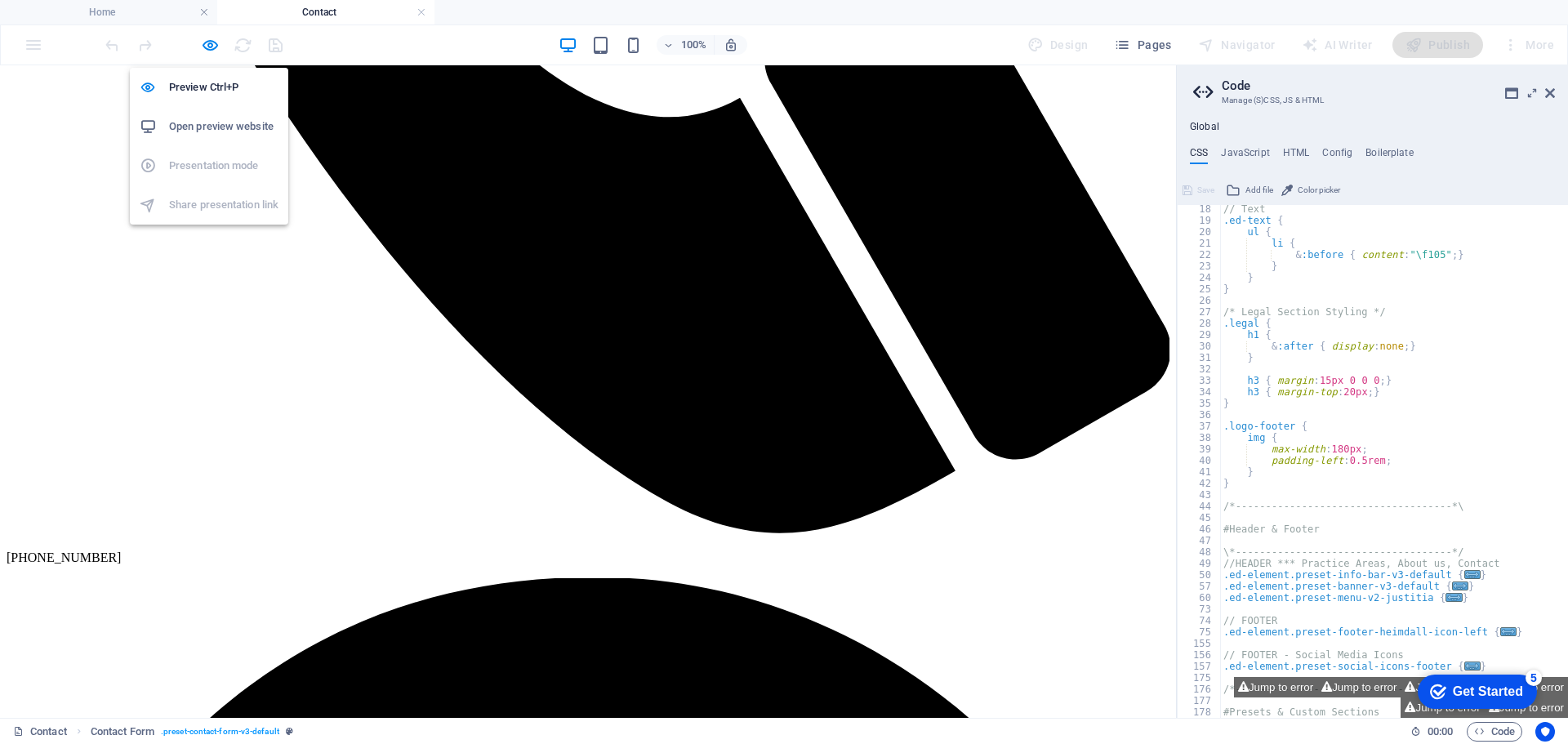
click at [212, 125] on h6 "Open preview website" at bounding box center [224, 127] width 110 height 19
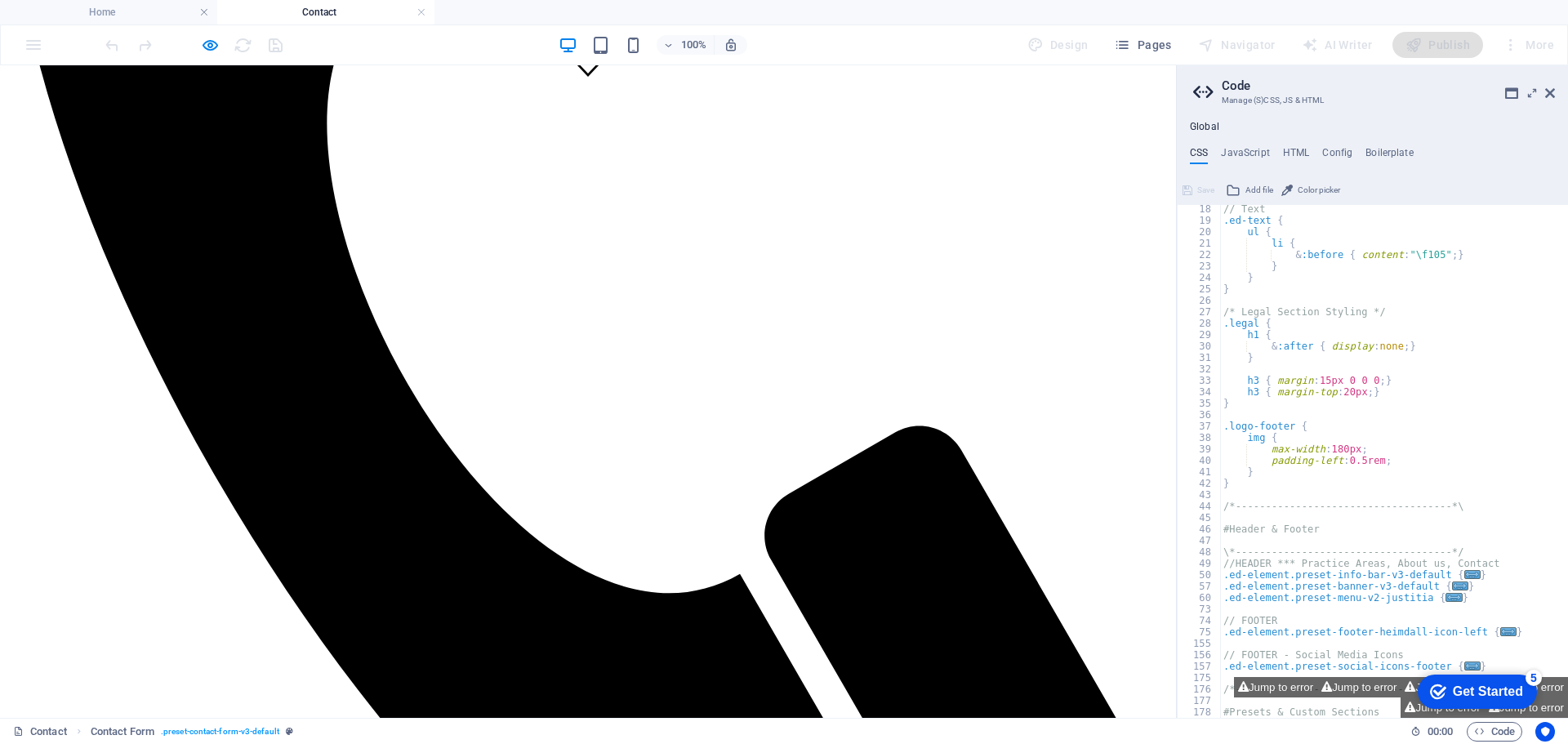
scroll to position [689, 0]
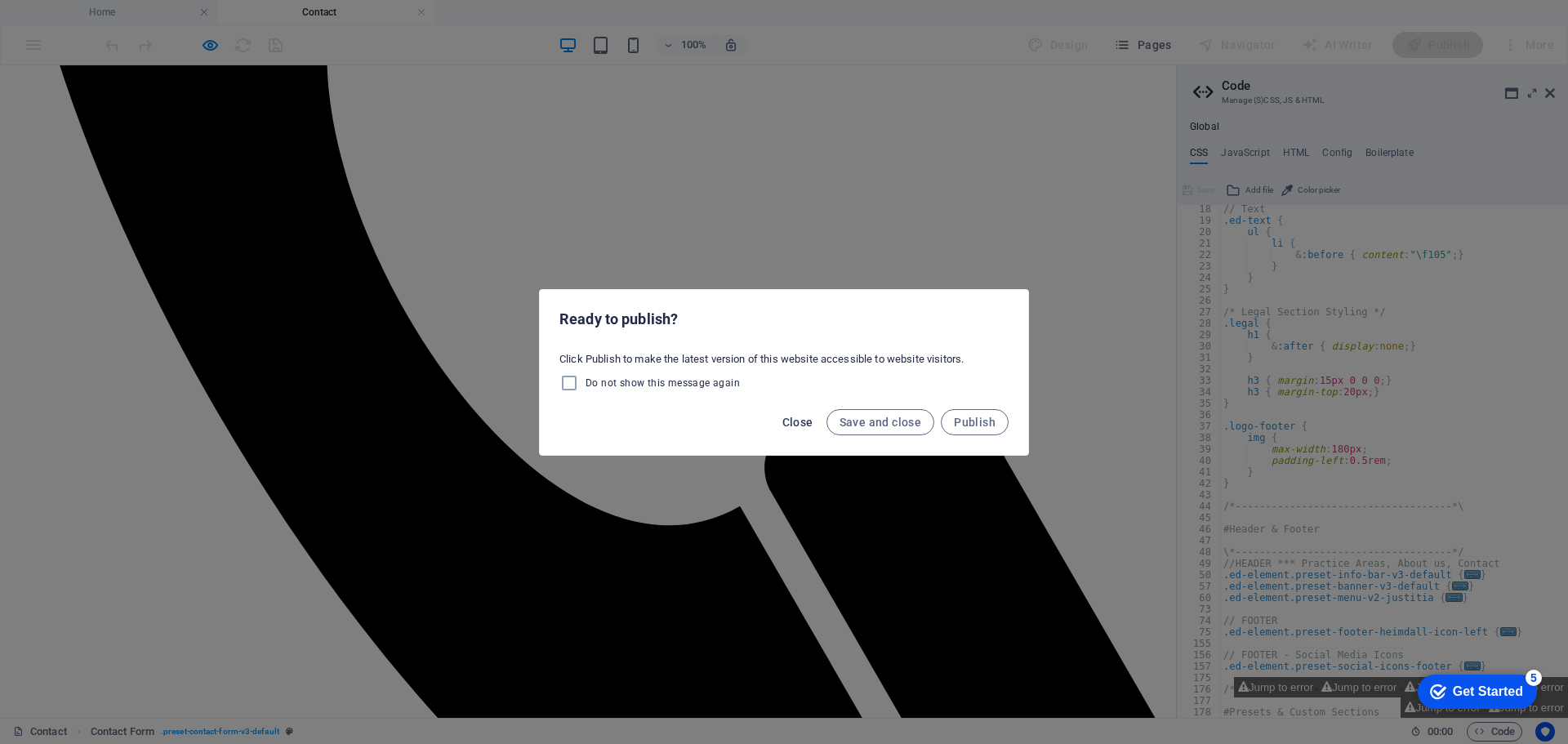
click at [790, 419] on span "Close" at bounding box center [798, 422] width 31 height 13
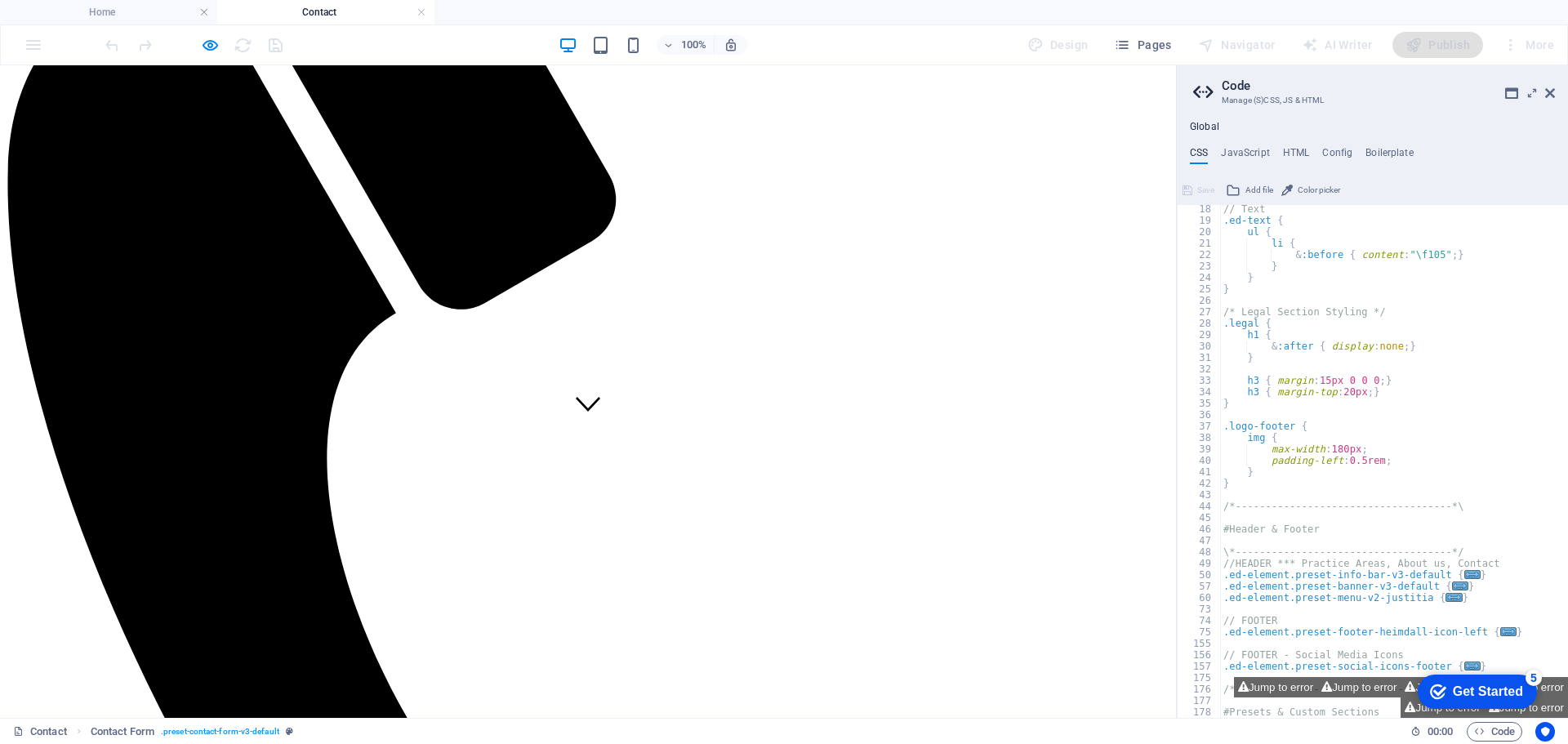
scroll to position [280, 0]
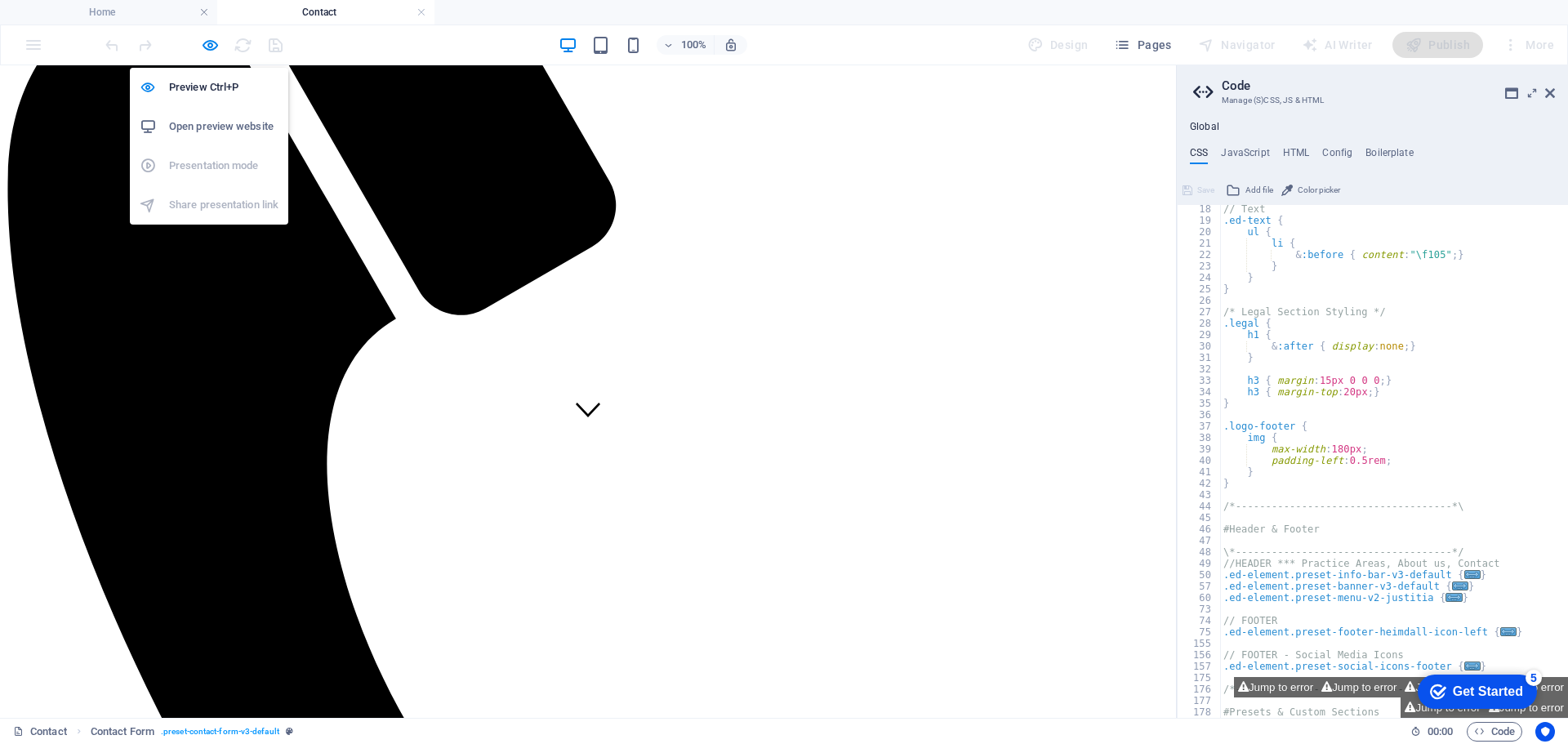
click at [203, 125] on h6 "Open preview website" at bounding box center [224, 127] width 110 height 19
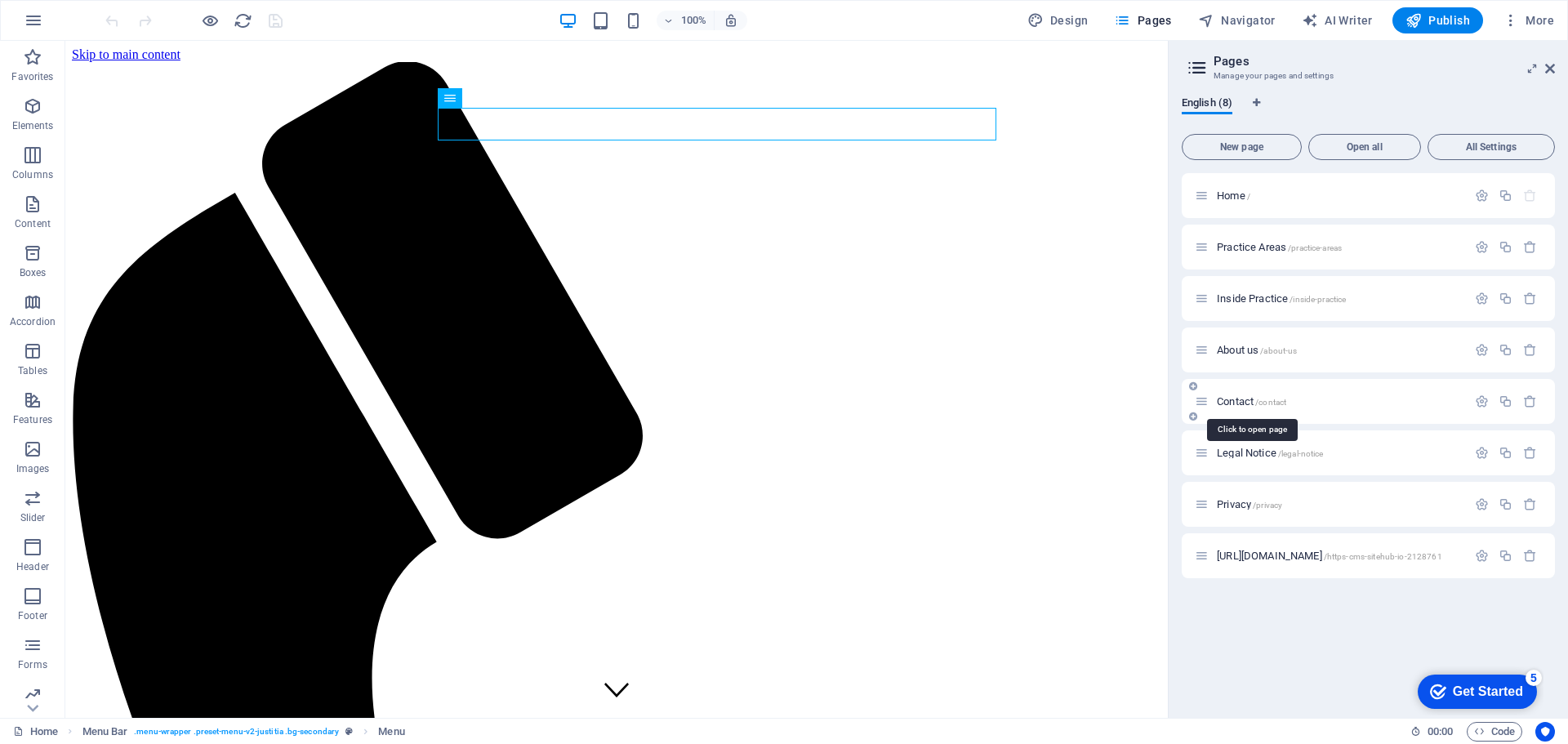
click at [1259, 398] on span "/contact" at bounding box center [1271, 402] width 31 height 9
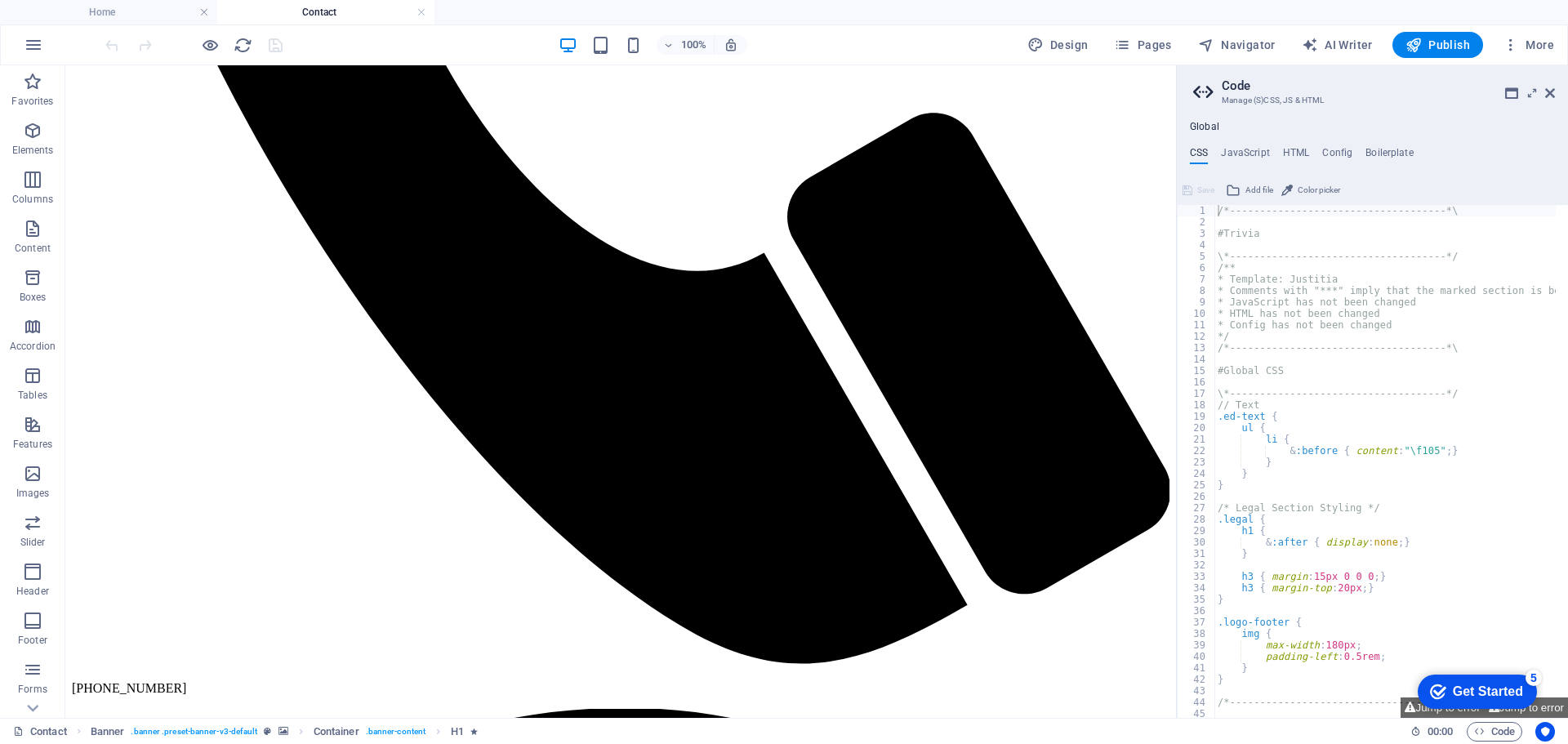
scroll to position [899, 0]
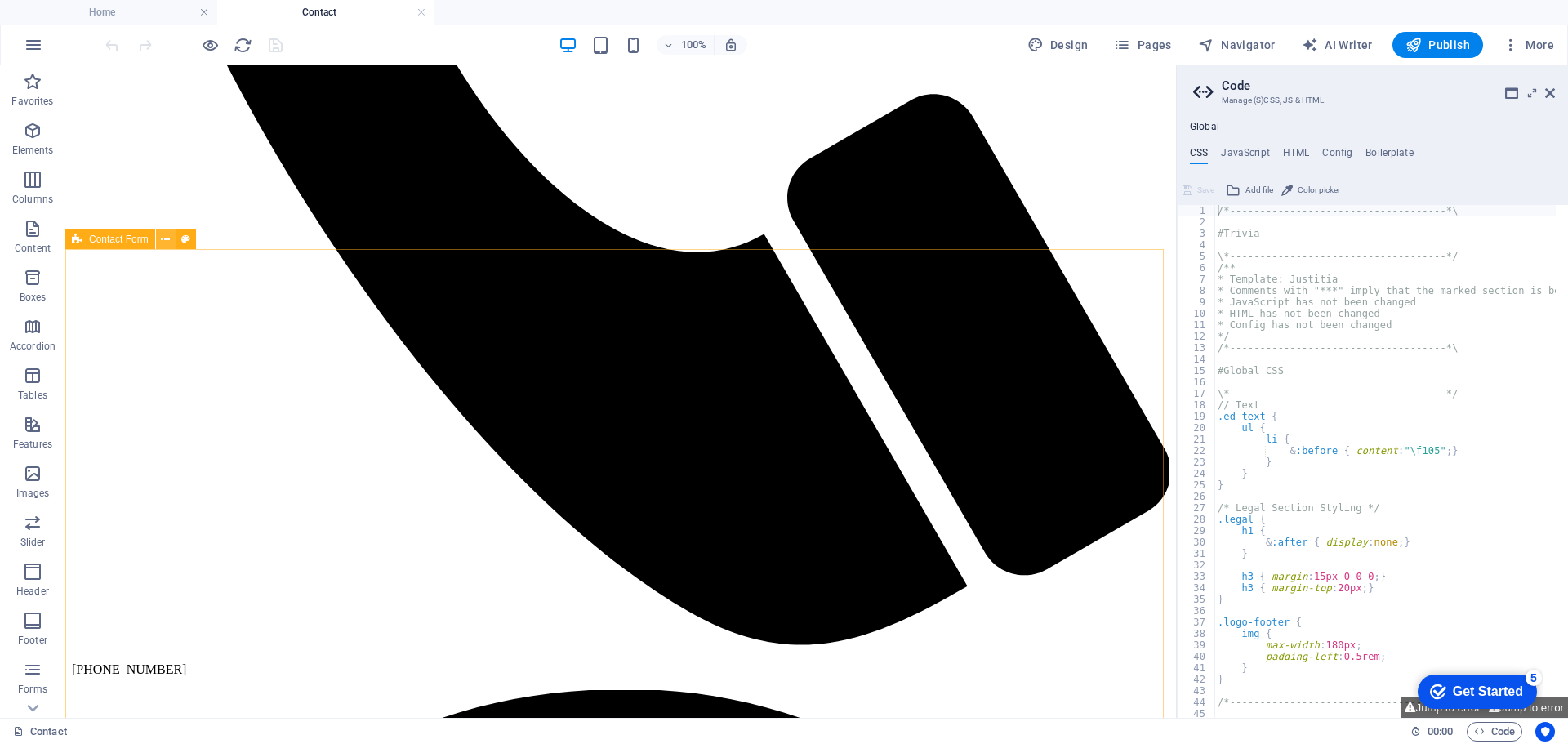
click at [164, 241] on icon at bounding box center [166, 239] width 9 height 17
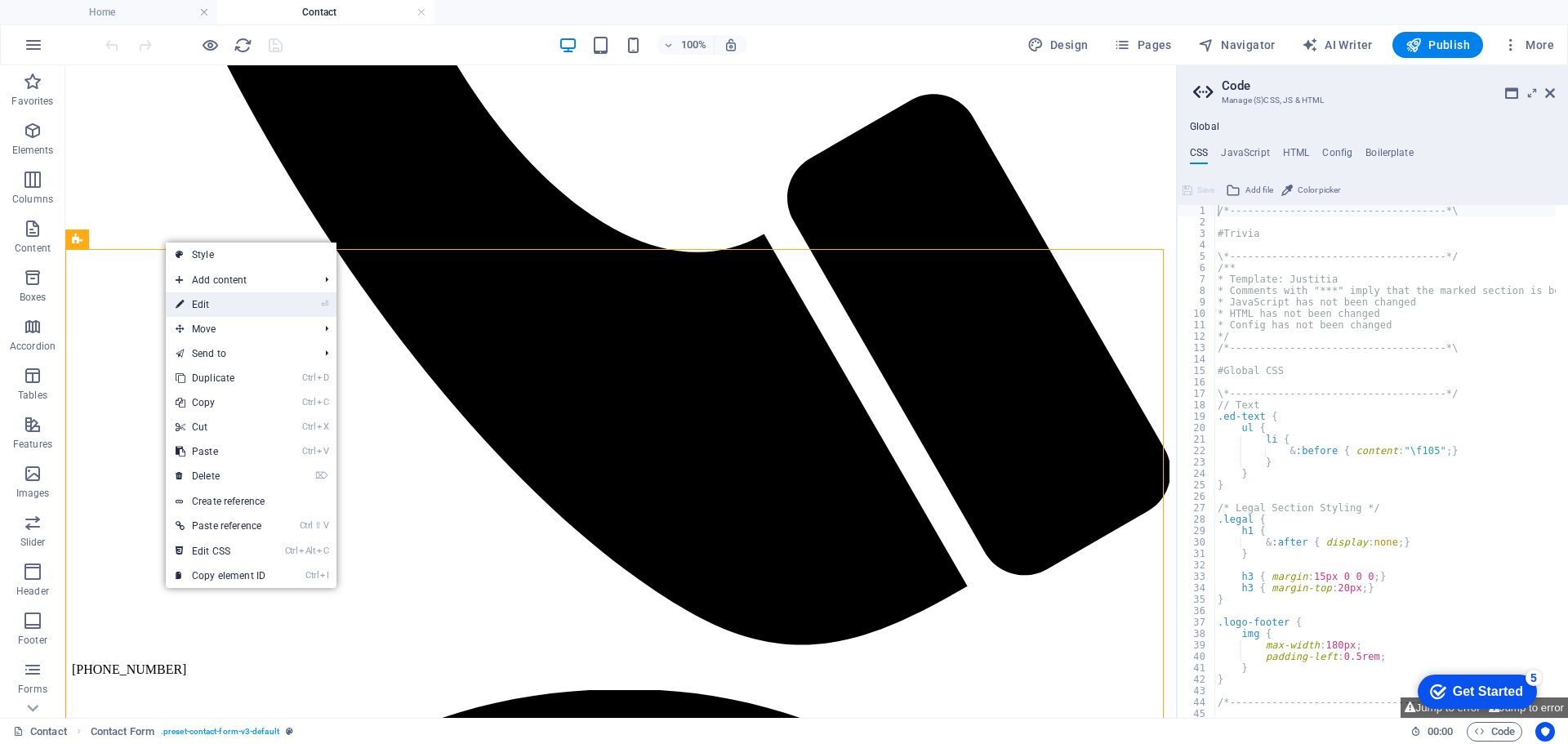
click at [200, 302] on link "⏎ Edit" at bounding box center [220, 305] width 110 height 25
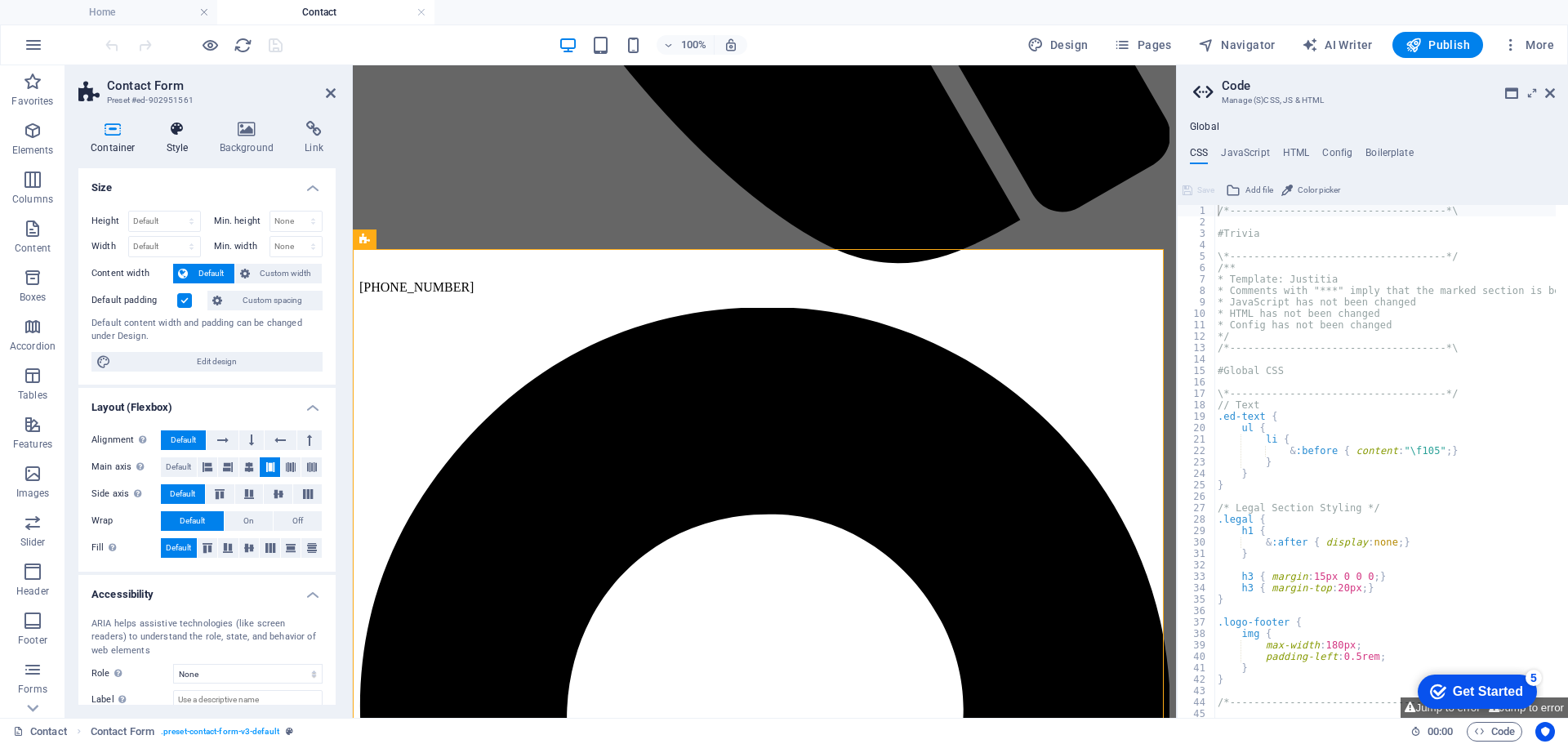
click at [170, 134] on icon at bounding box center [177, 129] width 47 height 16
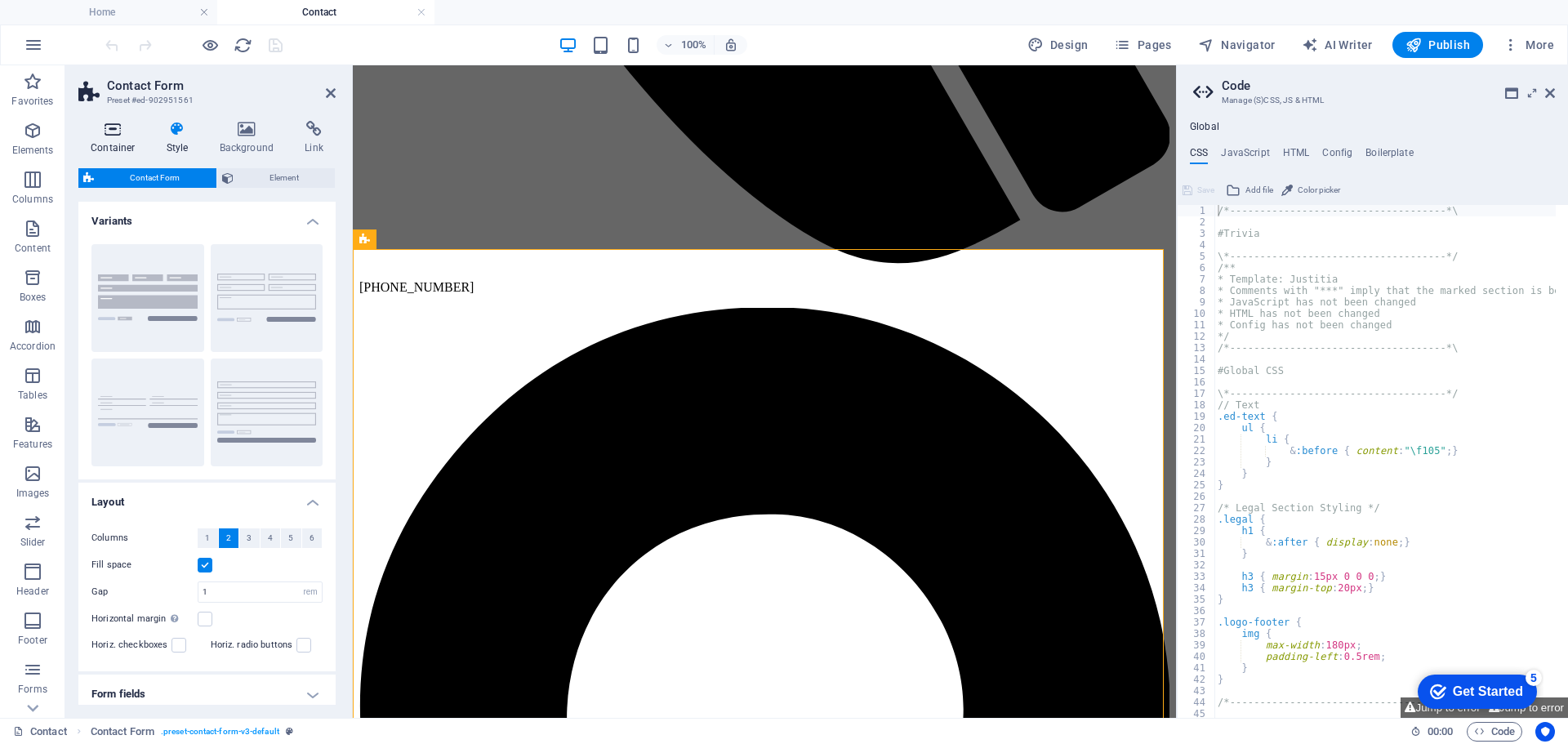
click at [109, 132] on icon at bounding box center [113, 129] width 69 height 16
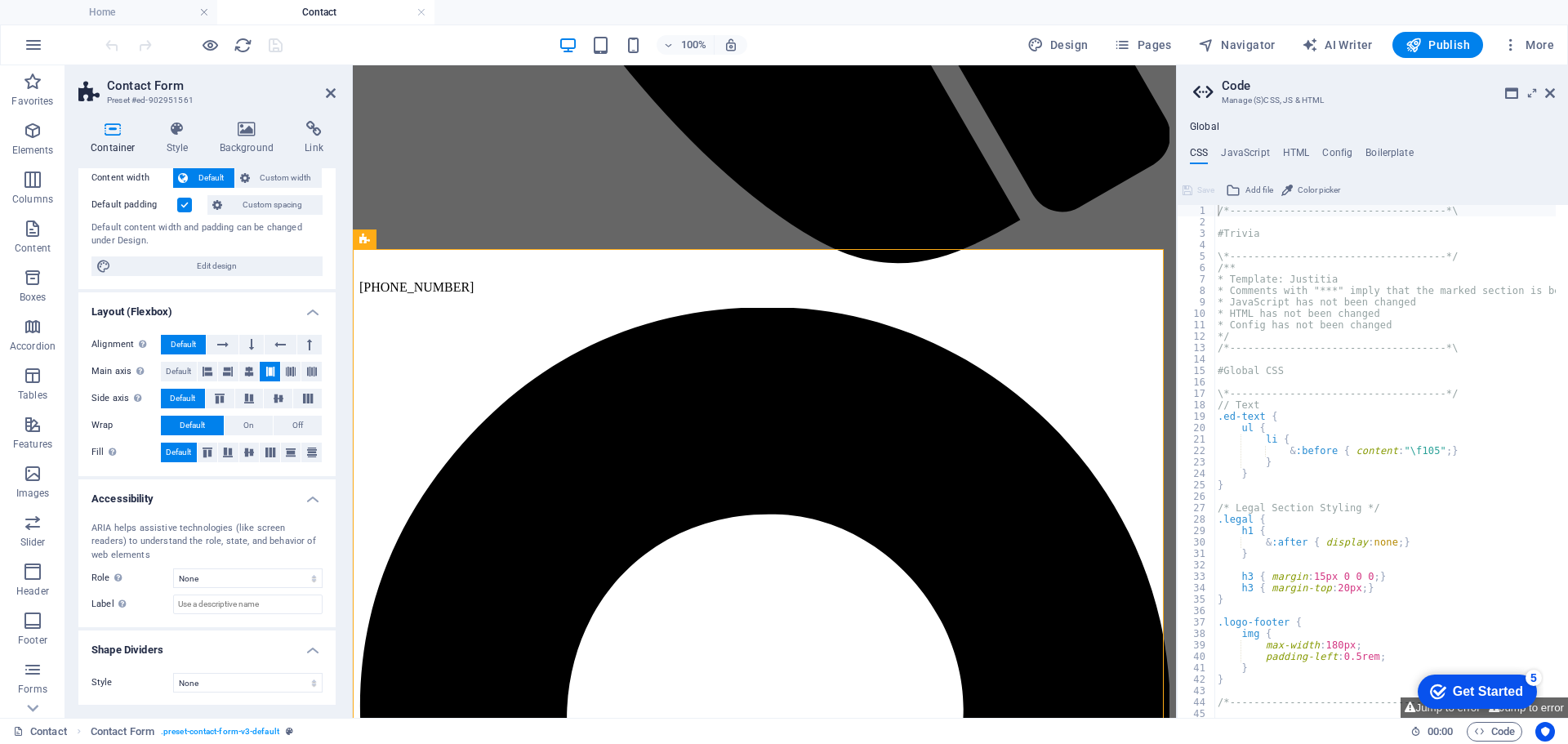
scroll to position [97, 0]
click at [213, 260] on span "Edit design" at bounding box center [217, 266] width 202 height 19
select select "px"
select select "400"
select select "px"
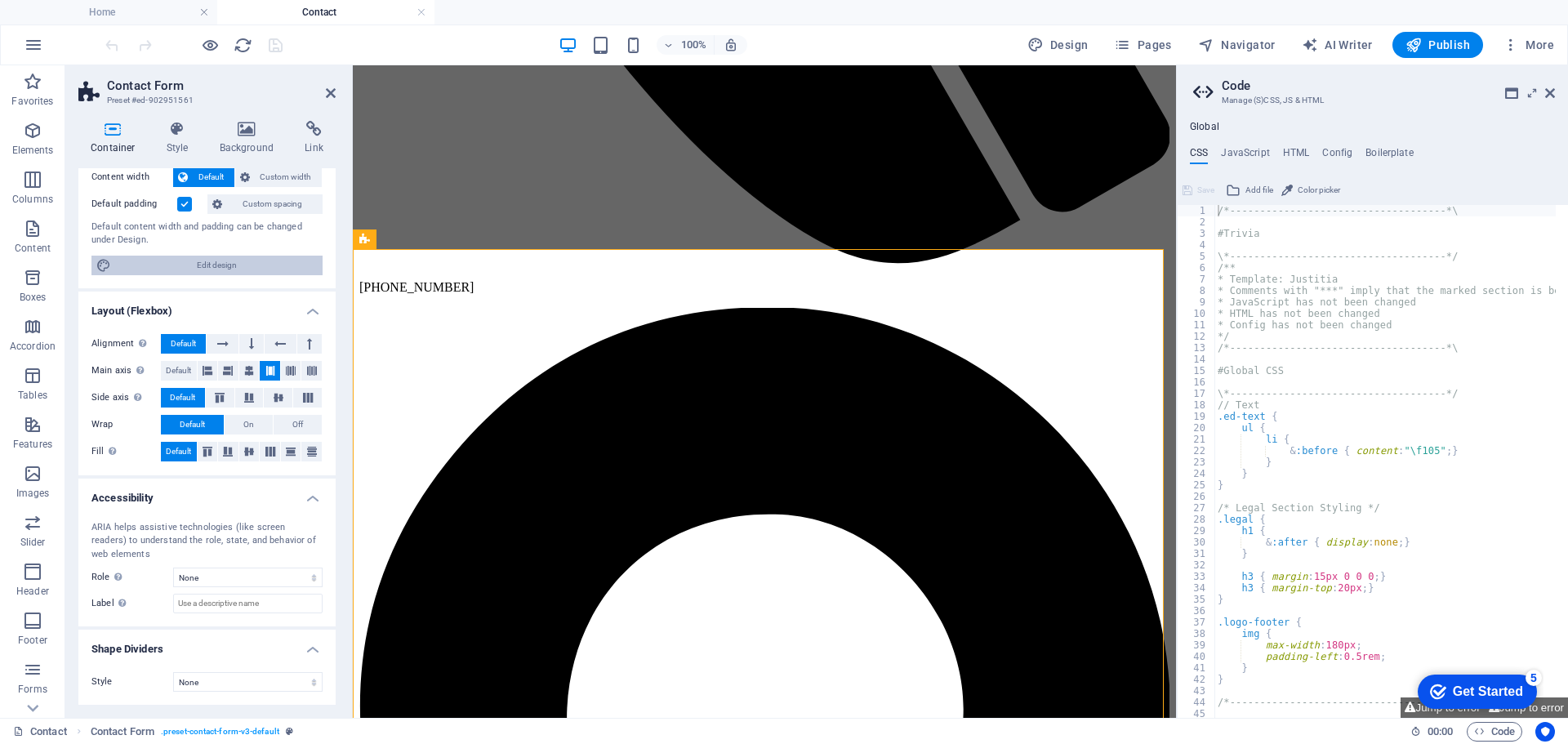
select select "rem"
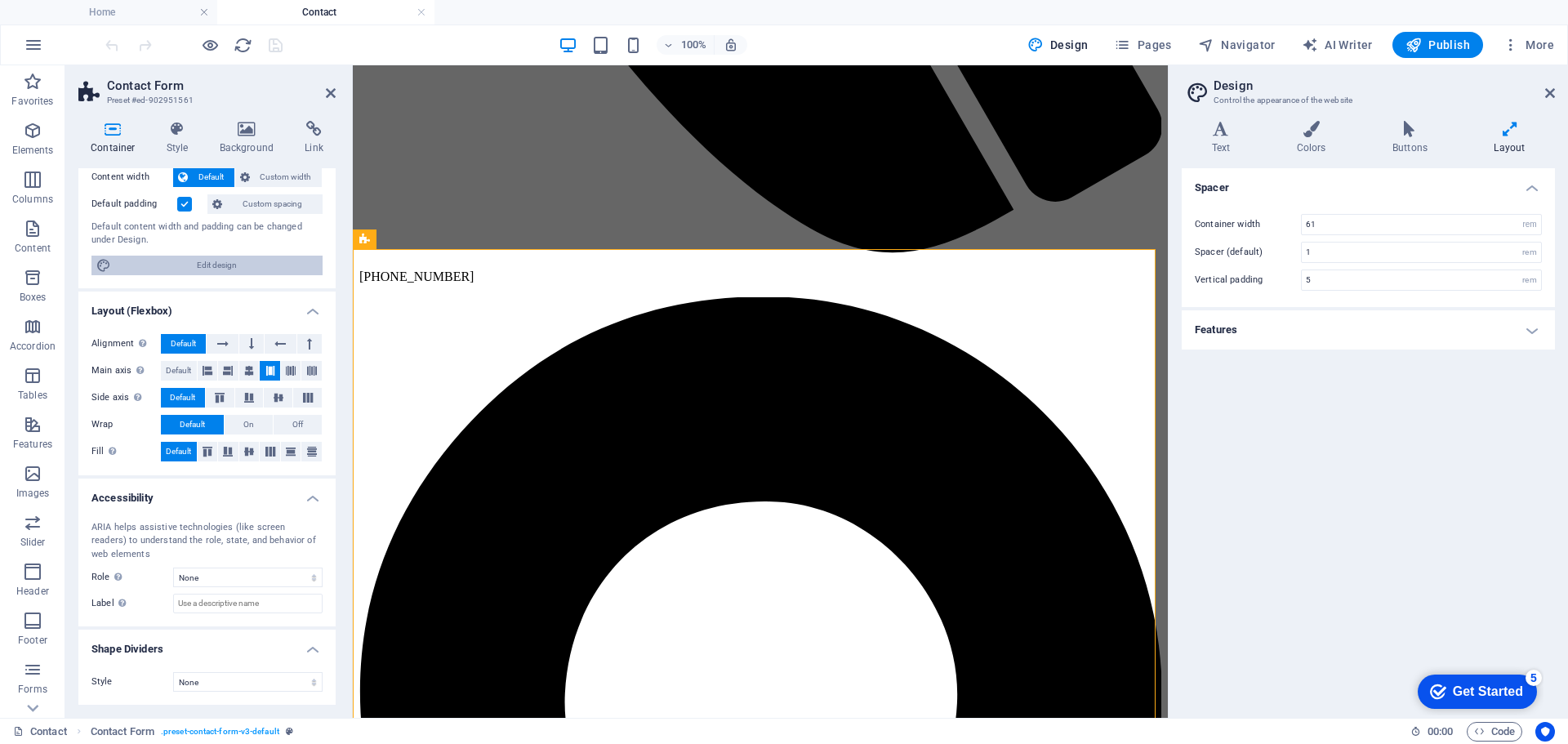
click at [213, 262] on span "Edit design" at bounding box center [217, 266] width 202 height 19
click at [212, 262] on span "Edit design" at bounding box center [217, 266] width 202 height 19
click at [229, 259] on span "Edit design" at bounding box center [217, 266] width 202 height 19
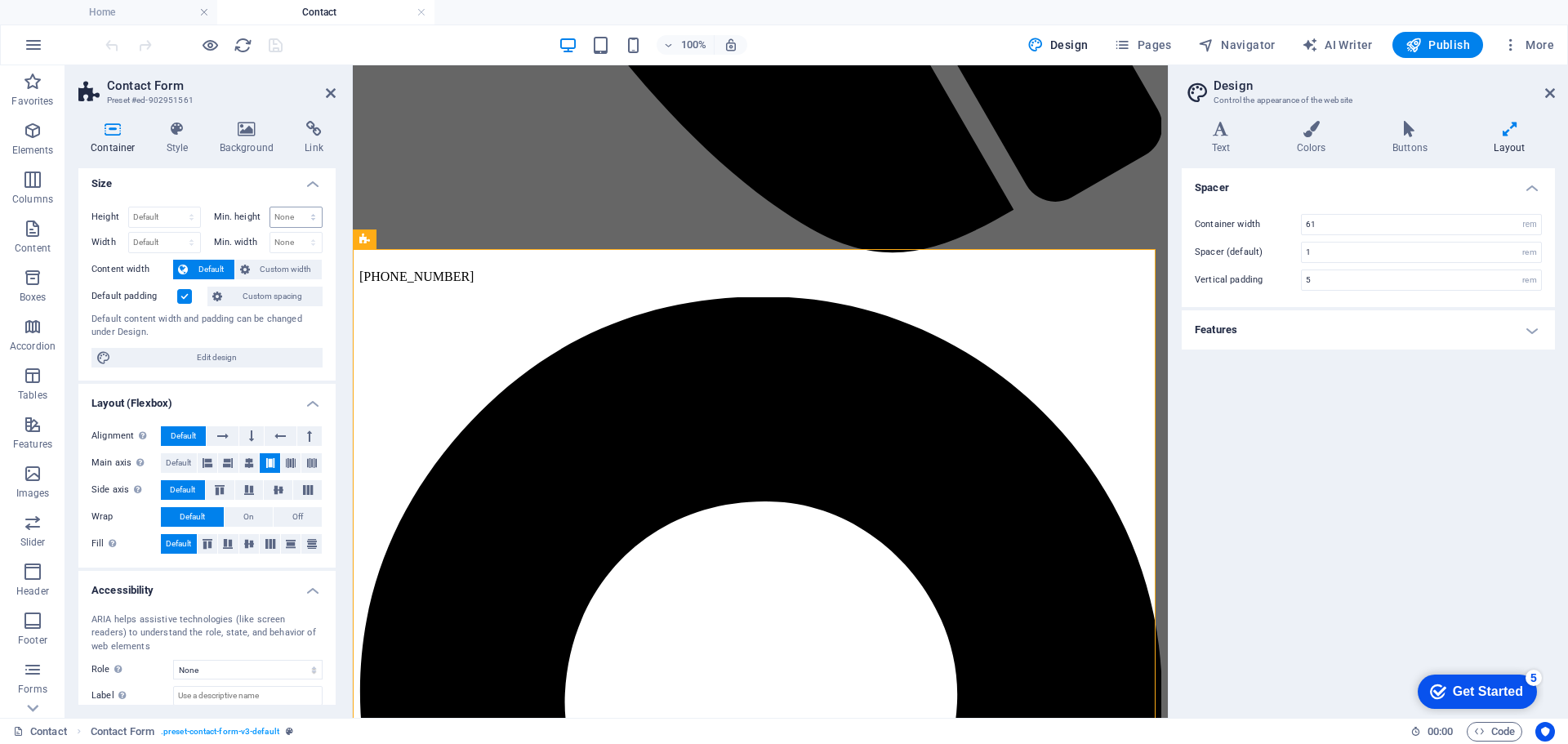
scroll to position [0, 0]
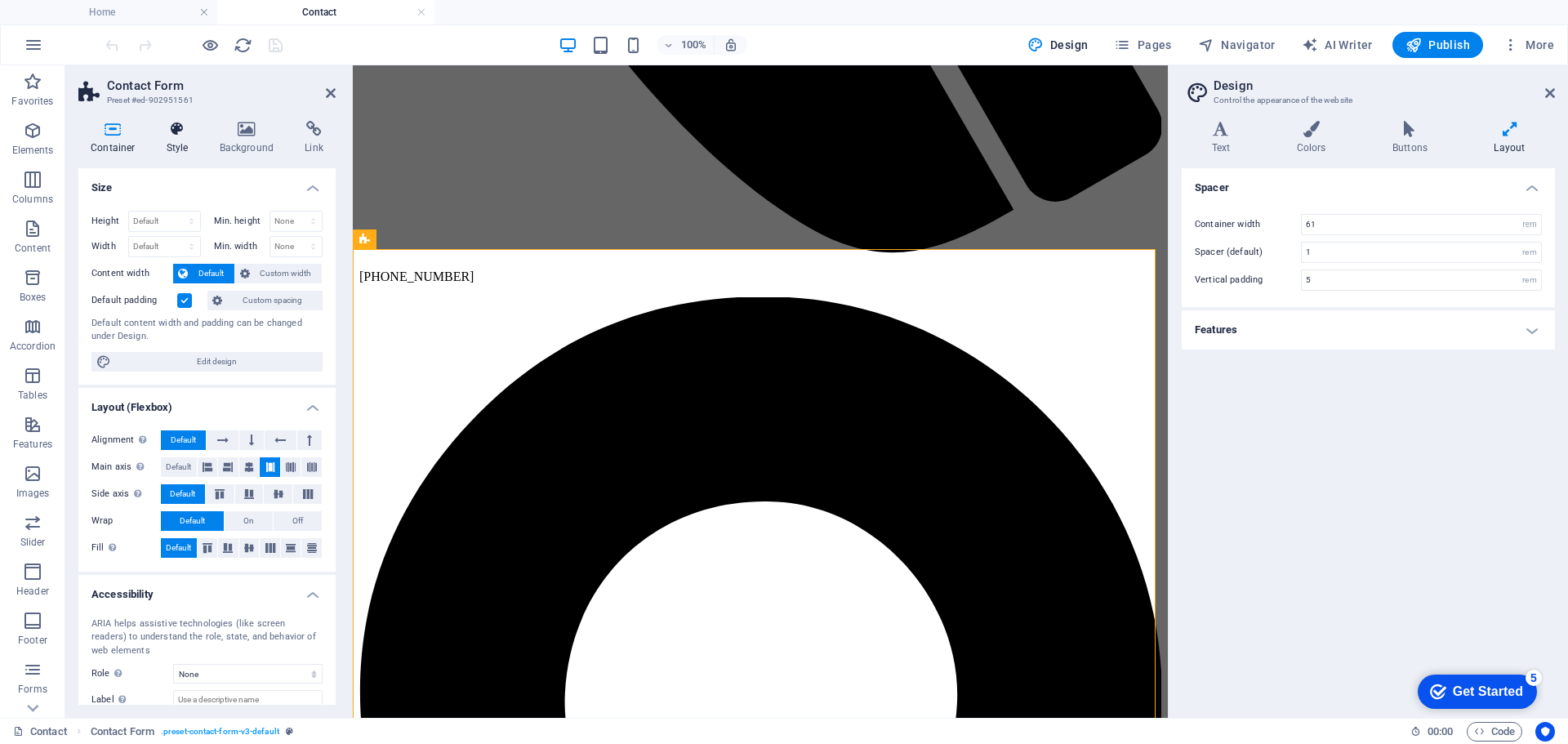
click at [173, 123] on icon at bounding box center [177, 129] width 47 height 16
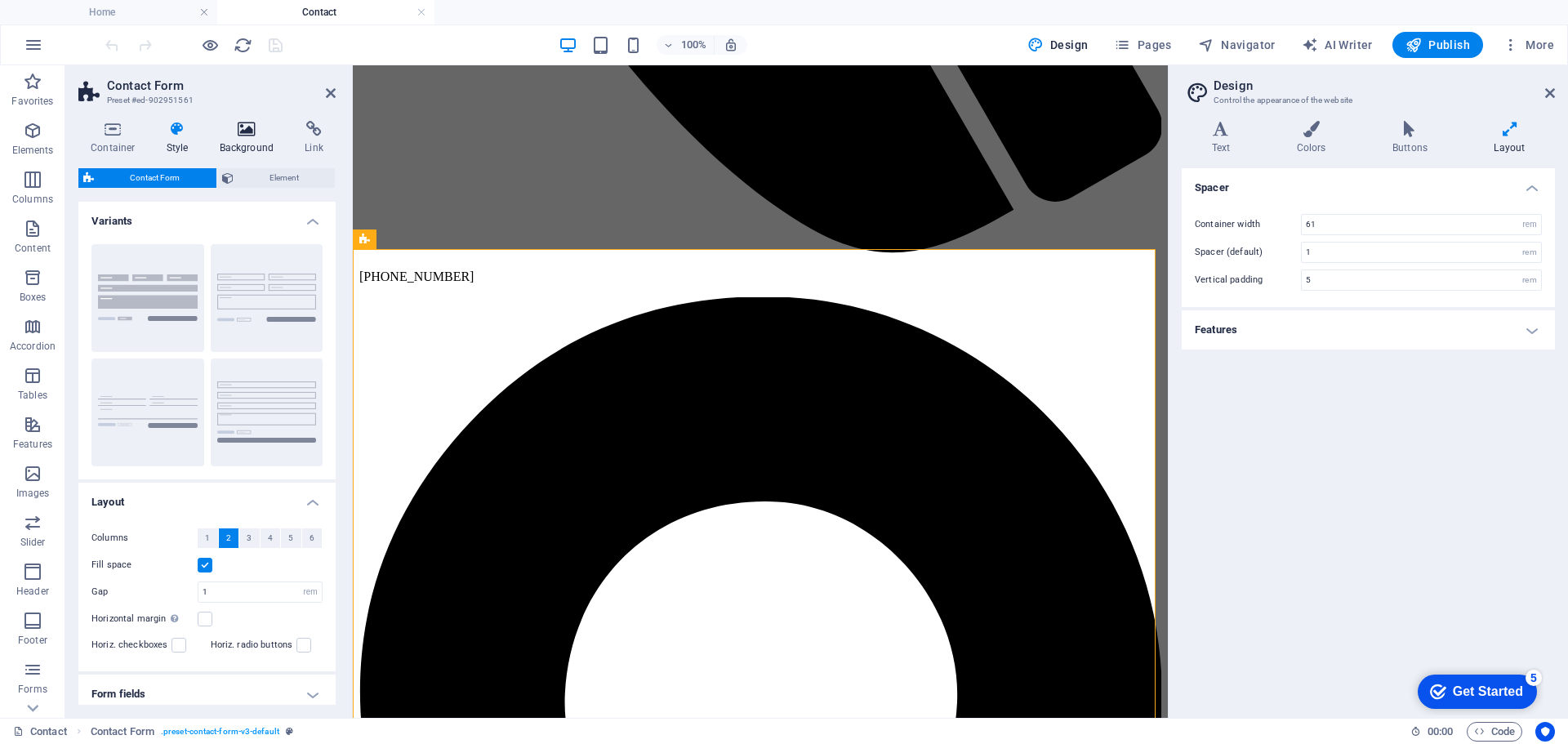
click at [235, 129] on icon at bounding box center [246, 129] width 79 height 16
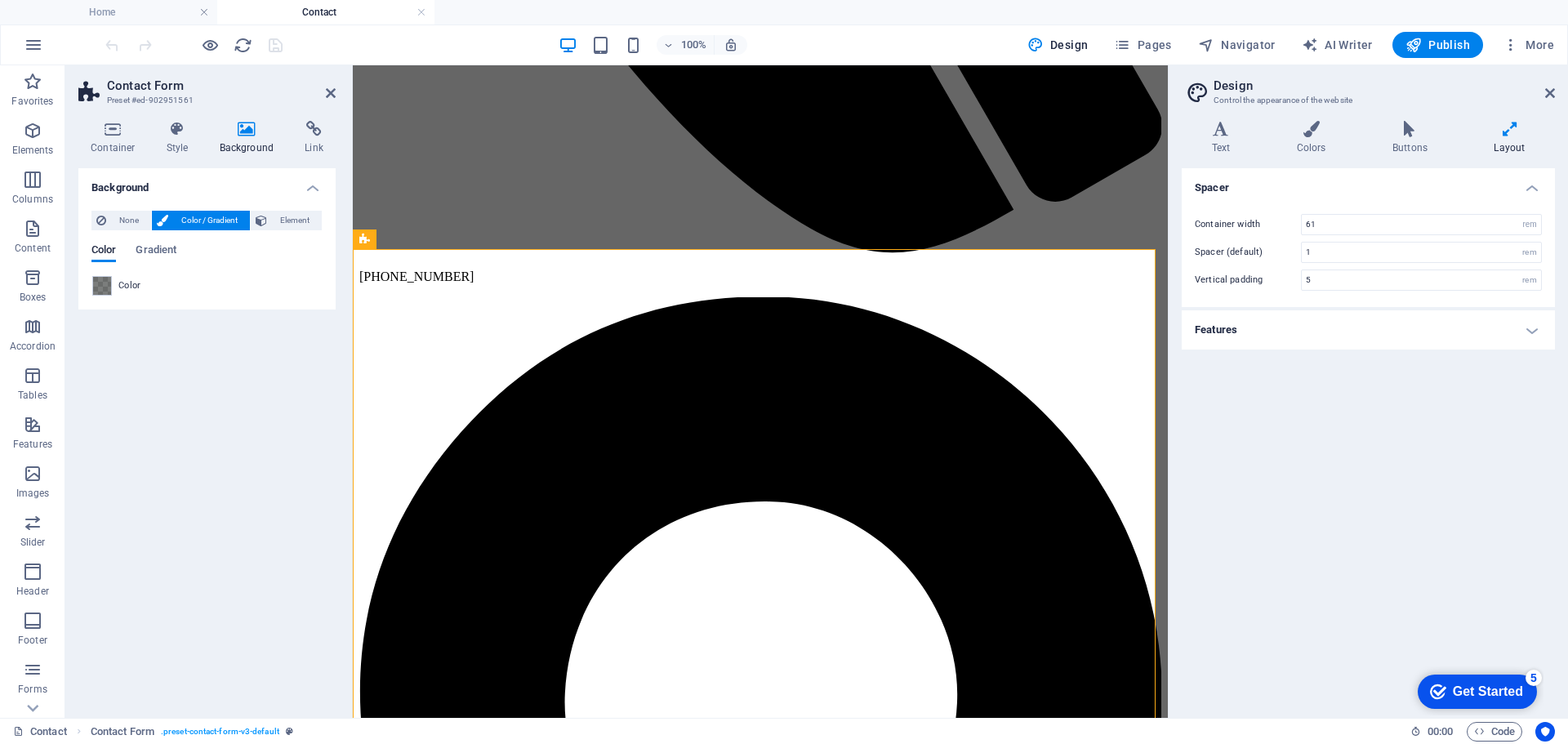
click at [127, 282] on span "Color" at bounding box center [130, 285] width 23 height 13
click at [290, 216] on span "Element" at bounding box center [294, 221] width 45 height 19
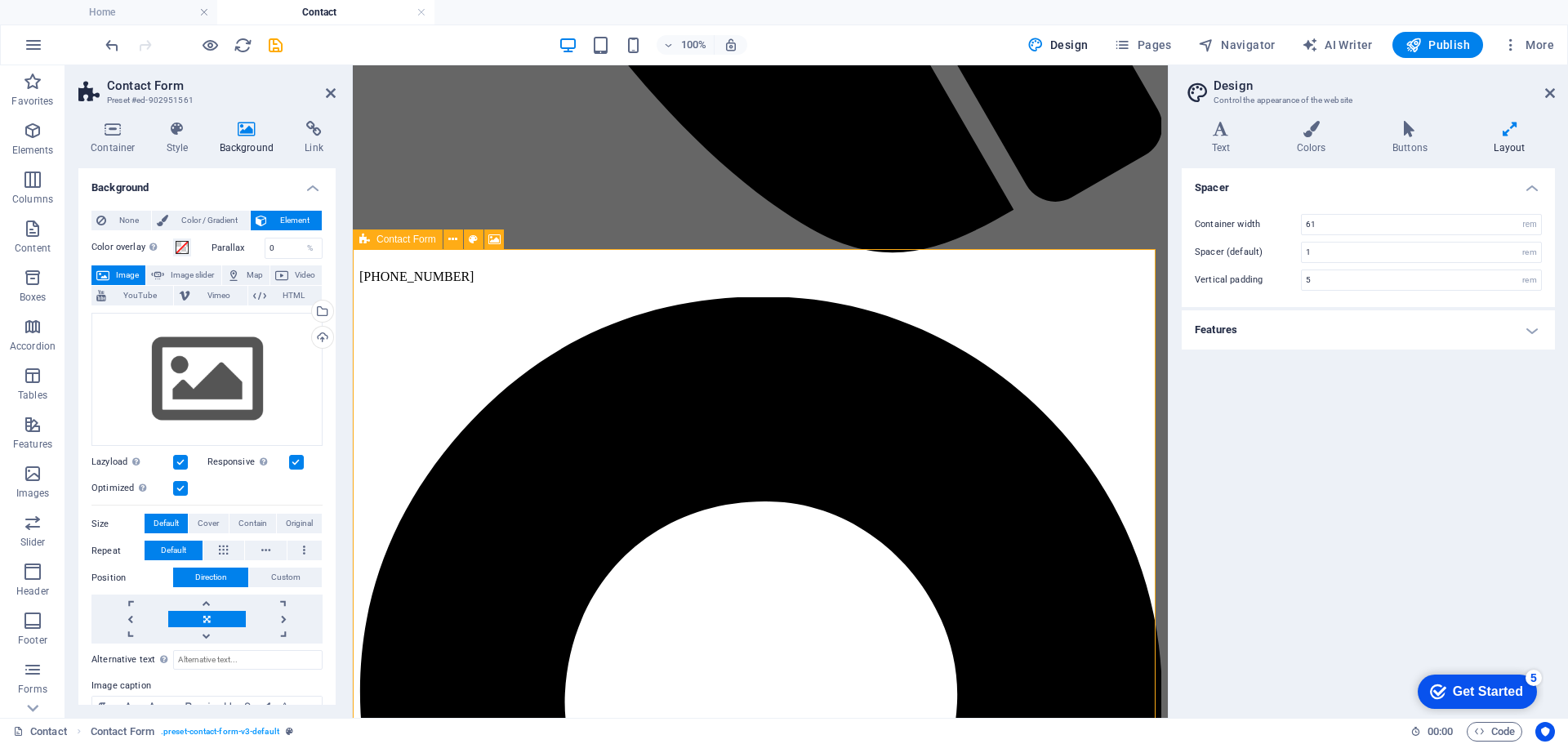
click at [389, 244] on span "Contact Form" at bounding box center [406, 239] width 59 height 10
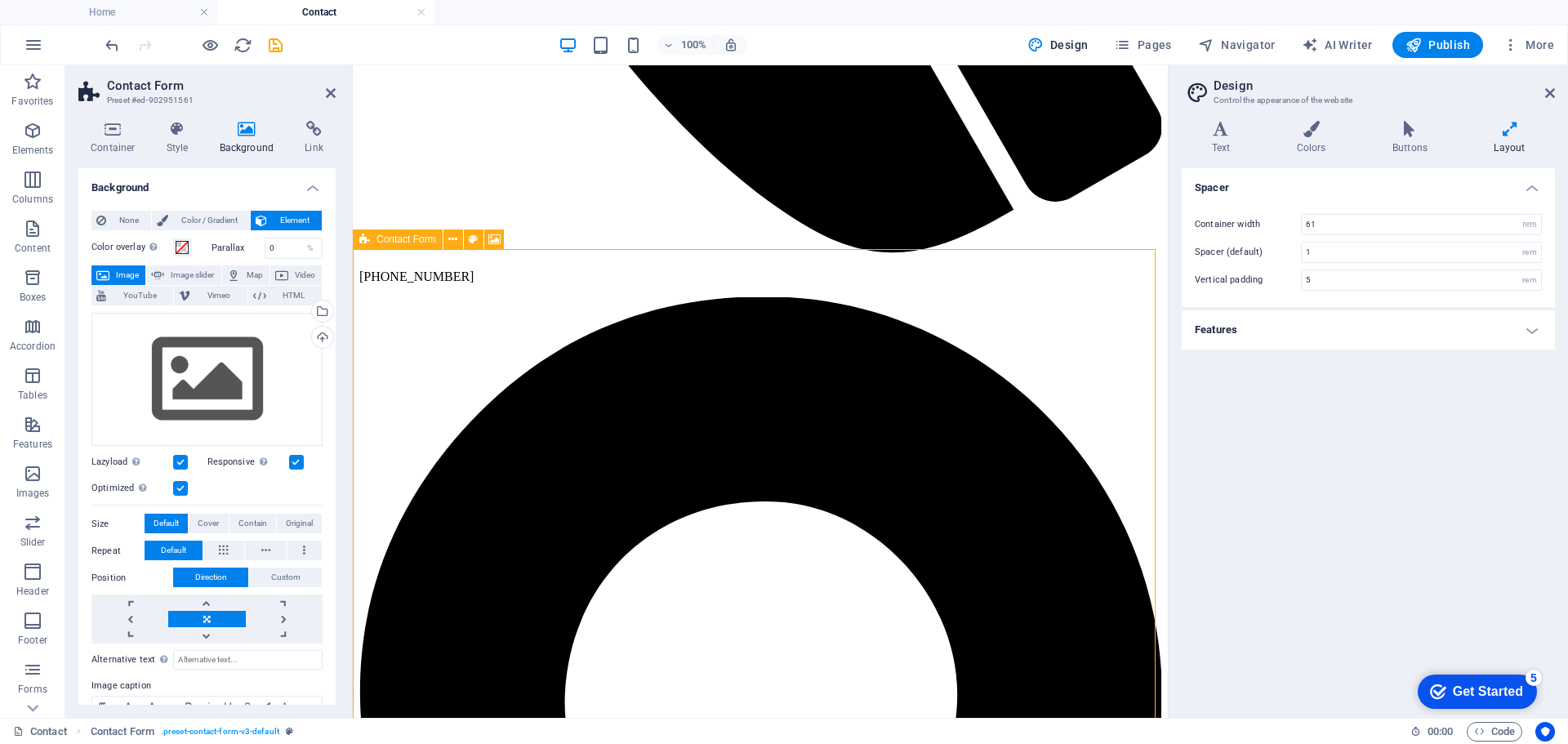
click at [389, 244] on span "Contact Form" at bounding box center [406, 239] width 59 height 10
click at [111, 132] on icon at bounding box center [113, 129] width 69 height 16
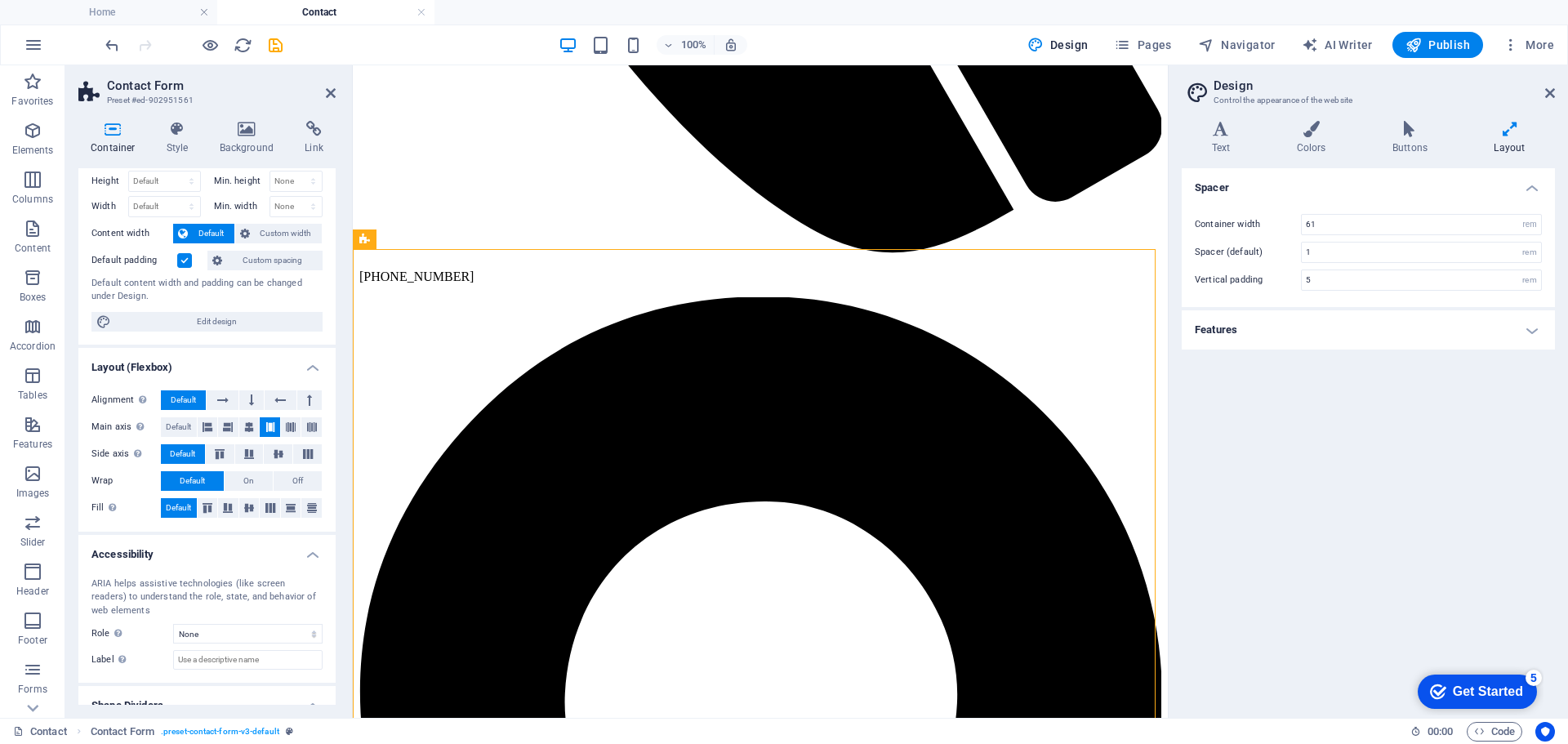
scroll to position [97, 0]
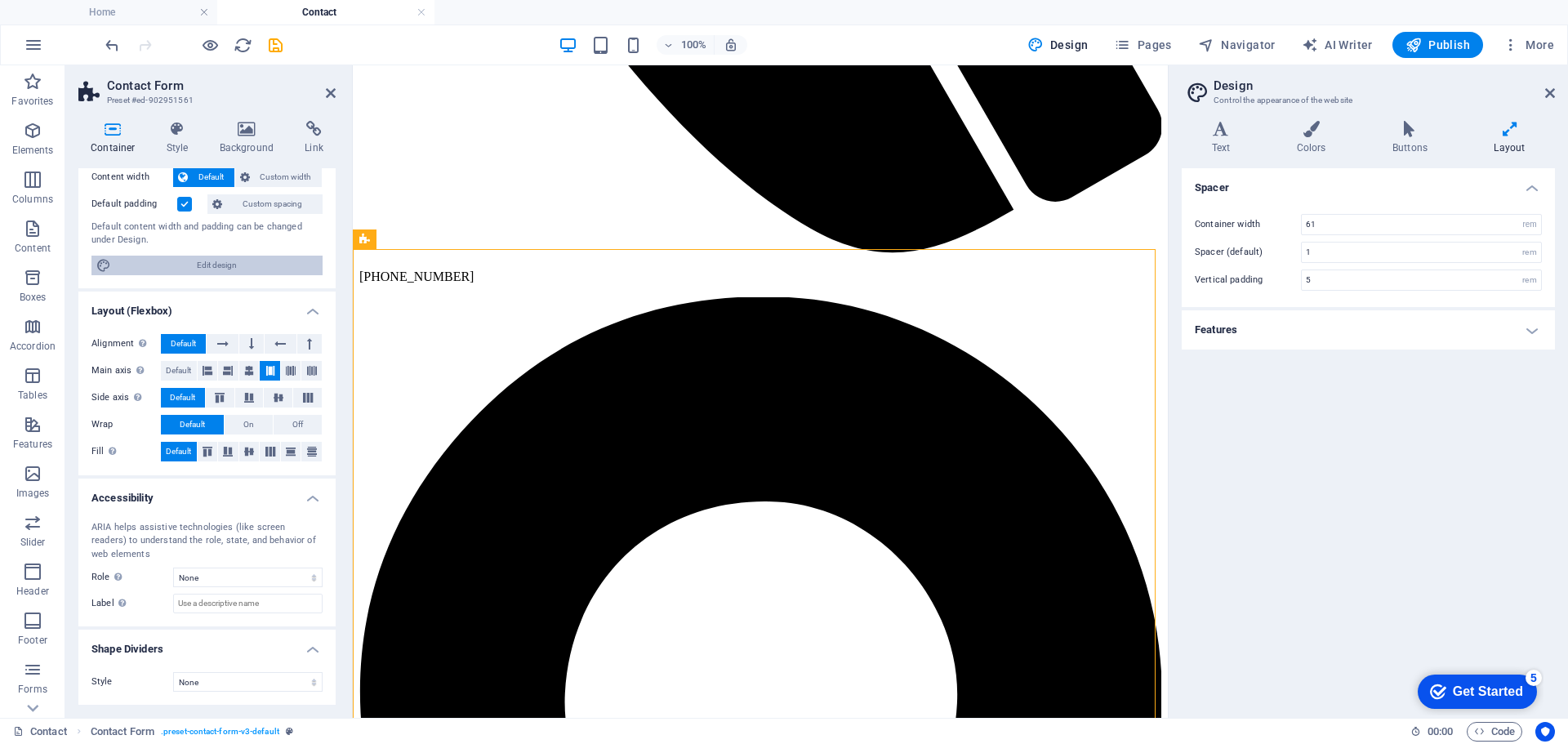
click at [216, 260] on span "Edit design" at bounding box center [217, 266] width 202 height 19
click at [1545, 89] on icon at bounding box center [1549, 93] width 10 height 13
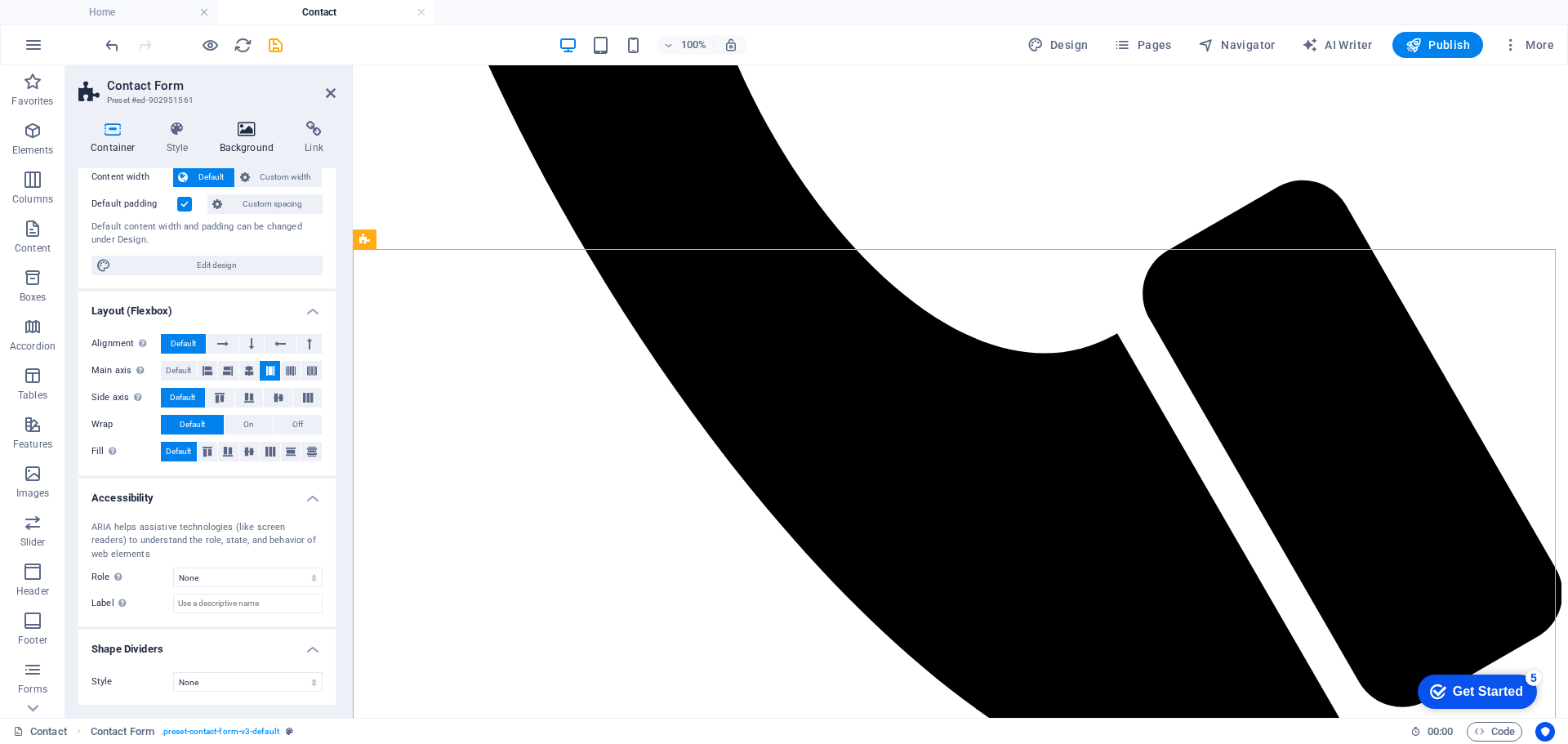
click at [258, 141] on h4 "Background" at bounding box center [250, 138] width 86 height 35
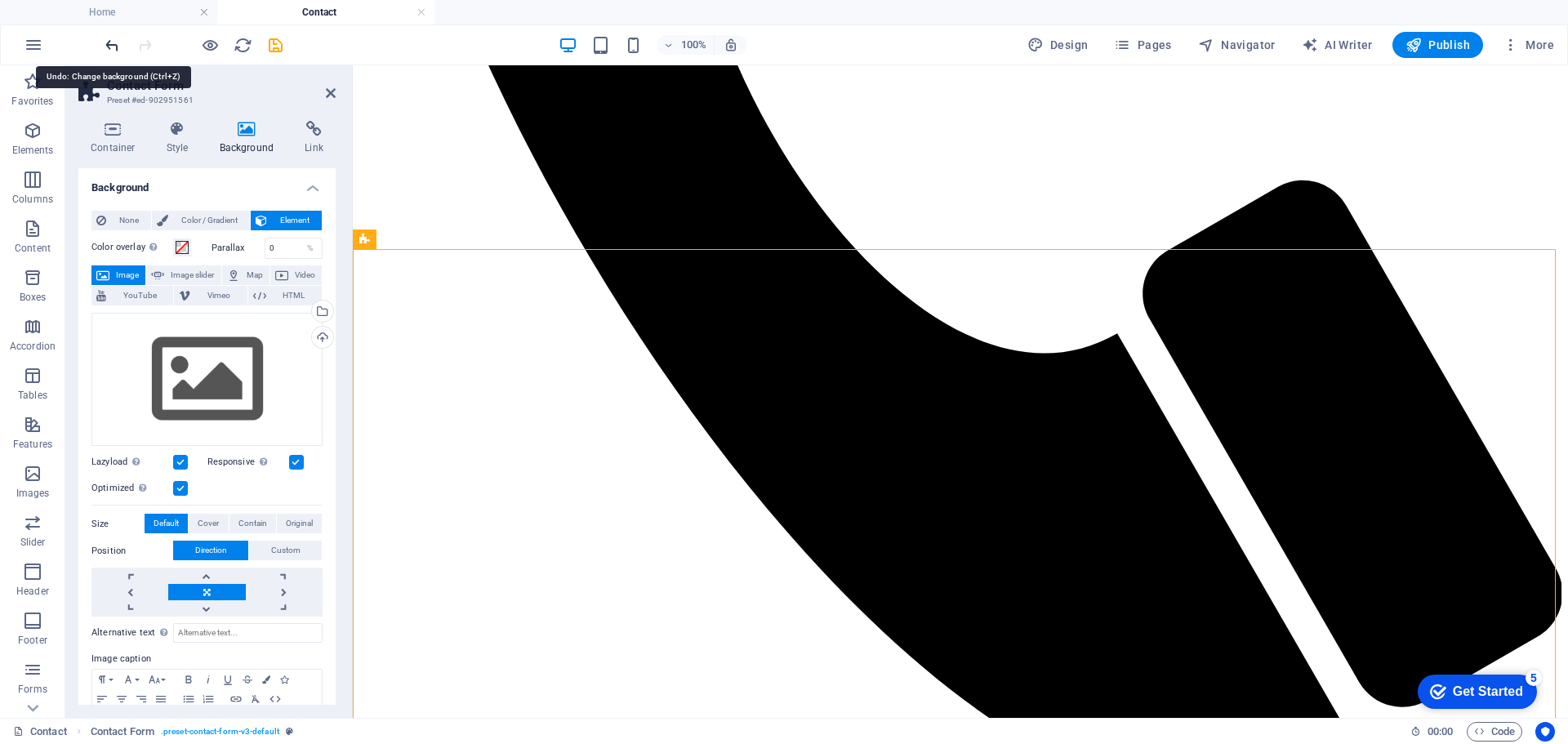
click at [111, 47] on icon "undo" at bounding box center [112, 45] width 19 height 19
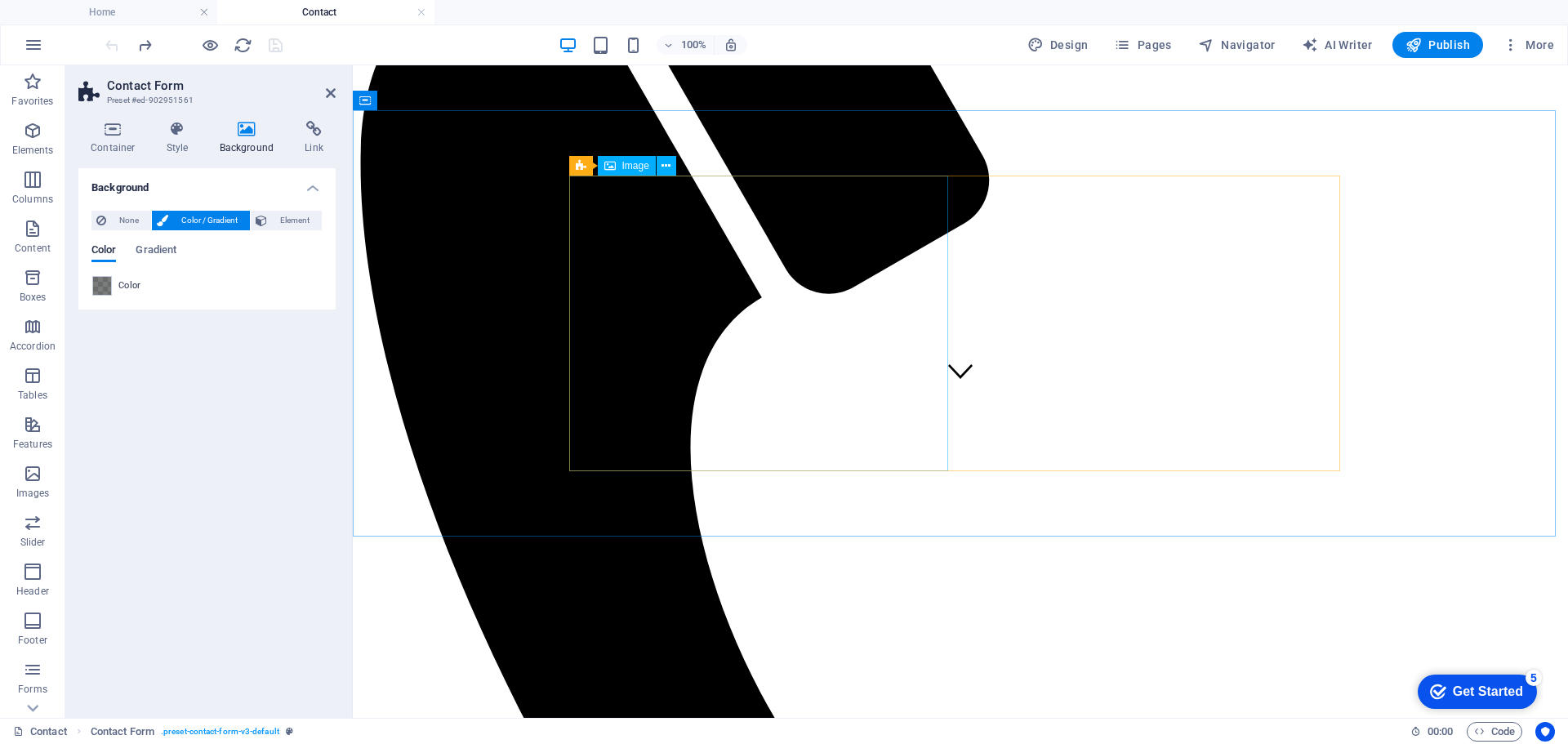
scroll to position [0, 0]
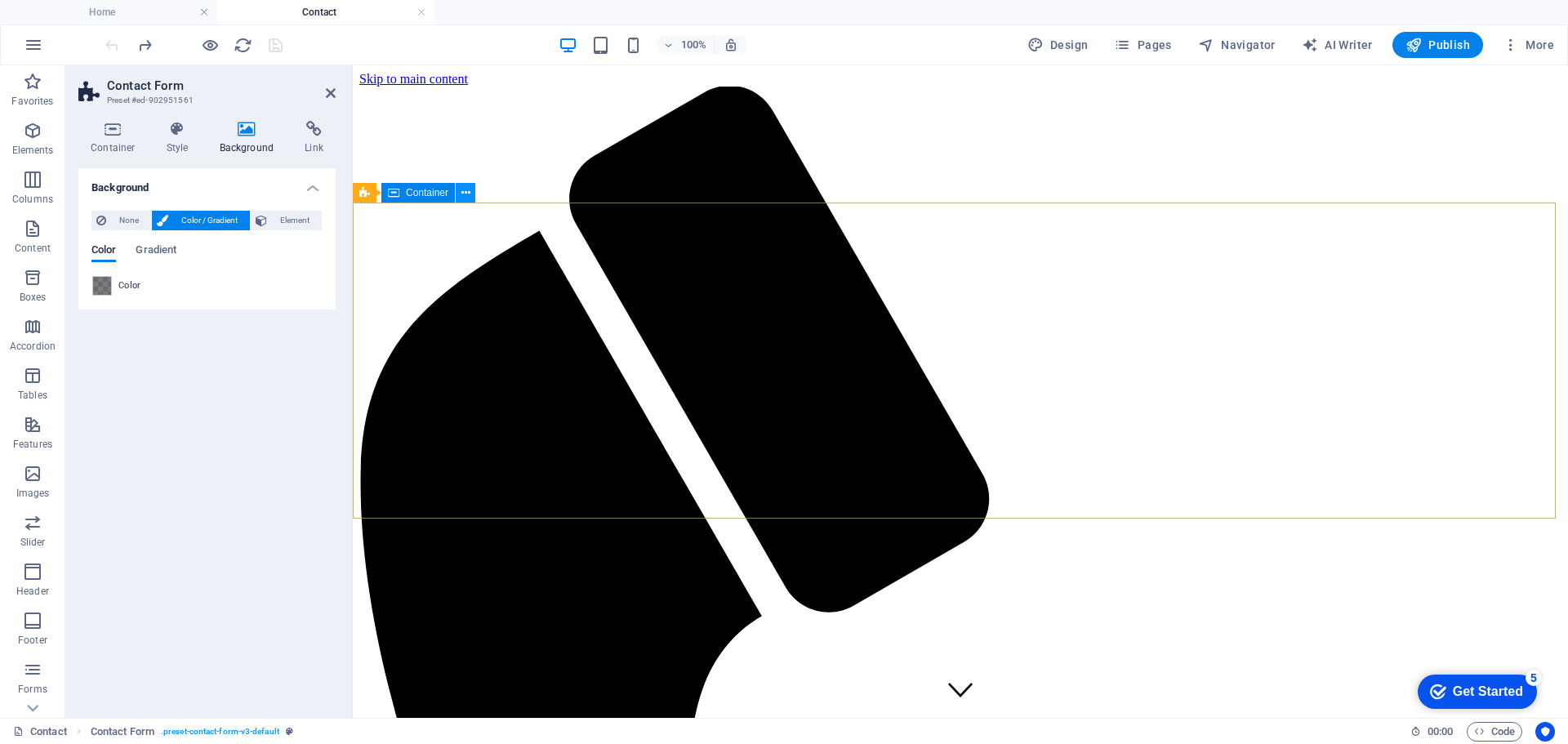
click at [462, 193] on icon at bounding box center [466, 192] width 9 height 17
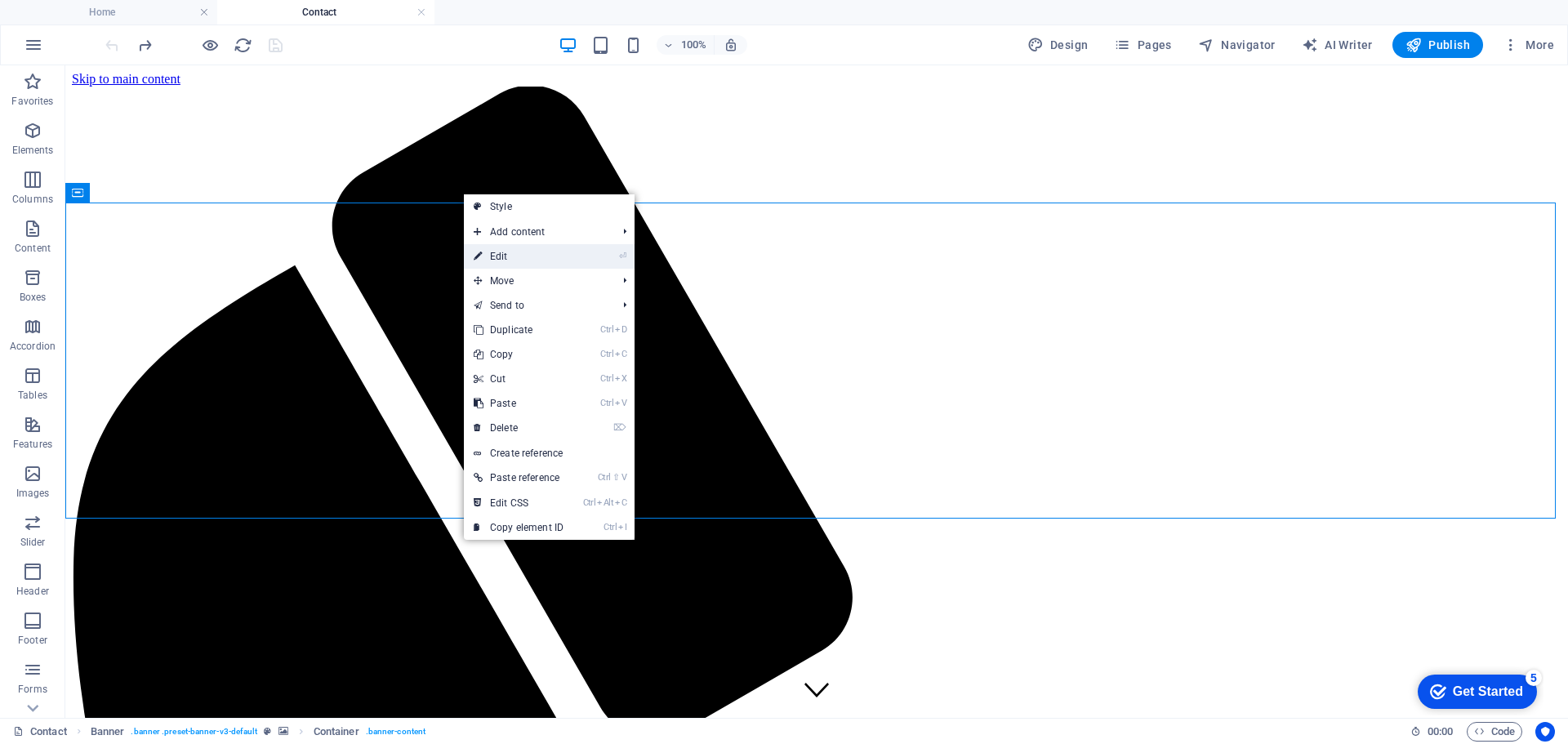
drag, startPoint x: 507, startPoint y: 254, endPoint x: 152, endPoint y: 189, distance: 360.9
click at [505, 254] on link "⏎ Edit" at bounding box center [519, 257] width 110 height 25
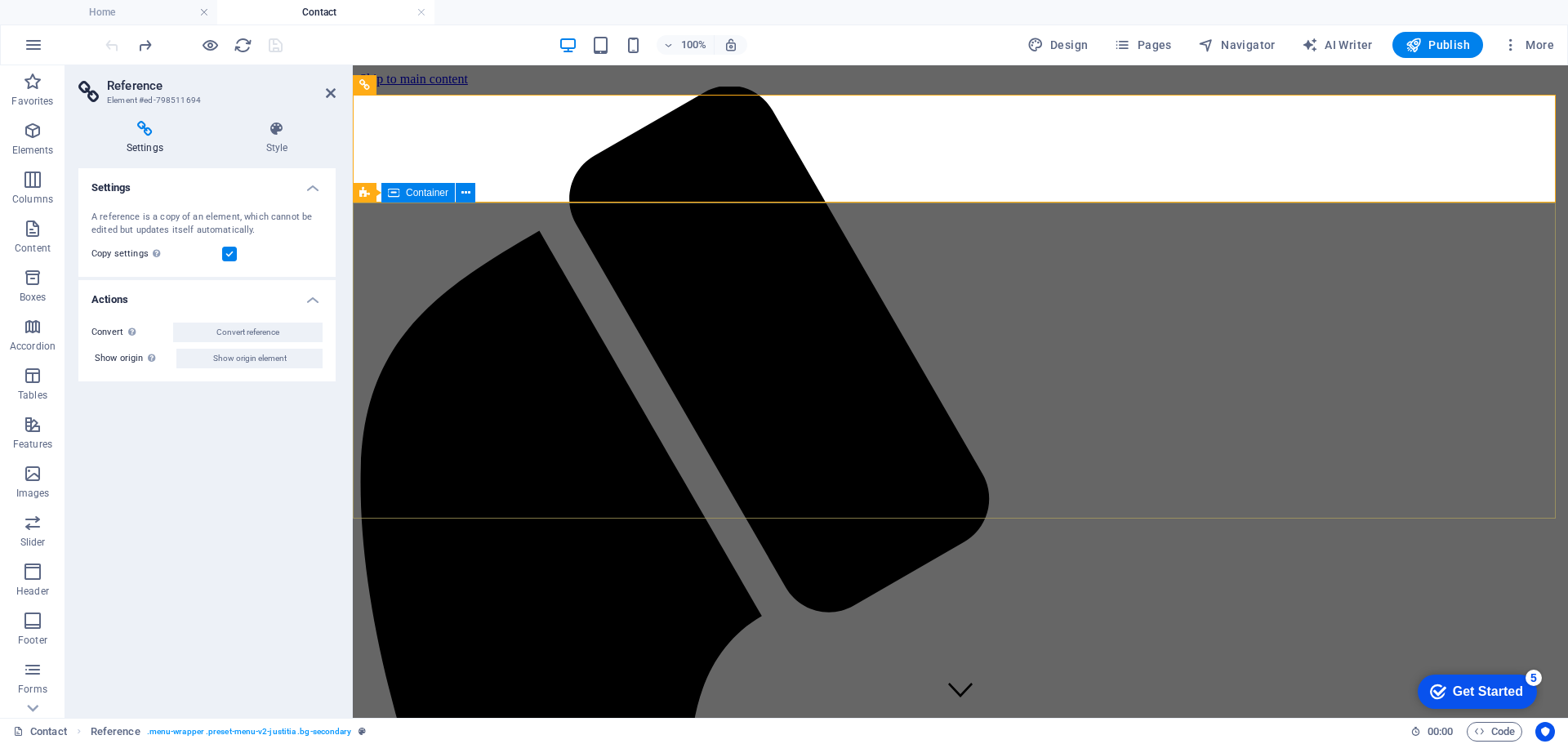
click at [393, 191] on icon at bounding box center [393, 193] width 12 height 19
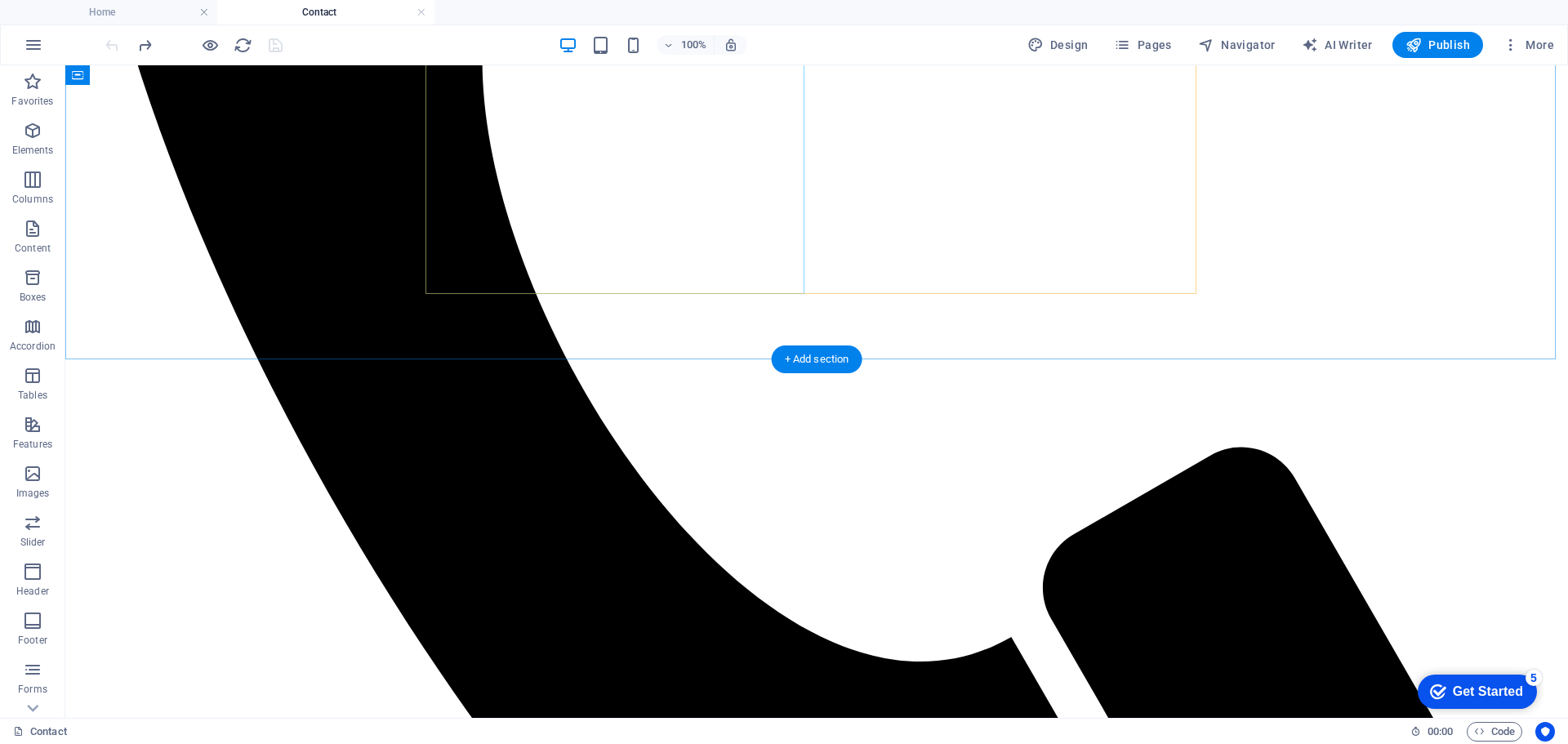
scroll to position [899, 0]
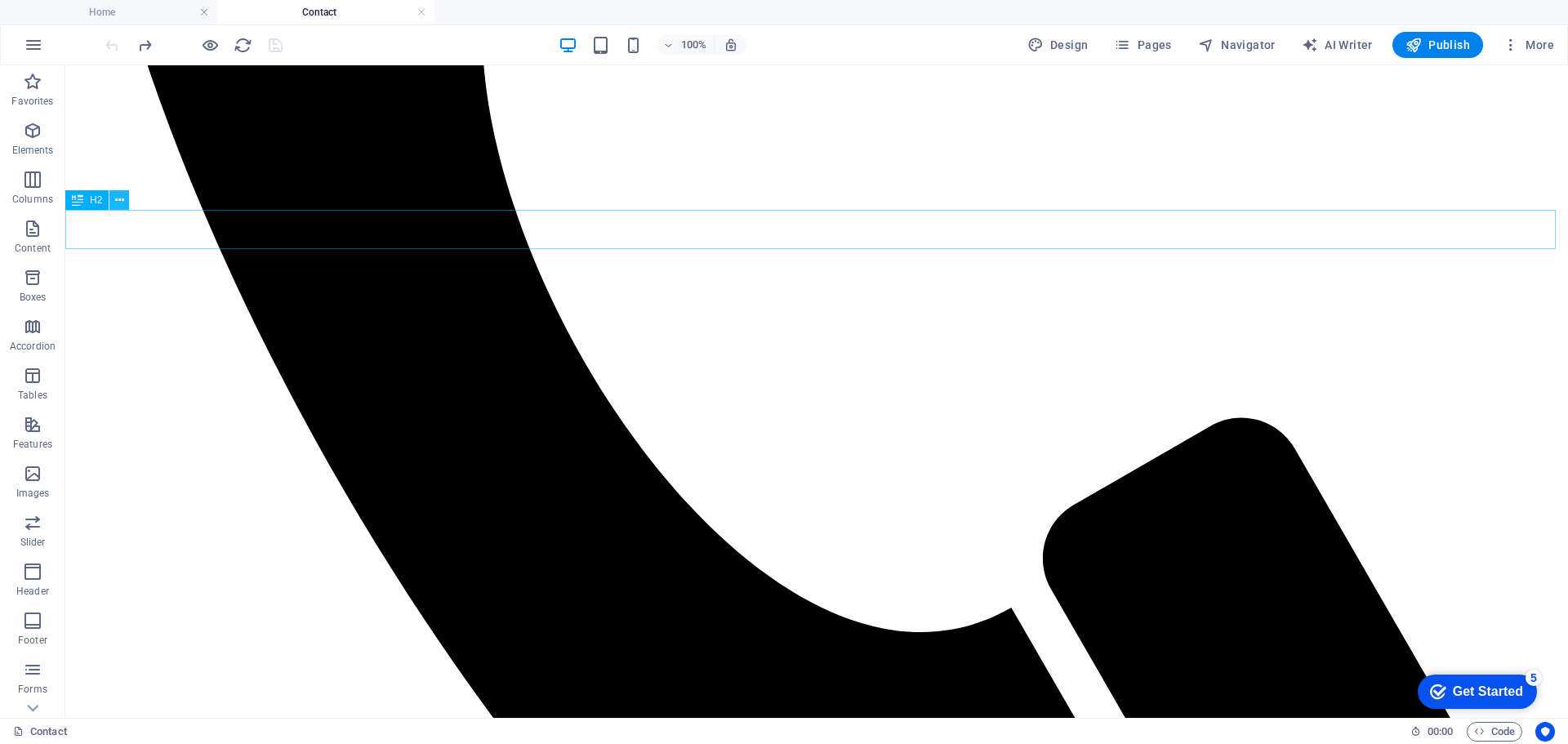
click at [115, 199] on icon at bounding box center [120, 200] width 9 height 17
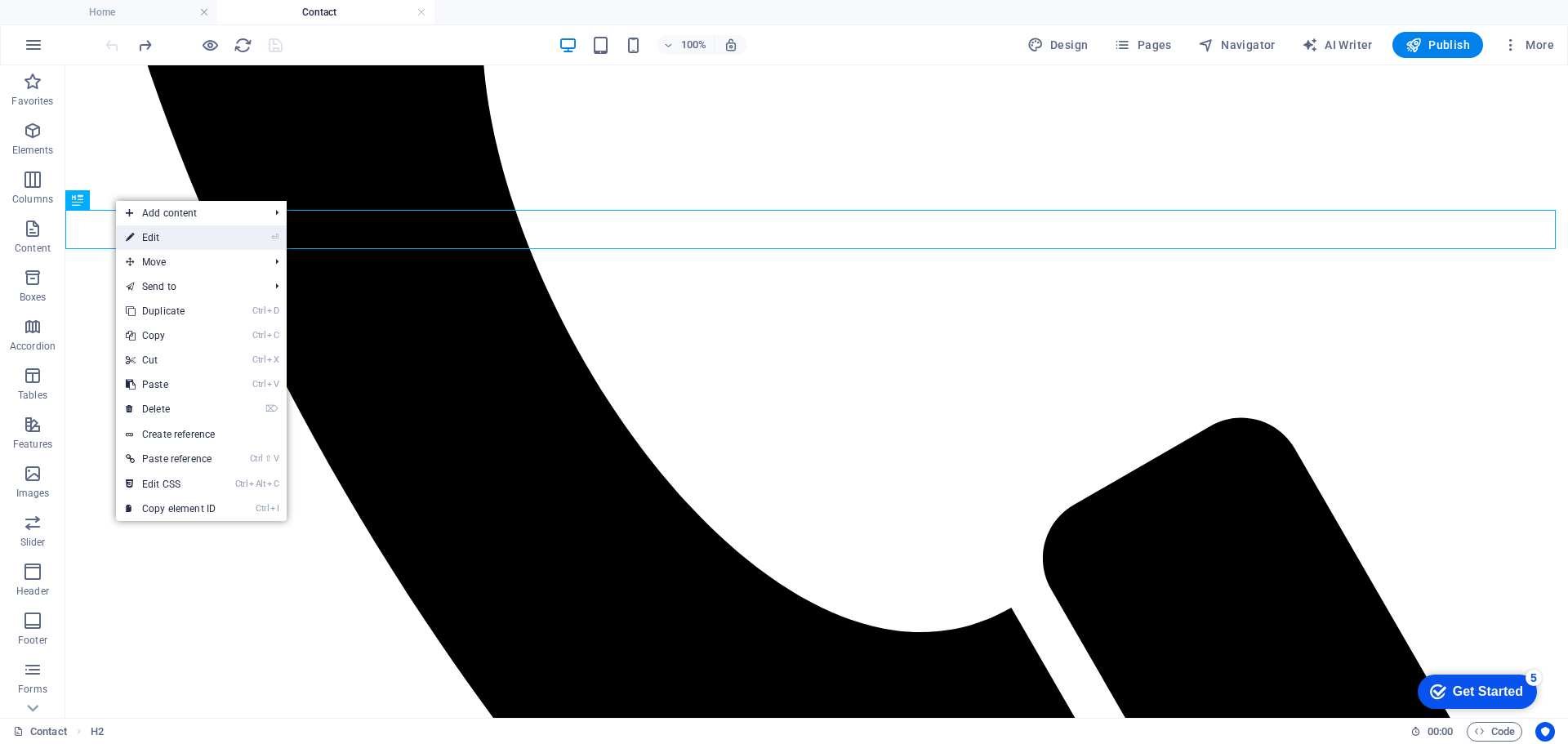
click at [161, 234] on link "⏎ Edit" at bounding box center [171, 238] width 110 height 25
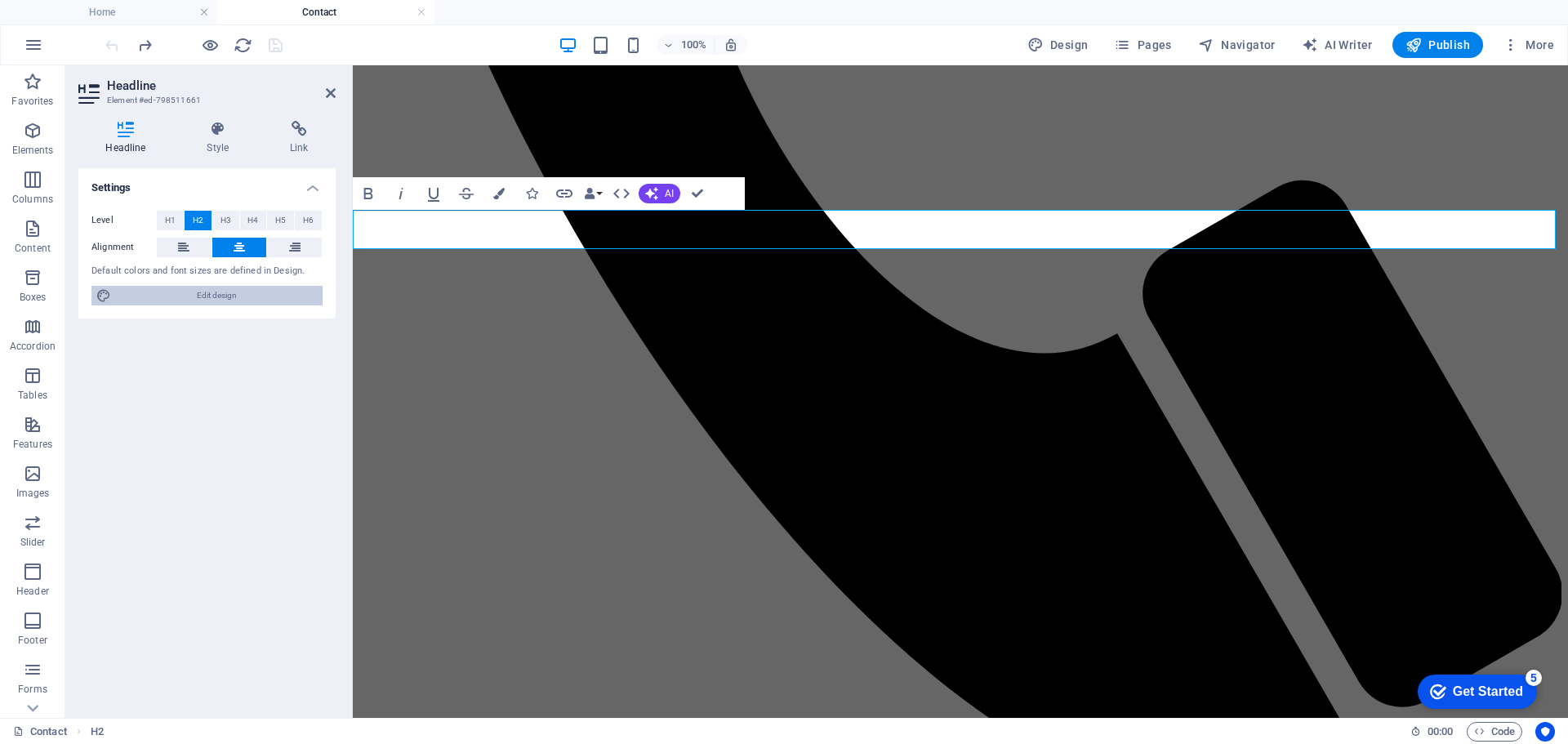
click at [208, 295] on span "Edit design" at bounding box center [217, 296] width 202 height 19
select select "px"
select select "400"
select select "px"
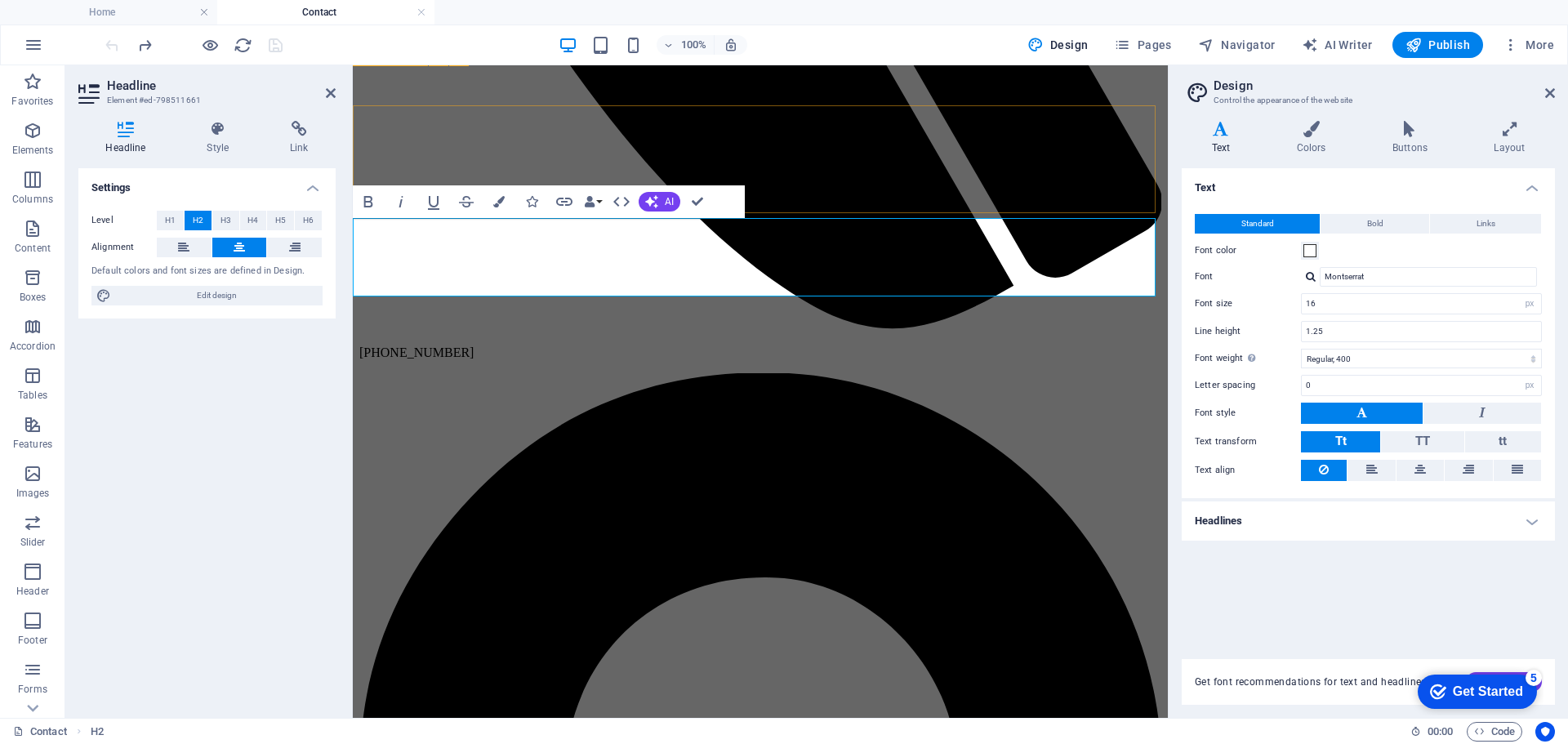
scroll to position [728, 0]
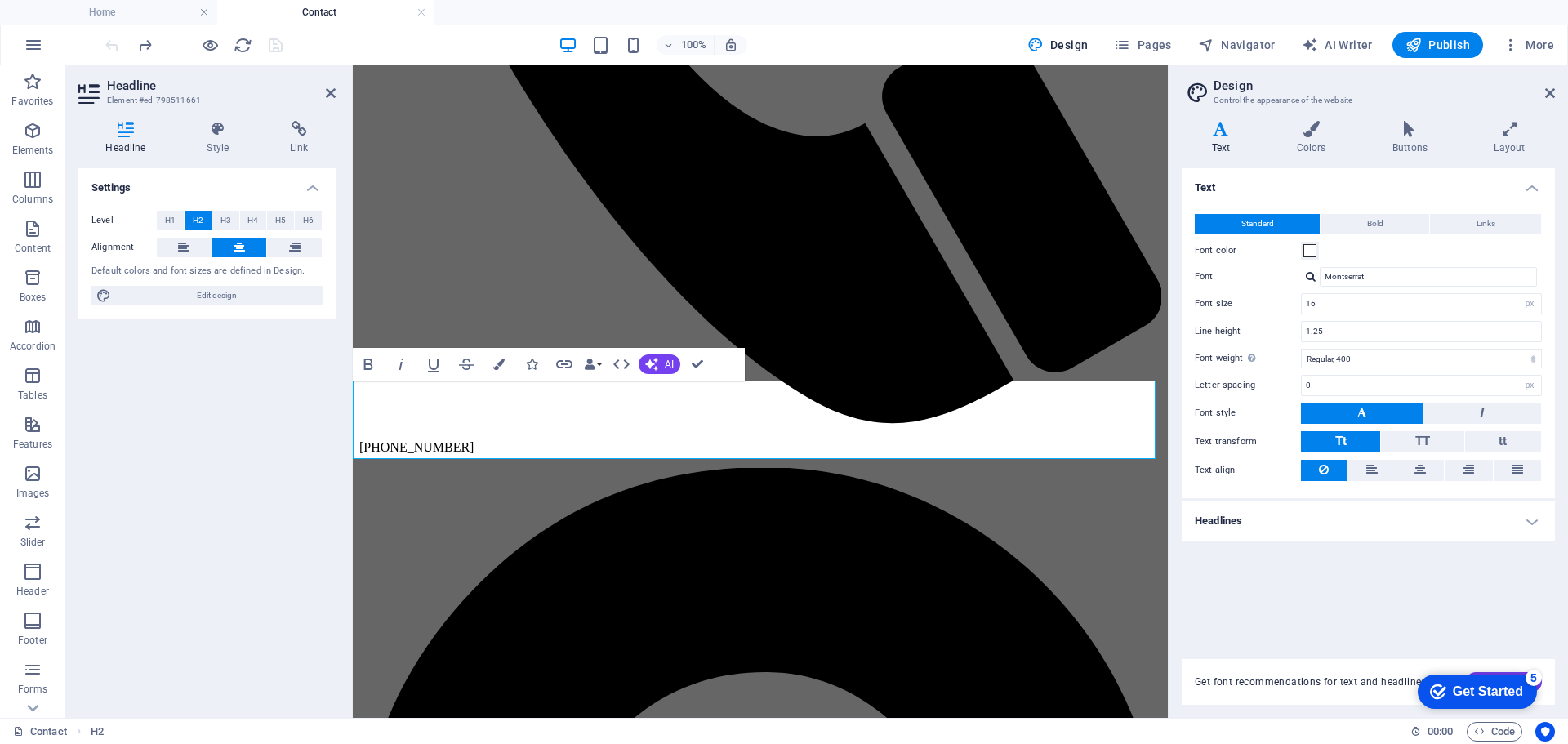
click at [82, 439] on div "Settings Level H1 H2 H3 H4 H5 H6 Alignment Default colors and font sizes are de…" at bounding box center [207, 437] width 258 height 537
click at [108, 430] on div "Settings Level H1 H2 H3 H4 H5 H6 Alignment Default colors and font sizes are de…" at bounding box center [207, 437] width 258 height 537
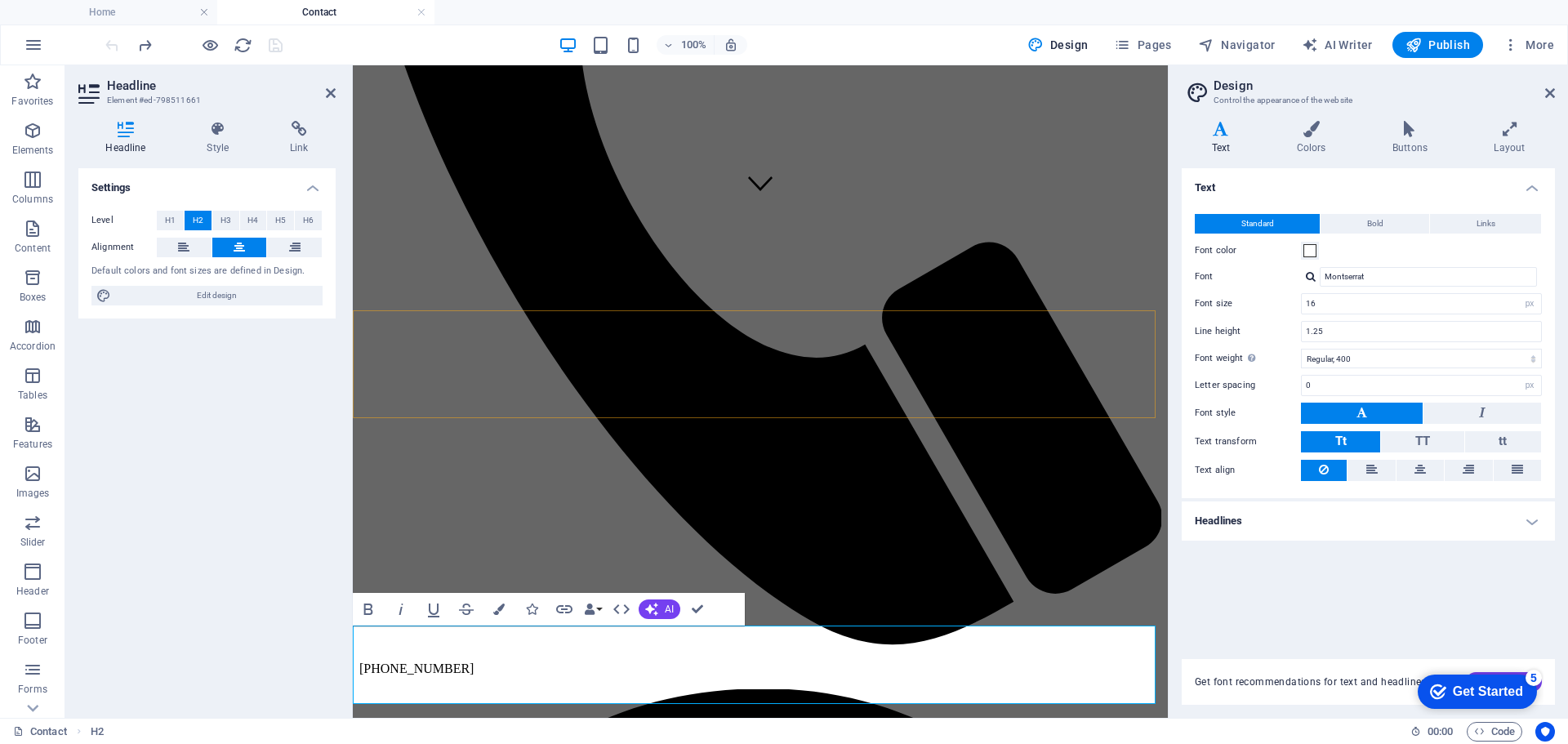
scroll to position [647, 0]
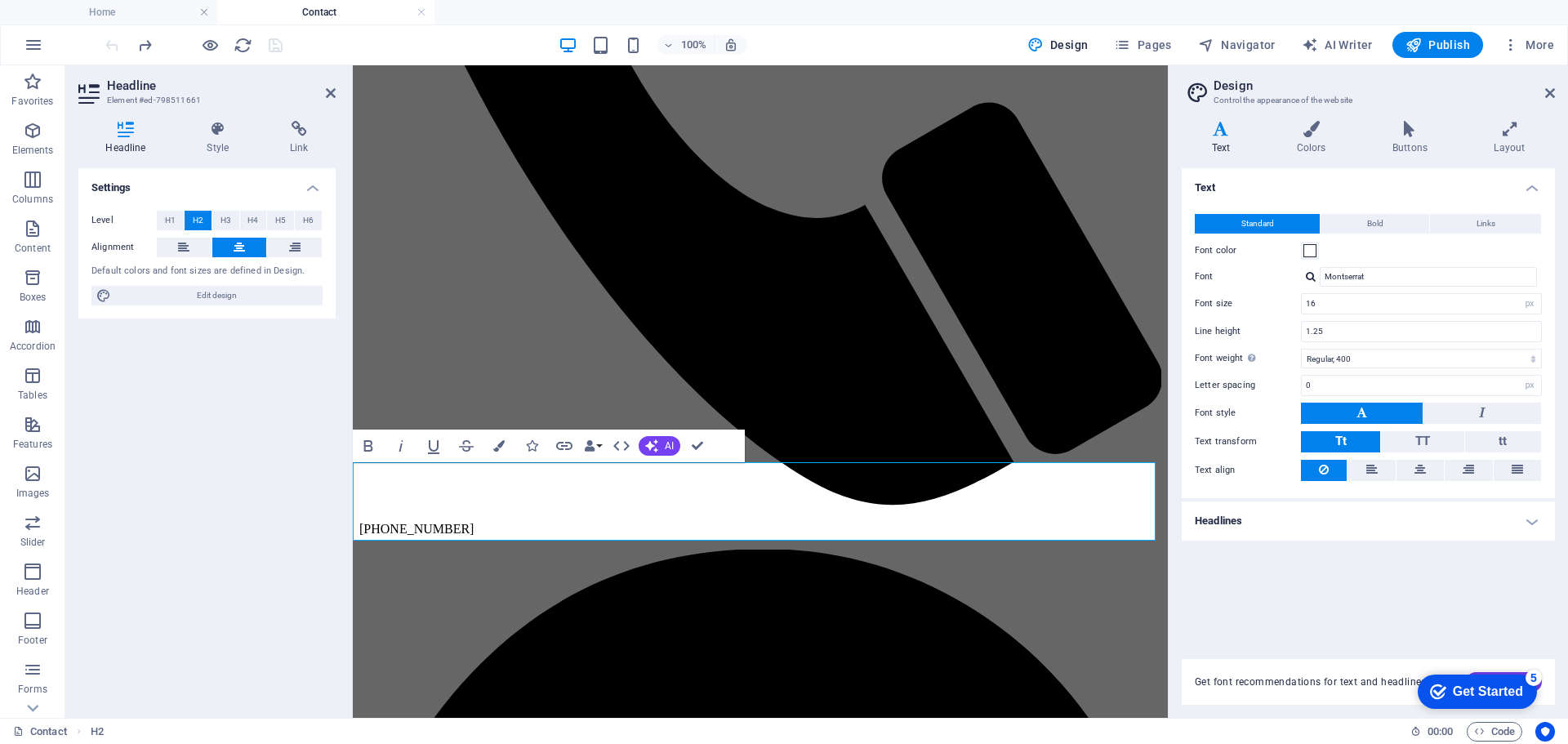
click at [259, 420] on div "Settings Level H1 H2 H3 H4 H5 H6 Alignment Default colors and font sizes are de…" at bounding box center [207, 437] width 258 height 537
click at [446, 530] on button at bounding box center [453, 531] width 19 height 19
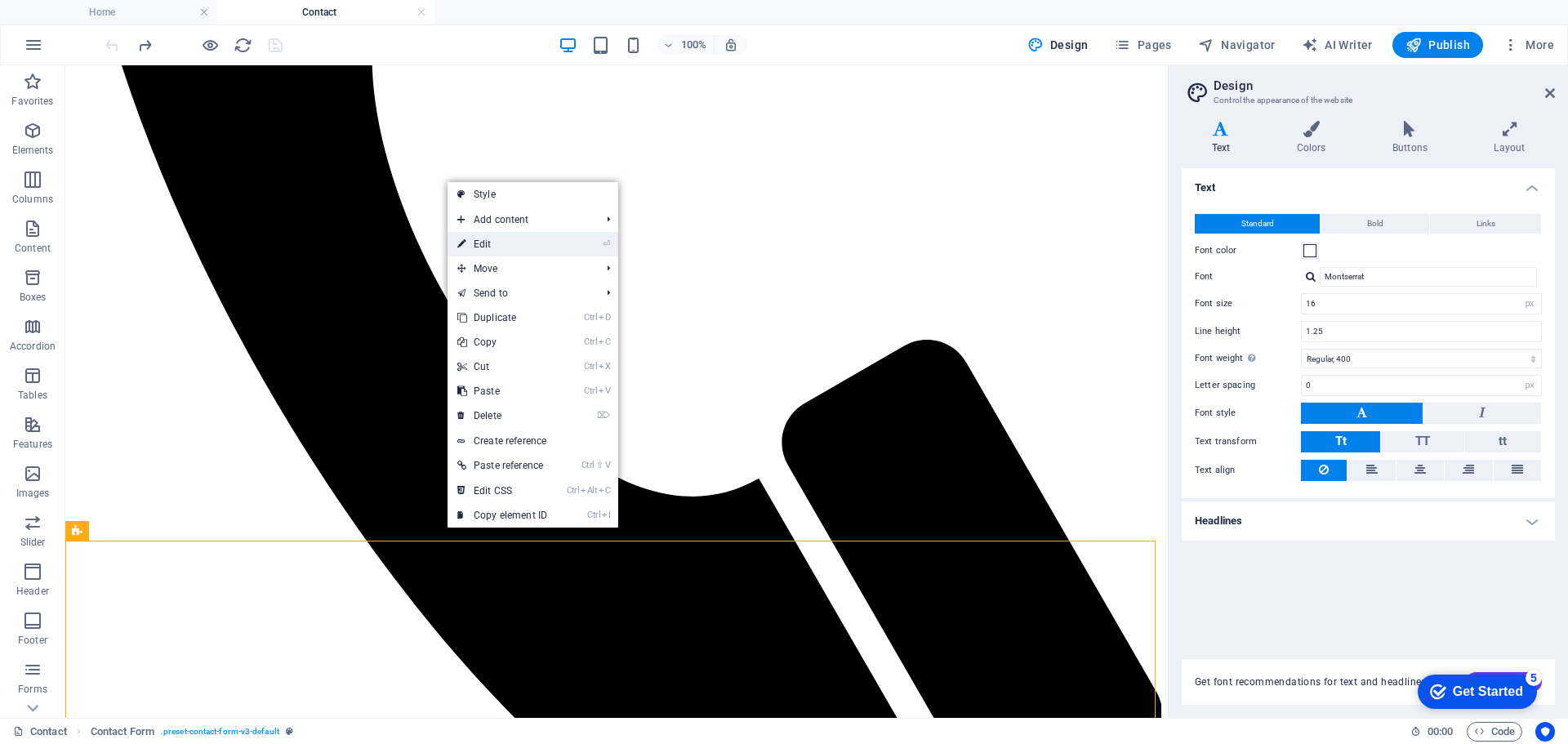
click at [495, 241] on link "⏎ Edit" at bounding box center [503, 244] width 110 height 25
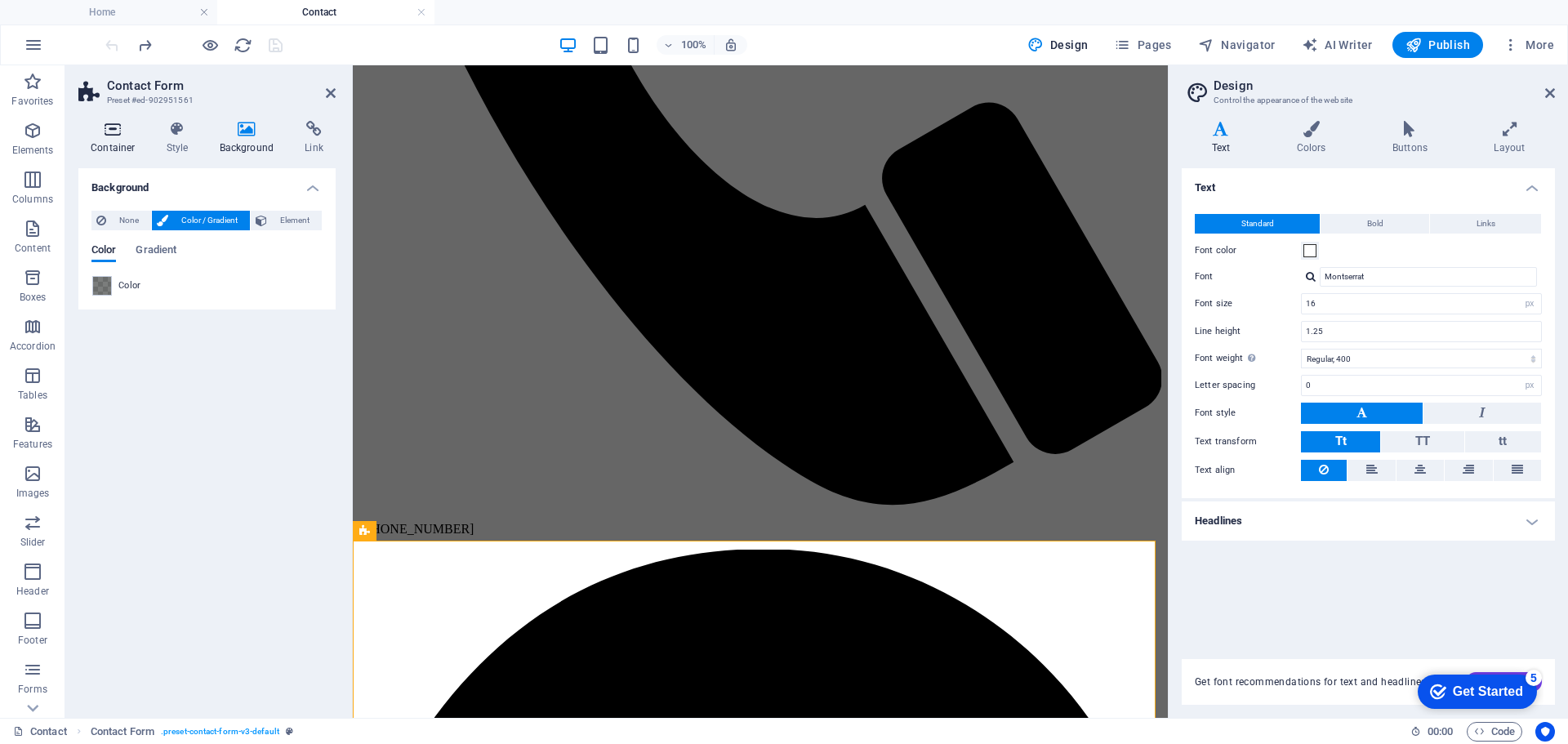
click at [110, 129] on icon at bounding box center [113, 129] width 69 height 16
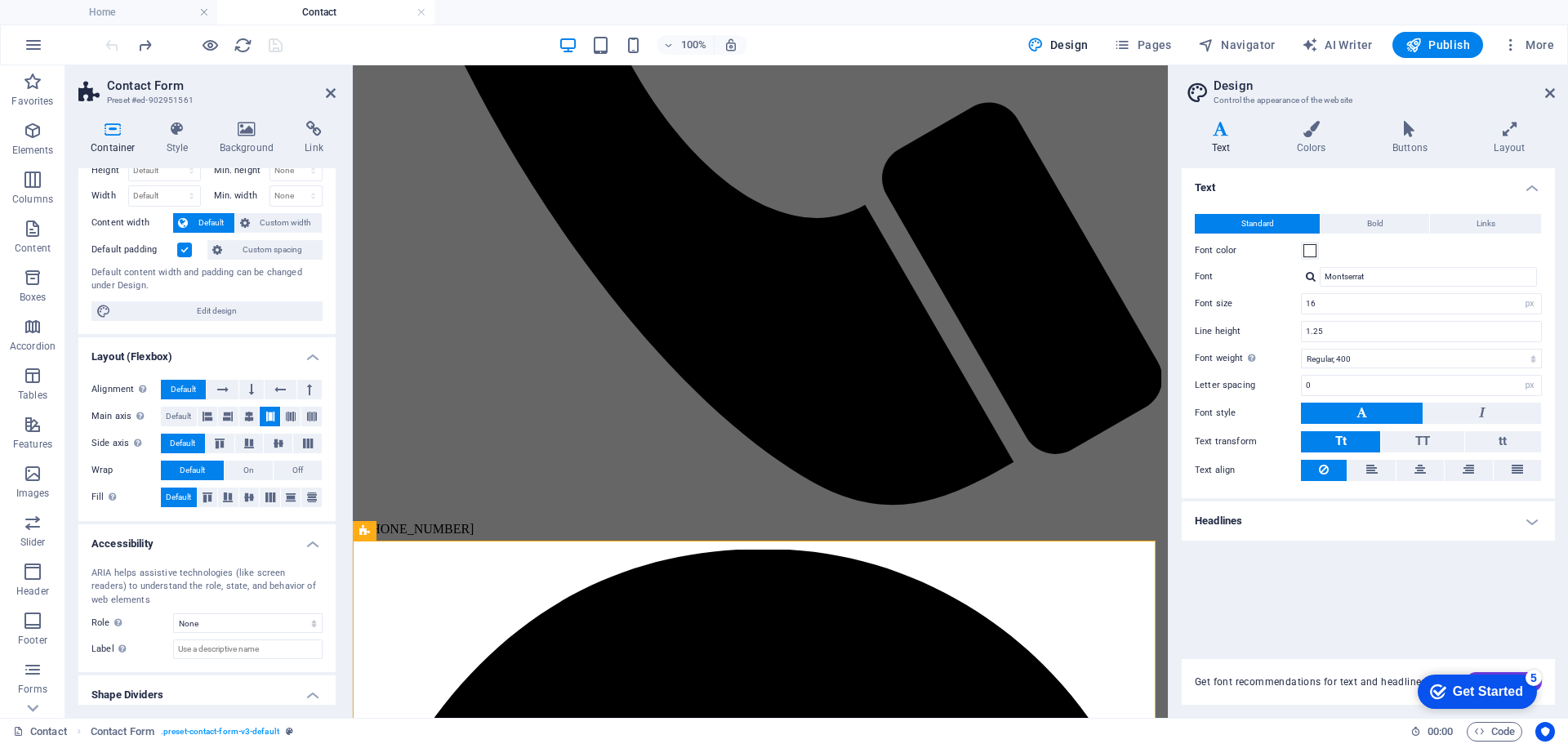
scroll to position [97, 0]
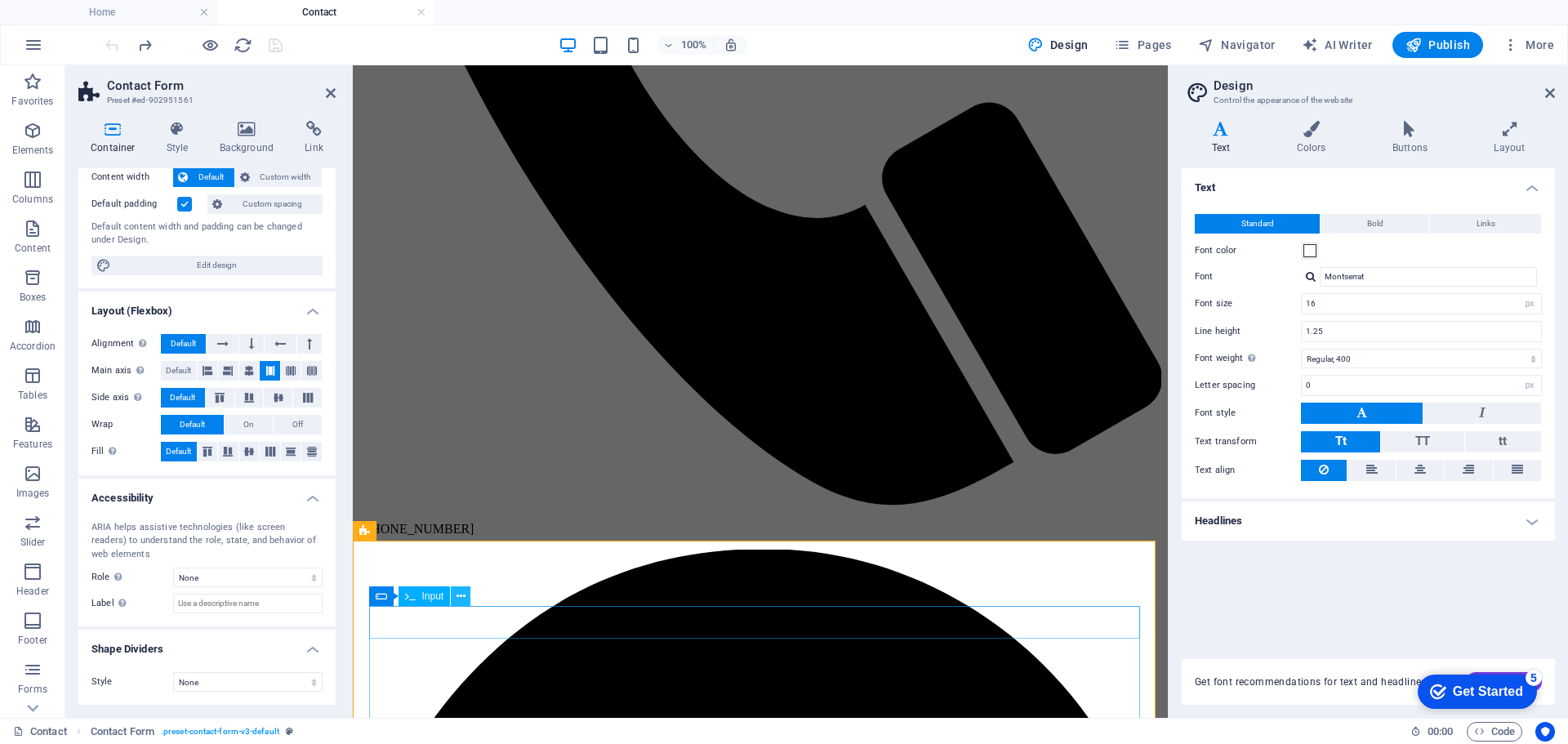
click at [457, 595] on icon at bounding box center [461, 596] width 9 height 17
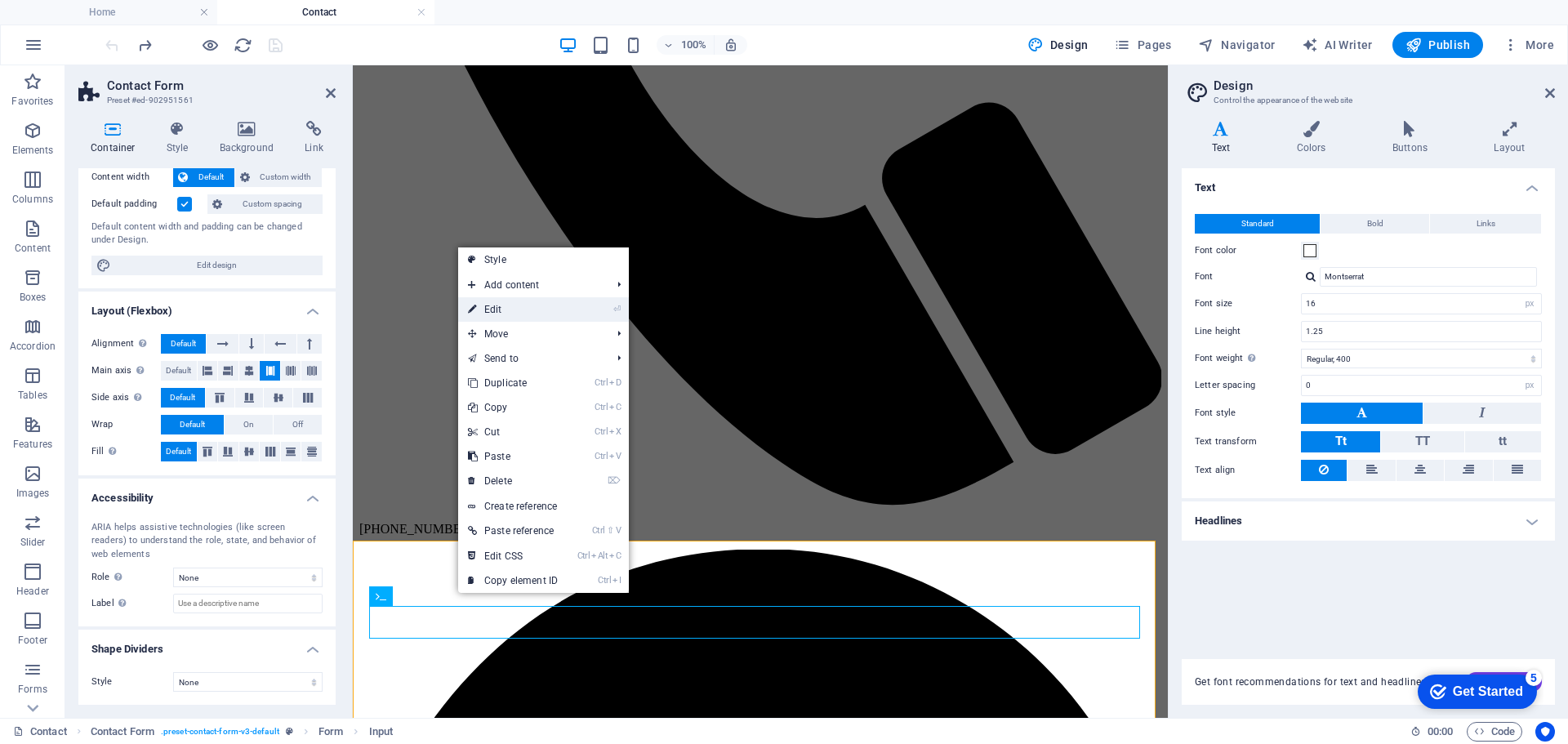
click at [498, 307] on link "⏎ Edit" at bounding box center [514, 310] width 110 height 25
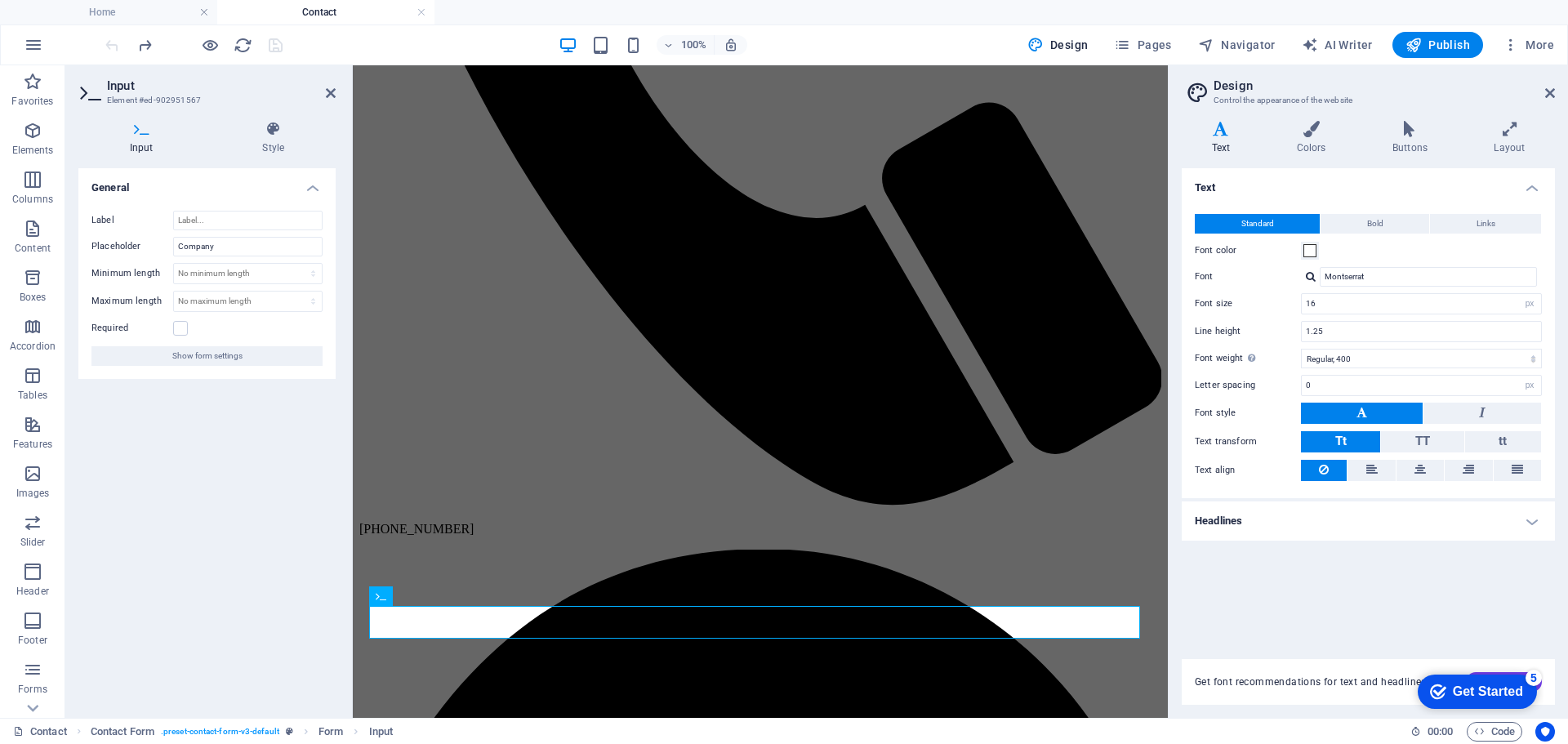
click at [196, 497] on div "General Label Placeholder Company Minimum length No minimum length chars Maximu…" at bounding box center [207, 437] width 258 height 537
click at [238, 45] on icon "reload" at bounding box center [243, 45] width 19 height 19
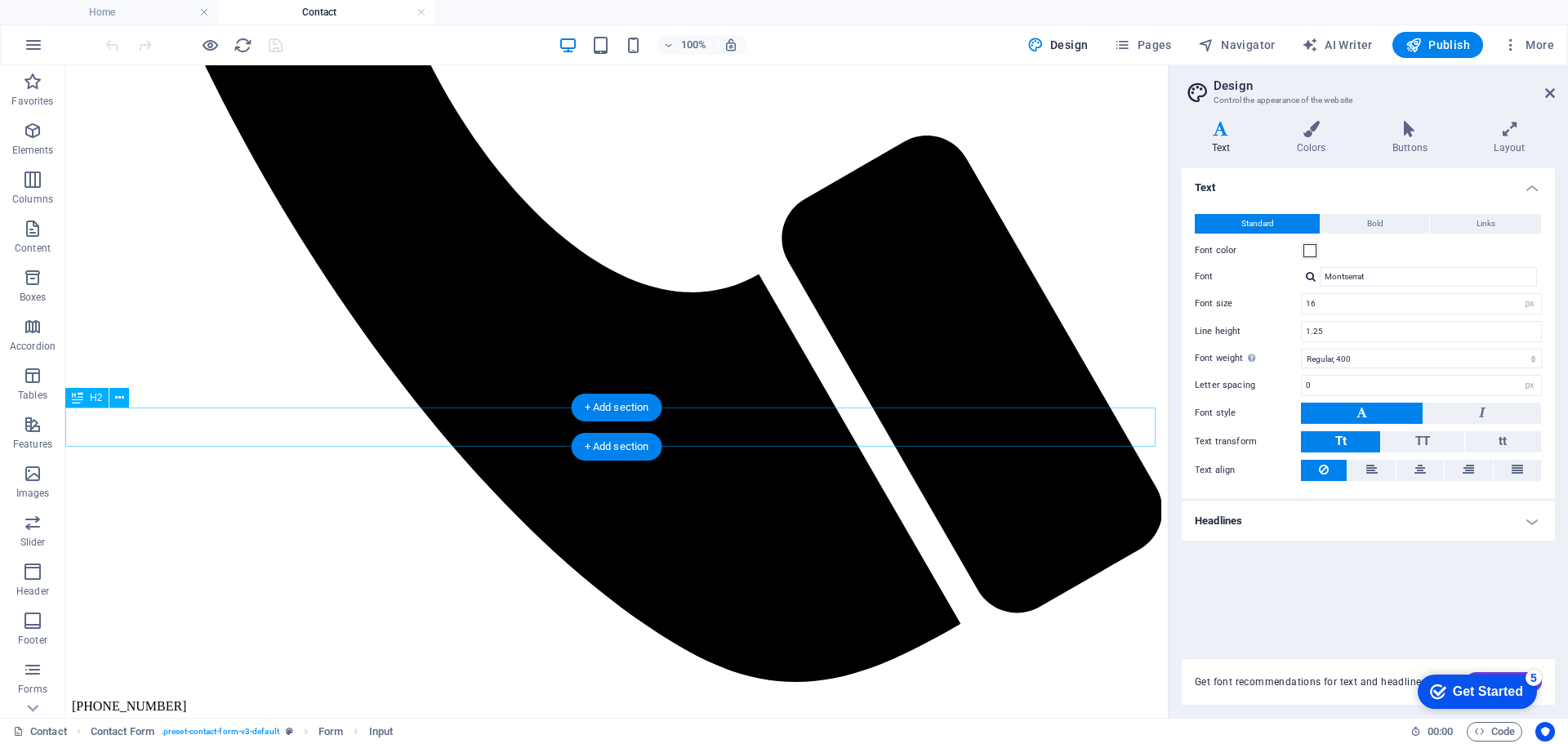
scroll to position [899, 0]
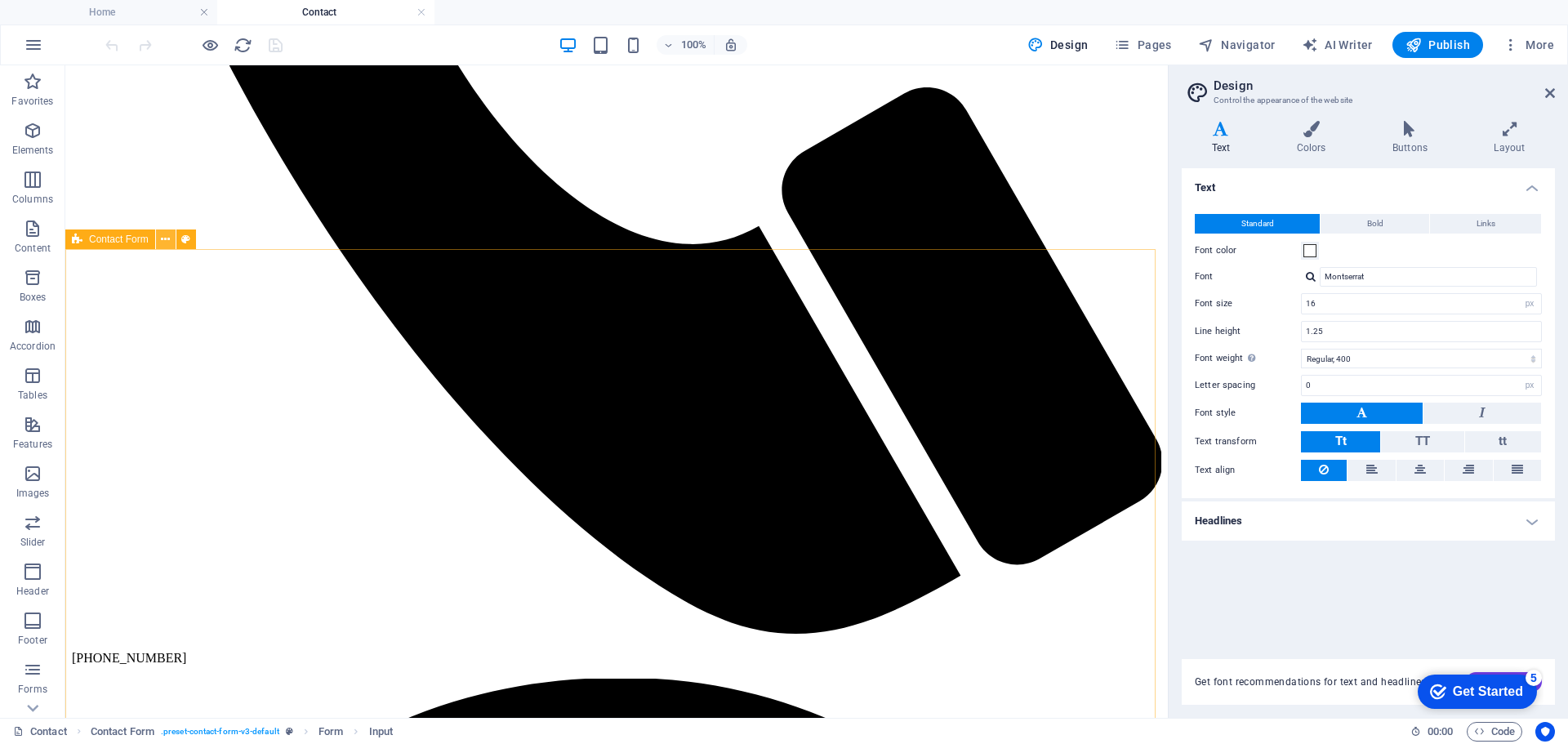
click at [163, 237] on icon at bounding box center [166, 239] width 9 height 17
click at [291, 438] on icon at bounding box center [290, 442] width 9 height 17
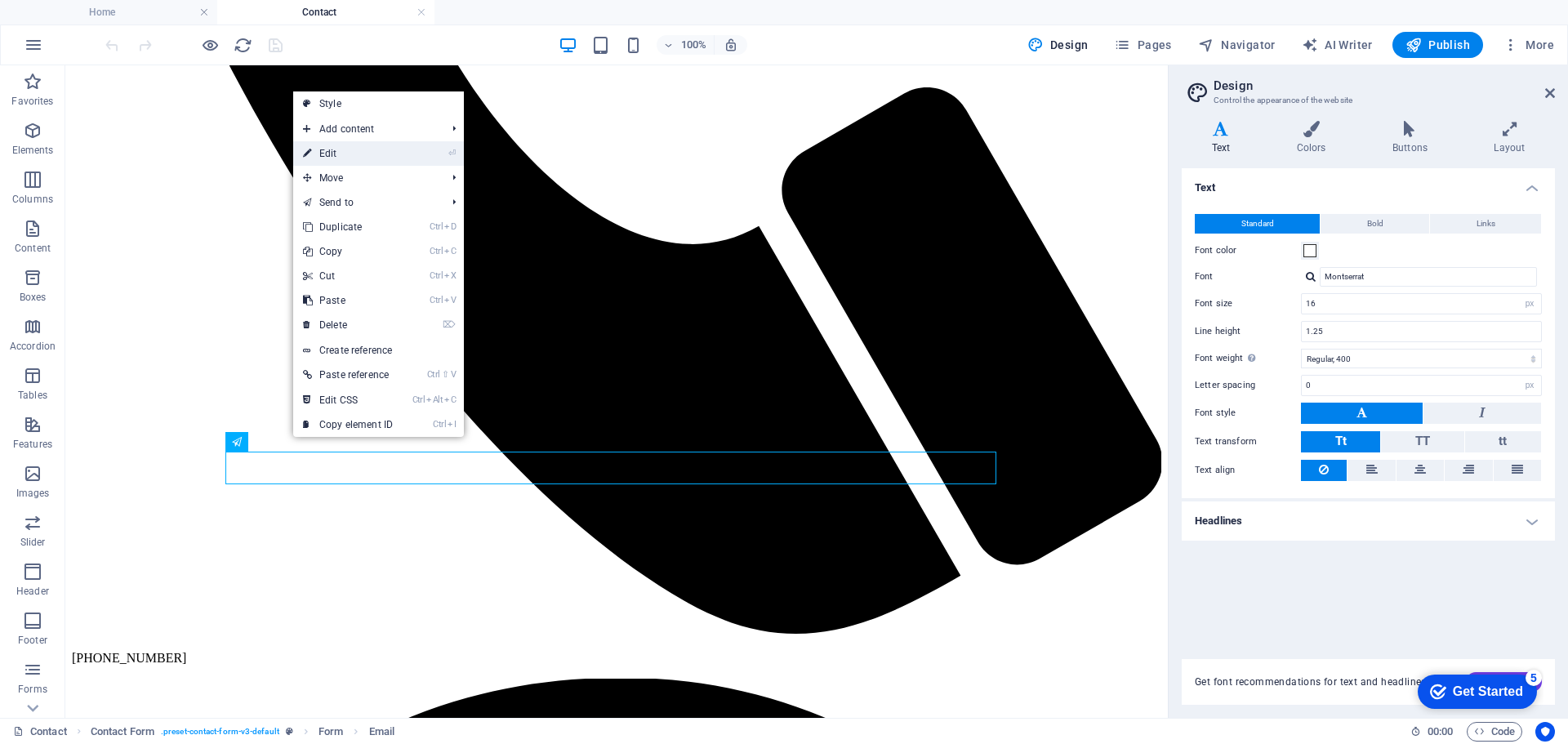
click at [322, 151] on link "⏎ Edit" at bounding box center [348, 154] width 110 height 25
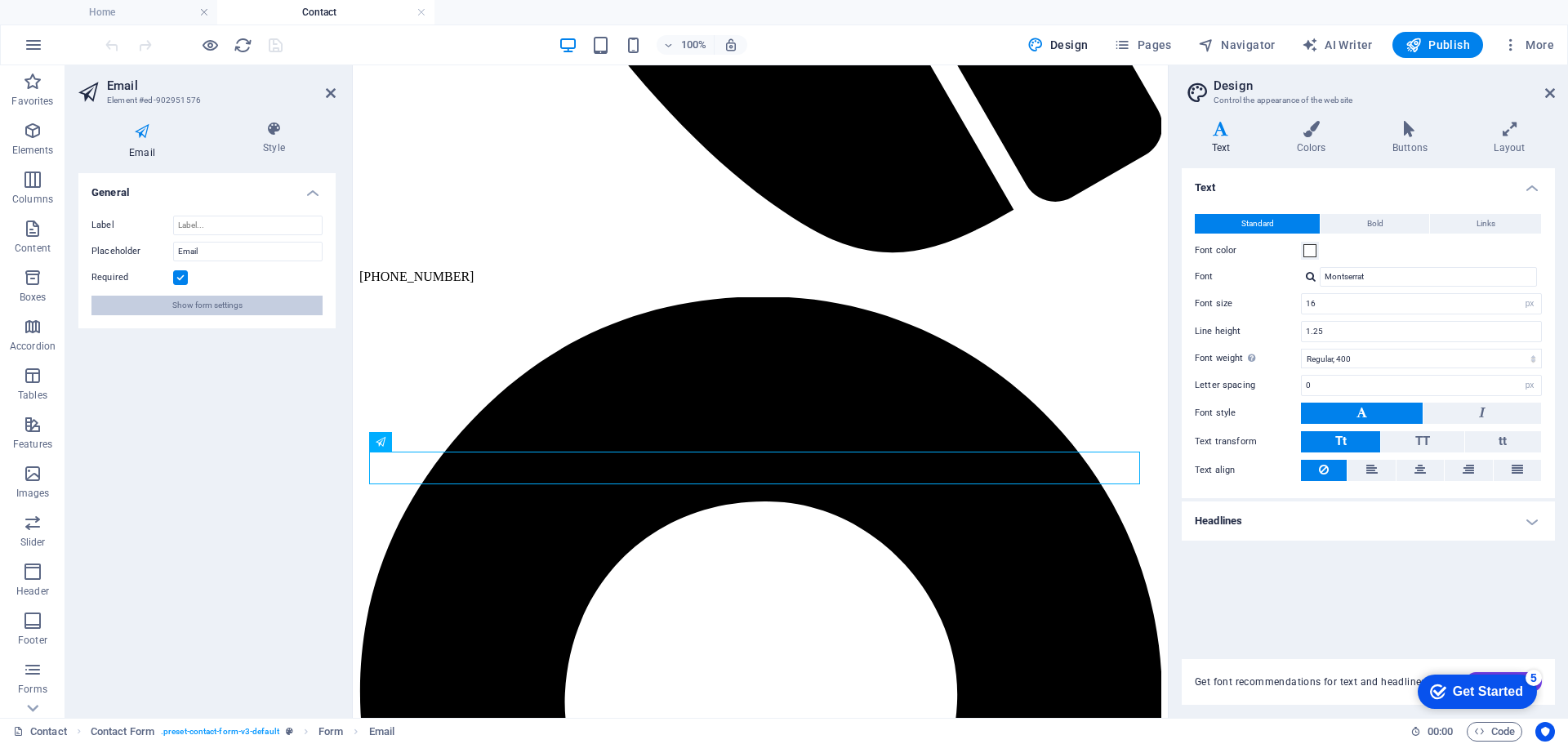
click at [192, 306] on span "Show form settings" at bounding box center [207, 306] width 70 height 19
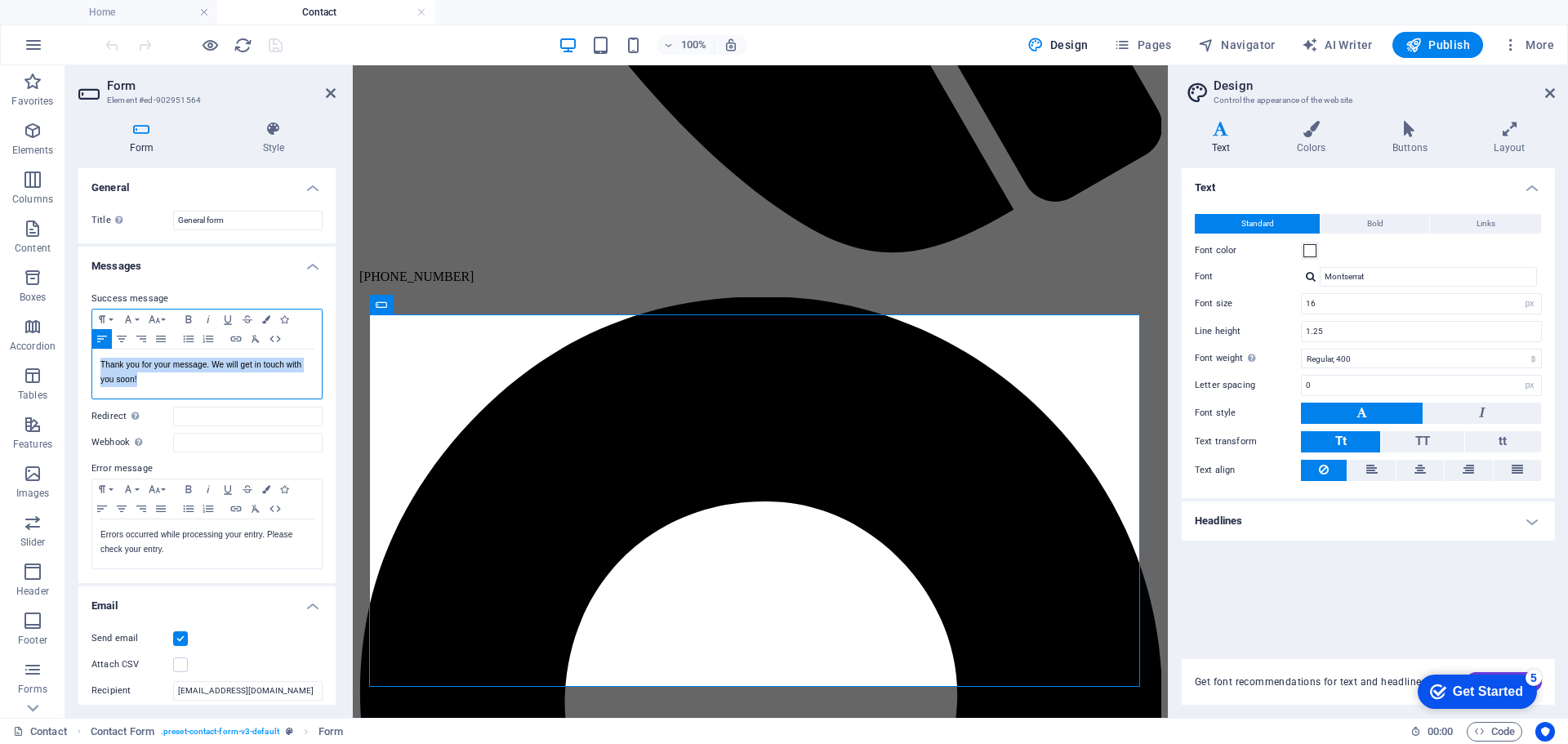
drag, startPoint x: 100, startPoint y: 363, endPoint x: 150, endPoint y: 377, distance: 51.9
click at [150, 377] on p "Thank you for your message. We will get in touch with you soon!" at bounding box center [206, 372] width 213 height 29
click at [120, 337] on icon "button" at bounding box center [121, 338] width 19 height 13
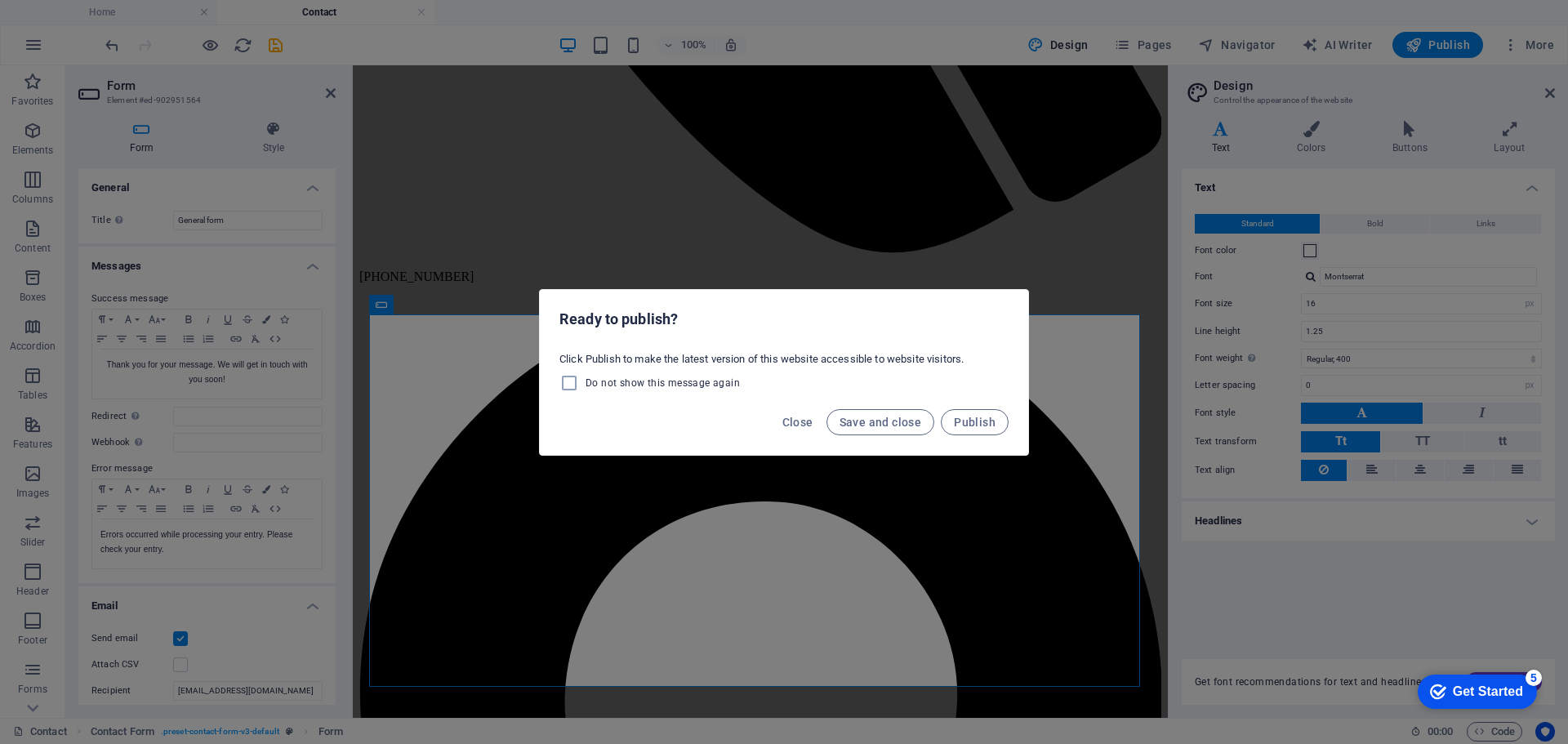
drag, startPoint x: 245, startPoint y: 390, endPoint x: 163, endPoint y: 384, distance: 82.2
click at [163, 384] on div "Ready to publish? Click Publish to make the latest version of this website acce…" at bounding box center [784, 372] width 1568 height 744
click at [240, 46] on div "Ready to publish? Click Publish to make the latest version of this website acce…" at bounding box center [784, 372] width 1568 height 744
click at [793, 416] on span "Close" at bounding box center [798, 422] width 31 height 13
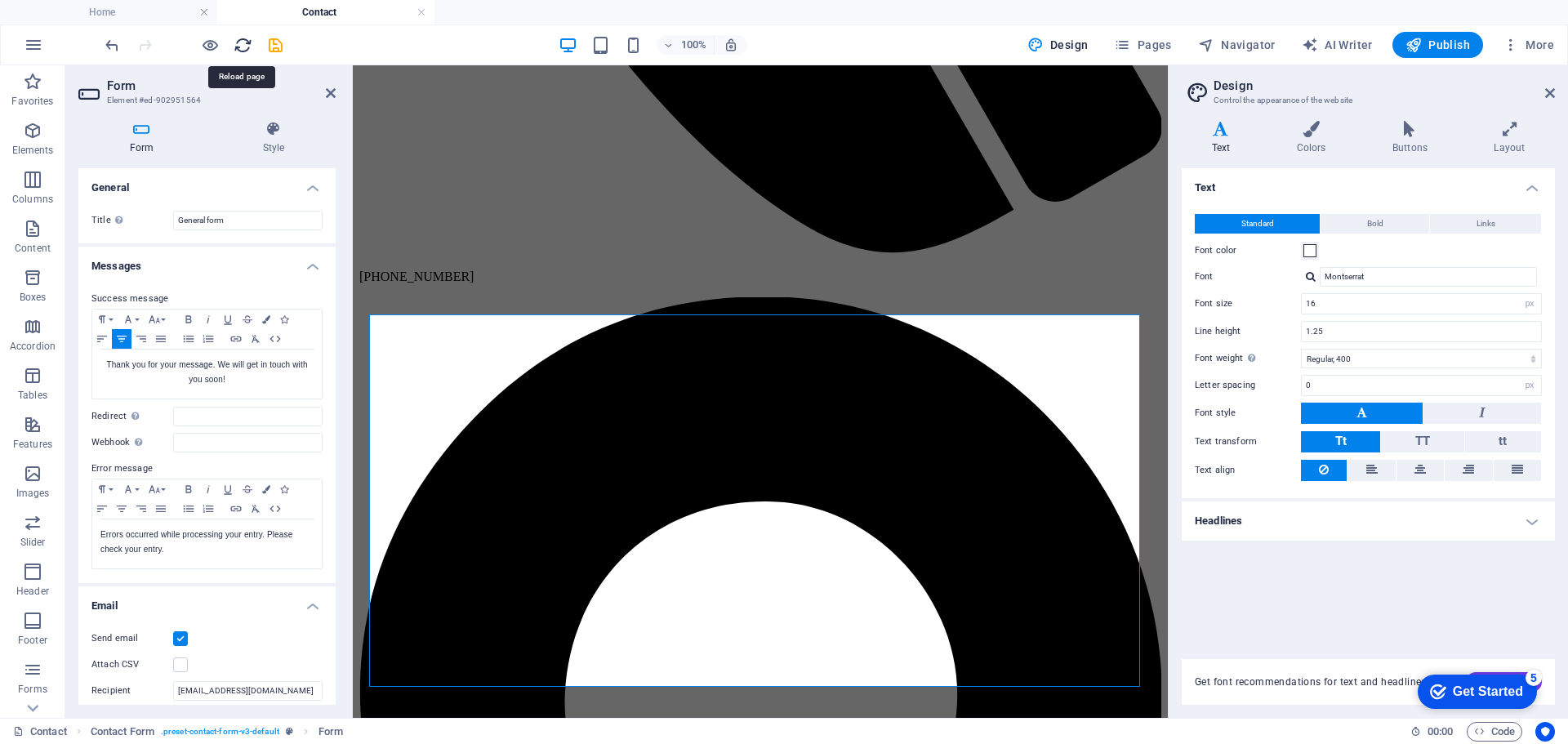
click at [238, 43] on icon "reload" at bounding box center [243, 45] width 19 height 19
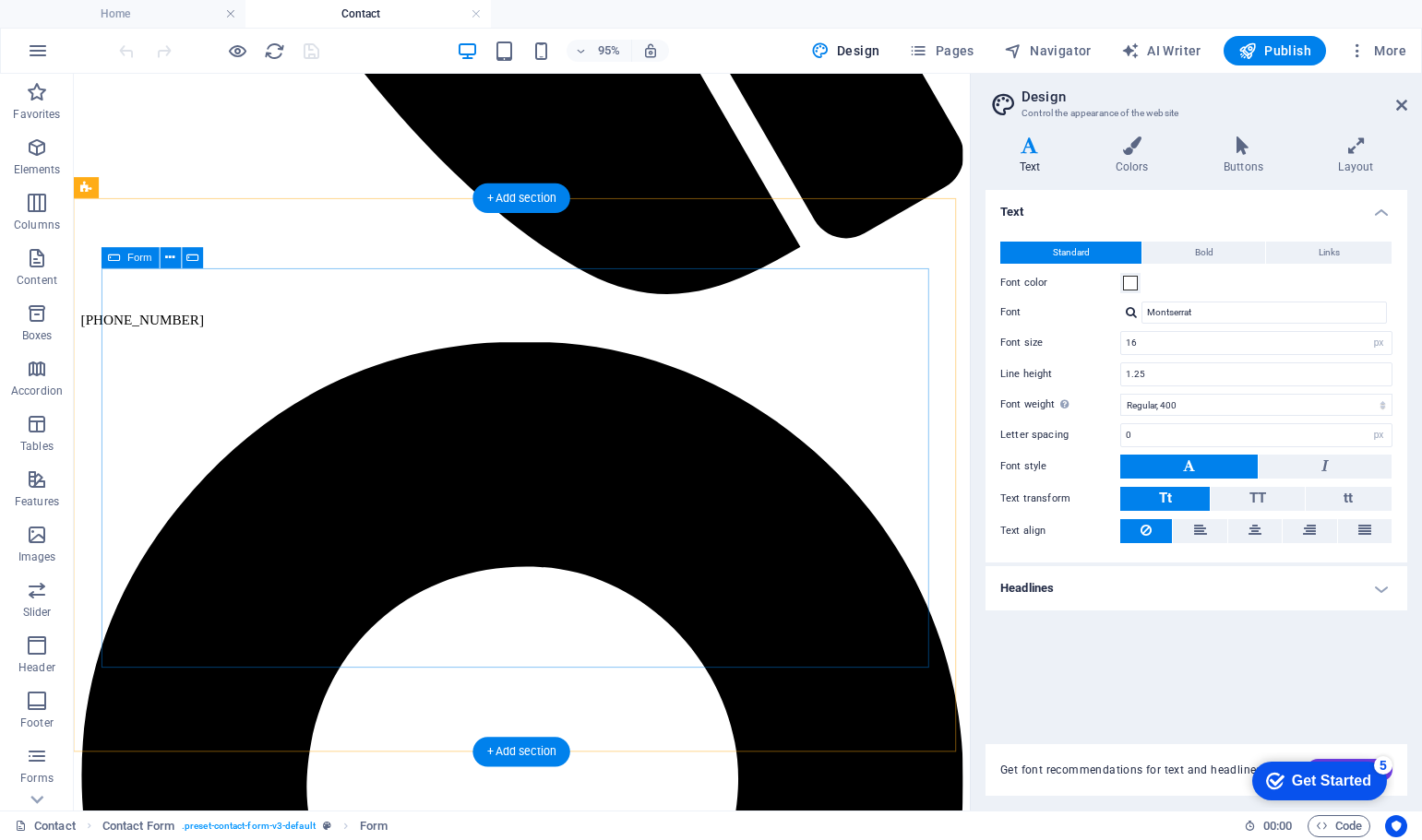
scroll to position [1016, 0]
